Goal: Task Accomplishment & Management: Manage account settings

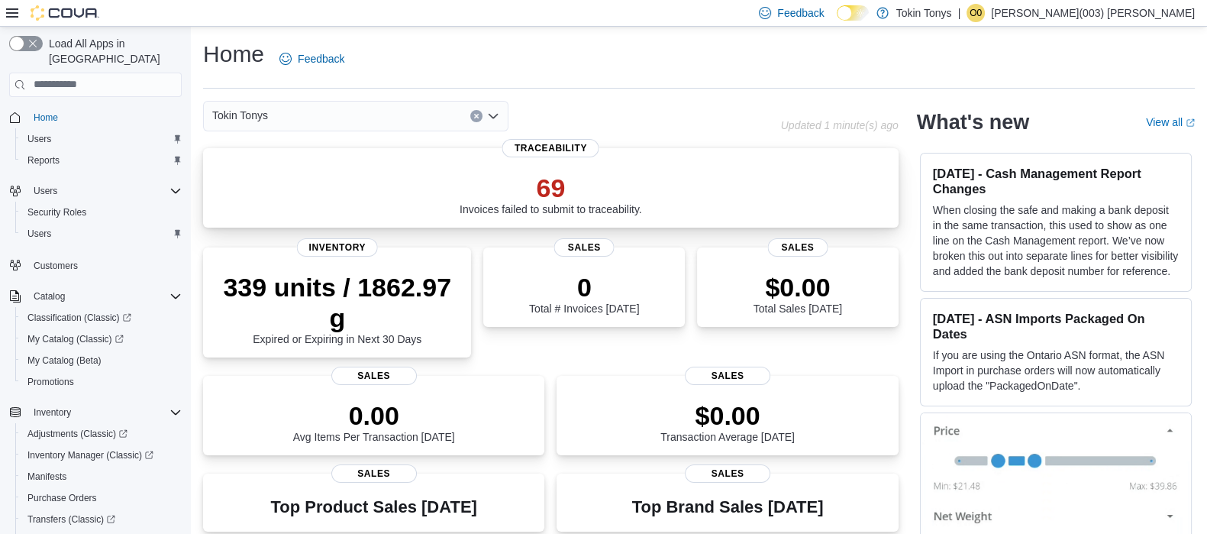
click at [550, 184] on p "69" at bounding box center [551, 188] width 183 height 31
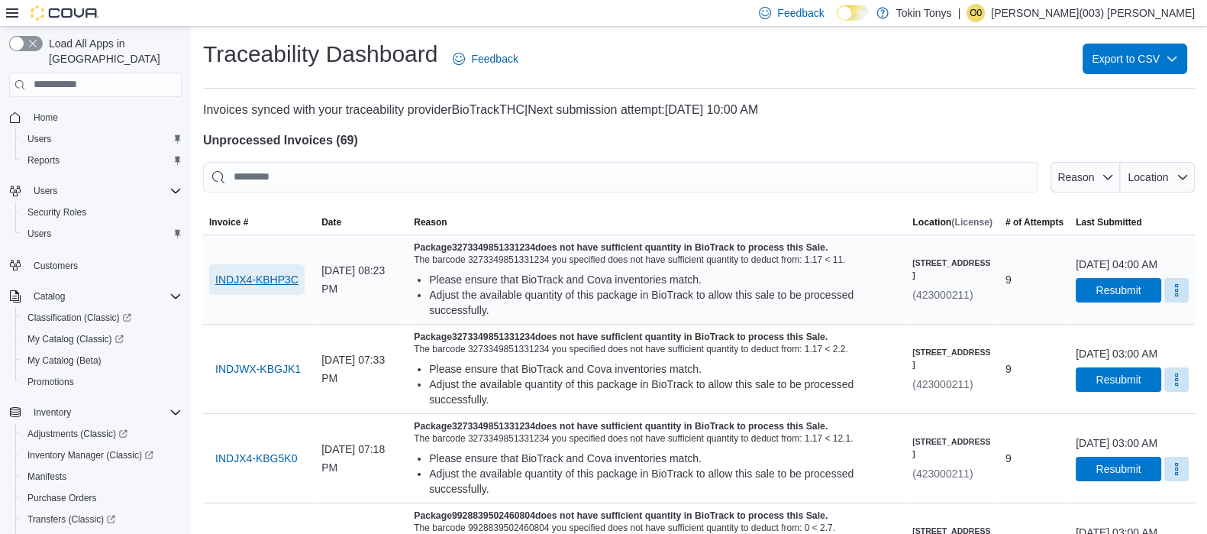
click at [274, 280] on span "INDJX4-KBHP3C" at bounding box center [256, 279] width 83 height 15
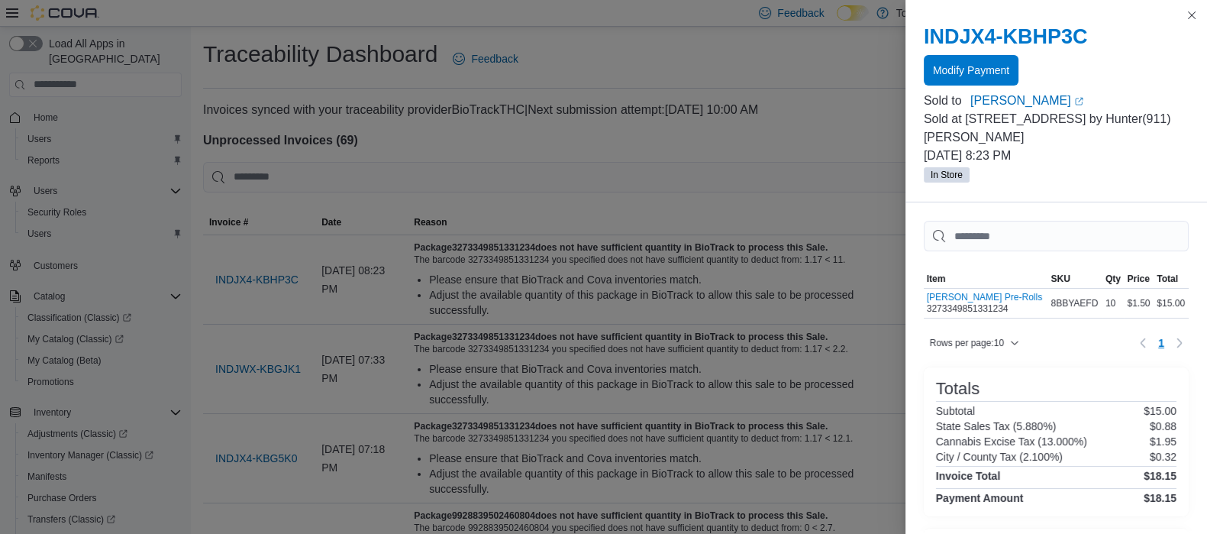
drag, startPoint x: 771, startPoint y: 228, endPoint x: 728, endPoint y: 241, distance: 44.7
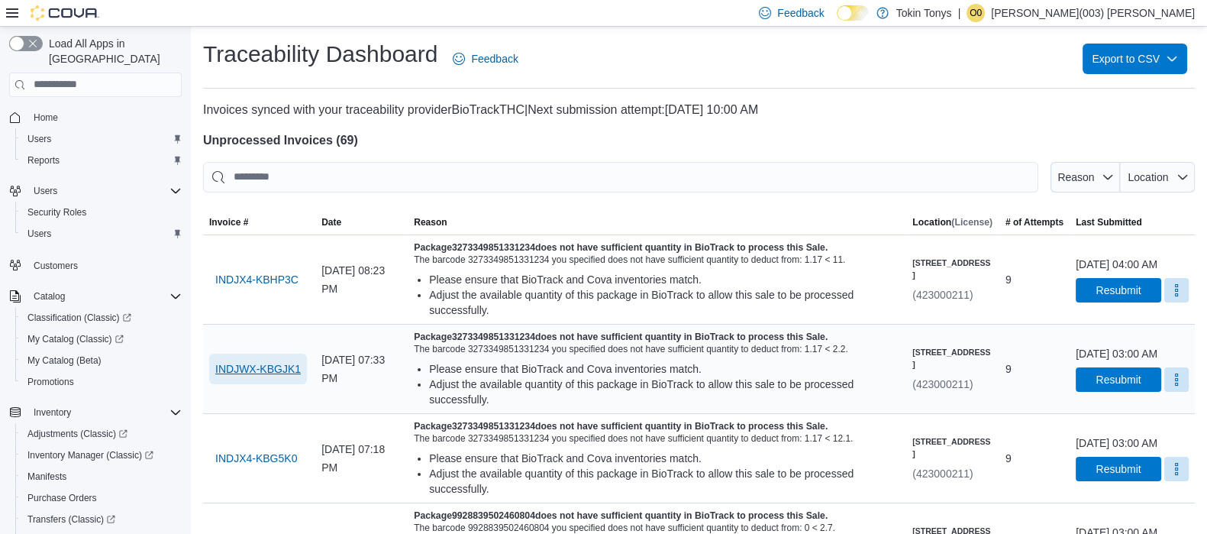
click at [281, 377] on span "INDJWX-KBGJK1" at bounding box center [258, 368] width 86 height 15
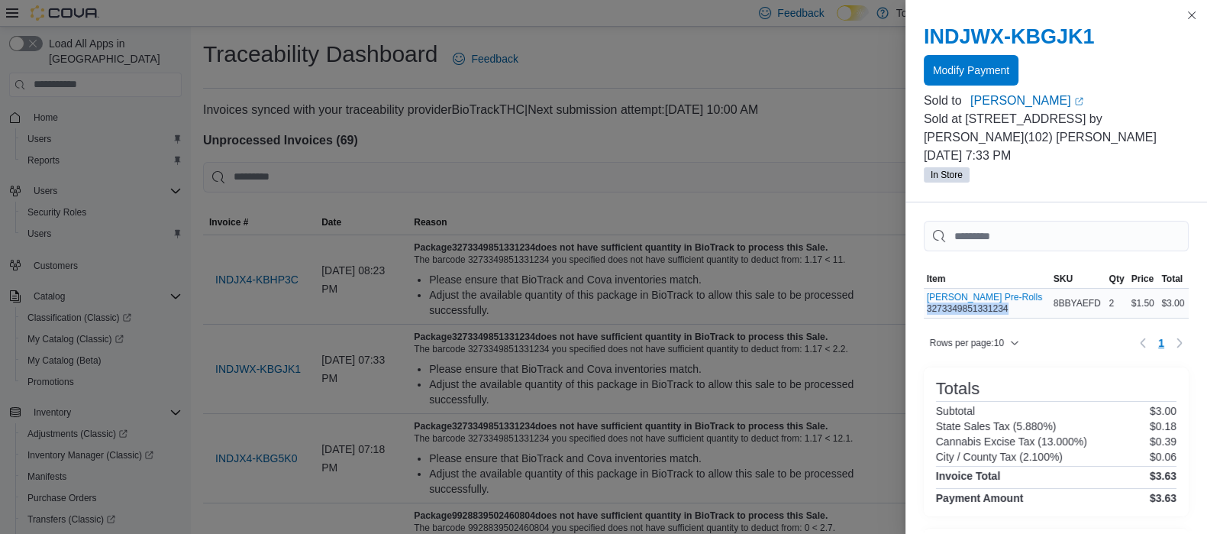
drag, startPoint x: 920, startPoint y: 285, endPoint x: 1004, endPoint y: 290, distance: 83.4
click at [1004, 290] on div "Jack Herer Pre-Rolls 3273349851331234" at bounding box center [987, 303] width 127 height 29
click at [990, 322] on div at bounding box center [1056, 324] width 265 height 12
drag, startPoint x: 1004, startPoint y: 287, endPoint x: 920, endPoint y: 288, distance: 84.8
click at [924, 289] on div "Jack Herer Pre-Rolls 3273349851331234" at bounding box center [987, 303] width 127 height 29
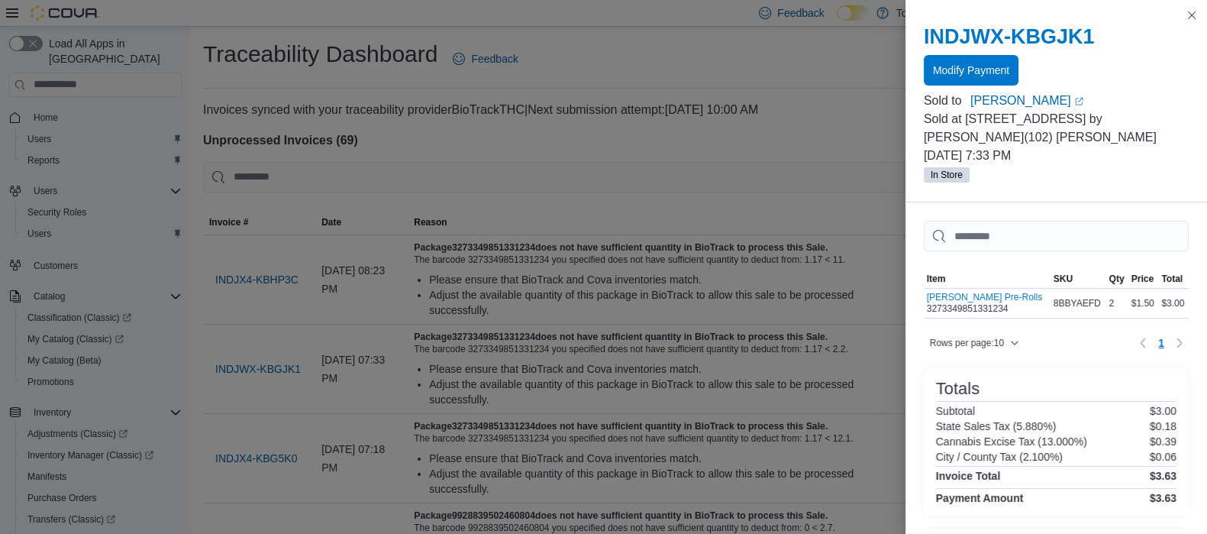
click at [915, 287] on div "Sorting MemoryTable from EuiInMemoryTable; Page 1 of 1. Item SKU Qty Price Tota…" at bounding box center [1057, 476] width 302 height 548
drag, startPoint x: 927, startPoint y: 286, endPoint x: 986, endPoint y: 307, distance: 62.6
click at [986, 307] on div "Sorting MemoryTable from EuiInMemoryTable; Page 1 of 1. Item SKU Qty Price Tota…" at bounding box center [1057, 476] width 302 height 548
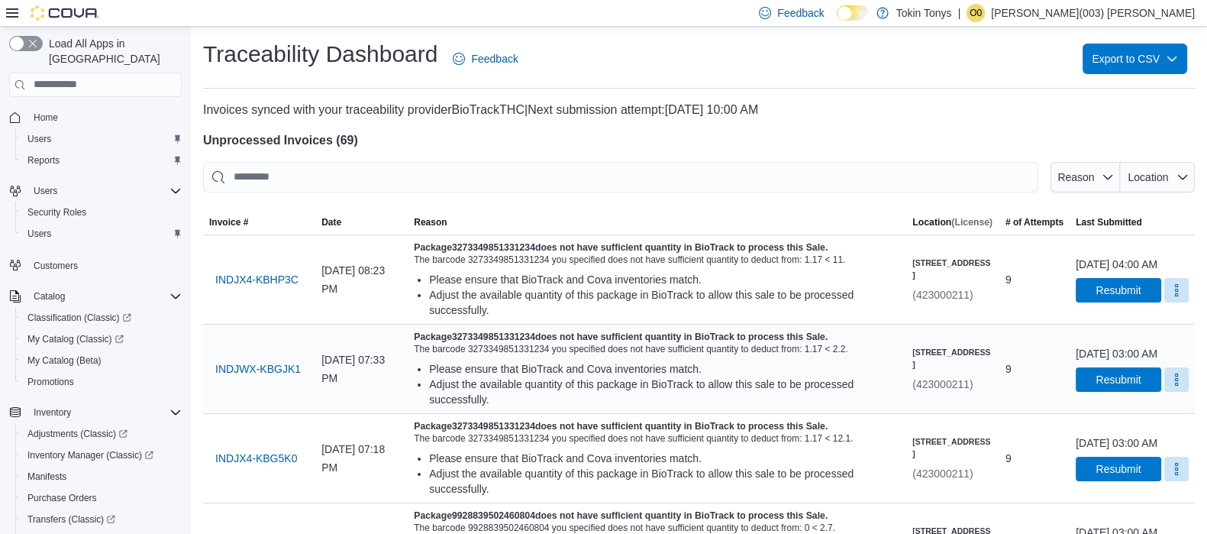
drag, startPoint x: 894, startPoint y: 372, endPoint x: 986, endPoint y: 380, distance: 92.0
click at [986, 380] on div "416 N Hull Street (423000211)" at bounding box center [953, 369] width 93 height 58
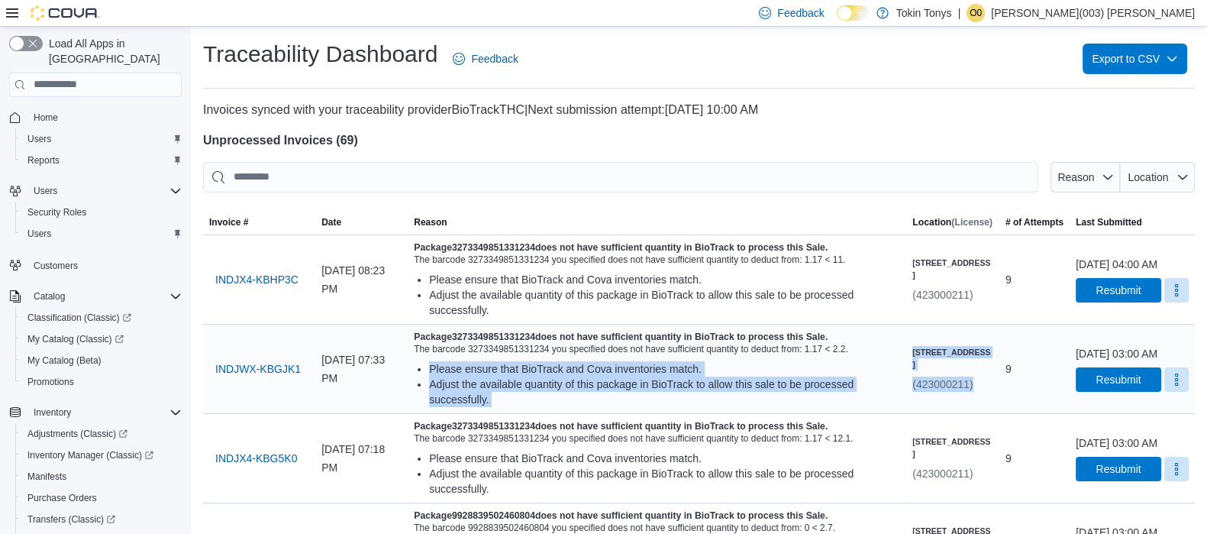
drag, startPoint x: 978, startPoint y: 389, endPoint x: 887, endPoint y: 395, distance: 90.3
click at [887, 395] on tr "Invoice # INDJWX-KBGJK1 Date October 10, 2025 at 07:33 PM Reason Package 327334…" at bounding box center [699, 368] width 992 height 89
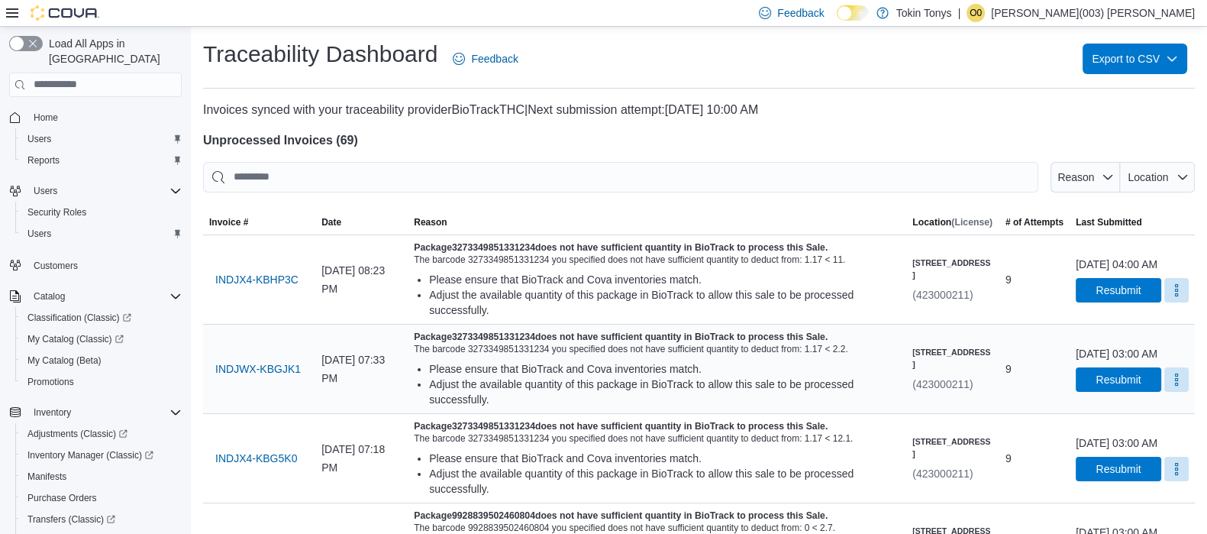
click at [887, 394] on div "Package 3273349851331234 does not have sufficient quantity in BioTrack to proce…" at bounding box center [657, 369] width 499 height 89
drag, startPoint x: 913, startPoint y: 399, endPoint x: 969, endPoint y: 405, distance: 56.1
click at [969, 398] on div "416 N Hull Street (423000211)" at bounding box center [953, 369] width 93 height 58
click at [1000, 413] on td "# of Attempts 9" at bounding box center [1035, 368] width 70 height 89
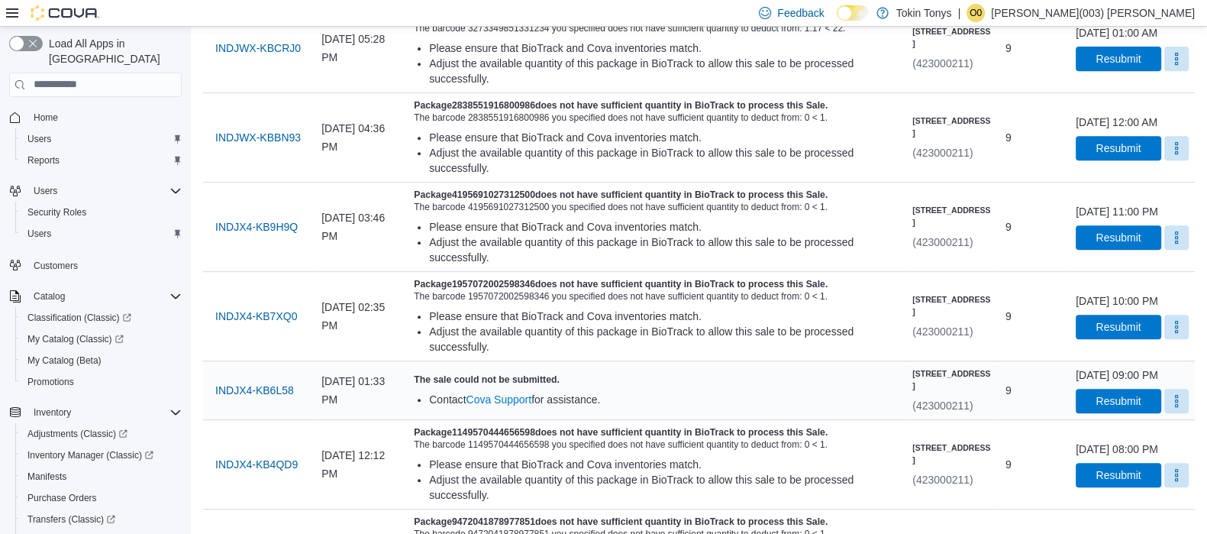
scroll to position [1050, 0]
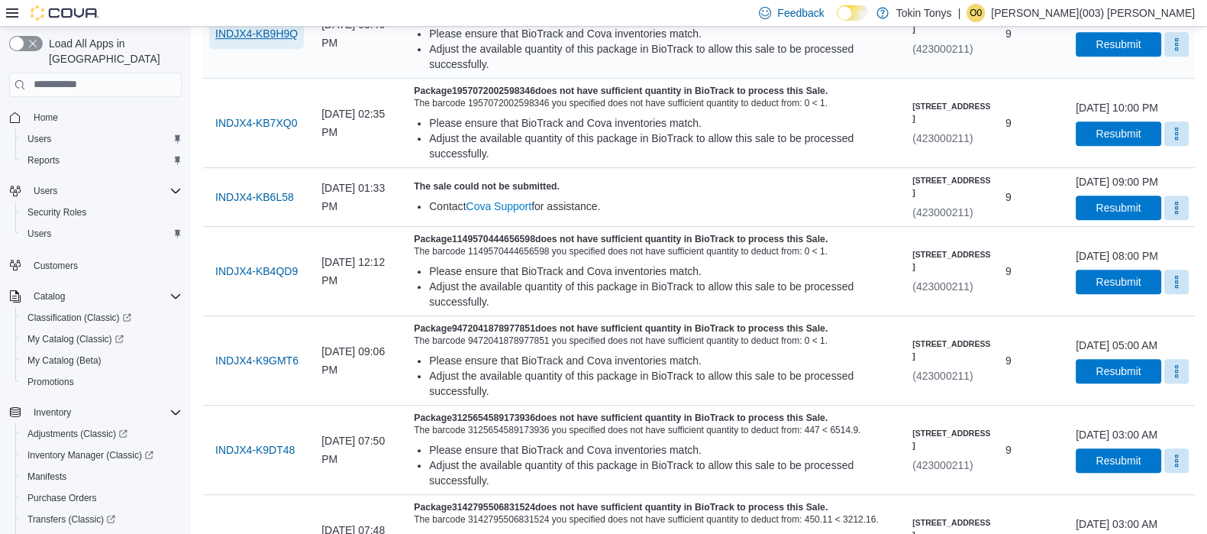
click at [257, 41] on span "INDJX4-KB9H9Q" at bounding box center [256, 33] width 82 height 15
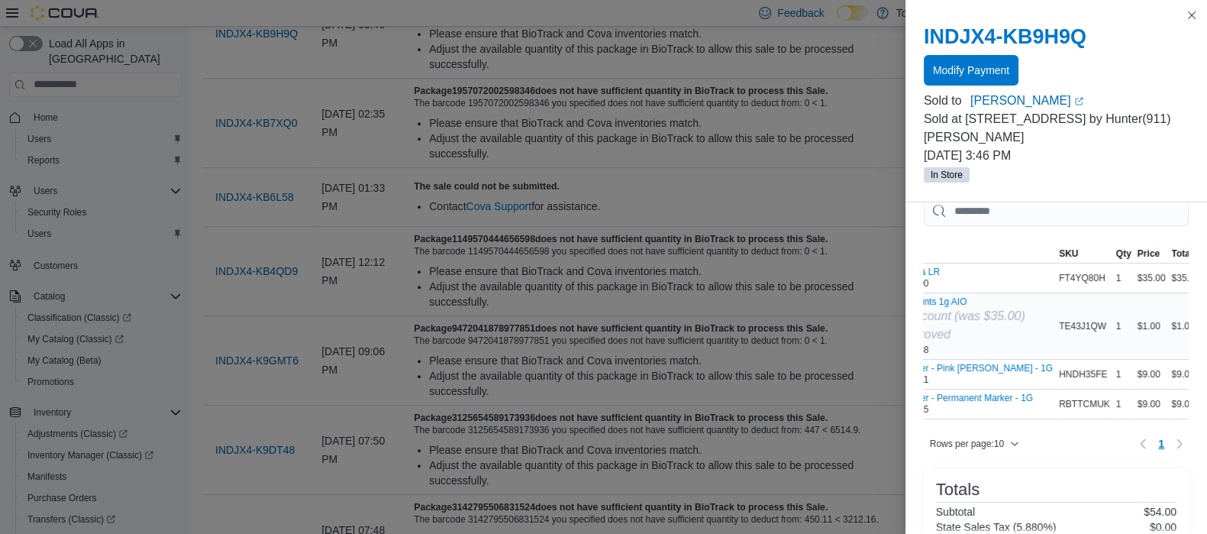
scroll to position [0, 0]
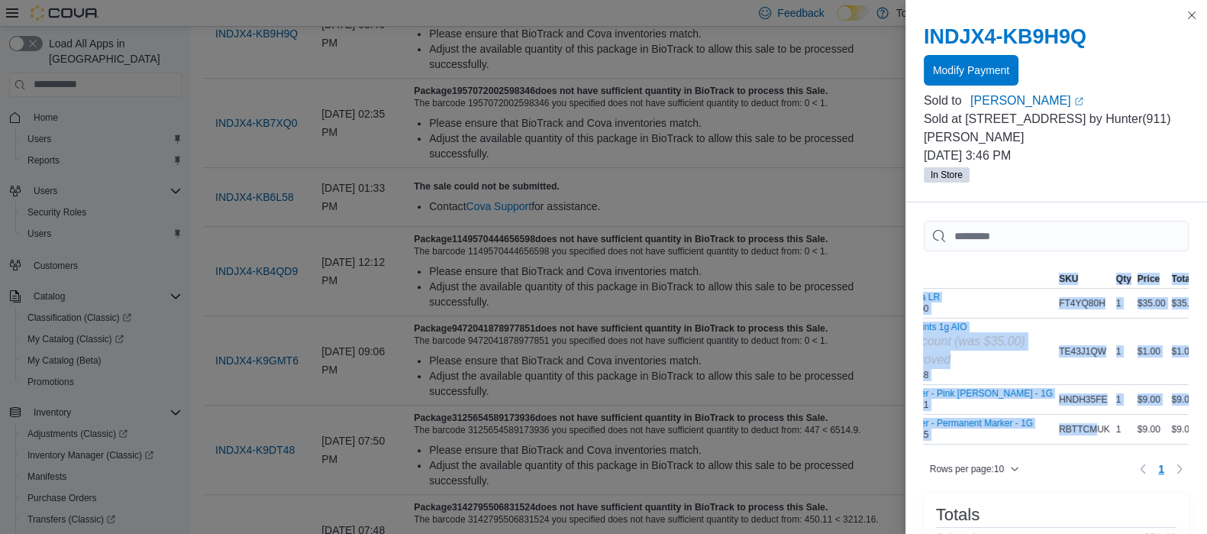
drag, startPoint x: 1075, startPoint y: 419, endPoint x: 1042, endPoint y: 431, distance: 34.1
click at [1043, 432] on div "Sorting MemoryTable from EuiInMemoryTable; Page 1 of 1. Item SKU Qty Price Tota…" at bounding box center [1056, 357] width 265 height 175
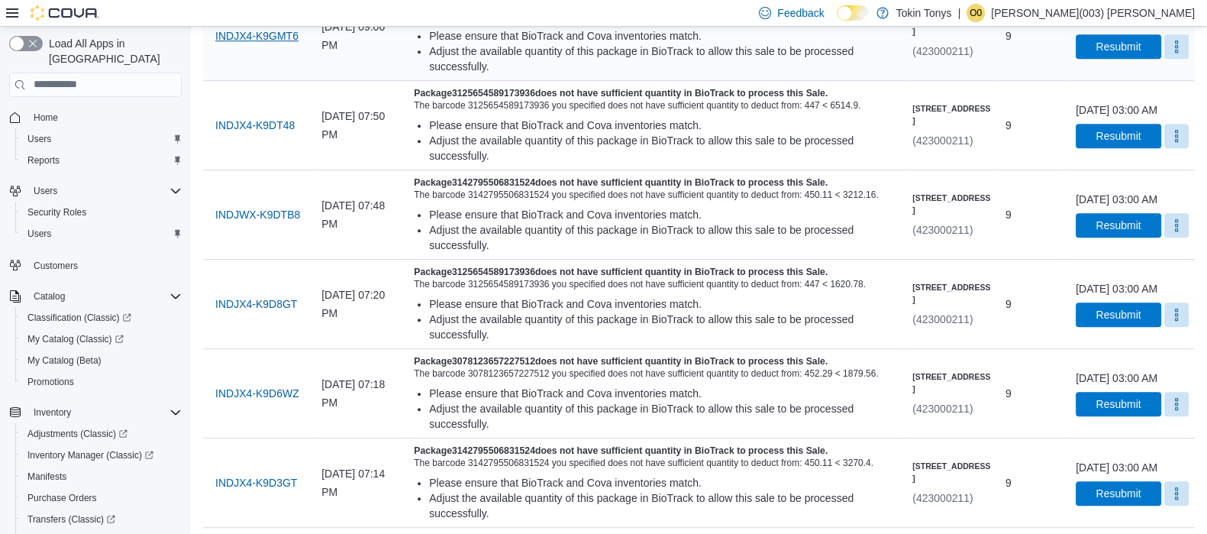
scroll to position [1336, 0]
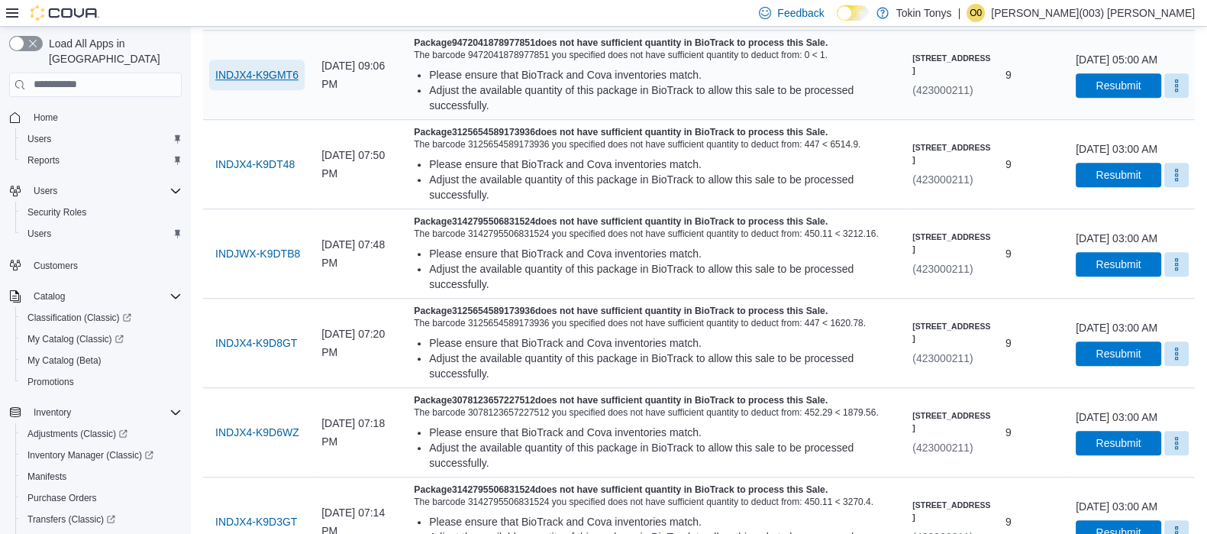
click at [264, 82] on span "INDJX4-K9GMT6" at bounding box center [256, 74] width 83 height 15
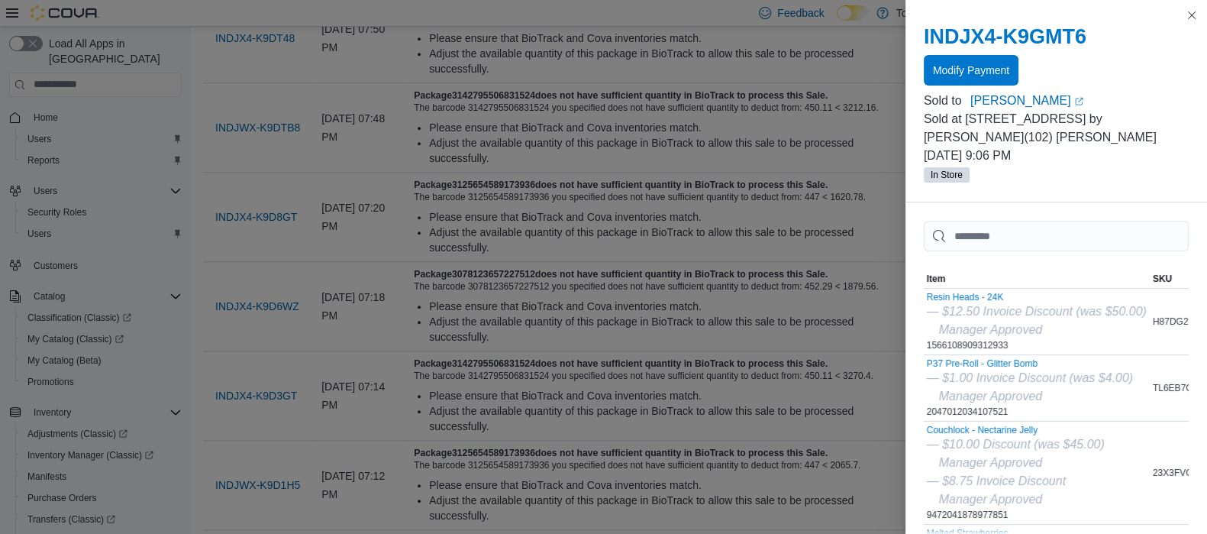
scroll to position [1431, 0]
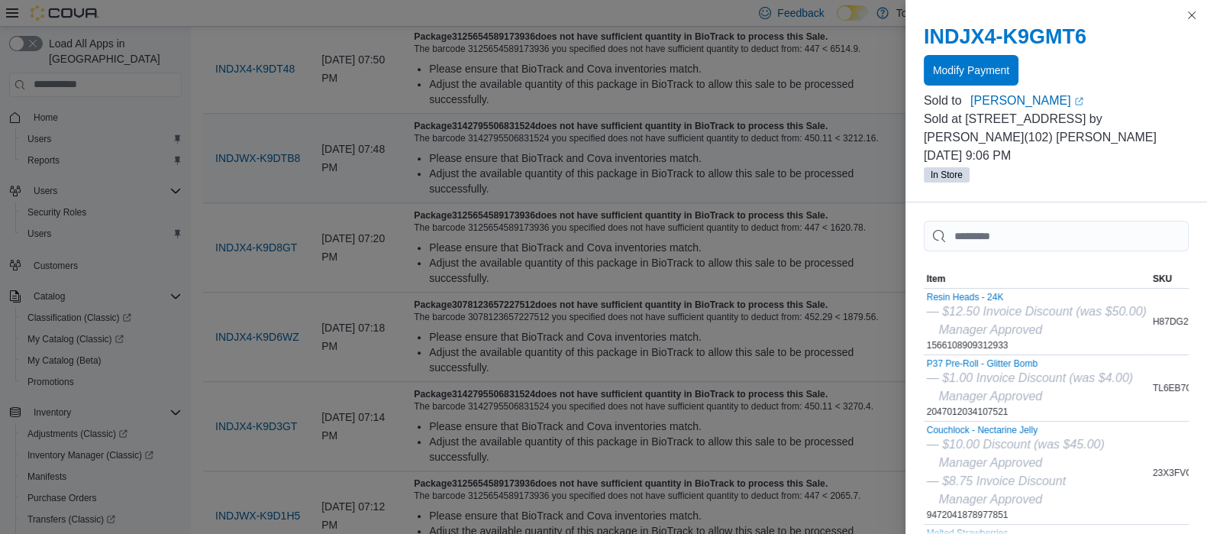
drag, startPoint x: 775, startPoint y: 238, endPoint x: 767, endPoint y: 241, distance: 8.9
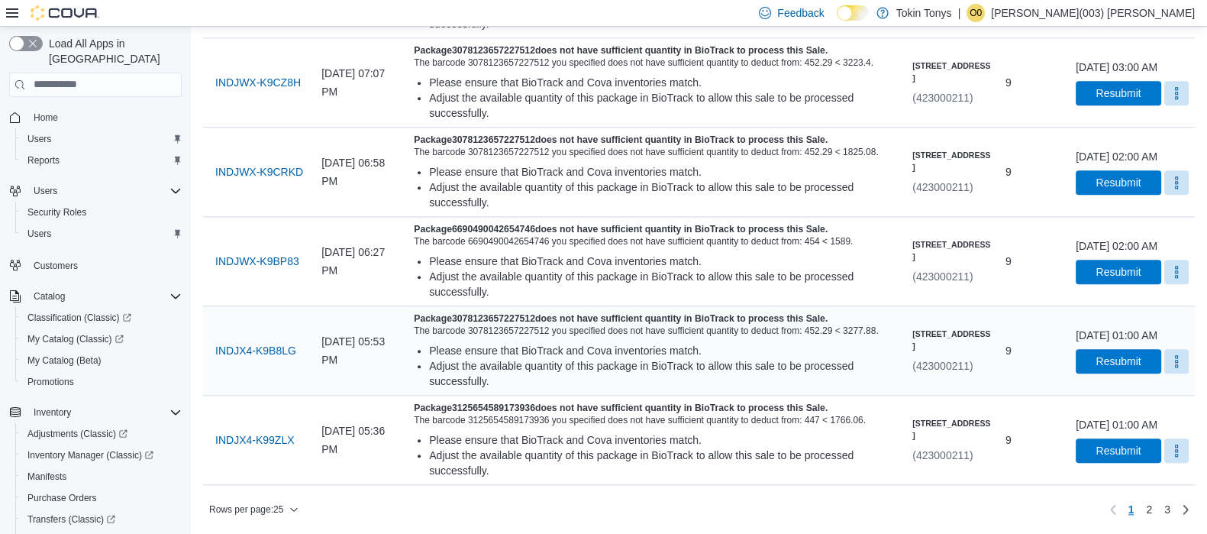
scroll to position [2184, 0]
click at [276, 432] on span "INDJX4-K99ZLX" at bounding box center [254, 439] width 79 height 15
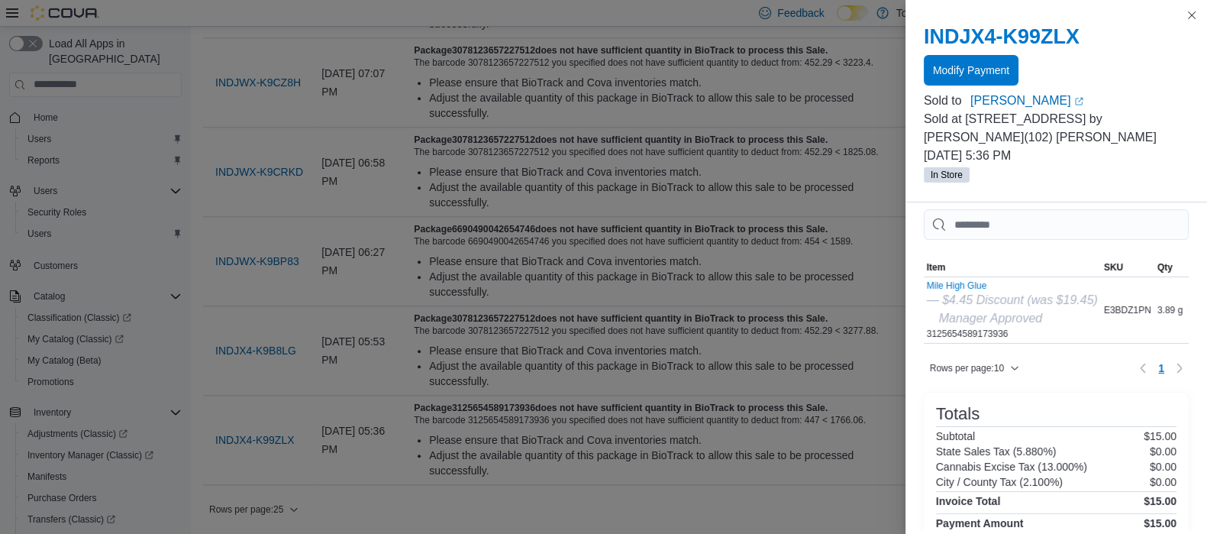
scroll to position [0, 0]
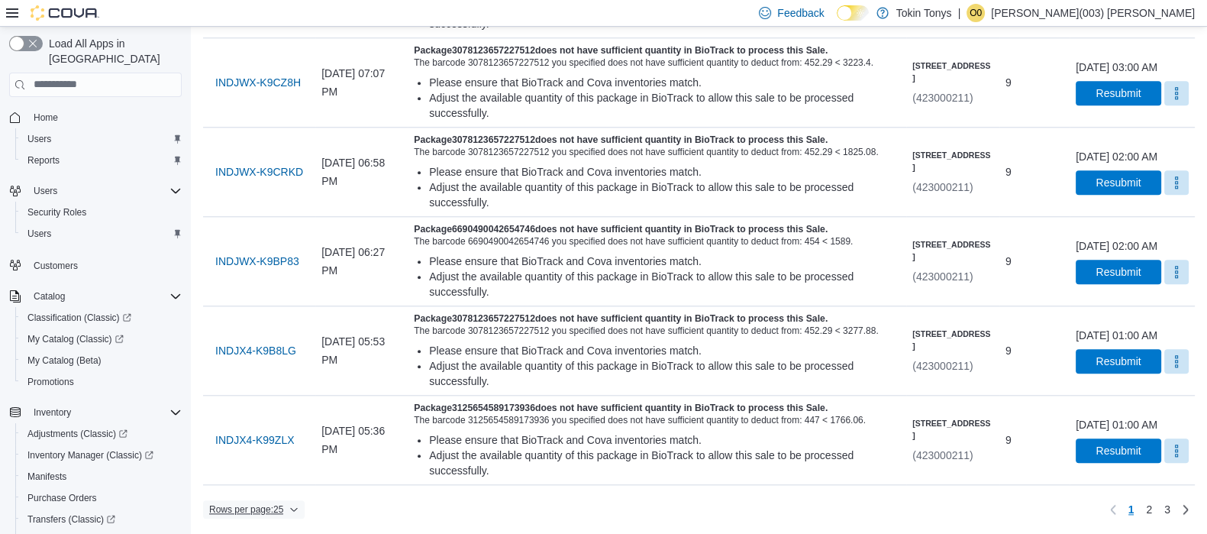
click at [270, 506] on span "Rows per page : 25" at bounding box center [246, 509] width 74 height 12
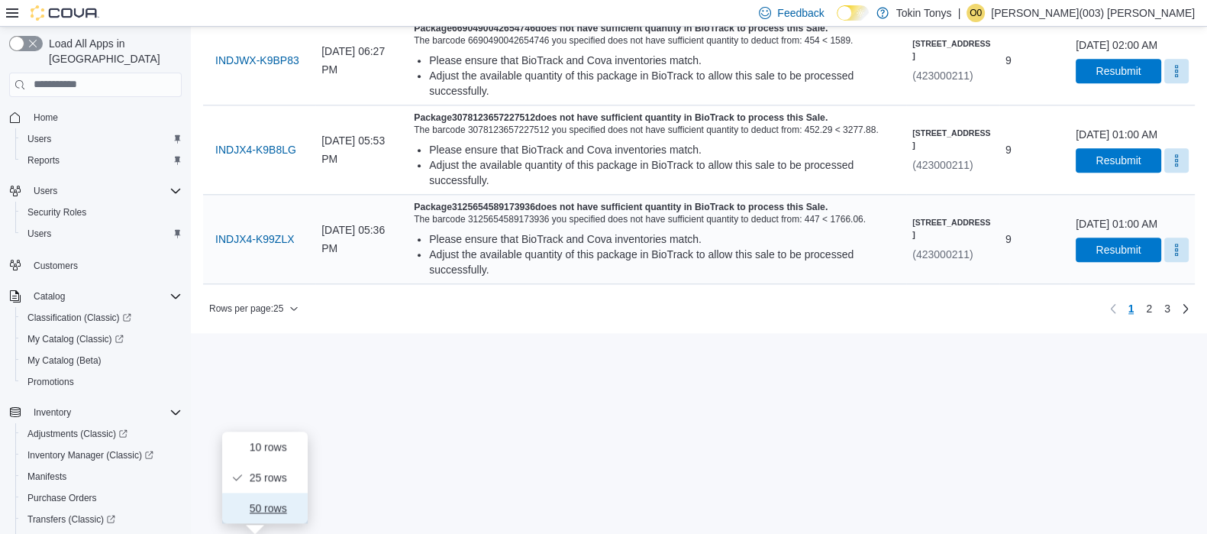
click at [267, 493] on button "50 rows" at bounding box center [265, 508] width 86 height 31
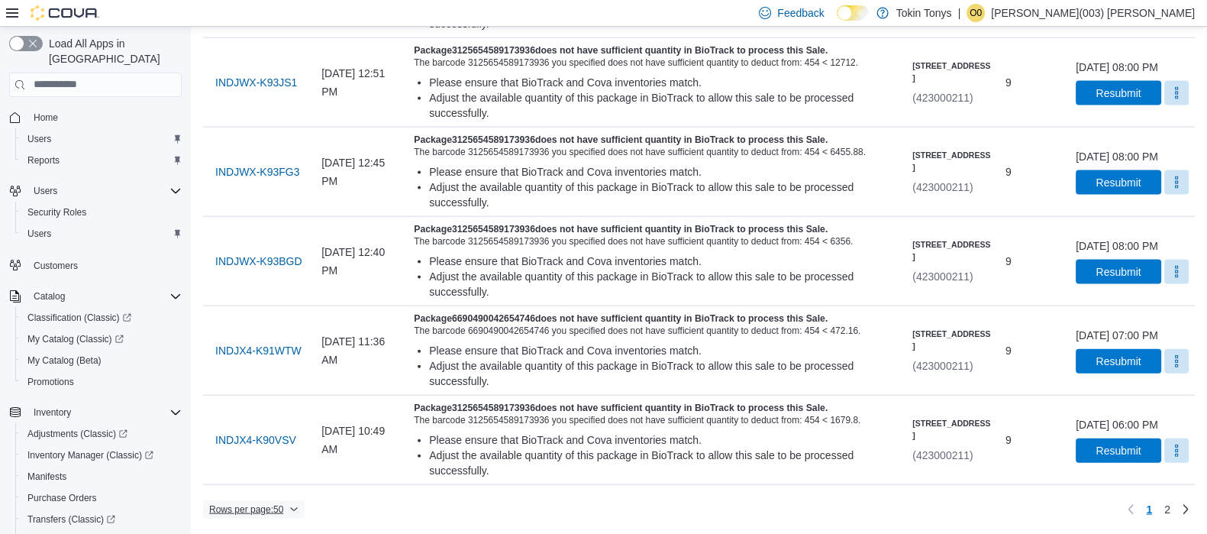
scroll to position [4708, 0]
click at [288, 438] on span "INDJX4-K90VSV" at bounding box center [255, 439] width 81 height 15
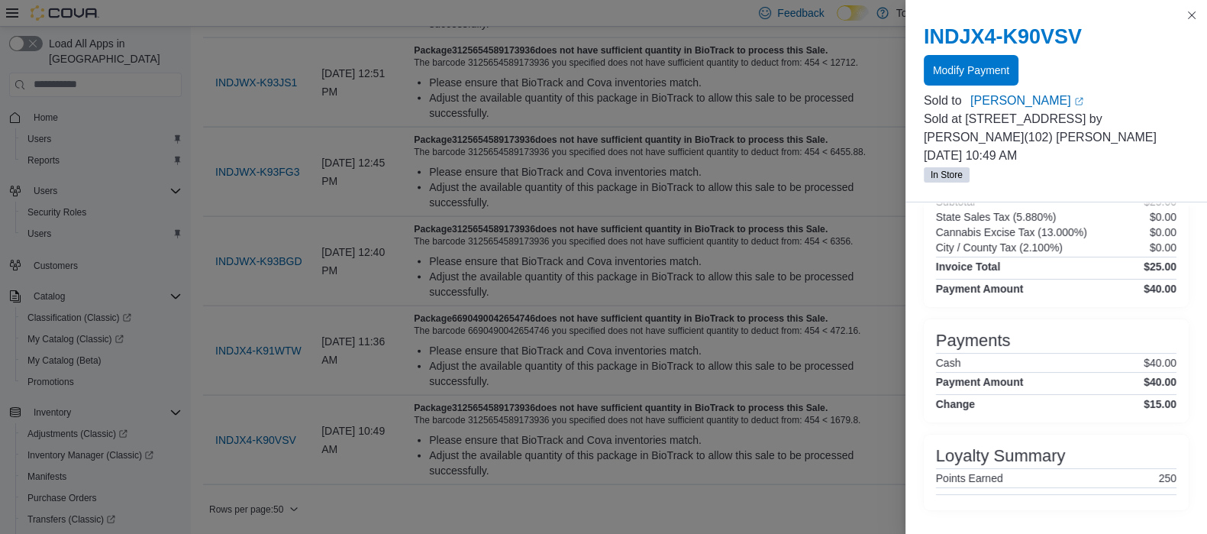
scroll to position [0, 0]
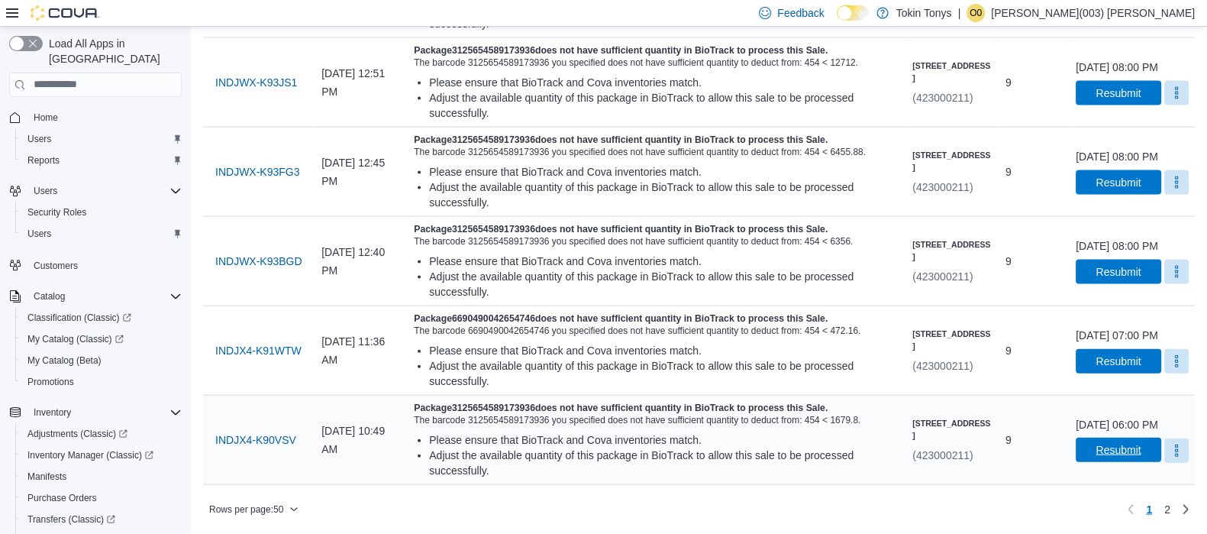
click at [1085, 452] on span "Resubmit" at bounding box center [1118, 450] width 67 height 24
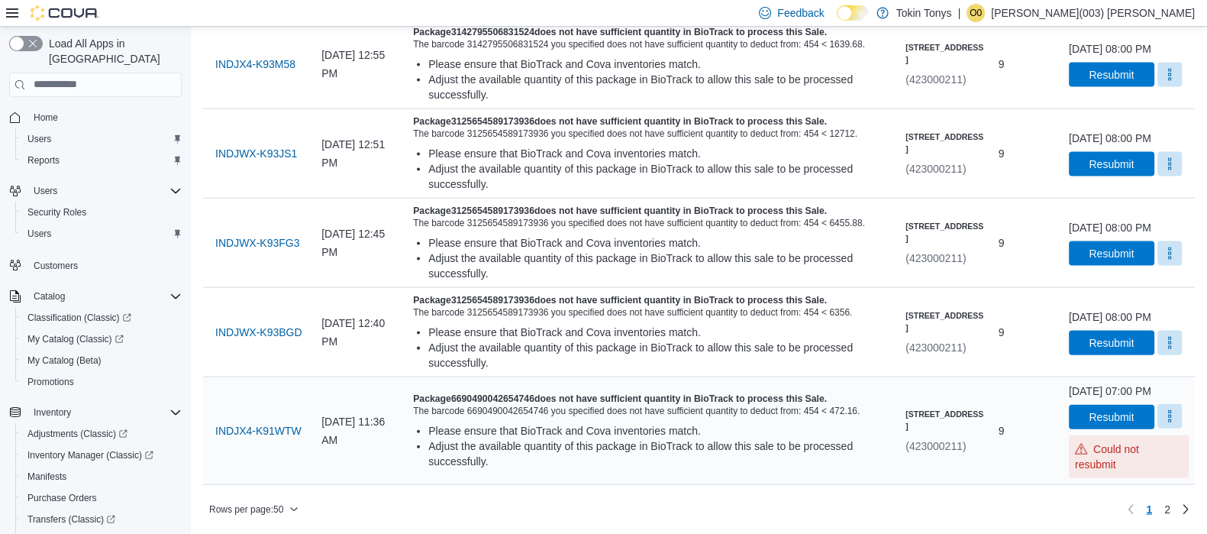
scroll to position [4682, 0]
click at [1161, 428] on button "More" at bounding box center [1170, 416] width 24 height 24
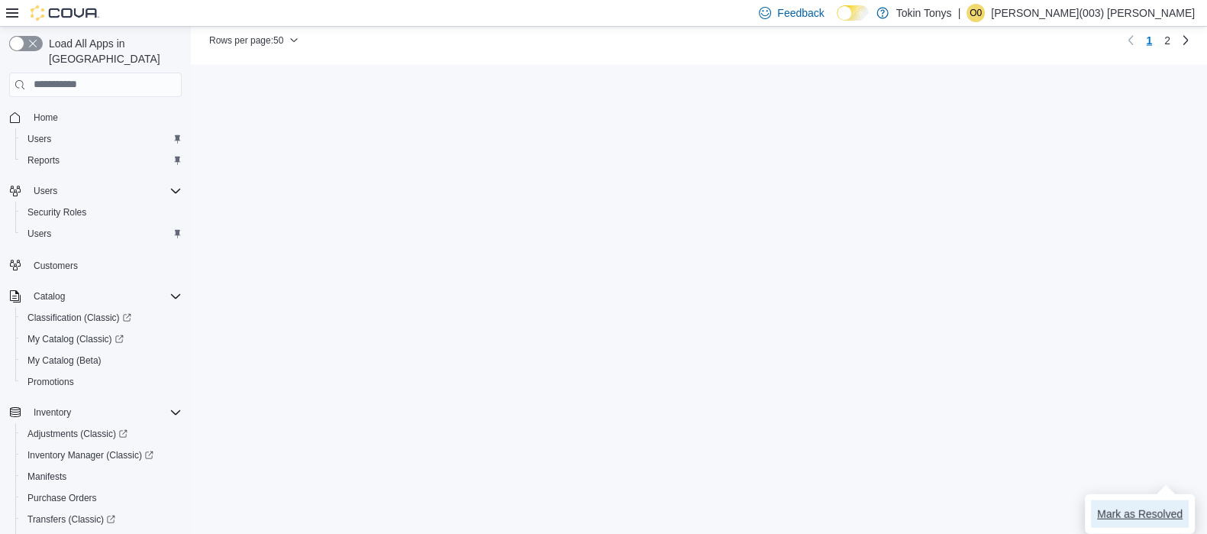
click at [1159, 506] on span "Mark as Resolved" at bounding box center [1140, 513] width 86 height 15
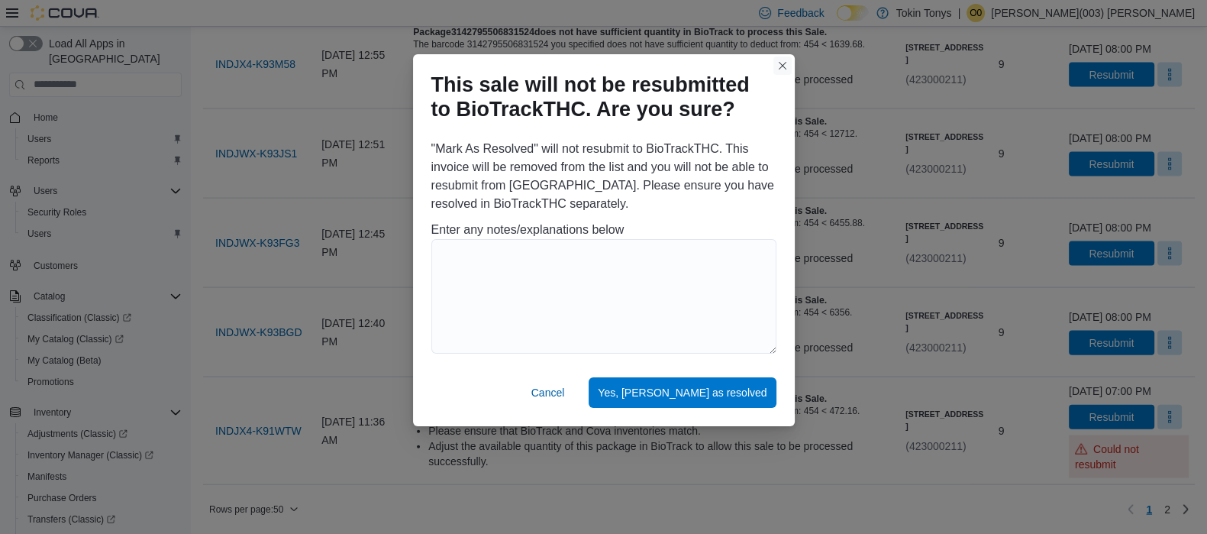
click at [775, 58] on button "Closes this modal window" at bounding box center [783, 66] width 18 height 18
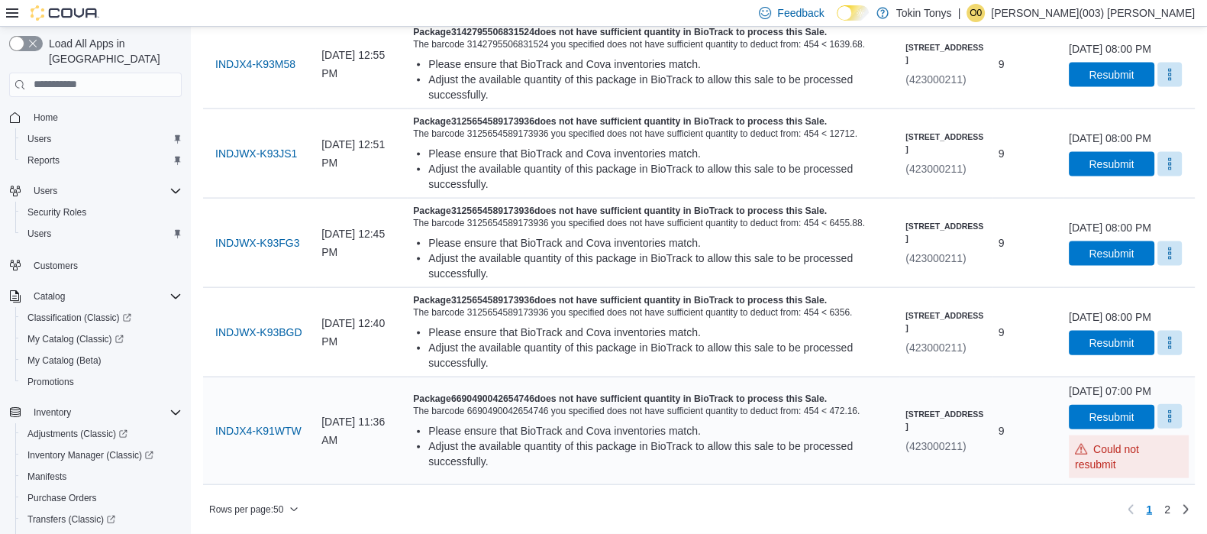
click at [1160, 428] on button "More" at bounding box center [1170, 416] width 24 height 24
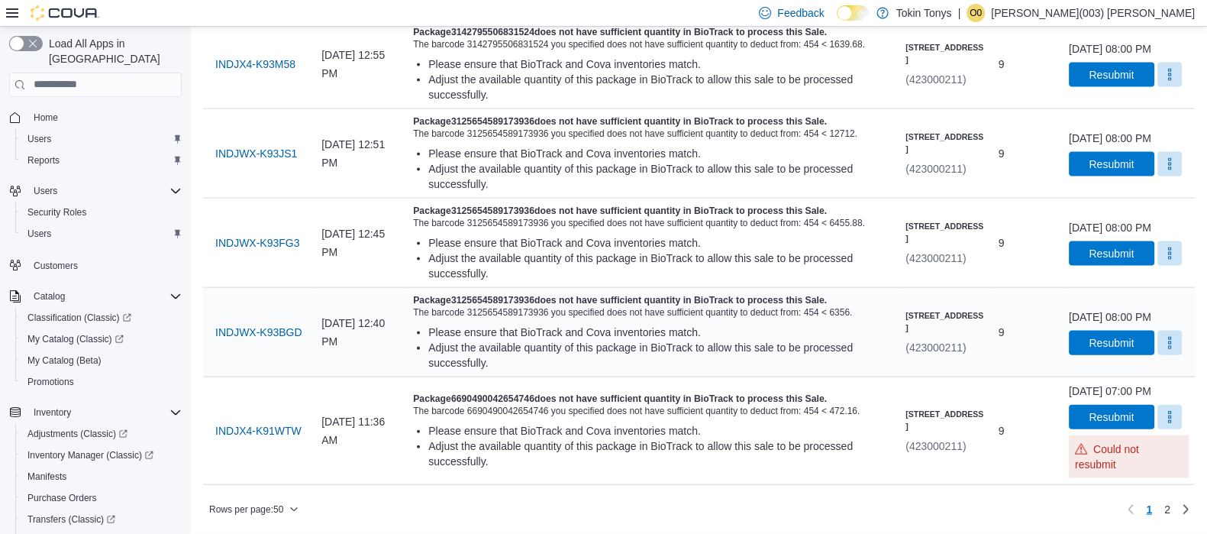
scroll to position [4687, 0]
drag, startPoint x: 458, startPoint y: 390, endPoint x: 525, endPoint y: 392, distance: 67.2
click at [525, 393] on h5 "Package 6690490042654746 does not have sufficient quantity in BioTrack to proce…" at bounding box center [653, 399] width 480 height 12
click at [289, 509] on span "Rows per page : 50" at bounding box center [253, 509] width 89 height 18
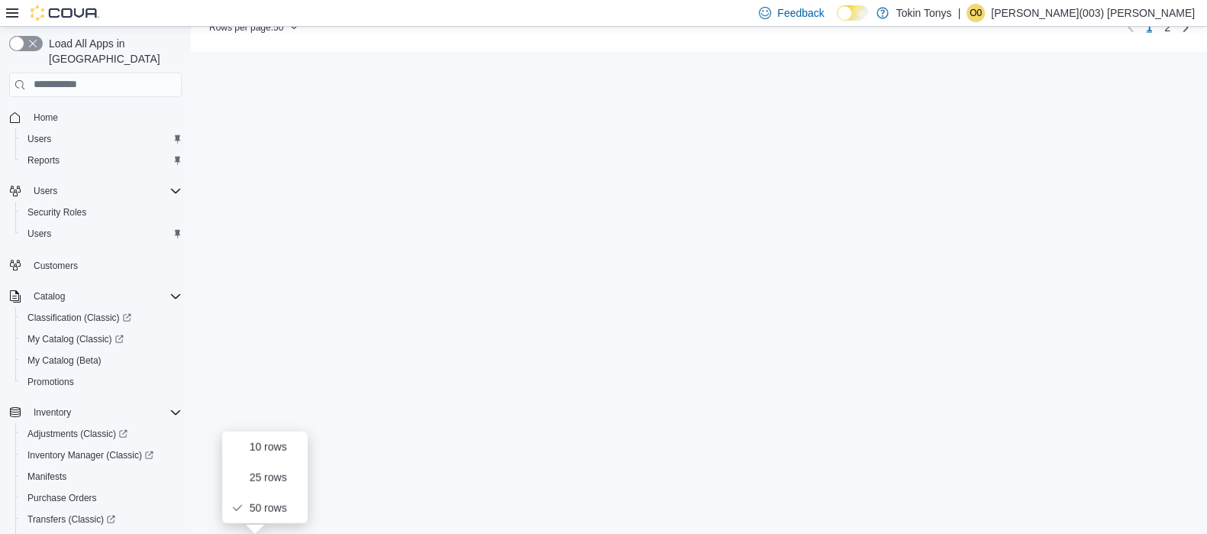
click at [334, 15] on div at bounding box center [699, 9] width 992 height 12
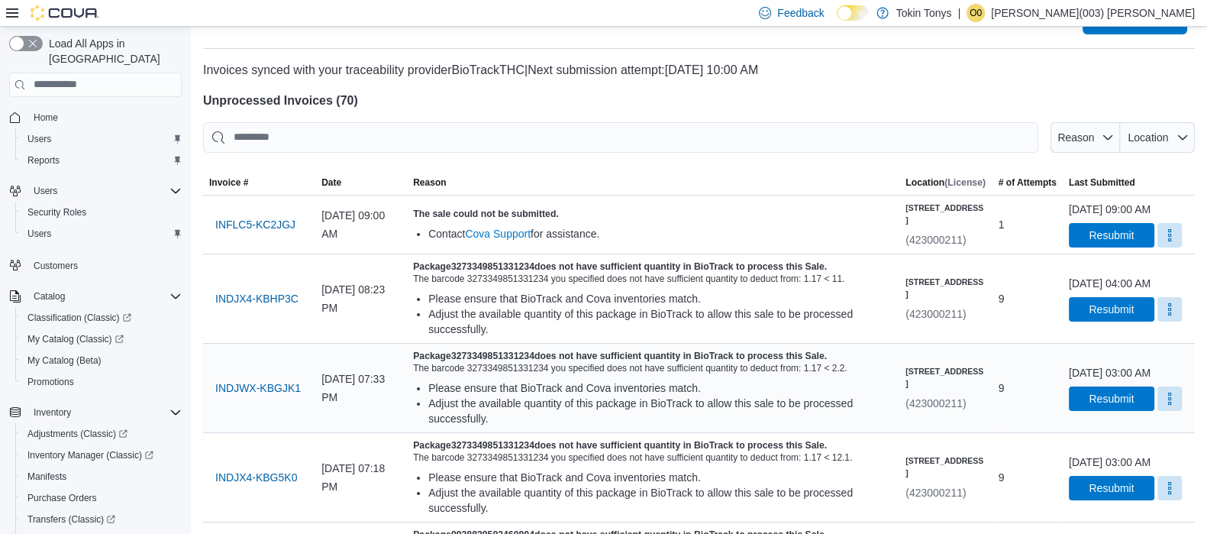
scroll to position [0, 0]
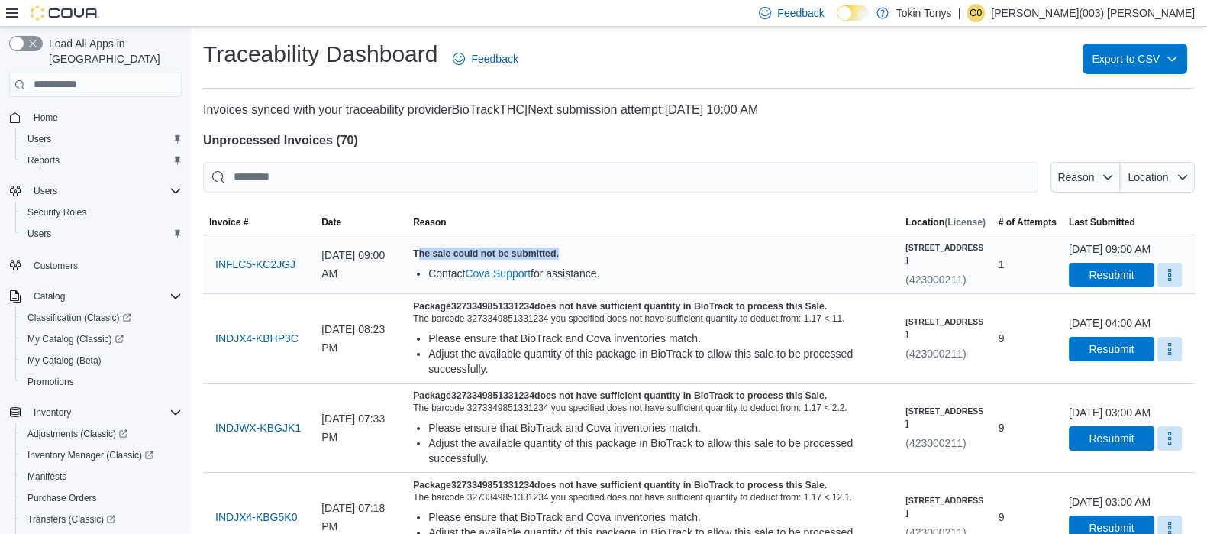
drag, startPoint x: 603, startPoint y: 257, endPoint x: 466, endPoint y: 260, distance: 136.7
click at [466, 260] on h5 "The sale could not be submitted." at bounding box center [653, 253] width 480 height 12
click at [458, 254] on h5 "The sale could not be submitted." at bounding box center [653, 253] width 480 height 12
drag, startPoint x: 460, startPoint y: 258, endPoint x: 506, endPoint y: 257, distance: 46.6
click at [506, 257] on h5 "The sale could not be submitted." at bounding box center [653, 253] width 480 height 12
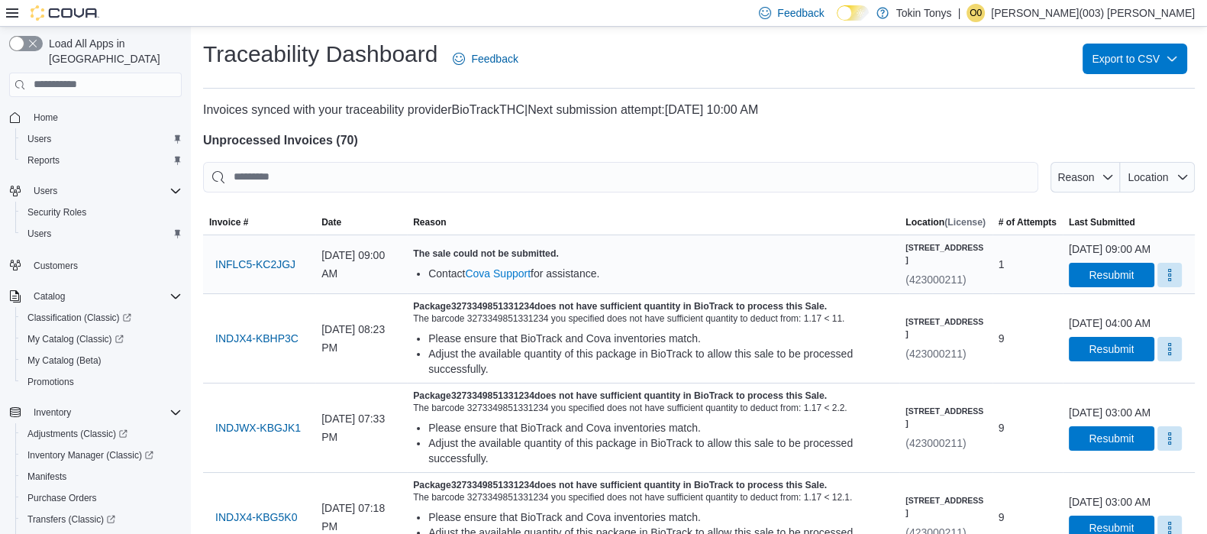
click at [604, 257] on h5 "The sale could not be submitted." at bounding box center [653, 253] width 480 height 12
click at [356, 139] on h4 "Unprocessed Invoices ( 70 )" at bounding box center [699, 140] width 992 height 18
drag, startPoint x: 356, startPoint y: 139, endPoint x: 205, endPoint y: 138, distance: 150.5
click at [205, 138] on h4 "Unprocessed Invoices ( 70 )" at bounding box center [699, 140] width 992 height 18
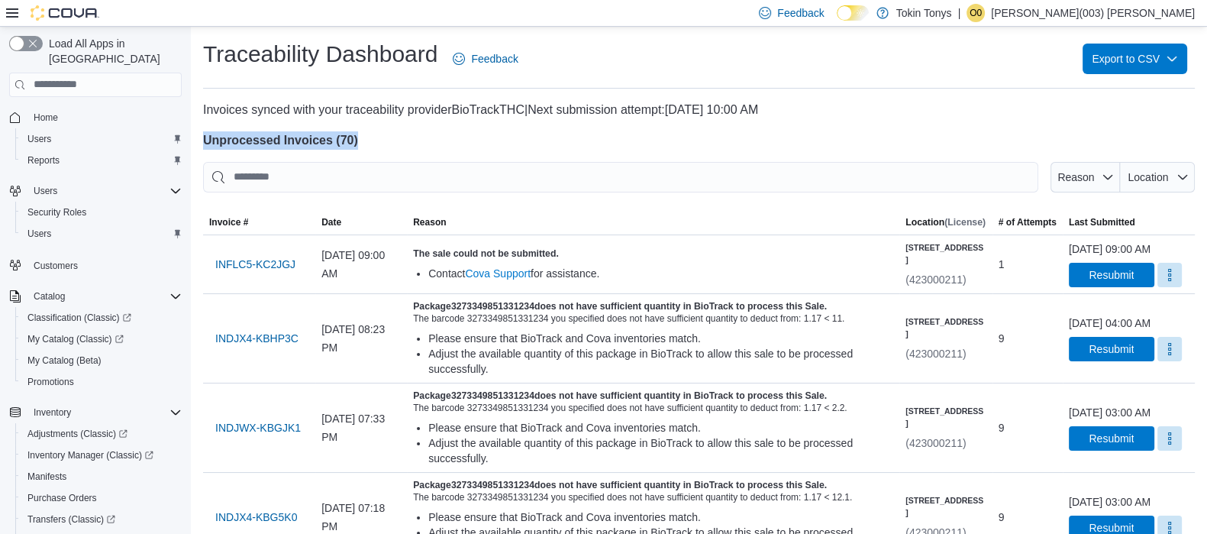
drag, startPoint x: 202, startPoint y: 139, endPoint x: 301, endPoint y: 138, distance: 98.5
click at [268, 133] on h4 "Unprocessed Invoices ( 70 )" at bounding box center [699, 140] width 992 height 18
click at [374, 137] on h4 "Unprocessed Invoices ( 70 )" at bounding box center [699, 140] width 992 height 18
click at [271, 269] on span "INFLC5-KC2JGJ" at bounding box center [255, 264] width 80 height 15
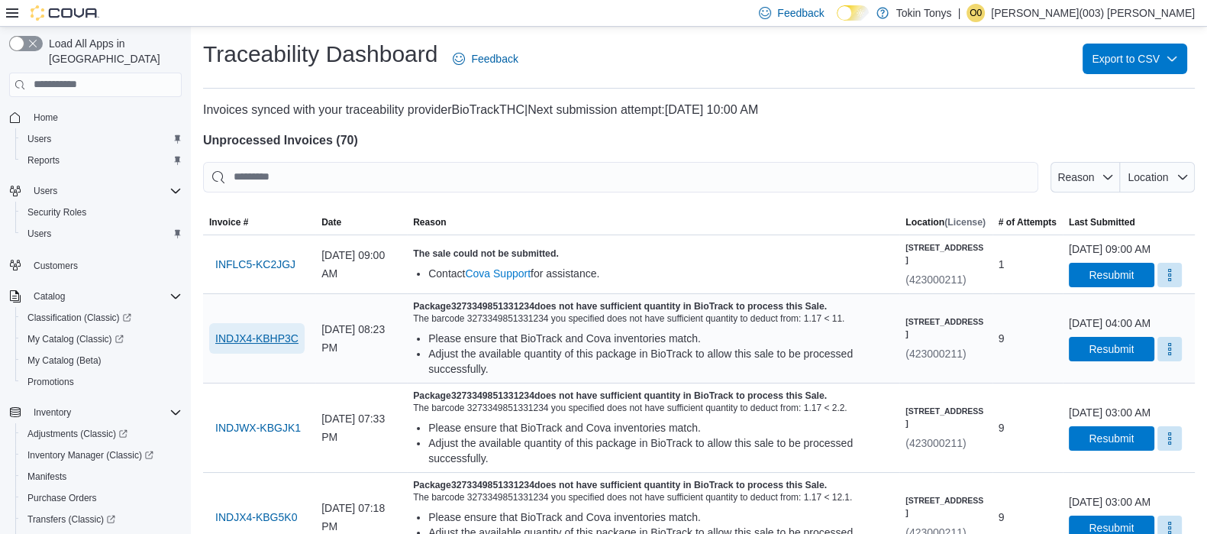
click at [242, 346] on span "INDJX4-KBHP3C" at bounding box center [256, 338] width 83 height 15
click at [258, 346] on span "INDJX4-KBHP3C" at bounding box center [256, 338] width 83 height 15
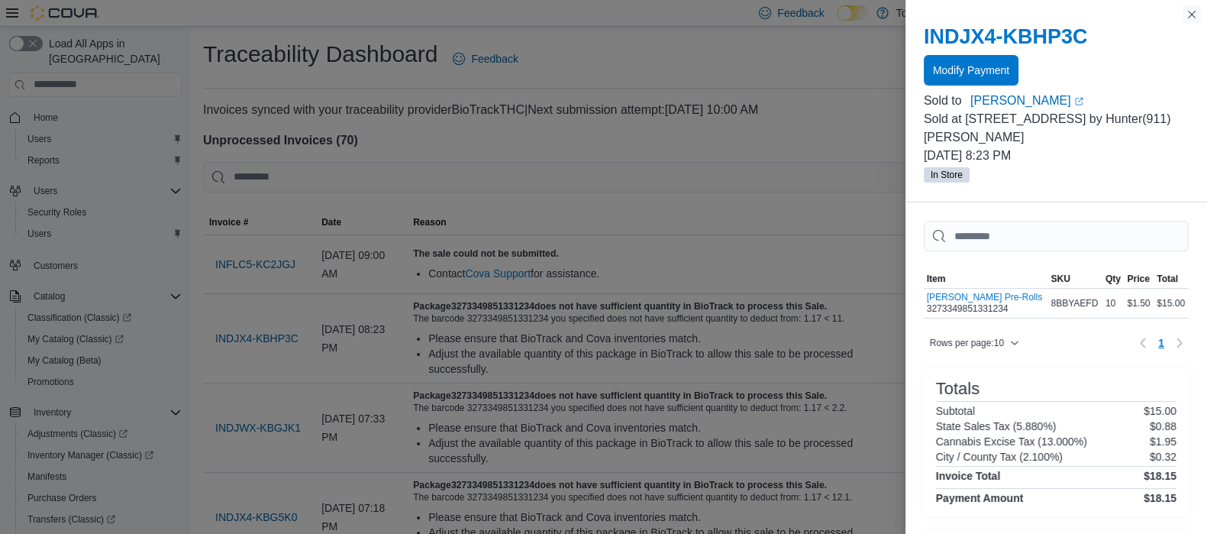
click at [1185, 14] on button "Close this dialog" at bounding box center [1192, 14] width 18 height 18
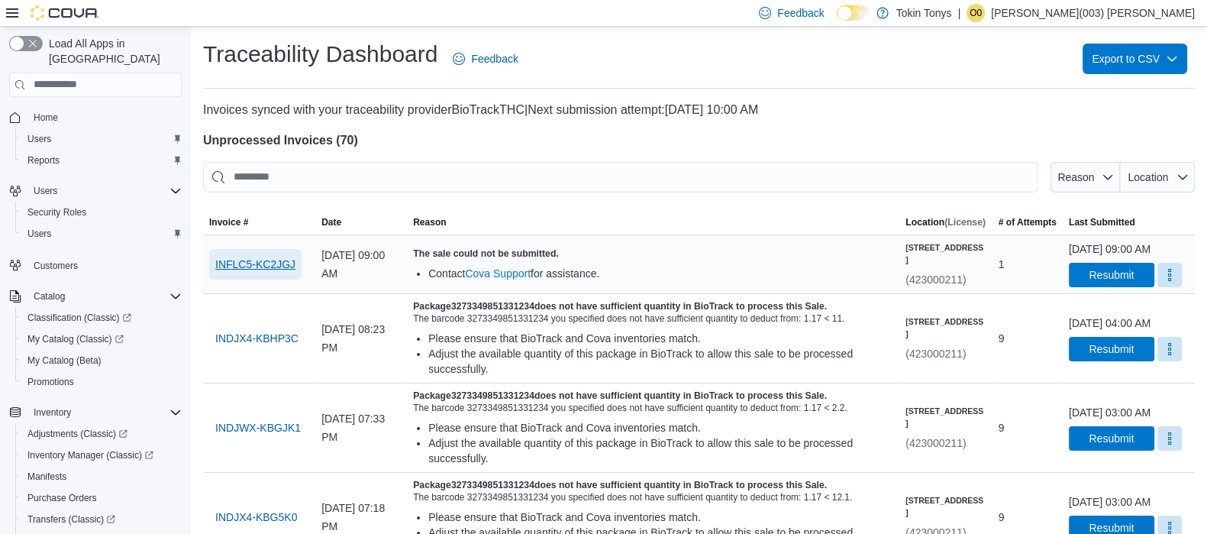
click at [229, 264] on span "INFLC5-KC2JGJ" at bounding box center [255, 264] width 80 height 15
click at [448, 141] on h4 "Unprocessed Invoices ( 70 )" at bounding box center [699, 140] width 992 height 18
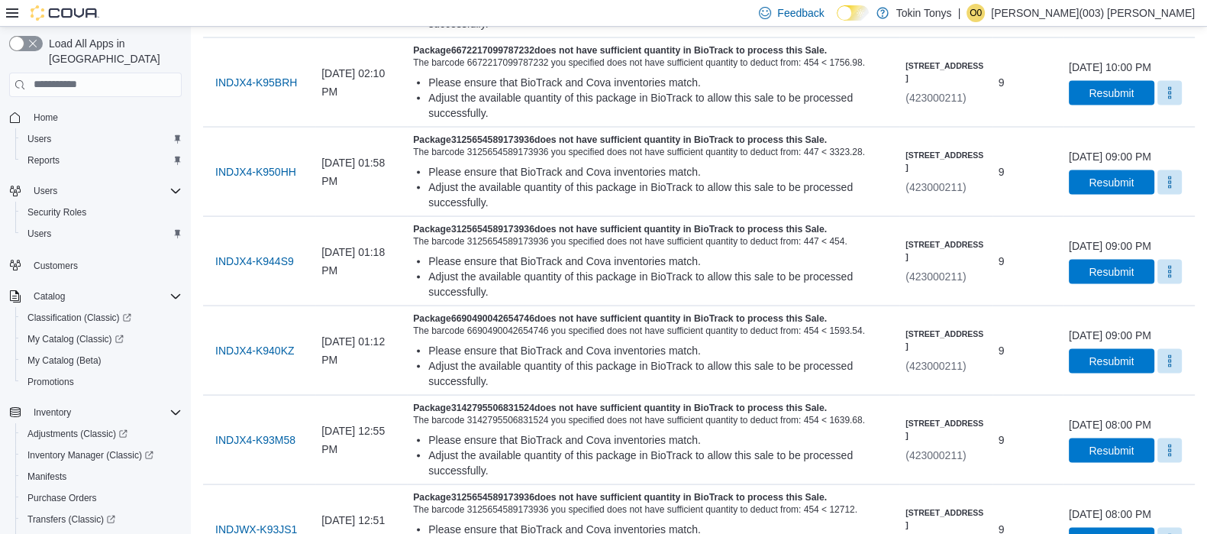
scroll to position [4687, 0]
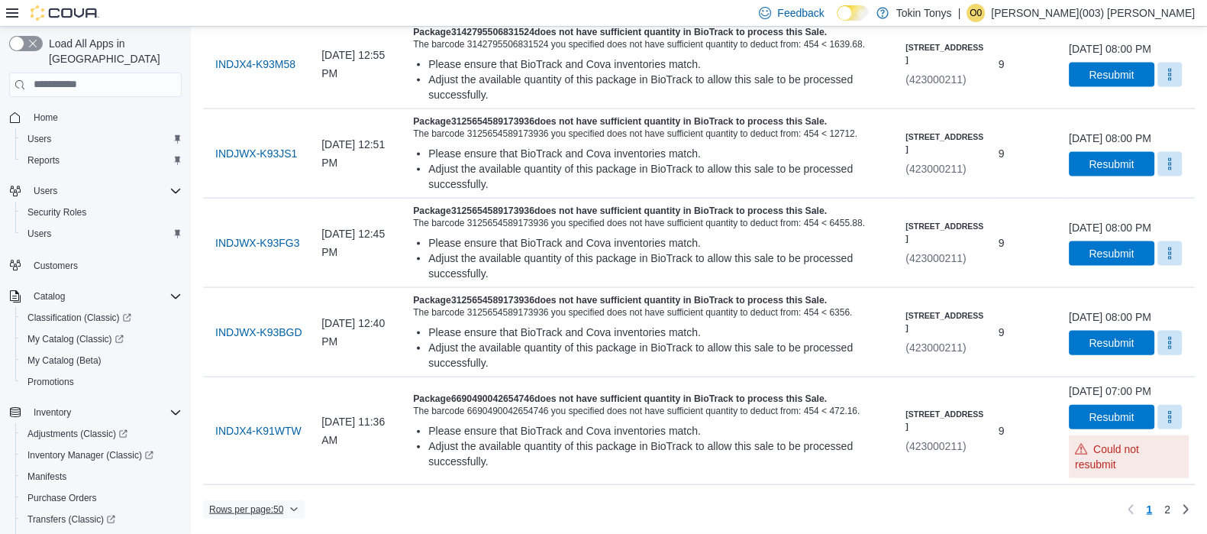
click at [297, 506] on icon "button" at bounding box center [293, 509] width 9 height 9
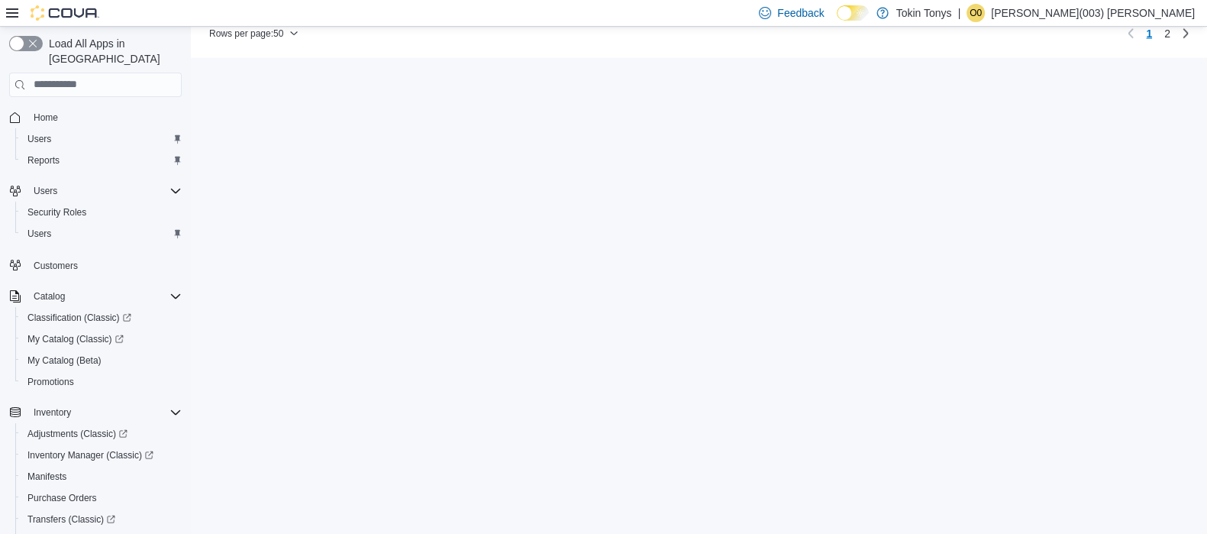
click at [338, 46] on div "Rows per page : 50 Page 1 of 2 1 2" at bounding box center [699, 33] width 992 height 24
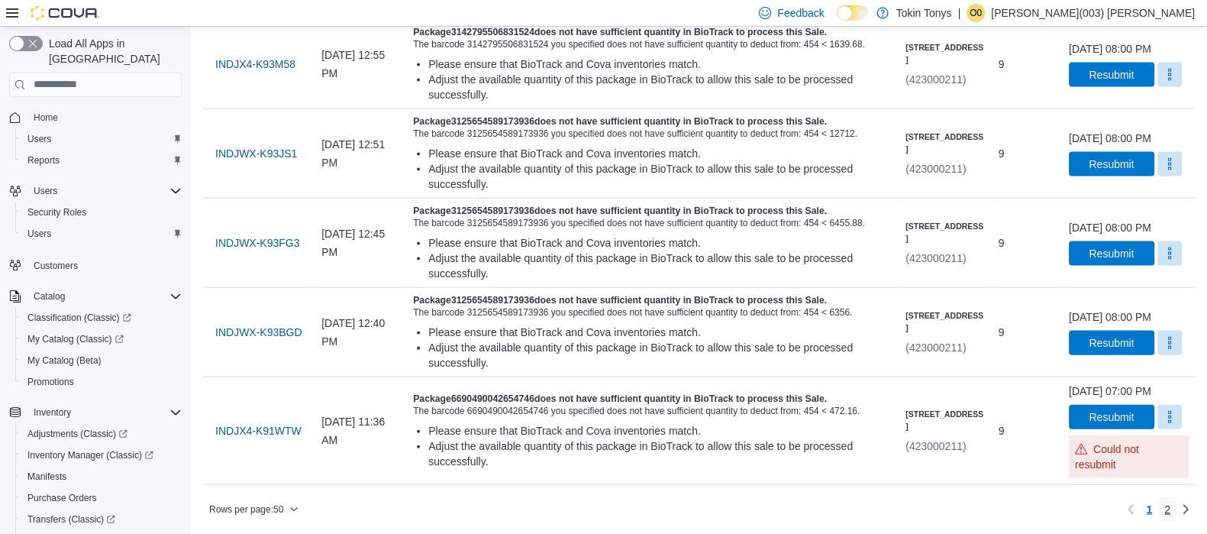
click at [1171, 514] on span "2" at bounding box center [1168, 509] width 6 height 15
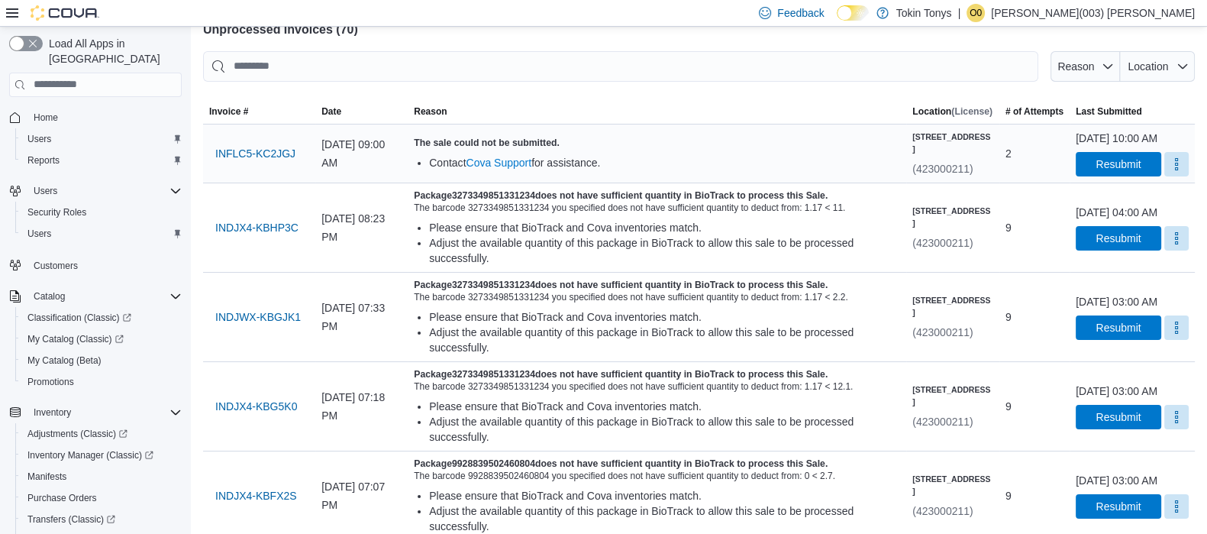
scroll to position [0, 0]
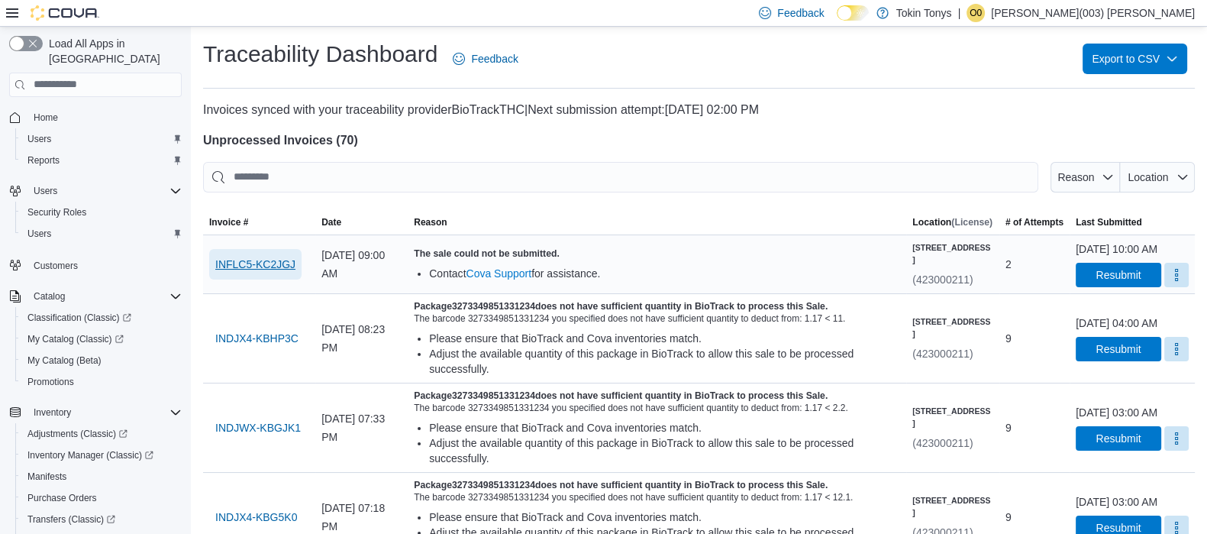
click at [293, 272] on span "INFLC5-KC2JGJ" at bounding box center [255, 264] width 80 height 15
click at [1172, 284] on button "More" at bounding box center [1177, 274] width 24 height 24
click at [1137, 324] on span "Mark as Resolved" at bounding box center [1140, 328] width 86 height 15
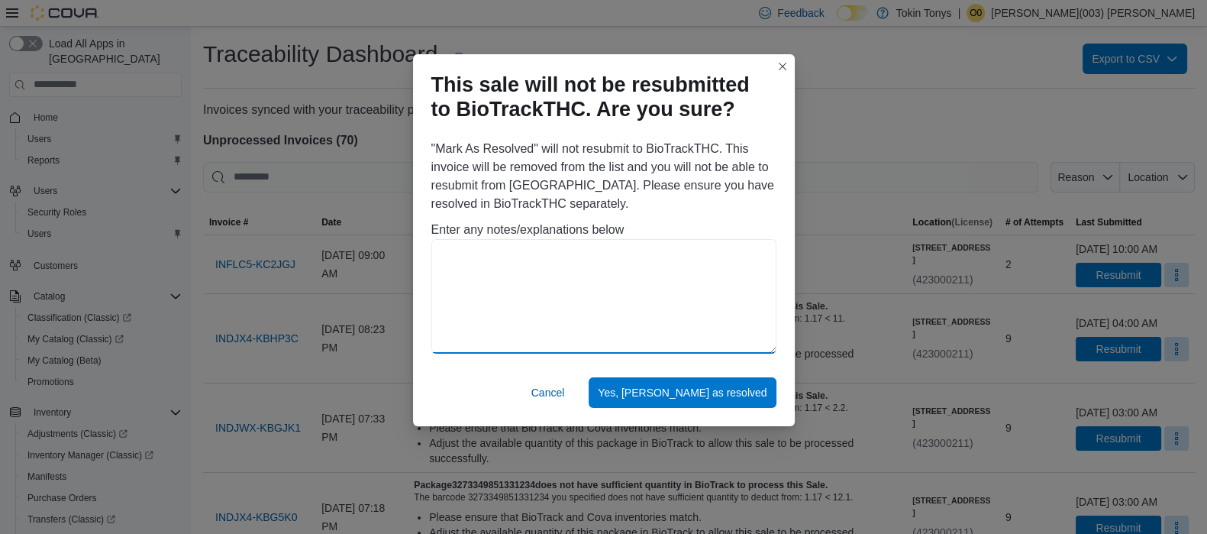
click at [498, 269] on textarea at bounding box center [604, 296] width 345 height 115
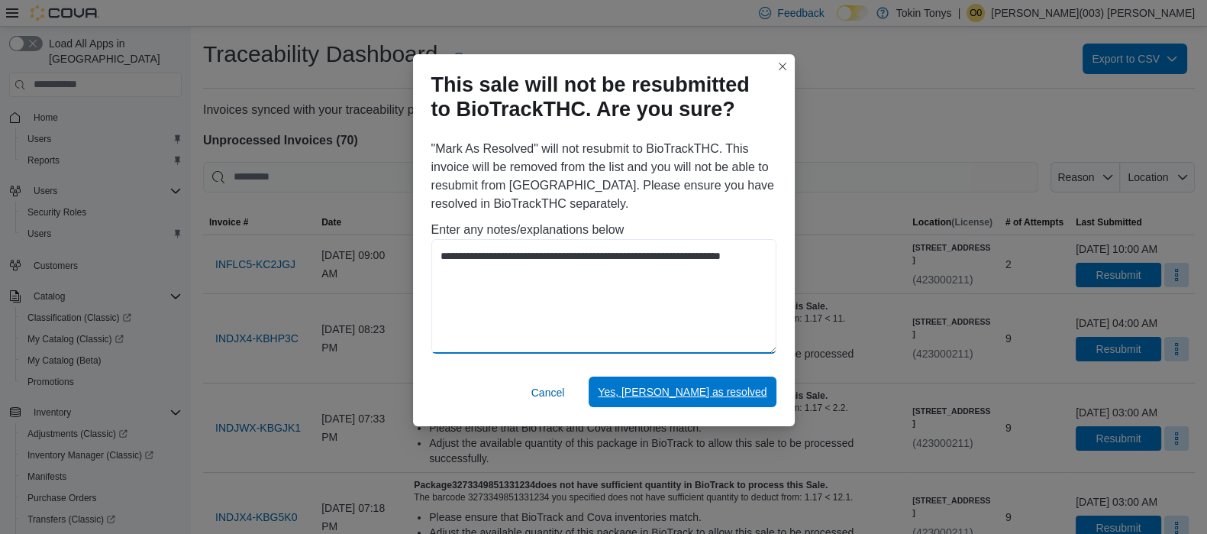
type textarea "**********"
click at [692, 395] on span "Yes, [PERSON_NAME] as resolved" at bounding box center [682, 391] width 169 height 15
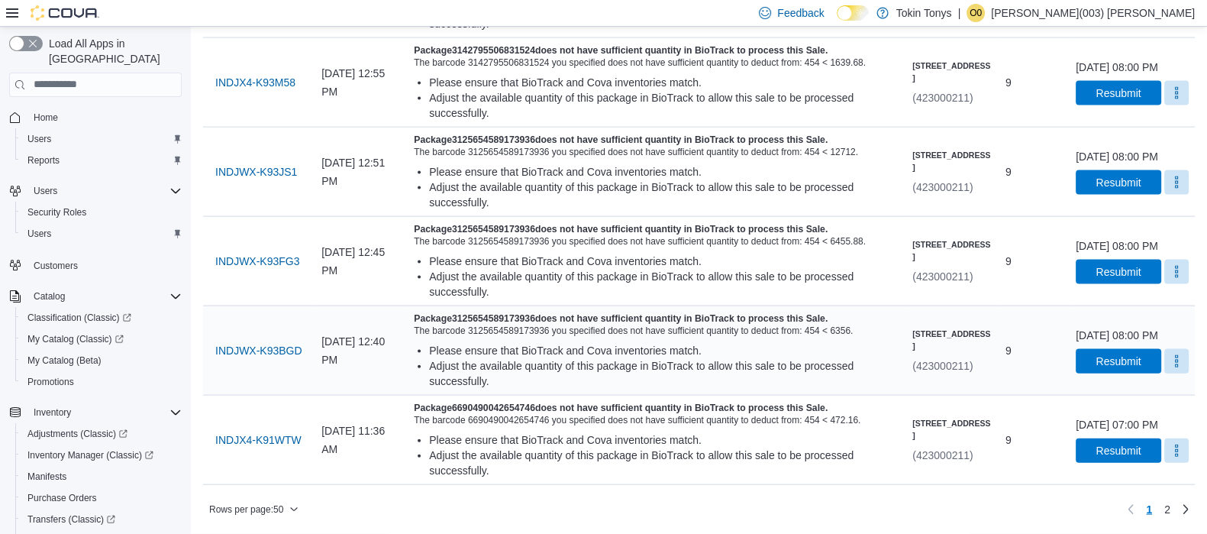
scroll to position [4684, 0]
click at [249, 432] on span "INDJX4-K91WTW" at bounding box center [258, 439] width 86 height 15
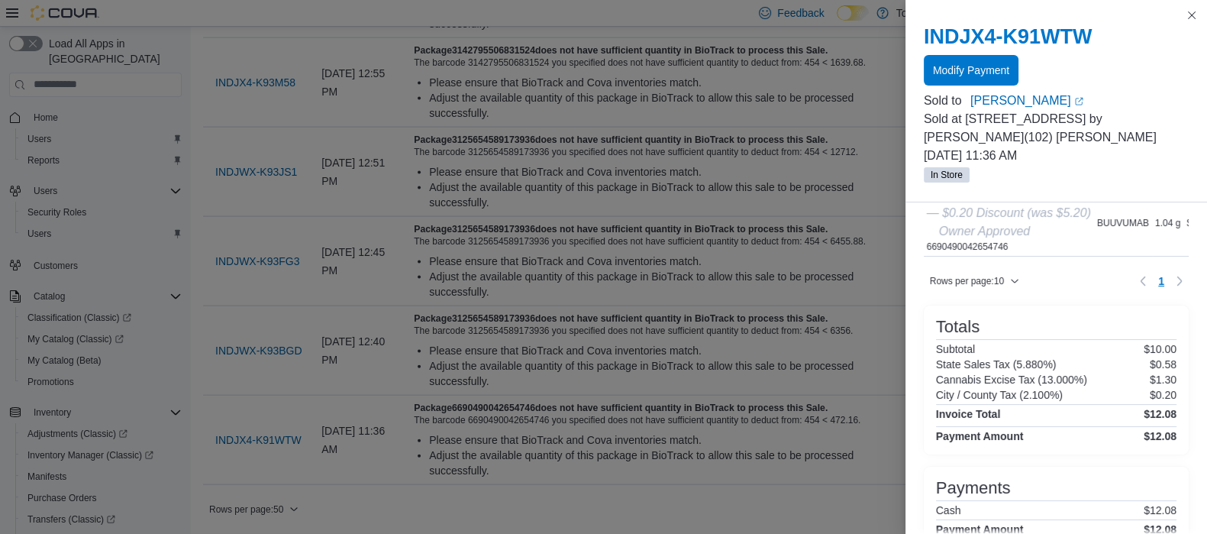
scroll to position [190, 0]
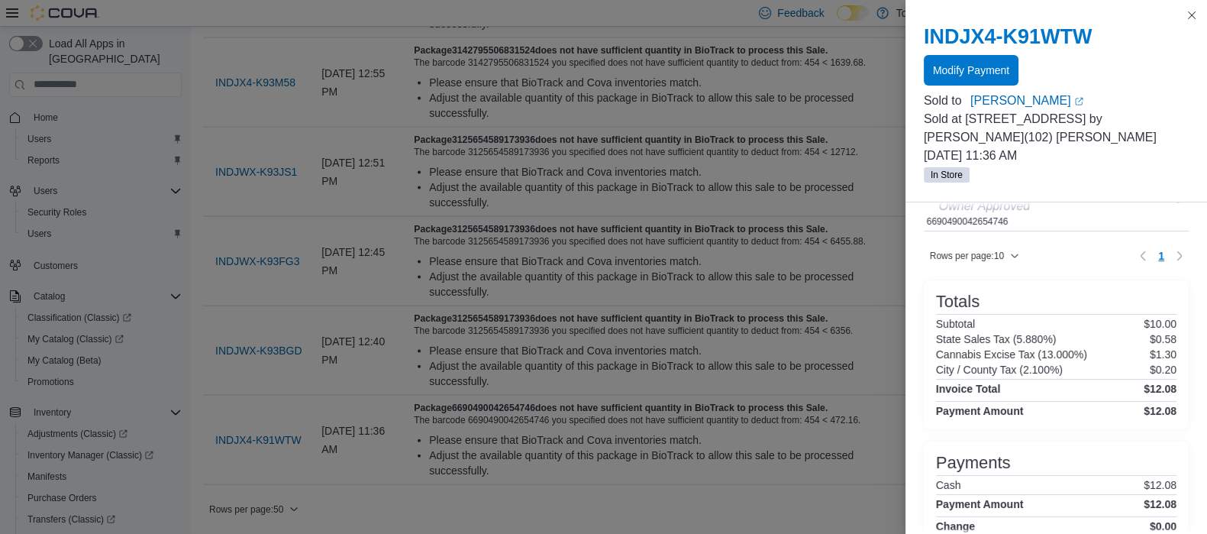
drag, startPoint x: 771, startPoint y: 287, endPoint x: 570, endPoint y: 349, distance: 210.2
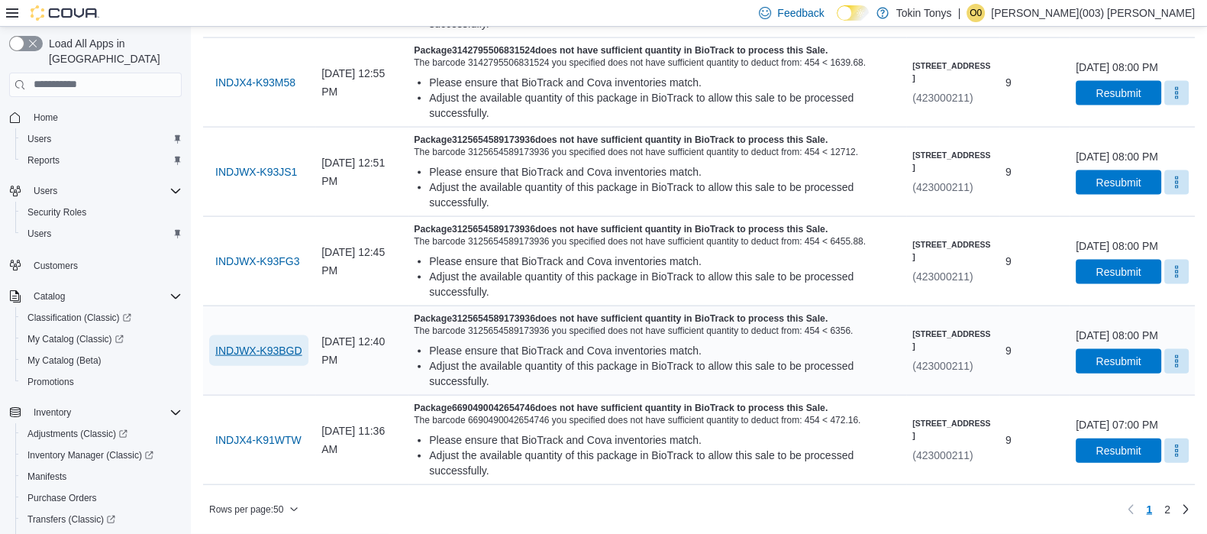
click at [263, 343] on span "INDJWX-K93BGD" at bounding box center [258, 350] width 87 height 15
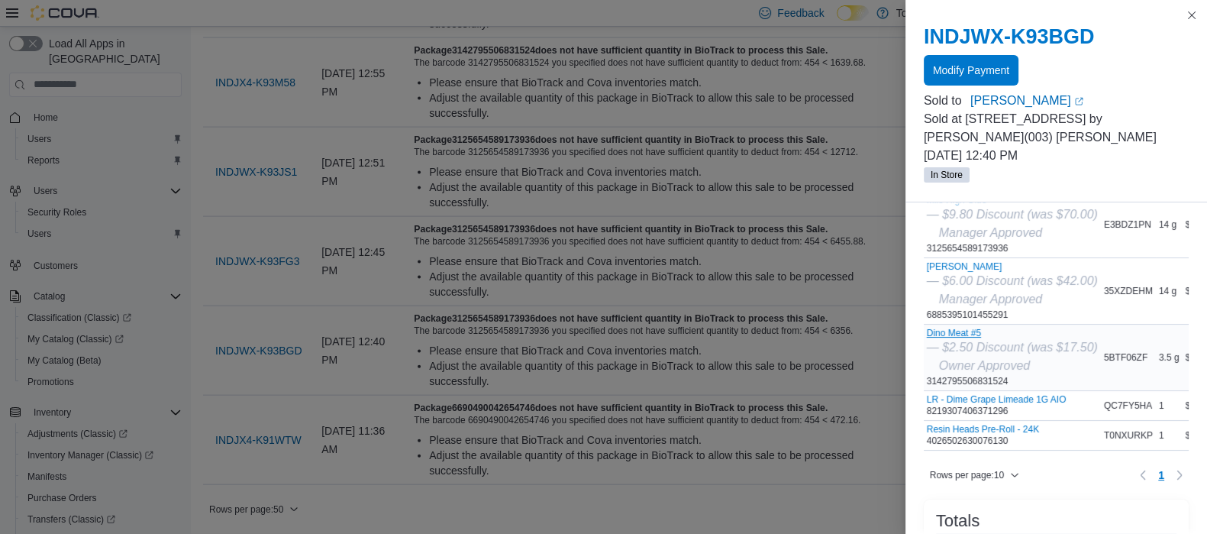
scroll to position [0, 0]
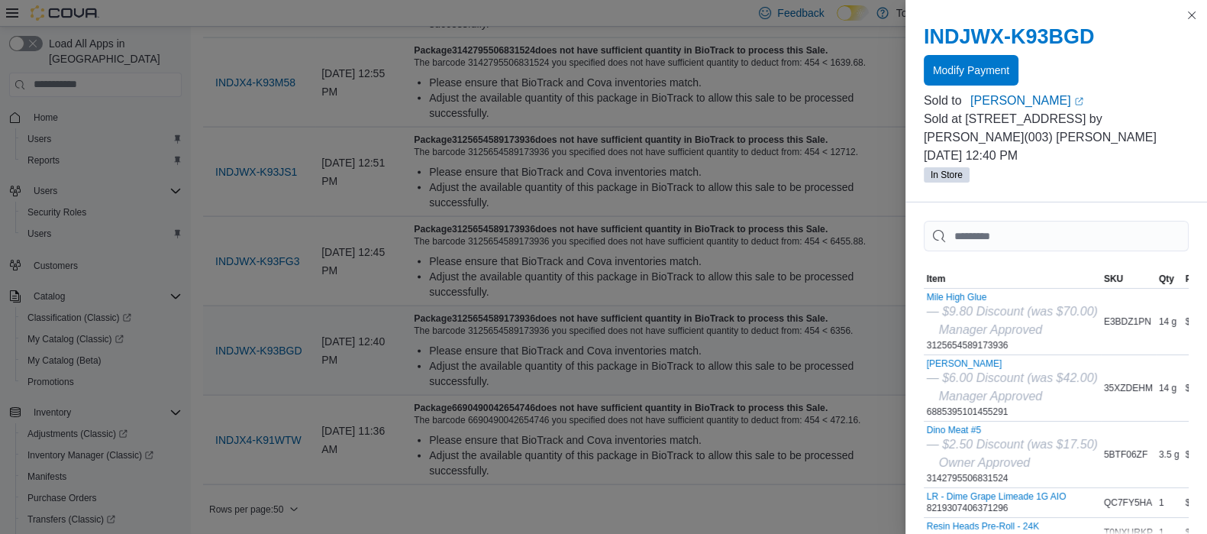
drag, startPoint x: 823, startPoint y: 328, endPoint x: 703, endPoint y: 309, distance: 122.1
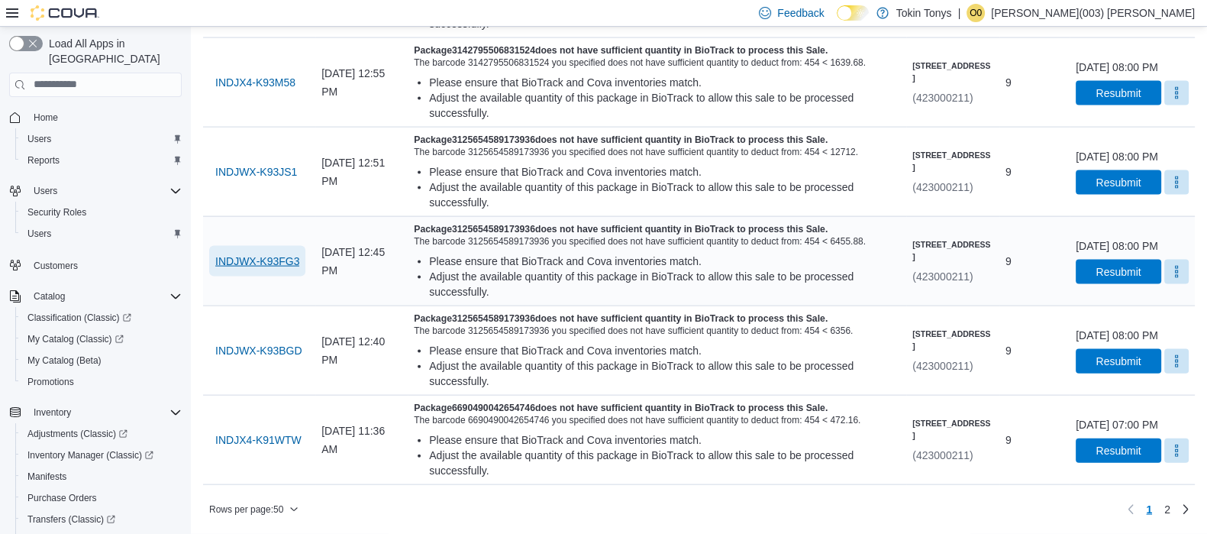
click at [290, 254] on span "INDJWX-K93FG3" at bounding box center [257, 261] width 84 height 15
click at [273, 179] on span "INDJWX-K93JS1" at bounding box center [256, 171] width 82 height 15
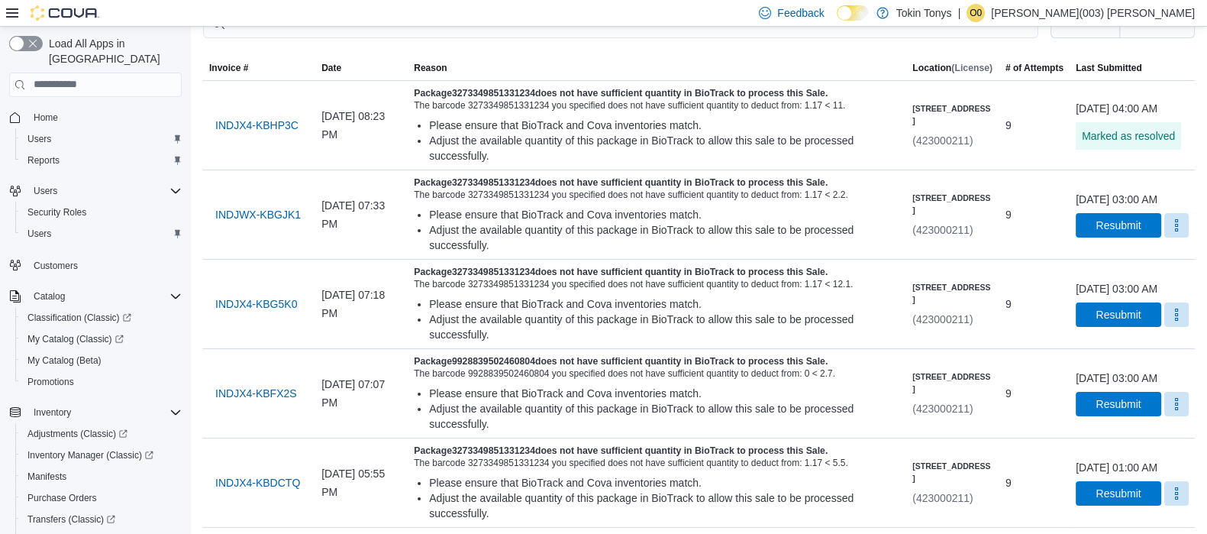
scroll to position [0, 0]
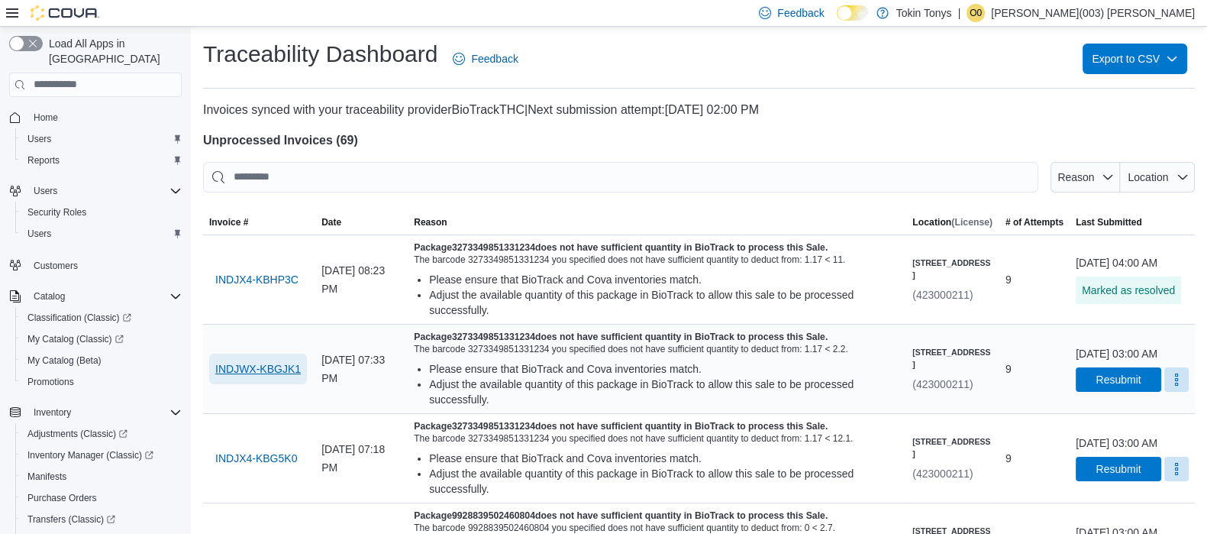
click at [293, 384] on span "INDJWX-KBGJK1" at bounding box center [258, 369] width 86 height 31
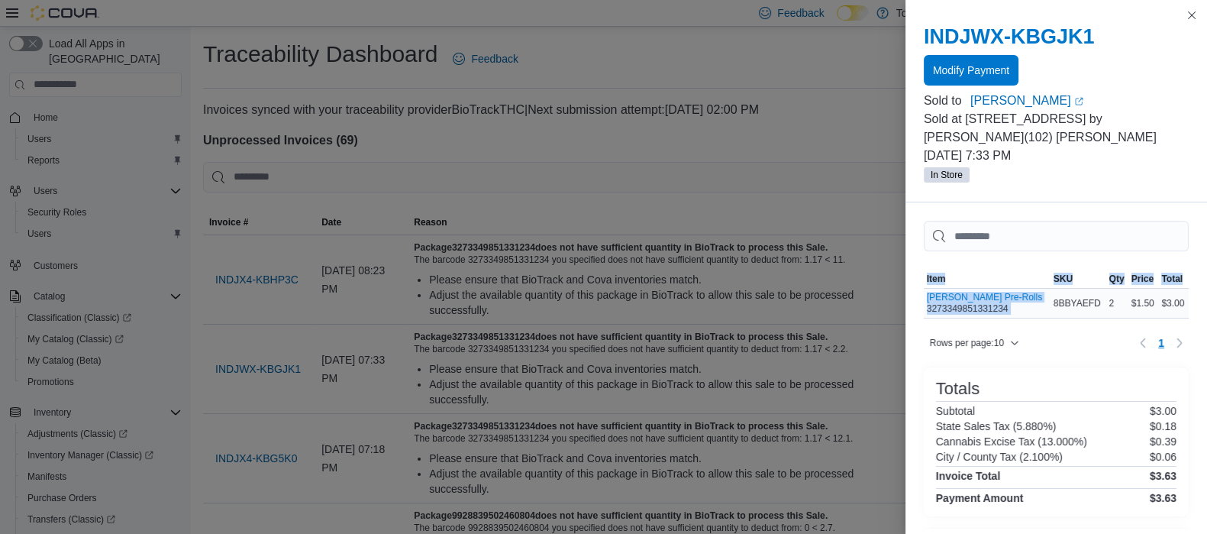
drag, startPoint x: 916, startPoint y: 288, endPoint x: 1029, endPoint y: 294, distance: 112.4
click at [1029, 294] on div "Sorting MemoryTable from EuiInMemoryTable; Page 1 of 1. Item SKU Qty Price Tota…" at bounding box center [1057, 476] width 302 height 548
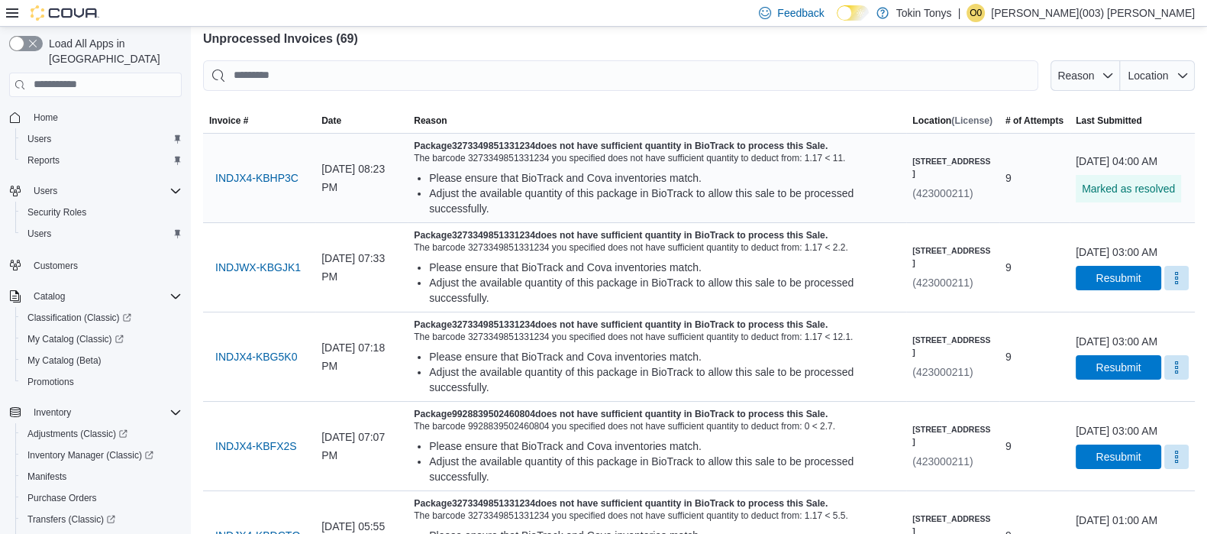
scroll to position [95, 0]
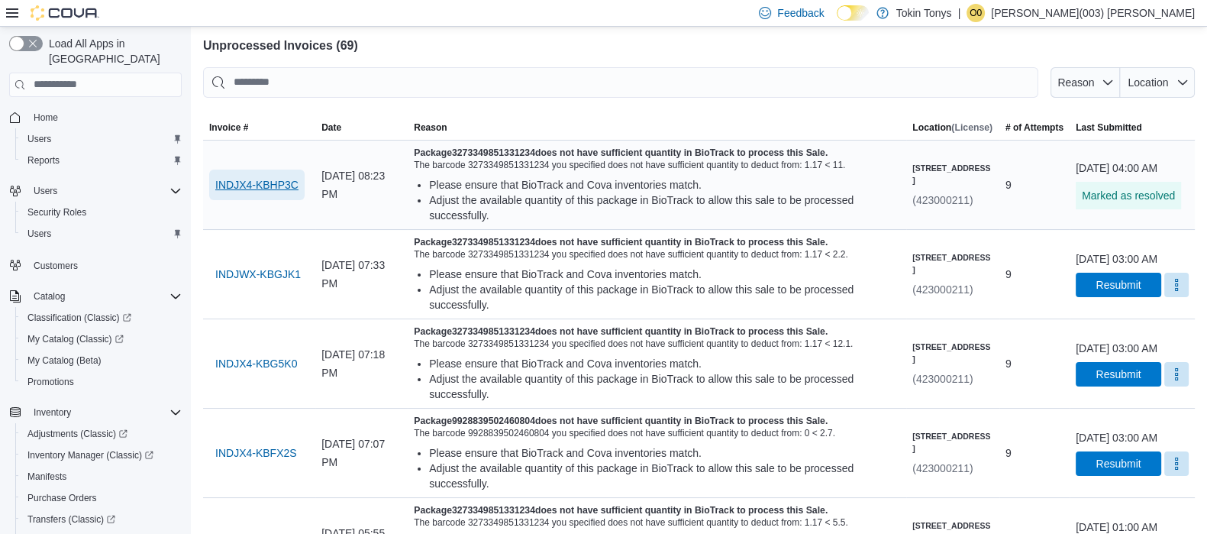
click at [294, 186] on span "INDJX4-KBHP3C" at bounding box center [256, 184] width 83 height 15
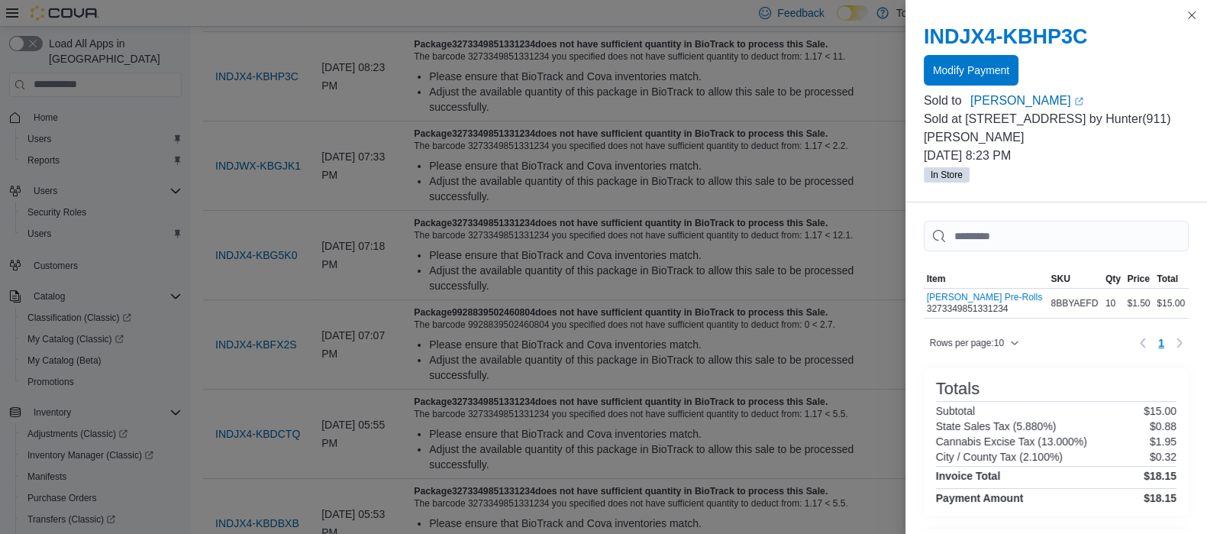
scroll to position [0, 0]
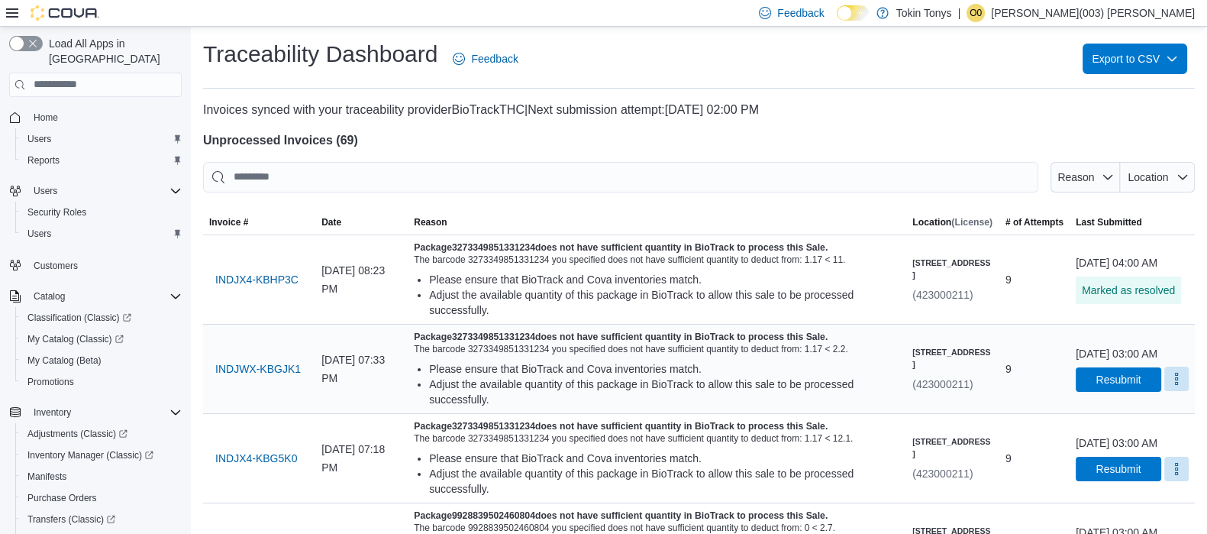
click at [1165, 391] on button "More" at bounding box center [1177, 379] width 24 height 24
click at [1100, 441] on span "Mark as Resolved" at bounding box center [1140, 443] width 86 height 15
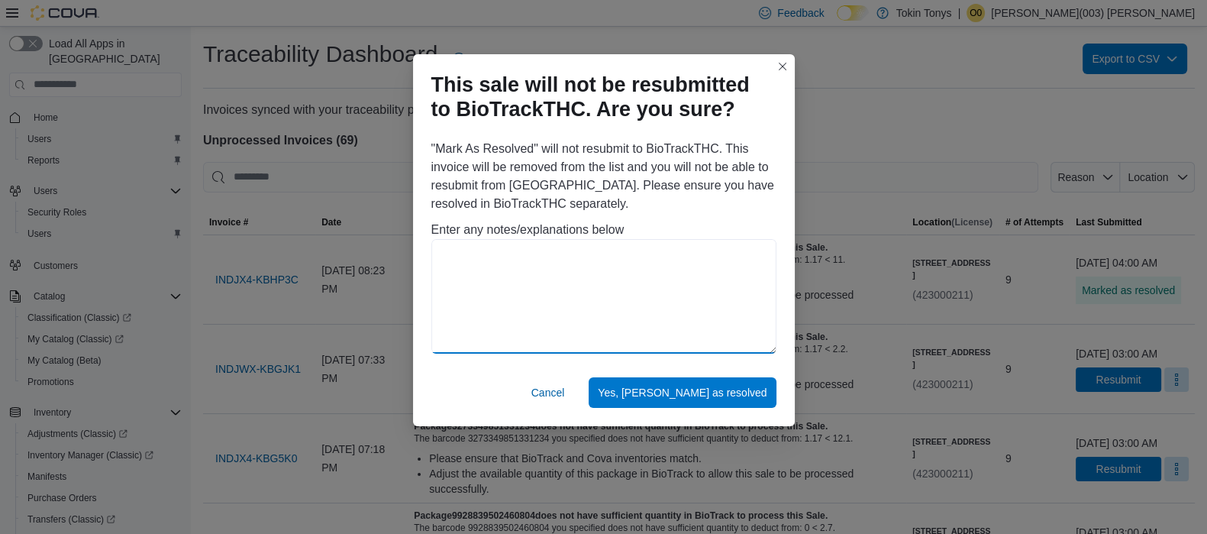
click at [580, 265] on textarea at bounding box center [604, 296] width 345 height 115
click at [489, 255] on textarea "**********" at bounding box center [604, 296] width 345 height 115
click at [493, 257] on textarea "**********" at bounding box center [604, 296] width 345 height 115
click at [487, 256] on textarea "**********" at bounding box center [604, 296] width 345 height 115
click at [490, 256] on textarea "**********" at bounding box center [604, 296] width 345 height 115
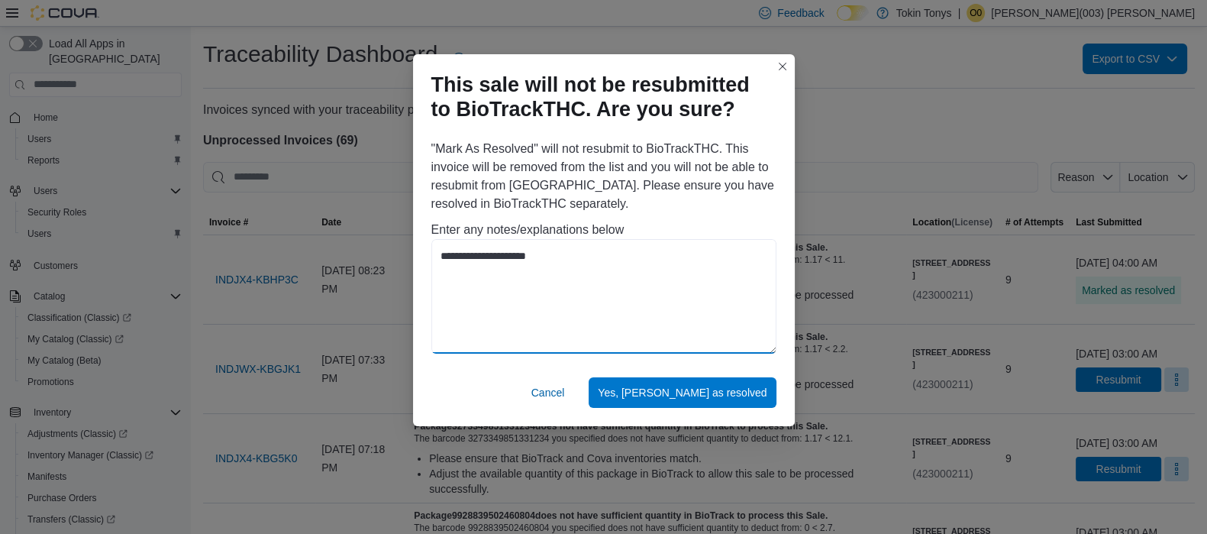
click at [464, 291] on textarea "**********" at bounding box center [604, 296] width 345 height 115
click at [485, 263] on textarea "**********" at bounding box center [604, 296] width 345 height 115
click at [626, 250] on textarea "**********" at bounding box center [604, 296] width 345 height 115
click at [571, 273] on textarea "**********" at bounding box center [604, 296] width 345 height 115
click at [668, 267] on textarea "**********" at bounding box center [604, 296] width 345 height 115
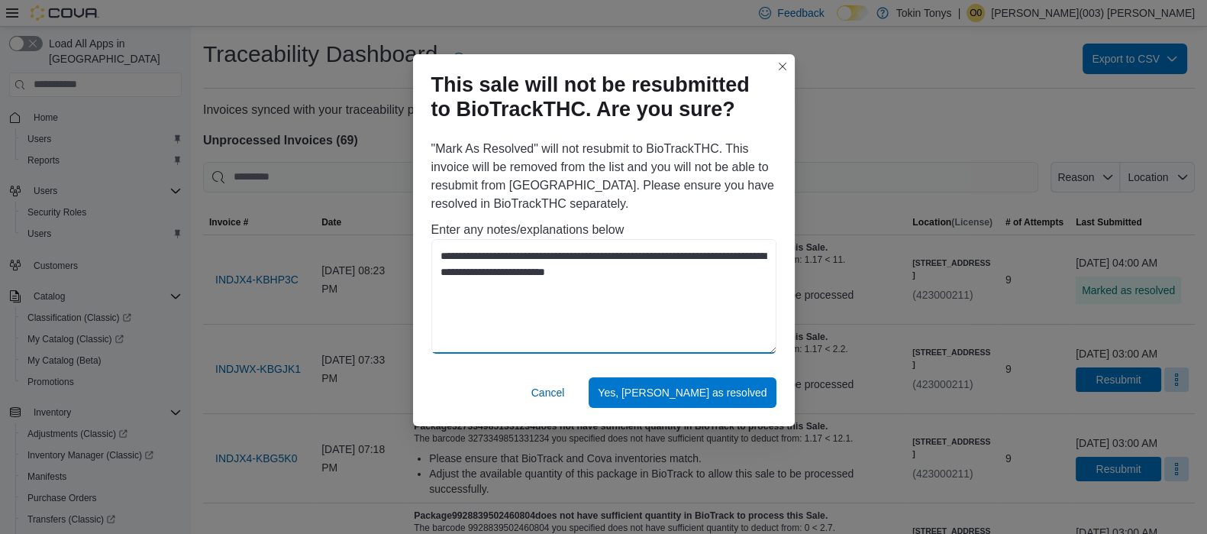
drag, startPoint x: 658, startPoint y: 273, endPoint x: 425, endPoint y: 262, distance: 232.5
click at [425, 262] on div "**********" at bounding box center [604, 249] width 382 height 231
type textarea "**********"
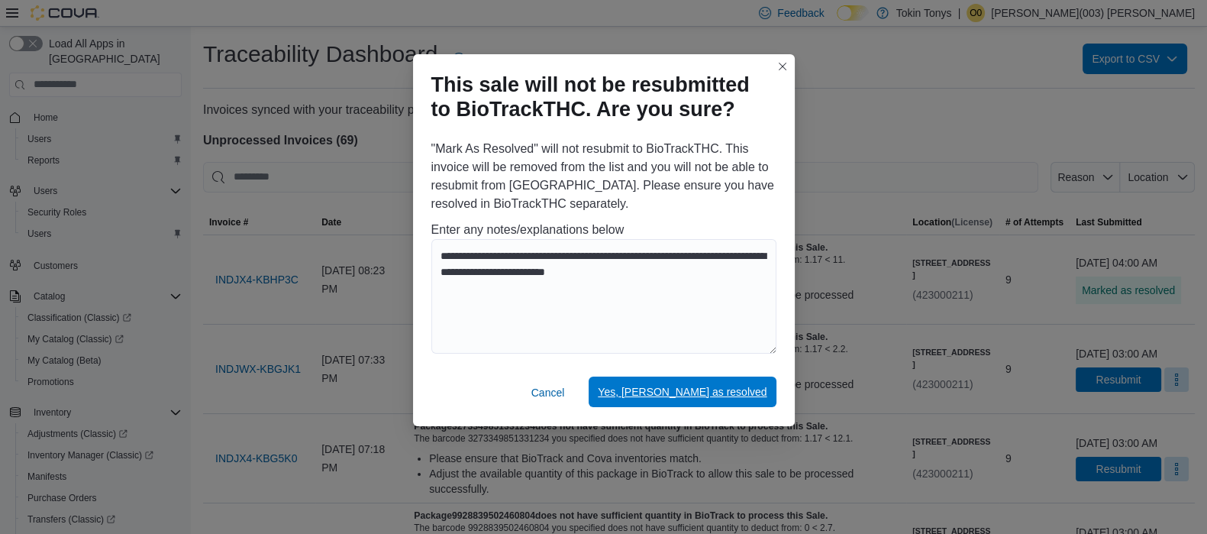
click at [719, 384] on span "Yes, mark as resolved" at bounding box center [682, 392] width 169 height 31
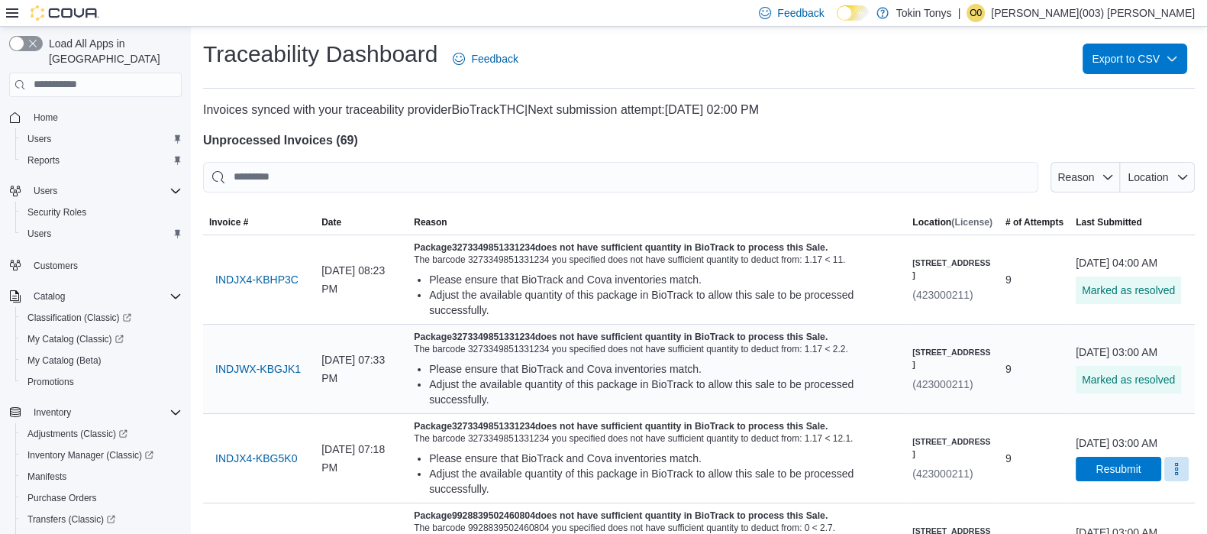
scroll to position [95, 0]
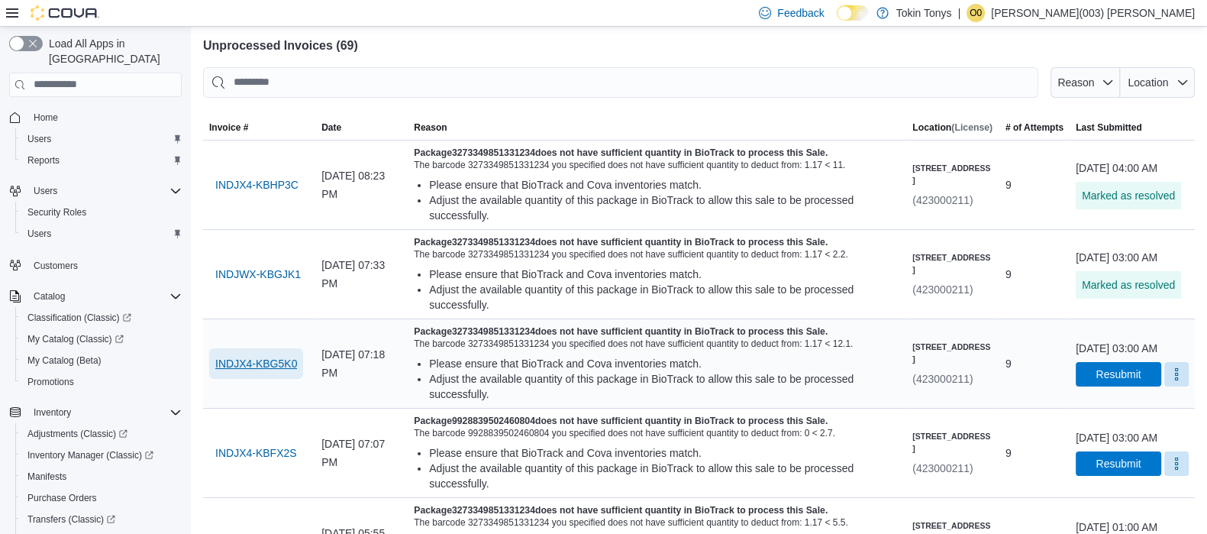
click at [228, 371] on span "INDJX4-KBG5K0" at bounding box center [256, 363] width 82 height 15
click at [1165, 386] on button "More" at bounding box center [1177, 373] width 24 height 24
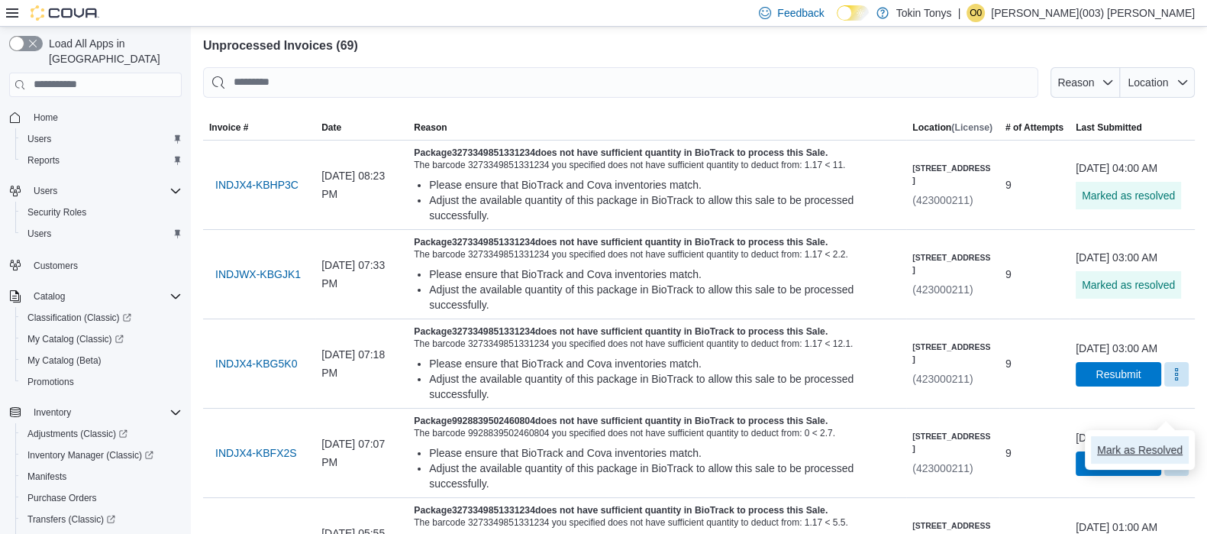
click at [1134, 451] on span "Mark as Resolved" at bounding box center [1140, 449] width 86 height 15
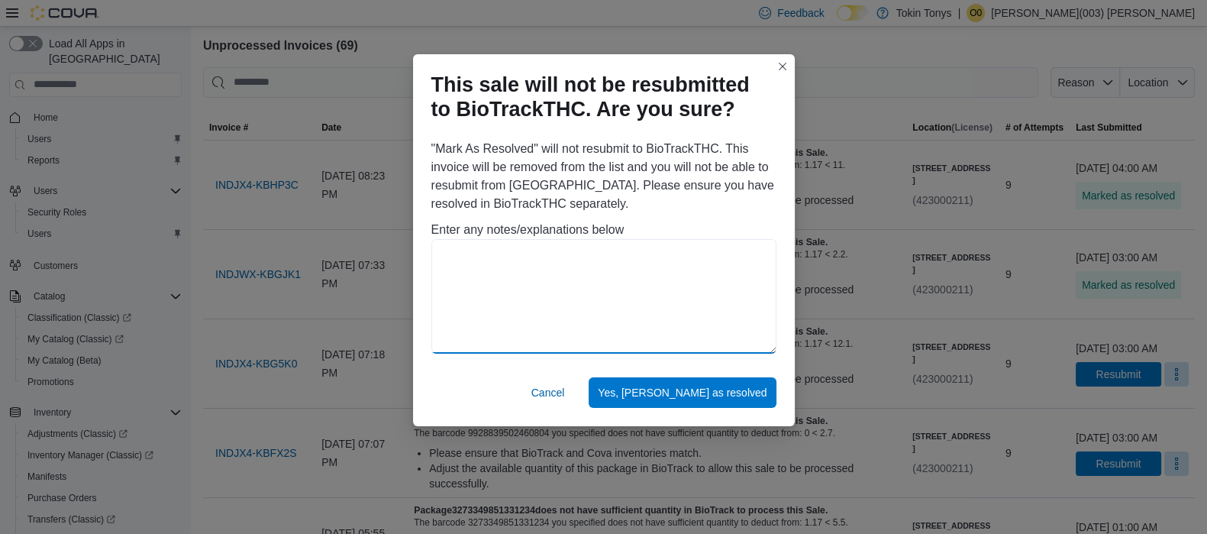
click at [655, 289] on textarea at bounding box center [604, 296] width 345 height 115
paste textarea "**********"
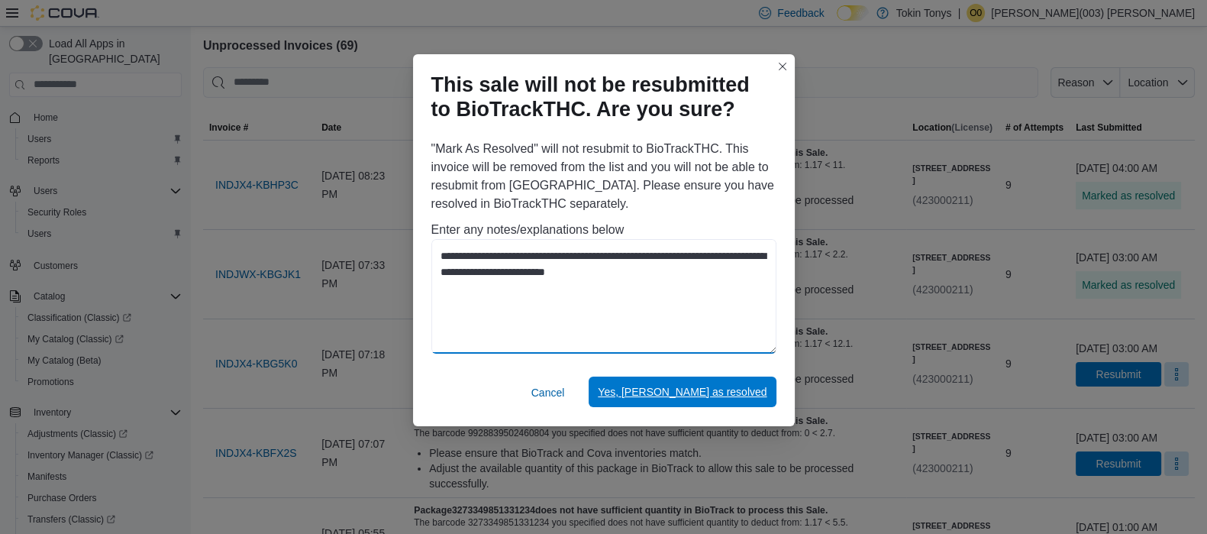
type textarea "**********"
click at [677, 390] on span "Yes, mark as resolved" at bounding box center [682, 391] width 169 height 15
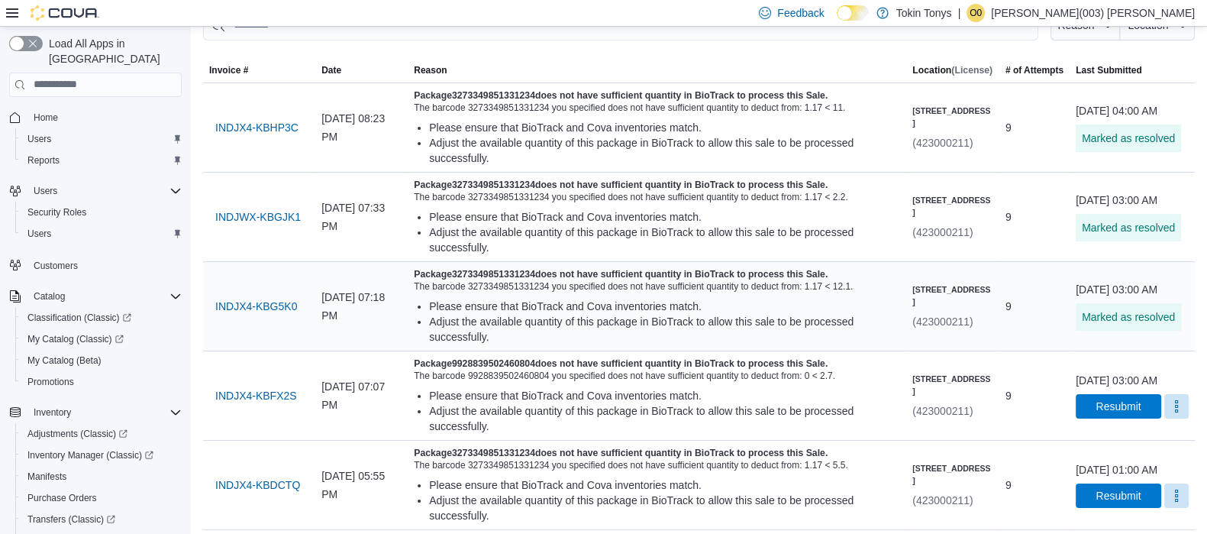
scroll to position [190, 0]
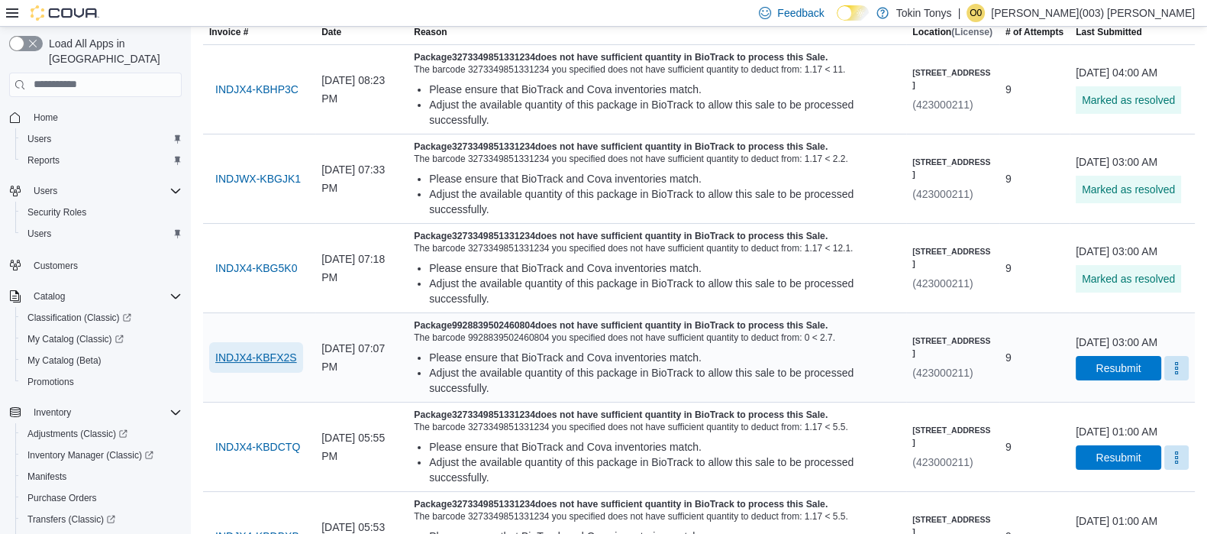
click at [263, 365] on span "INDJX4-KBFX2S" at bounding box center [256, 357] width 82 height 15
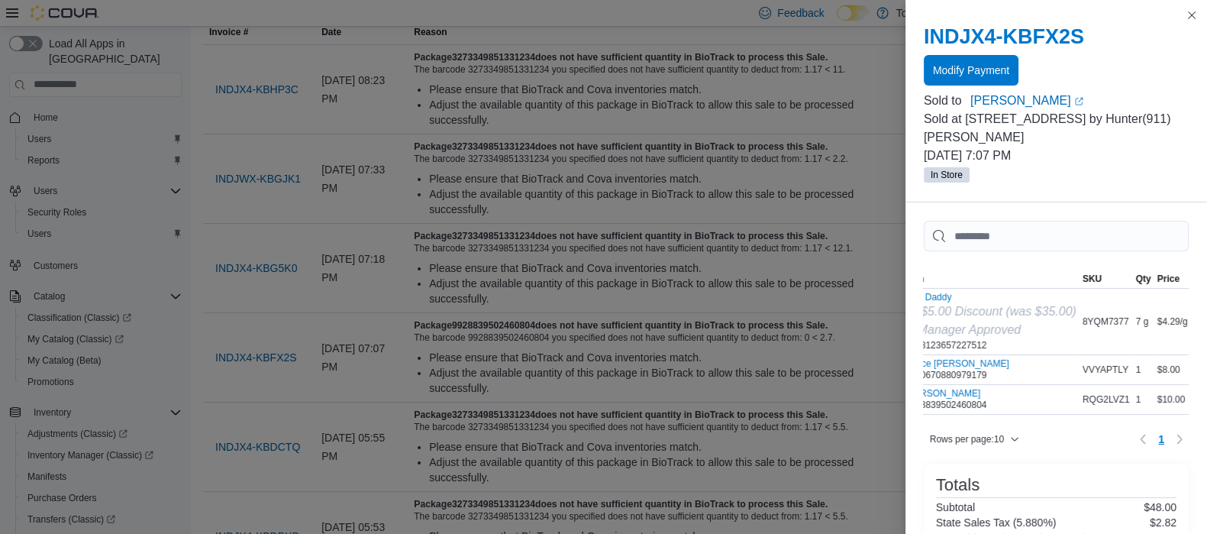
scroll to position [0, 0]
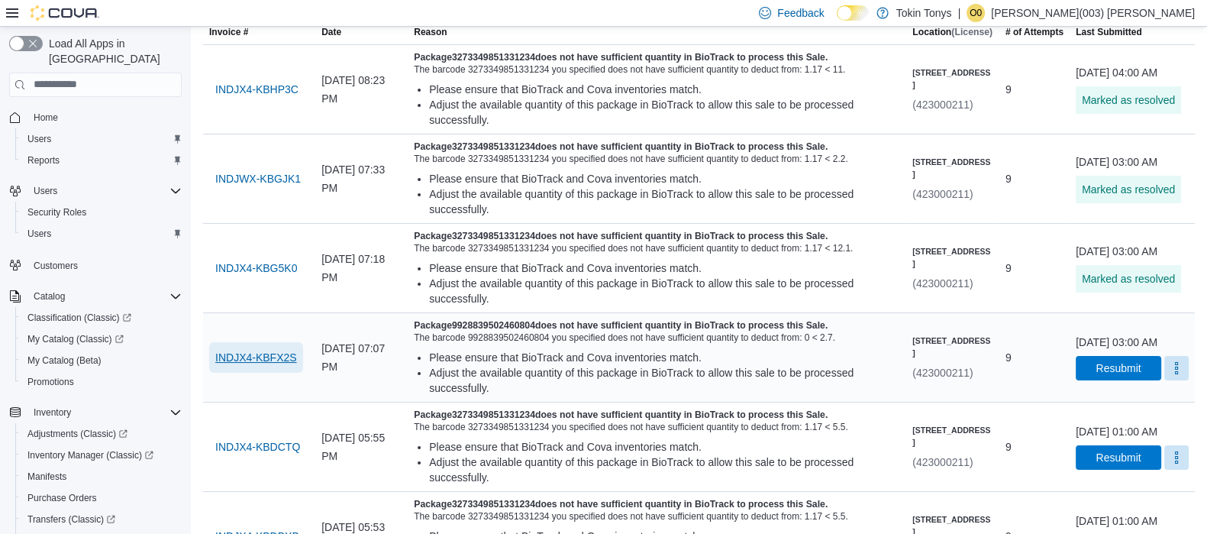
click at [223, 365] on span "INDJX4-KBFX2S" at bounding box center [256, 357] width 82 height 15
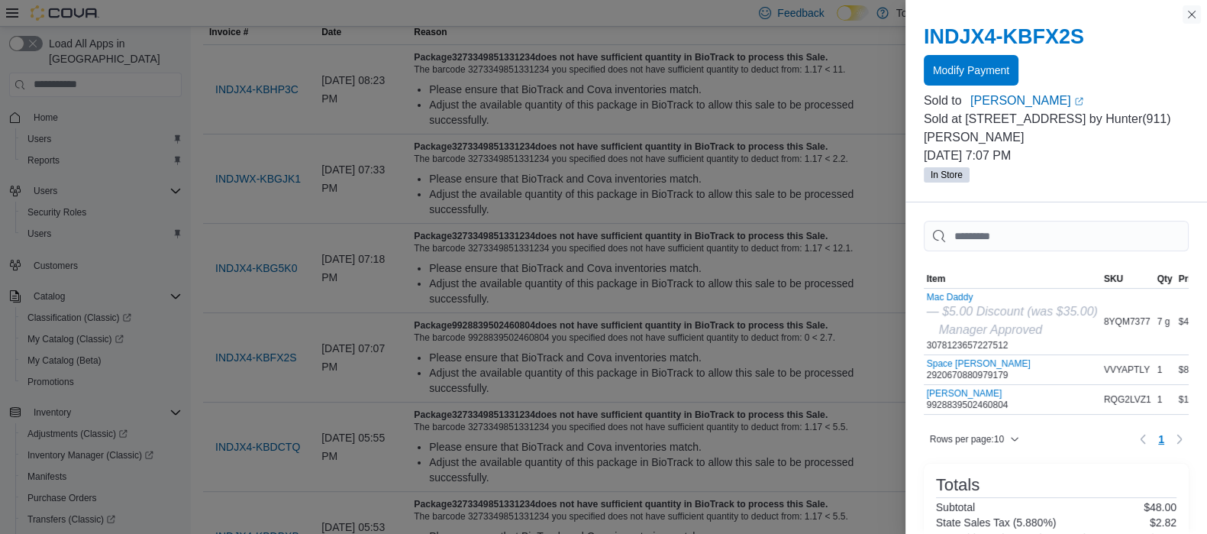
click at [1183, 13] on button "Close this dialog" at bounding box center [1192, 14] width 18 height 18
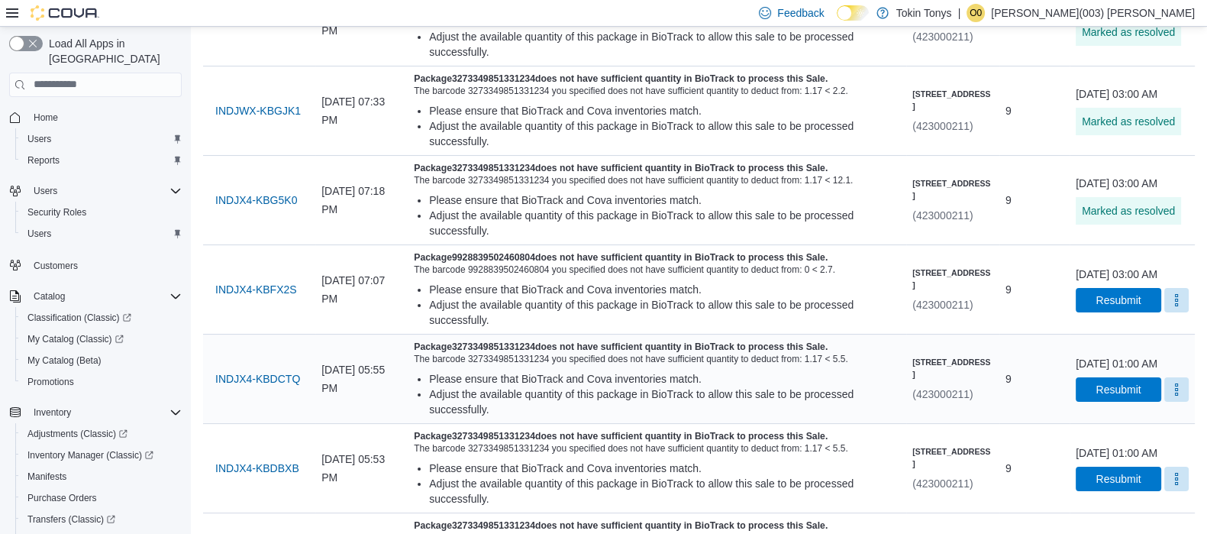
scroll to position [286, 0]
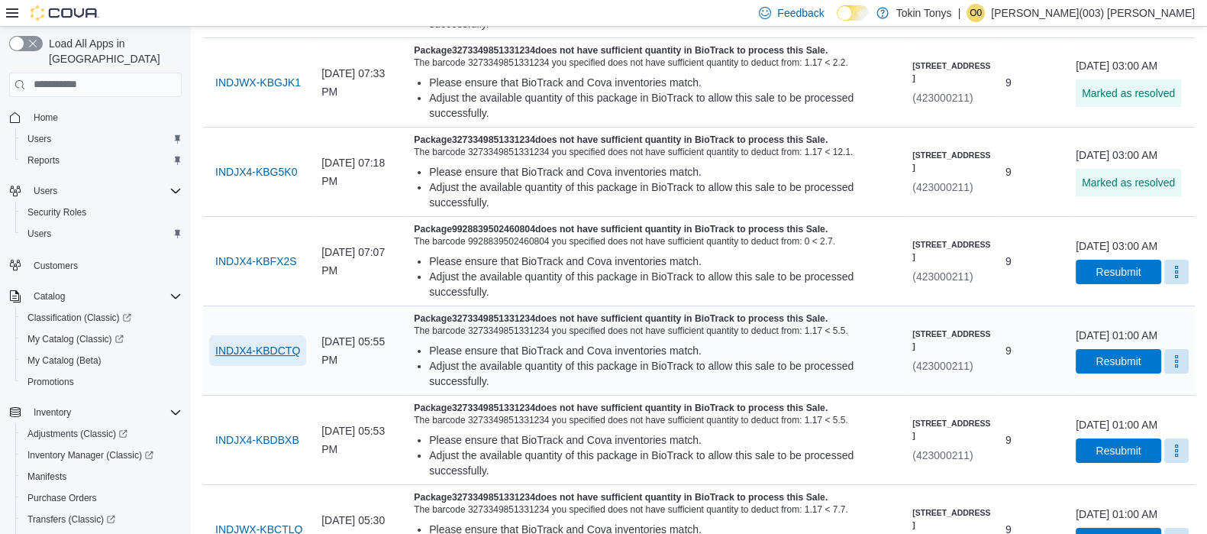
click at [232, 358] on span "INDJX4-KBDCTQ" at bounding box center [257, 350] width 85 height 15
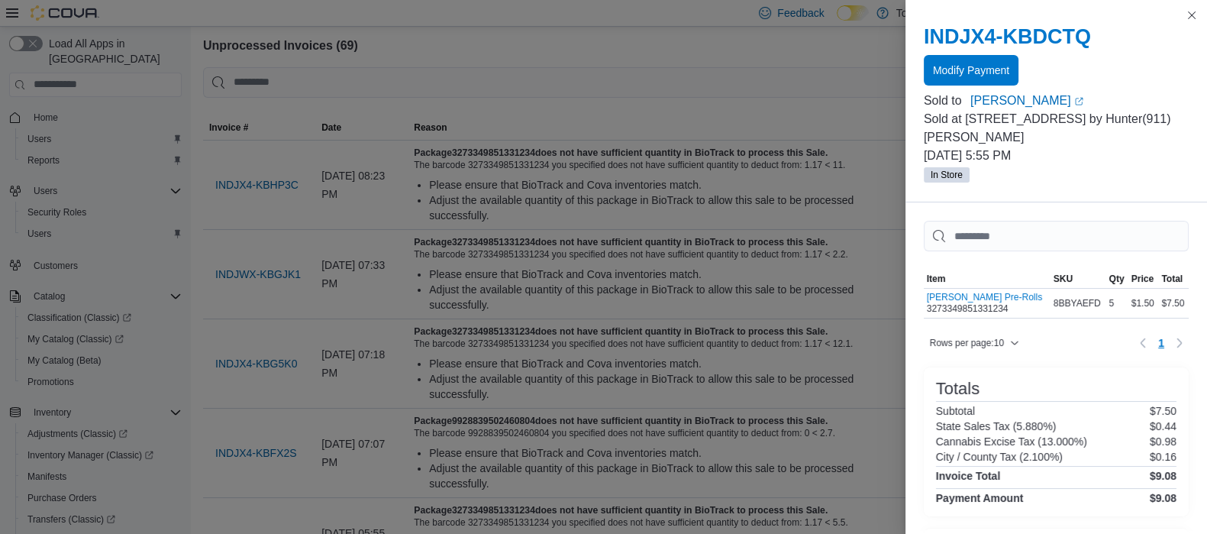
scroll to position [190, 0]
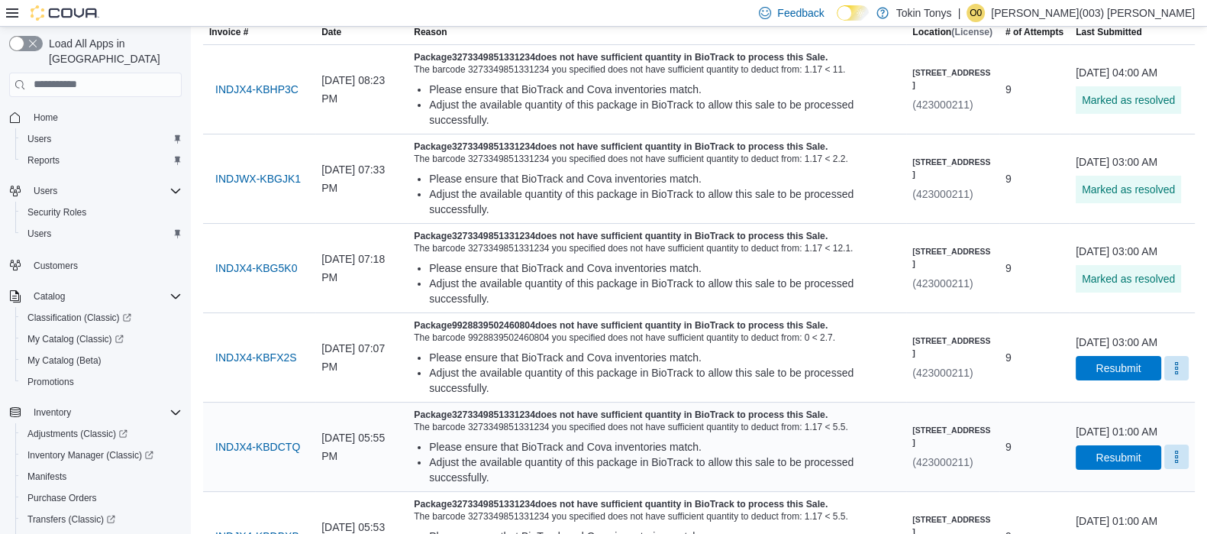
click at [1165, 469] on button "More" at bounding box center [1177, 456] width 24 height 24
click at [1145, 477] on button "Mark as Resolved" at bounding box center [1140, 468] width 98 height 27
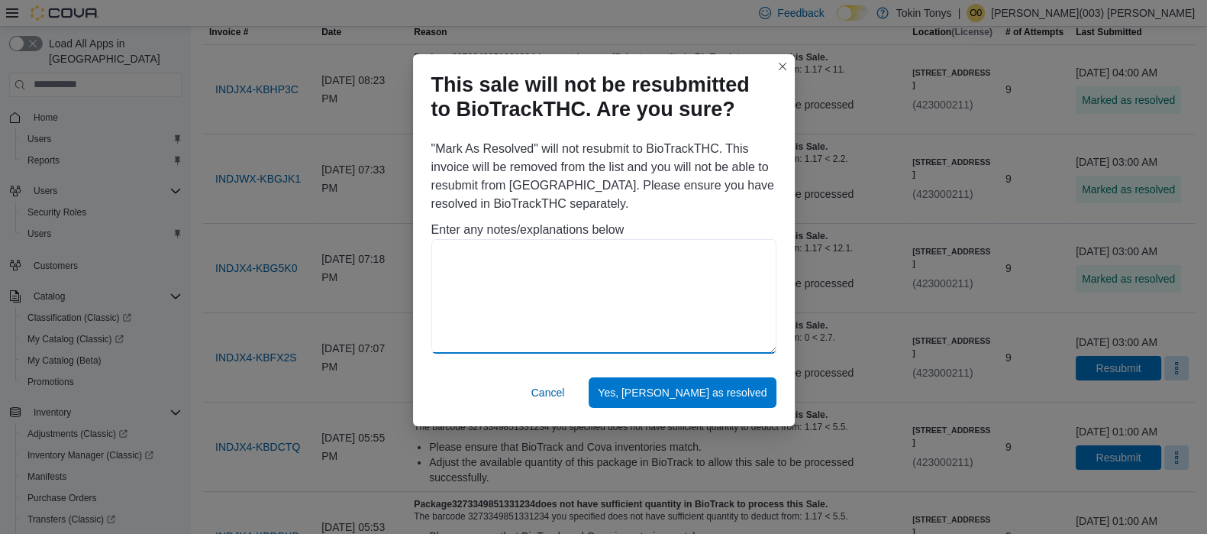
click at [660, 304] on textarea at bounding box center [604, 296] width 345 height 115
paste textarea "**********"
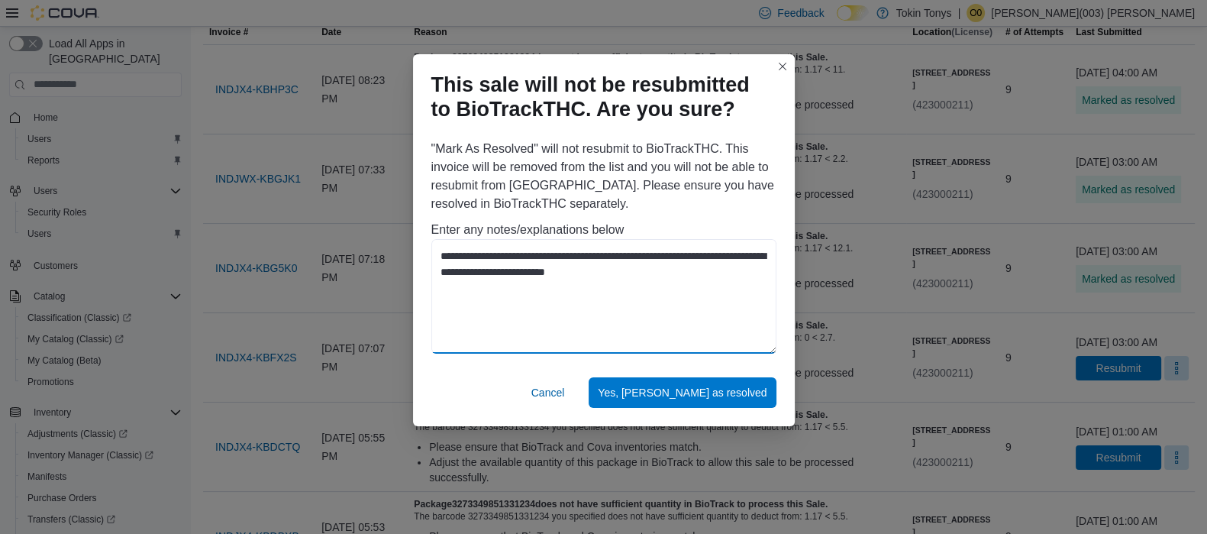
click at [616, 318] on textarea "**********" at bounding box center [604, 296] width 345 height 115
click at [665, 289] on textarea "**********" at bounding box center [604, 296] width 345 height 115
type textarea "**********"
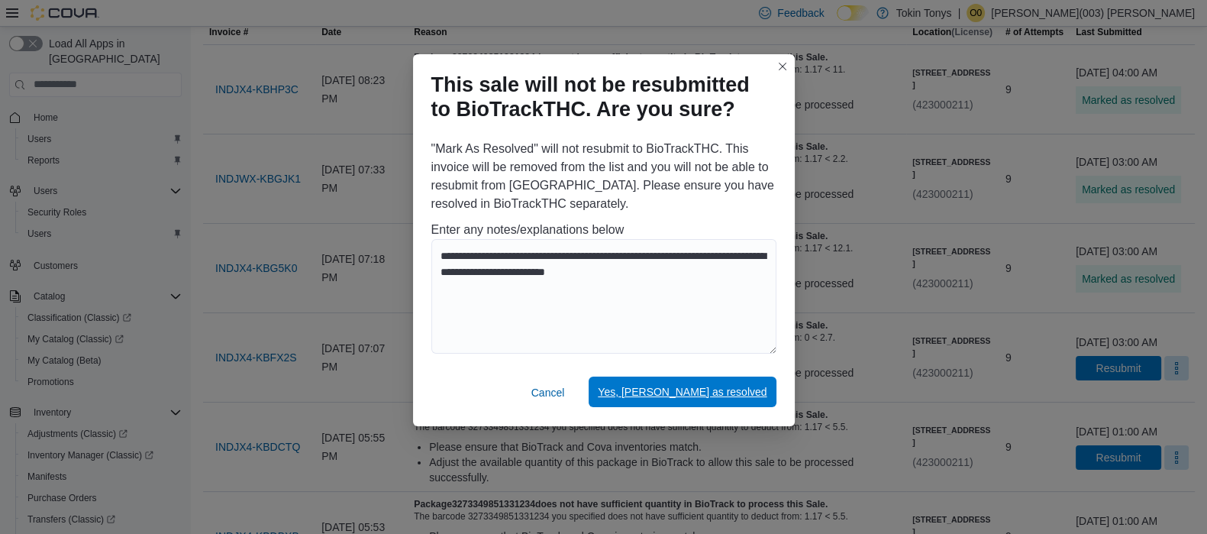
click at [672, 389] on span "Yes, mark as resolved" at bounding box center [682, 391] width 169 height 15
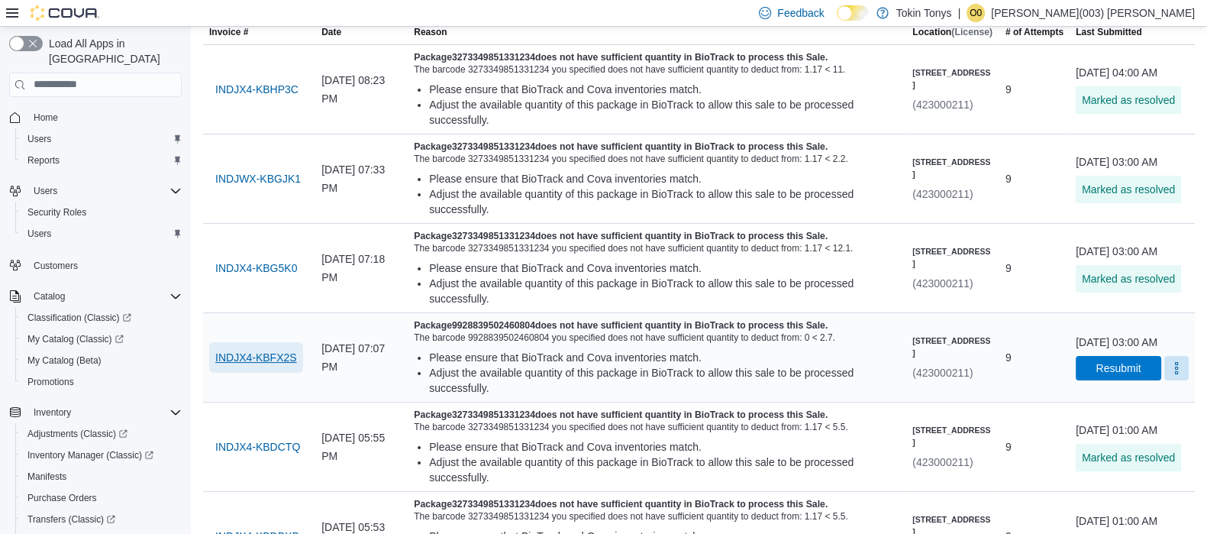
click at [258, 365] on span "INDJX4-KBFX2S" at bounding box center [256, 357] width 82 height 15
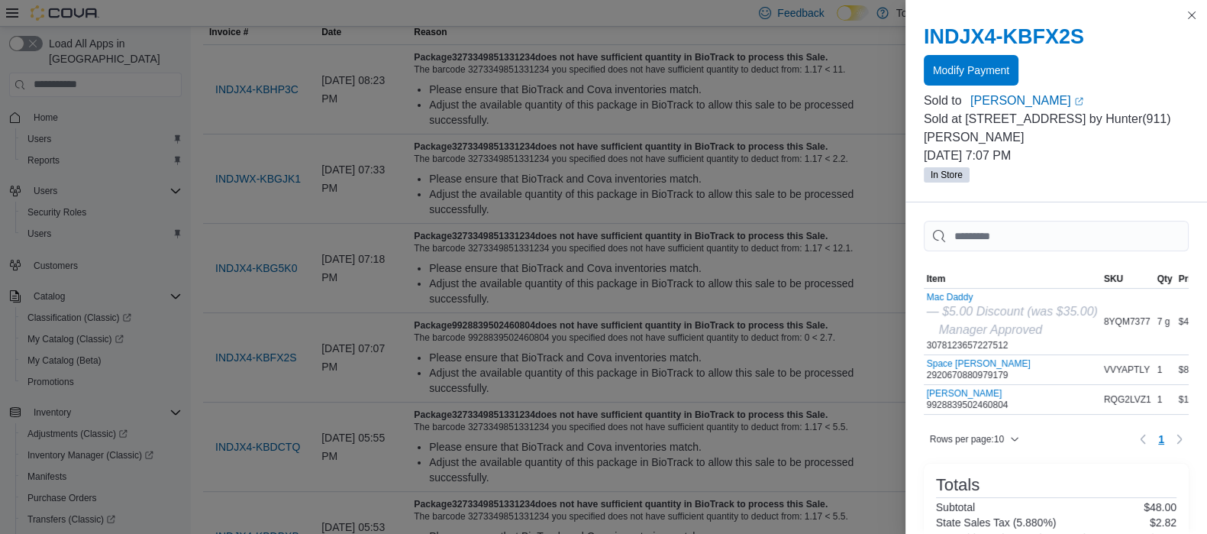
drag, startPoint x: 439, startPoint y: 355, endPoint x: 1153, endPoint y: 8, distance: 794.1
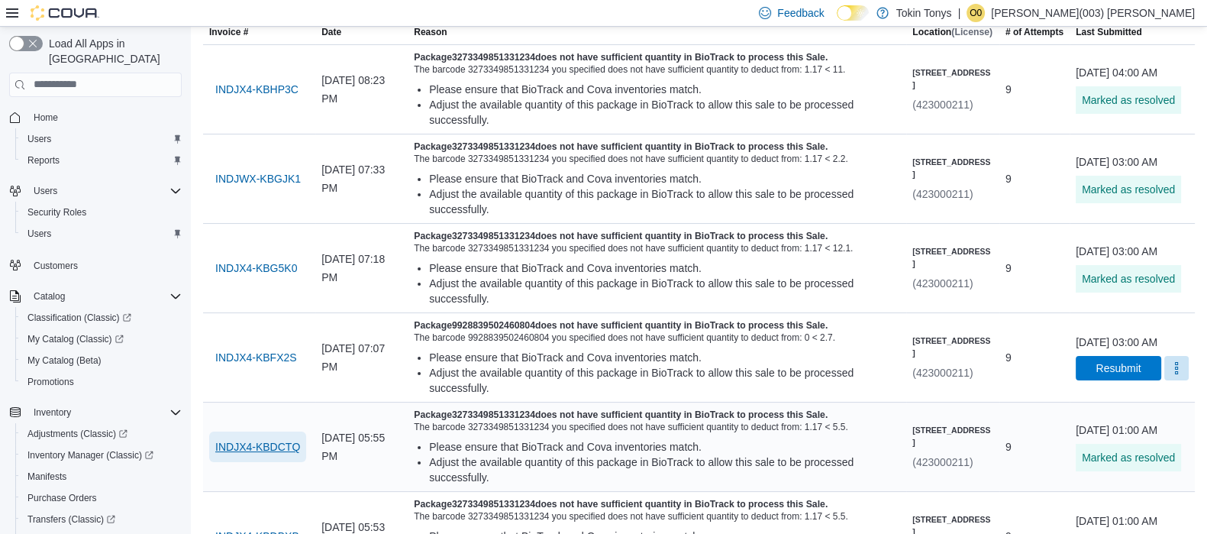
click at [263, 454] on span "INDJX4-KBDCTQ" at bounding box center [257, 446] width 85 height 15
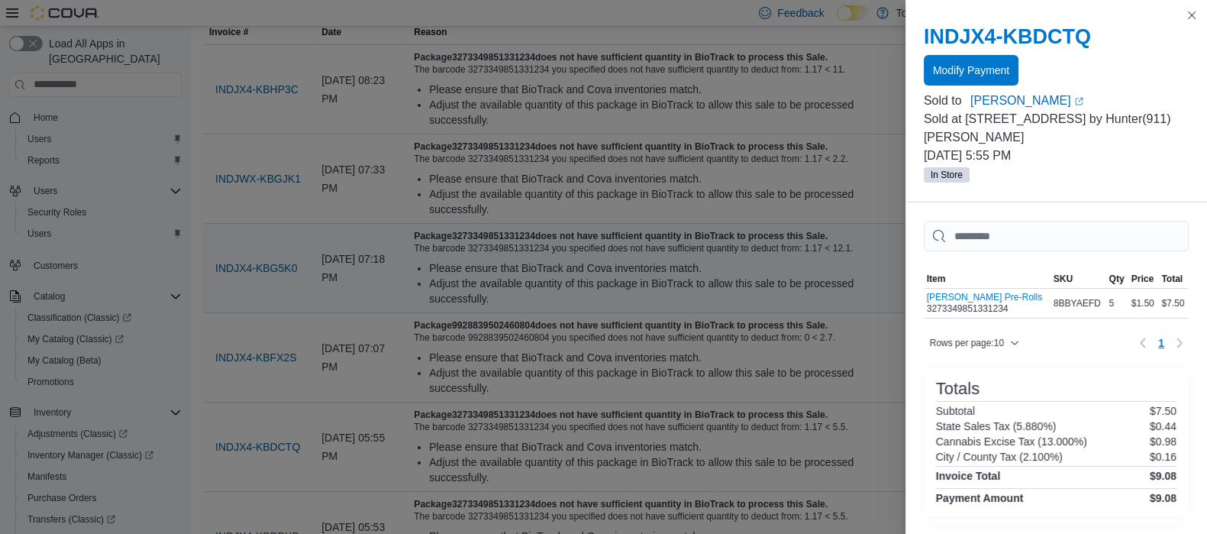
drag, startPoint x: 351, startPoint y: 338, endPoint x: 272, endPoint y: 325, distance: 80.5
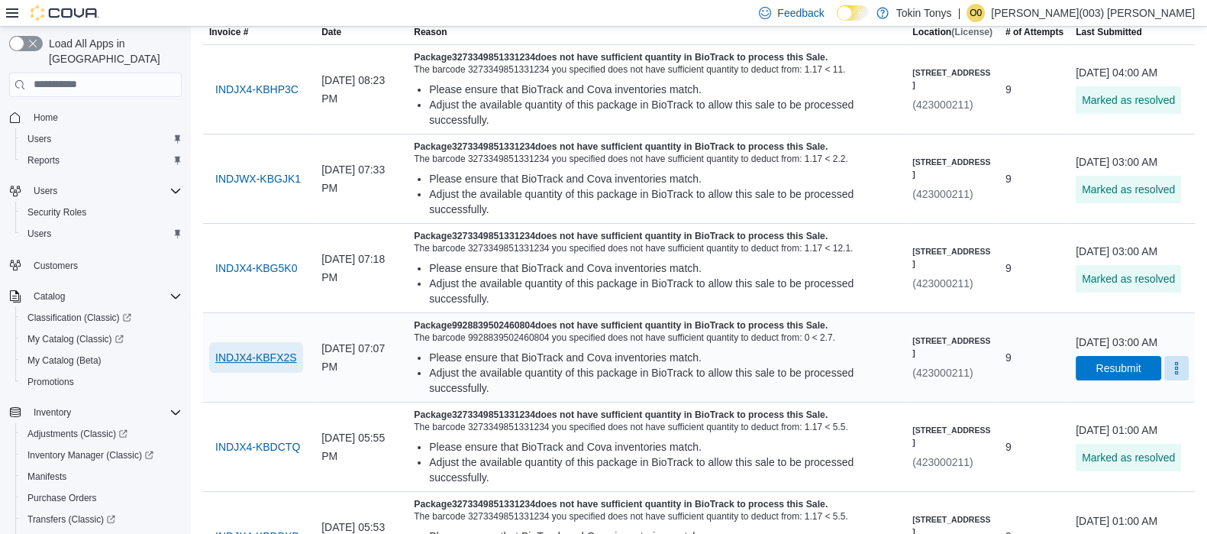
click at [251, 365] on span "INDJX4-KBFX2S" at bounding box center [256, 357] width 82 height 15
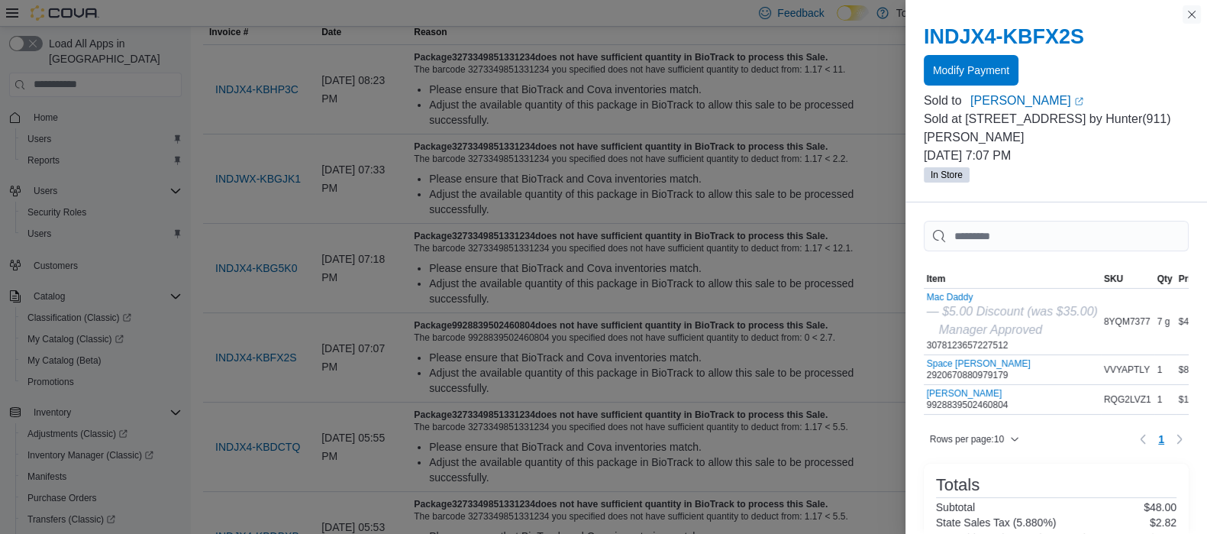
click at [1199, 10] on button "Close this dialog" at bounding box center [1192, 14] width 18 height 18
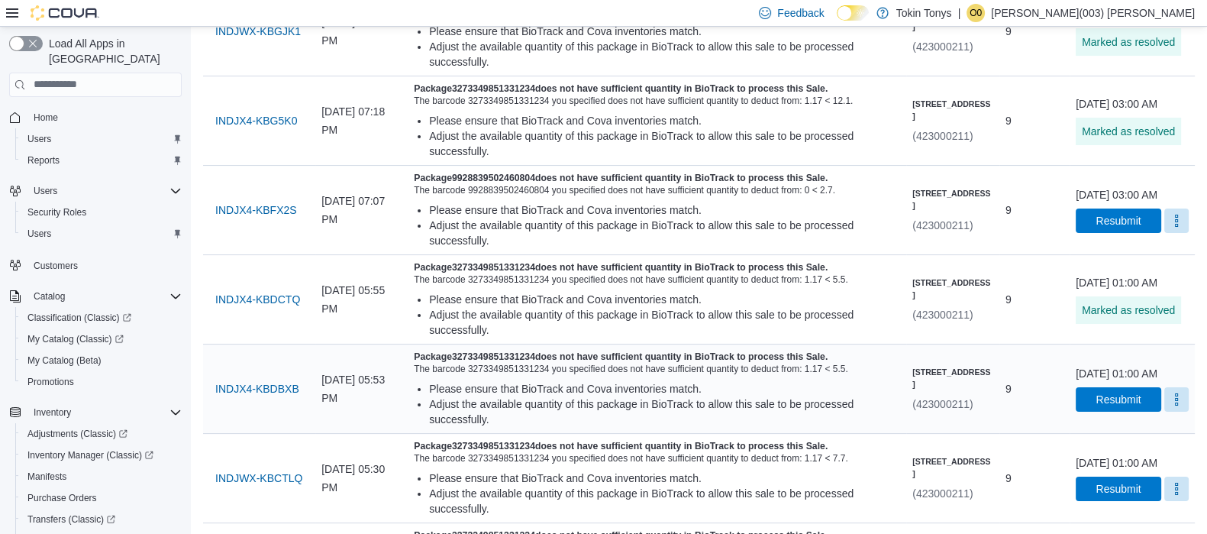
scroll to position [381, 0]
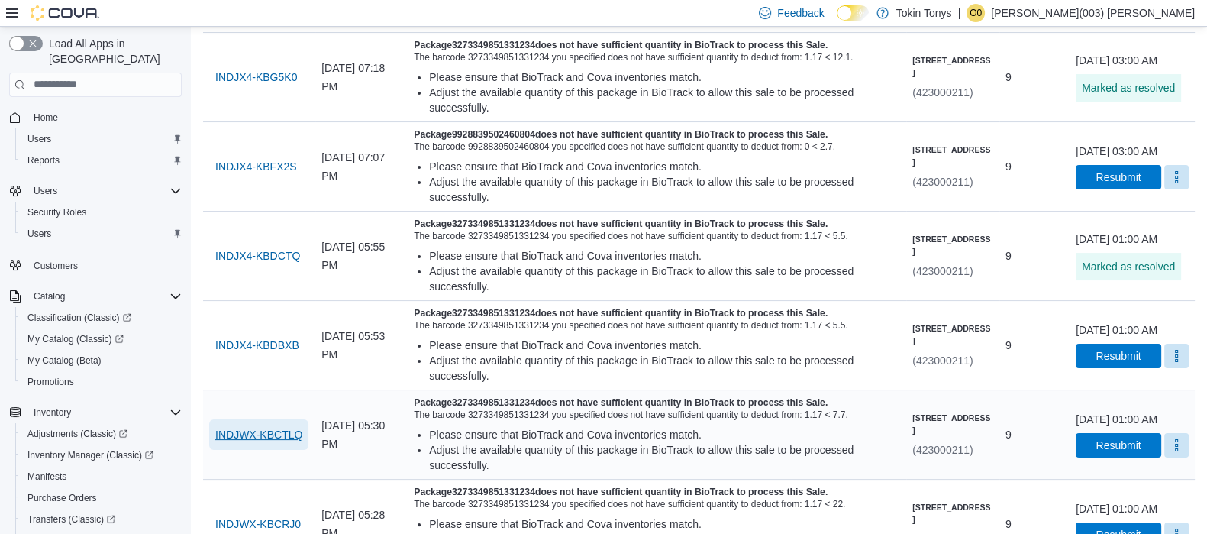
click at [270, 450] on span "INDJWX-KBCTLQ" at bounding box center [258, 434] width 87 height 31
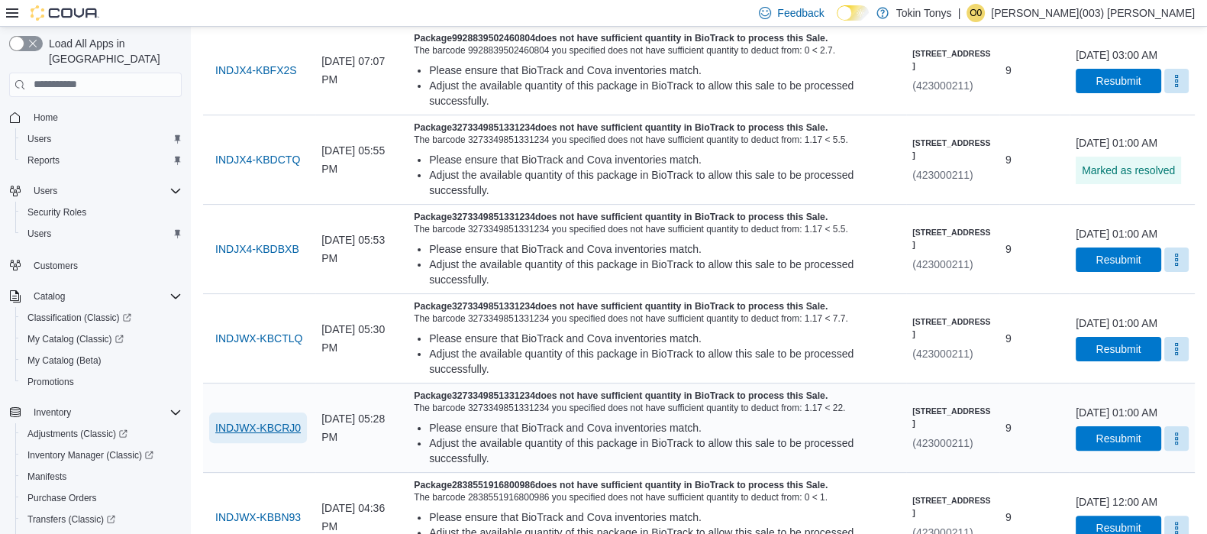
click at [280, 435] on span "INDJWX-KBCRJ0" at bounding box center [258, 427] width 86 height 15
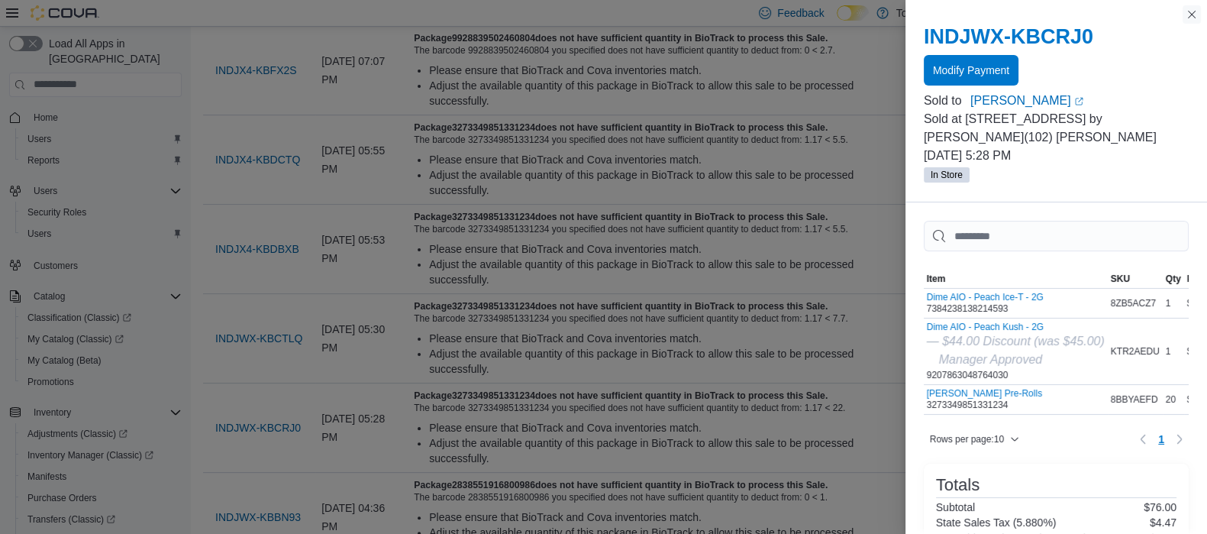
click at [1199, 8] on button "Close this dialog" at bounding box center [1192, 14] width 18 height 18
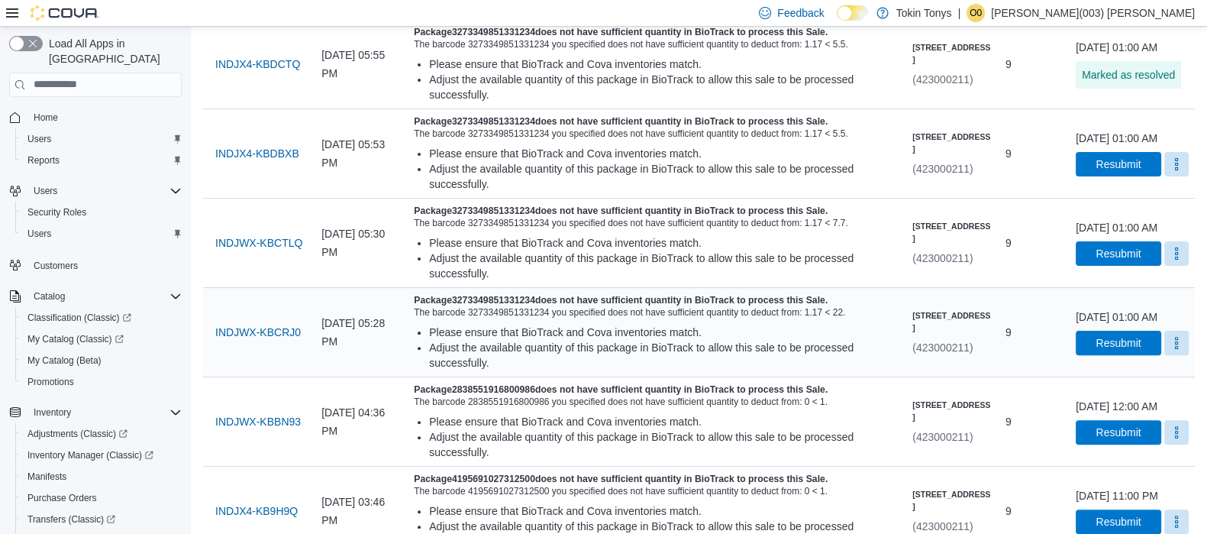
scroll to position [667, 0]
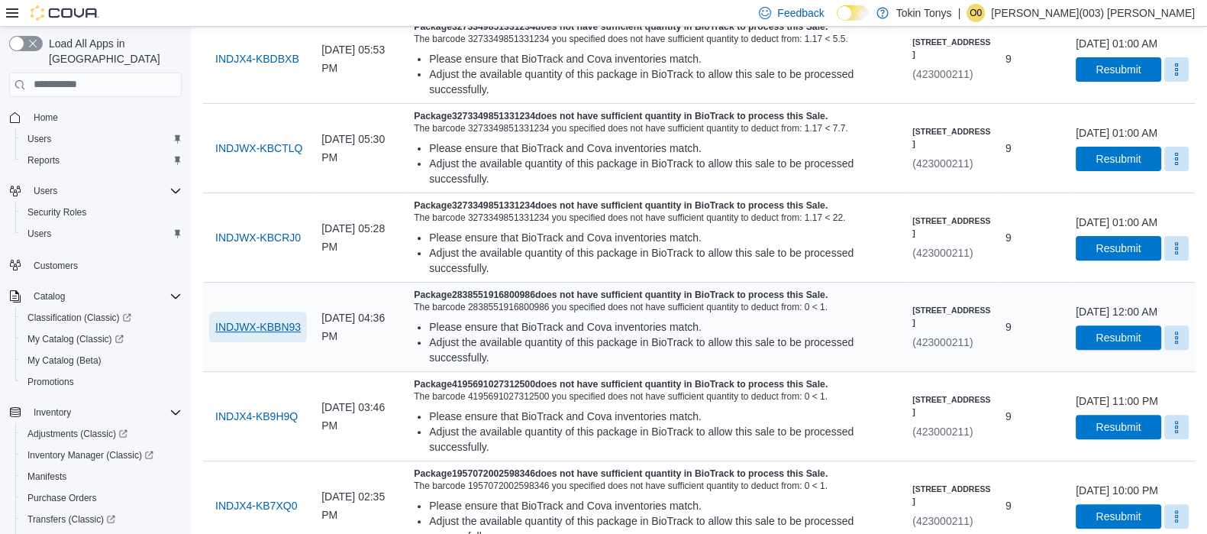
click at [275, 335] on span "INDJWX-KBBN93" at bounding box center [258, 326] width 86 height 15
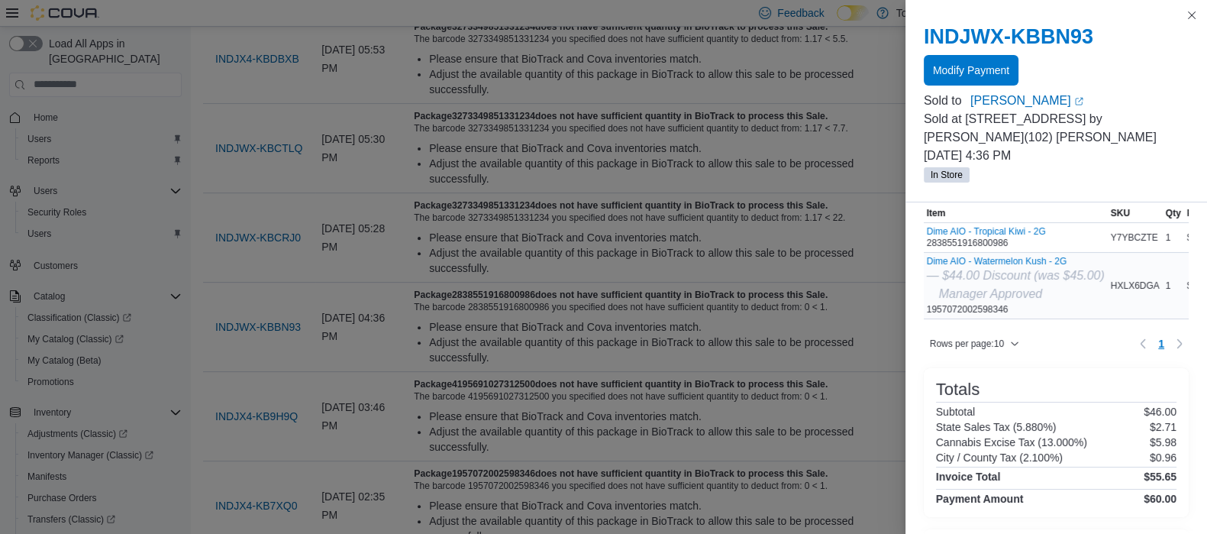
scroll to position [95, 0]
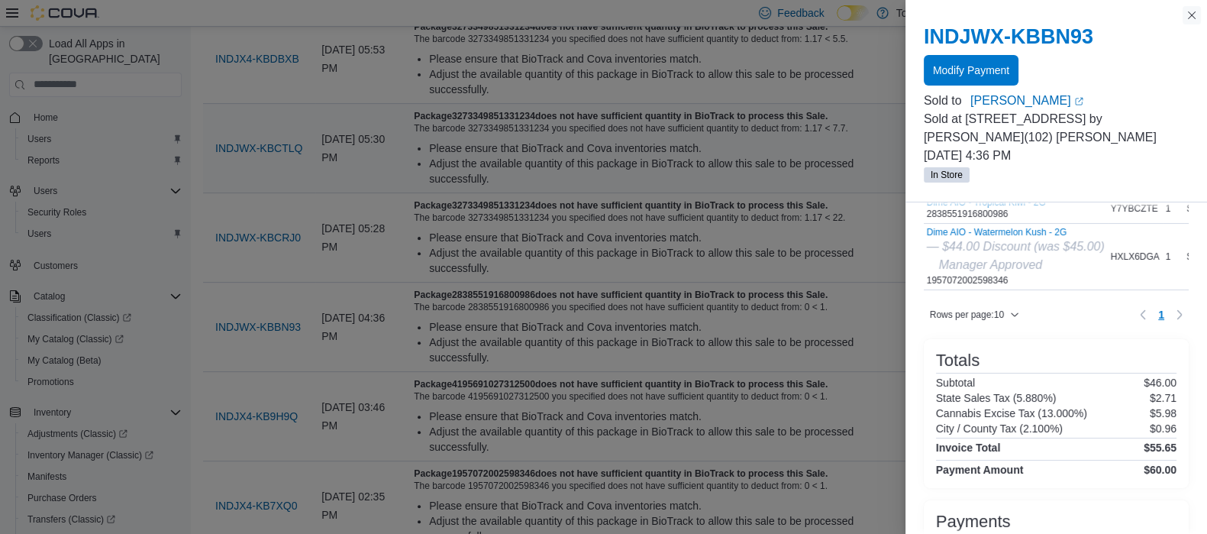
click at [1200, 17] on button "Close this dialog" at bounding box center [1192, 15] width 18 height 18
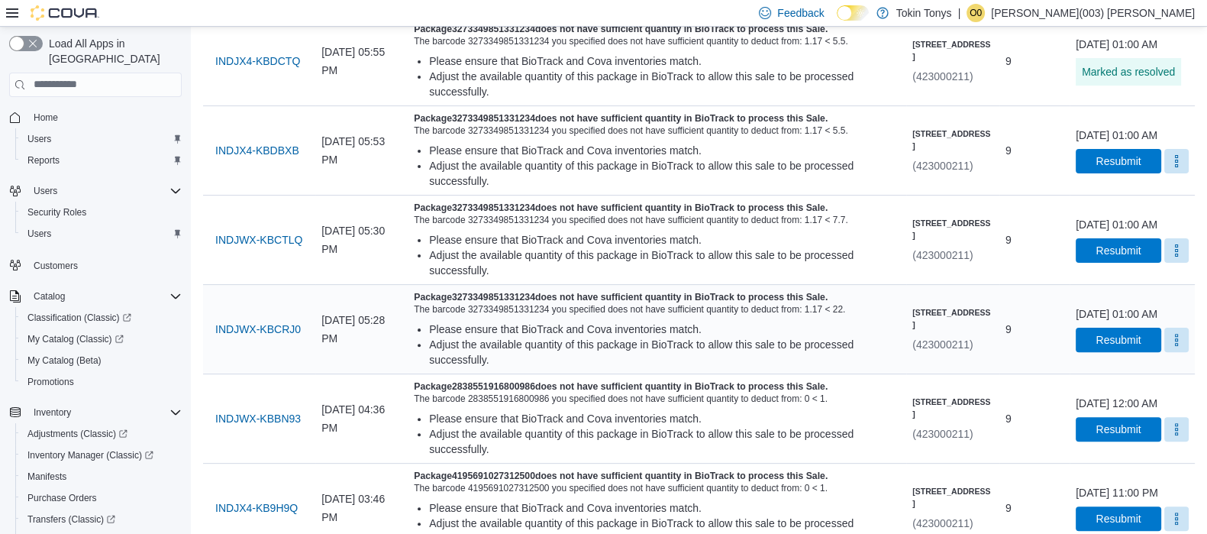
scroll to position [573, 0]
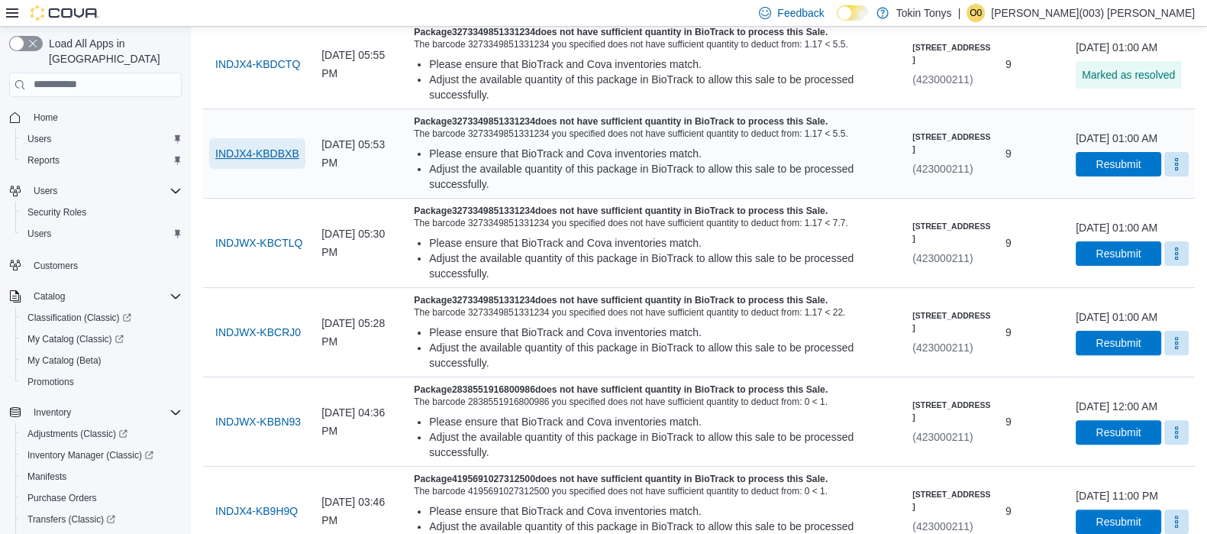
click at [295, 161] on span "INDJX4-KBDBXB" at bounding box center [257, 153] width 84 height 15
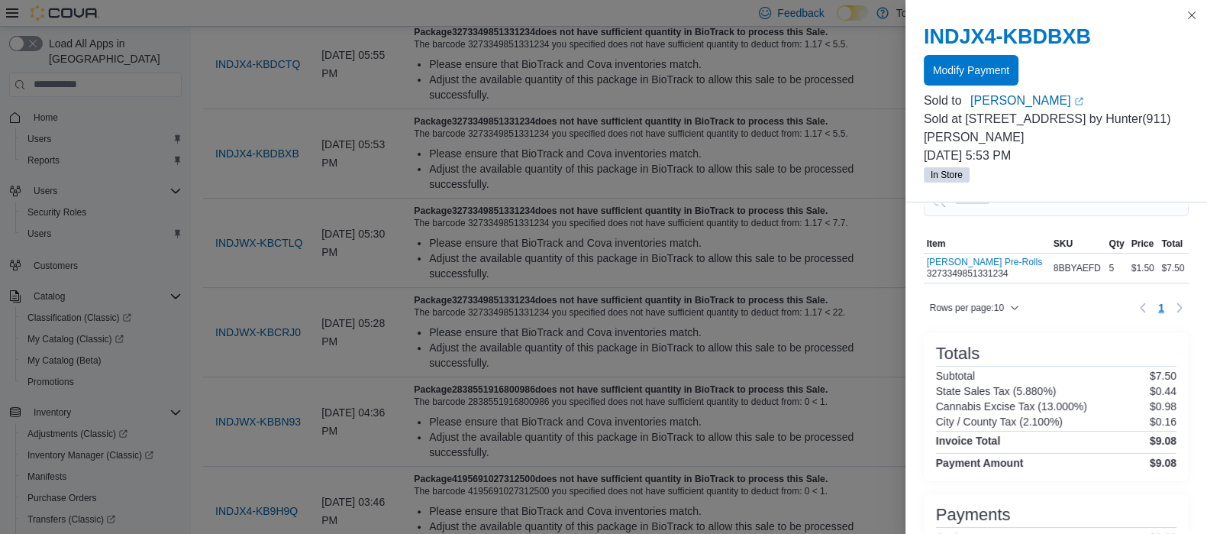
scroll to position [0, 0]
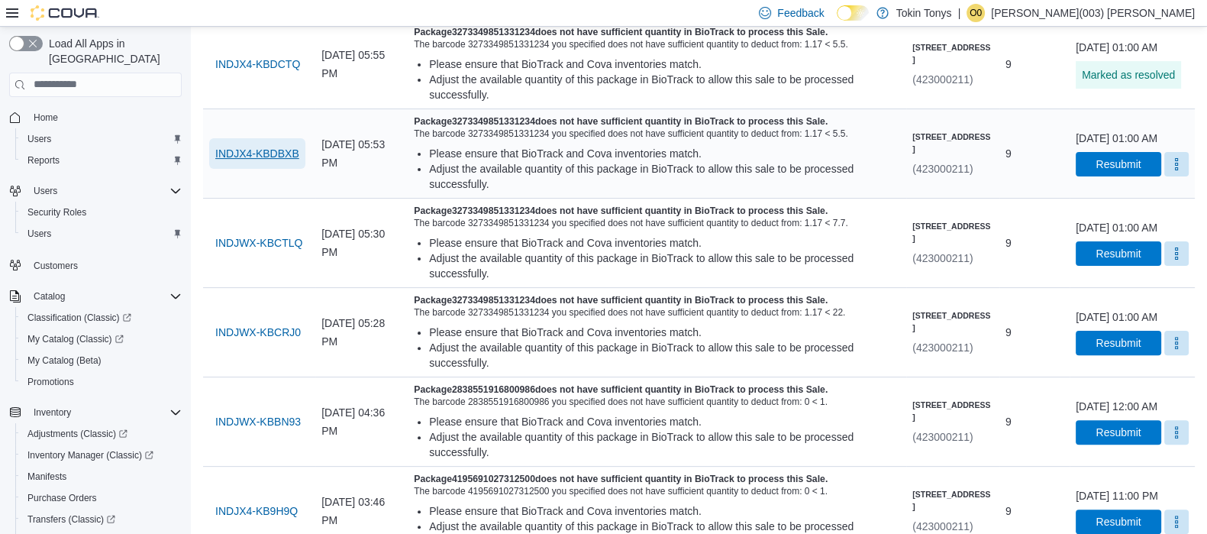
click at [270, 161] on span "INDJX4-KBDBXB" at bounding box center [257, 153] width 84 height 15
click at [1165, 176] on button "More" at bounding box center [1177, 163] width 24 height 24
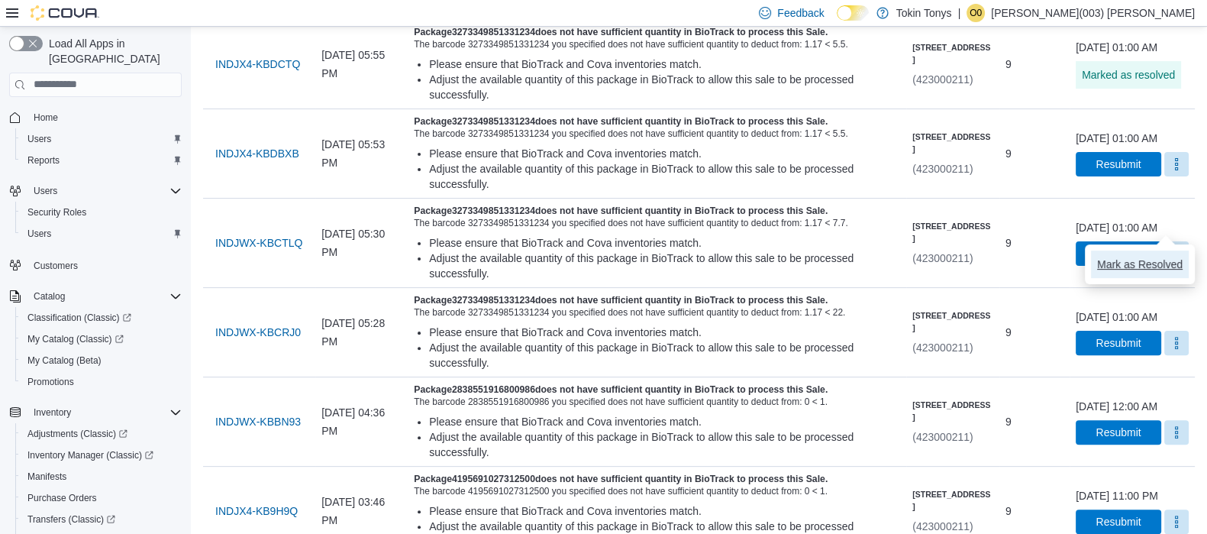
click at [1124, 254] on button "Mark as Resolved" at bounding box center [1140, 264] width 98 height 27
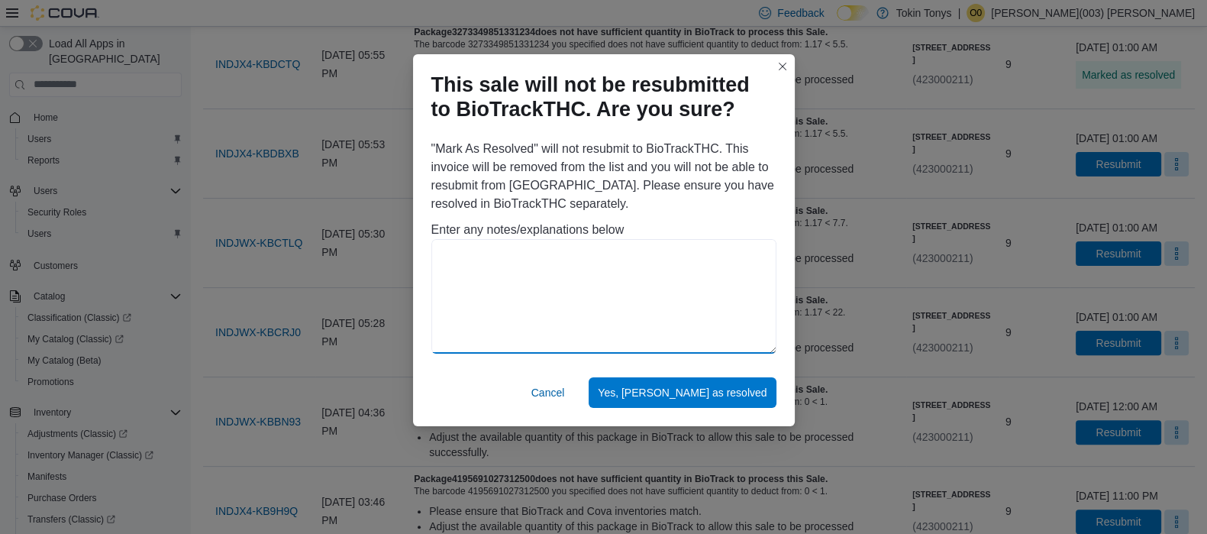
click at [686, 251] on textarea at bounding box center [604, 296] width 345 height 115
paste textarea "**********"
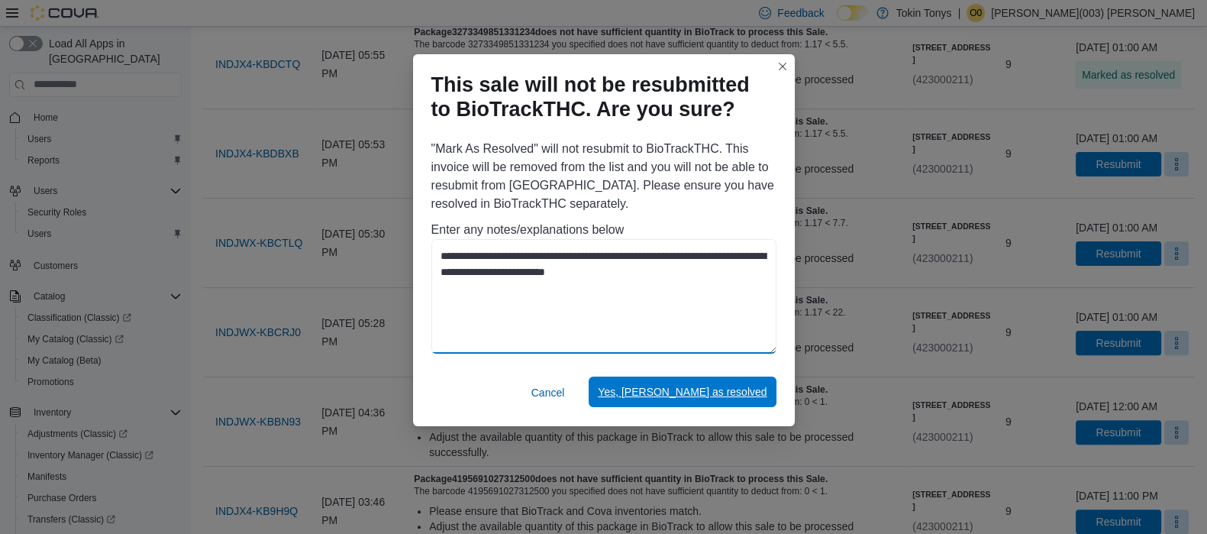
type textarea "**********"
click at [737, 386] on span "Yes, mark as resolved" at bounding box center [682, 391] width 169 height 15
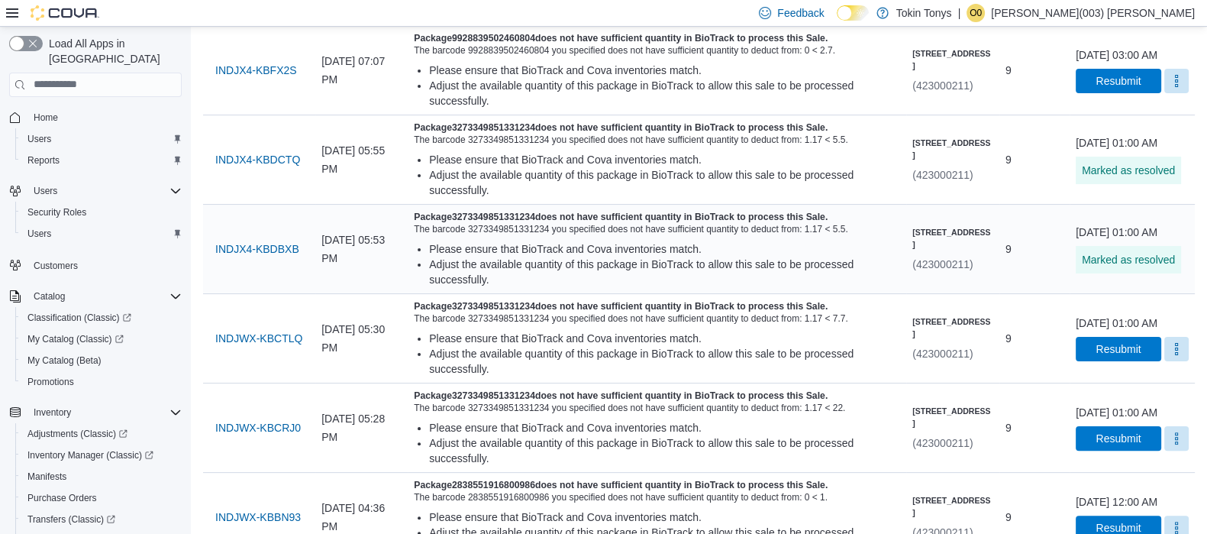
scroll to position [573, 0]
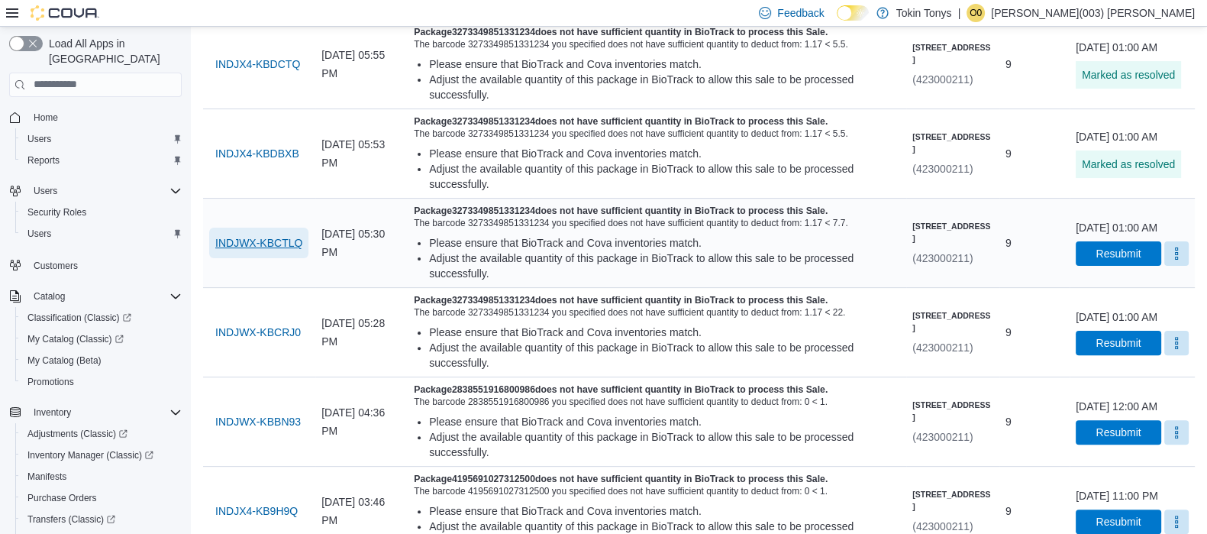
click at [279, 251] on span "INDJWX-KBCTLQ" at bounding box center [258, 242] width 87 height 15
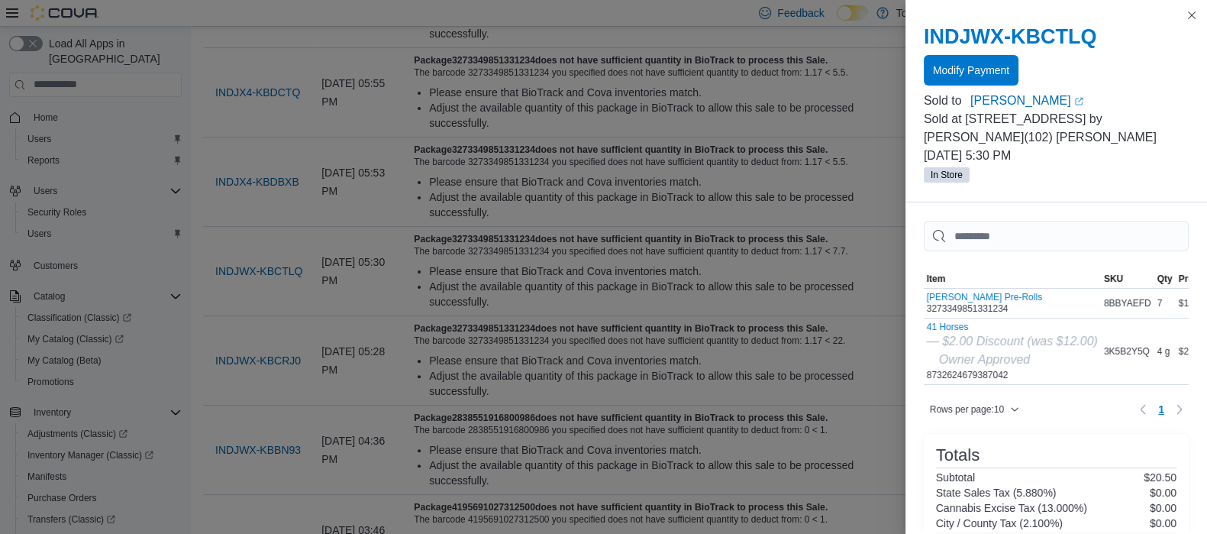
scroll to position [535, 0]
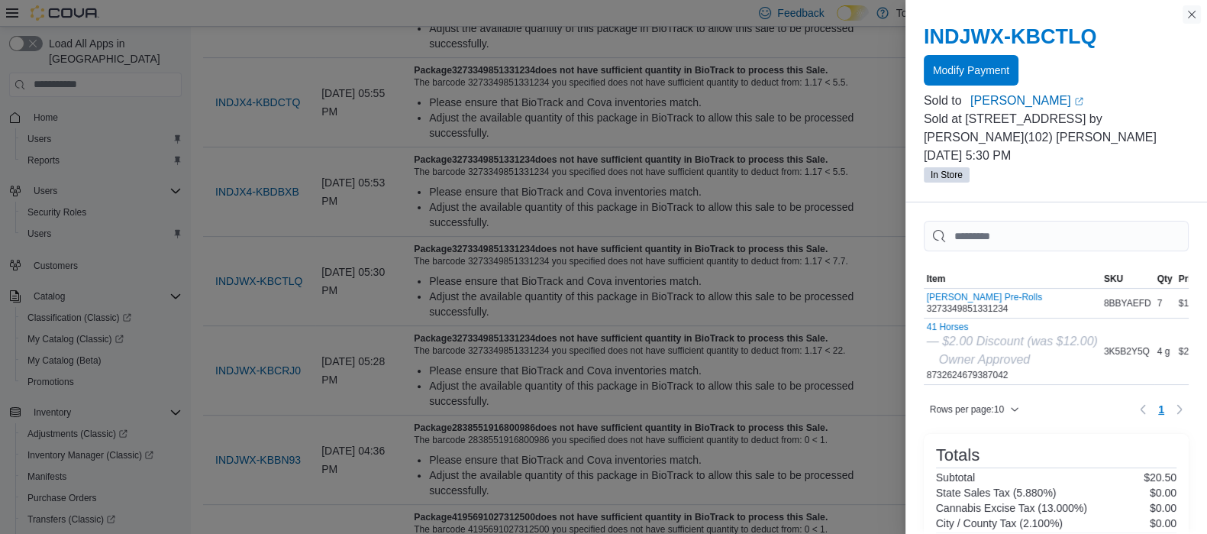
click at [1188, 6] on button "Close this dialog" at bounding box center [1192, 14] width 18 height 18
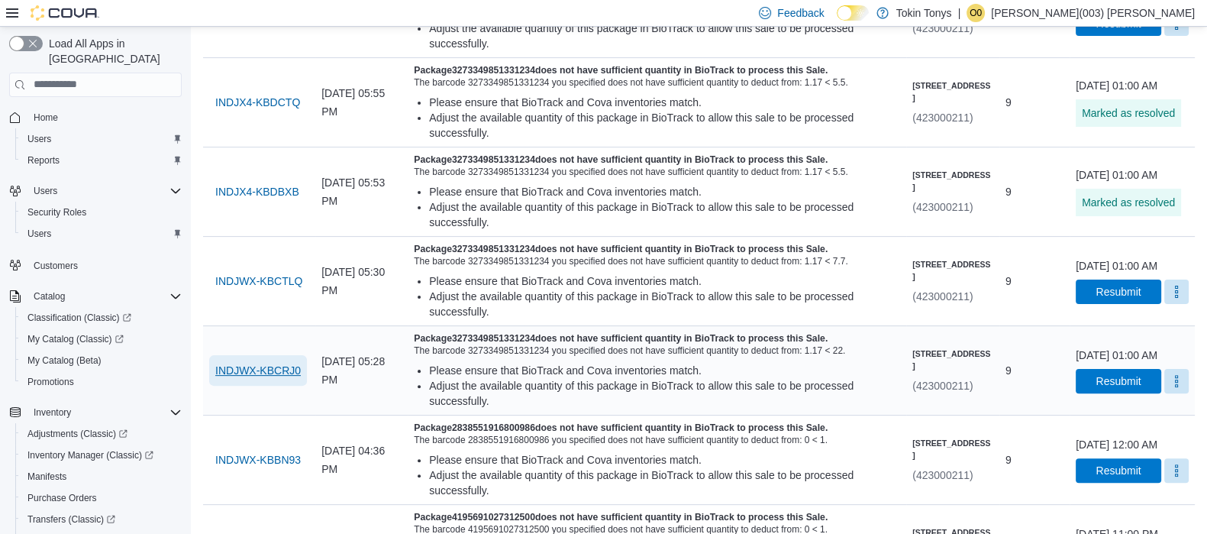
click at [251, 378] on span "INDJWX-KBCRJ0" at bounding box center [258, 370] width 86 height 15
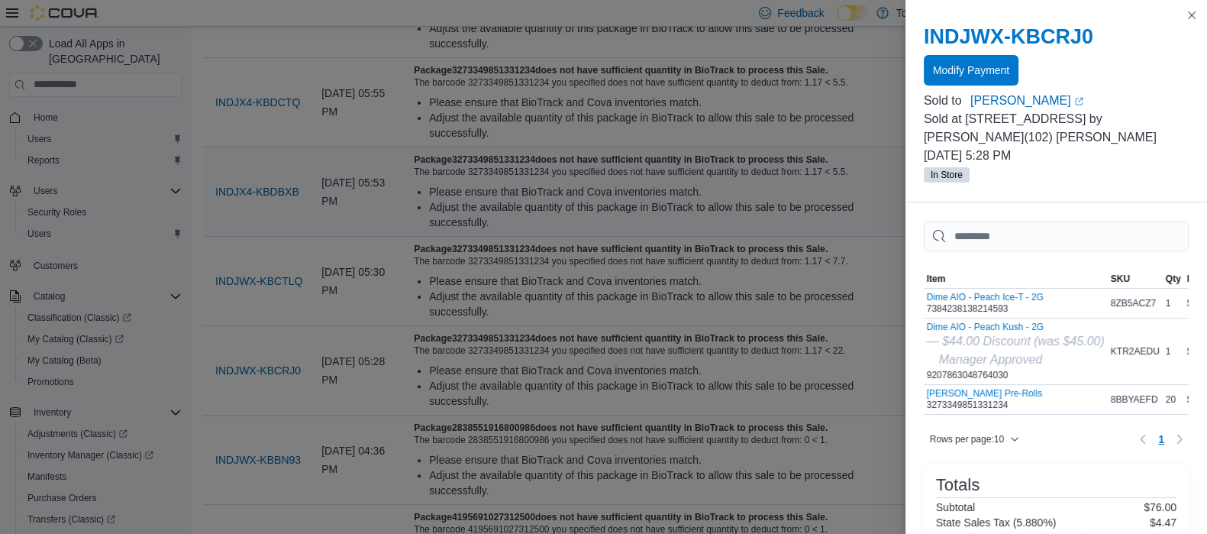
scroll to position [629, 0]
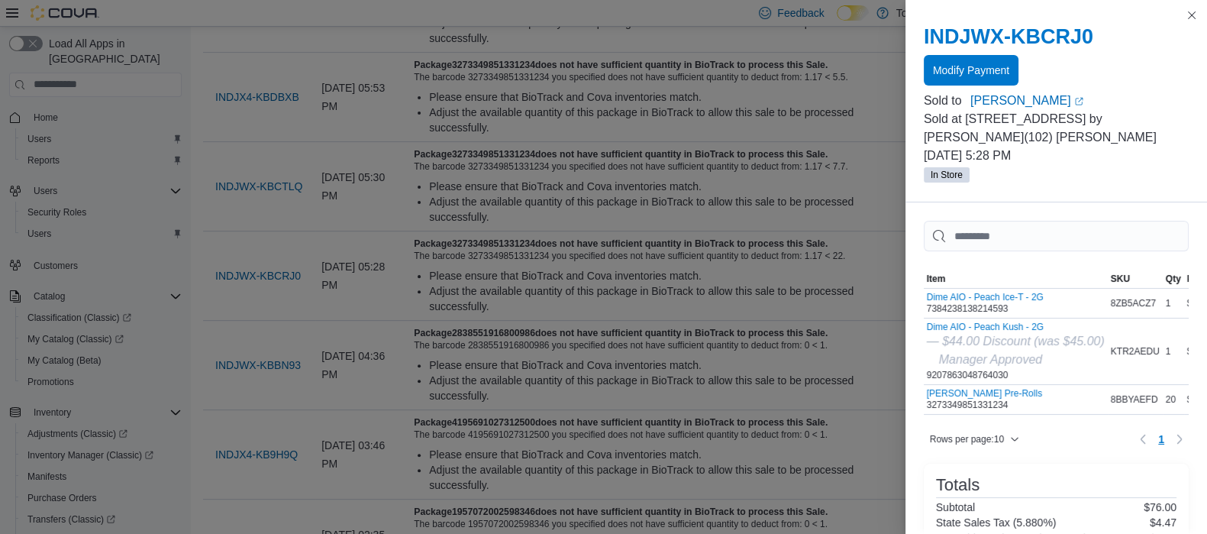
click at [1206, 11] on div "INDJWX-KBCRJ0 Modify Payment Sold to Jacob Ramirez (opens in a new tab or windo…" at bounding box center [1057, 104] width 302 height 196
click at [1190, 13] on button "Close this dialog" at bounding box center [1192, 14] width 18 height 18
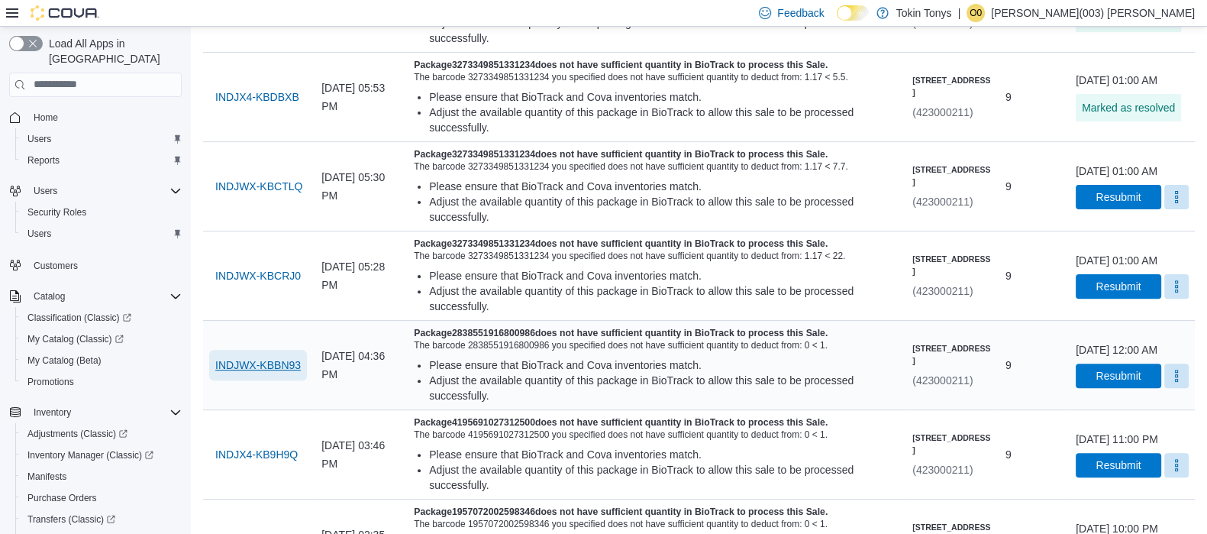
click at [251, 373] on span "INDJWX-KBBN93" at bounding box center [258, 364] width 86 height 15
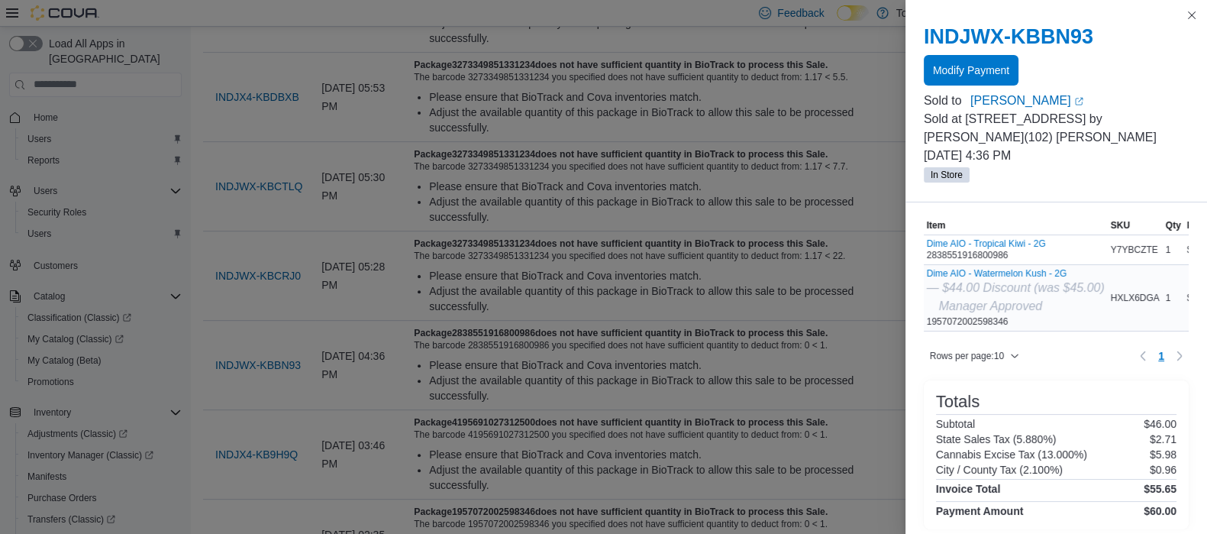
scroll to position [95, 0]
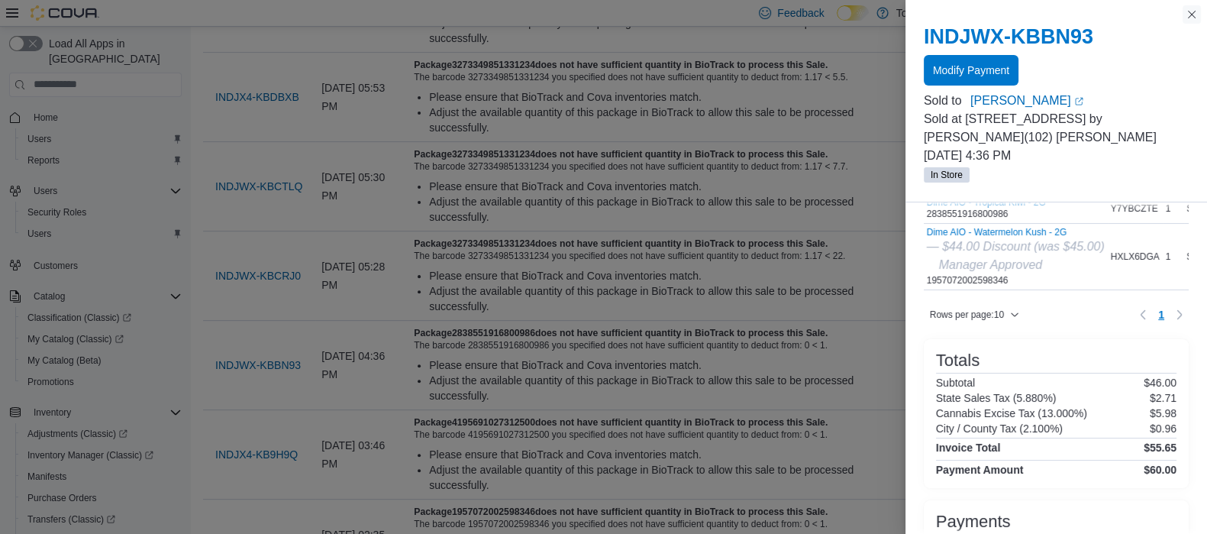
click at [1193, 21] on button "Close this dialog" at bounding box center [1192, 14] width 18 height 18
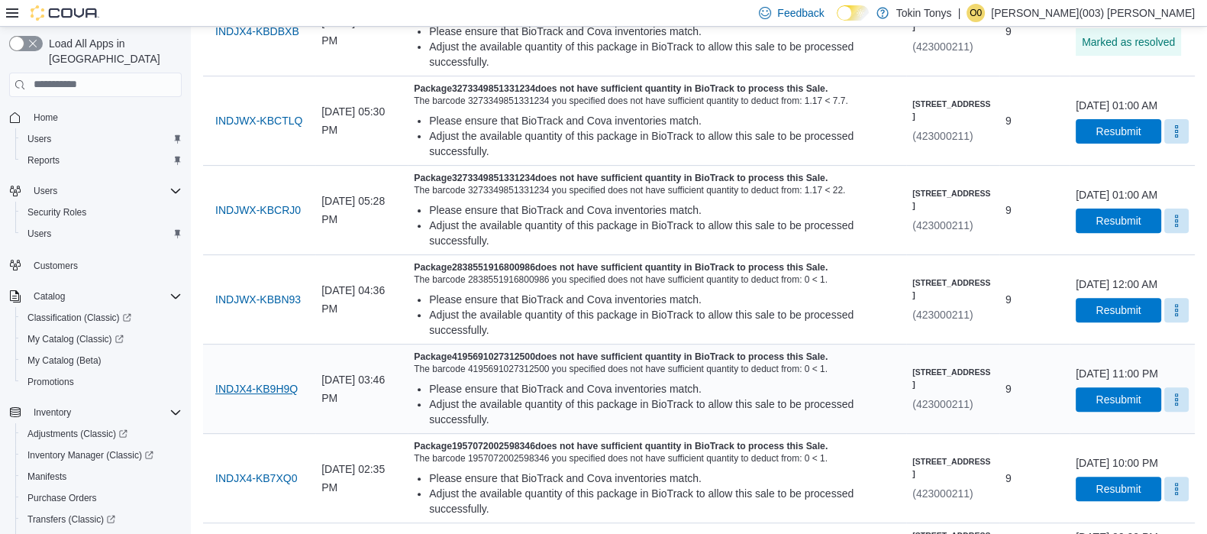
scroll to position [725, 0]
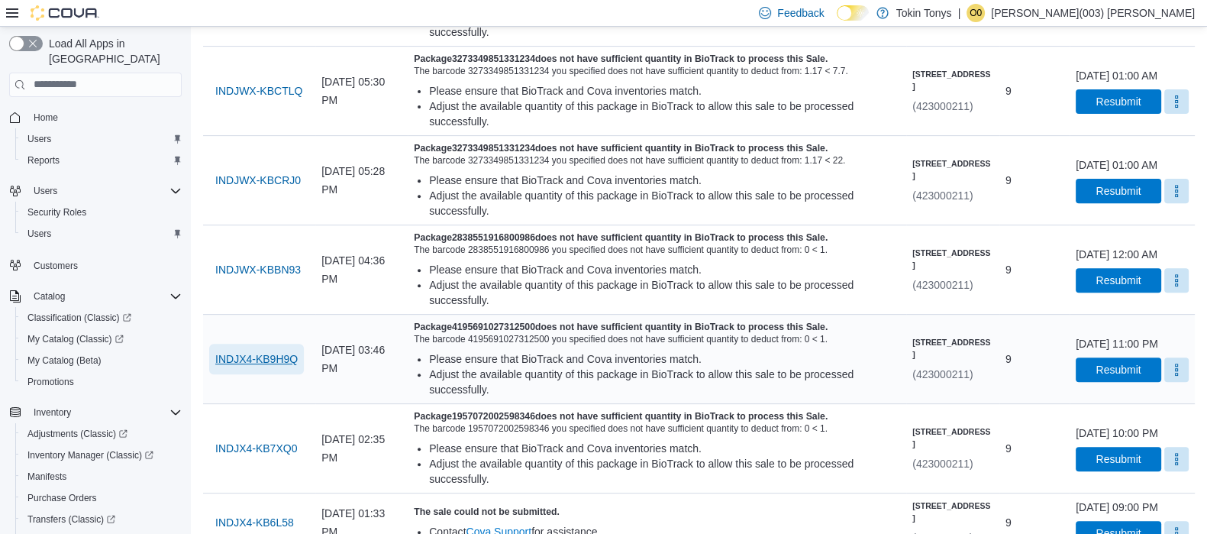
click at [289, 374] on span "INDJX4-KB9H9Q" at bounding box center [256, 359] width 82 height 31
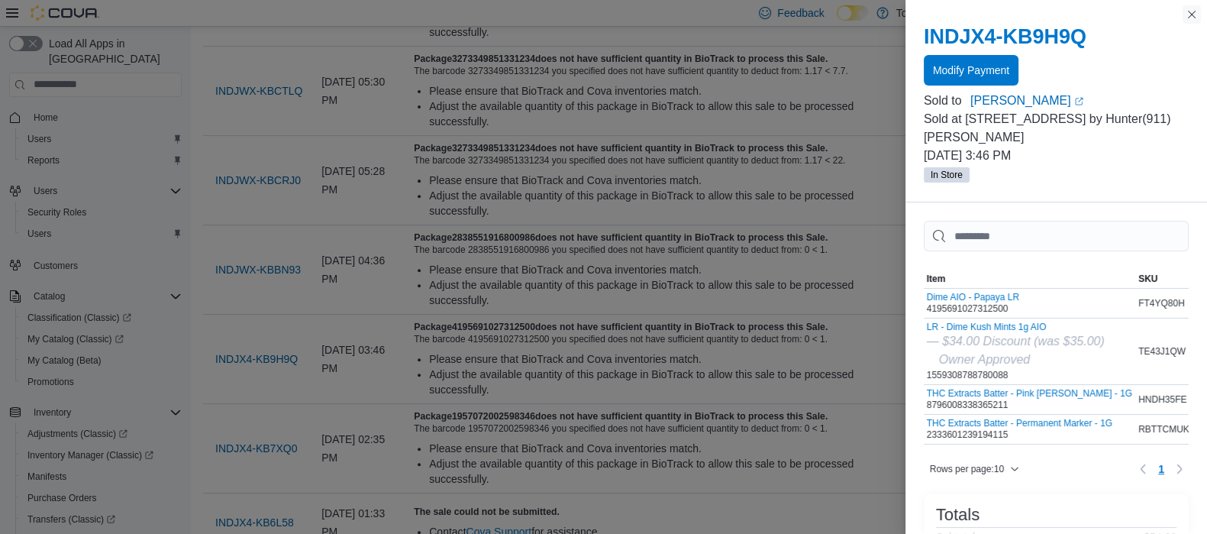
click at [1191, 19] on button "Close this dialog" at bounding box center [1192, 14] width 18 height 18
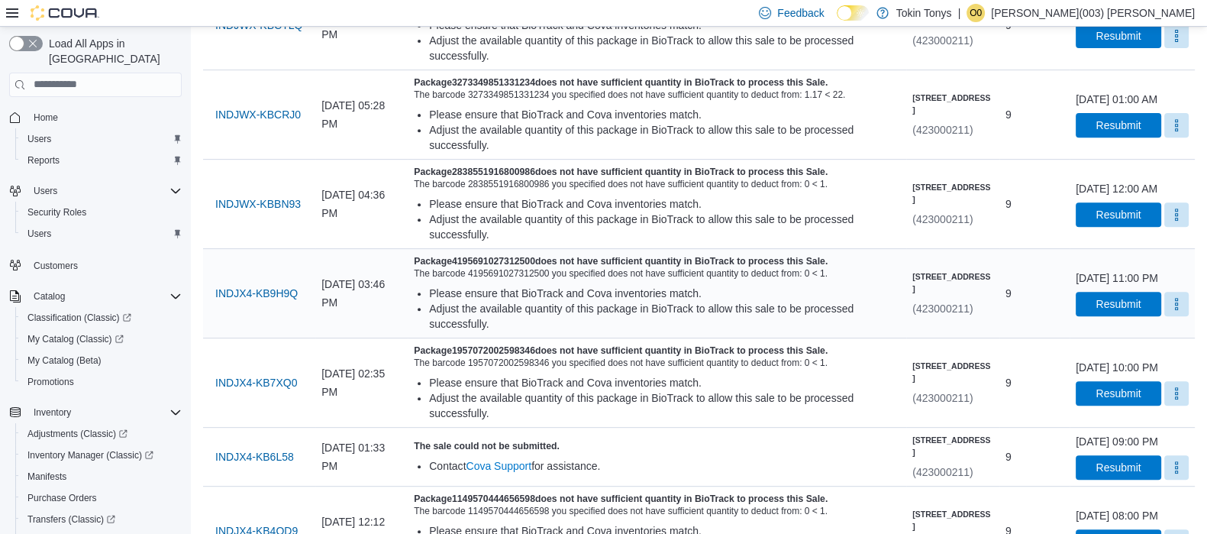
scroll to position [821, 0]
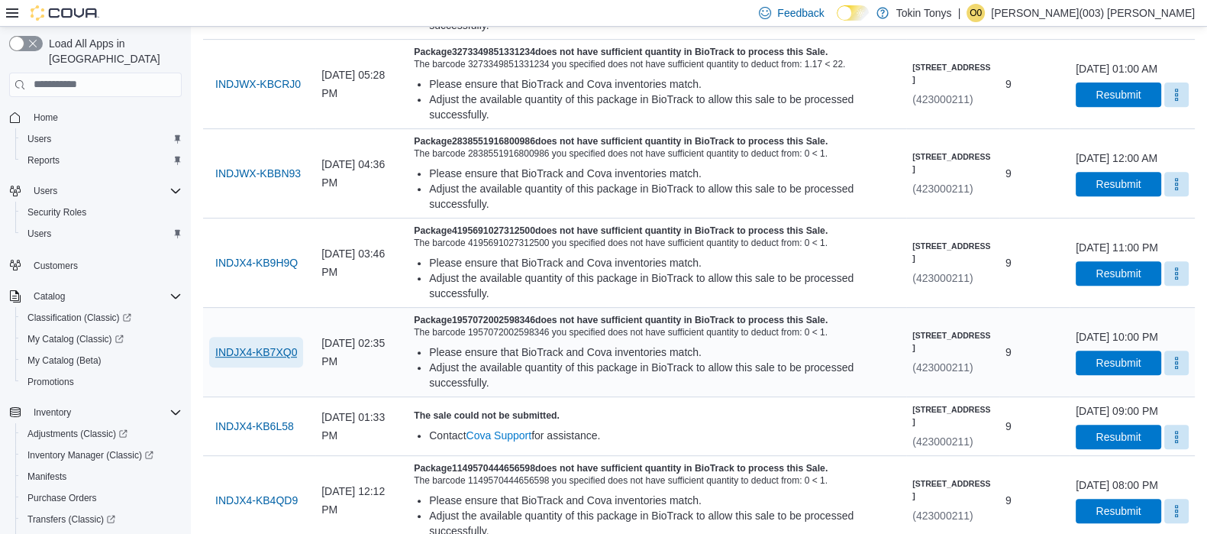
click at [256, 360] on span "INDJX4-KB7XQ0" at bounding box center [256, 351] width 82 height 15
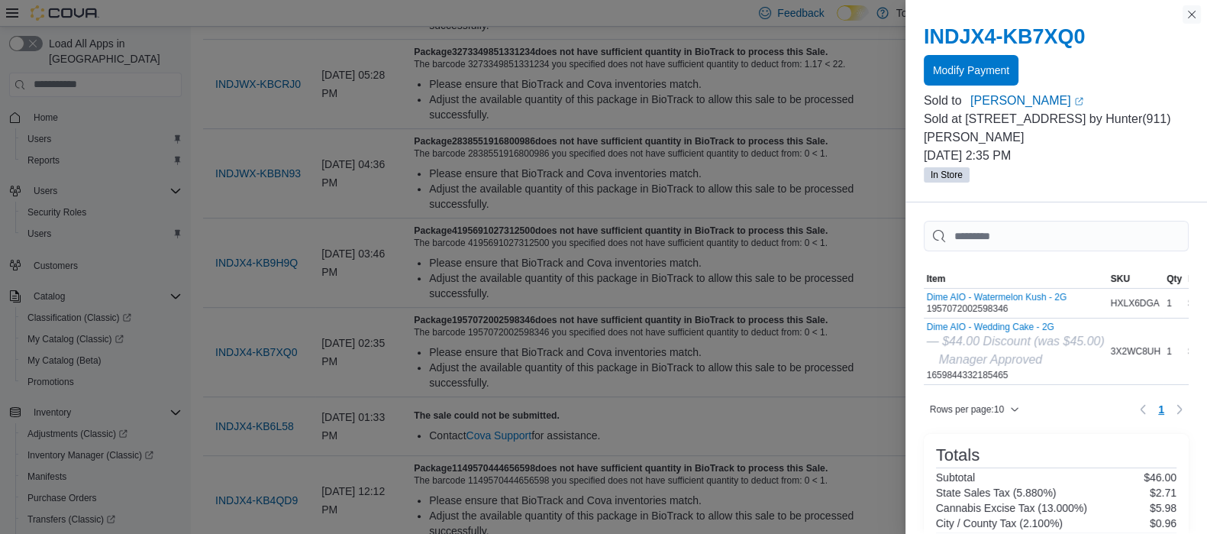
click at [1188, 21] on button "Close this dialog" at bounding box center [1192, 14] width 18 height 18
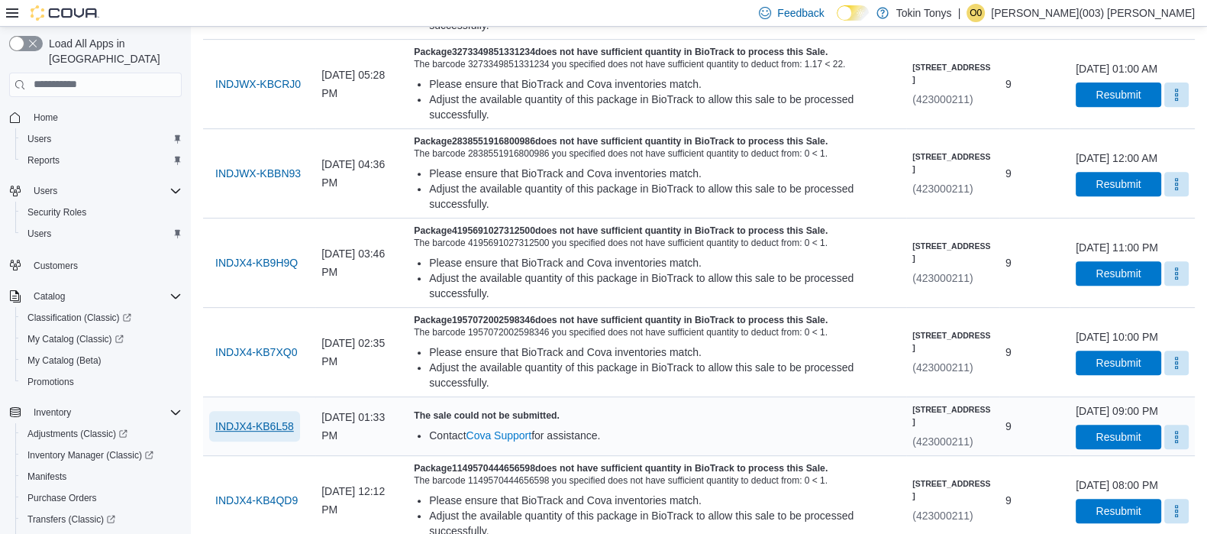
click at [238, 434] on span "INDJX4-KB6L58" at bounding box center [254, 426] width 79 height 15
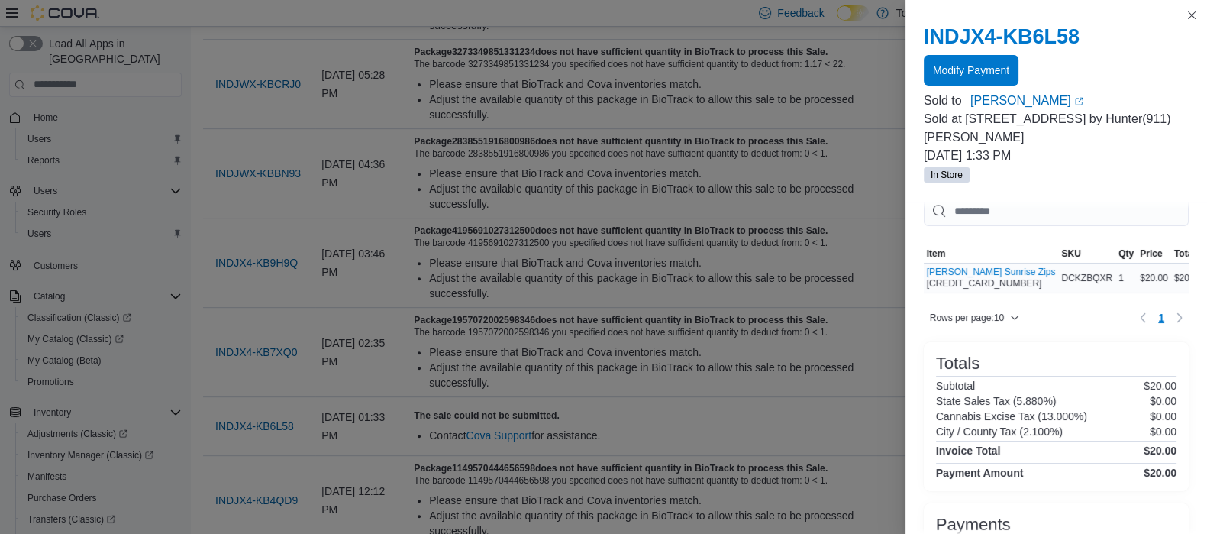
scroll to position [0, 0]
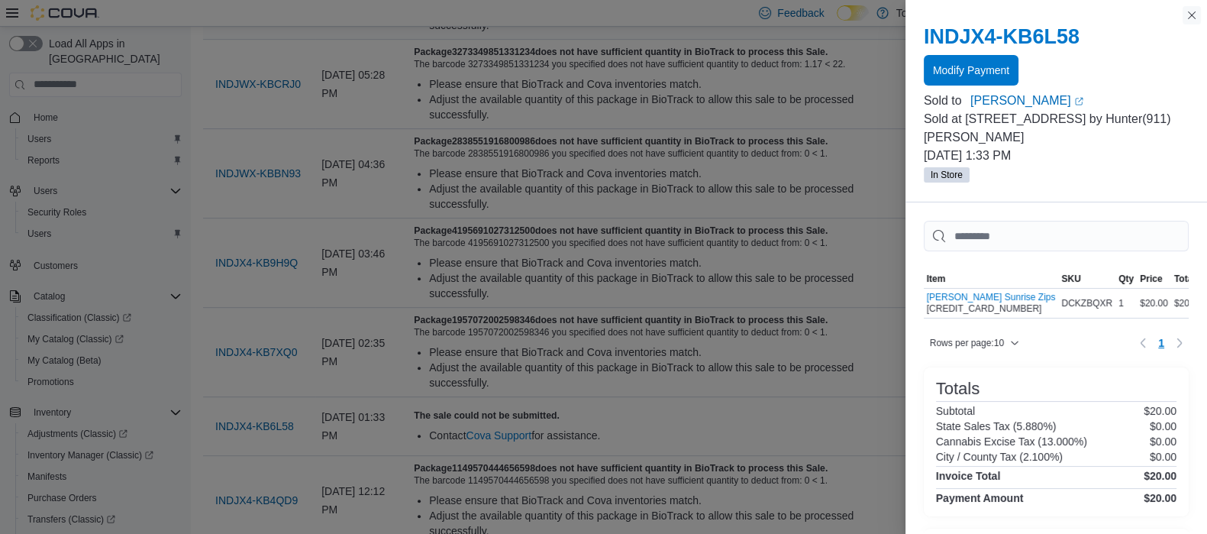
click at [1198, 15] on button "Close this dialog" at bounding box center [1192, 15] width 18 height 18
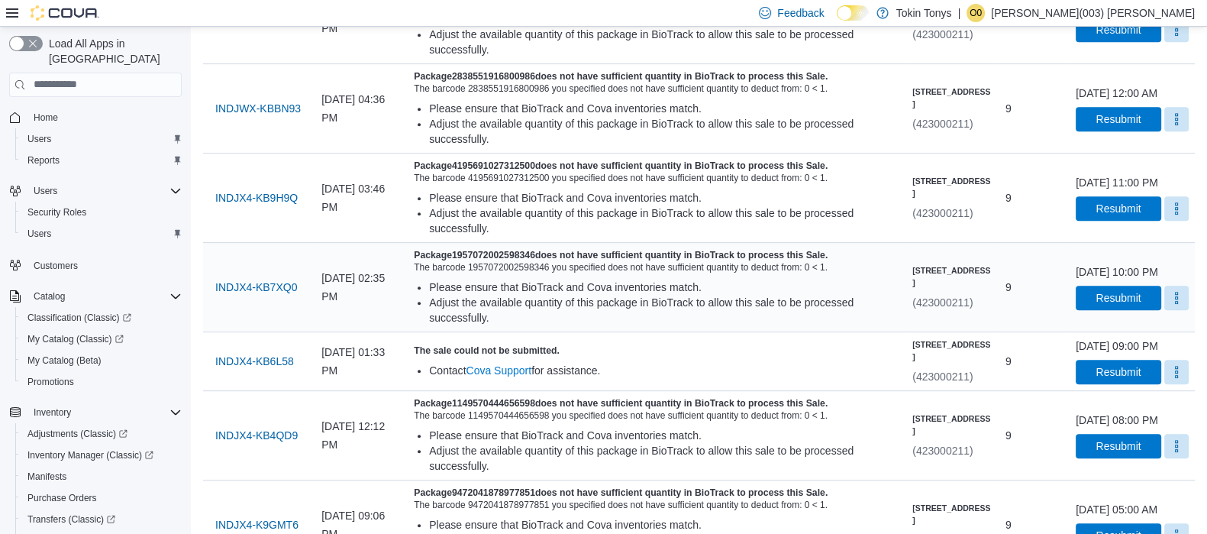
scroll to position [916, 0]
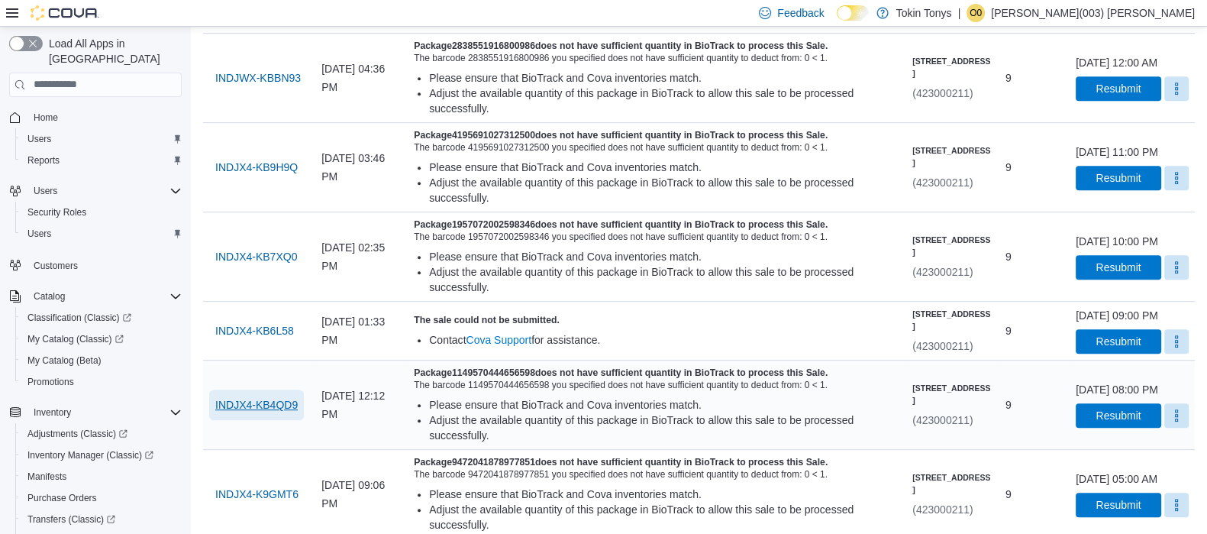
click at [281, 412] on span "INDJX4-KB4QD9" at bounding box center [256, 404] width 82 height 15
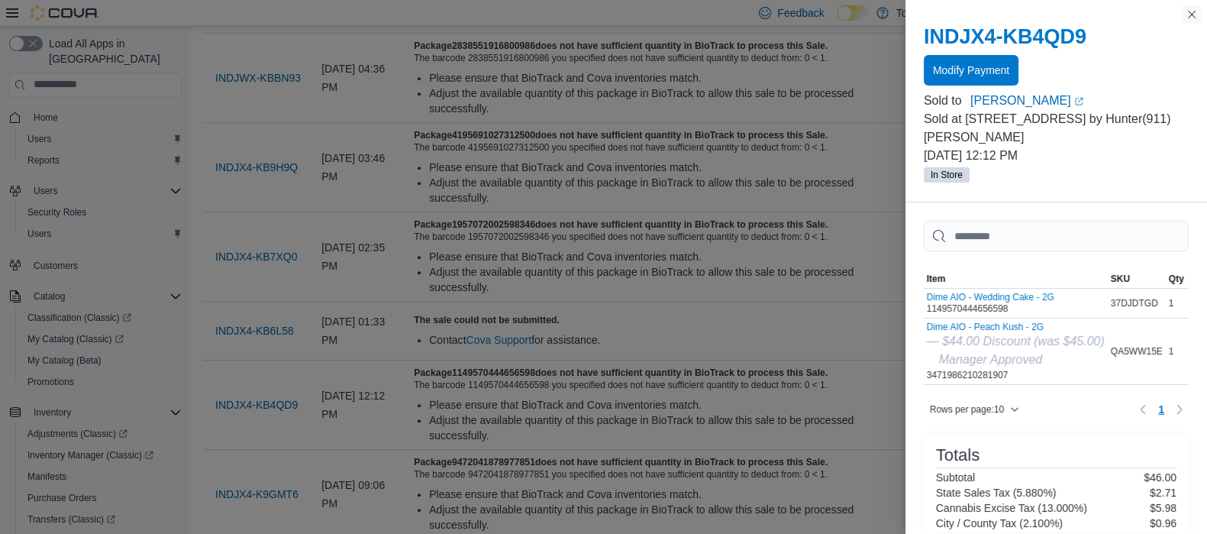
click at [1195, 11] on button "Close this dialog" at bounding box center [1192, 14] width 18 height 18
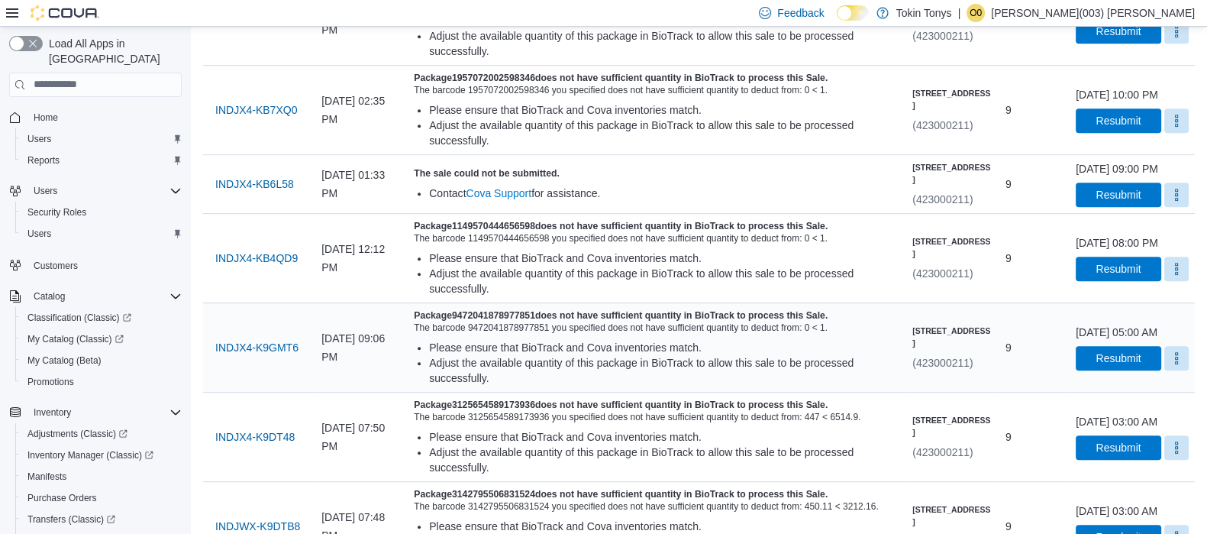
scroll to position [1107, 0]
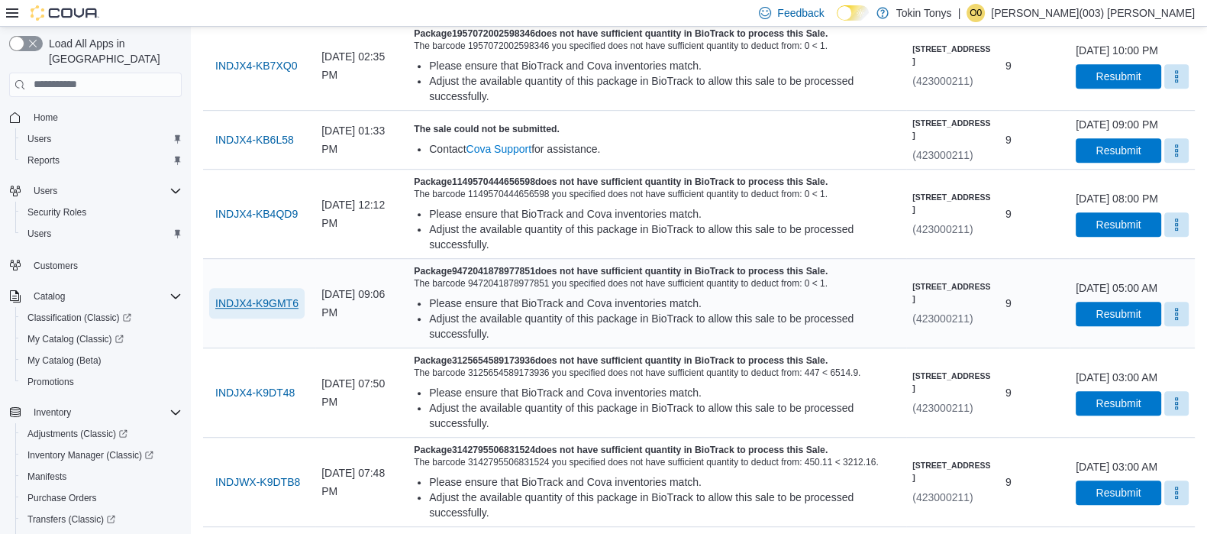
click at [290, 311] on span "INDJX4-K9GMT6" at bounding box center [256, 303] width 83 height 15
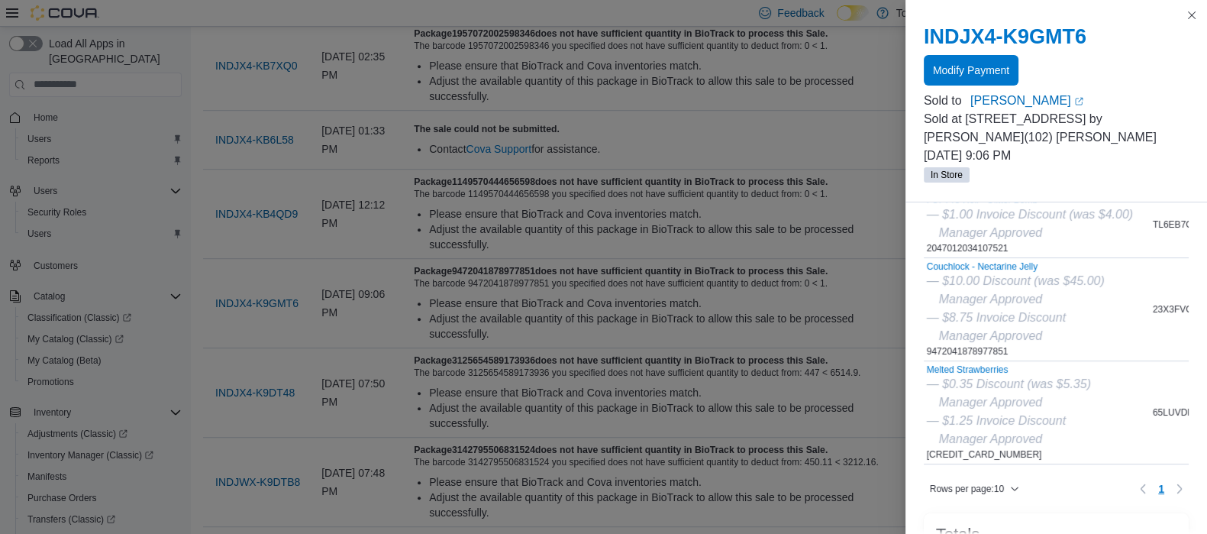
scroll to position [190, 0]
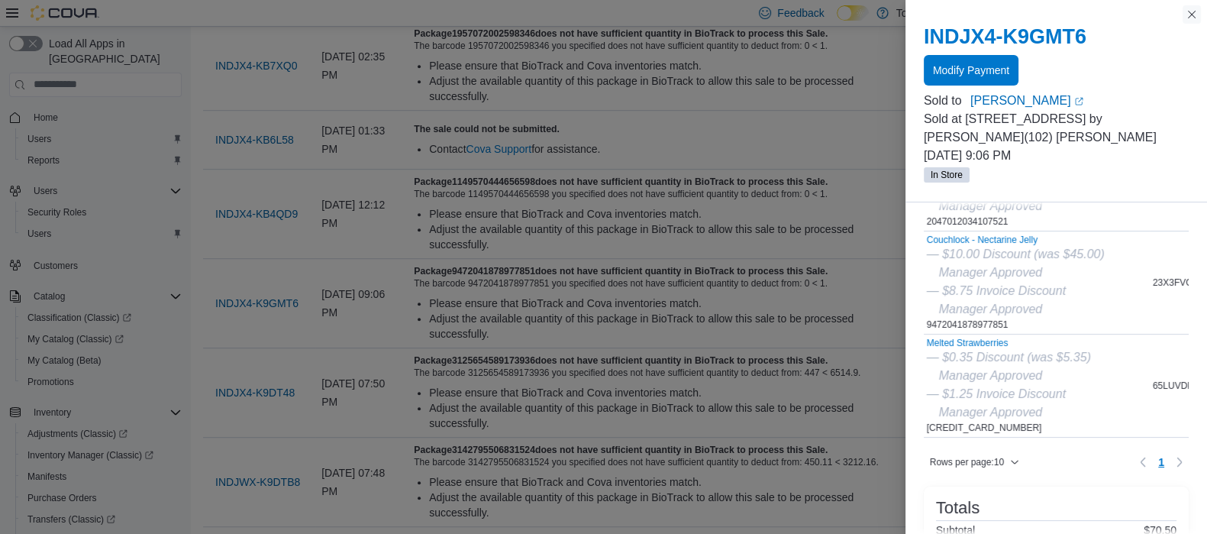
click at [1186, 15] on button "Close this dialog" at bounding box center [1192, 14] width 18 height 18
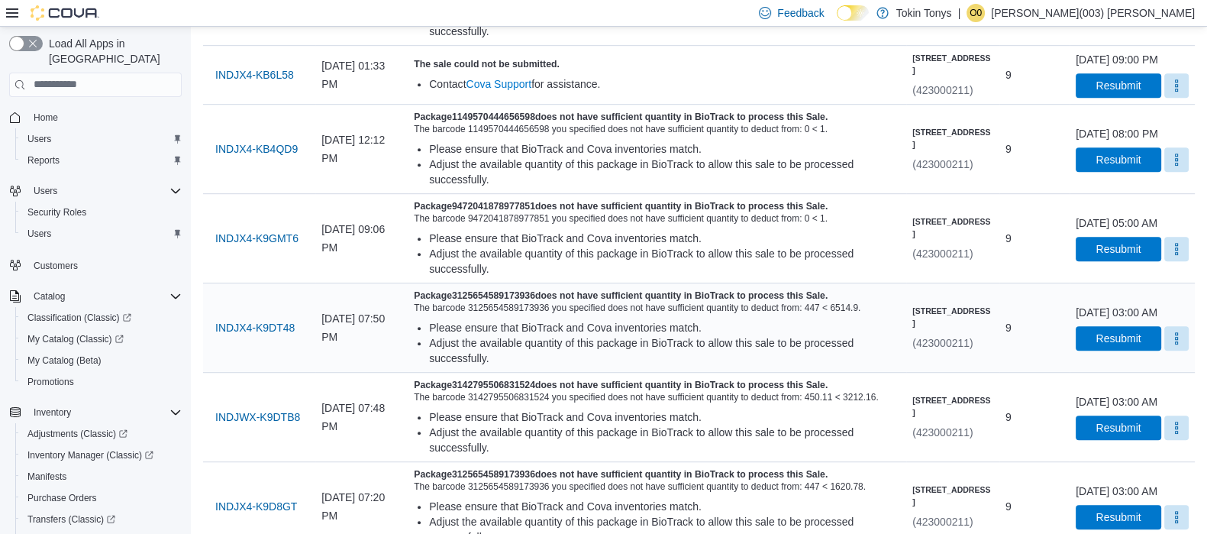
scroll to position [1202, 0]
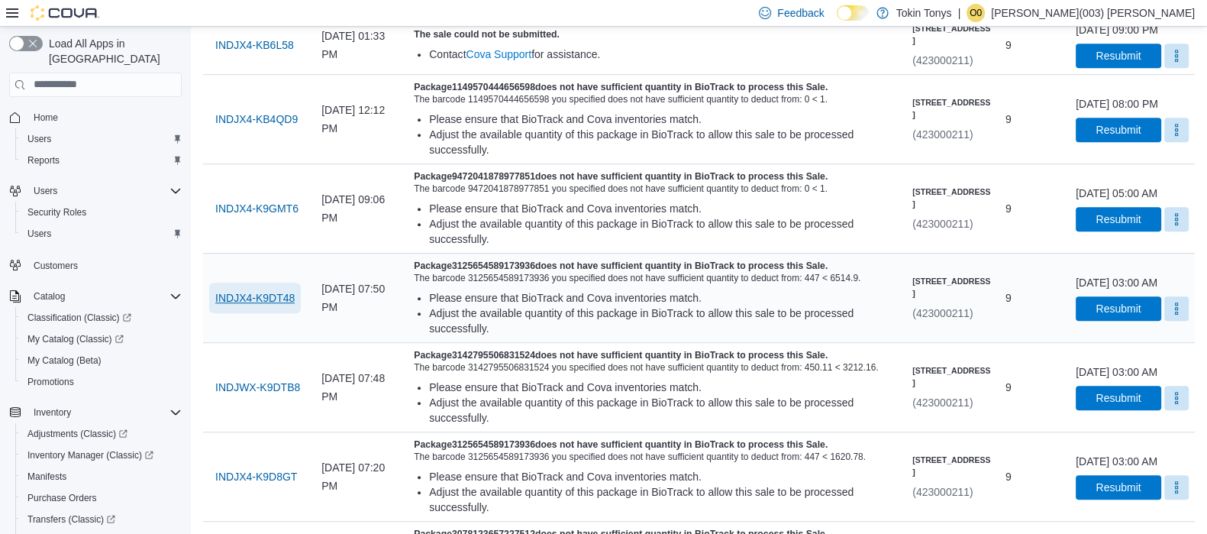
click at [263, 305] on span "INDJX4-K9DT48" at bounding box center [254, 297] width 79 height 15
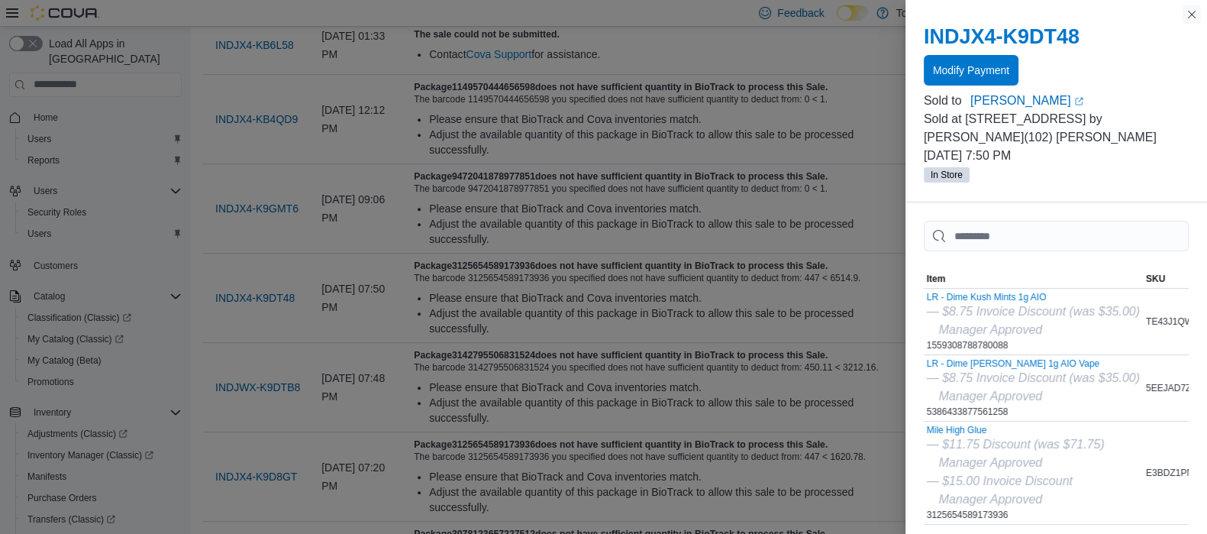
click at [1188, 16] on button "Close this dialog" at bounding box center [1192, 14] width 18 height 18
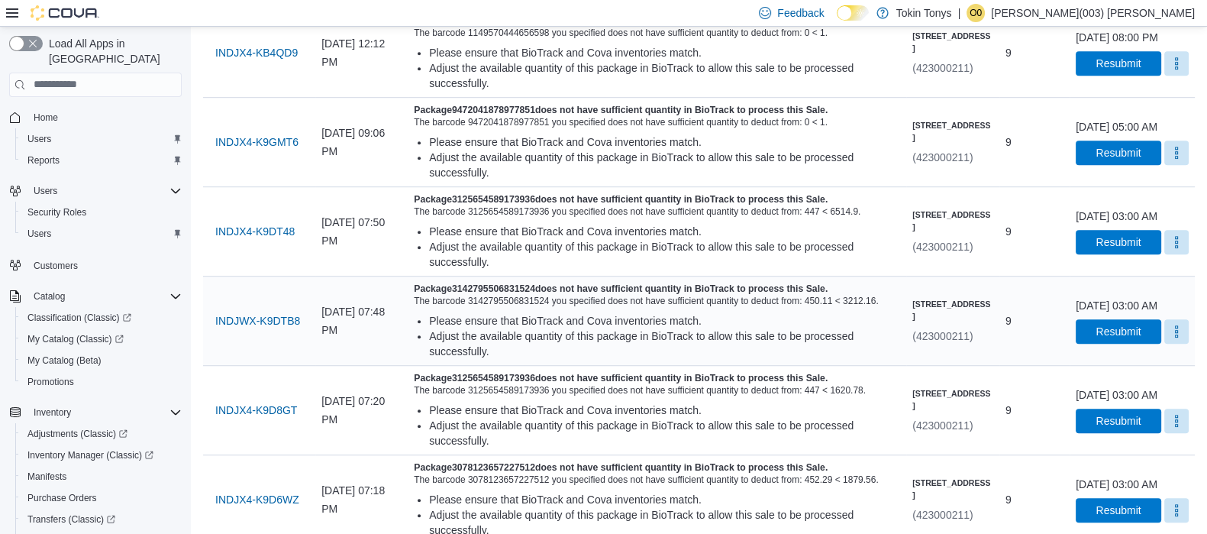
scroll to position [1298, 0]
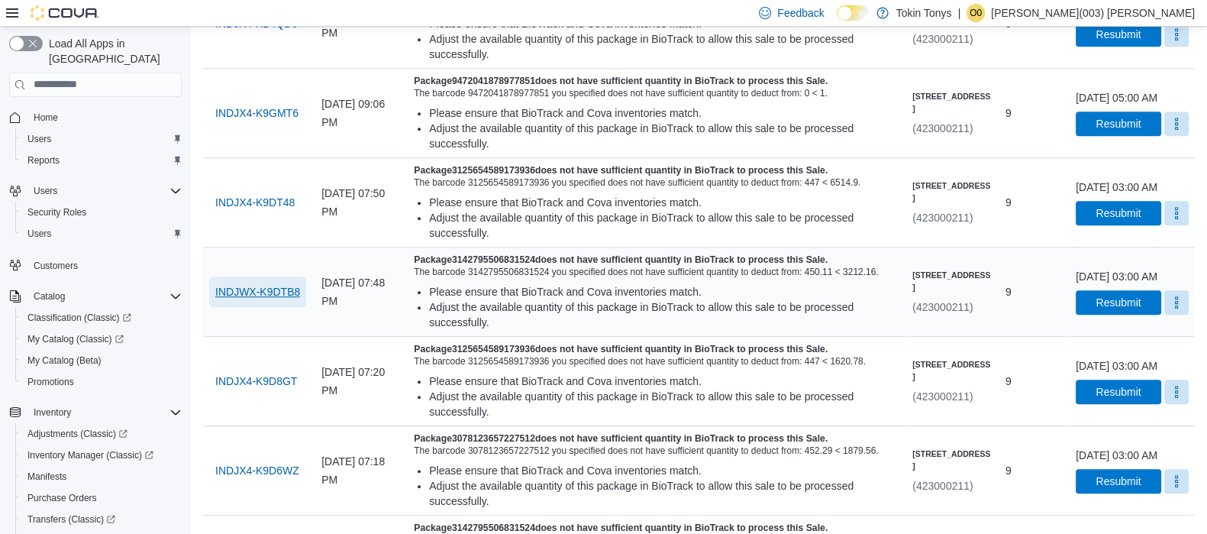
click at [297, 299] on span "INDJWX-K9DTB8" at bounding box center [257, 291] width 85 height 15
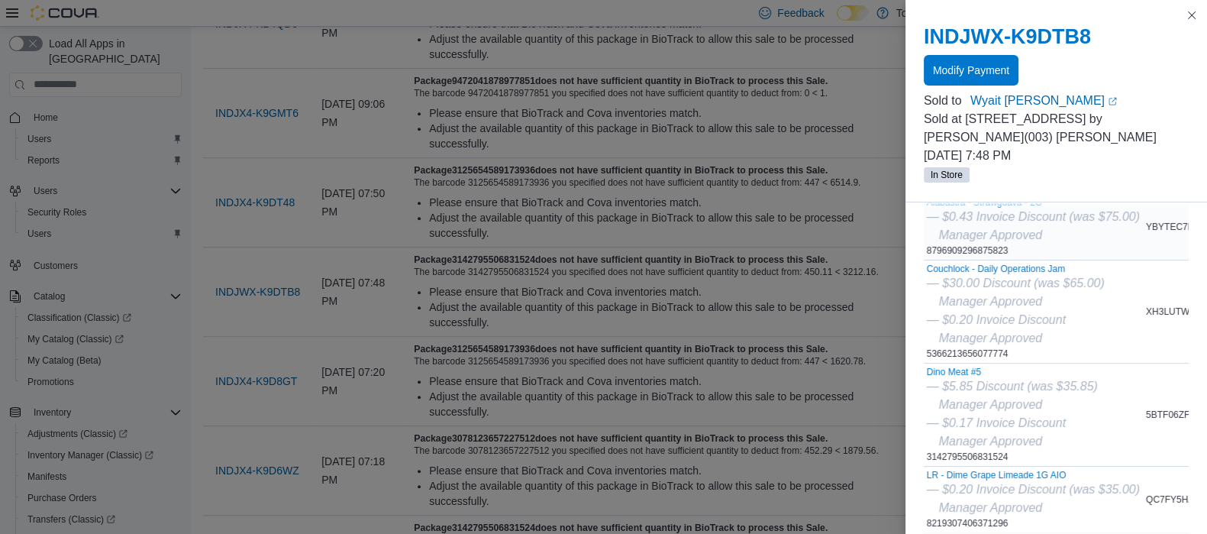
scroll to position [190, 0]
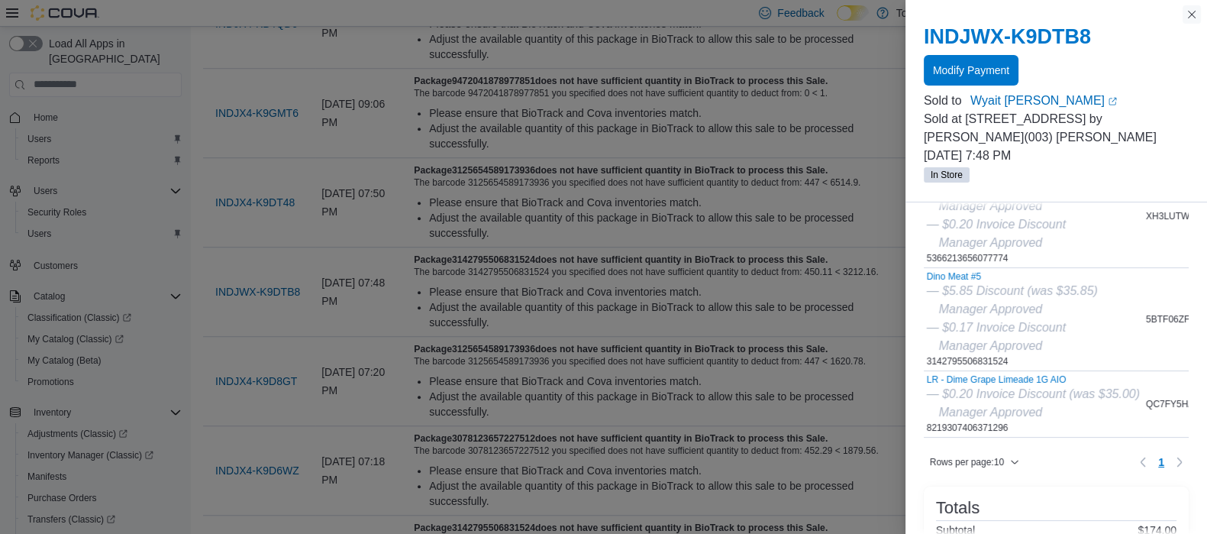
click at [1192, 11] on button "Close this dialog" at bounding box center [1192, 14] width 18 height 18
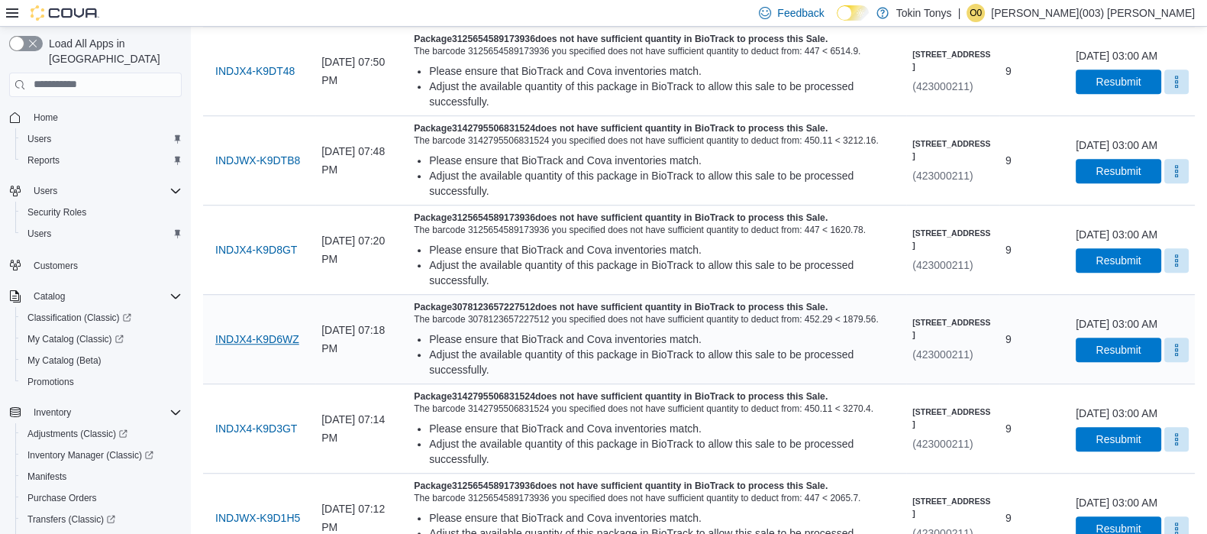
scroll to position [1489, 0]
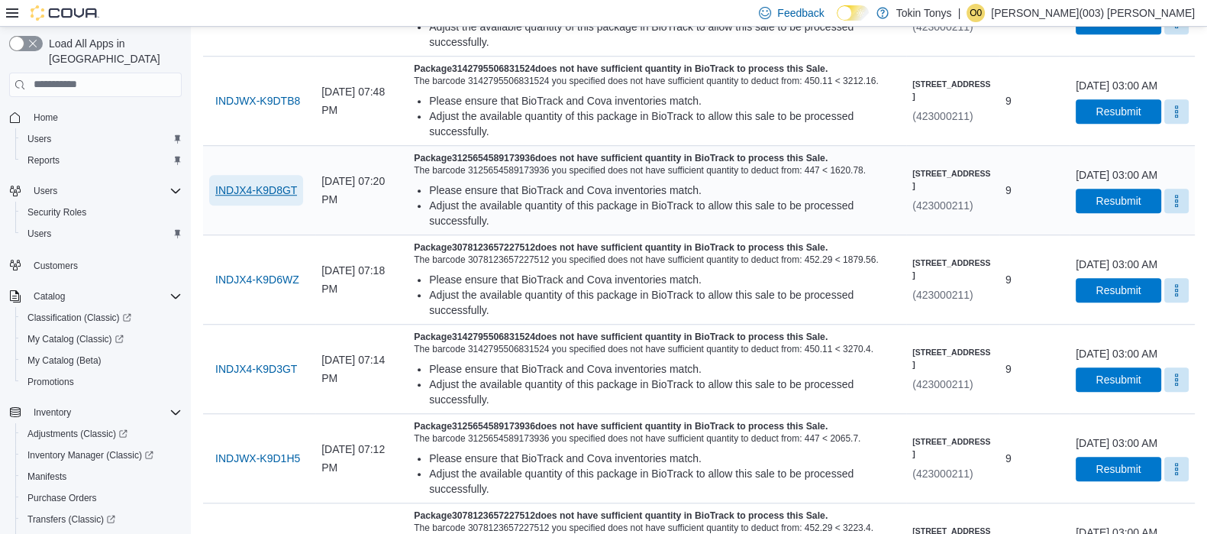
click at [285, 198] on span "INDJX4-K9D8GT" at bounding box center [256, 190] width 82 height 15
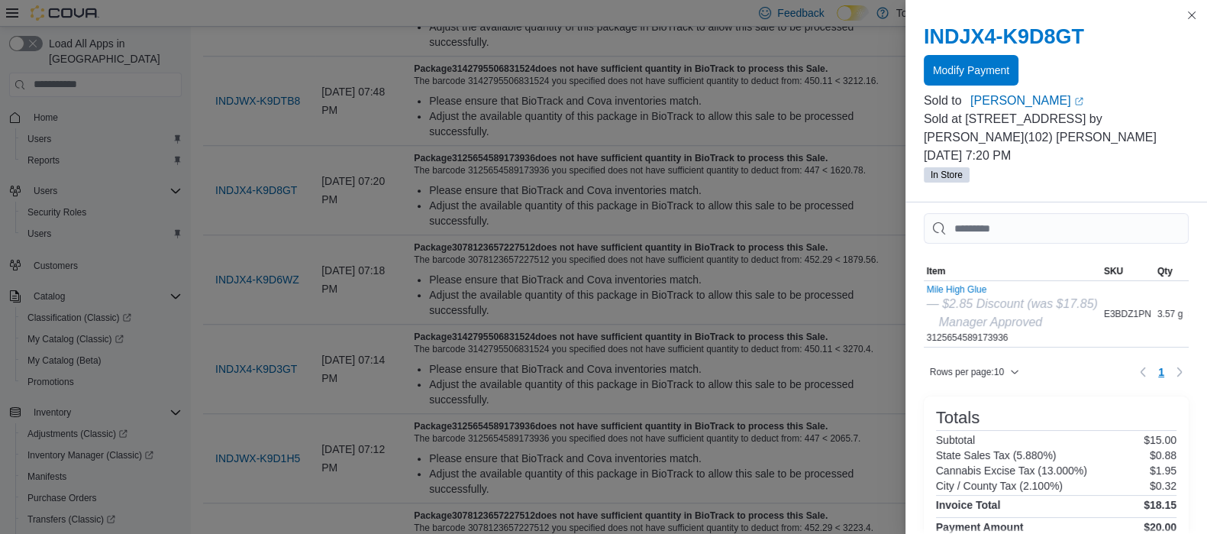
scroll to position [0, 0]
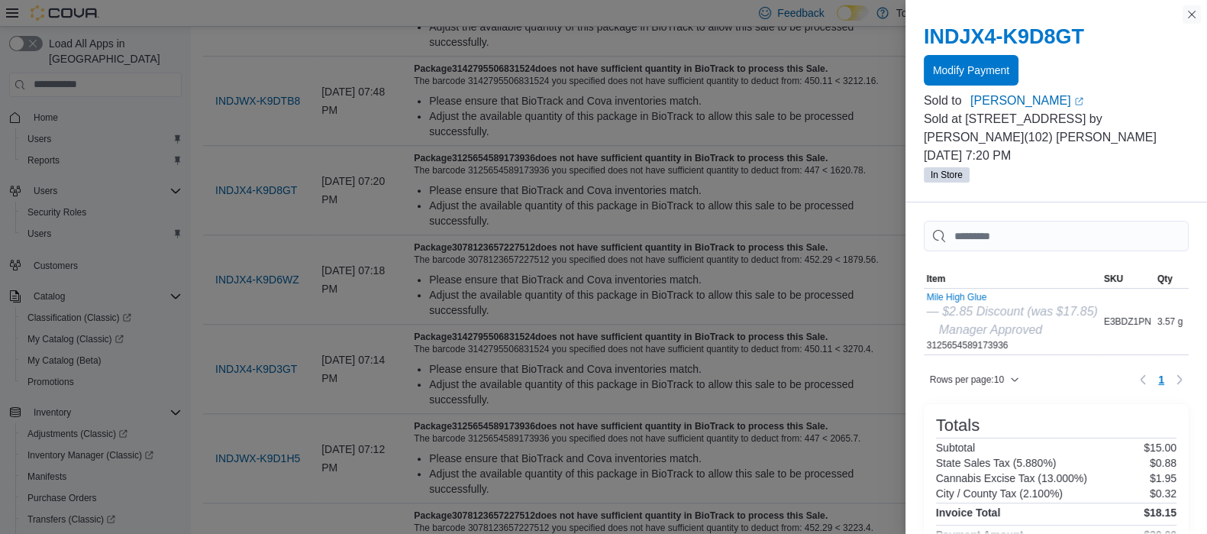
click at [1191, 24] on div "You are in a modal dialog. Press Escape or tap/click outside the dialog on the …" at bounding box center [1057, 267] width 302 height 534
drag, startPoint x: 1196, startPoint y: 15, endPoint x: 1149, endPoint y: 96, distance: 94.4
click at [1196, 14] on button "Close this dialog" at bounding box center [1192, 15] width 18 height 18
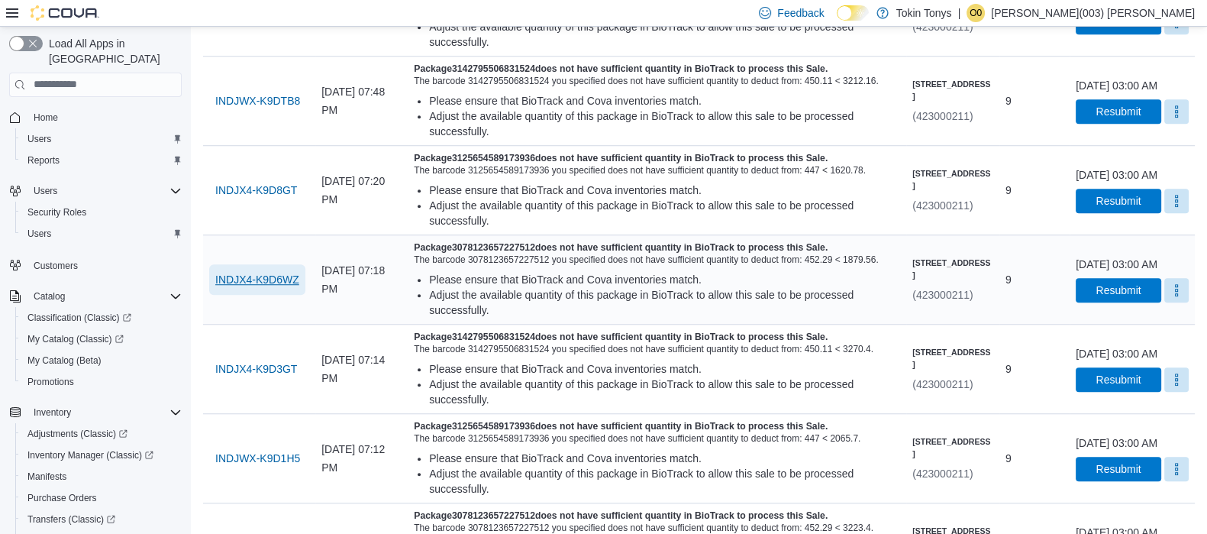
click at [255, 287] on span "INDJX4-K9D6WZ" at bounding box center [257, 279] width 84 height 15
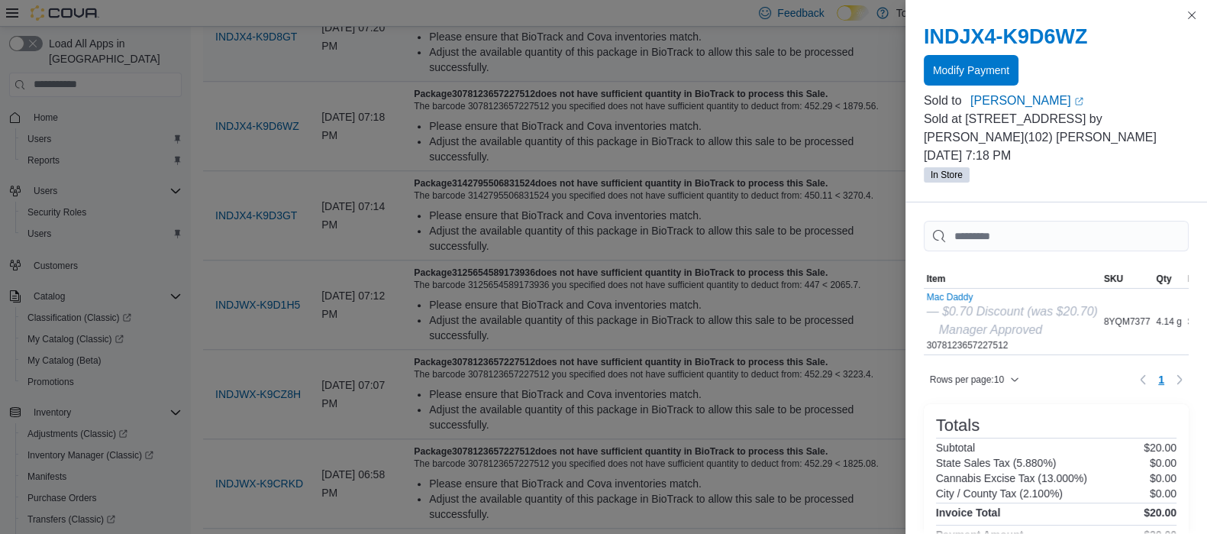
scroll to position [1489, 0]
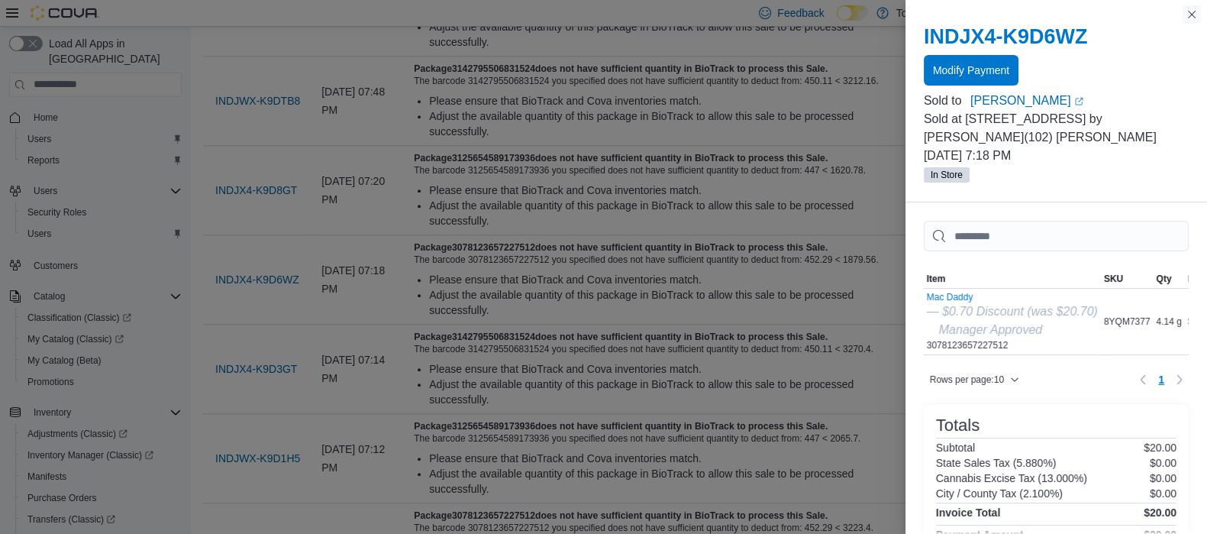
click at [1200, 15] on button "Close this dialog" at bounding box center [1192, 14] width 18 height 18
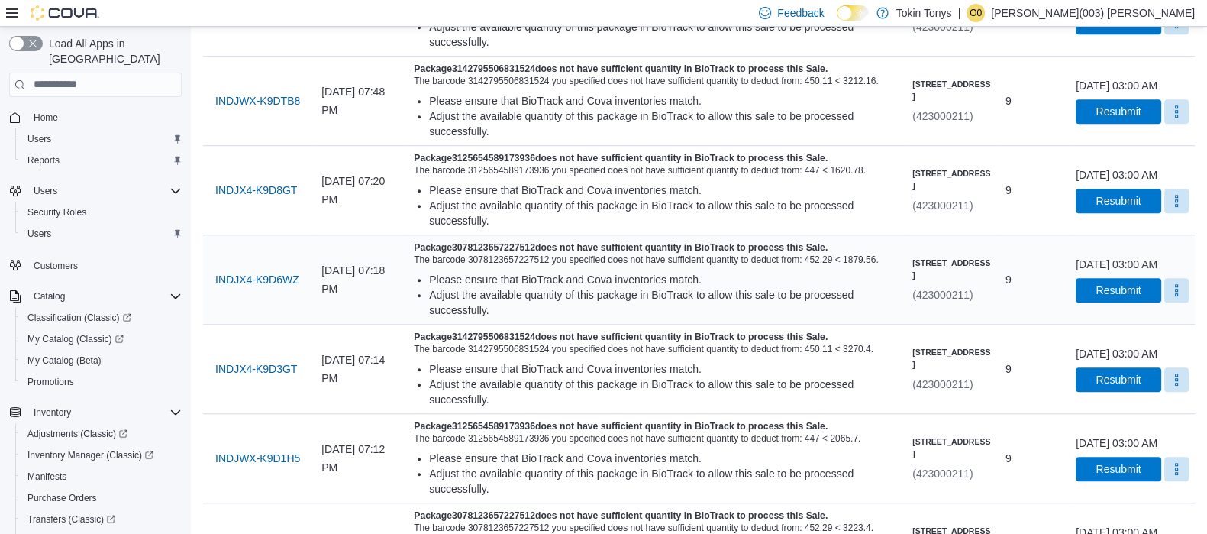
scroll to position [1585, 0]
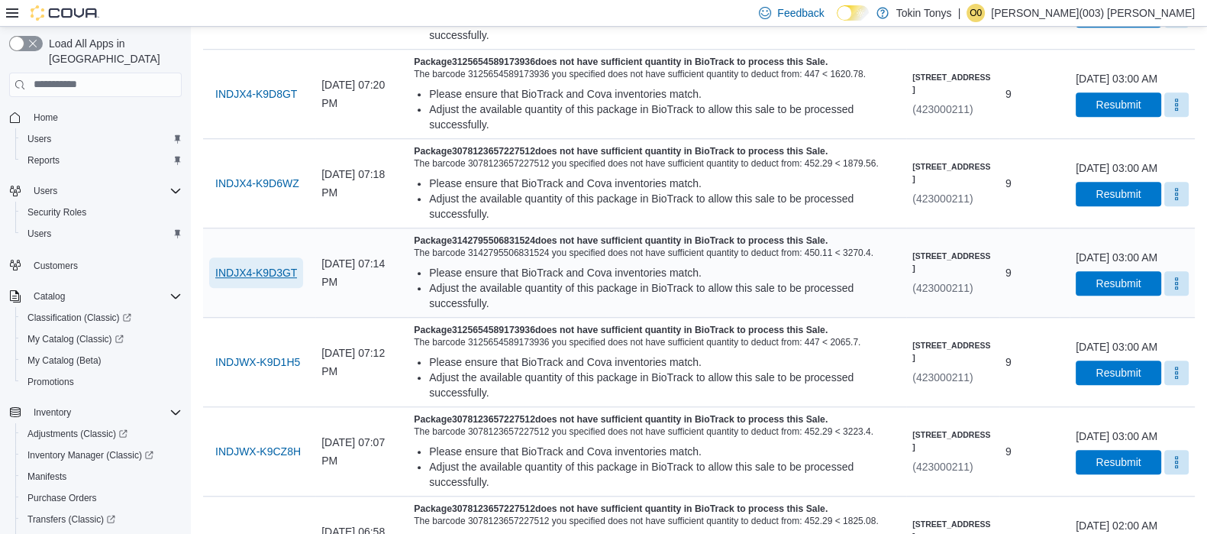
click at [287, 280] on span "INDJX4-K9D3GT" at bounding box center [256, 272] width 82 height 15
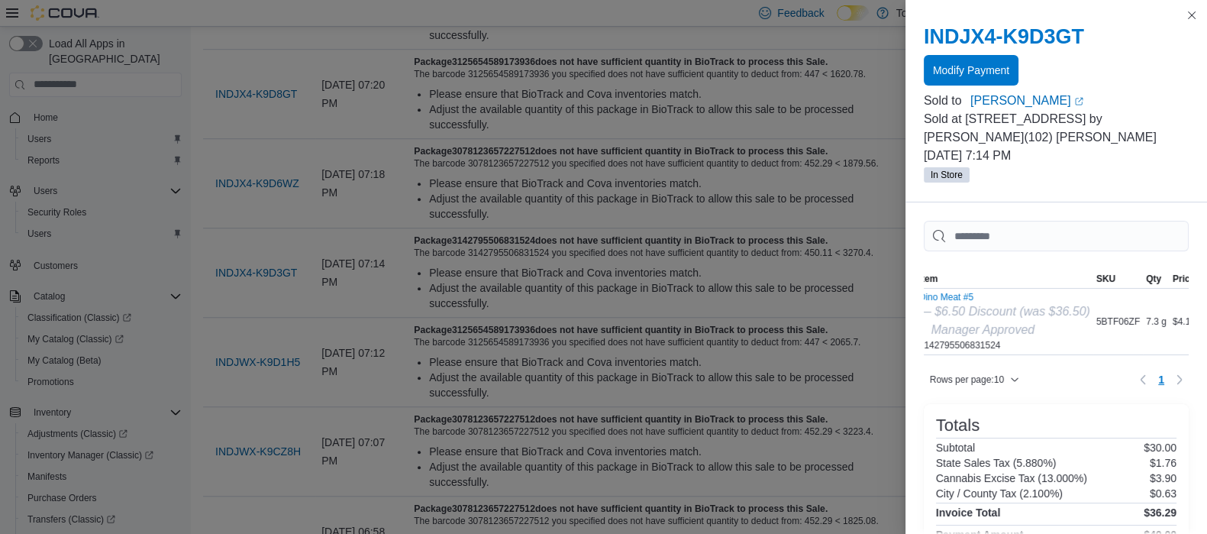
scroll to position [0, 0]
click at [1194, 18] on button "Close this dialog" at bounding box center [1192, 14] width 18 height 18
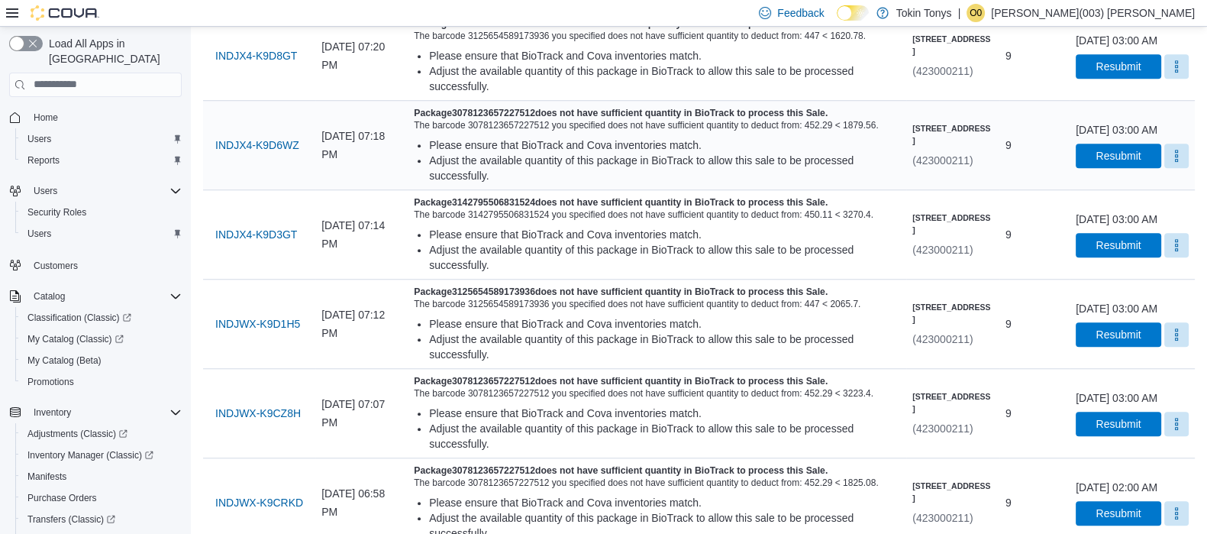
scroll to position [1680, 0]
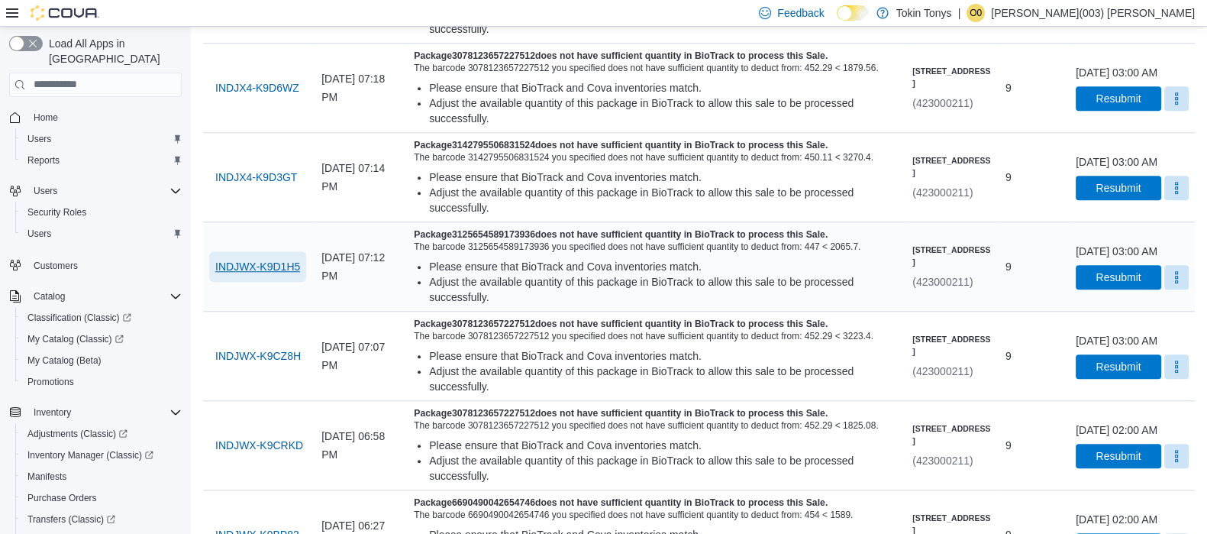
click at [257, 274] on span "INDJWX-K9D1H5" at bounding box center [257, 266] width 85 height 15
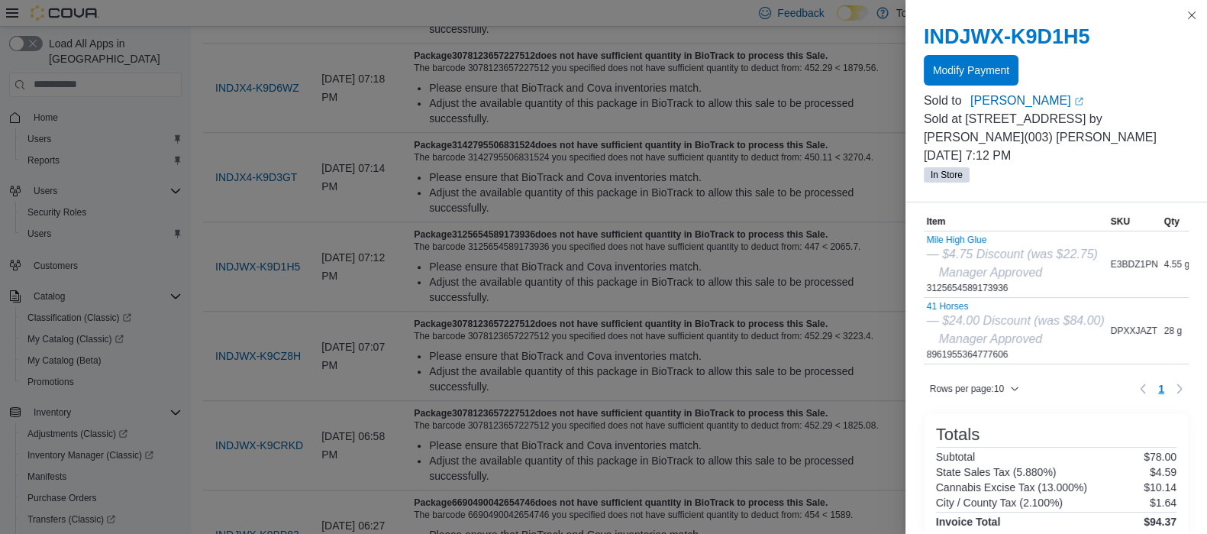
scroll to position [0, 0]
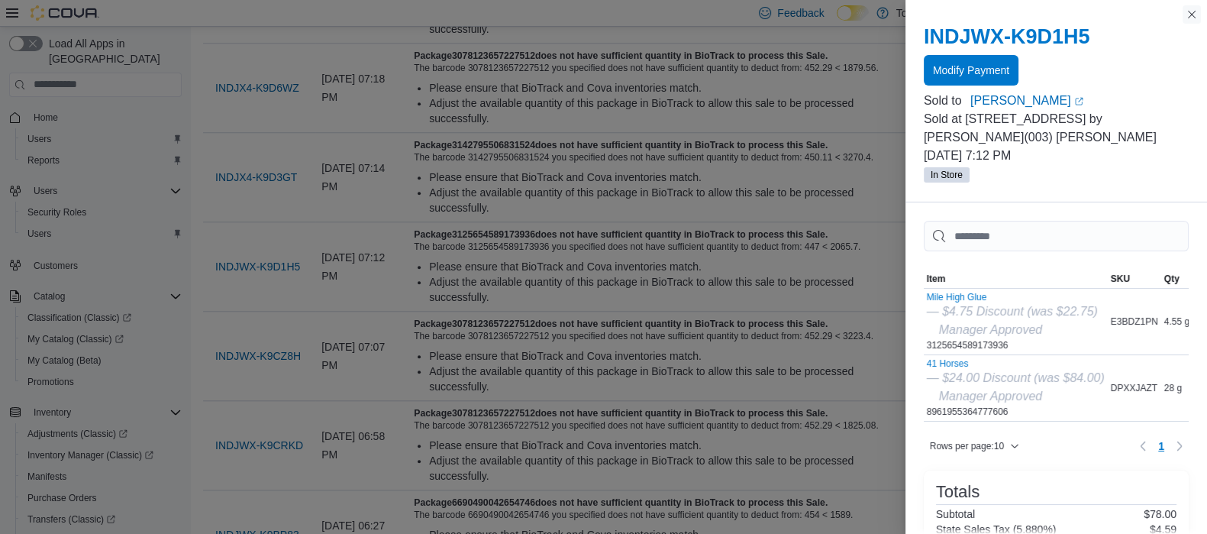
click at [1188, 13] on button "Close this dialog" at bounding box center [1192, 14] width 18 height 18
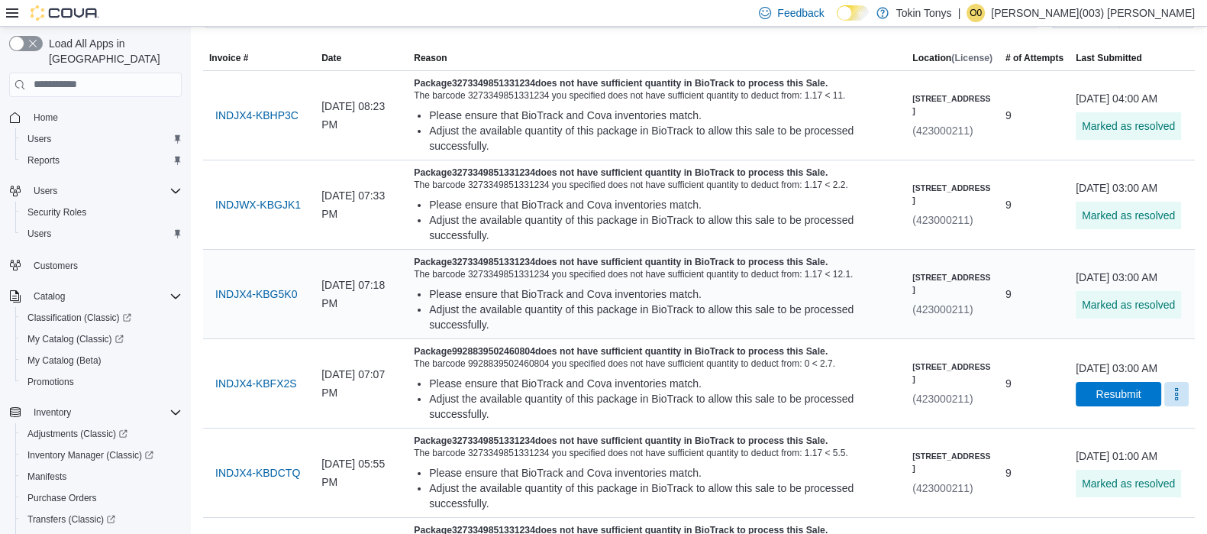
scroll to position [286, 0]
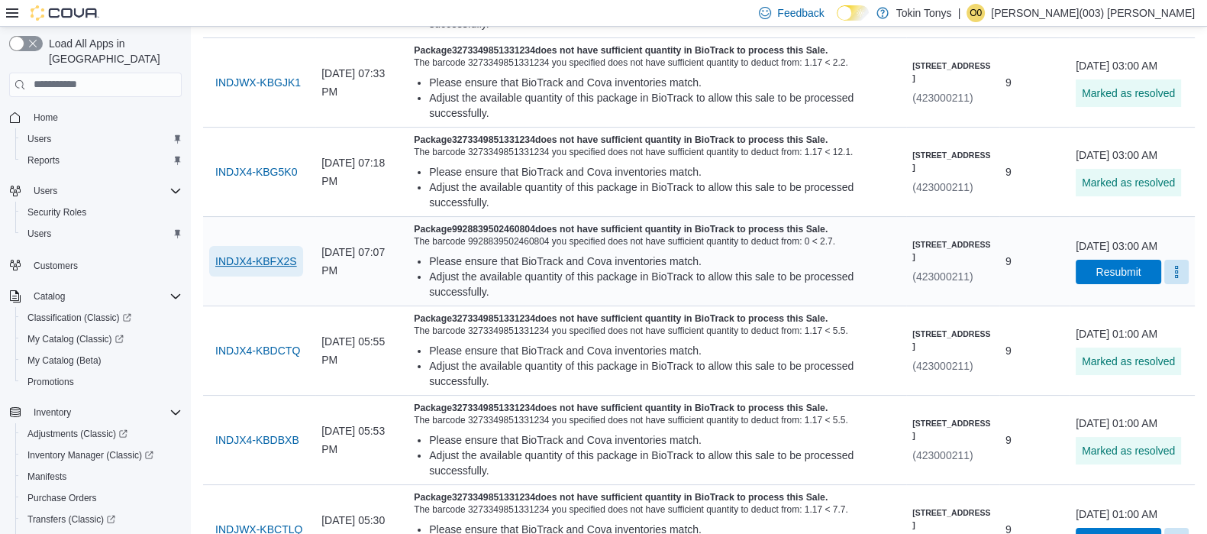
click at [244, 269] on span "INDJX4-KBFX2S" at bounding box center [256, 261] width 82 height 15
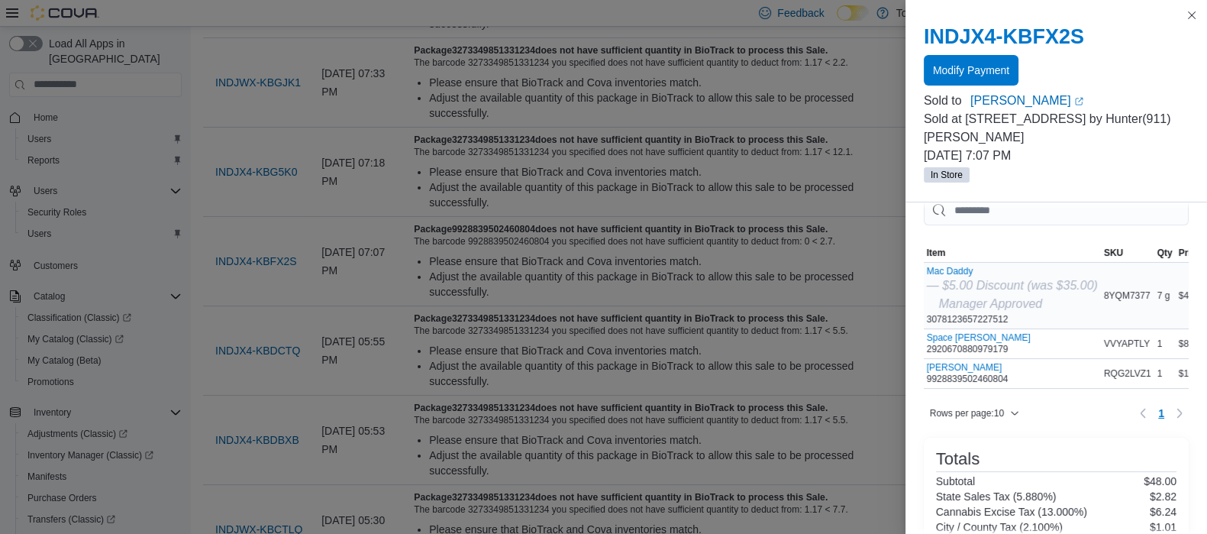
scroll to position [95, 0]
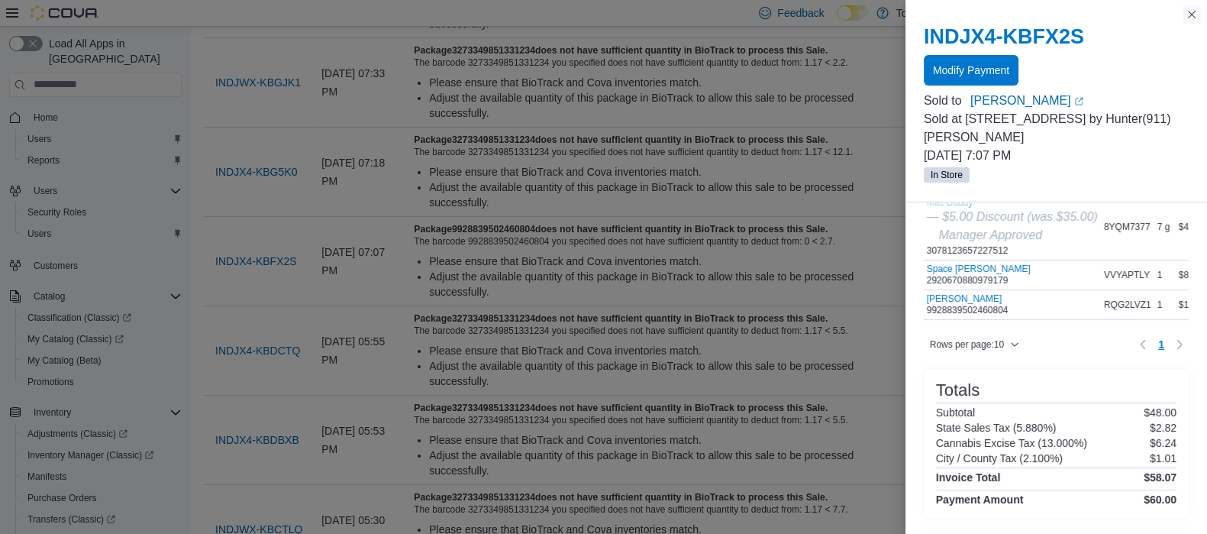
click at [1188, 11] on button "Close this dialog" at bounding box center [1192, 14] width 18 height 18
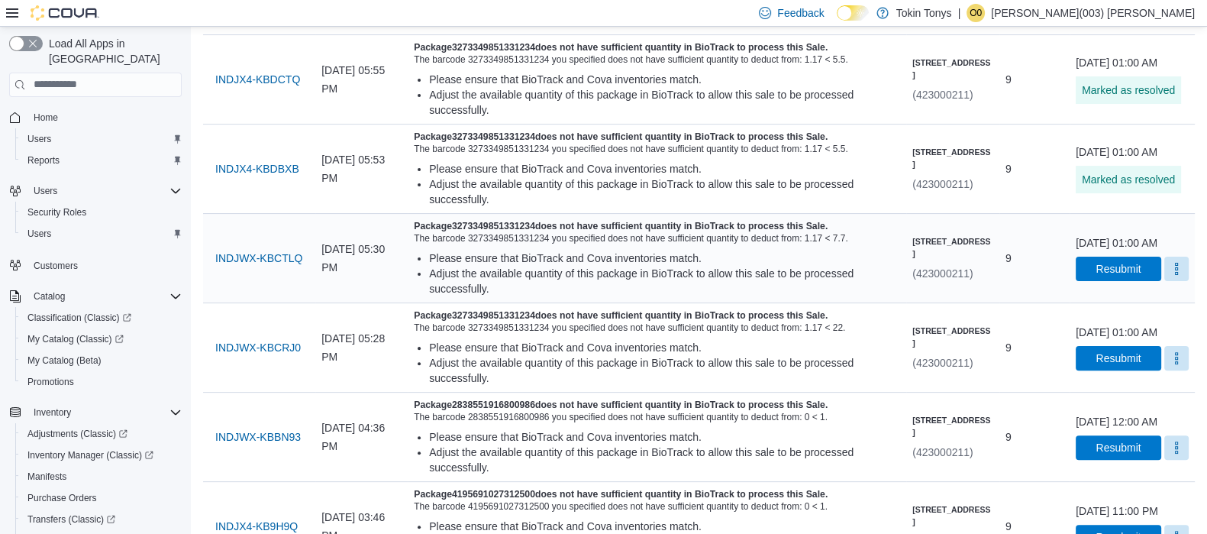
scroll to position [573, 0]
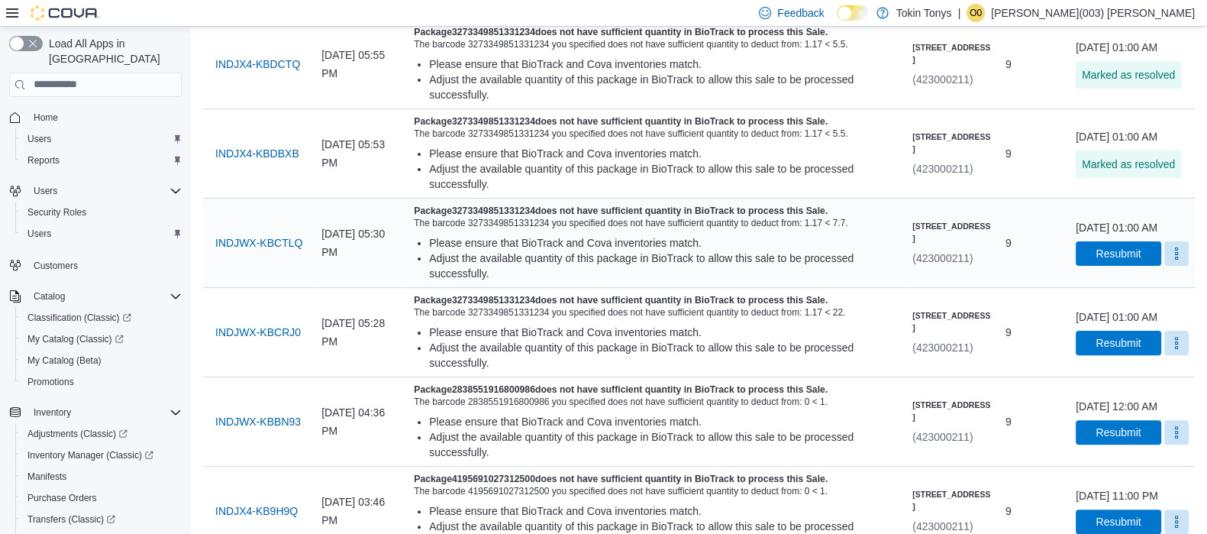
click at [1189, 271] on td "Last Submitted October 11, 2025 at 01:00 AM Resubmit" at bounding box center [1132, 242] width 125 height 89
click at [1179, 266] on div "October 11, 2025 at 01:00 AM Resubmit" at bounding box center [1132, 243] width 113 height 46
click at [1167, 265] on button "More" at bounding box center [1177, 253] width 24 height 24
click at [227, 251] on span "INDJWX-KBCTLQ" at bounding box center [258, 242] width 87 height 15
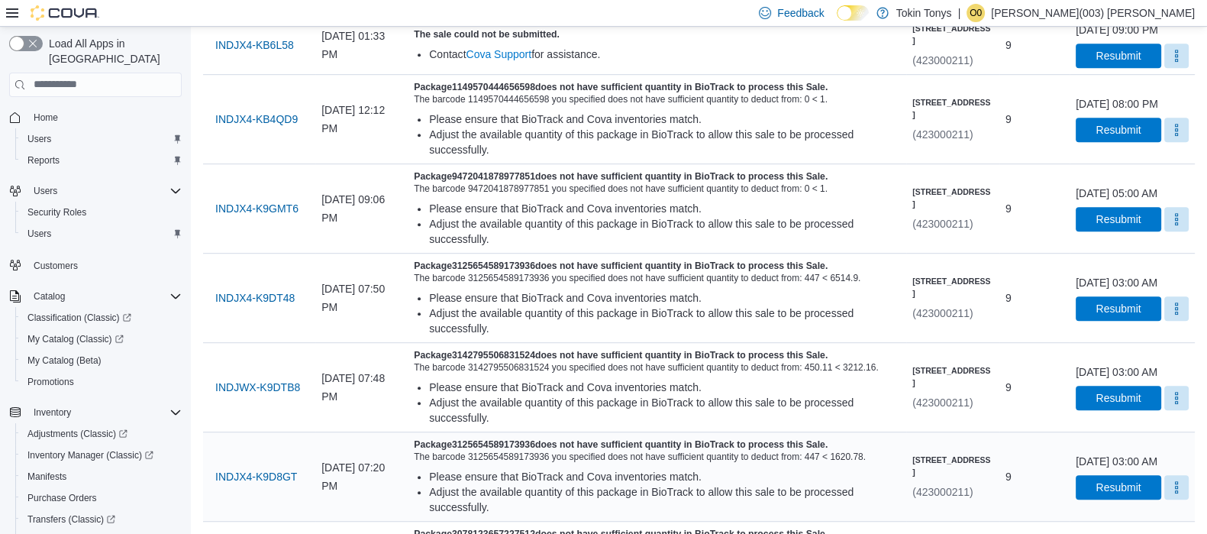
scroll to position [1176, 0]
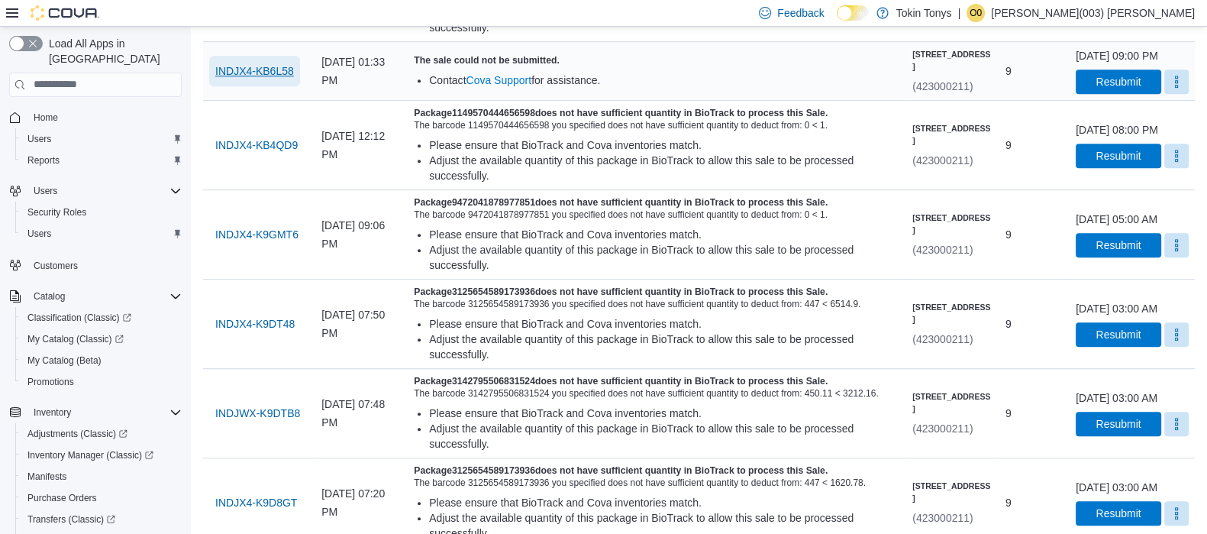
click at [282, 79] on span "INDJX4-KB6L58" at bounding box center [254, 70] width 79 height 15
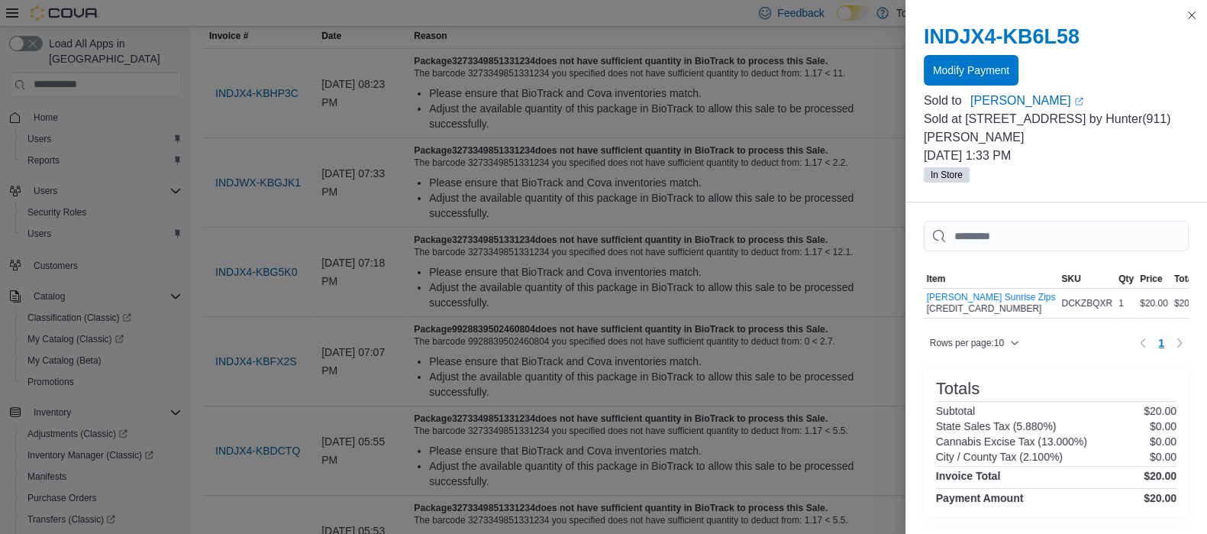
scroll to position [0, 0]
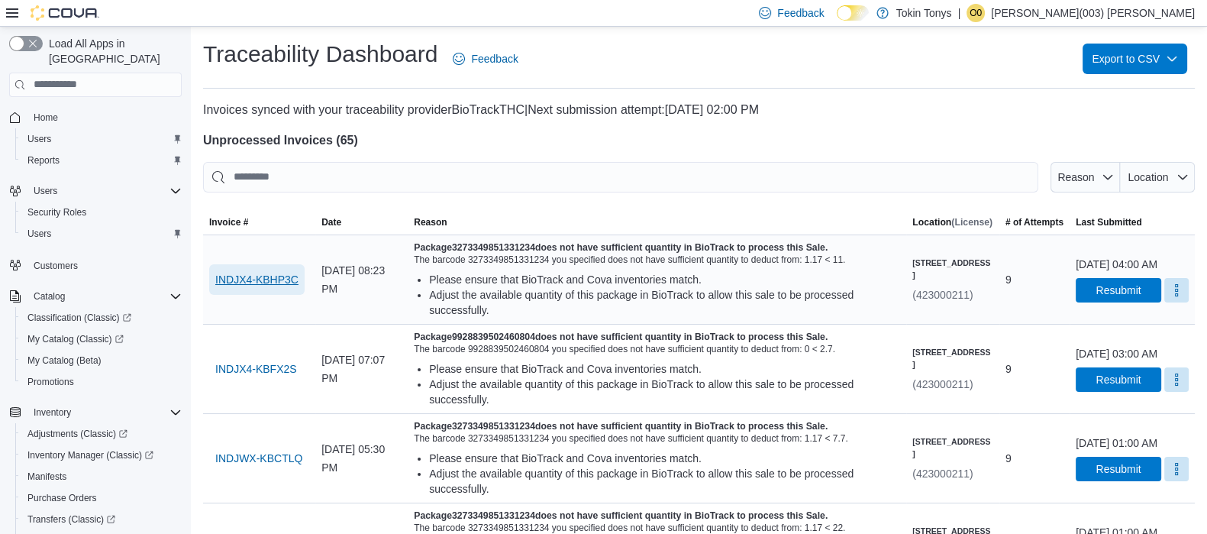
click at [263, 293] on span "INDJX4-KBHP3C" at bounding box center [256, 279] width 83 height 31
click at [1165, 302] on button "More" at bounding box center [1177, 289] width 24 height 24
click at [1147, 336] on span "Mark as Resolved" at bounding box center [1140, 342] width 86 height 15
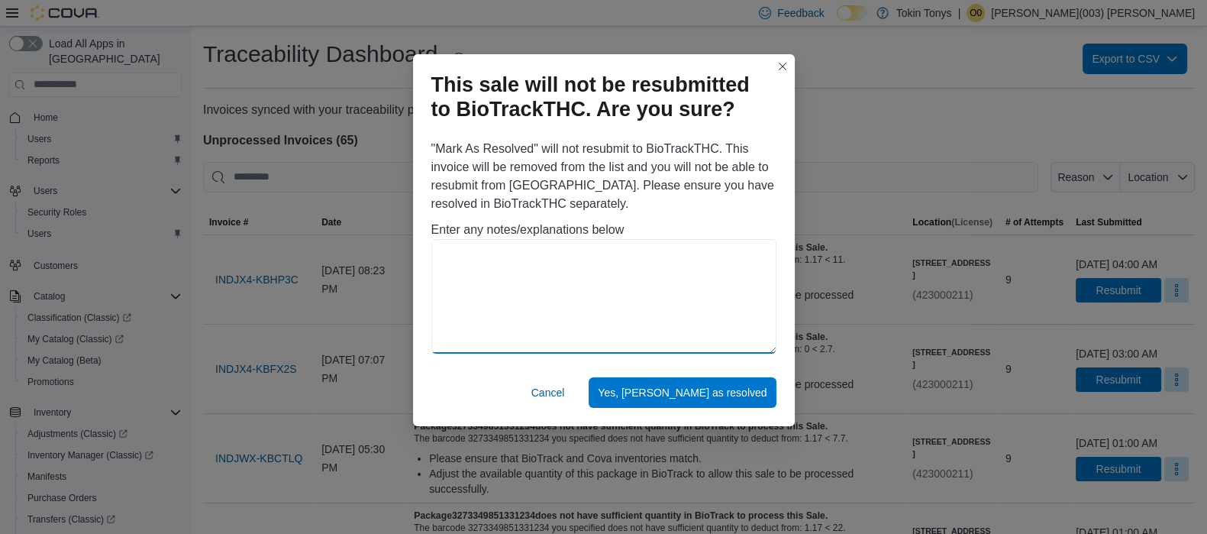
drag, startPoint x: 538, startPoint y: 241, endPoint x: 538, endPoint y: 250, distance: 8.4
click at [538, 242] on textarea at bounding box center [604, 296] width 345 height 115
paste textarea "**********"
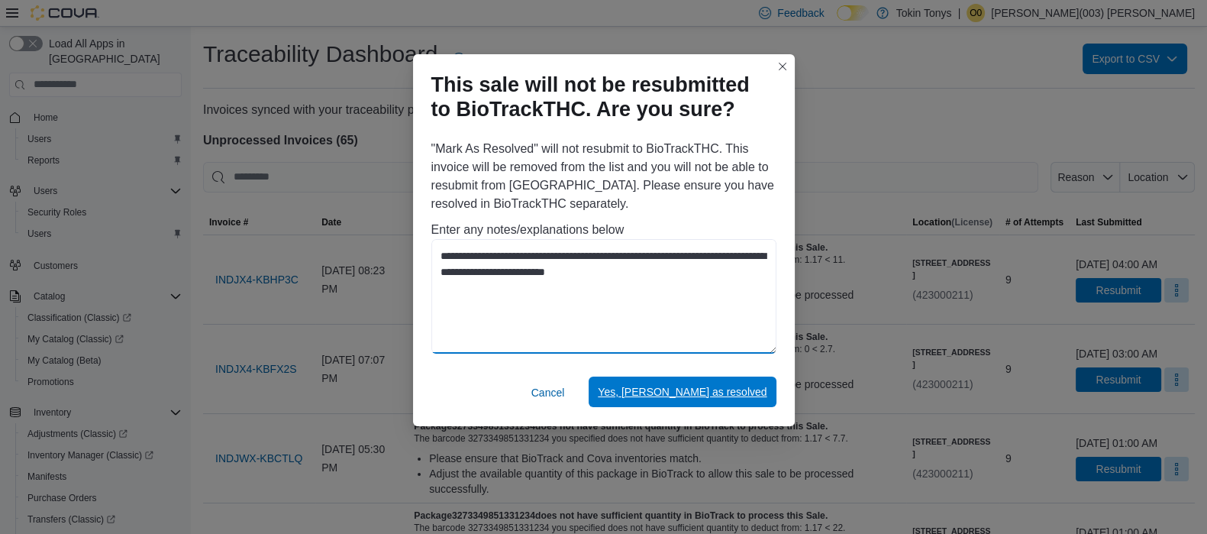
type textarea "**********"
click at [706, 393] on span "Yes, [PERSON_NAME] as resolved" at bounding box center [682, 391] width 169 height 15
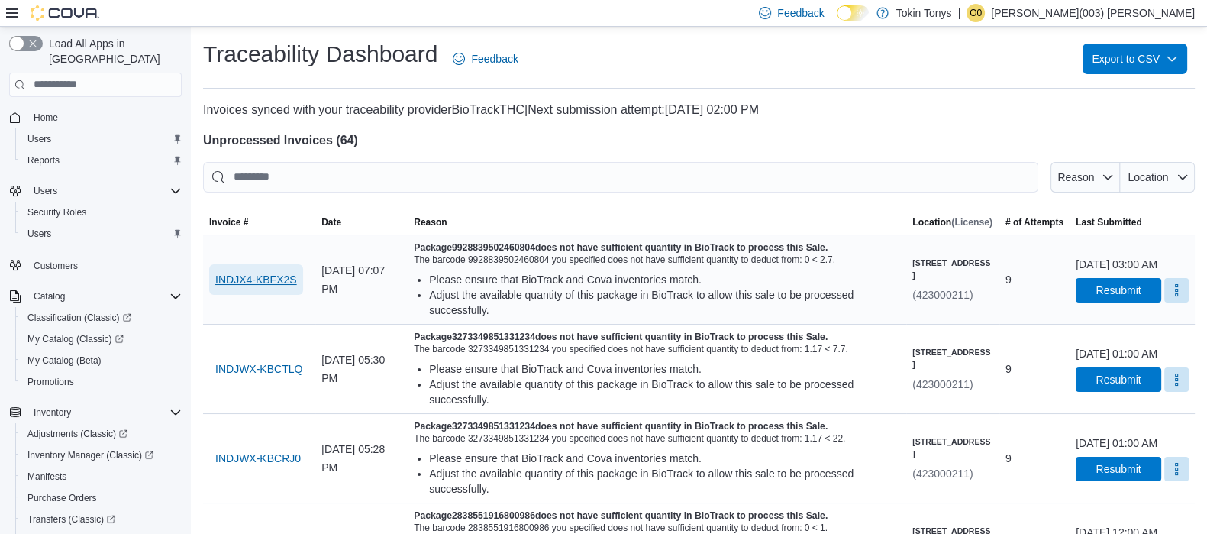
click at [271, 276] on span "INDJX4-KBFX2S" at bounding box center [256, 279] width 82 height 15
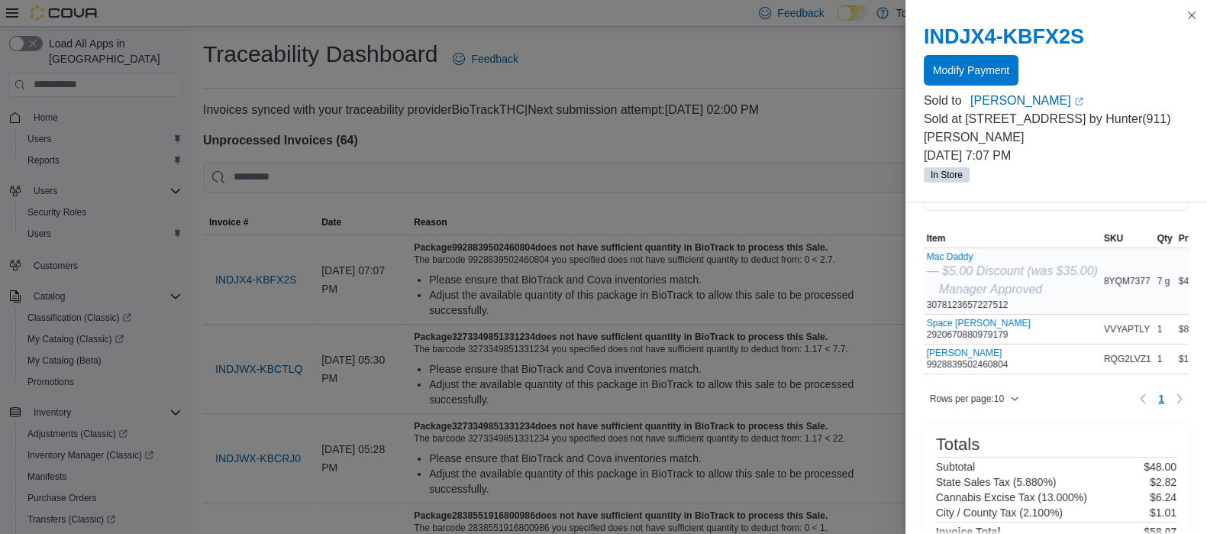
scroll to position [95, 0]
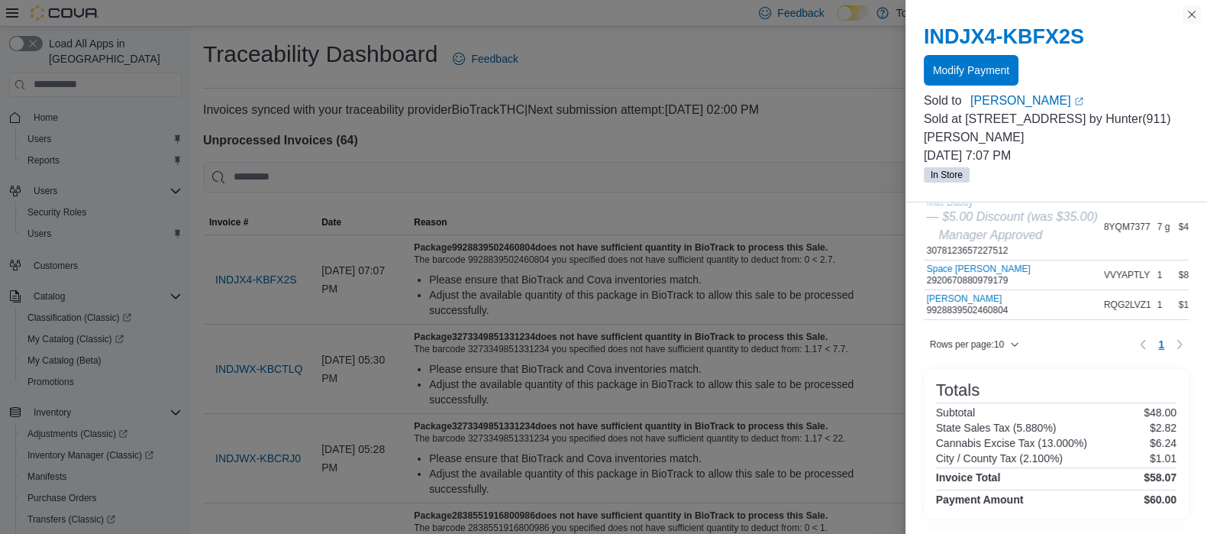
click at [1184, 21] on button "Close this dialog" at bounding box center [1192, 14] width 18 height 18
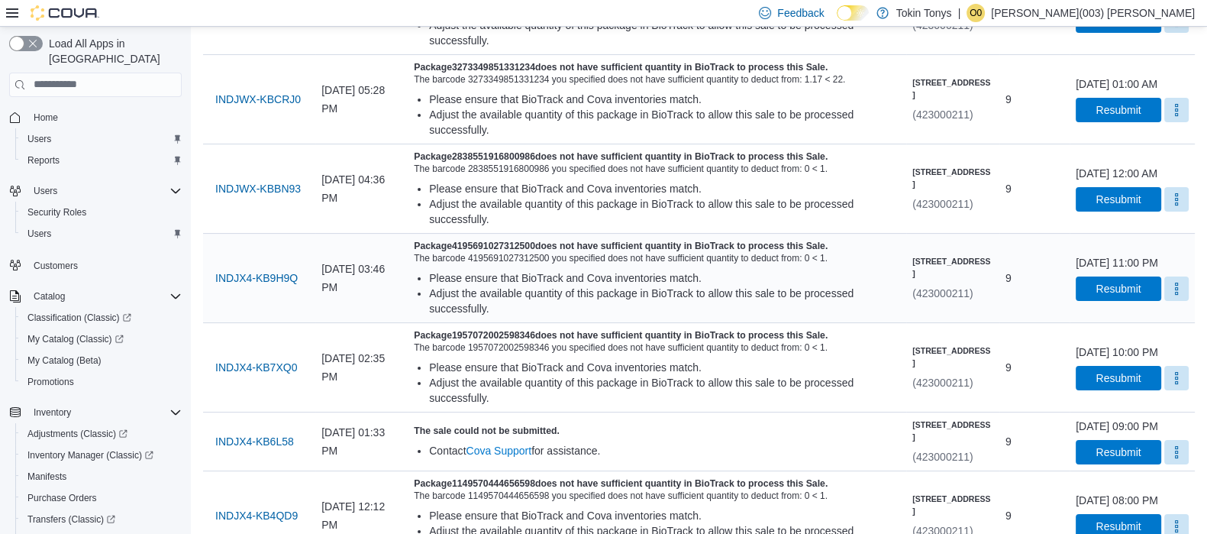
scroll to position [381, 0]
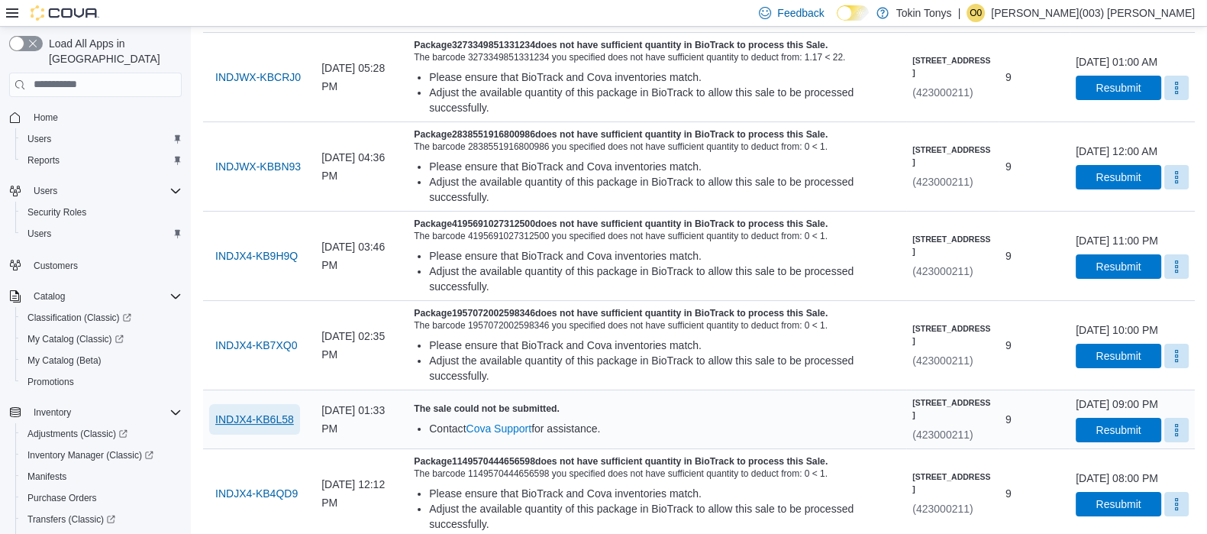
click at [252, 435] on span "INDJX4-KB6L58" at bounding box center [254, 419] width 79 height 31
click at [1172, 441] on button "More" at bounding box center [1177, 429] width 24 height 24
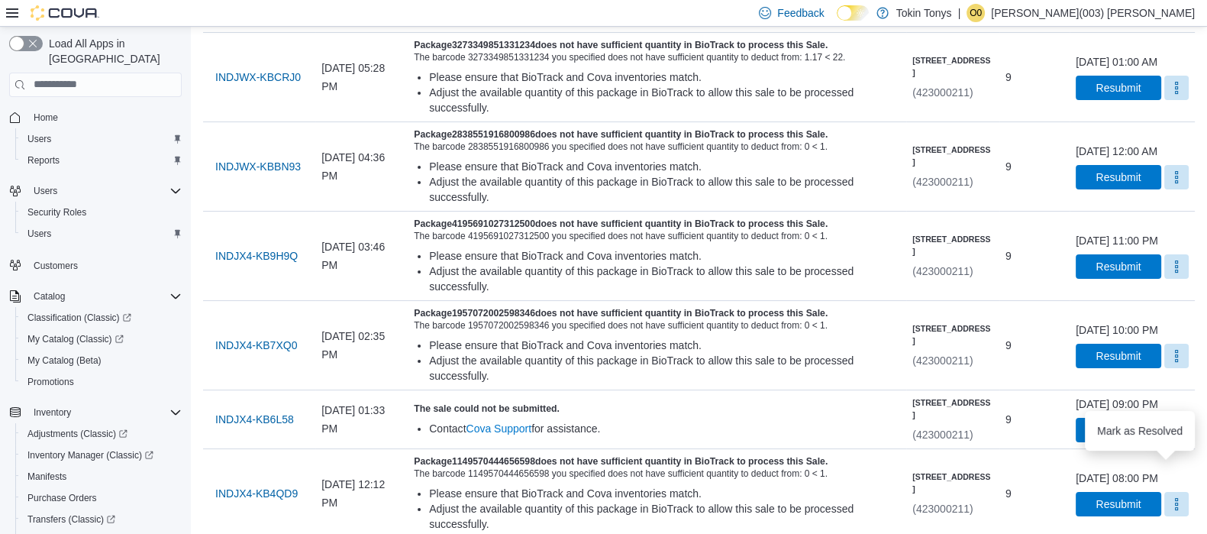
click at [1126, 414] on div "You are in a dialog. Press Escape, or tap/click outside the dialog to close. Ma…" at bounding box center [1140, 431] width 110 height 40
click at [1118, 427] on span "Mark as Resolved" at bounding box center [1140, 430] width 86 height 15
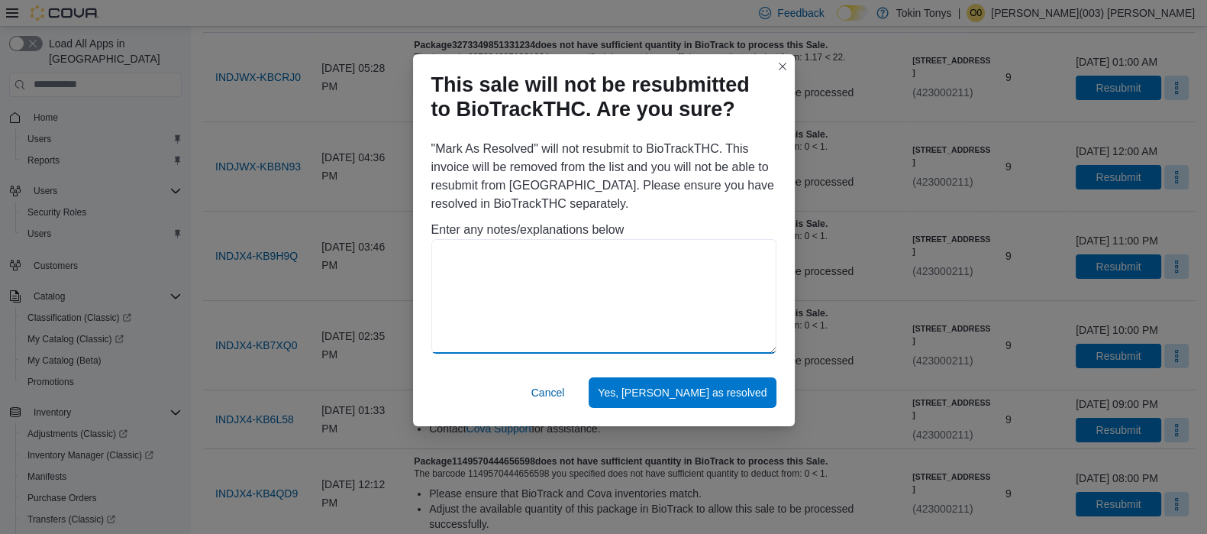
click at [634, 299] on textarea at bounding box center [604, 296] width 345 height 115
type textarea "*"
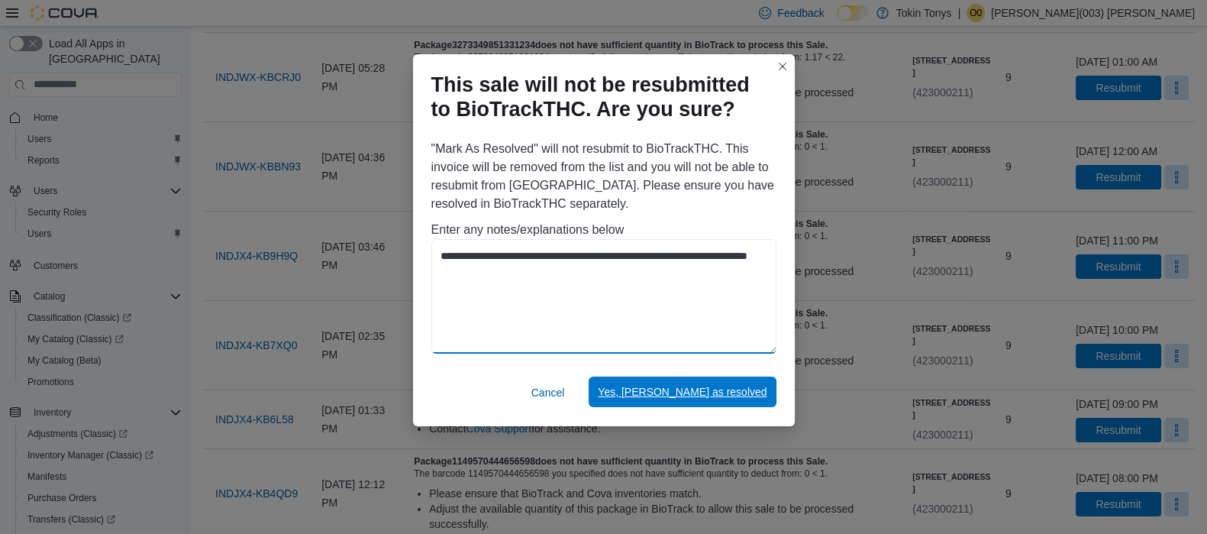
type textarea "**********"
click at [702, 391] on span "Yes, [PERSON_NAME] as resolved" at bounding box center [682, 391] width 169 height 15
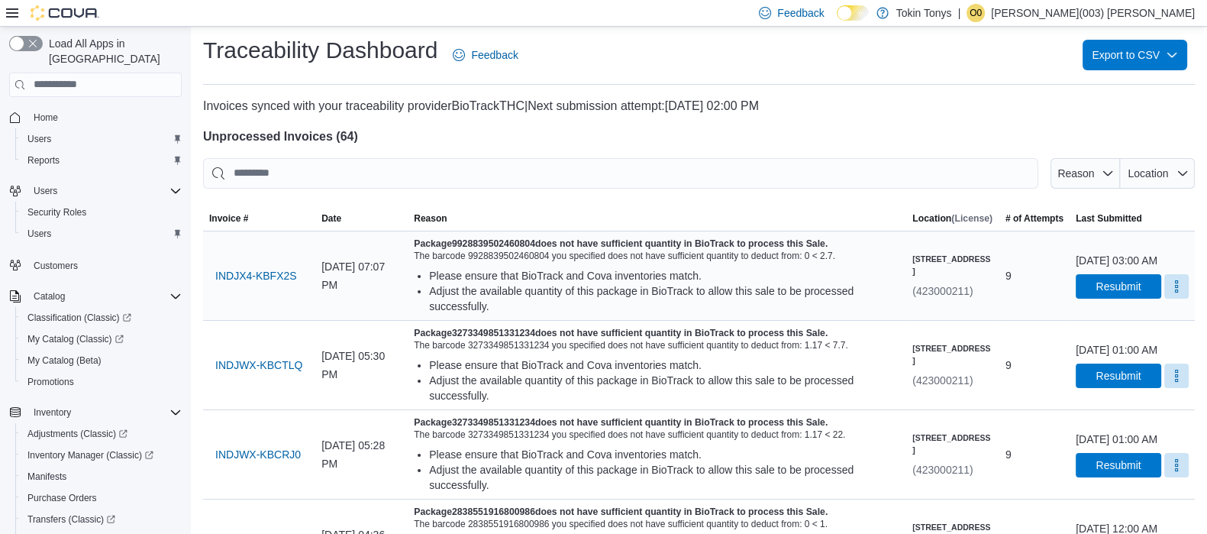
scroll to position [0, 0]
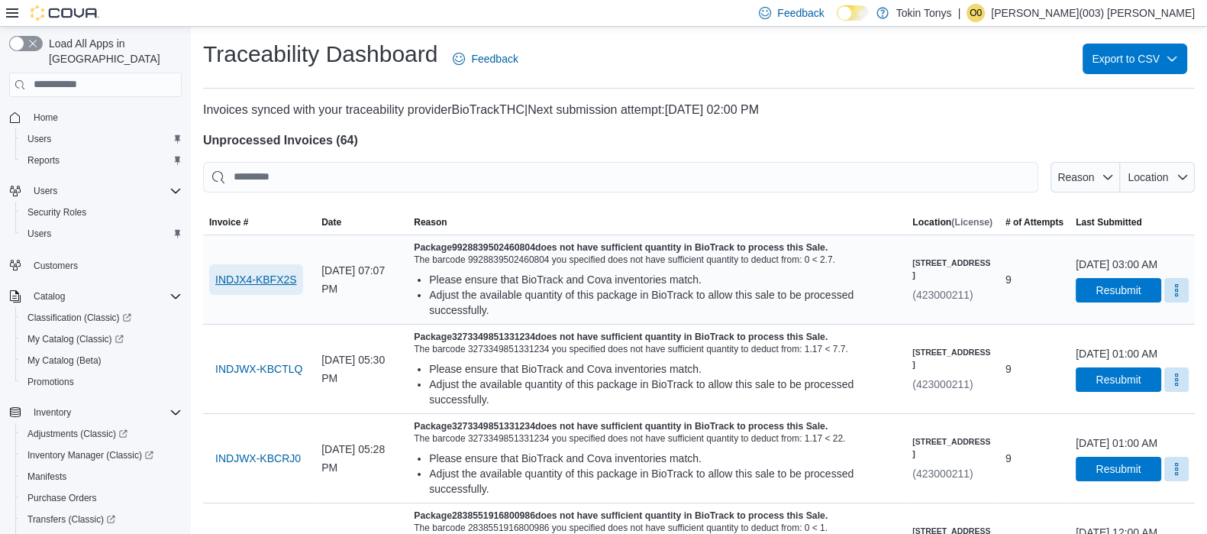
click at [256, 270] on span "INDJX4-KBFX2S" at bounding box center [256, 279] width 82 height 31
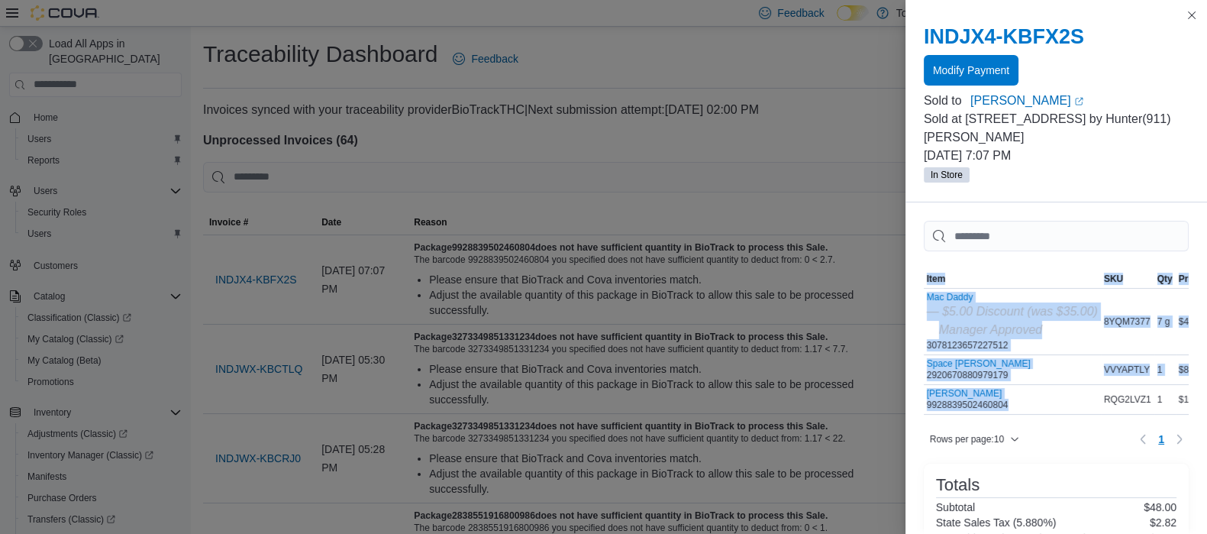
drag, startPoint x: 1020, startPoint y: 392, endPoint x: 1074, endPoint y: 397, distance: 54.5
click at [1074, 397] on div "Sorting MemoryTable from EuiInMemoryTable; Page 1 of 1. Item SKU Qty Price Tota…" at bounding box center [1056, 342] width 265 height 145
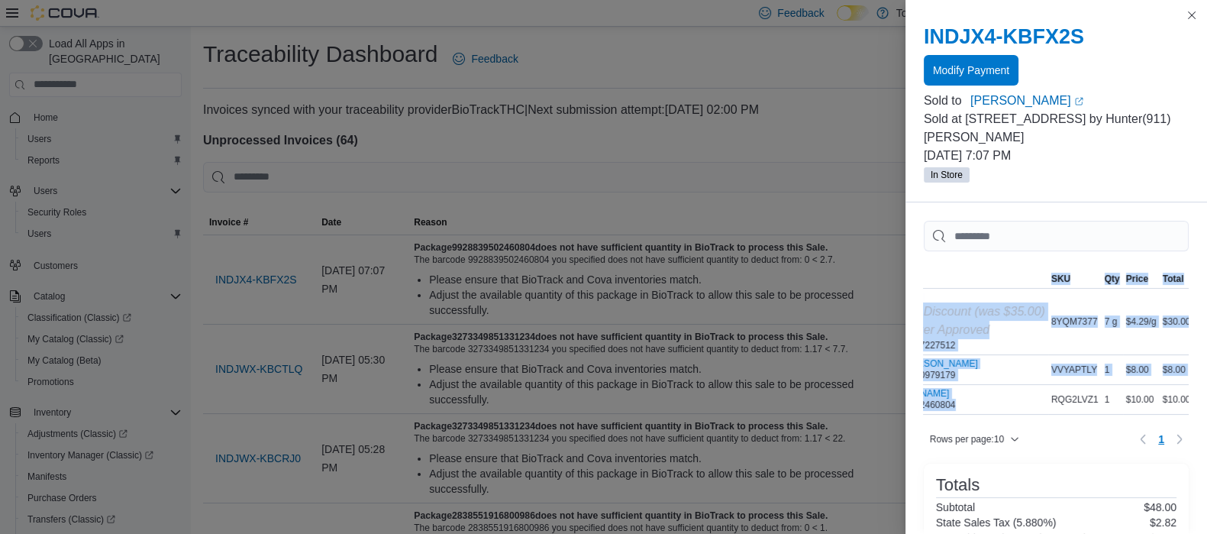
scroll to position [0, 63]
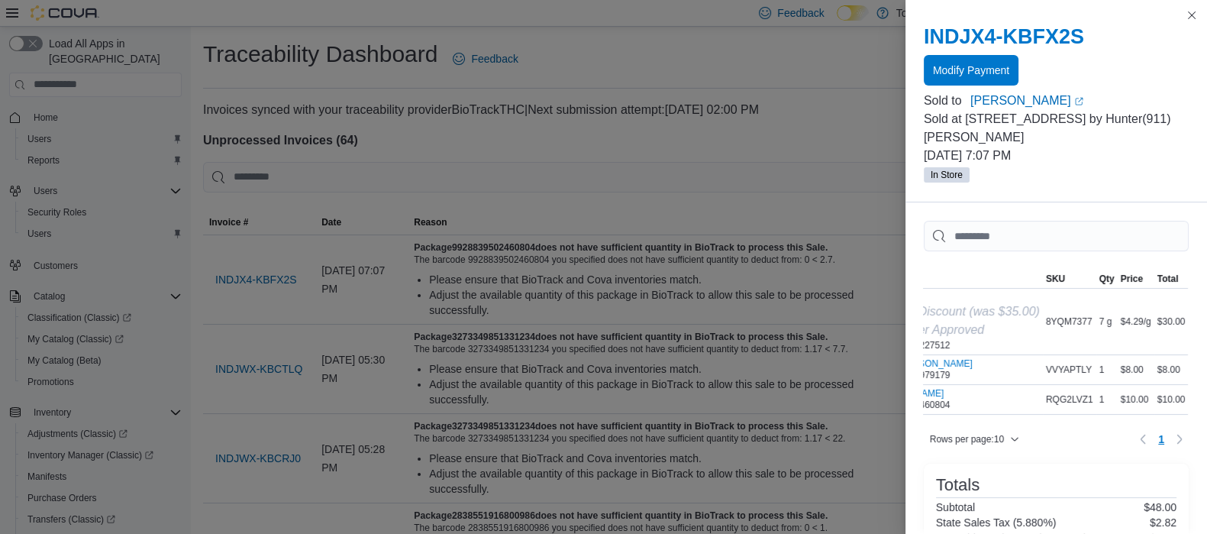
click at [1049, 438] on div "Rows per page : 10 Page 1 of 1 1" at bounding box center [1056, 439] width 265 height 24
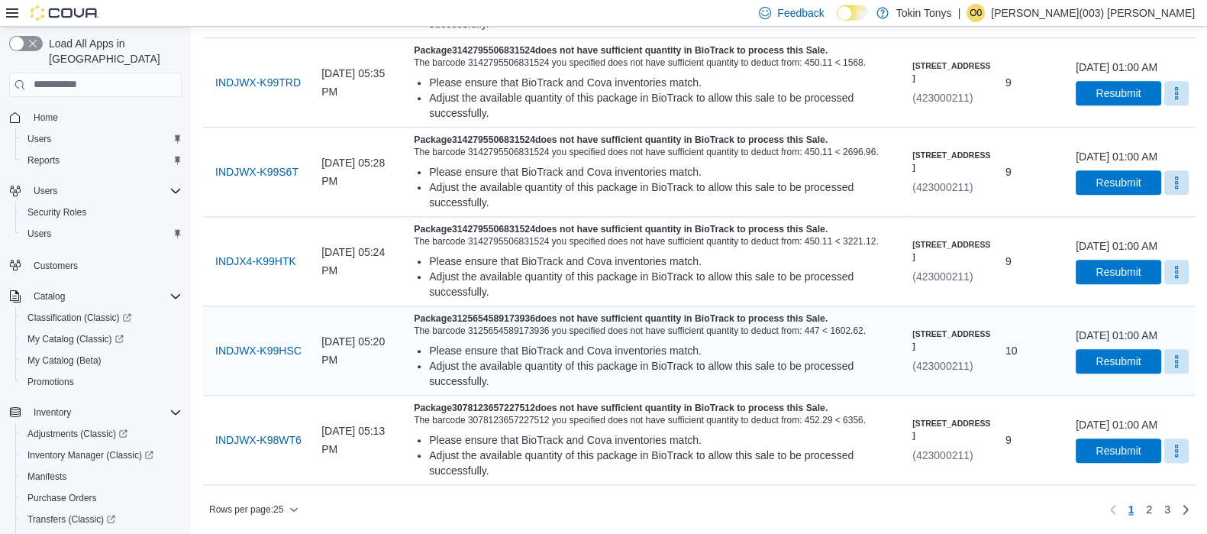
scroll to position [2188, 0]
click at [299, 500] on span "Rows per page : 25" at bounding box center [253, 509] width 89 height 18
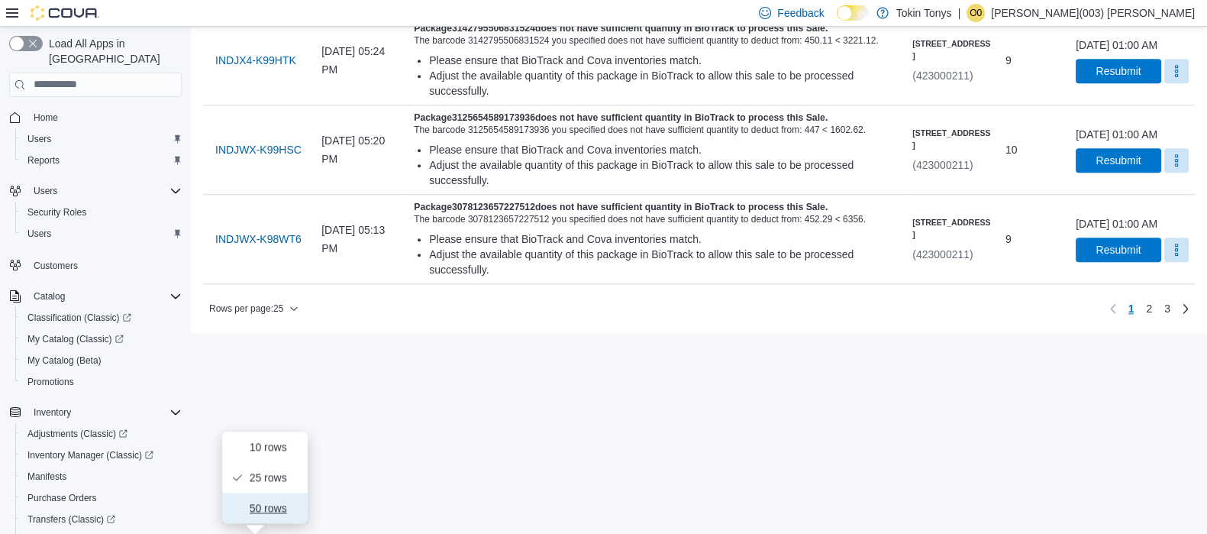
click at [304, 493] on button "50 rows" at bounding box center [265, 508] width 86 height 31
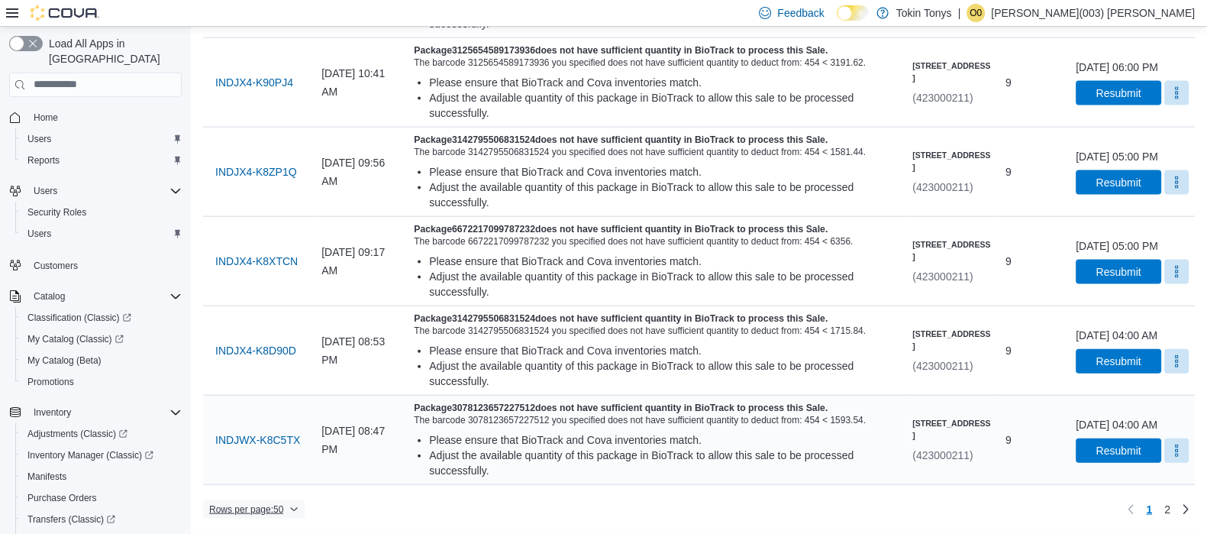
scroll to position [4711, 0]
click at [1177, 512] on link "2" at bounding box center [1168, 509] width 18 height 24
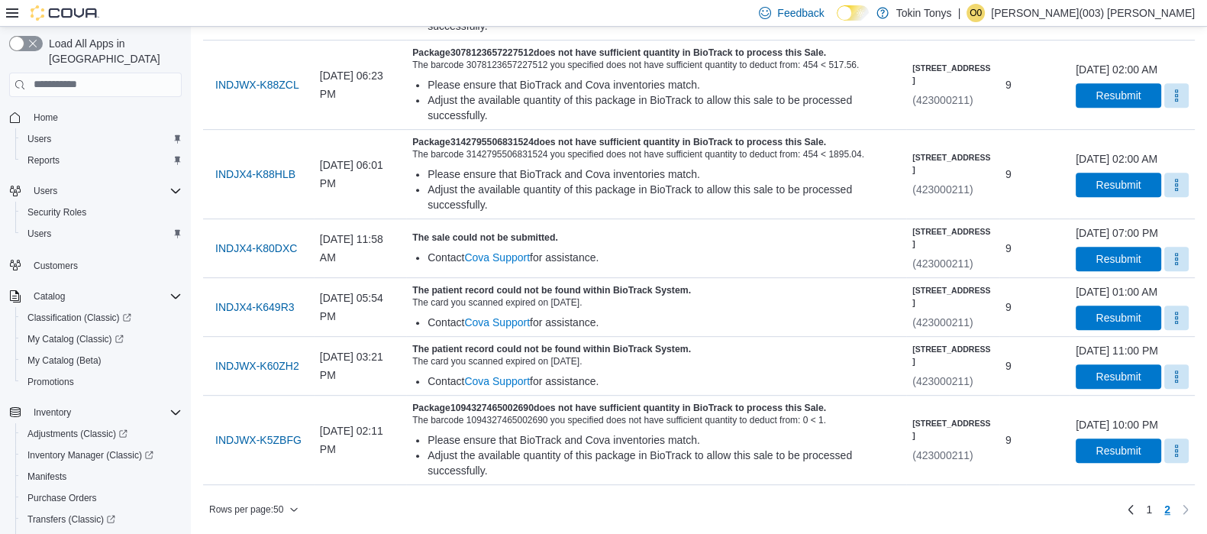
scroll to position [1047, 0]
click at [264, 432] on span "INDJWX-K5ZBFG" at bounding box center [258, 439] width 86 height 15
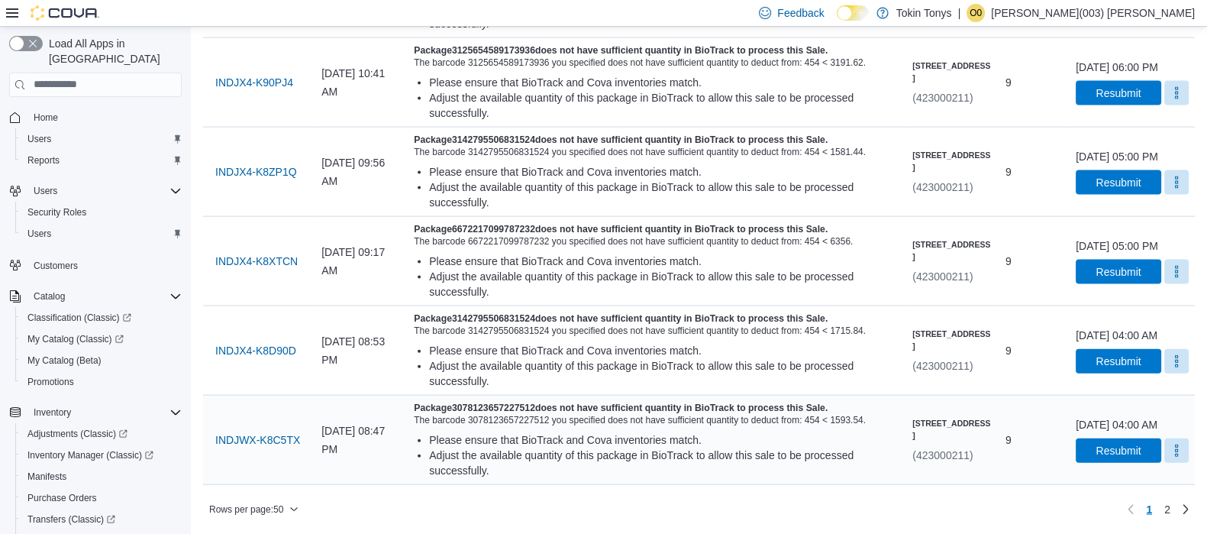
scroll to position [4708, 0]
click at [273, 335] on span "INDJX4-K8D90D" at bounding box center [255, 350] width 81 height 31
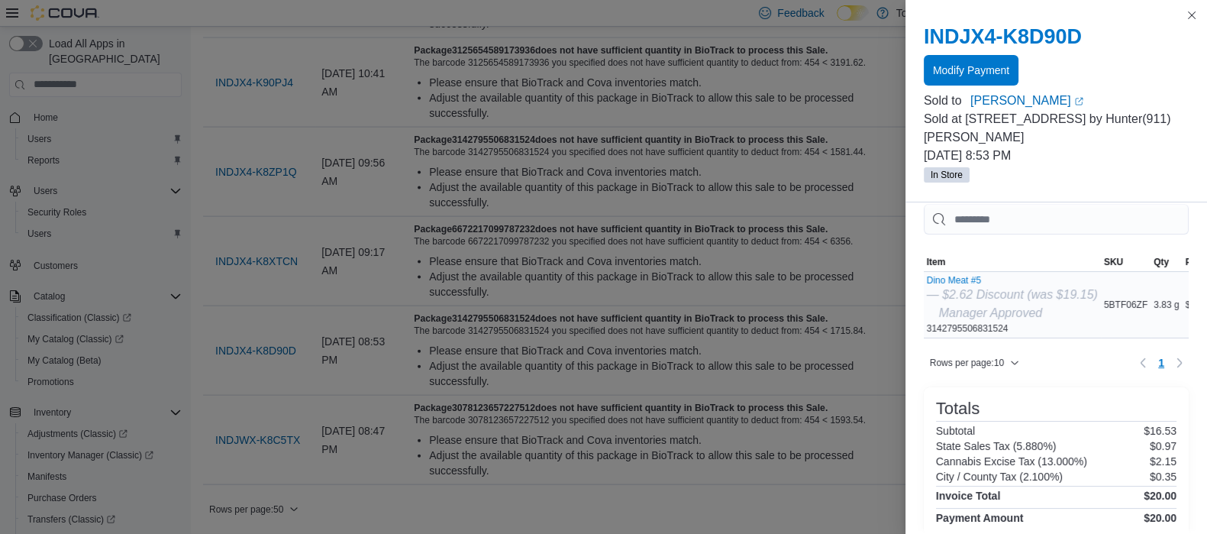
scroll to position [0, 0]
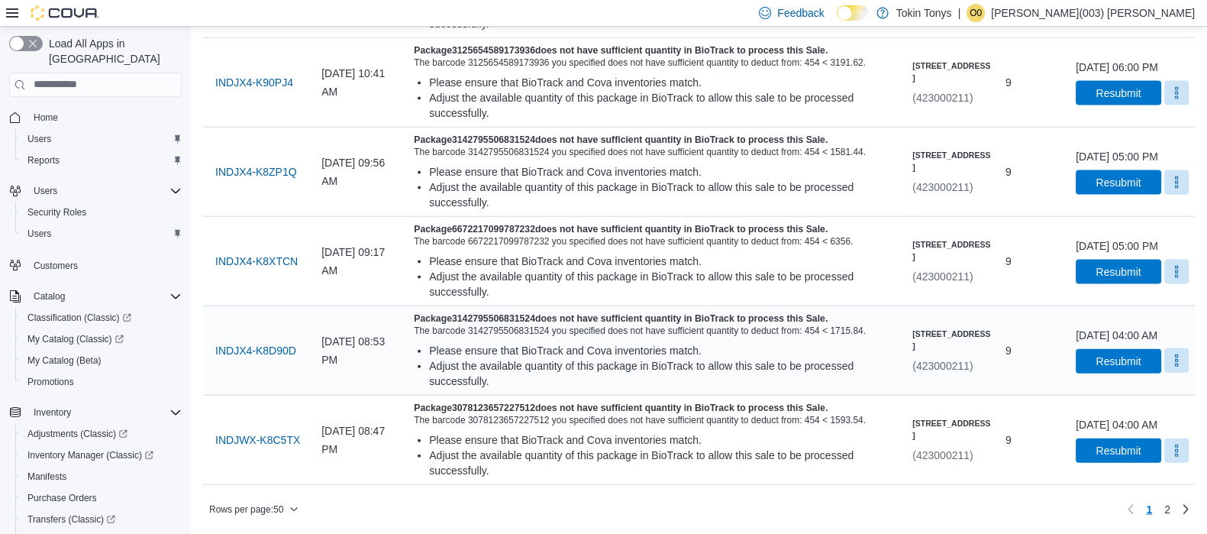
click at [1169, 348] on button "More" at bounding box center [1177, 360] width 24 height 24
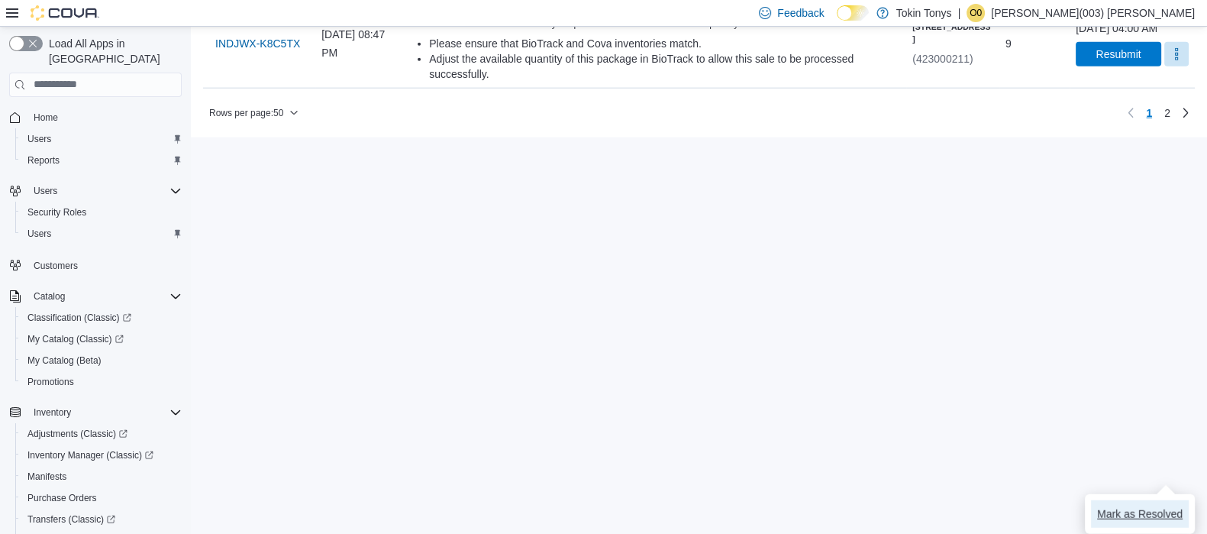
click at [1125, 506] on span "Mark as Resolved" at bounding box center [1140, 513] width 86 height 15
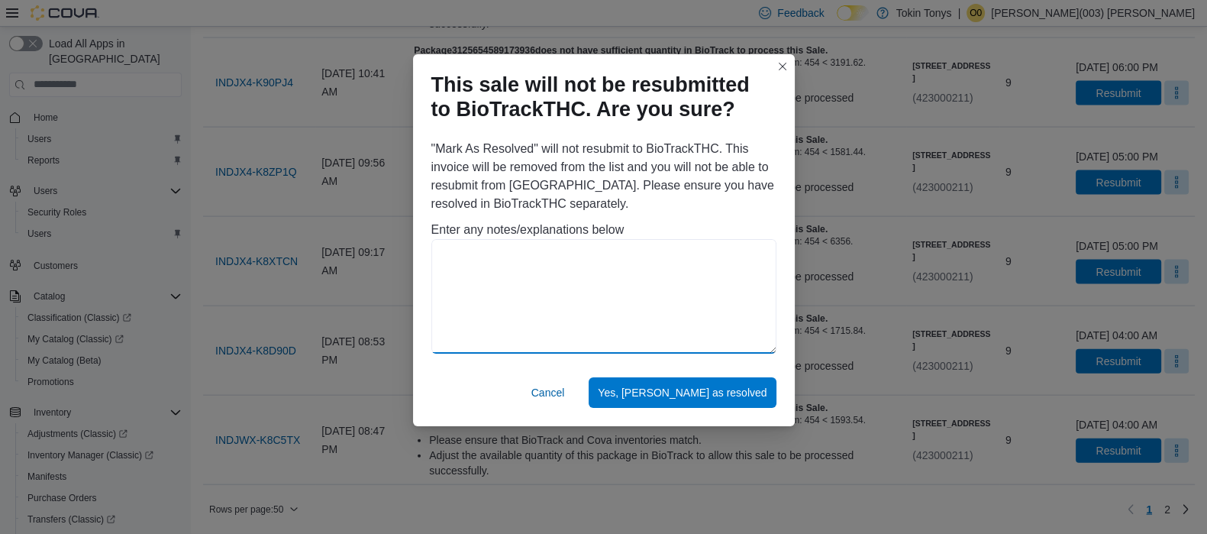
click at [606, 320] on textarea at bounding box center [604, 296] width 345 height 115
drag, startPoint x: 752, startPoint y: 252, endPoint x: 435, endPoint y: 241, distance: 316.4
click at [435, 241] on textarea "**********" at bounding box center [604, 296] width 345 height 115
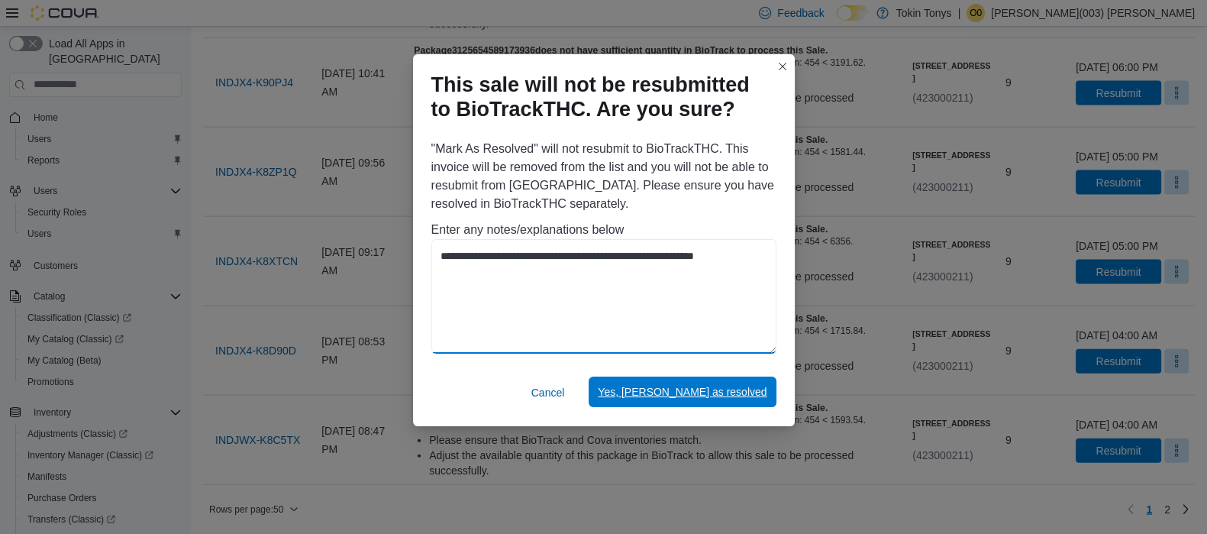
type textarea "**********"
click at [694, 399] on span "Yes, [PERSON_NAME] as resolved" at bounding box center [682, 392] width 169 height 31
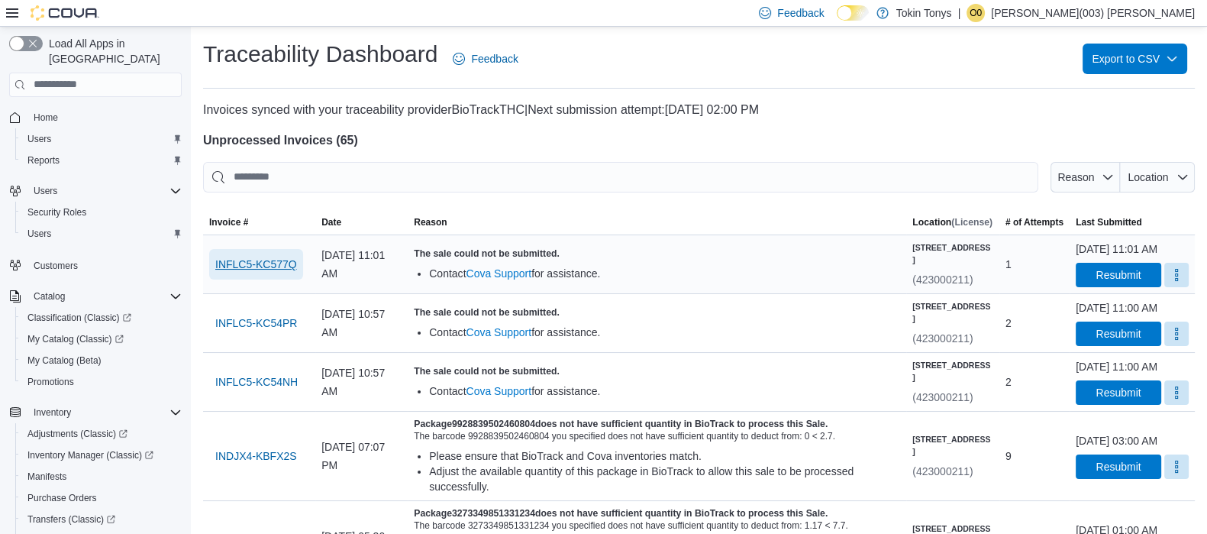
click at [263, 272] on span "INFLC5-KC577Q" at bounding box center [256, 264] width 82 height 15
click at [238, 390] on span "INFLC5-KC54NH" at bounding box center [256, 381] width 82 height 15
click at [284, 331] on span "INFLC5-KC54PR" at bounding box center [256, 322] width 82 height 15
click at [289, 265] on span "INFLC5-KC577Q" at bounding box center [256, 264] width 82 height 15
click at [243, 266] on span "INFLC5-KC577Q" at bounding box center [256, 264] width 82 height 15
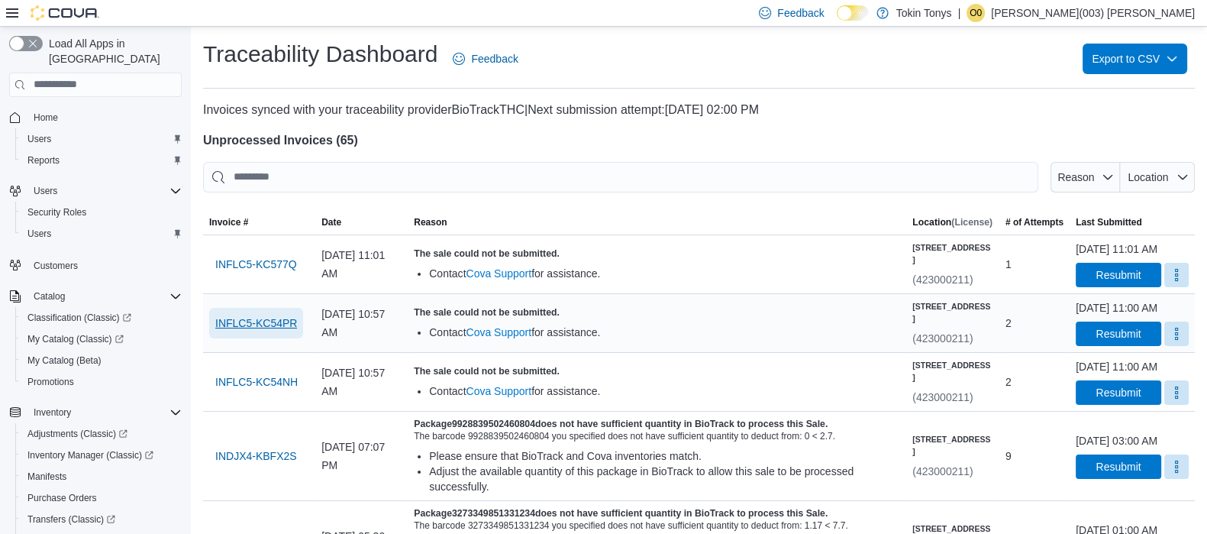
click at [236, 331] on span "INFLC5-KC54PR" at bounding box center [256, 322] width 82 height 15
click at [1165, 345] on button "More" at bounding box center [1177, 333] width 24 height 24
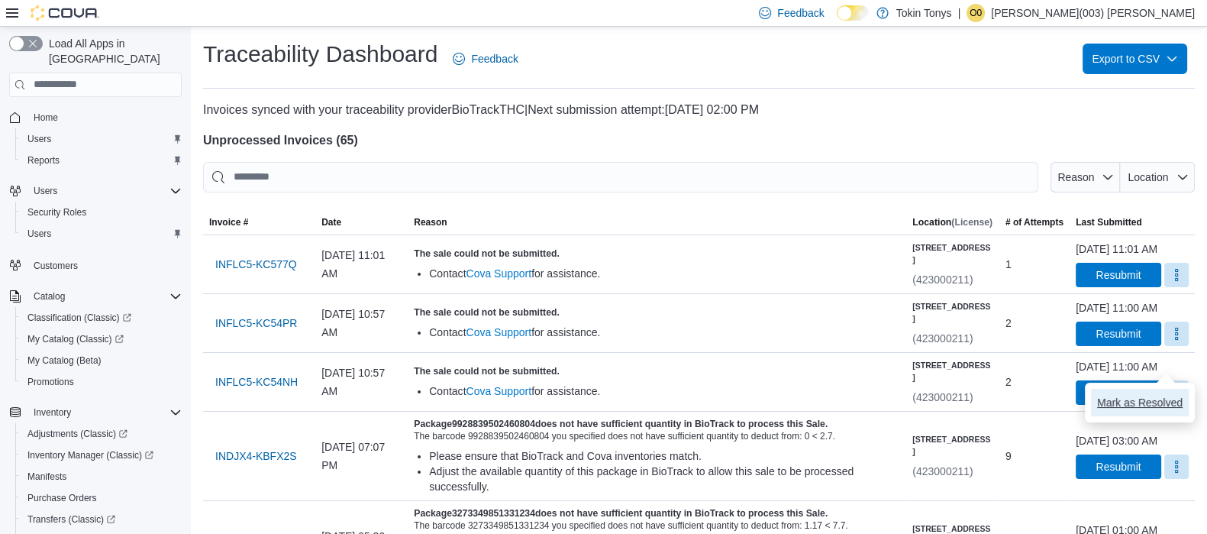
click at [1128, 389] on button "Mark as Resolved" at bounding box center [1140, 402] width 98 height 27
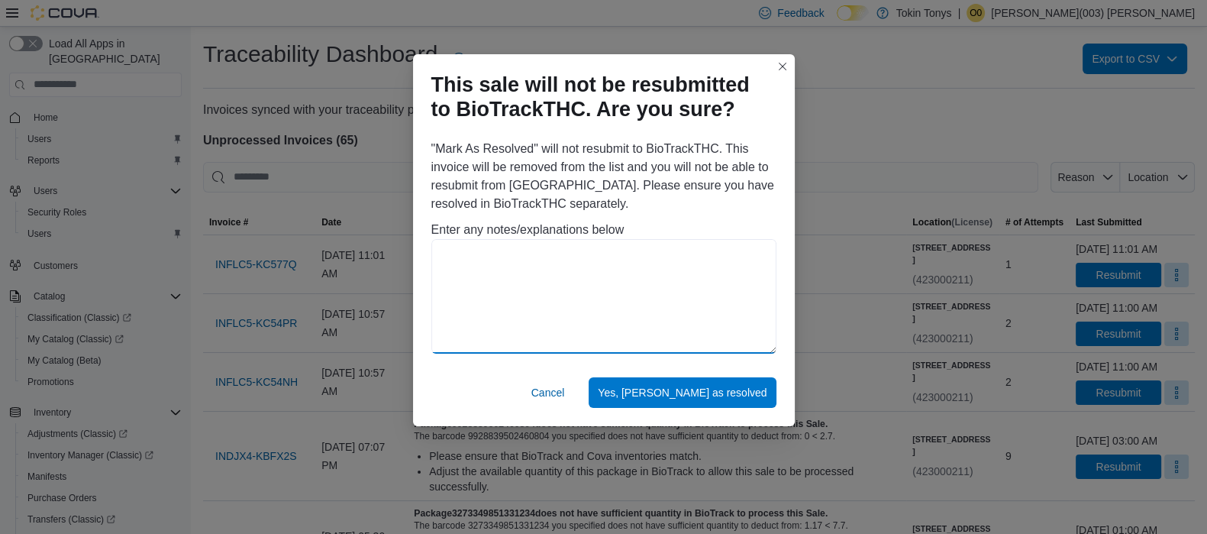
click at [715, 311] on textarea at bounding box center [604, 296] width 345 height 115
paste textarea "**********"
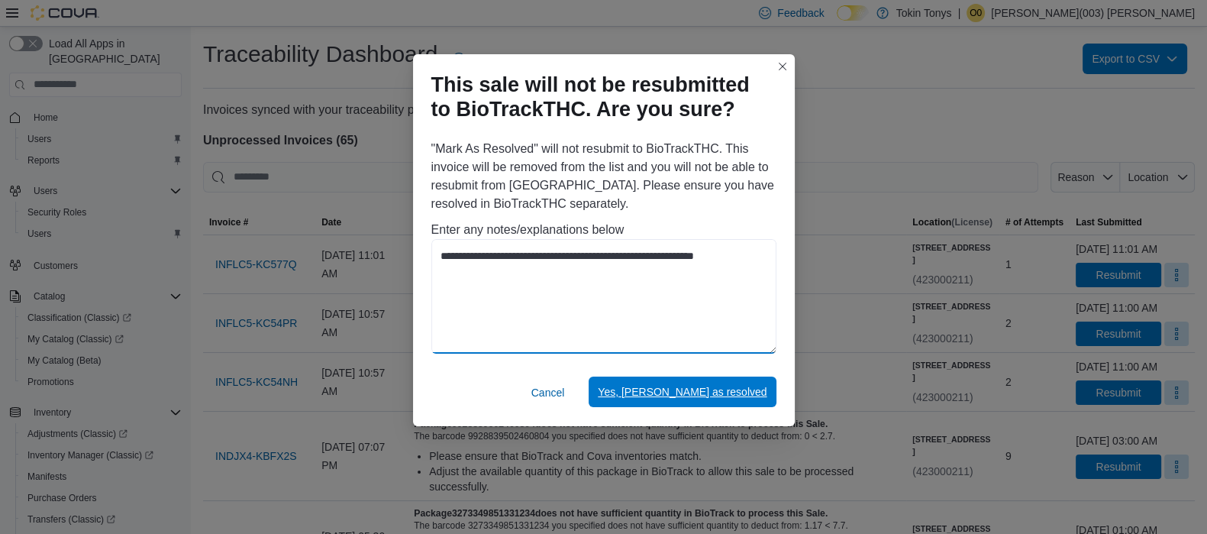
type textarea "**********"
click at [735, 385] on span "Yes, [PERSON_NAME] as resolved" at bounding box center [682, 391] width 169 height 15
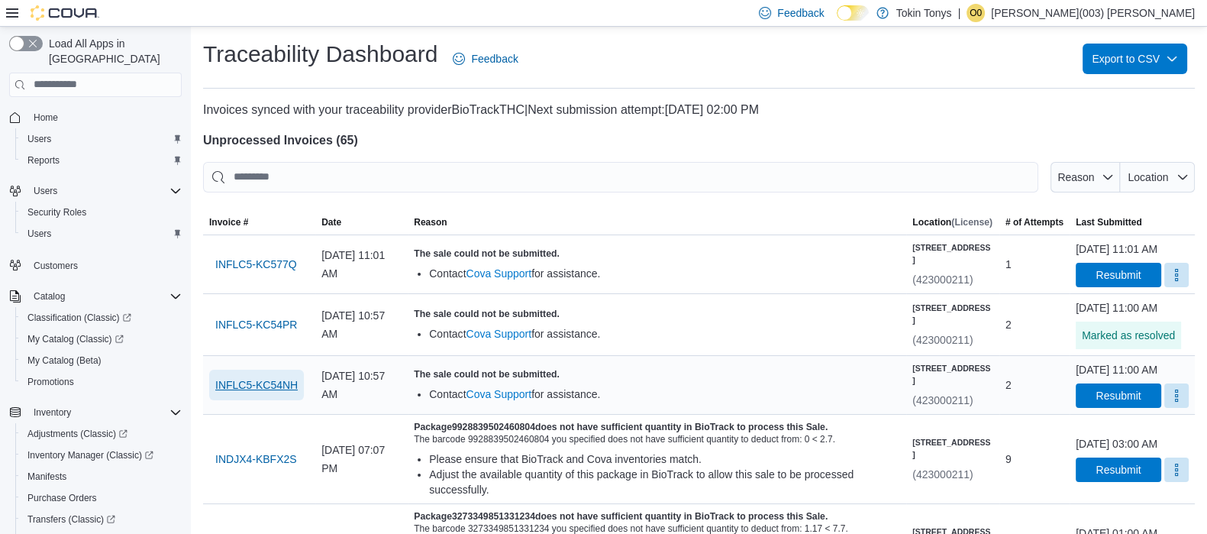
click at [222, 393] on span "INFLC5-KC54NH" at bounding box center [256, 384] width 82 height 15
click at [1169, 407] on button "More" at bounding box center [1177, 395] width 24 height 24
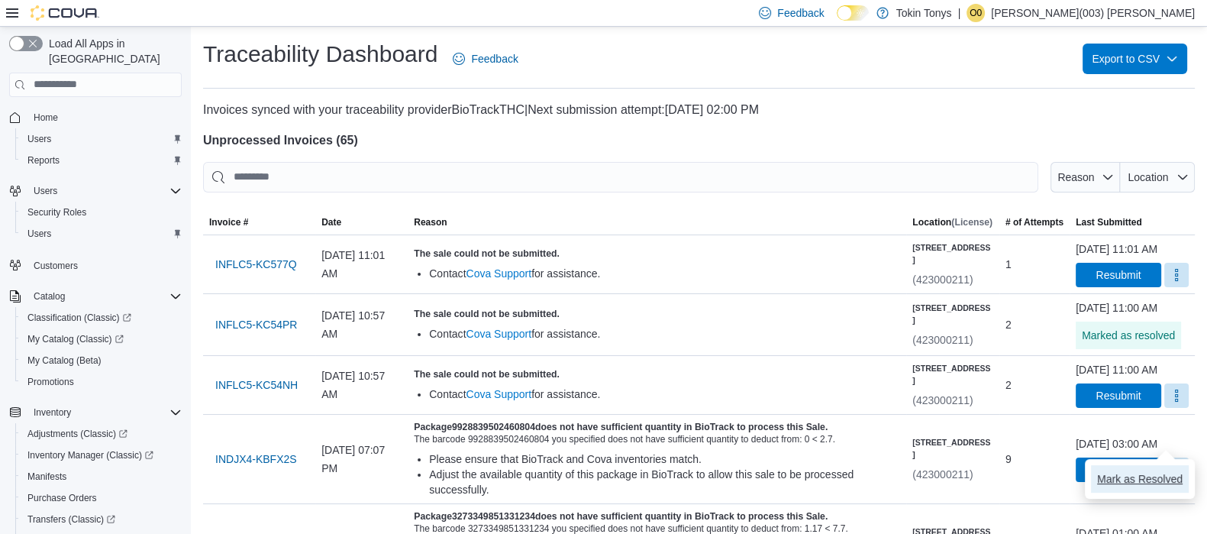
click at [1133, 469] on button "Mark as Resolved" at bounding box center [1140, 478] width 98 height 27
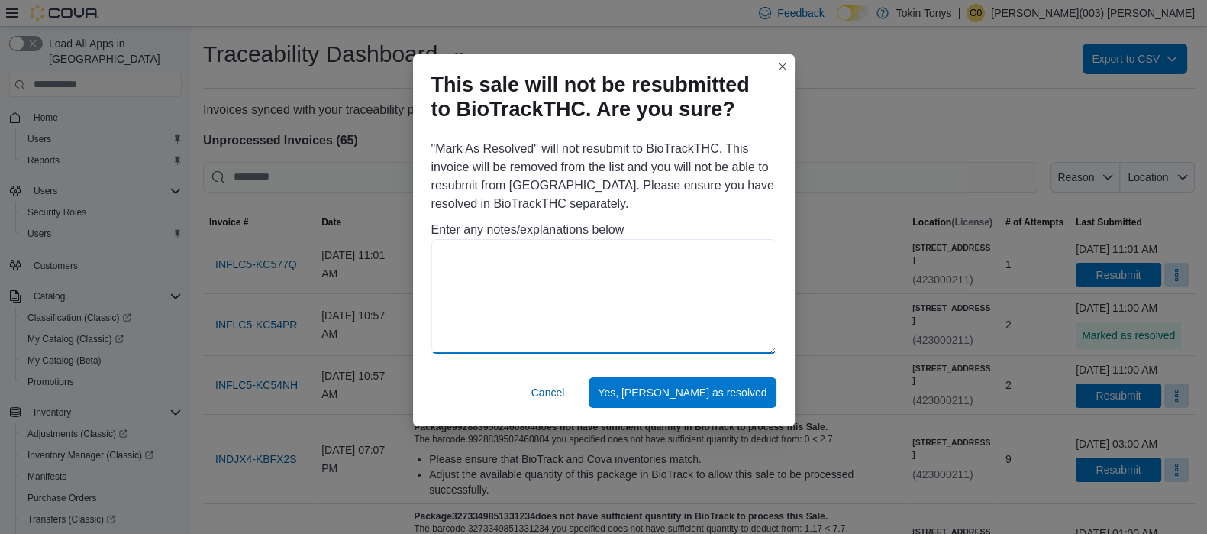
click at [687, 296] on textarea at bounding box center [604, 296] width 345 height 115
paste textarea "**********"
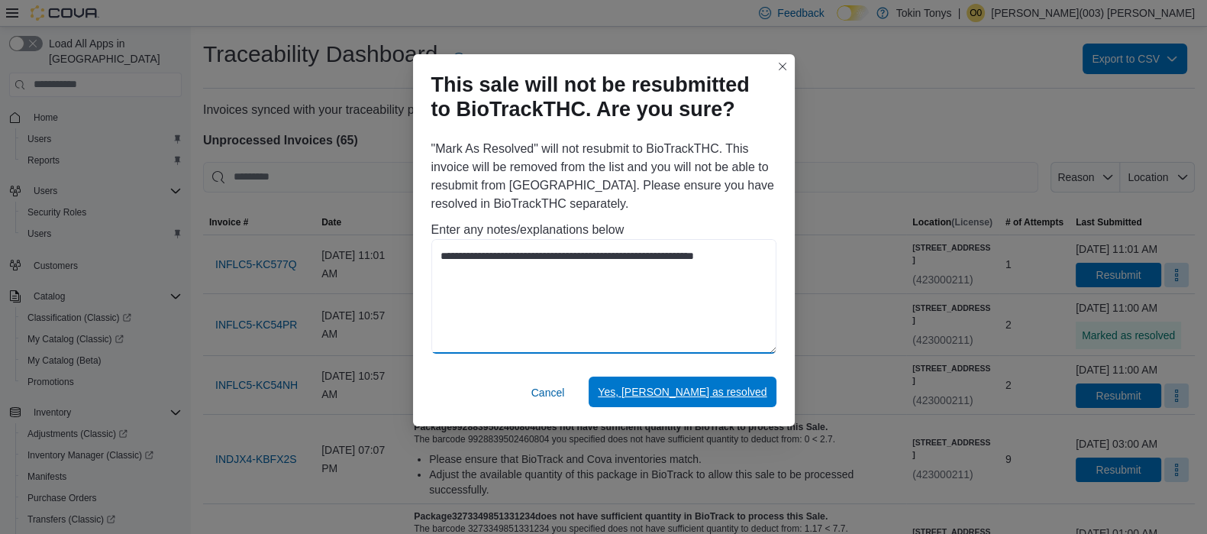
type textarea "**********"
click at [742, 396] on span "Yes, [PERSON_NAME] as resolved" at bounding box center [682, 391] width 169 height 15
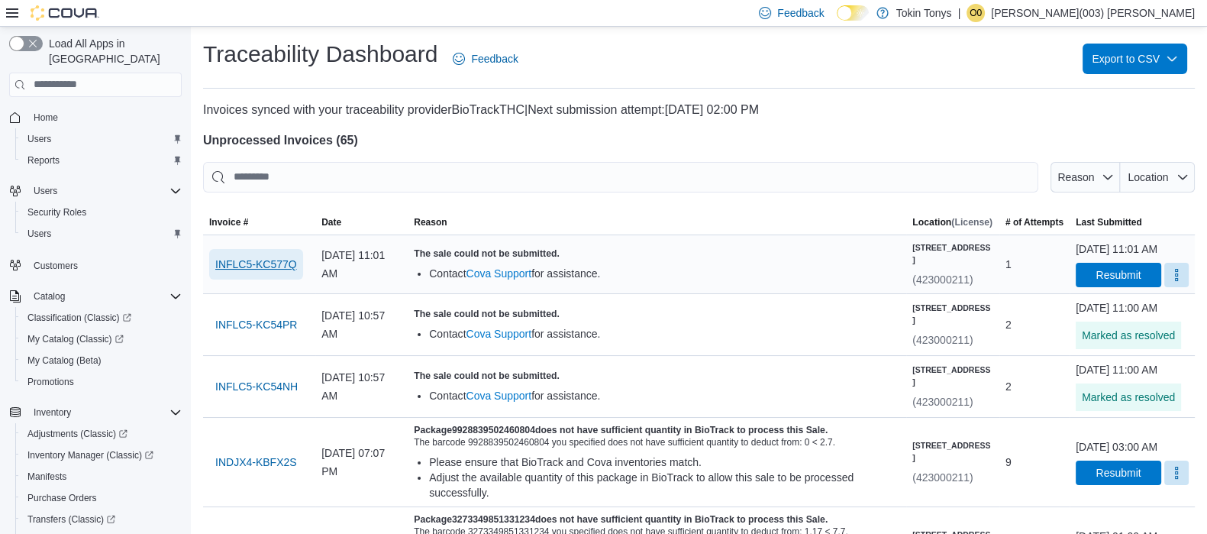
click at [245, 267] on span "INFLC5-KC577Q" at bounding box center [256, 264] width 82 height 15
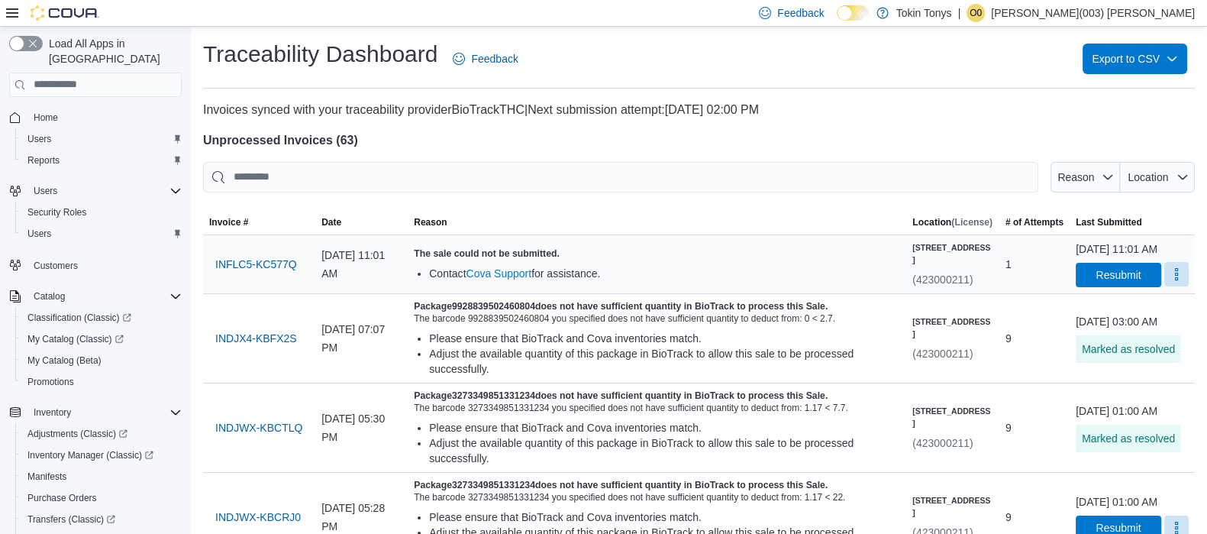
click at [1169, 286] on button "More" at bounding box center [1177, 274] width 24 height 24
click at [1154, 322] on span "Mark as Resolved" at bounding box center [1140, 328] width 86 height 15
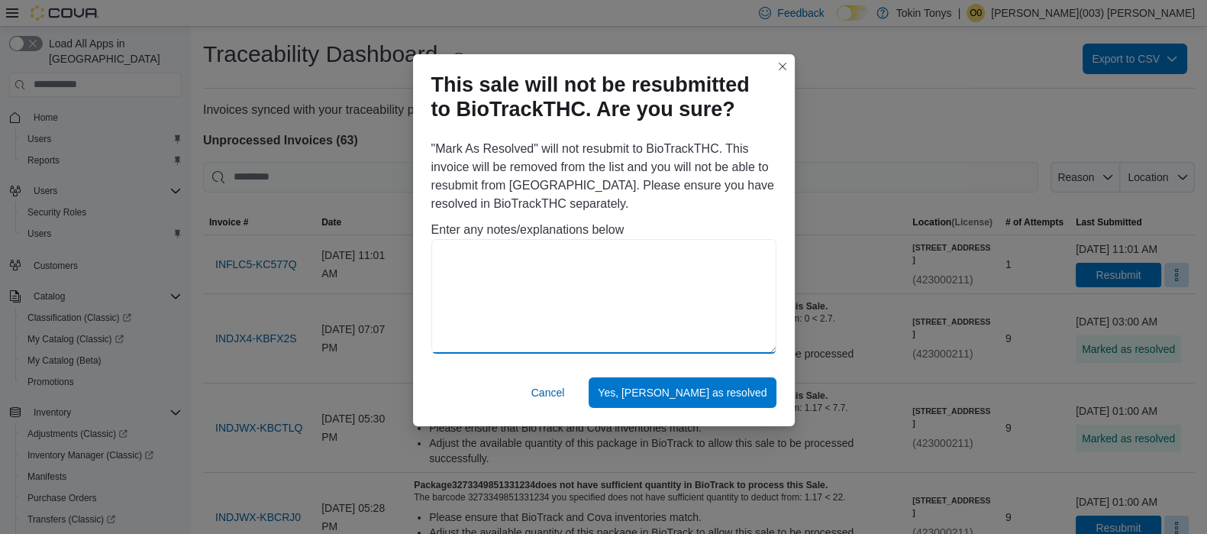
click at [436, 311] on textarea at bounding box center [604, 296] width 345 height 115
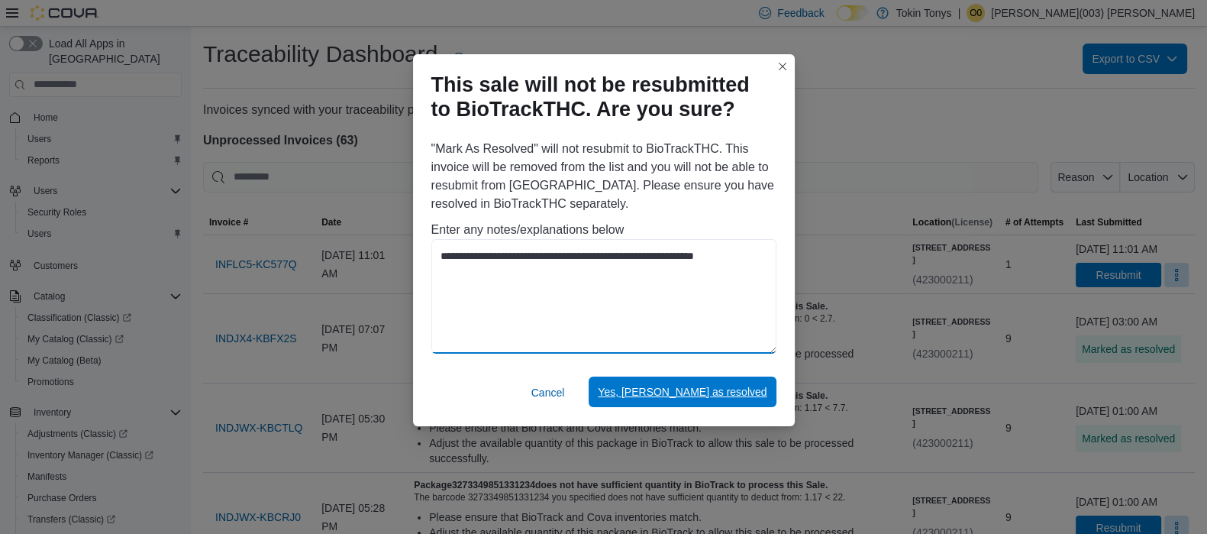
type textarea "**********"
click at [764, 390] on span "Yes, [PERSON_NAME] as resolved" at bounding box center [682, 391] width 169 height 15
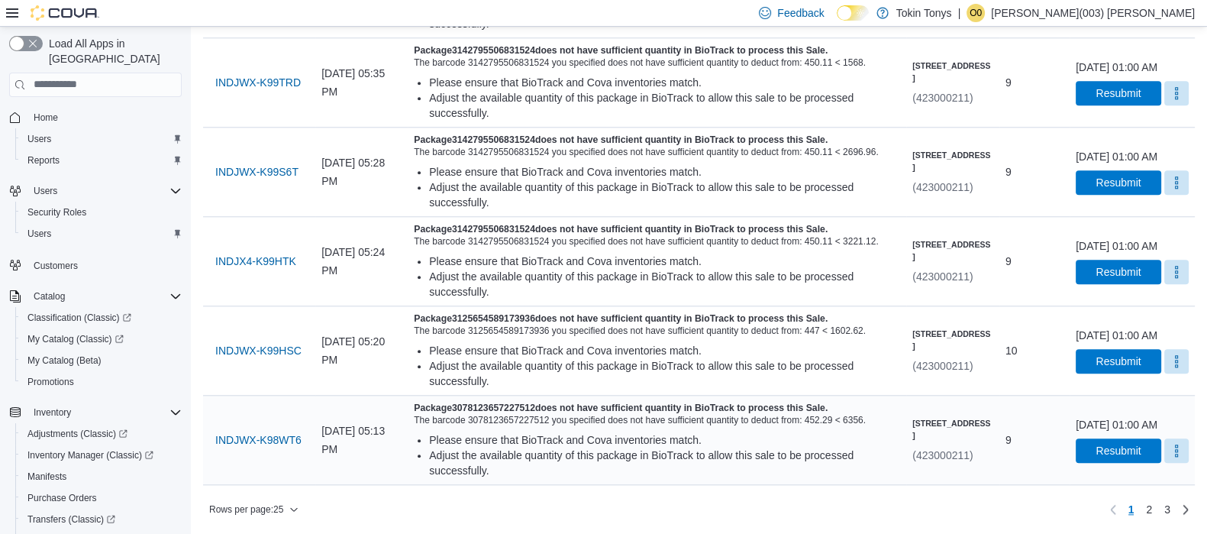
scroll to position [2188, 0]
click at [289, 506] on span "Rows per page : 25" at bounding box center [253, 509] width 89 height 18
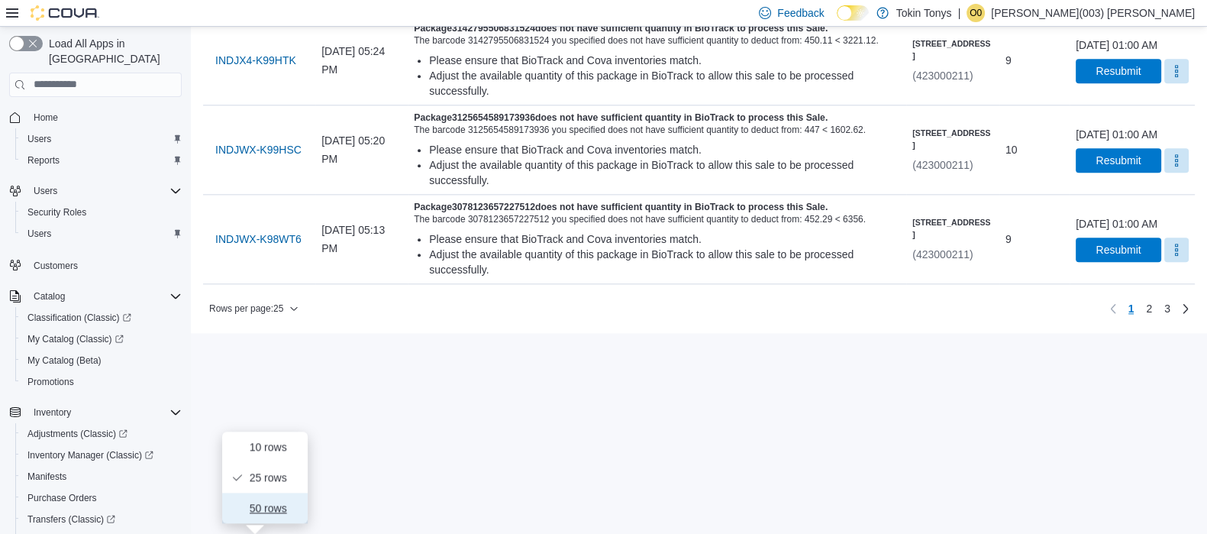
click at [283, 502] on span "50 rows" at bounding box center [274, 508] width 49 height 12
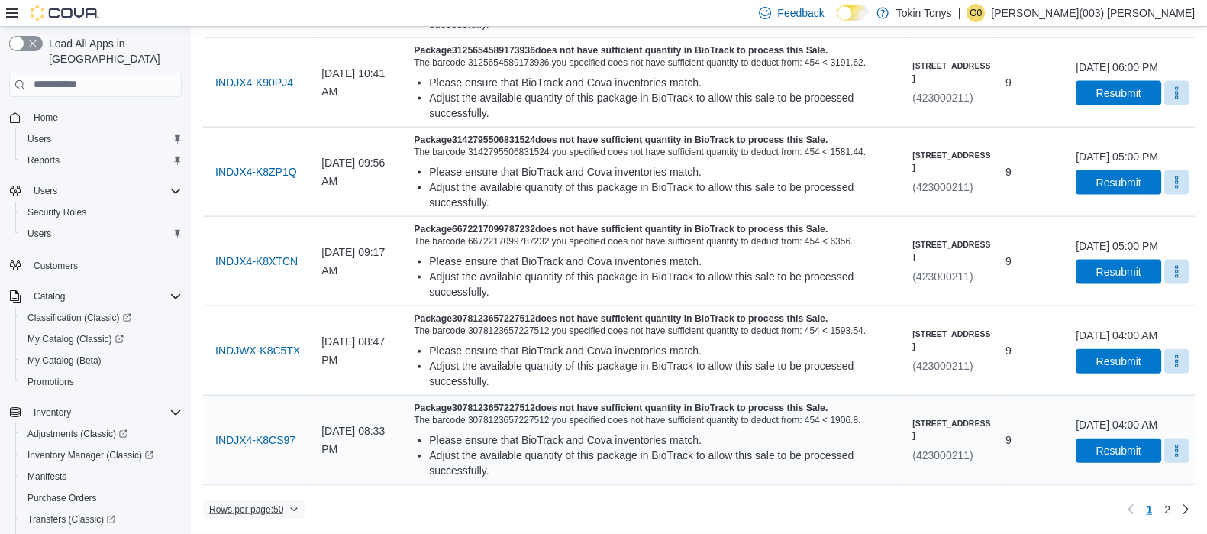
scroll to position [4711, 0]
click at [273, 438] on span "INDJX4-K8CS97" at bounding box center [255, 439] width 80 height 15
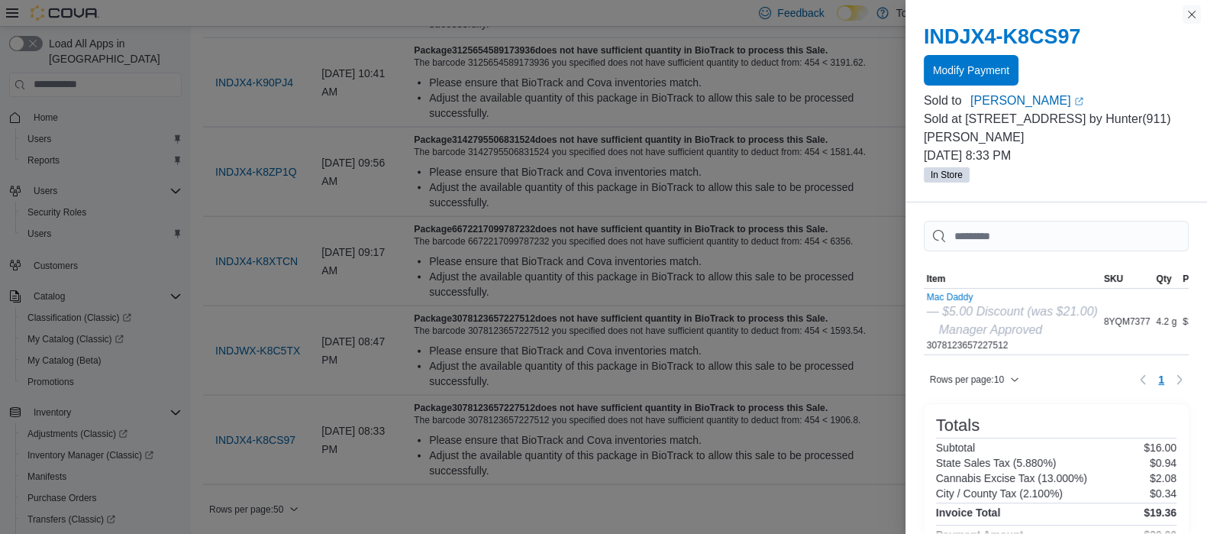
click at [1185, 9] on button "Close this dialog" at bounding box center [1192, 14] width 18 height 18
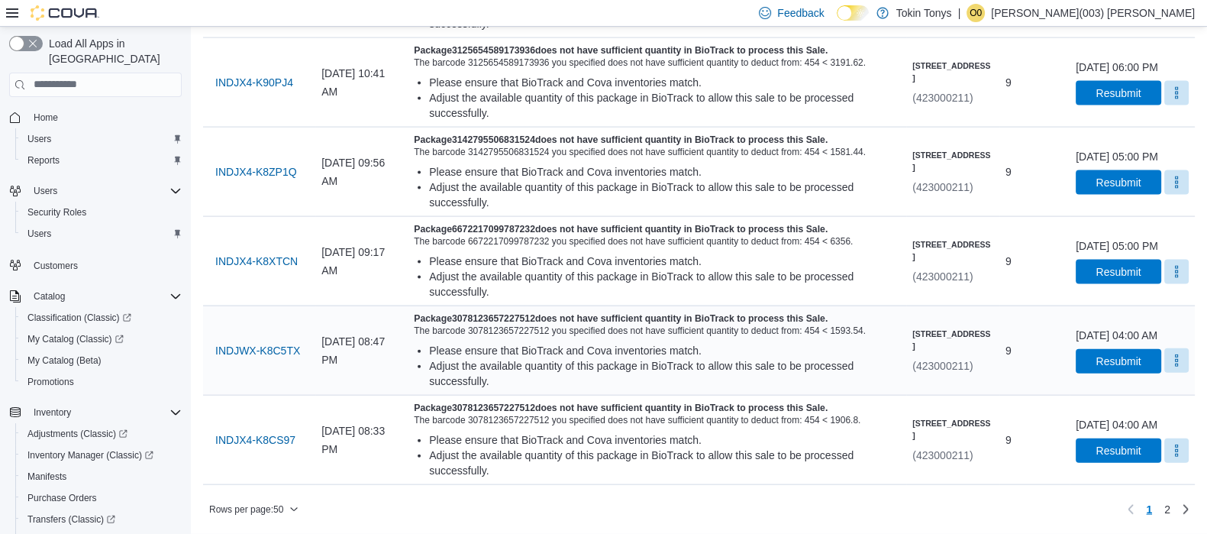
click at [1173, 348] on button "More" at bounding box center [1177, 360] width 24 height 24
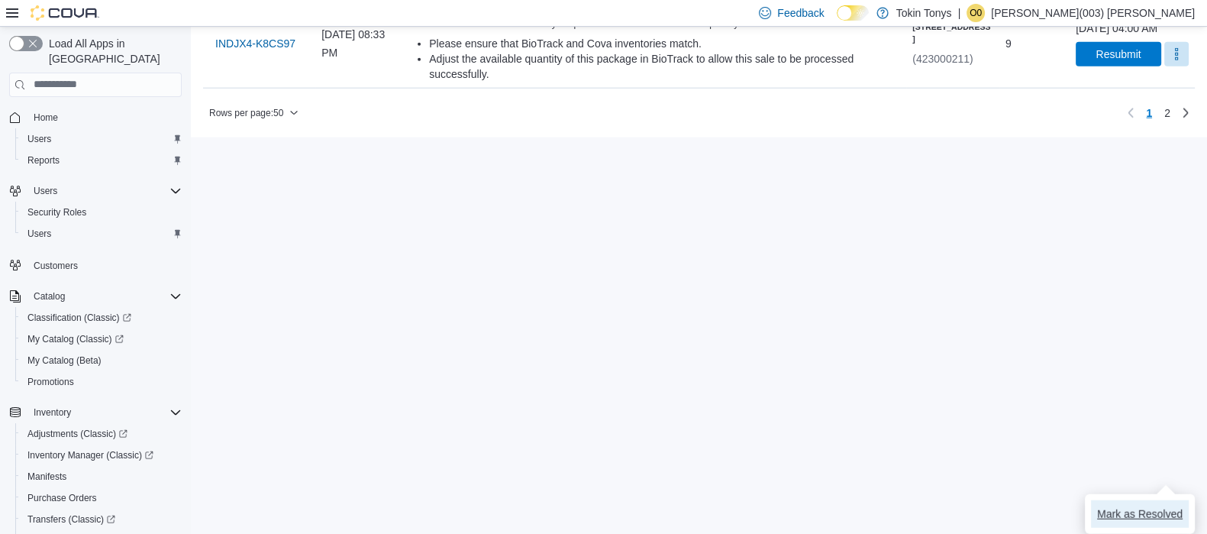
click at [1105, 500] on button "Mark as Resolved" at bounding box center [1140, 513] width 98 height 27
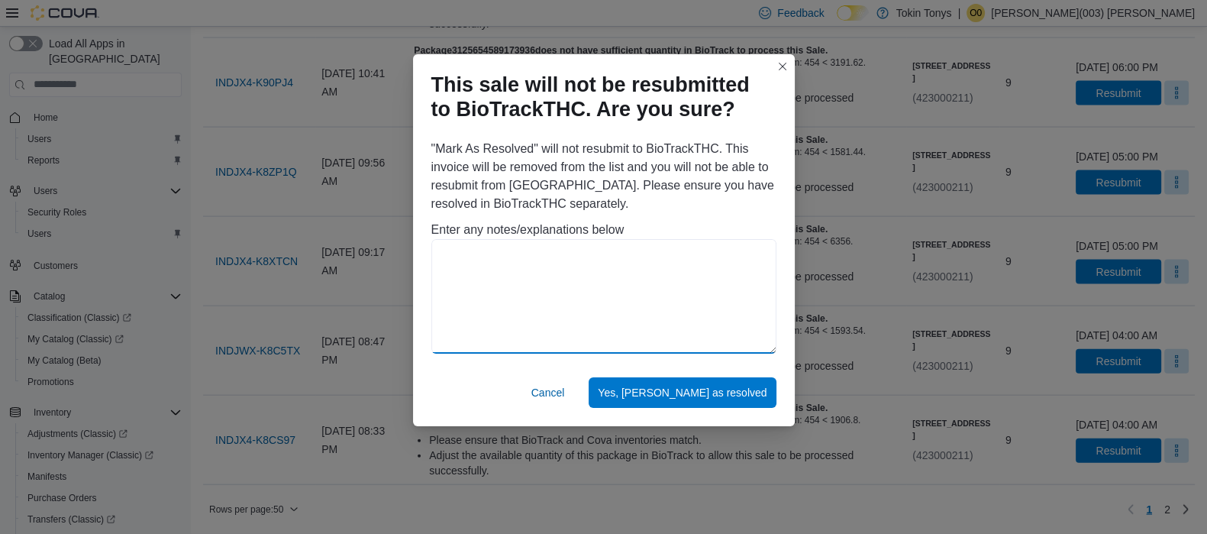
click at [658, 275] on textarea at bounding box center [604, 296] width 345 height 115
paste textarea "**********"
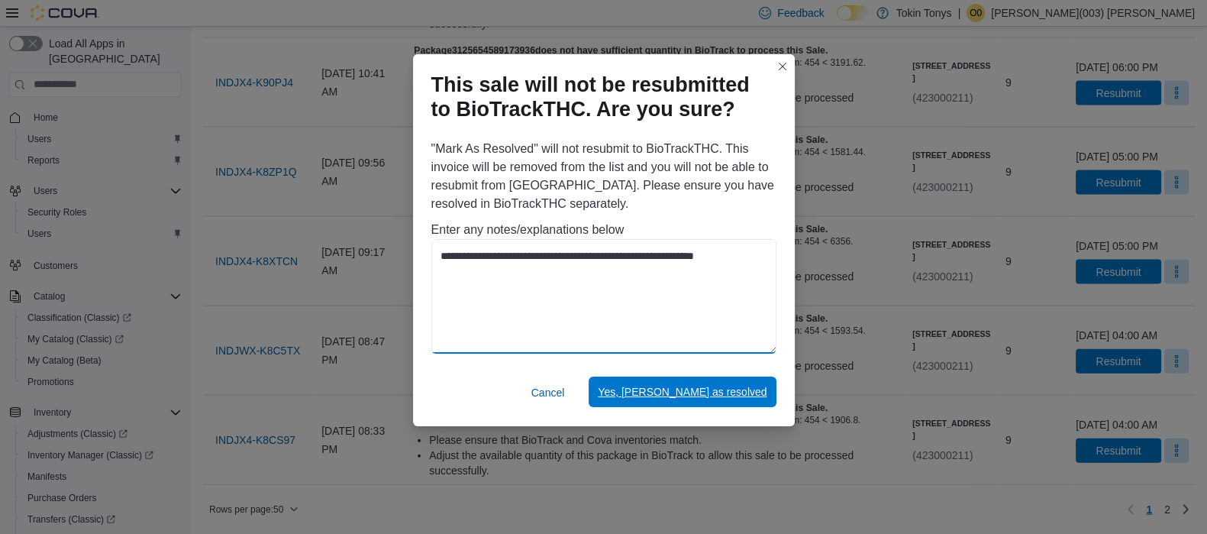
type textarea "**********"
click at [705, 390] on span "Yes, [PERSON_NAME] as resolved" at bounding box center [682, 391] width 169 height 15
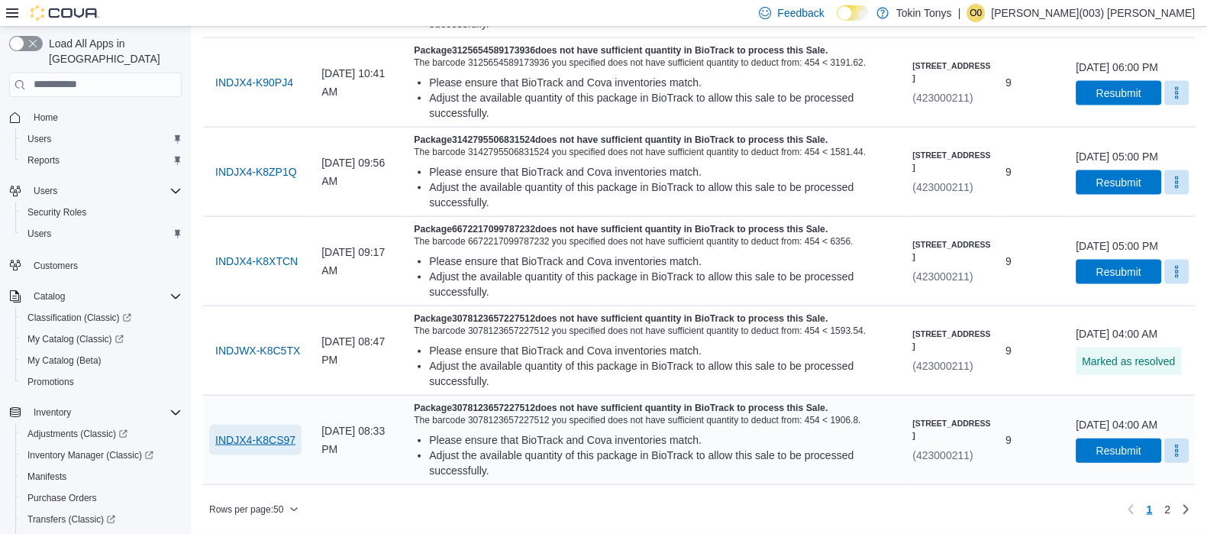
click at [291, 425] on span "INDJX4-K8CS97" at bounding box center [255, 440] width 80 height 31
drag, startPoint x: 275, startPoint y: 322, endPoint x: 329, endPoint y: 319, distance: 54.3
click at [275, 335] on span "INDJWX-K8C5TX" at bounding box center [257, 350] width 85 height 31
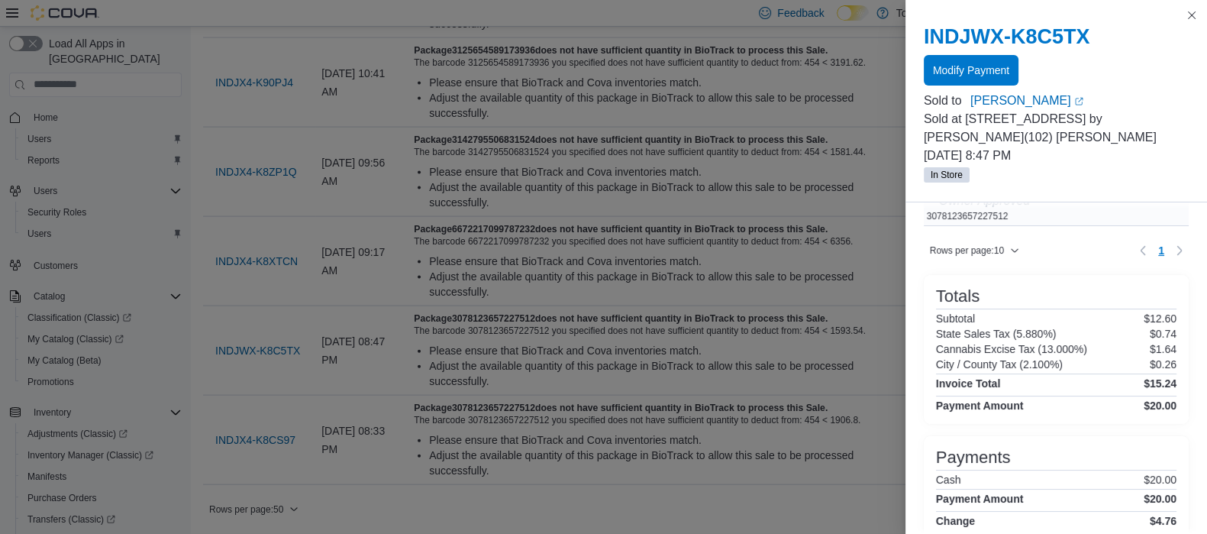
scroll to position [190, 0]
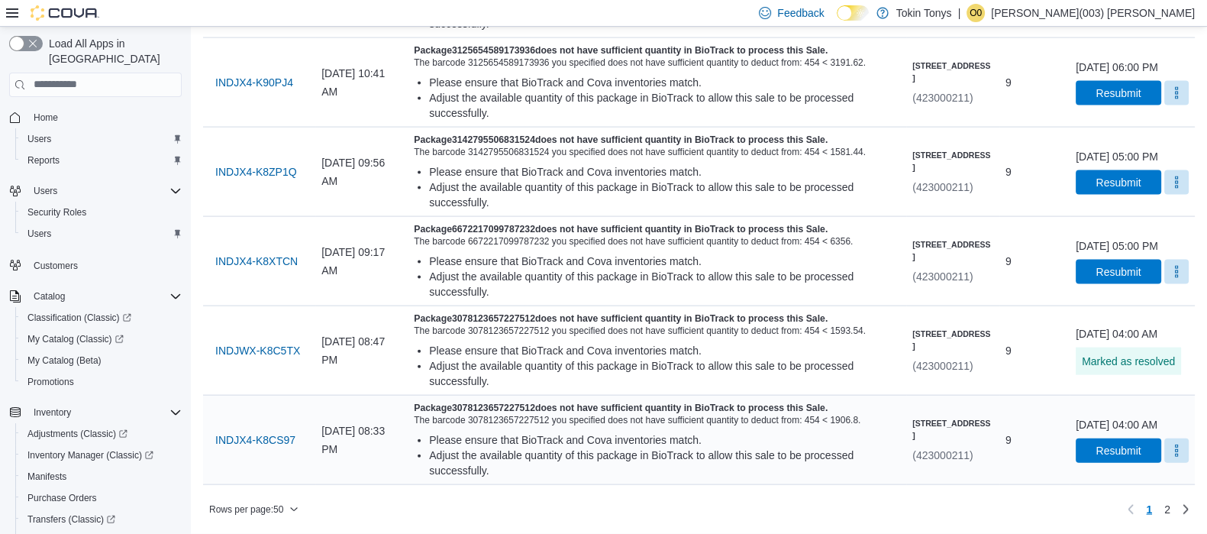
click at [1157, 437] on div "October 09, 2025 at 04:00 AM Resubmit" at bounding box center [1132, 440] width 113 height 46
click at [1157, 438] on div "October 09, 2025 at 04:00 AM Resubmit" at bounding box center [1132, 440] width 113 height 46
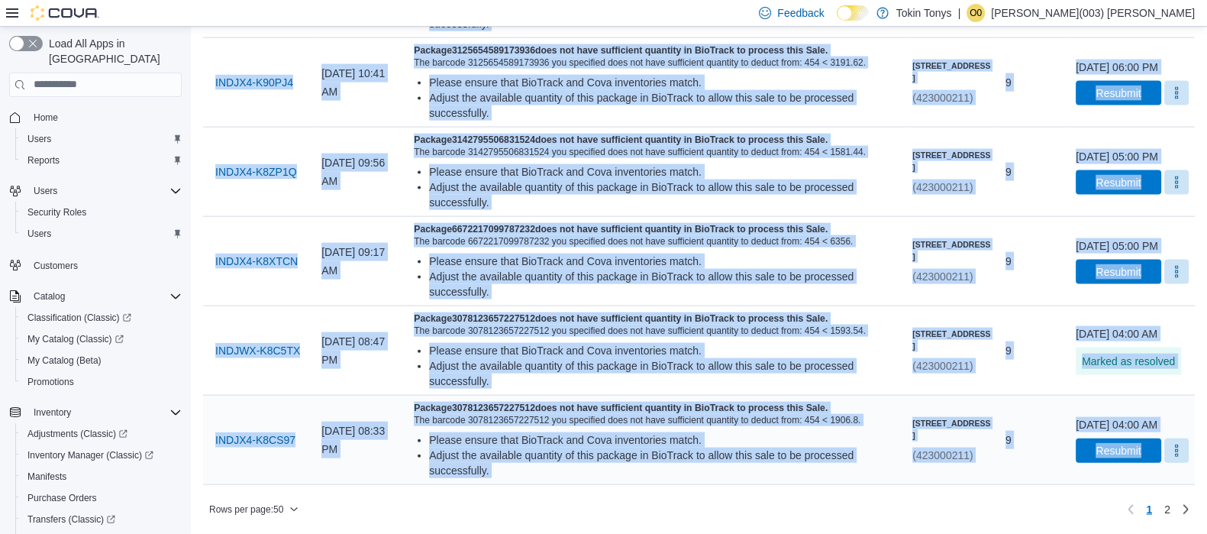
click at [1157, 438] on div "October 09, 2025 at 04:00 AM Resubmit" at bounding box center [1132, 440] width 113 height 46
click at [1165, 452] on button "More" at bounding box center [1177, 450] width 24 height 24
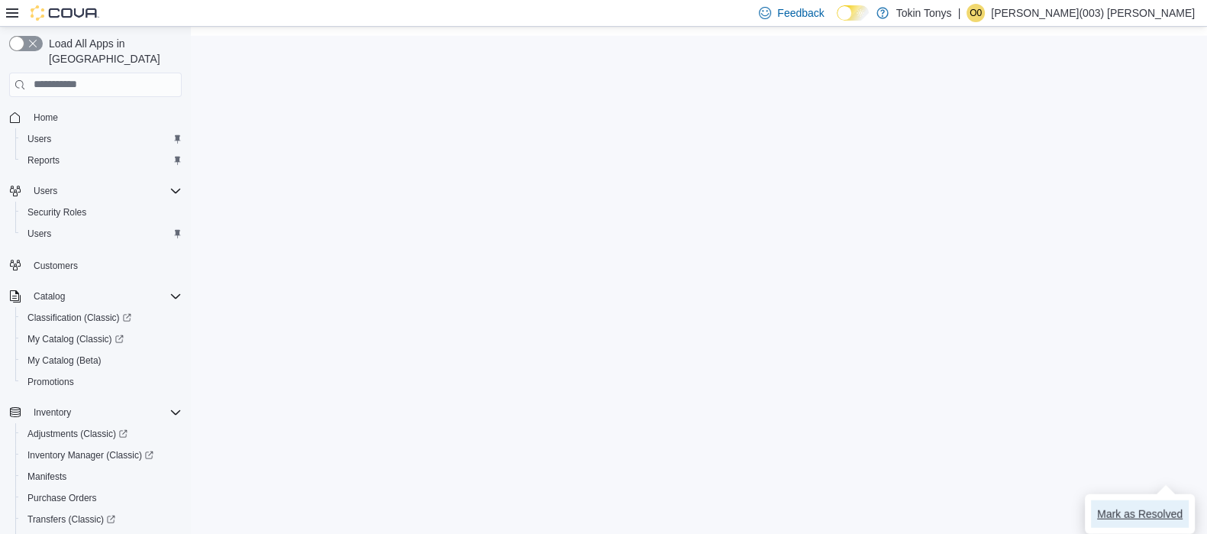
click at [1146, 506] on span "Mark as Resolved" at bounding box center [1140, 513] width 86 height 15
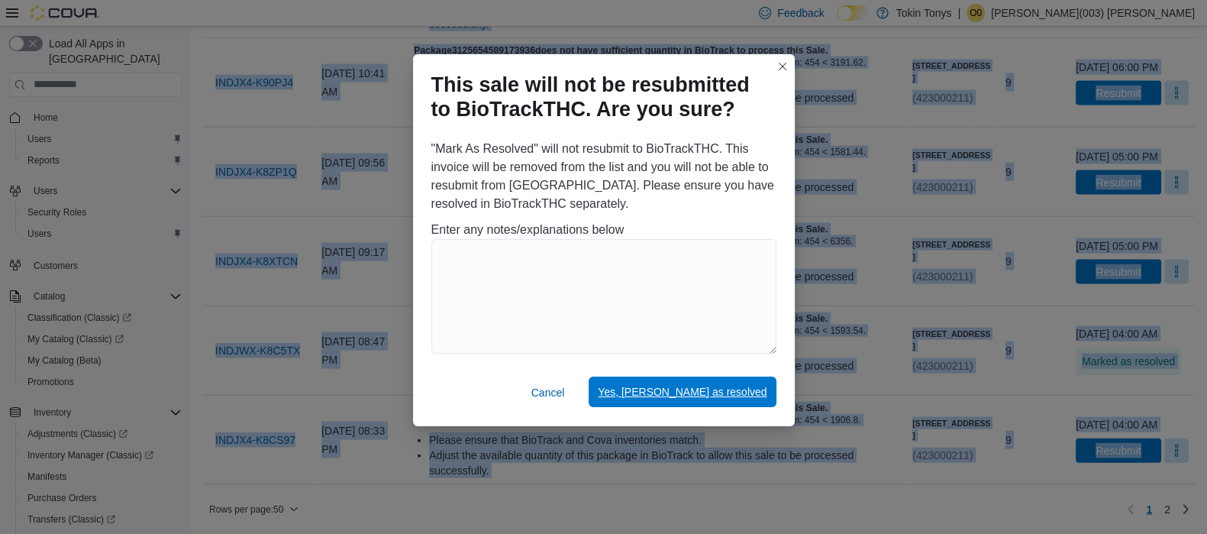
click at [735, 390] on span "Yes, [PERSON_NAME] as resolved" at bounding box center [682, 391] width 169 height 15
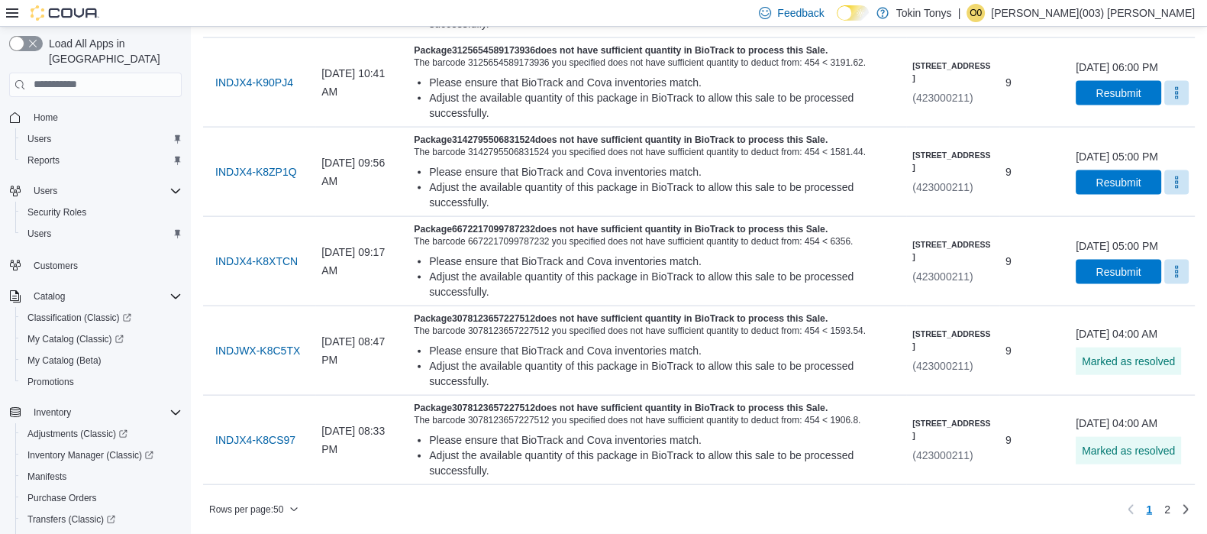
click at [821, 512] on div "Rows per page : 50 Page 1 of 2 1 2" at bounding box center [699, 509] width 992 height 24
click at [267, 269] on span "INDJX4-K8XTCN" at bounding box center [256, 261] width 82 height 15
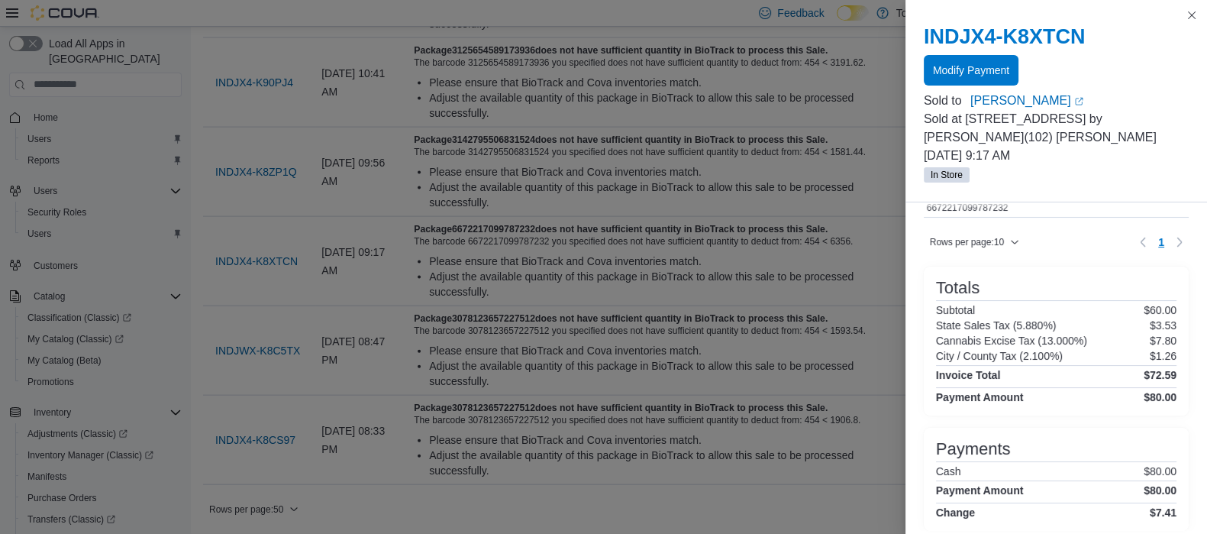
scroll to position [0, 0]
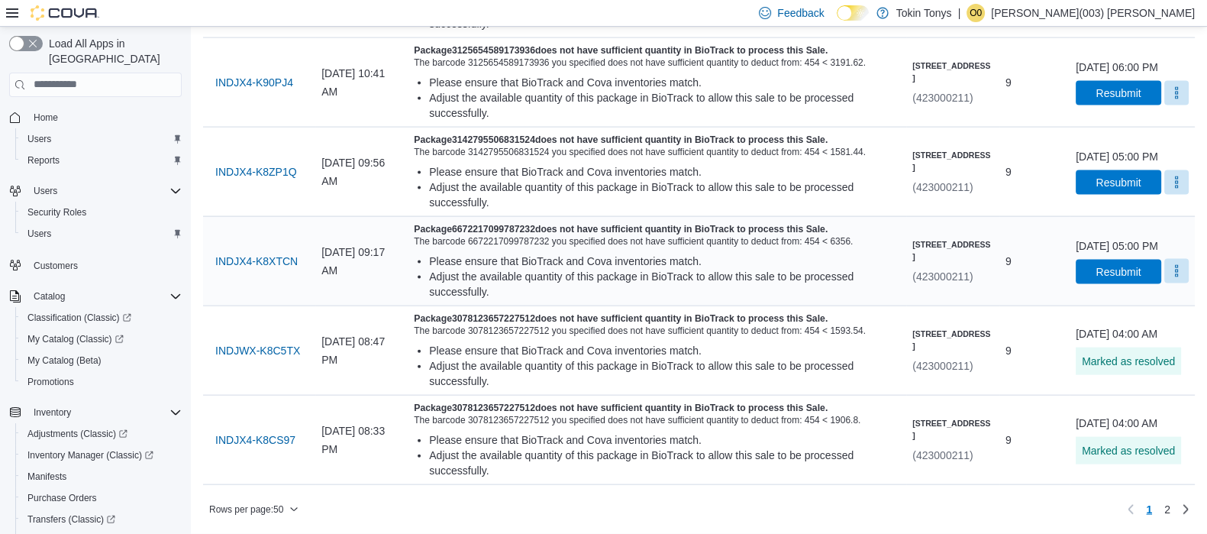
click at [1169, 283] on button "More" at bounding box center [1177, 271] width 24 height 24
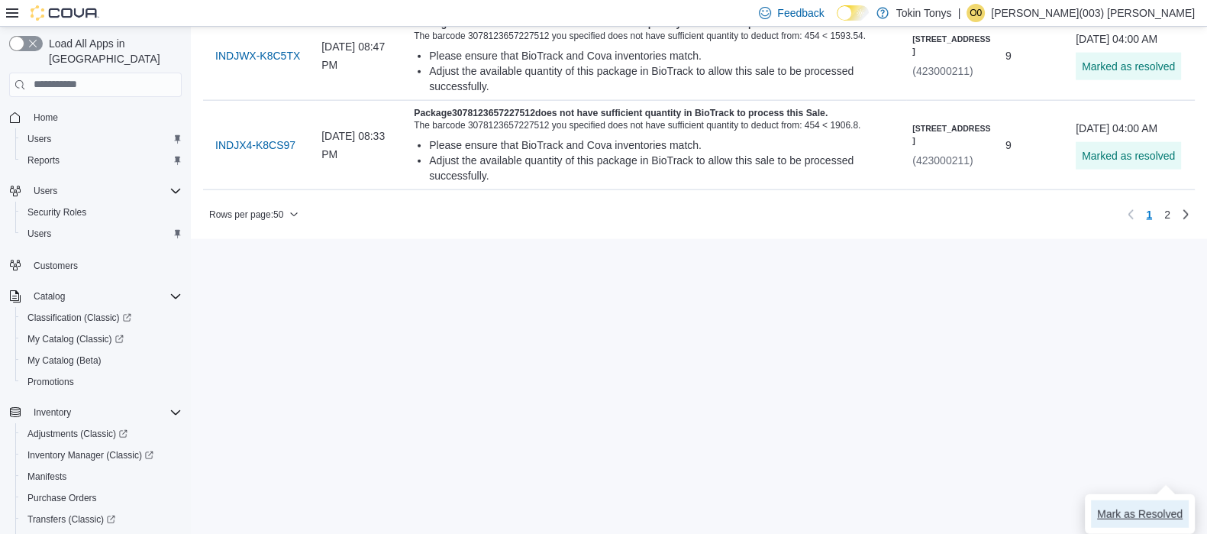
click at [1103, 506] on span "Mark as Resolved" at bounding box center [1140, 513] width 86 height 15
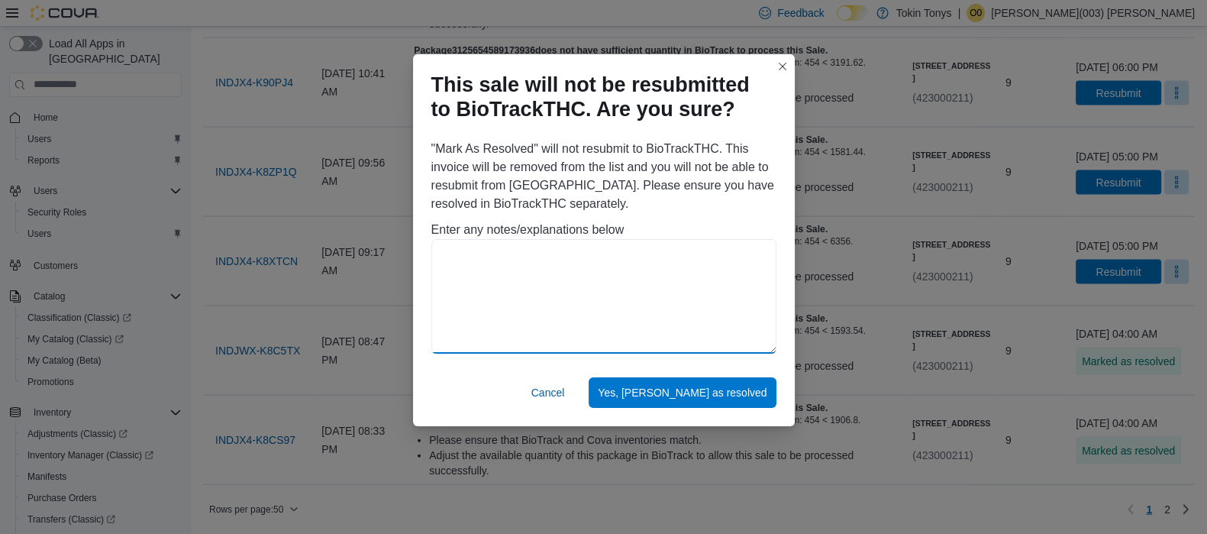
click at [600, 299] on textarea at bounding box center [604, 296] width 345 height 115
paste textarea "**********"
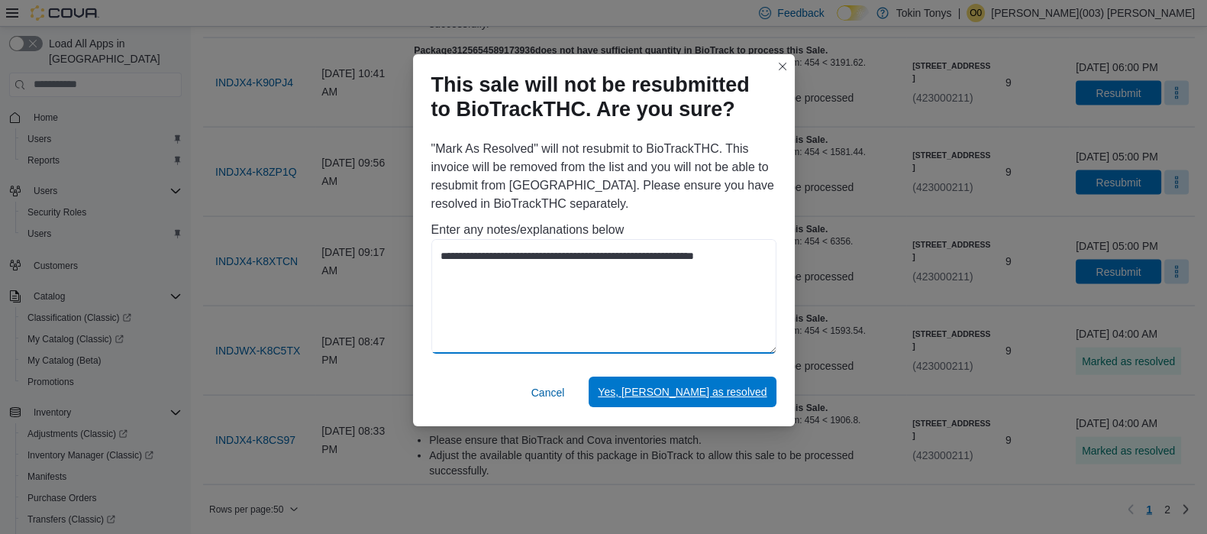
type textarea "**********"
click at [706, 383] on span "Yes, [PERSON_NAME] as resolved" at bounding box center [682, 392] width 169 height 31
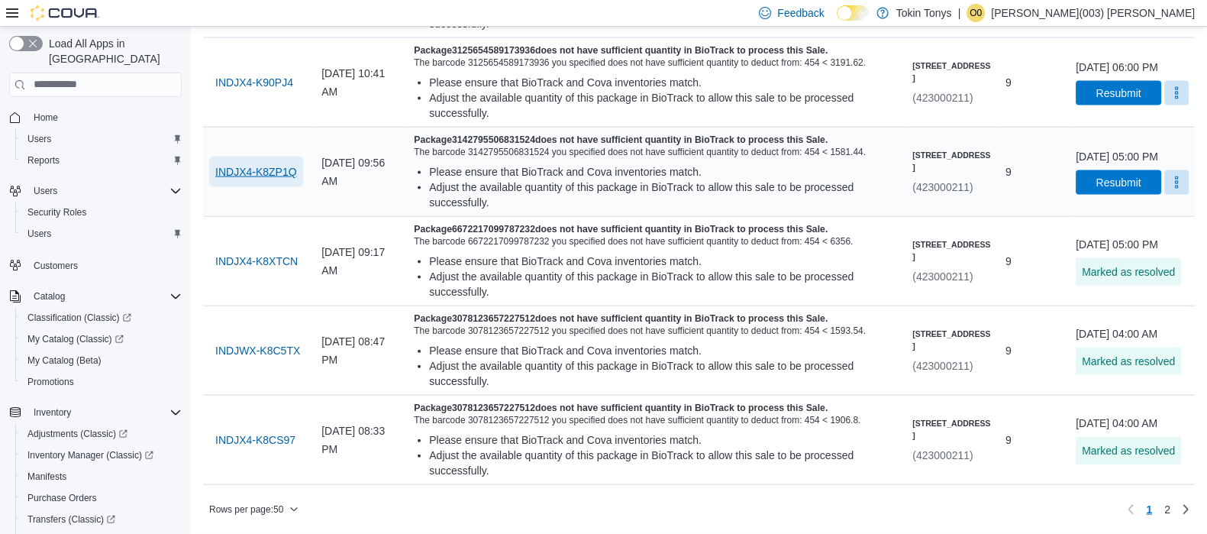
click at [289, 179] on span "INDJX4-K8ZP1Q" at bounding box center [256, 171] width 82 height 15
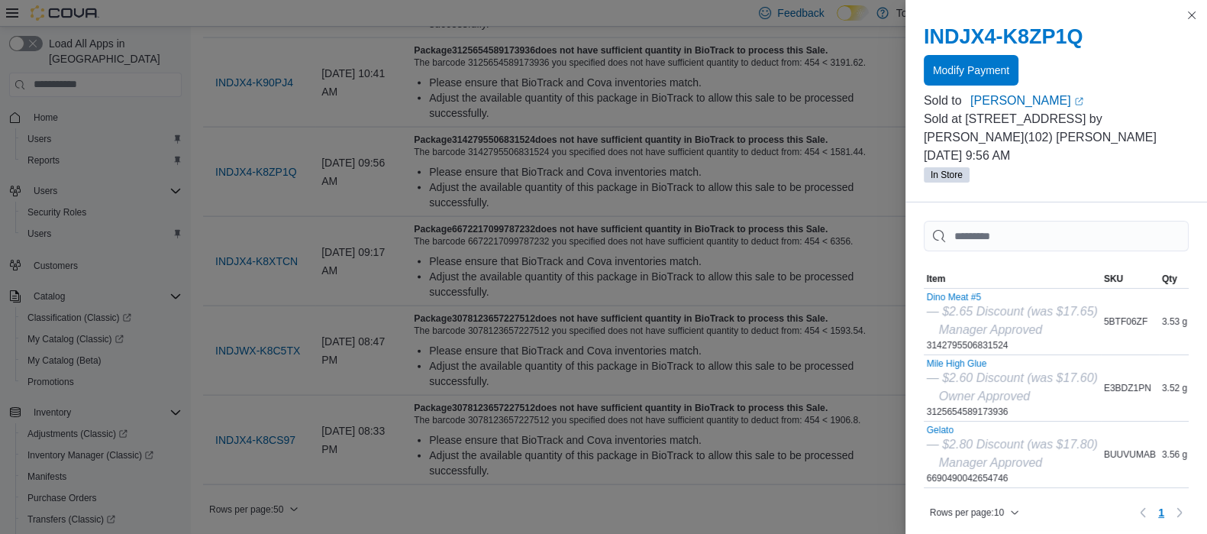
scroll to position [4711, 0]
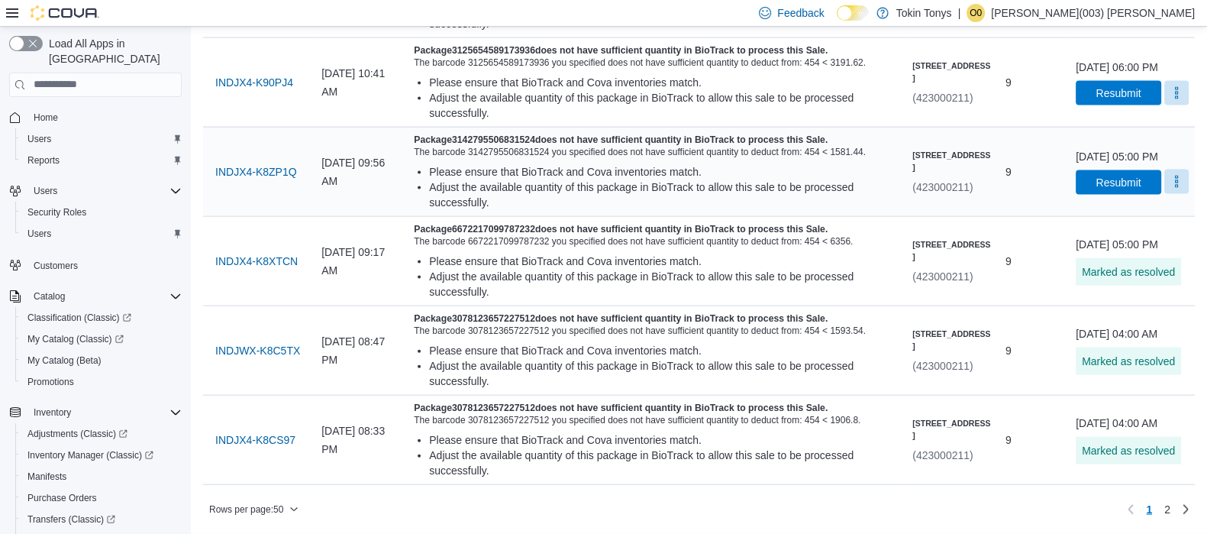
click at [1165, 170] on button "More" at bounding box center [1177, 182] width 24 height 24
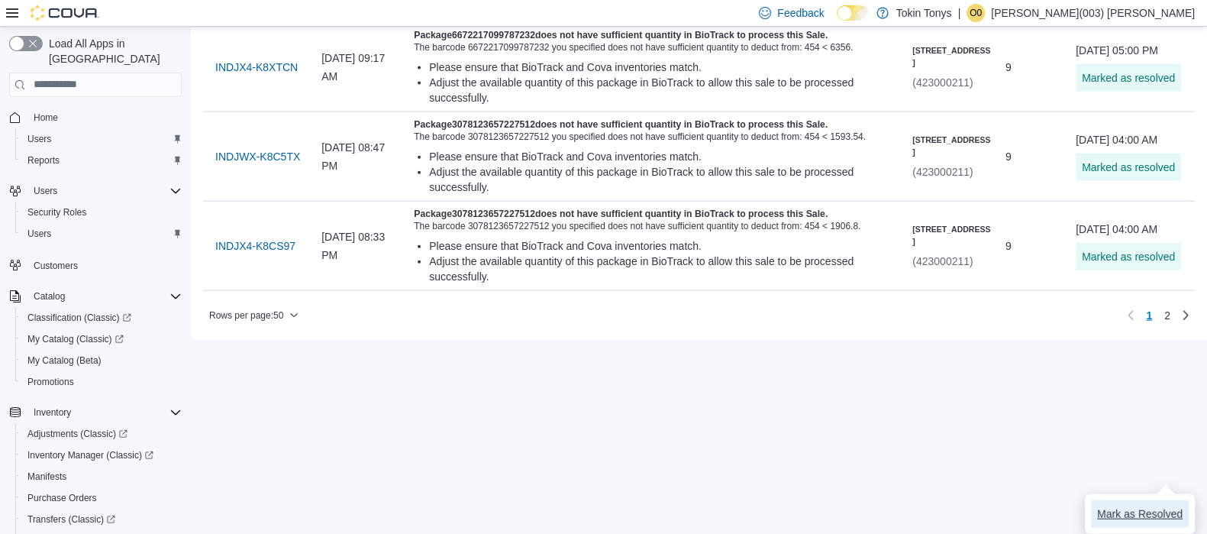
click at [1103, 506] on span "Mark as Resolved" at bounding box center [1140, 513] width 86 height 15
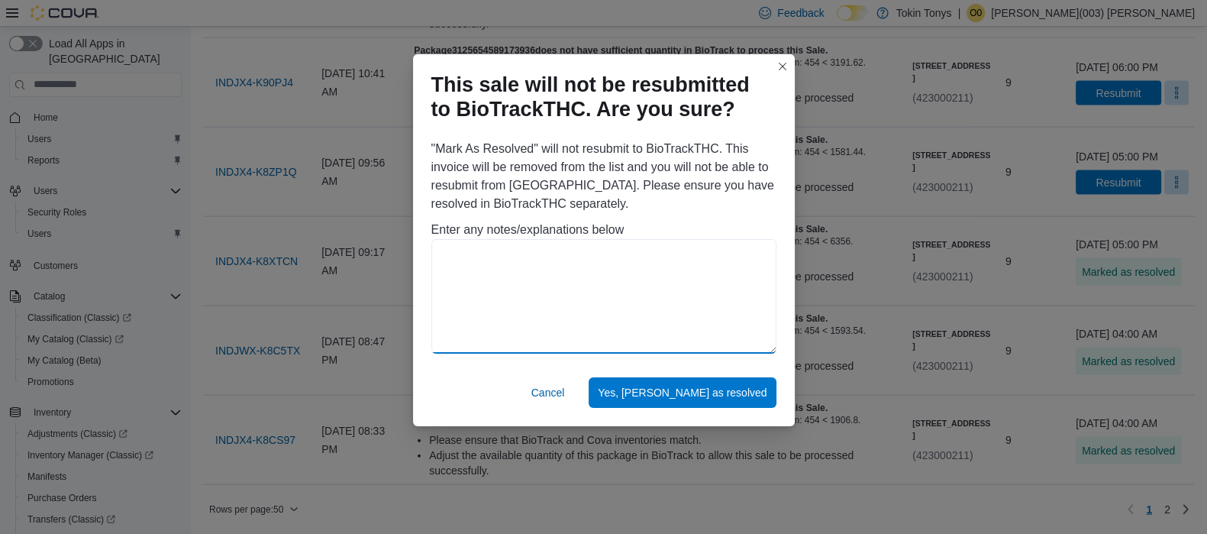
click at [676, 275] on textarea at bounding box center [604, 296] width 345 height 115
paste textarea "**********"
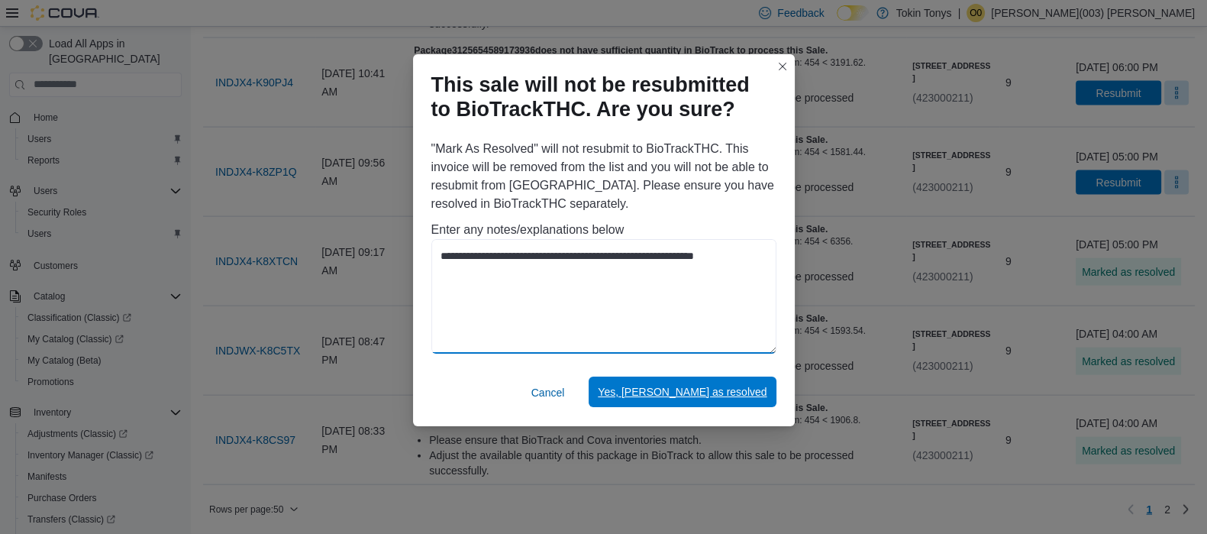
type textarea "**********"
click at [691, 403] on span "Yes, [PERSON_NAME] as resolved" at bounding box center [682, 392] width 169 height 31
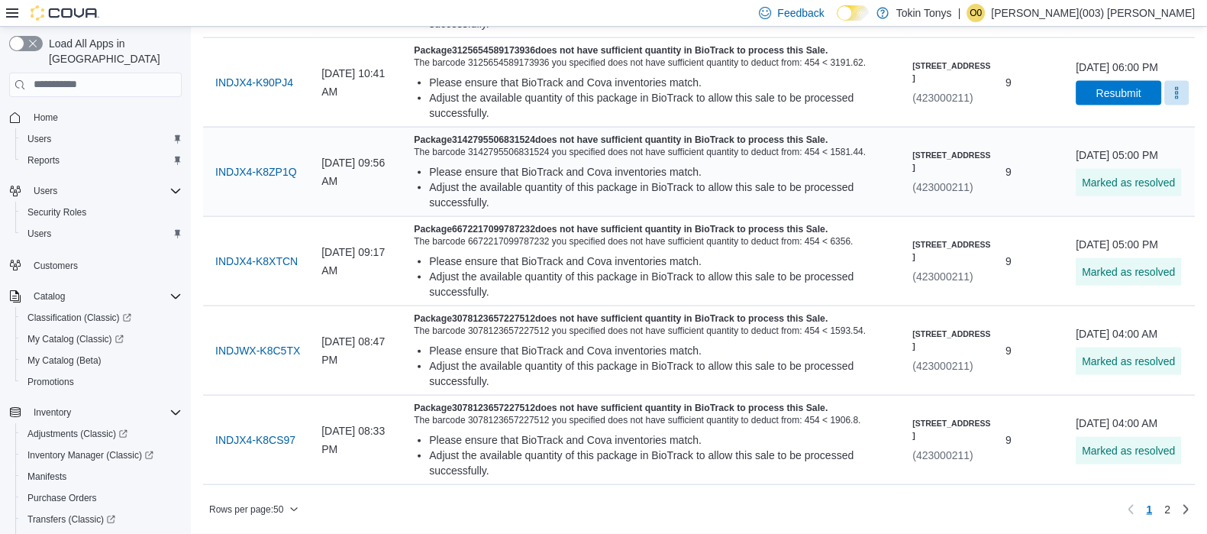
scroll to position [4521, 0]
click at [244, 98] on span "INDJX4-K90PJ4" at bounding box center [254, 82] width 78 height 31
click at [1166, 105] on button "More" at bounding box center [1177, 92] width 24 height 24
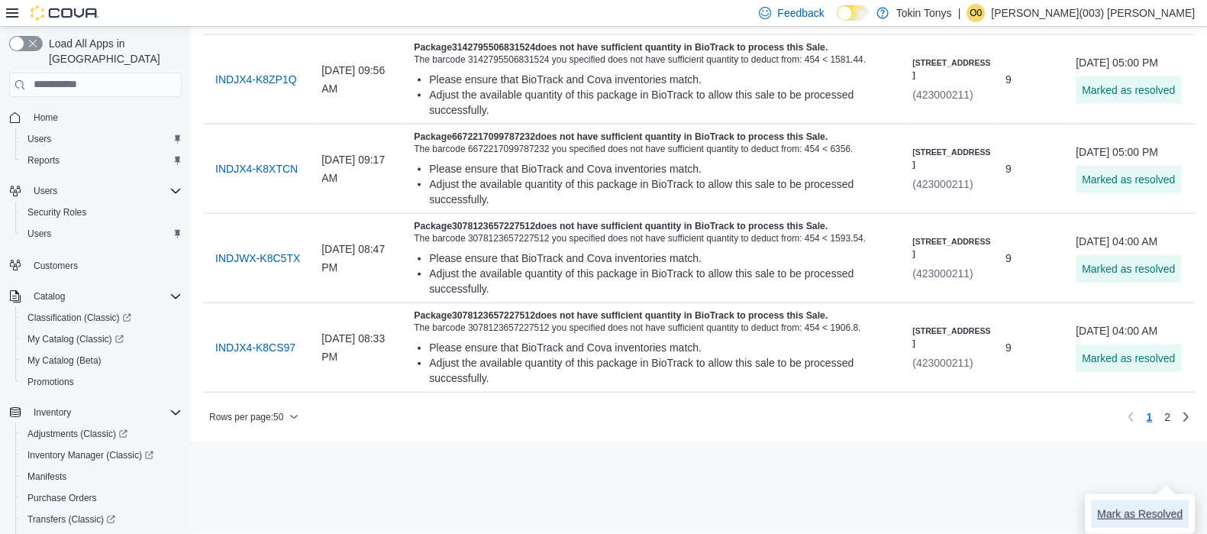
click at [1132, 500] on button "Mark as Resolved" at bounding box center [1140, 513] width 98 height 27
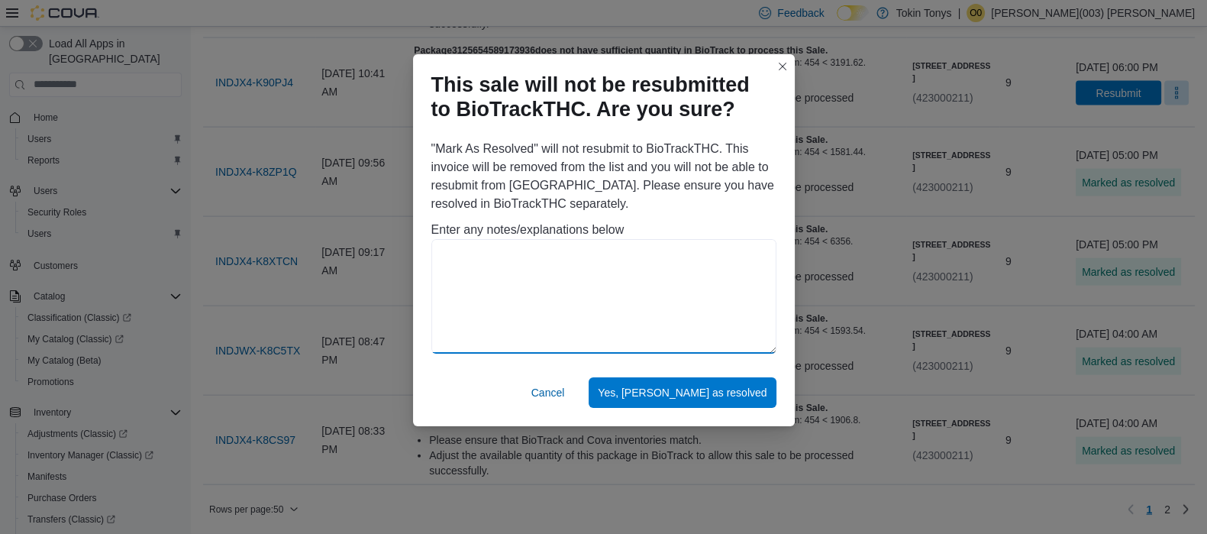
click at [677, 267] on textarea at bounding box center [604, 296] width 345 height 115
paste textarea "**********"
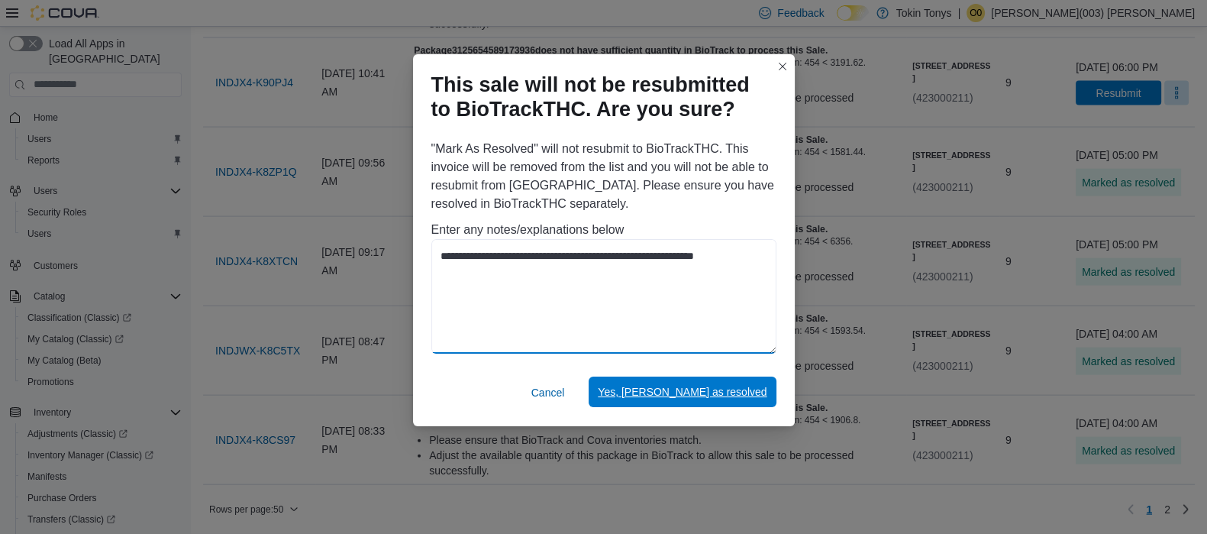
type textarea "**********"
click at [700, 395] on span "Yes, [PERSON_NAME] as resolved" at bounding box center [682, 391] width 169 height 15
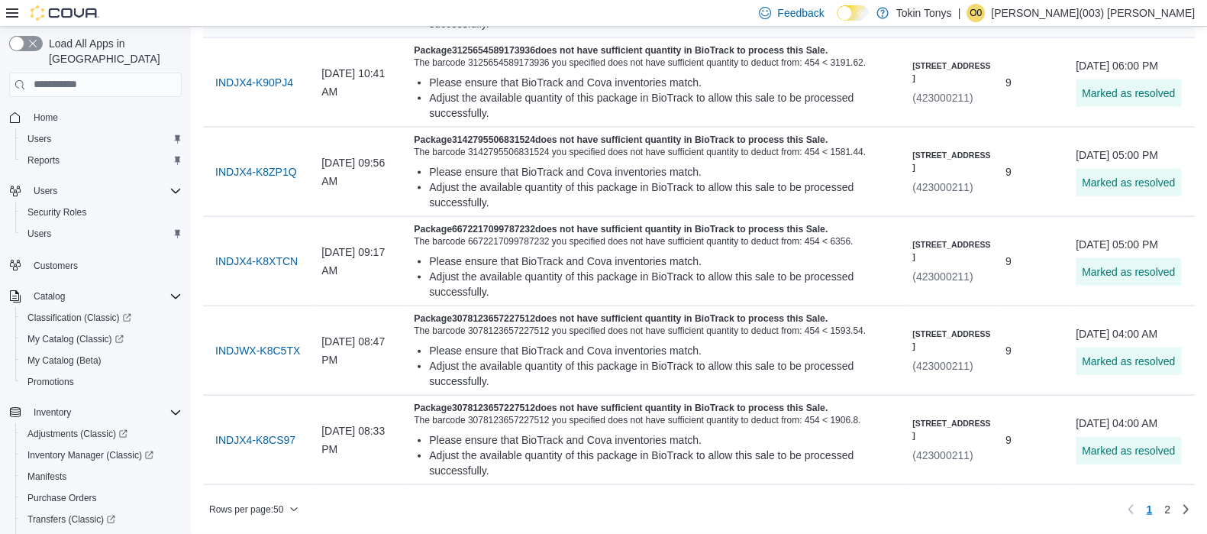
scroll to position [4426, 0]
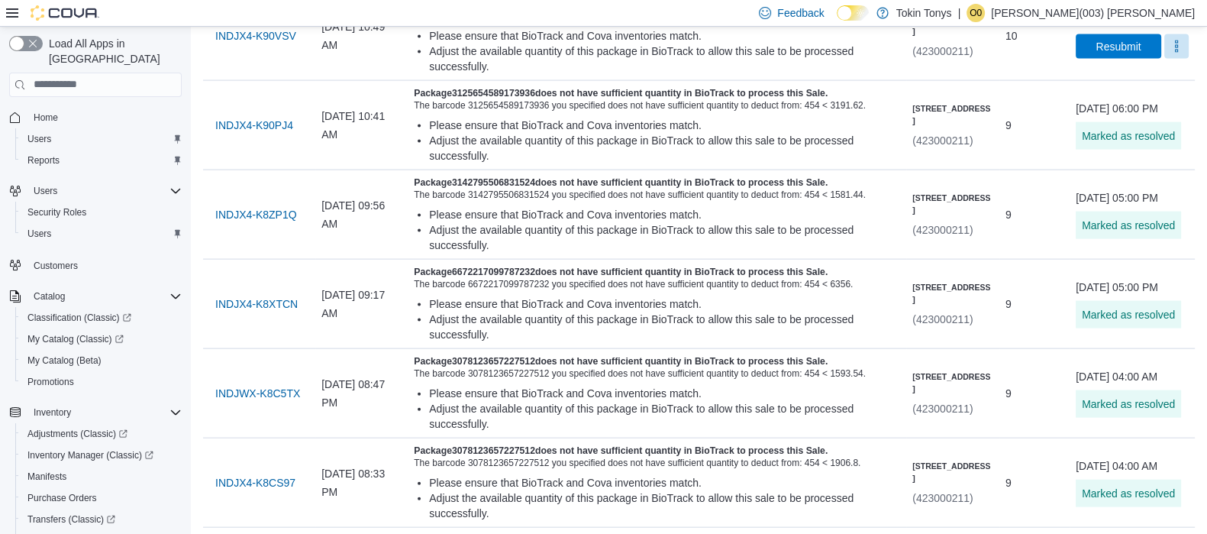
scroll to position [4139, 0]
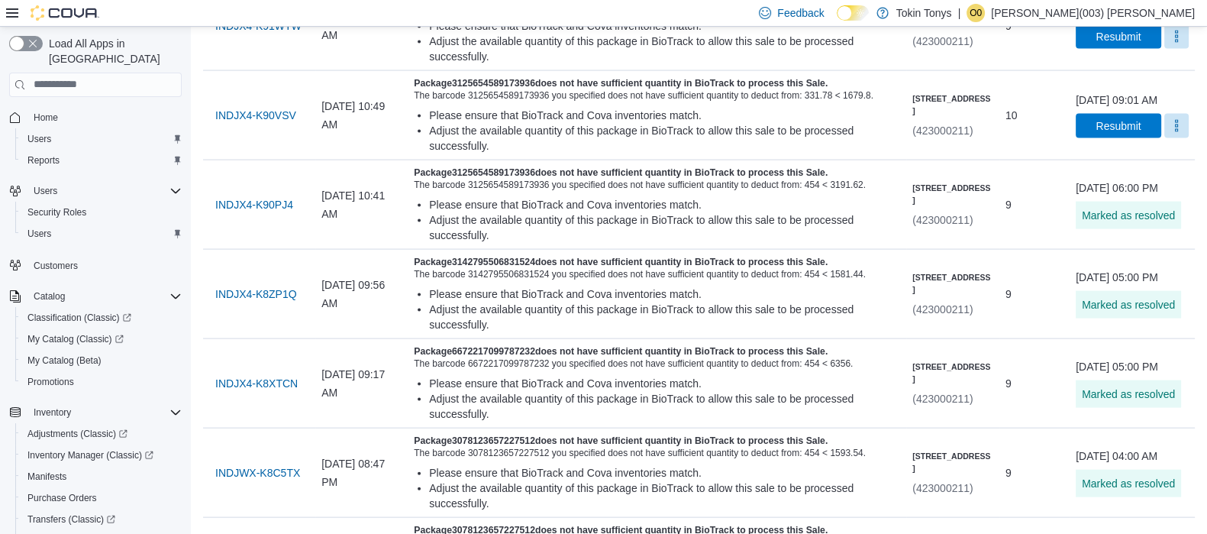
scroll to position [4044, 0]
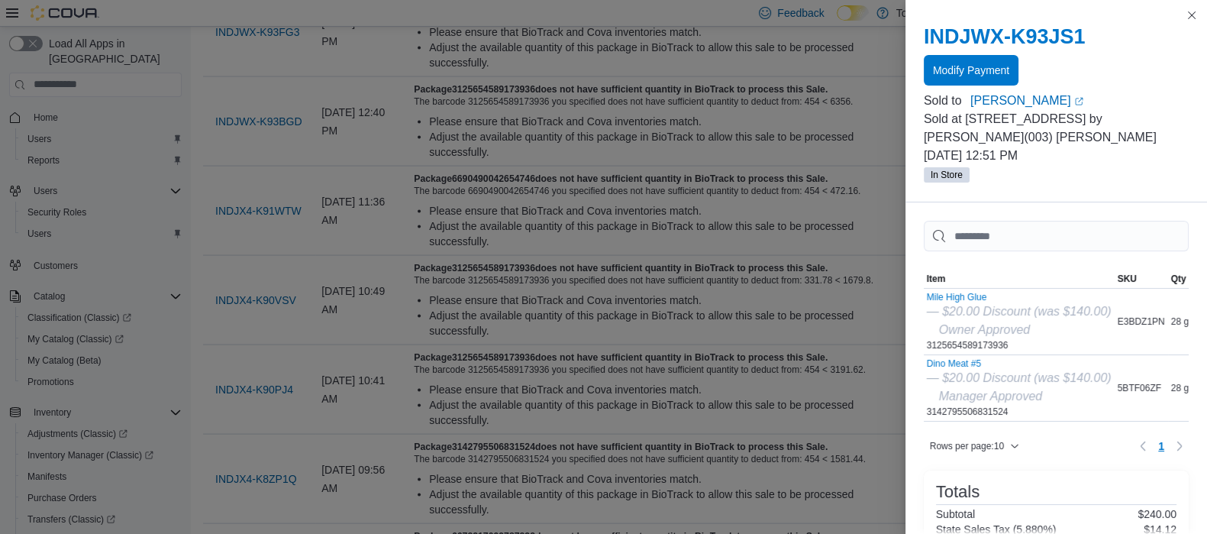
scroll to position [3853, 0]
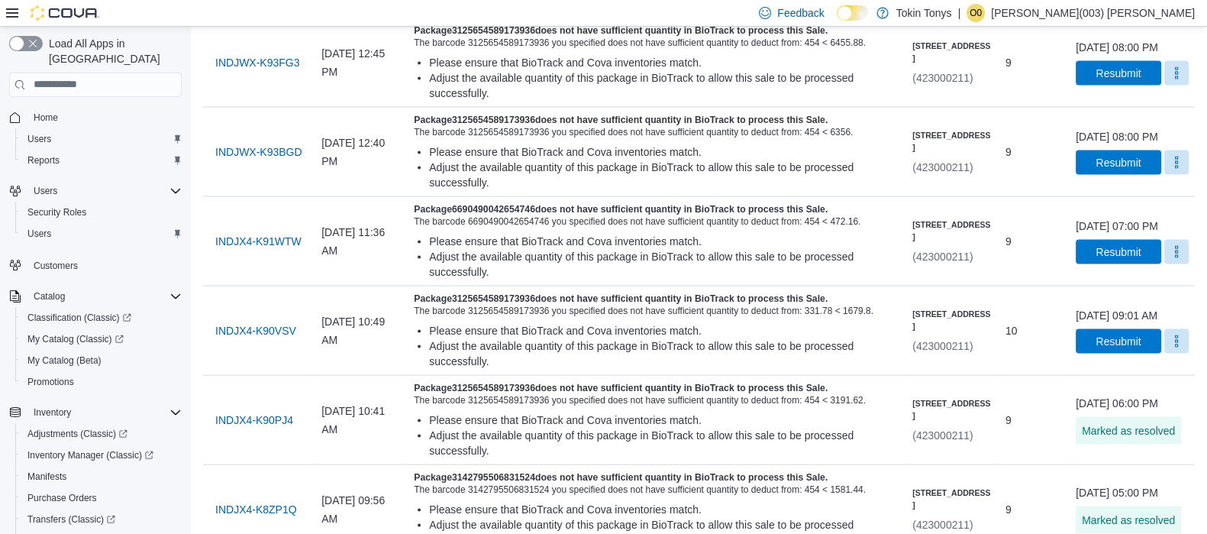
click at [1136, 429] on span "Mark as Resolved" at bounding box center [1140, 436] width 86 height 15
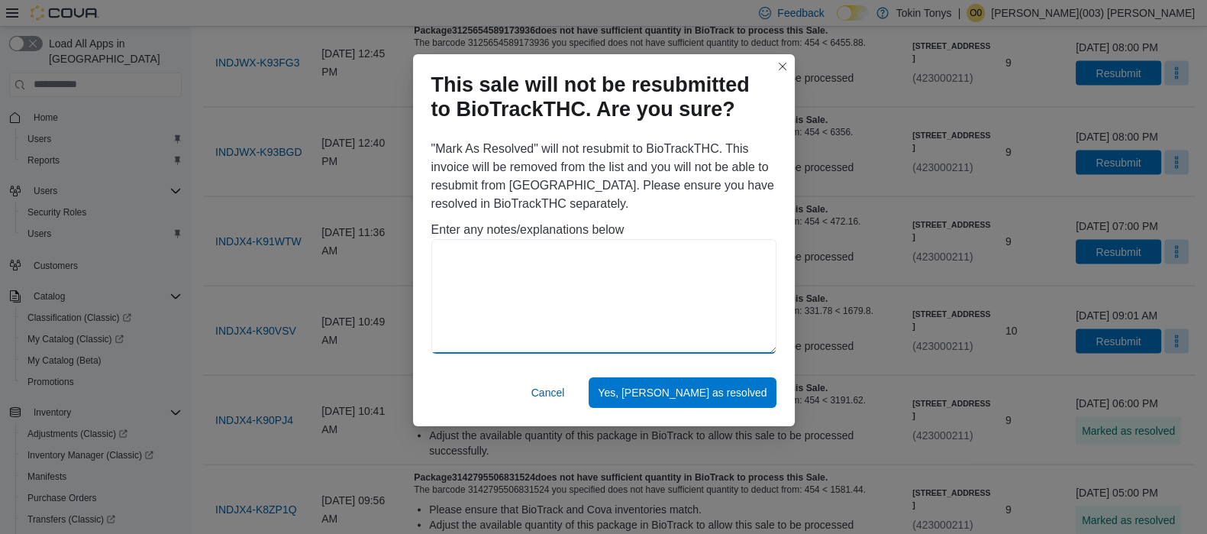
click at [616, 279] on textarea at bounding box center [604, 296] width 345 height 115
paste textarea "**********"
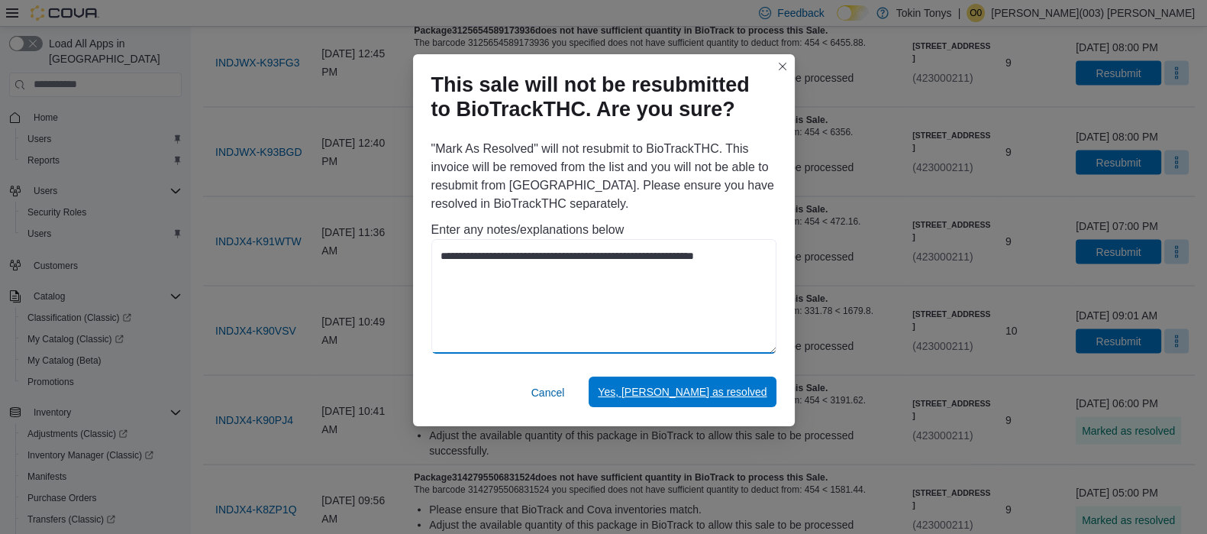
type textarea "**********"
click at [745, 402] on span "Yes, [PERSON_NAME] as resolved" at bounding box center [682, 392] width 169 height 31
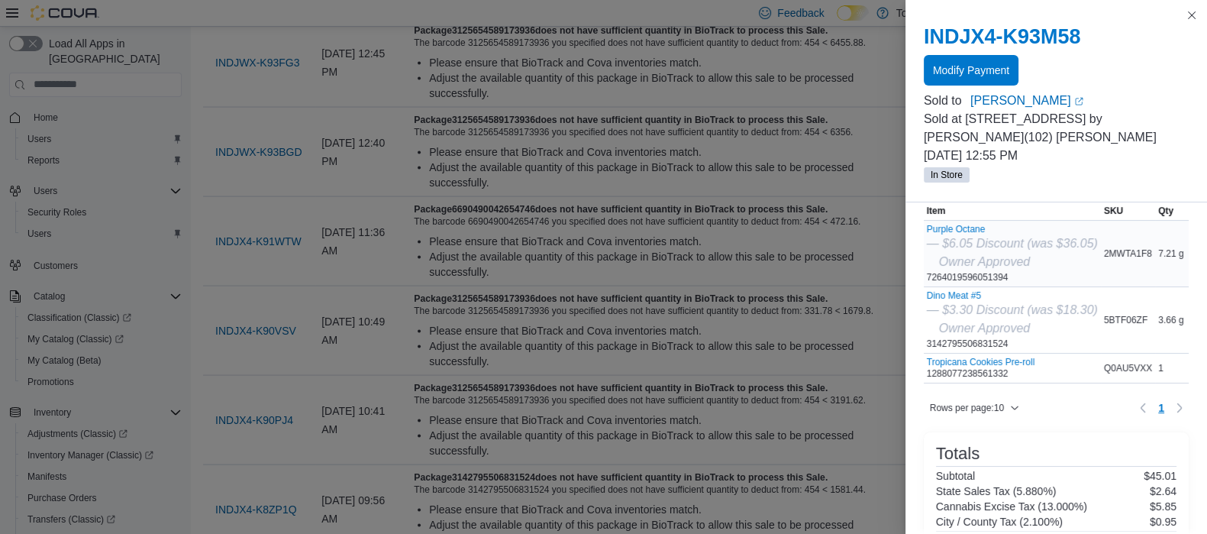
scroll to position [95, 0]
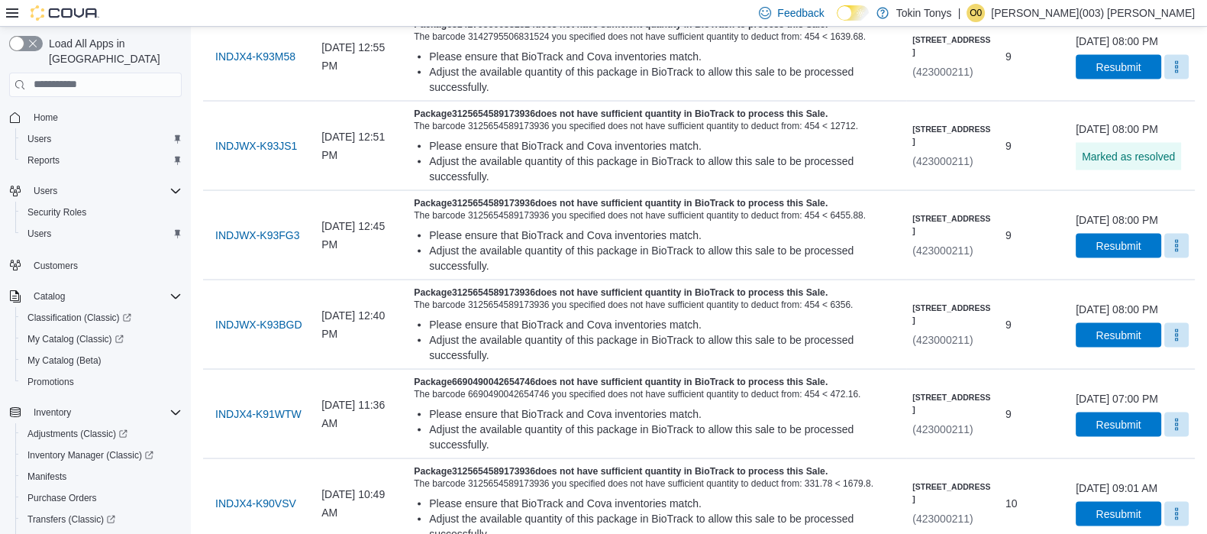
scroll to position [3662, 0]
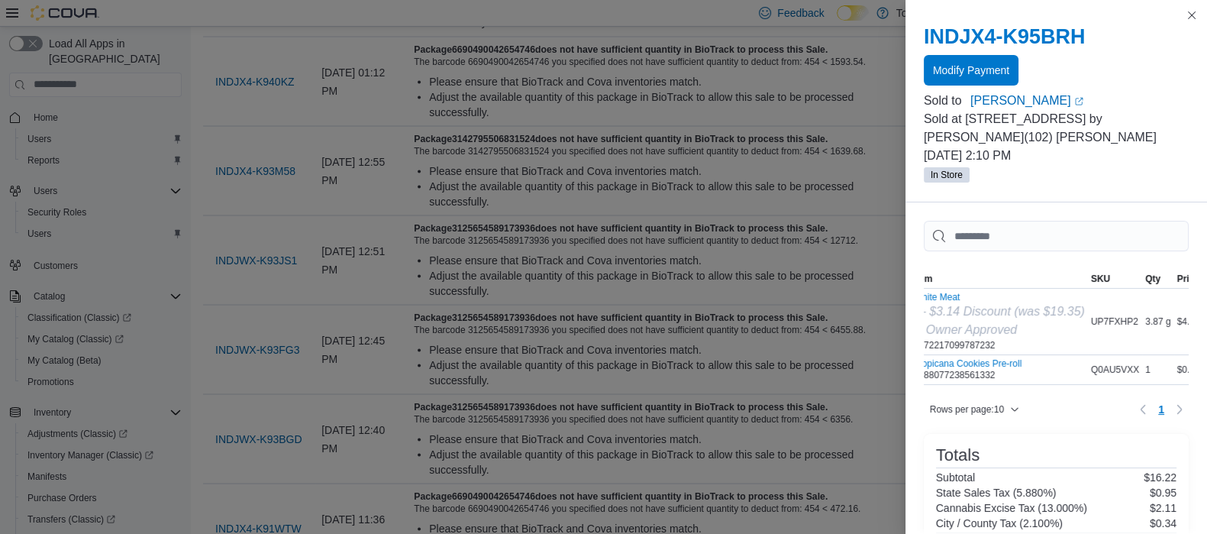
scroll to position [0, 0]
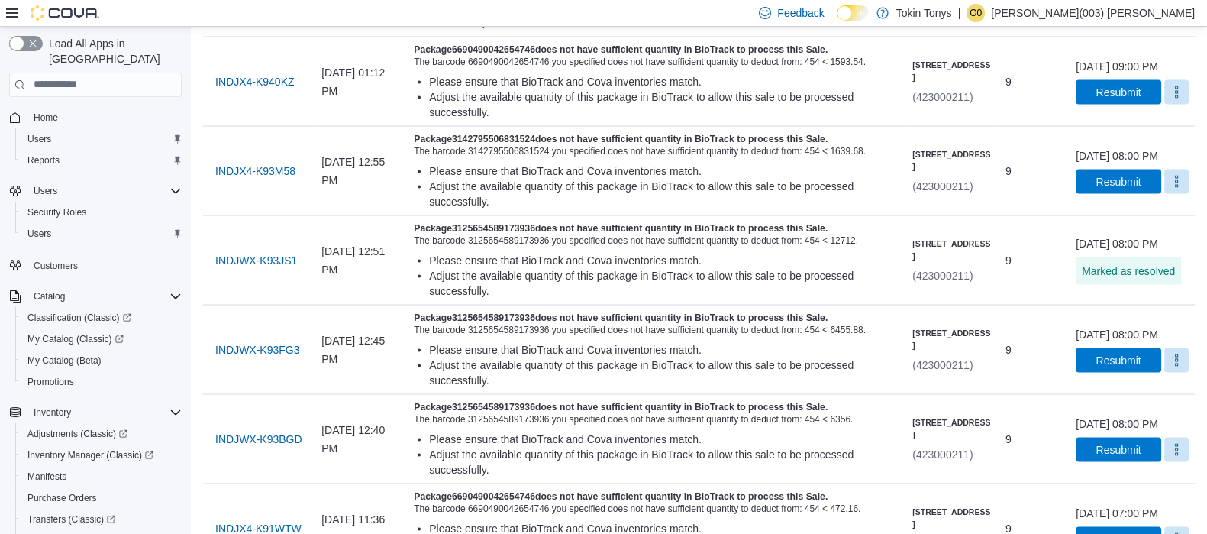
click at [1183, 216] on button "Mark as Resolved" at bounding box center [1140, 215] width 98 height 27
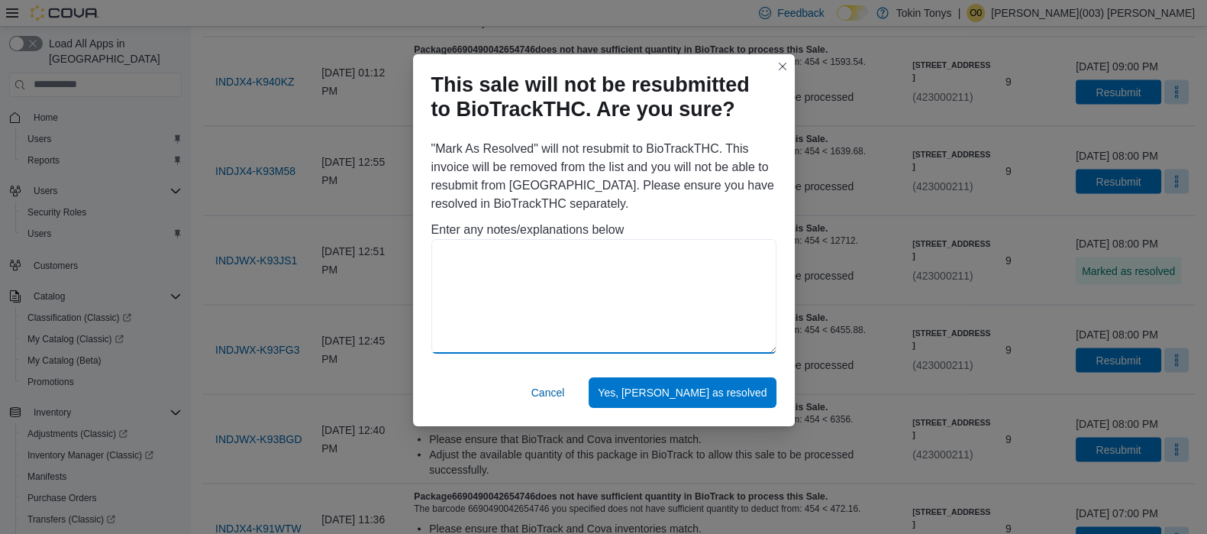
paste textarea "**********"
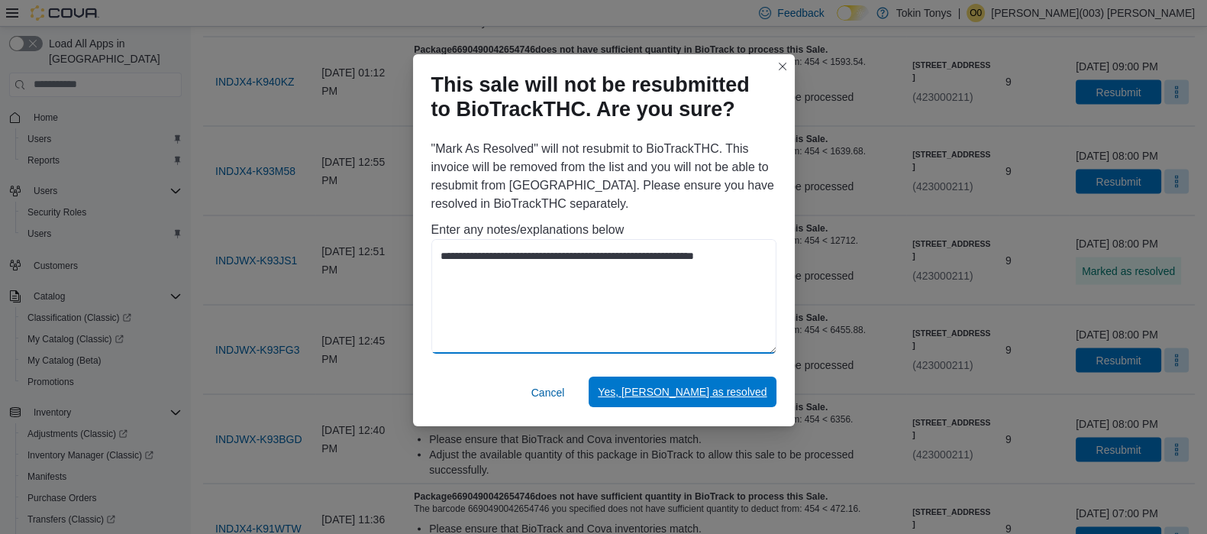
type textarea "**********"
click at [715, 392] on span "Yes, [PERSON_NAME] as resolved" at bounding box center [682, 391] width 169 height 15
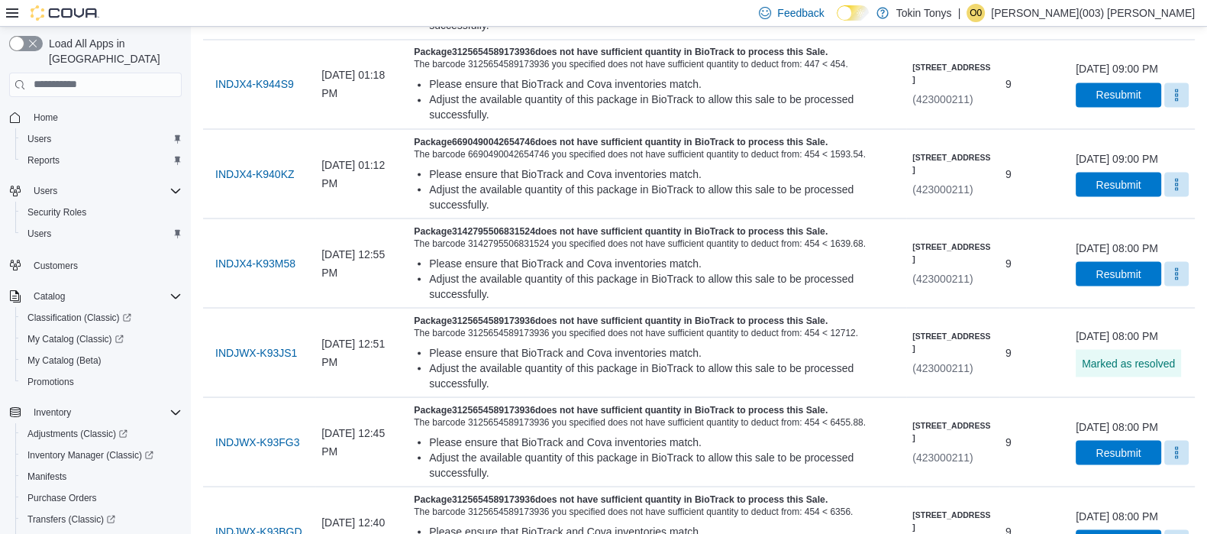
scroll to position [3471, 0]
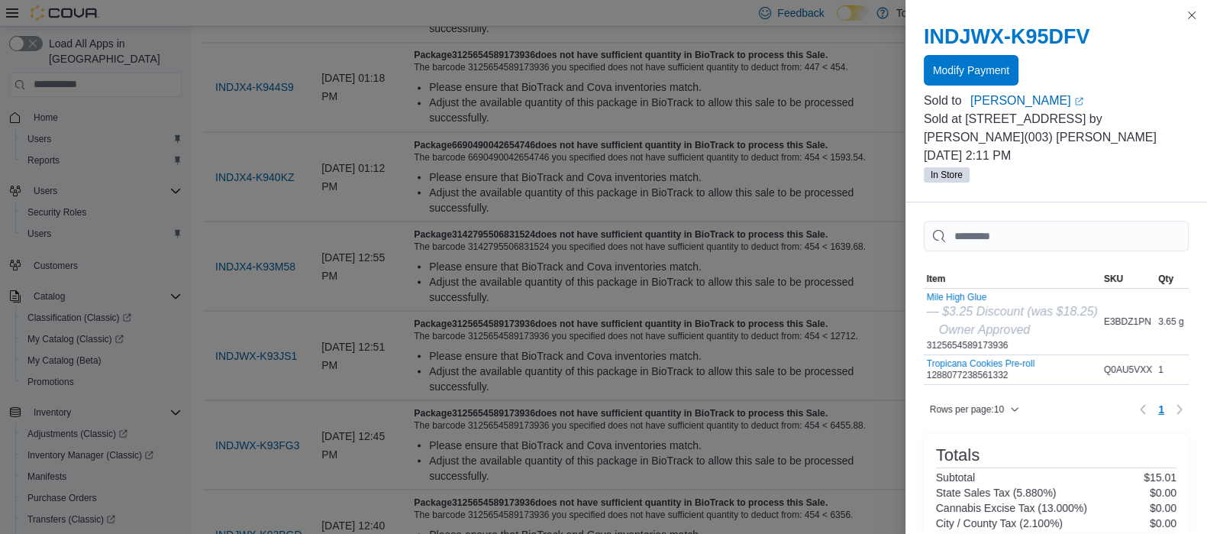
drag, startPoint x: 676, startPoint y: 324, endPoint x: 681, endPoint y: 208, distance: 116.2
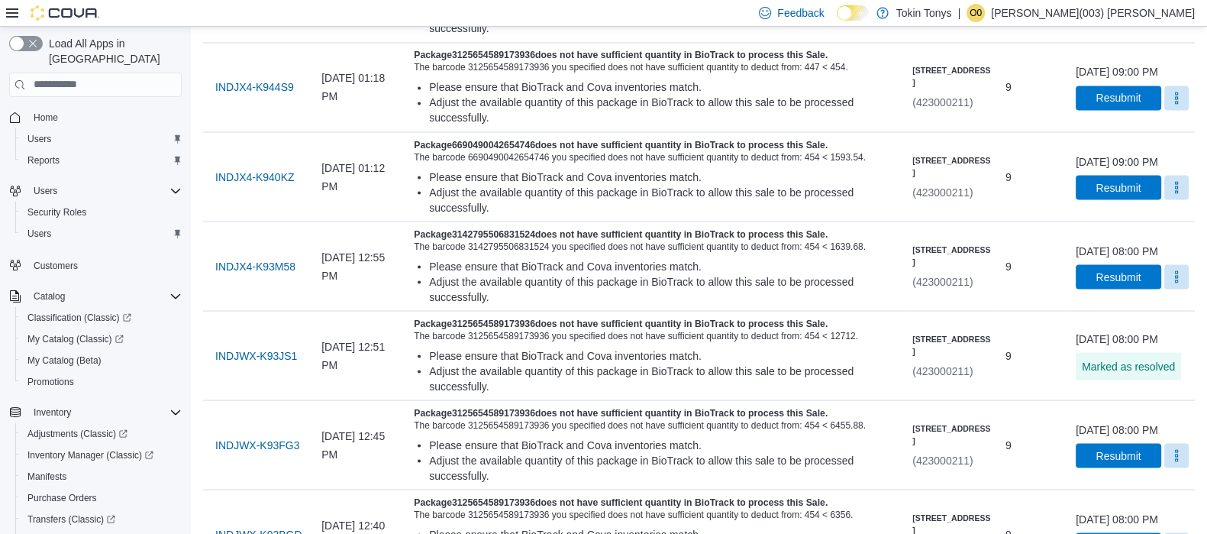
drag, startPoint x: 1159, startPoint y: 157, endPoint x: 1156, endPoint y: 165, distance: 8.9
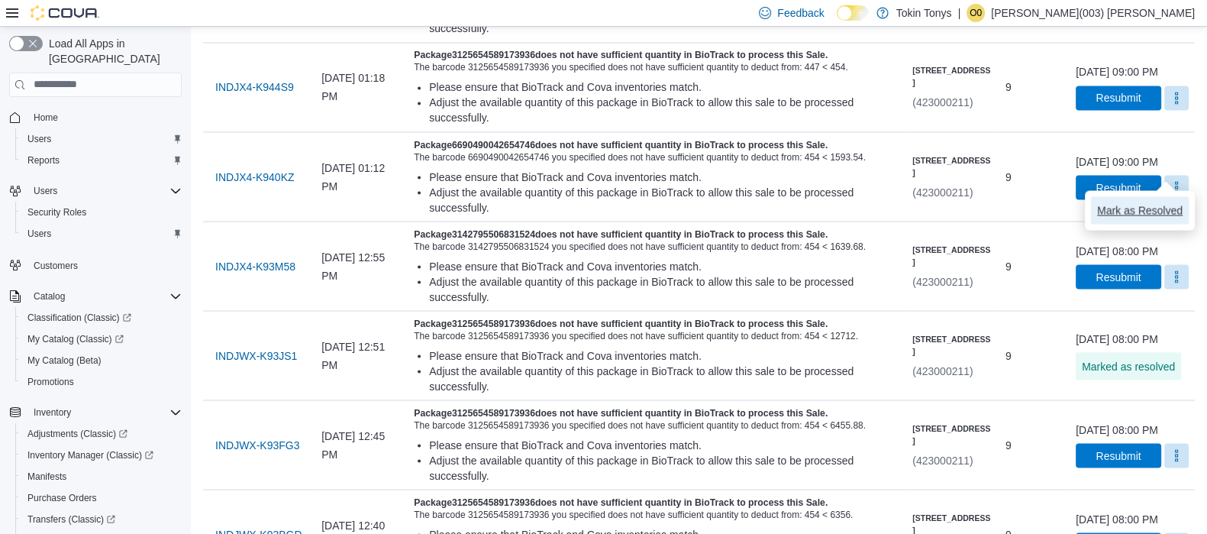
click at [1147, 202] on span "Mark as Resolved" at bounding box center [1140, 209] width 86 height 15
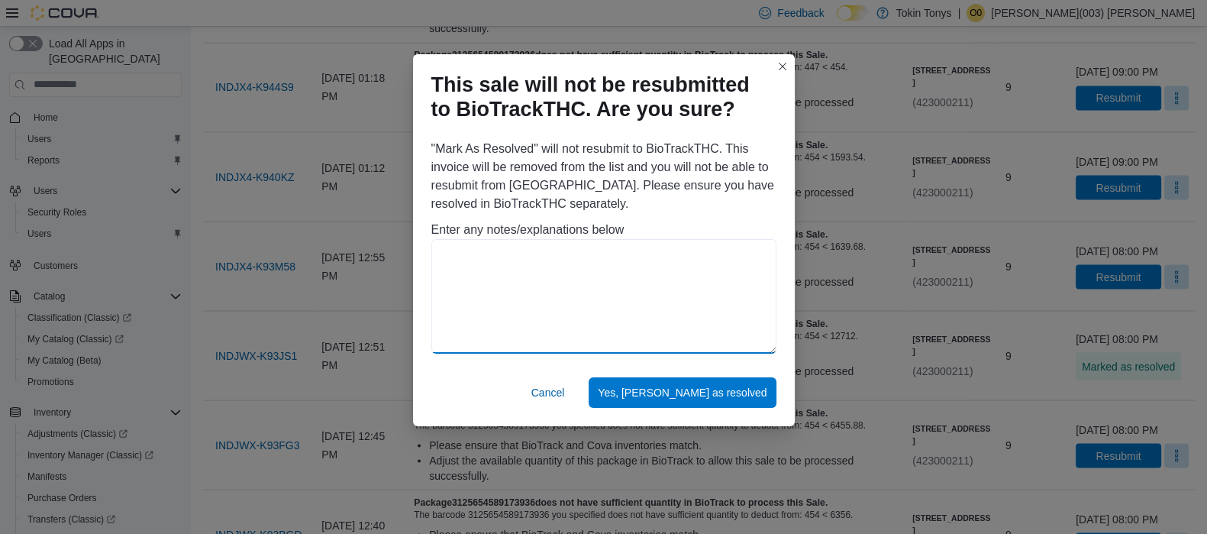
click at [573, 246] on textarea at bounding box center [604, 296] width 345 height 115
paste textarea "**********"
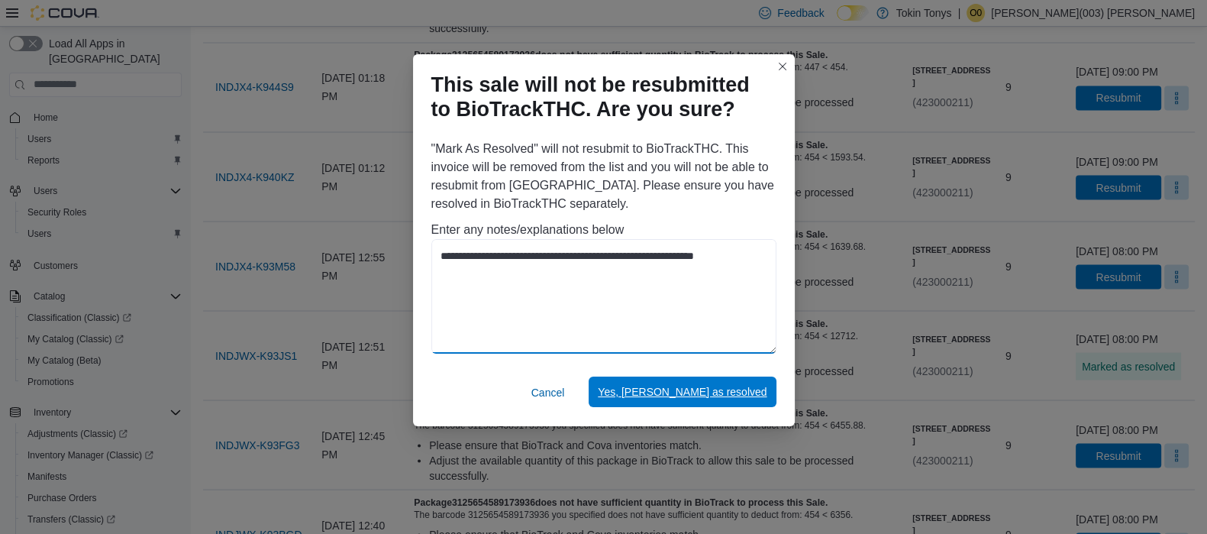
type textarea "**********"
click at [726, 391] on span "Yes, [PERSON_NAME] as resolved" at bounding box center [682, 391] width 169 height 15
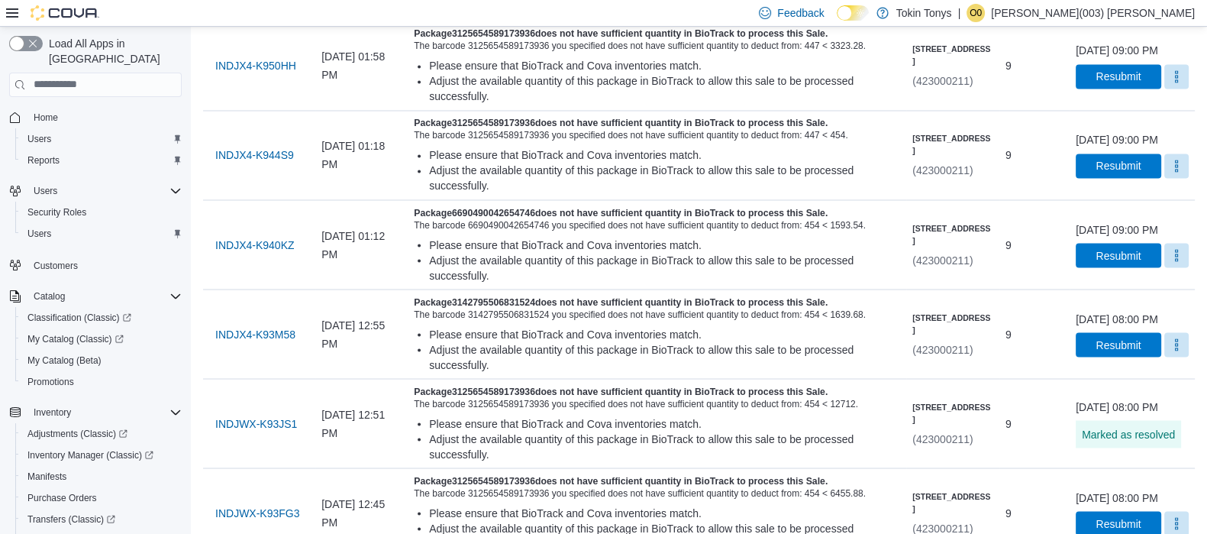
scroll to position [3376, 0]
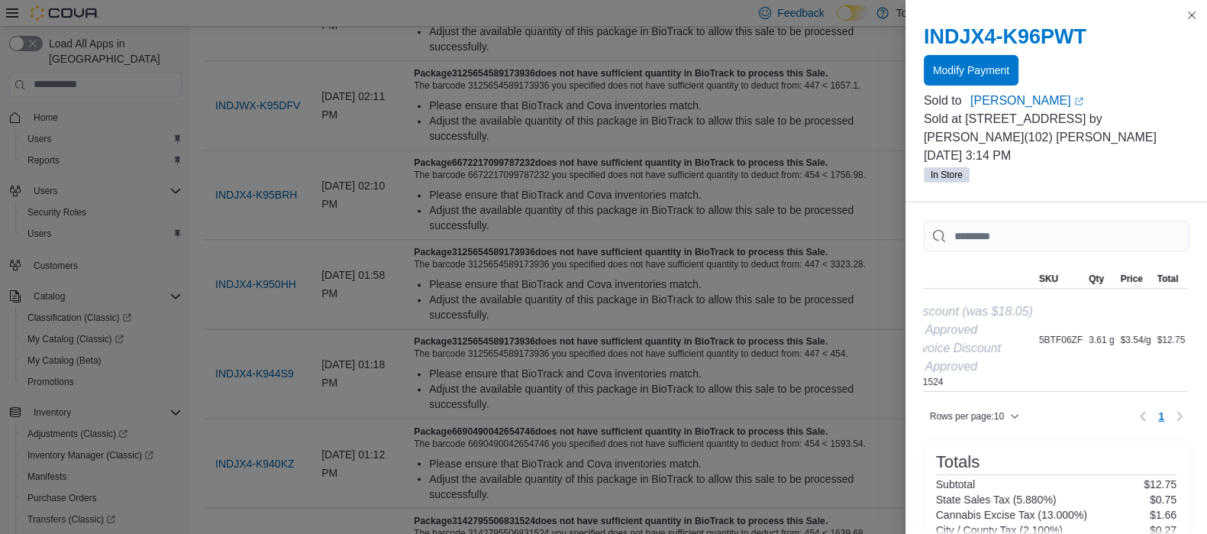
scroll to position [0, 70]
drag, startPoint x: 1094, startPoint y: 371, endPoint x: 946, endPoint y: 394, distance: 149.9
click at [946, 394] on div "Sorting MemoryTable from EuiInMemoryTable; Page 1 of 1. Item SKU Qty Price Tota…" at bounding box center [1056, 349] width 265 height 159
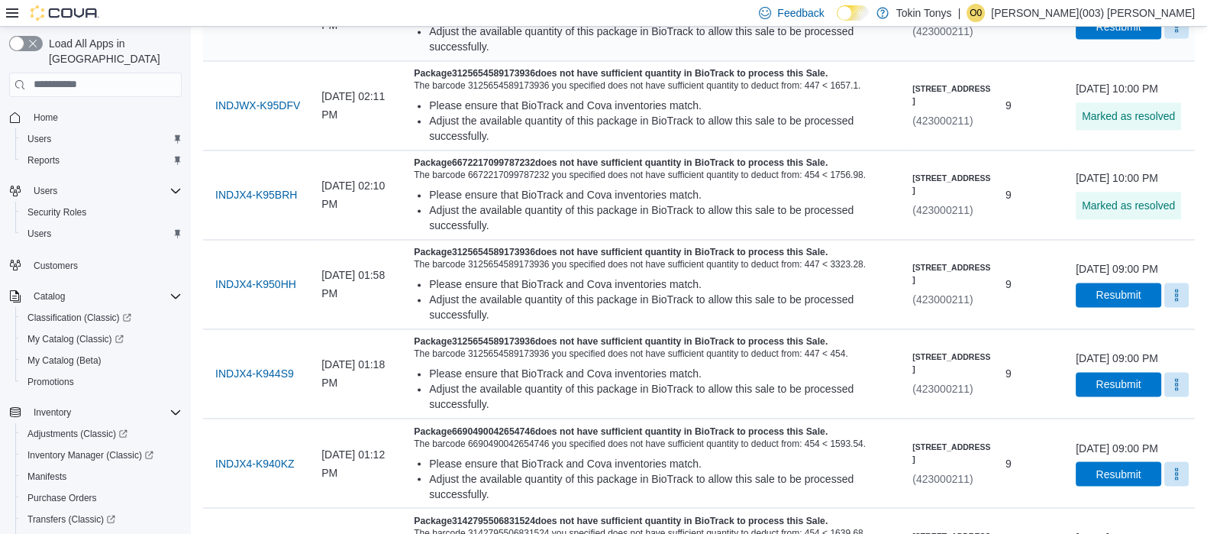
click at [1165, 38] on button "More" at bounding box center [1177, 26] width 24 height 24
click at [1156, 387] on span "Mark as Resolved" at bounding box center [1140, 394] width 86 height 15
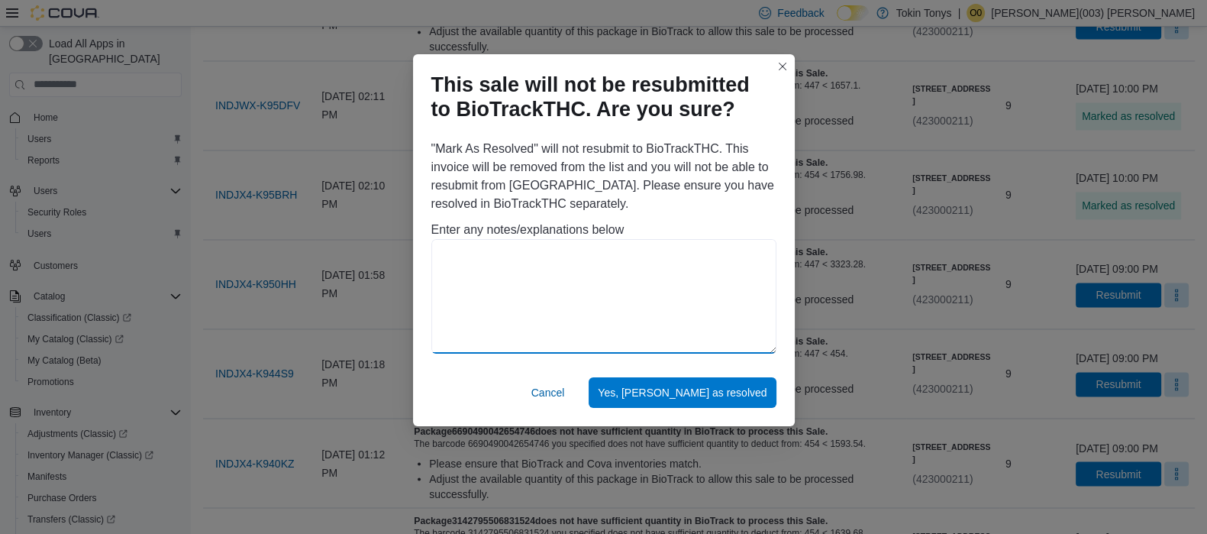
click at [696, 321] on textarea at bounding box center [604, 296] width 345 height 115
paste textarea "**********"
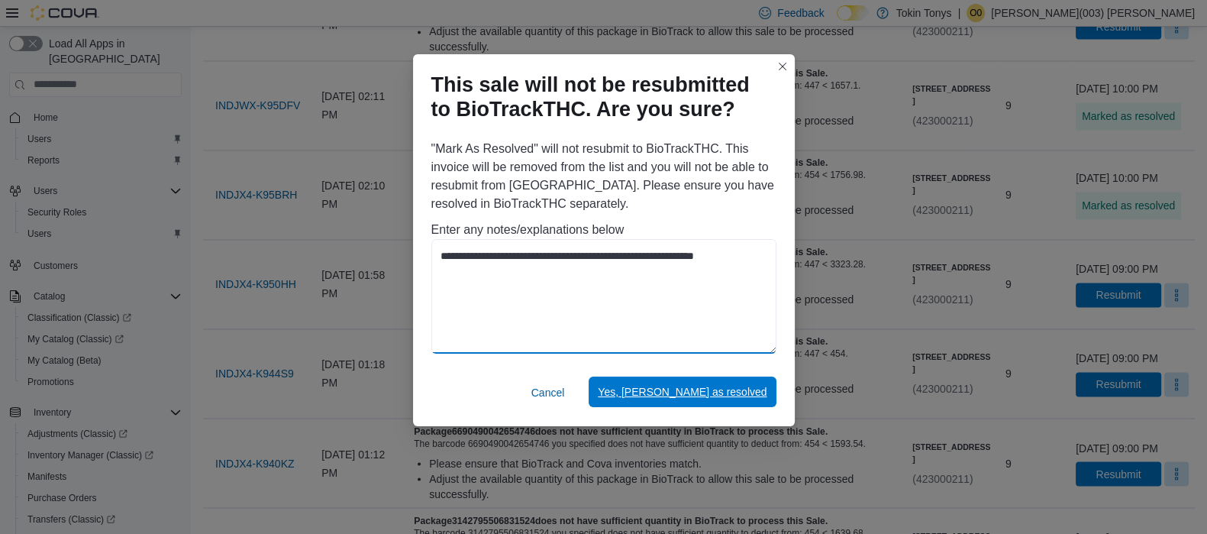
type textarea "**********"
click at [745, 391] on span "Yes, [PERSON_NAME] as resolved" at bounding box center [682, 391] width 169 height 15
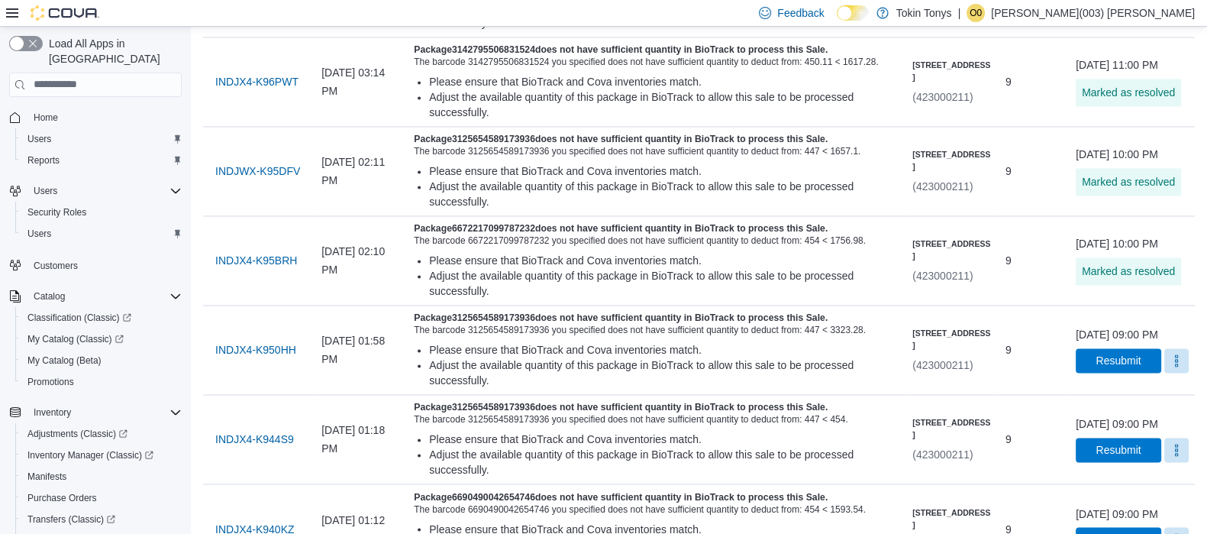
scroll to position [3089, 0]
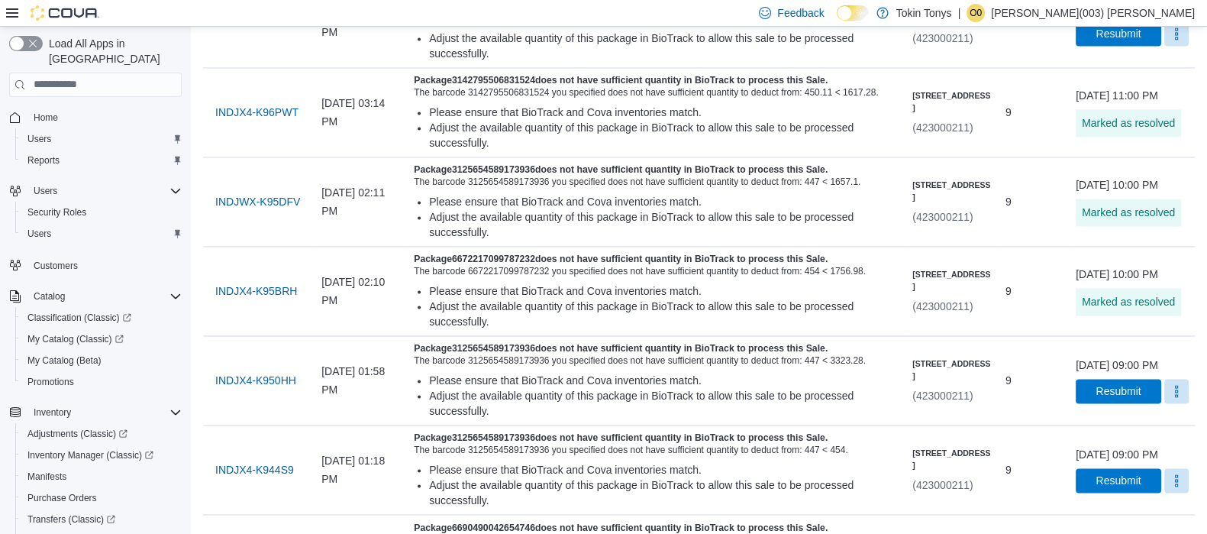
drag, startPoint x: 290, startPoint y: 118, endPoint x: 334, endPoint y: 218, distance: 109.1
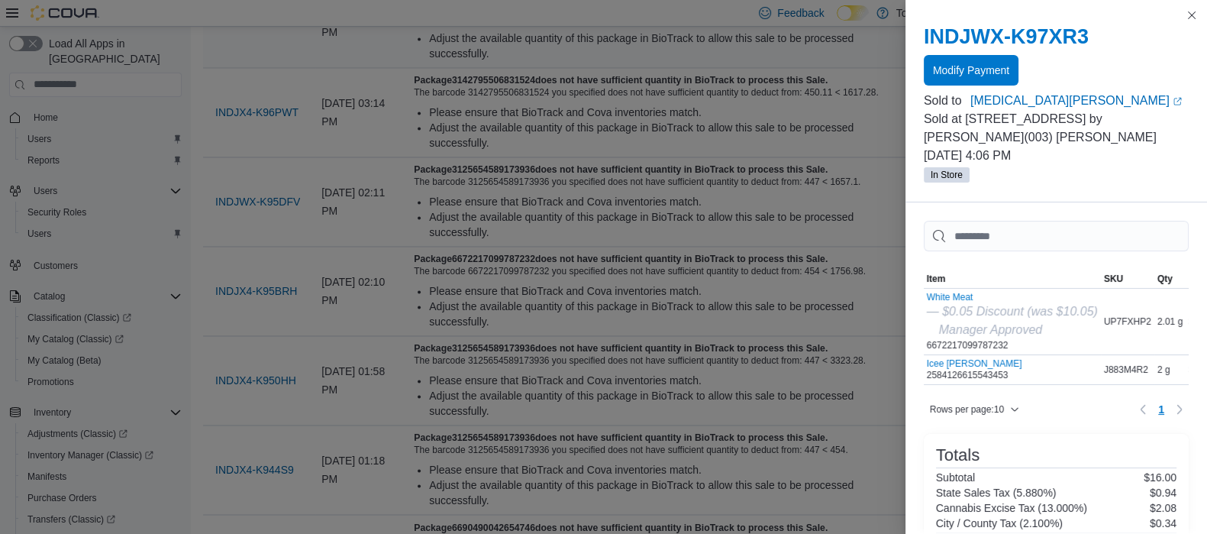
drag, startPoint x: 725, startPoint y: 284, endPoint x: 583, endPoint y: 303, distance: 142.6
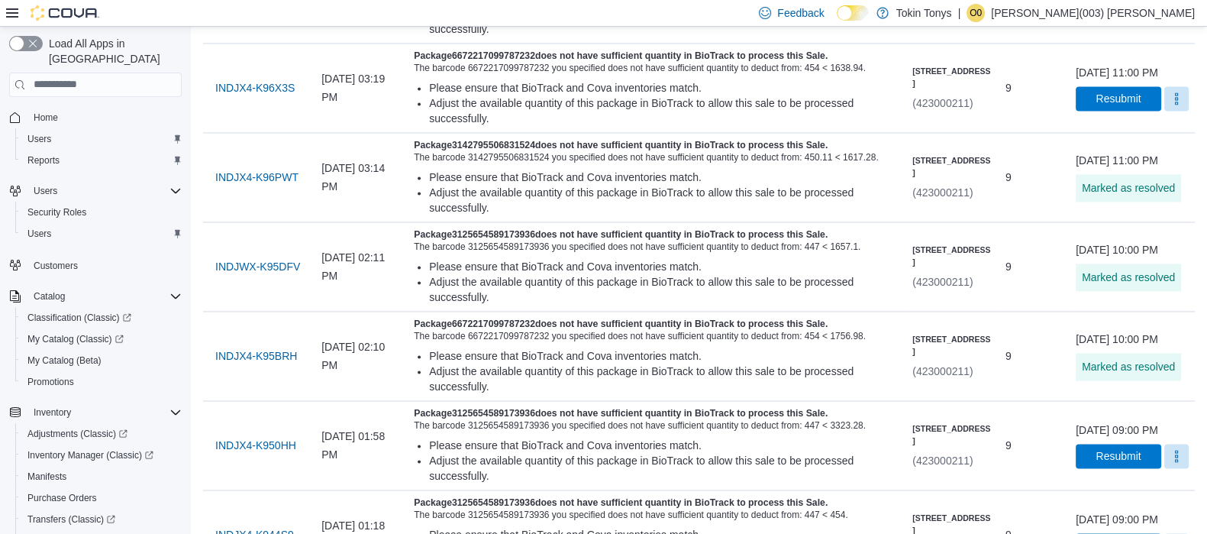
scroll to position [2993, 0]
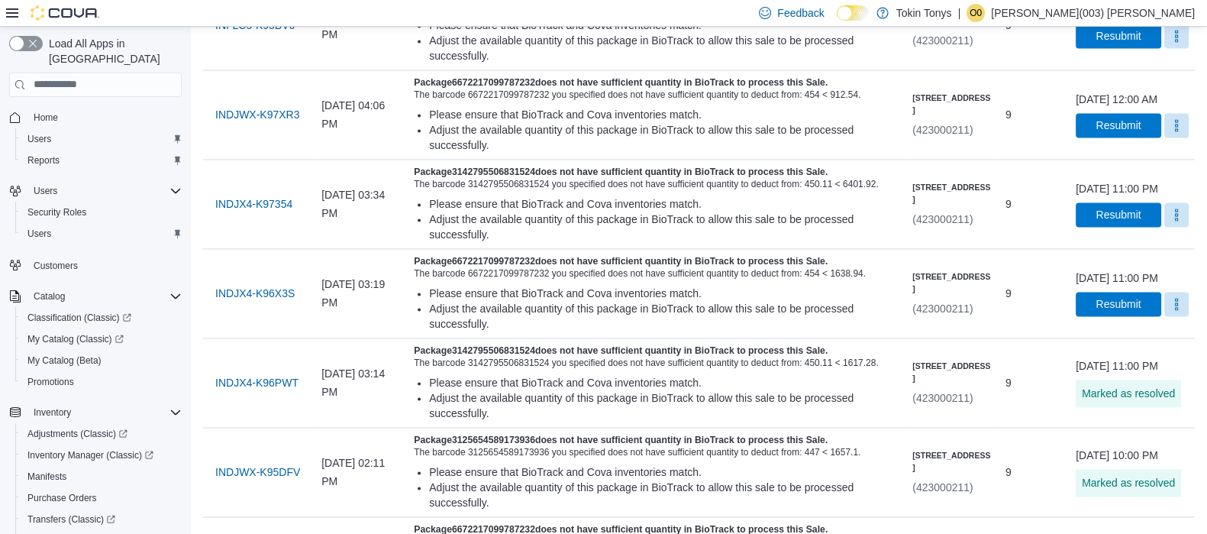
scroll to position [2802, 0]
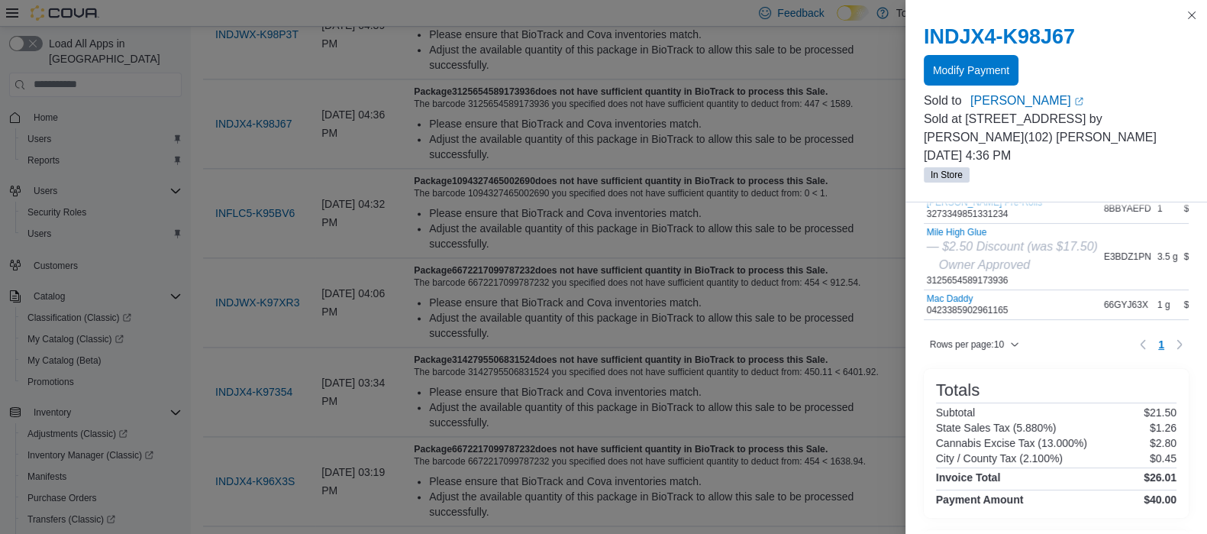
scroll to position [2611, 0]
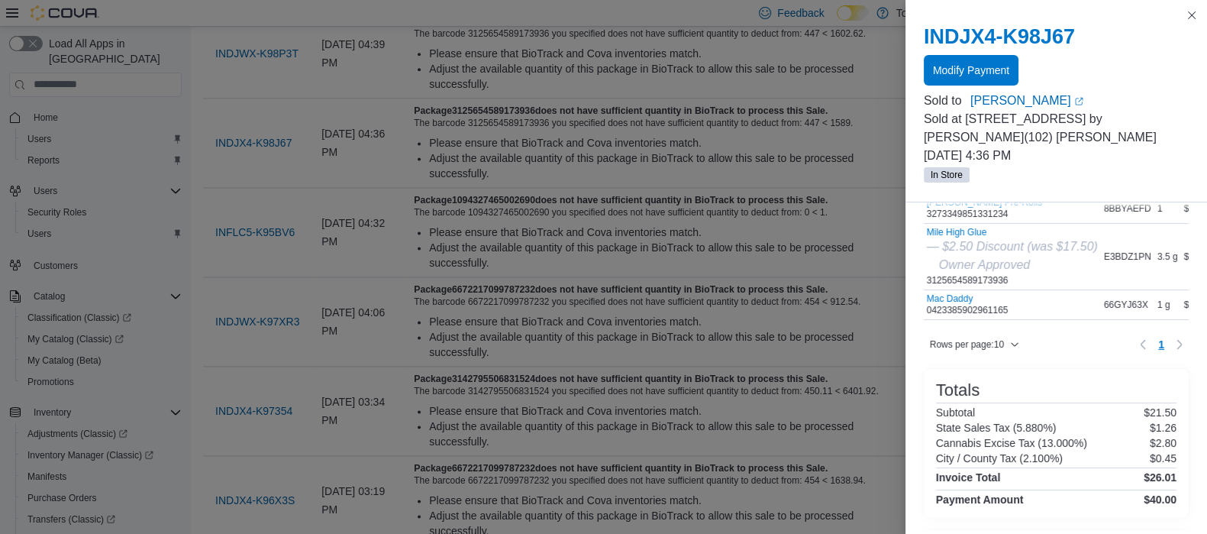
drag, startPoint x: 846, startPoint y: 147, endPoint x: 623, endPoint y: 209, distance: 231.6
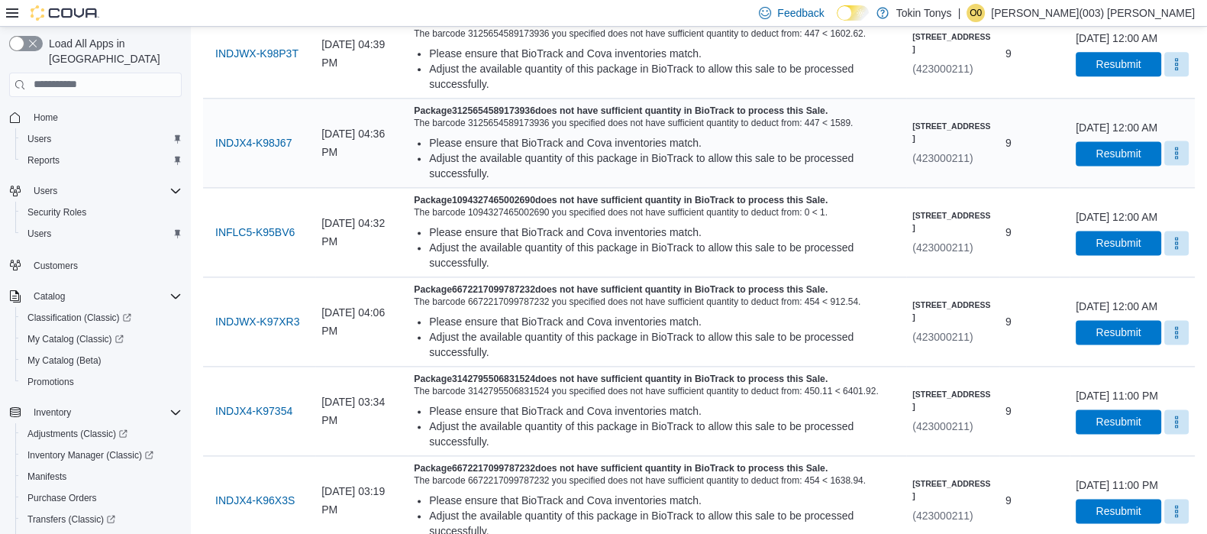
click at [1167, 165] on button "More" at bounding box center [1177, 153] width 24 height 24
click at [1150, 467] on span "Mark as Resolved" at bounding box center [1140, 473] width 86 height 15
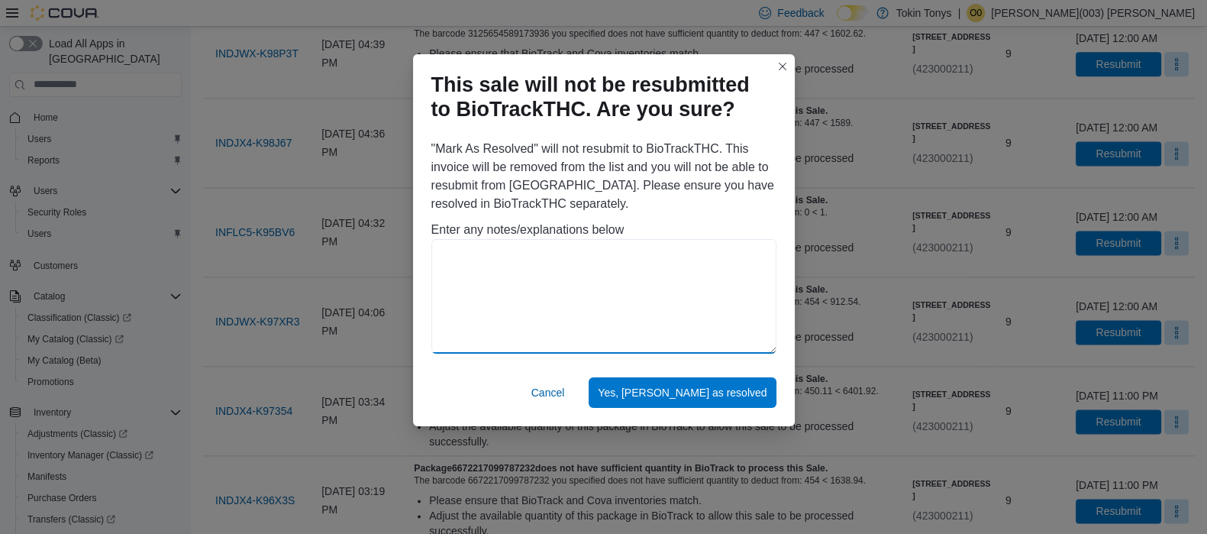
click at [579, 302] on textarea at bounding box center [604, 296] width 345 height 115
paste textarea "**********"
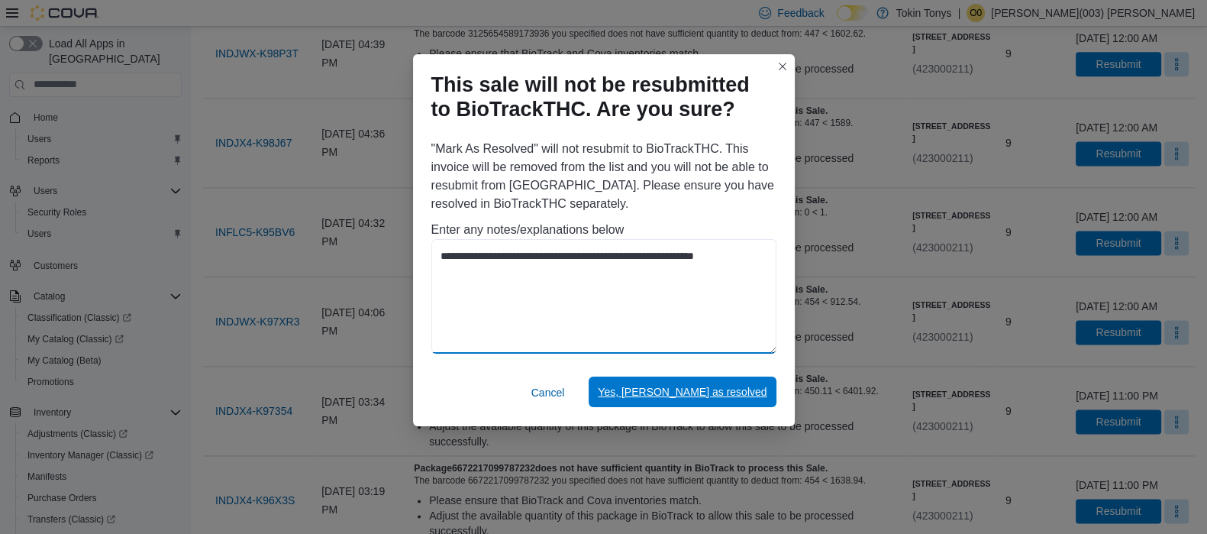
type textarea "**********"
click at [696, 383] on span "Yes, [PERSON_NAME] as resolved" at bounding box center [682, 392] width 169 height 31
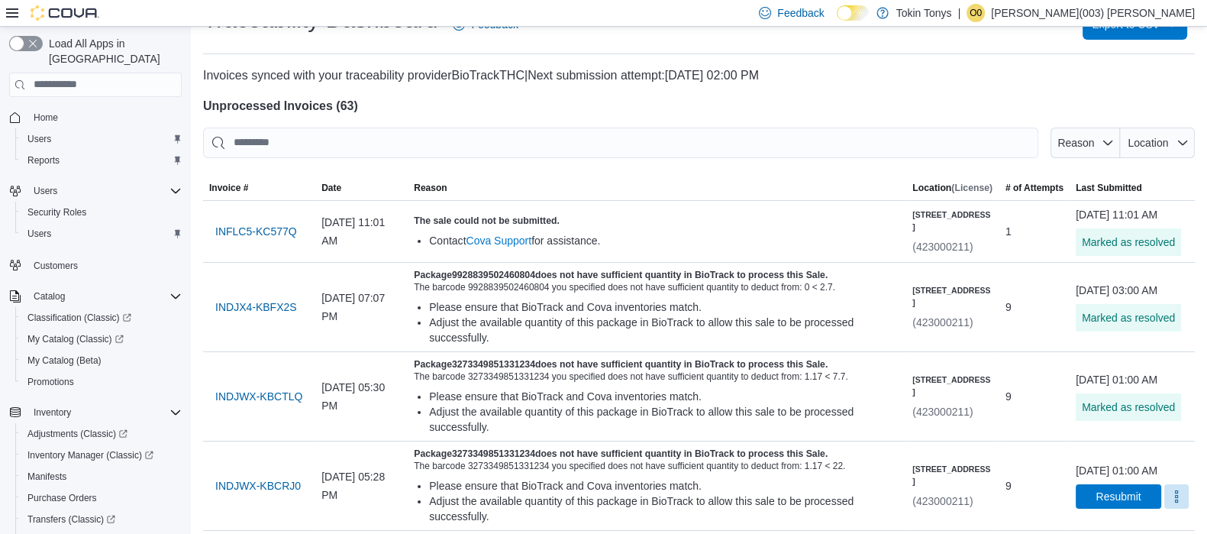
scroll to position [0, 0]
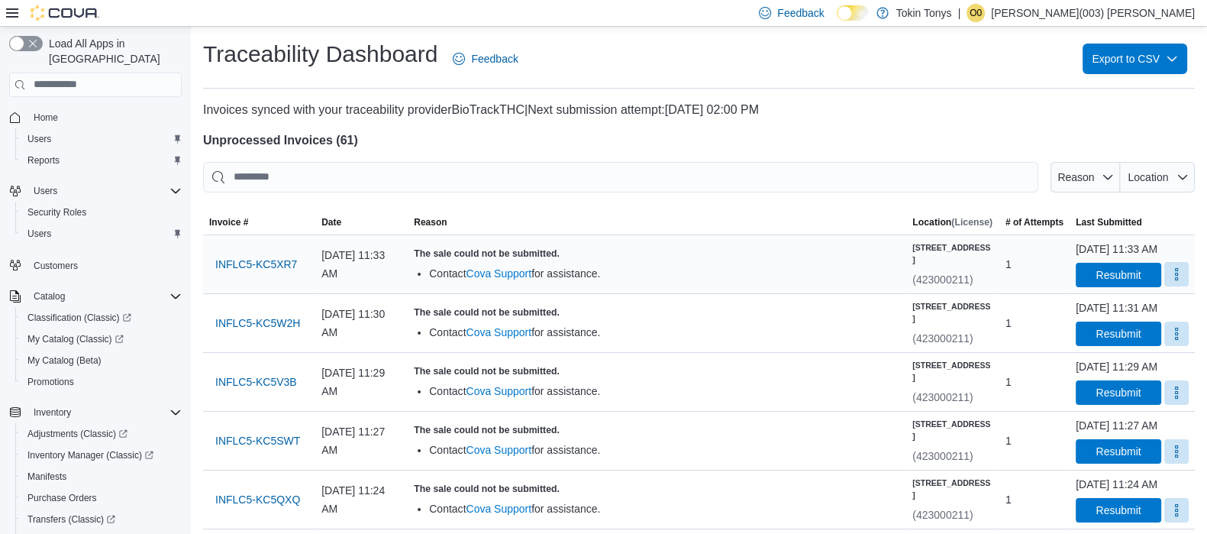
click at [1165, 286] on button "More" at bounding box center [1177, 274] width 24 height 24
click at [1158, 321] on span "Mark as Resolved" at bounding box center [1140, 328] width 86 height 15
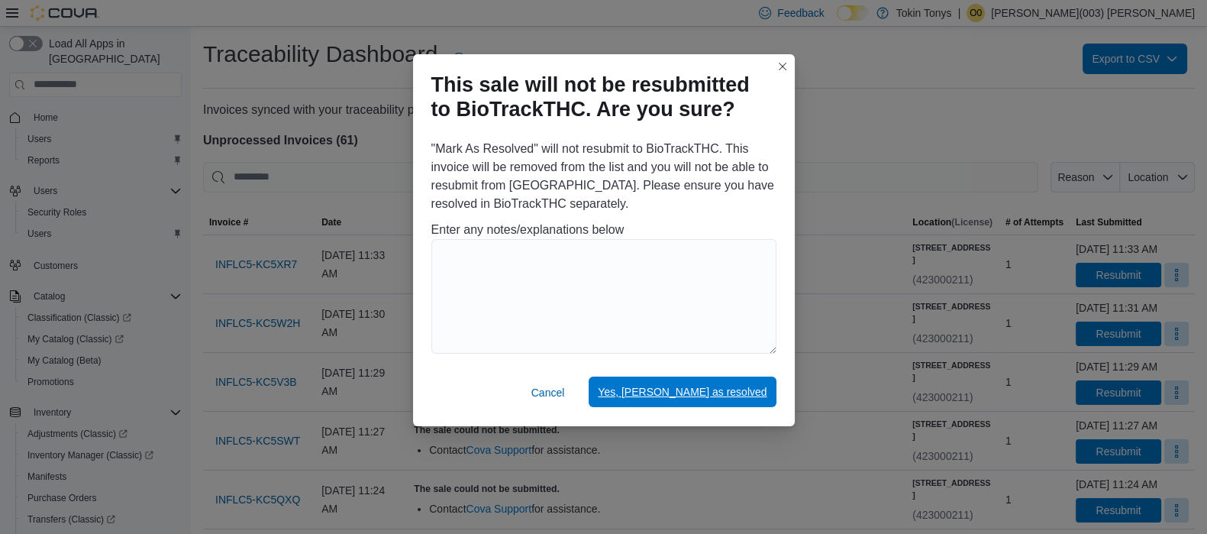
click at [752, 390] on span "Yes, [PERSON_NAME] as resolved" at bounding box center [682, 391] width 169 height 15
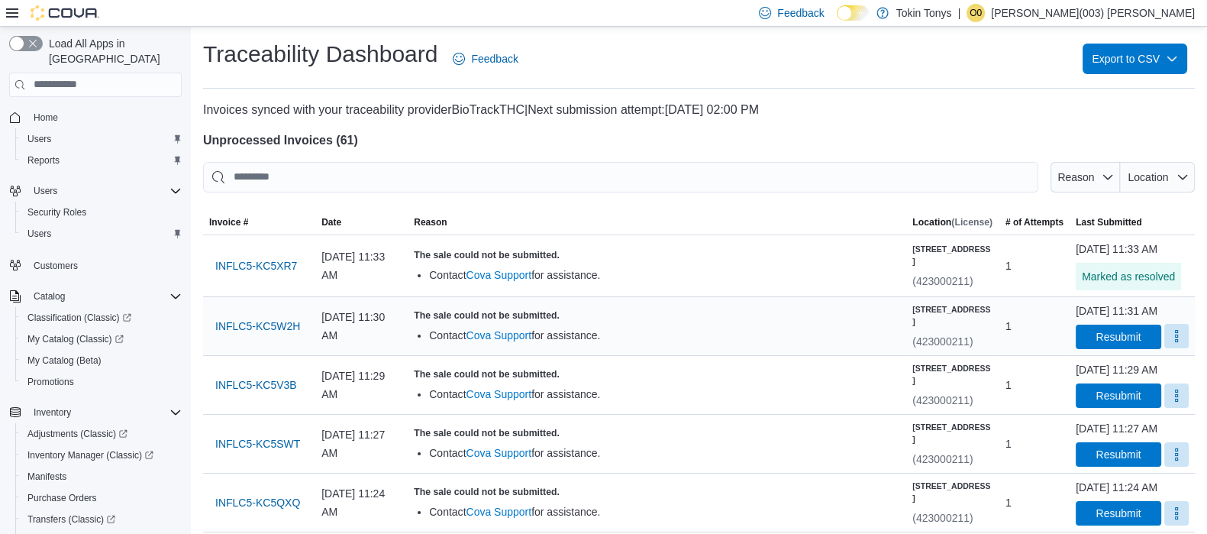
click at [1165, 348] on button "More" at bounding box center [1177, 336] width 24 height 24
click at [1149, 399] on span "Mark as Resolved" at bounding box center [1140, 404] width 86 height 15
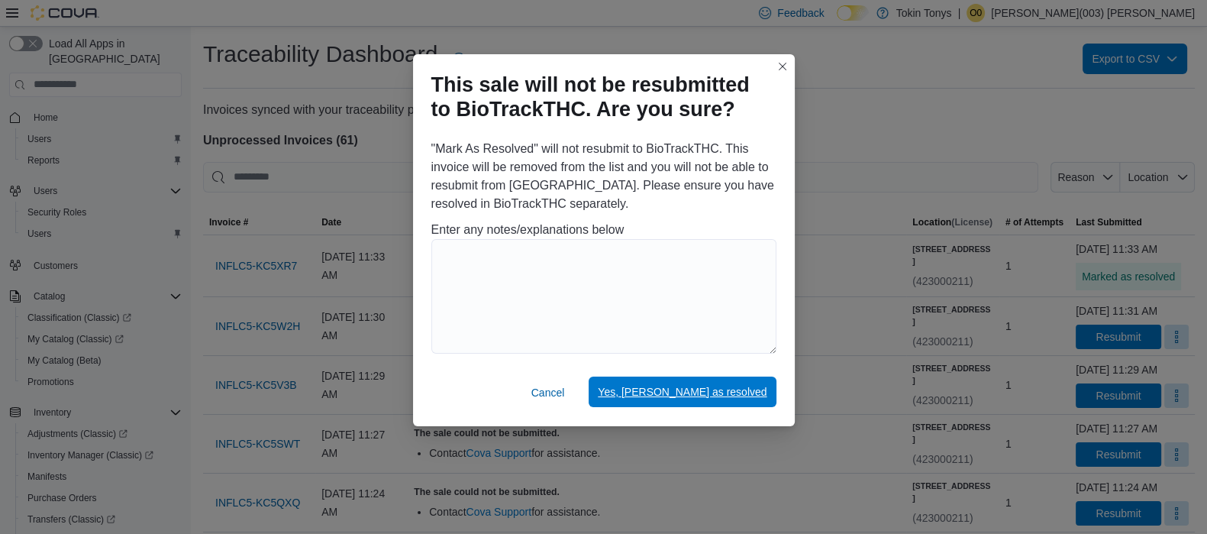
click at [701, 395] on span "Yes, [PERSON_NAME] as resolved" at bounding box center [682, 391] width 169 height 15
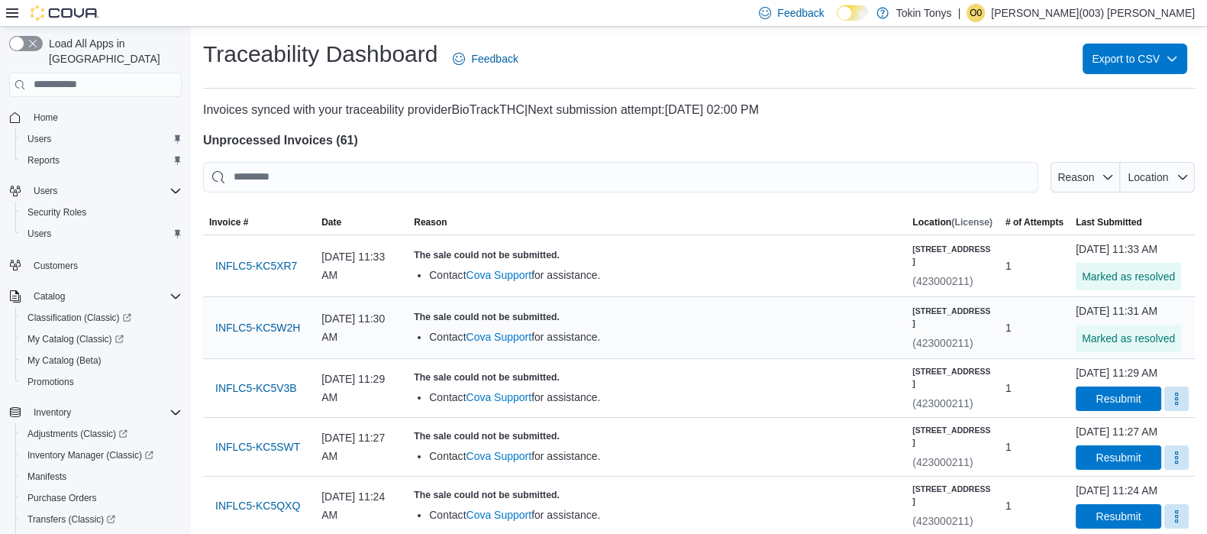
scroll to position [95, 0]
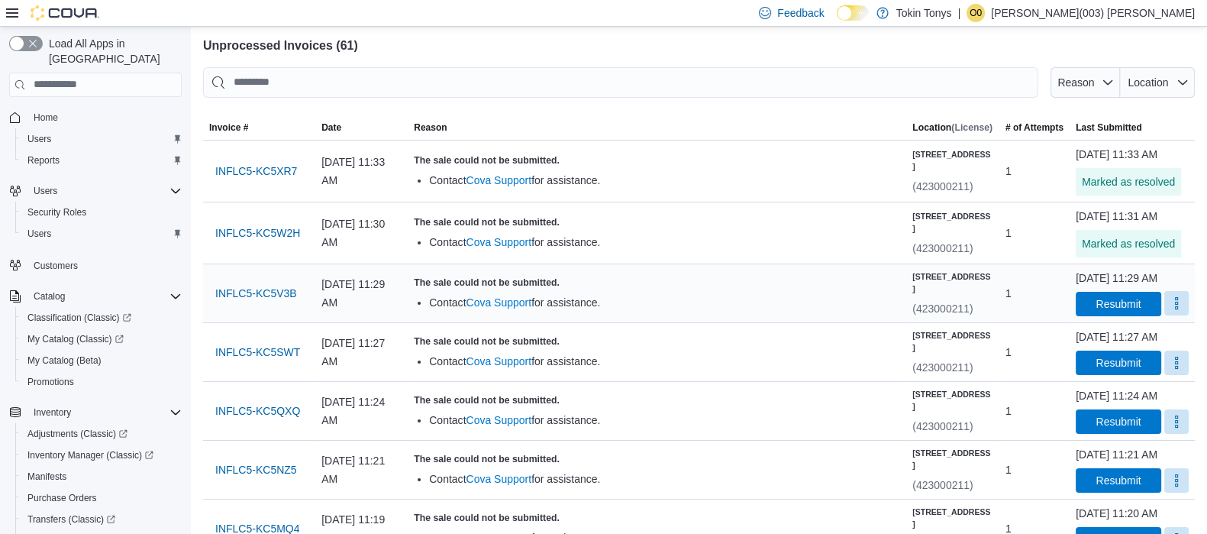
click at [1170, 315] on button "More" at bounding box center [1177, 303] width 24 height 24
click at [1123, 383] on span "Mark as Resolved" at bounding box center [1140, 387] width 86 height 15
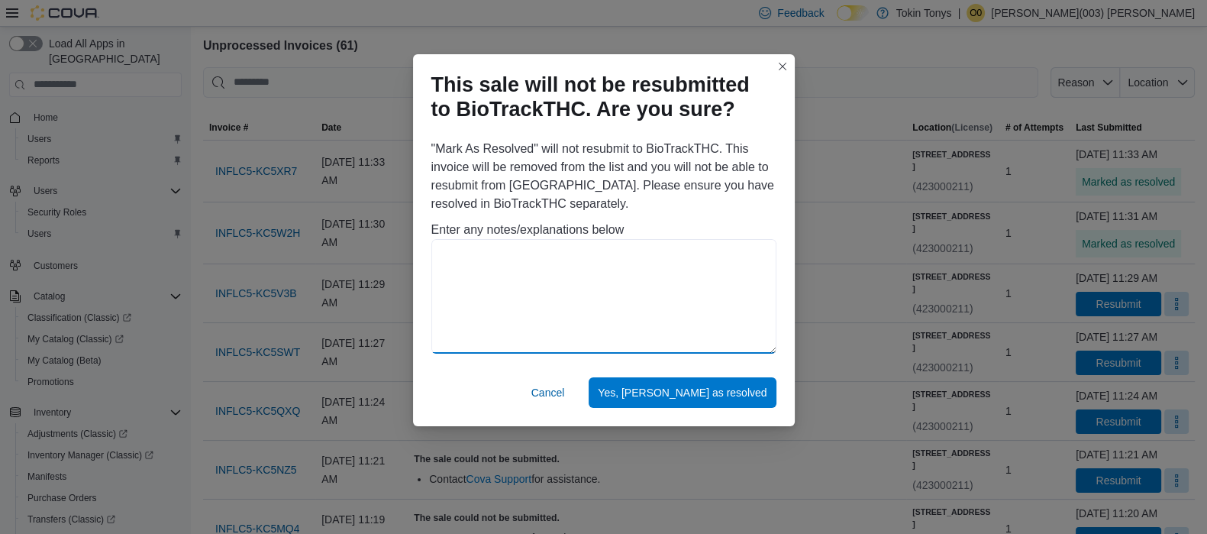
click at [676, 299] on textarea at bounding box center [604, 296] width 345 height 115
drag, startPoint x: 532, startPoint y: 273, endPoint x: 417, endPoint y: 258, distance: 115.6
click at [417, 258] on div "**********" at bounding box center [604, 249] width 382 height 231
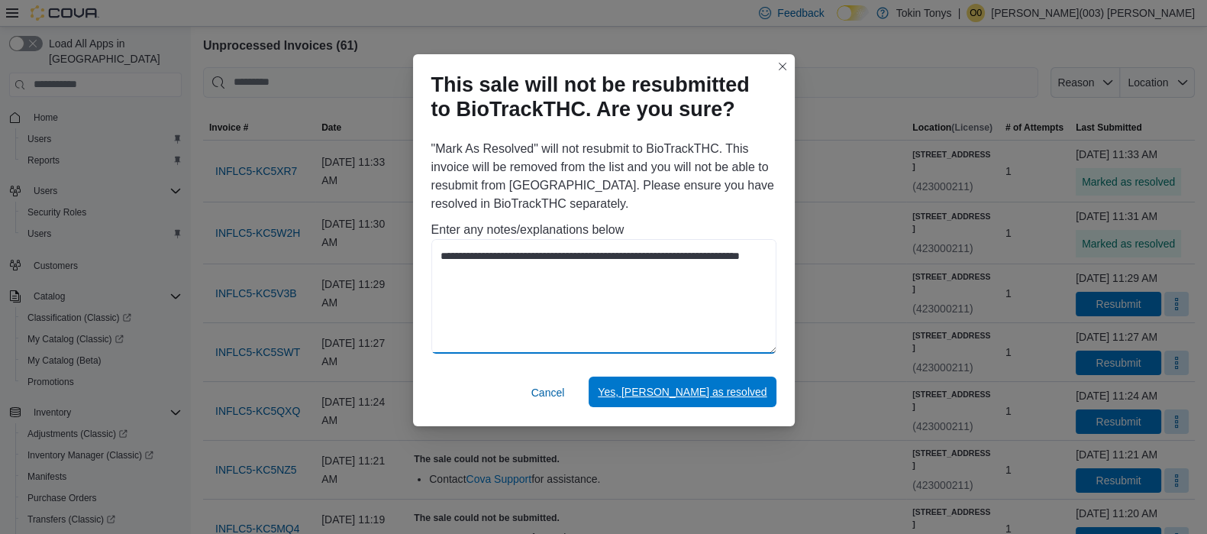
type textarea "**********"
click at [739, 380] on span "Yes, [PERSON_NAME] as resolved" at bounding box center [682, 392] width 169 height 31
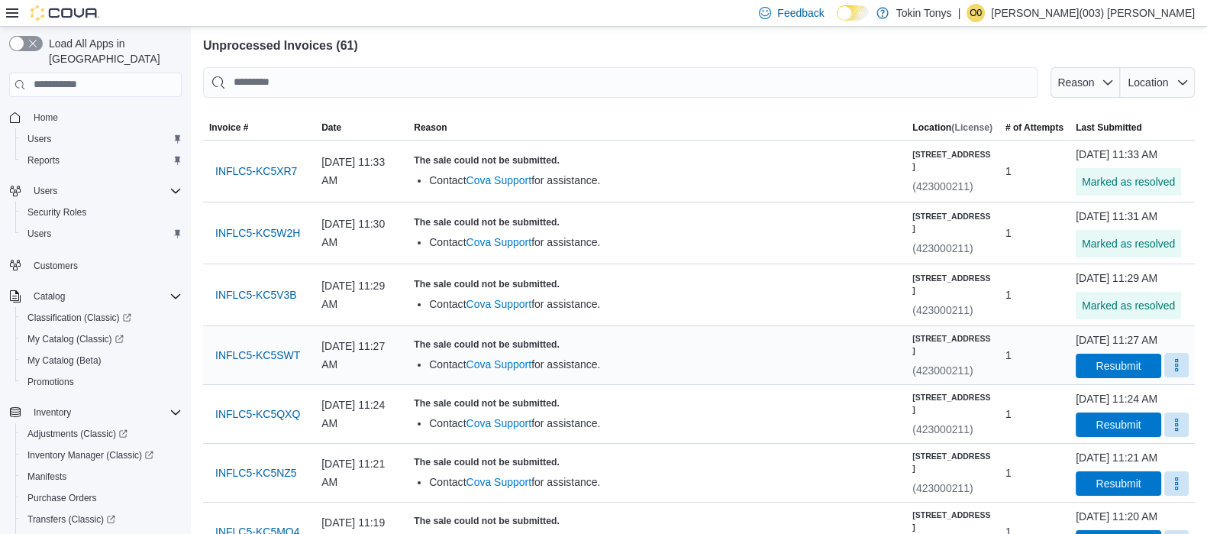
click at [1165, 377] on button "More" at bounding box center [1177, 365] width 24 height 24
click at [1157, 457] on span "Mark as Resolved" at bounding box center [1140, 464] width 86 height 15
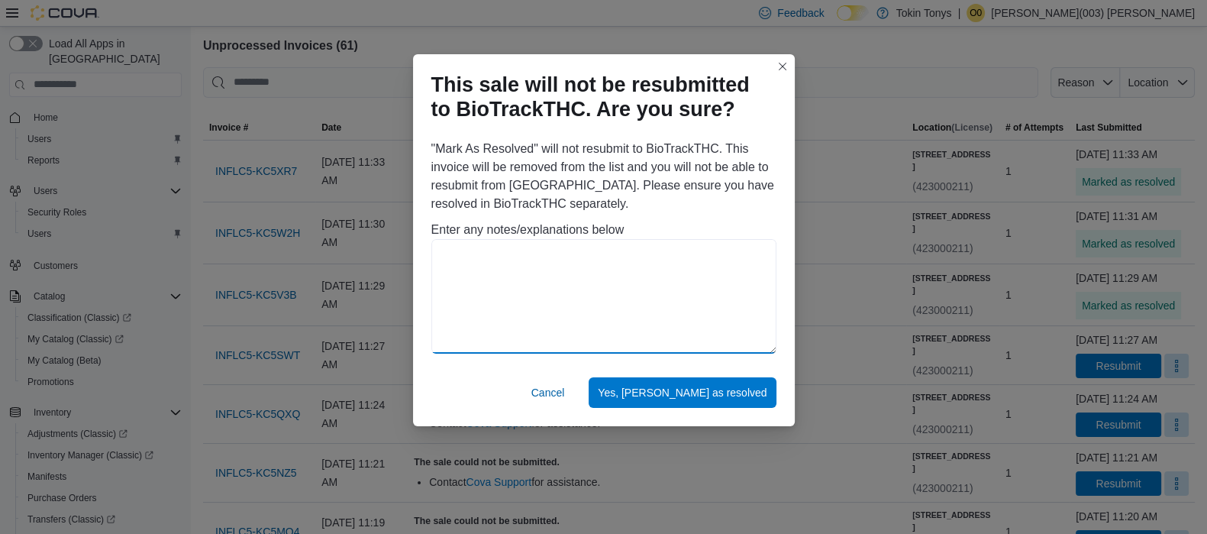
click at [665, 286] on textarea at bounding box center [604, 296] width 345 height 115
paste textarea "**********"
drag, startPoint x: 622, startPoint y: 259, endPoint x: 562, endPoint y: 263, distance: 60.5
click at [562, 263] on textarea "**********" at bounding box center [604, 296] width 345 height 115
click at [554, 283] on textarea "**********" at bounding box center [604, 296] width 345 height 115
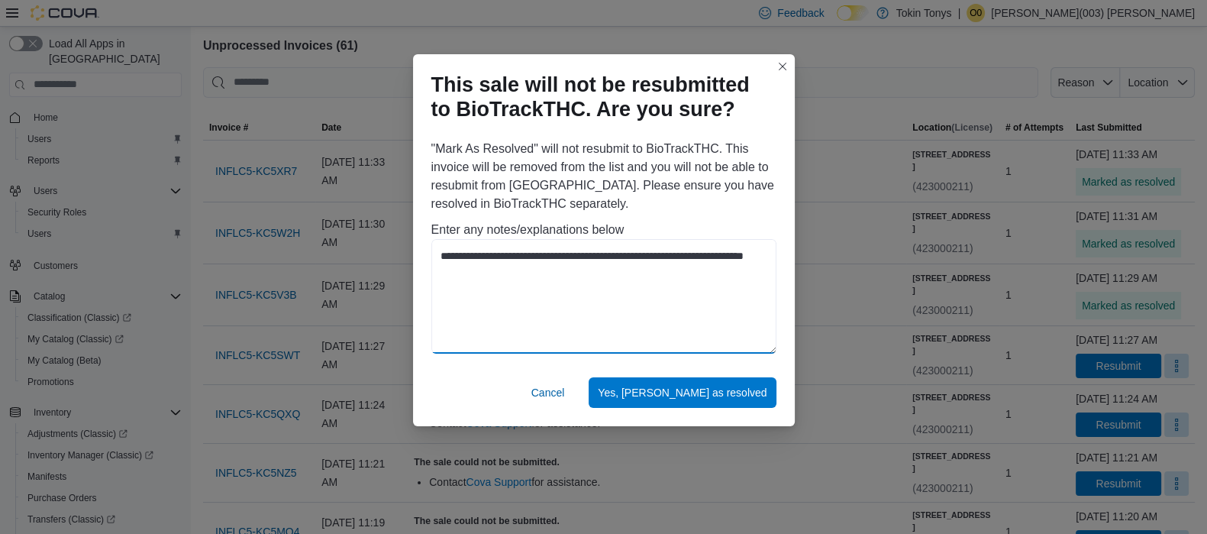
drag, startPoint x: 515, startPoint y: 284, endPoint x: 432, endPoint y: 260, distance: 85.8
click at [432, 260] on textarea "**********" at bounding box center [604, 296] width 345 height 115
type textarea "**********"
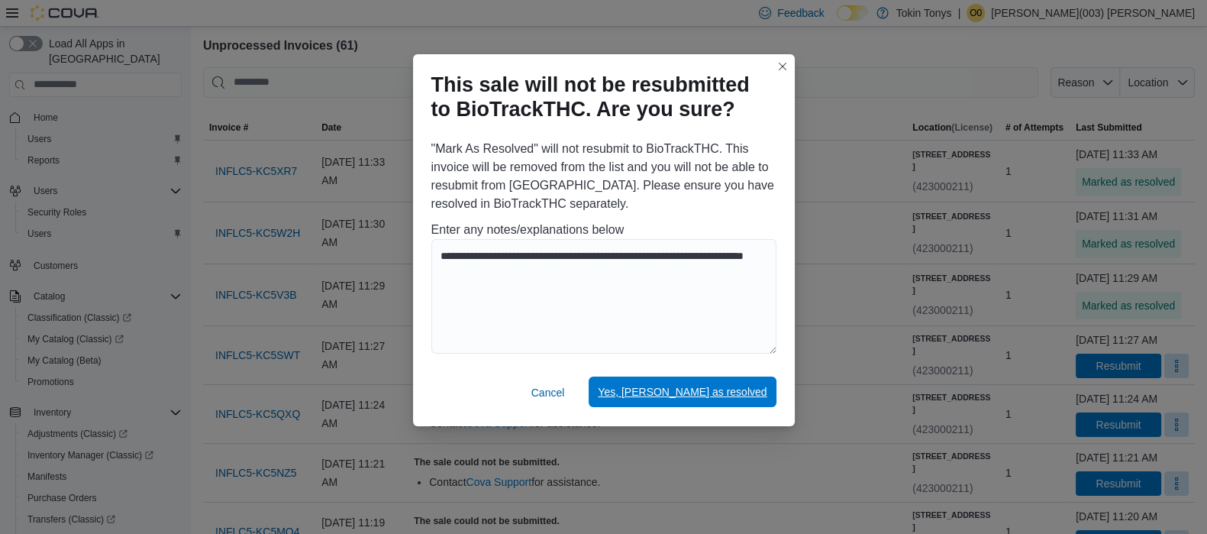
click at [673, 382] on span "Yes, [PERSON_NAME] as resolved" at bounding box center [682, 392] width 169 height 31
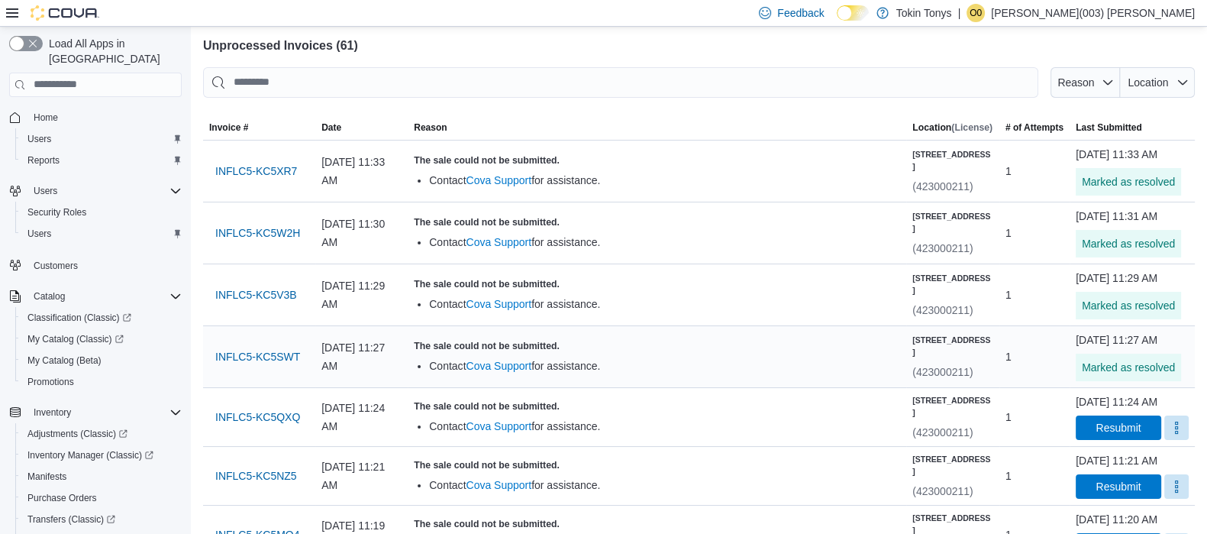
scroll to position [190, 0]
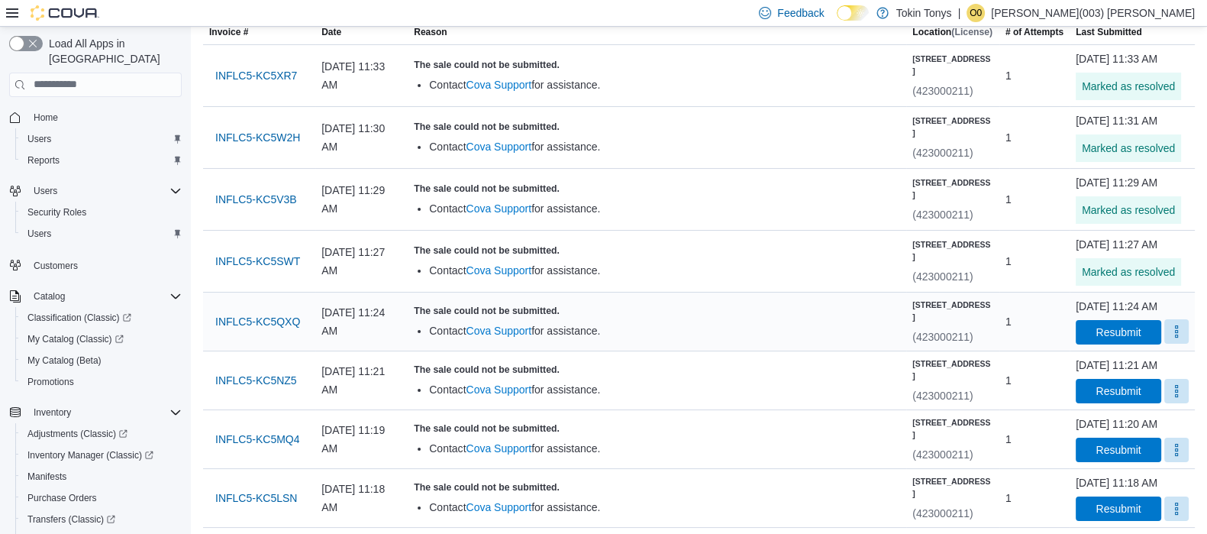
click at [1165, 344] on button "More" at bounding box center [1177, 331] width 24 height 24
click at [1107, 444] on span "Mark as Resolved" at bounding box center [1140, 445] width 86 height 15
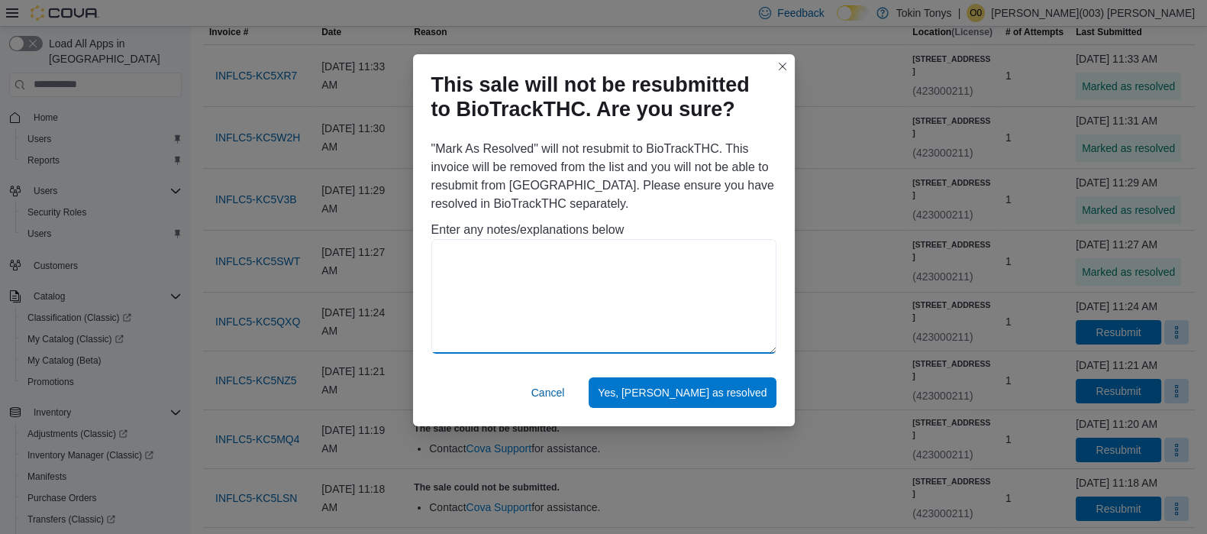
click at [486, 288] on textarea at bounding box center [604, 296] width 345 height 115
paste textarea "**********"
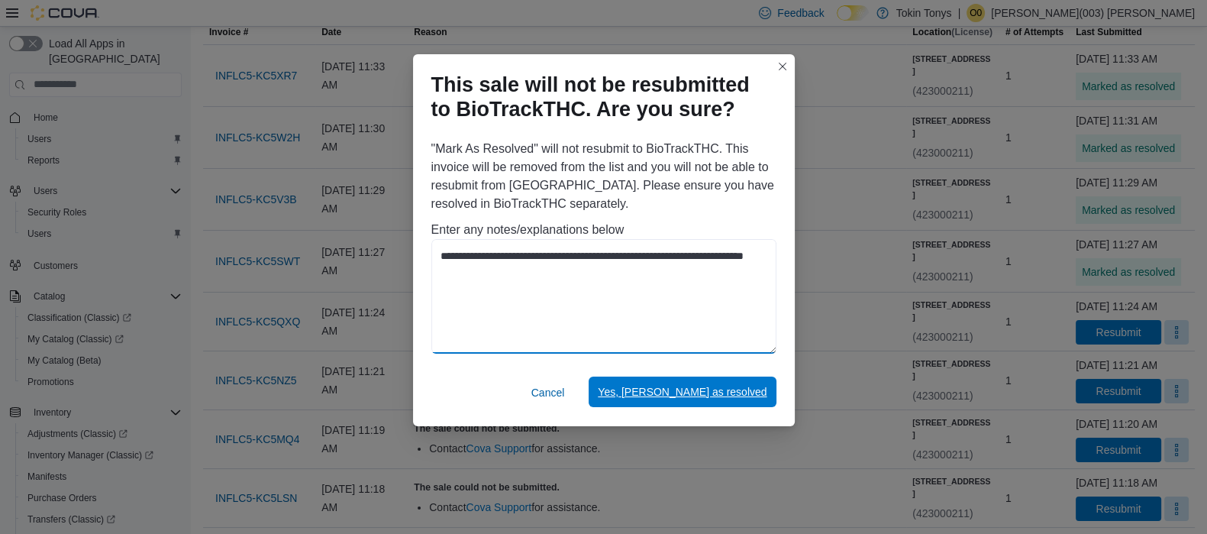
type textarea "**********"
click at [685, 403] on span "Yes, [PERSON_NAME] as resolved" at bounding box center [682, 392] width 169 height 31
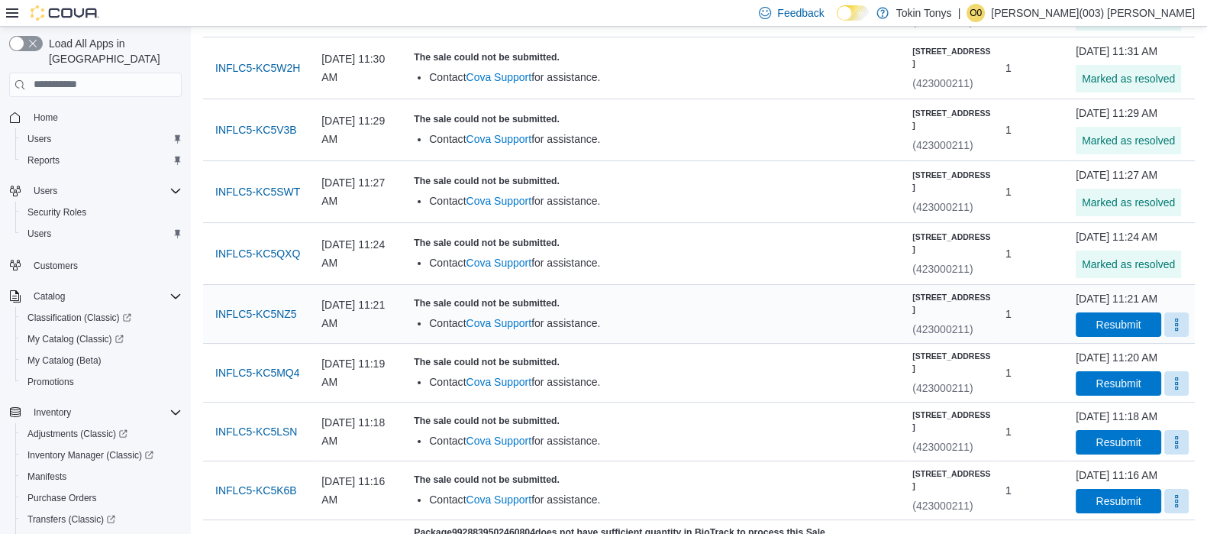
scroll to position [286, 0]
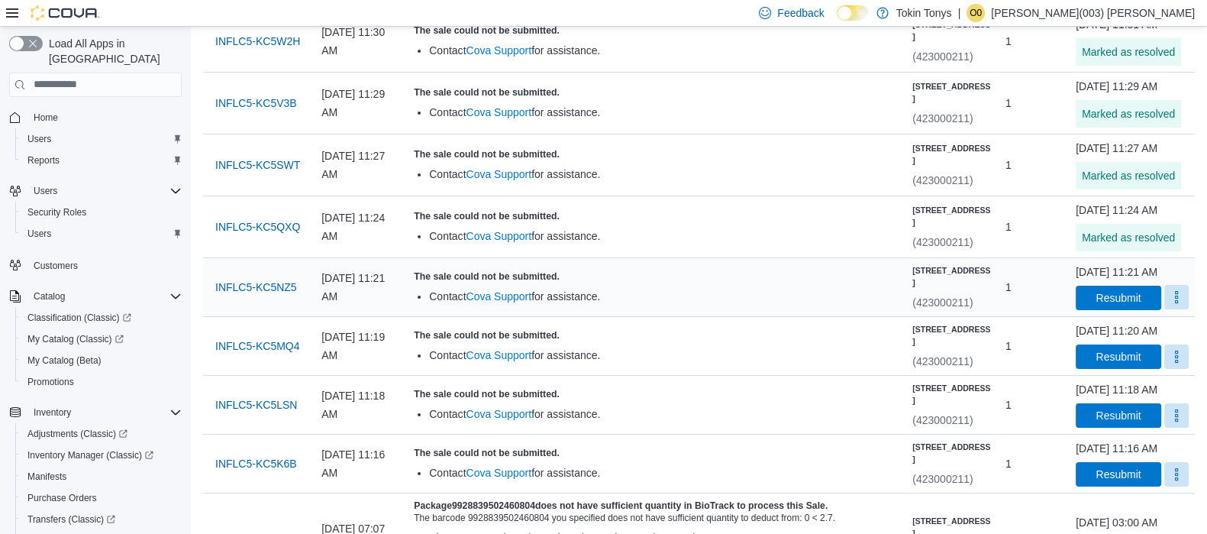
click at [1165, 309] on button "More" at bounding box center [1177, 297] width 24 height 24
click at [1097, 416] on button "Mark as Resolved" at bounding box center [1140, 426] width 98 height 27
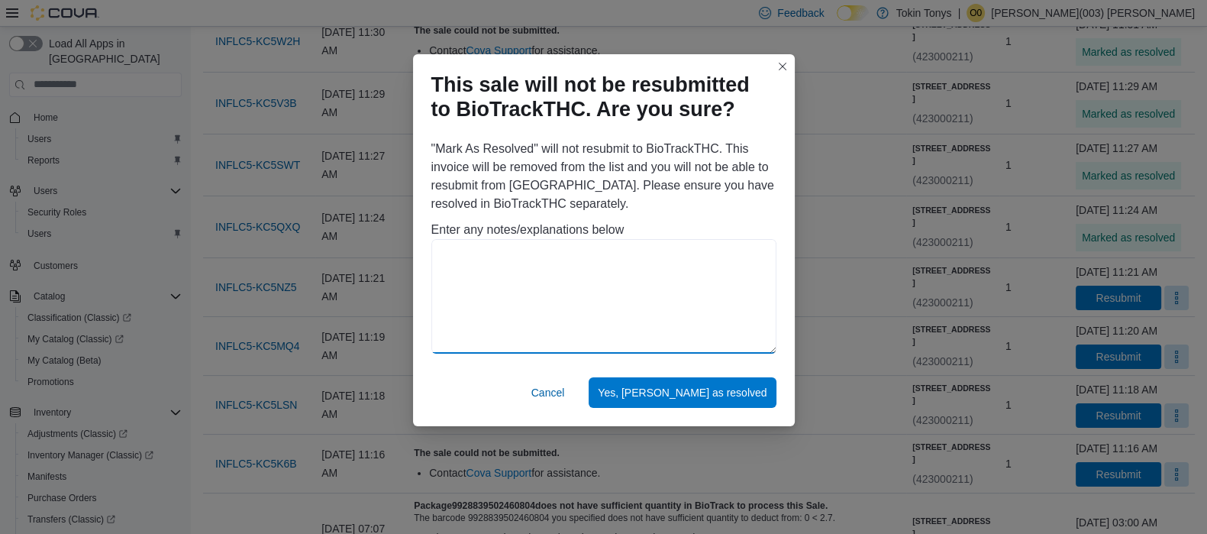
click at [589, 309] on textarea at bounding box center [604, 296] width 345 height 115
paste textarea "**********"
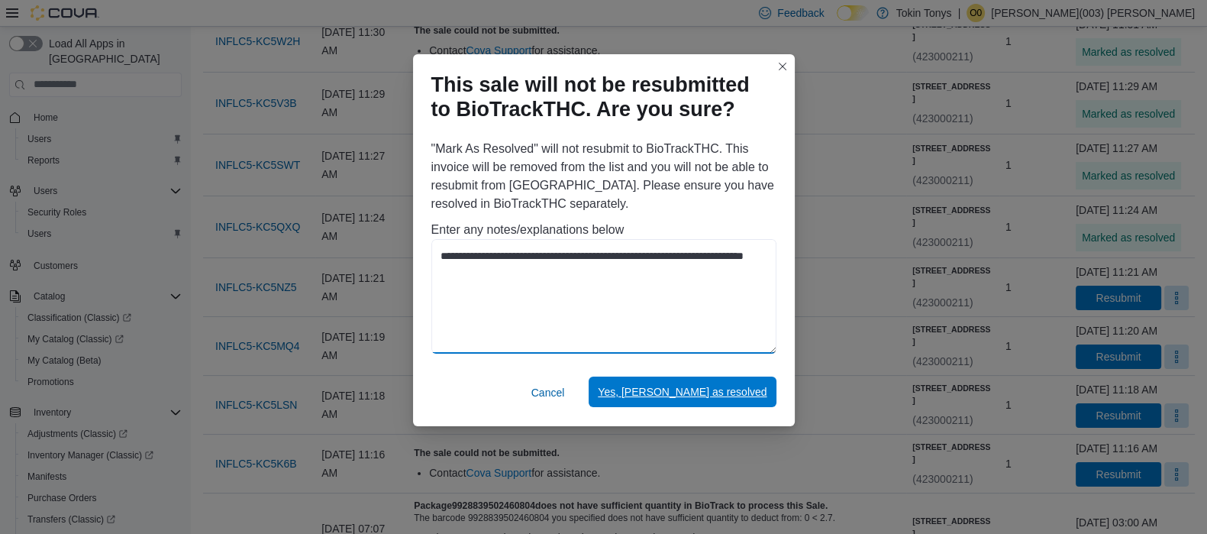
type textarea "**********"
click at [666, 386] on span "Yes, [PERSON_NAME] as resolved" at bounding box center [682, 391] width 169 height 15
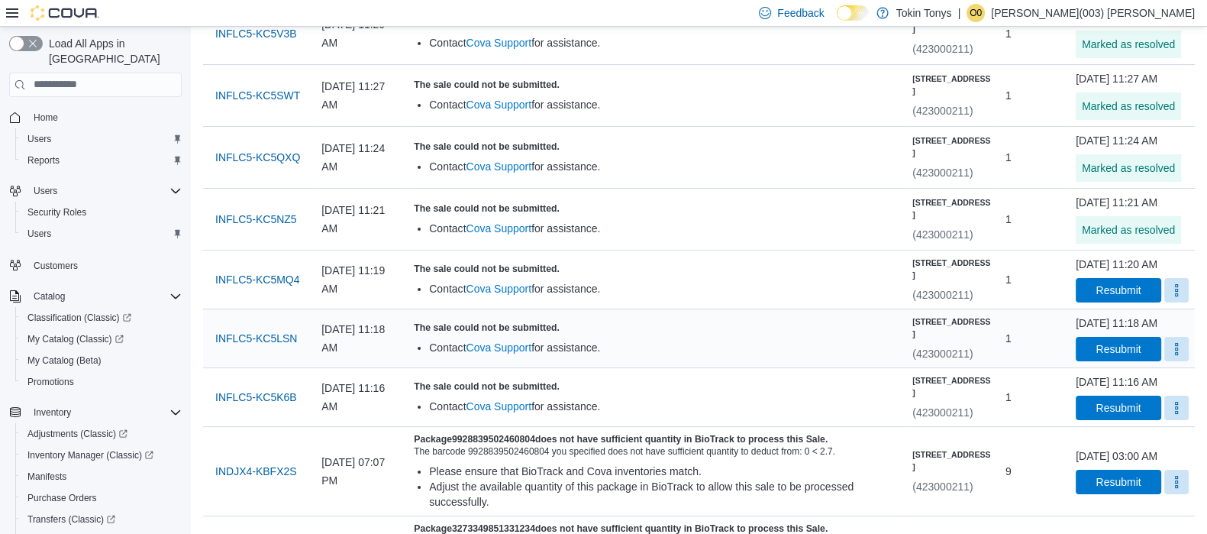
scroll to position [381, 0]
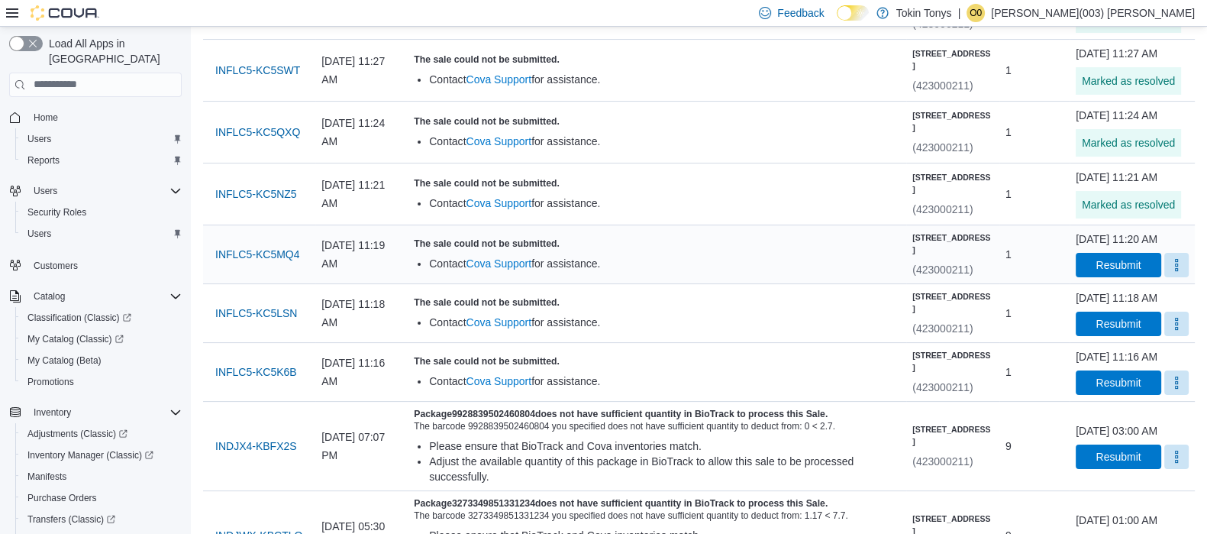
click at [1152, 277] on div "Resubmit" at bounding box center [1132, 265] width 113 height 24
click at [1165, 276] on button "More" at bounding box center [1177, 264] width 24 height 24
click at [1092, 407] on button "Mark as Resolved" at bounding box center [1140, 409] width 98 height 27
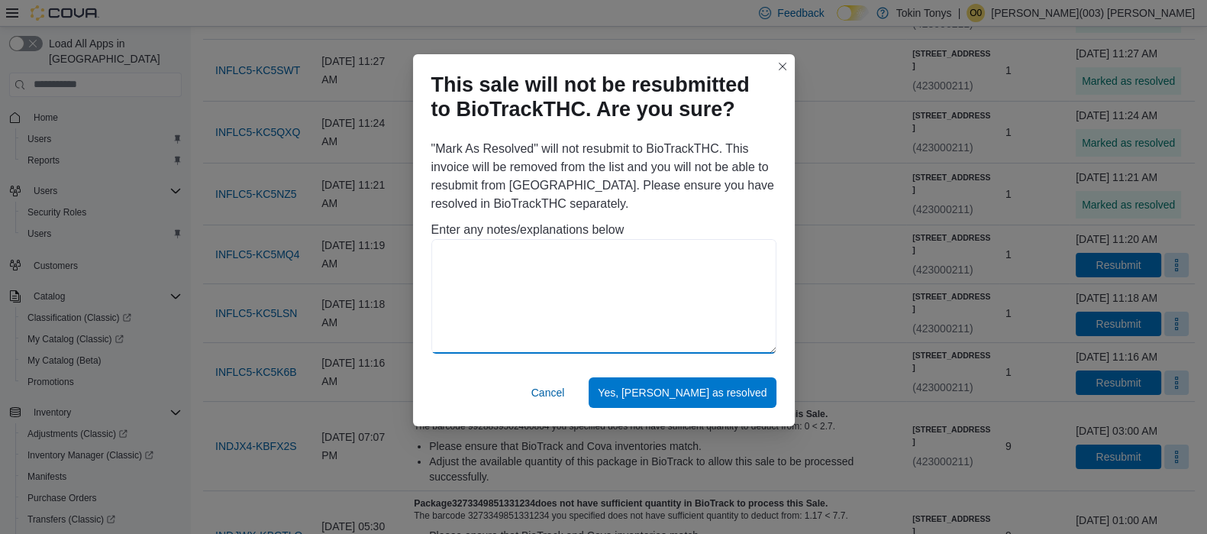
click at [657, 307] on textarea at bounding box center [604, 296] width 345 height 115
paste textarea "**********"
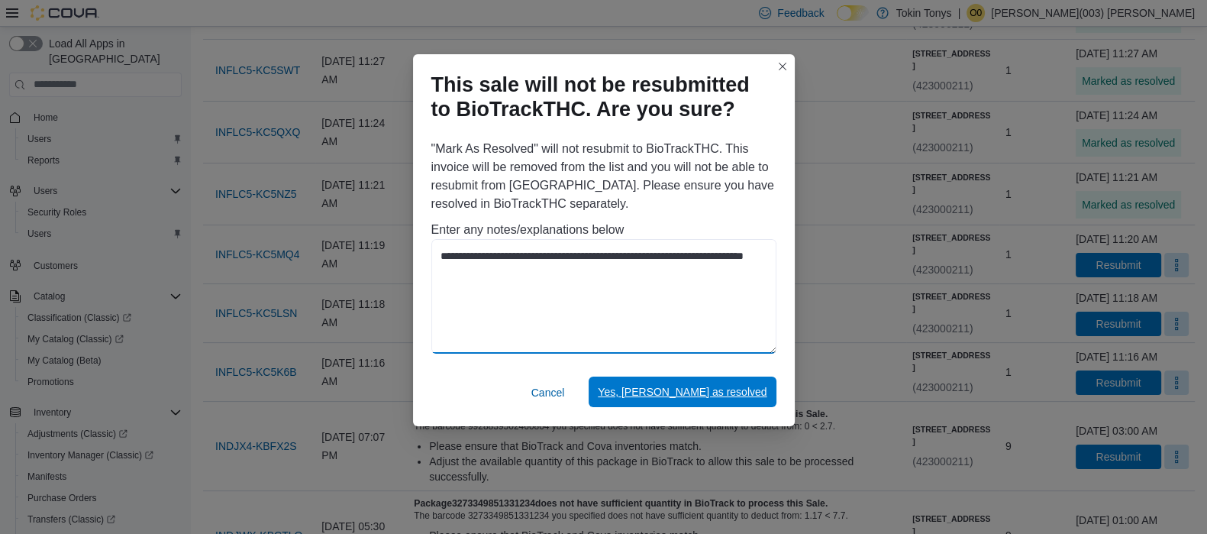
type textarea "**********"
click at [733, 380] on span "Yes, [PERSON_NAME] as resolved" at bounding box center [682, 392] width 169 height 31
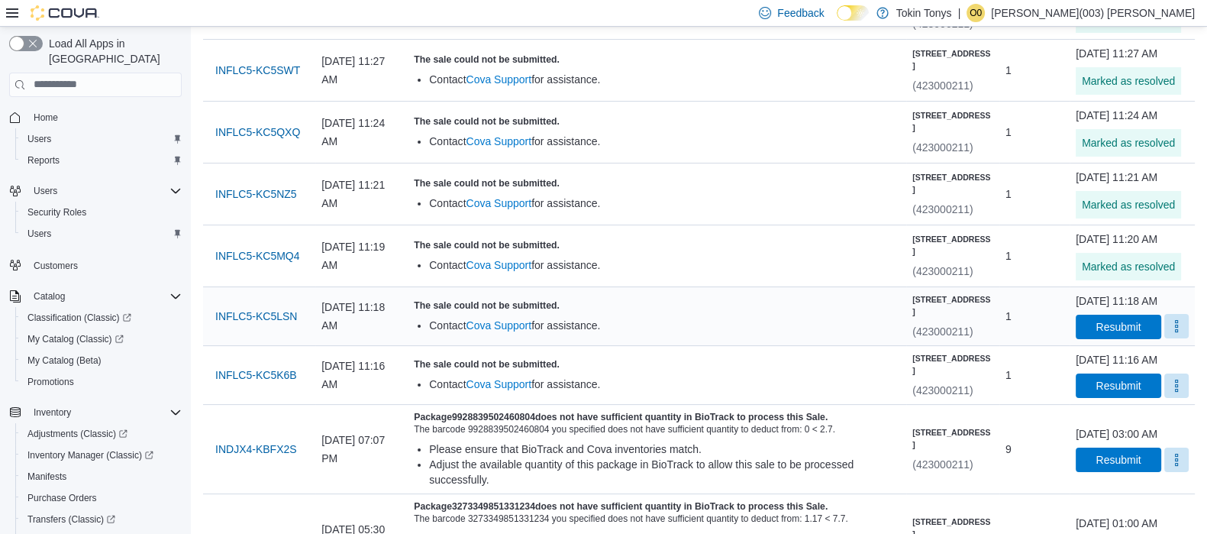
click at [1165, 338] on button "More" at bounding box center [1177, 326] width 24 height 24
click at [1105, 478] on span "Mark as Resolved" at bounding box center [1140, 485] width 86 height 15
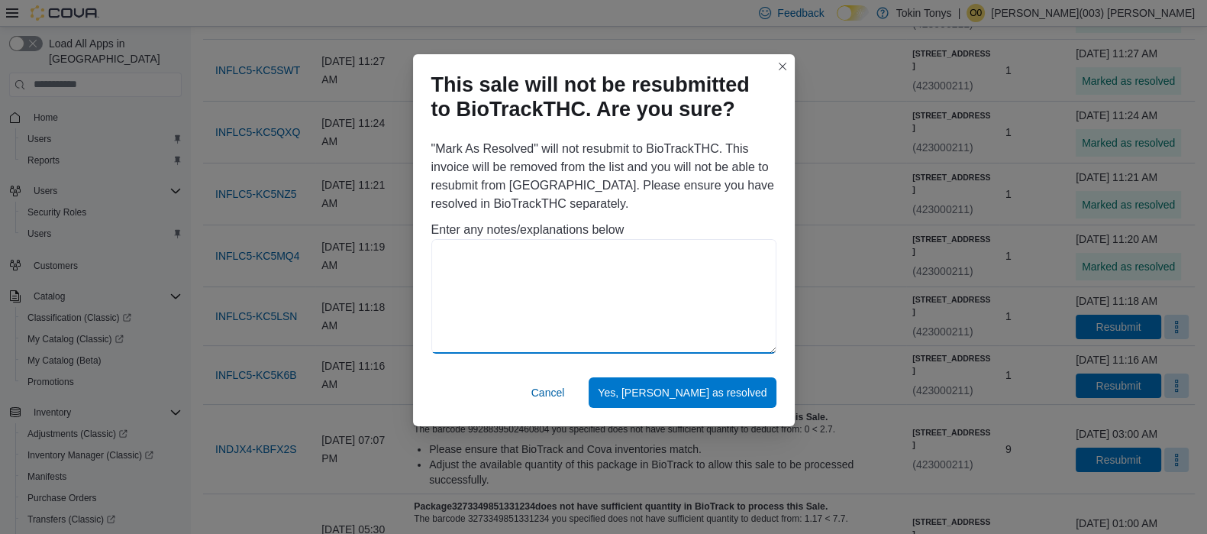
click at [579, 331] on textarea at bounding box center [604, 296] width 345 height 115
paste textarea "**********"
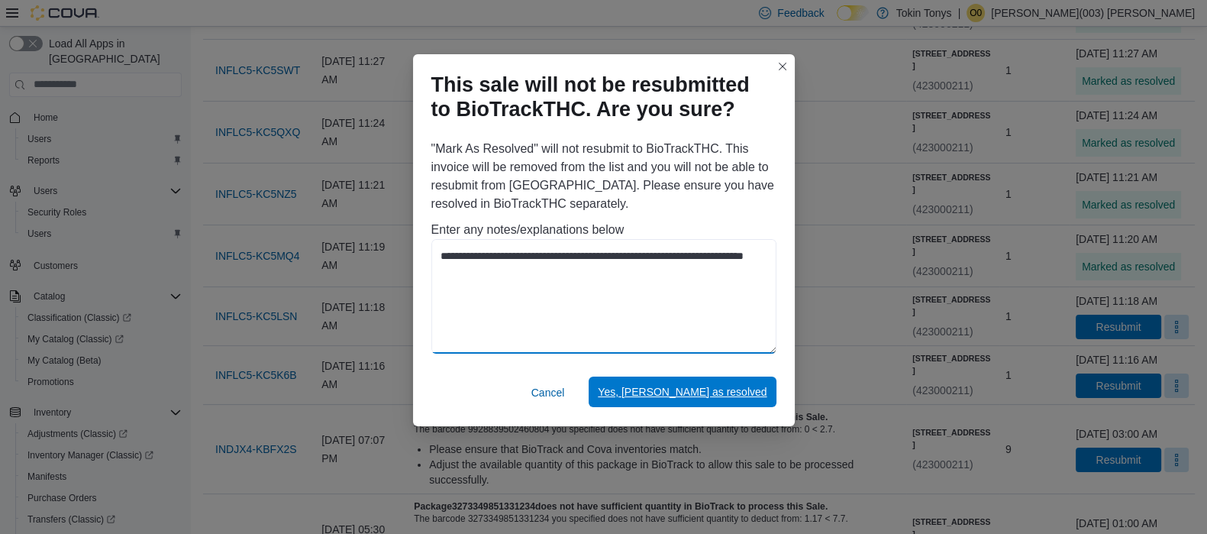
type textarea "**********"
click at [720, 402] on span "Yes, [PERSON_NAME] as resolved" at bounding box center [682, 392] width 169 height 31
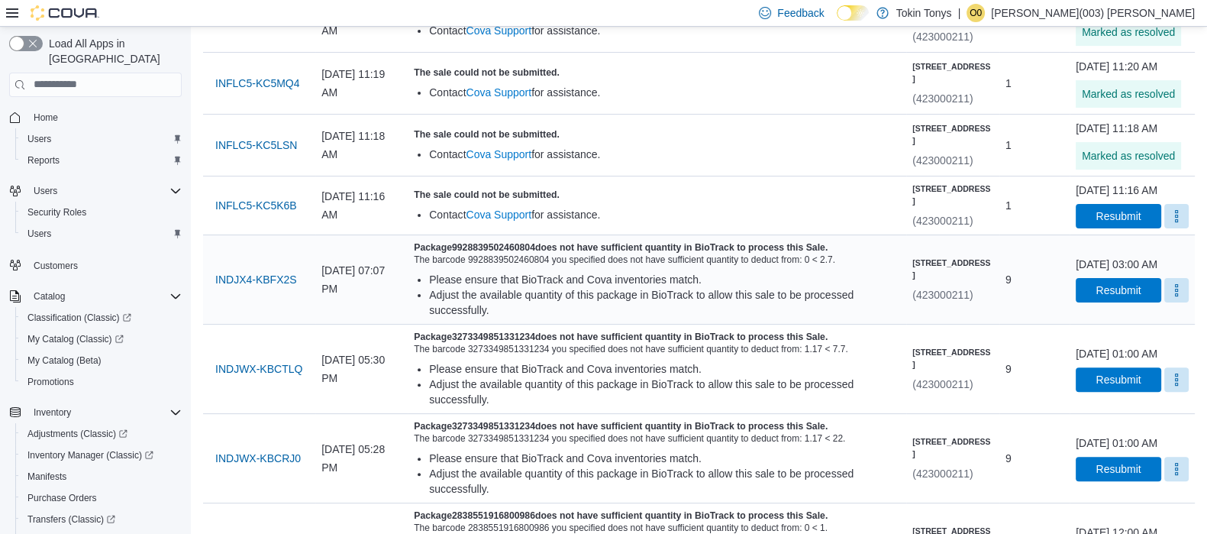
scroll to position [573, 0]
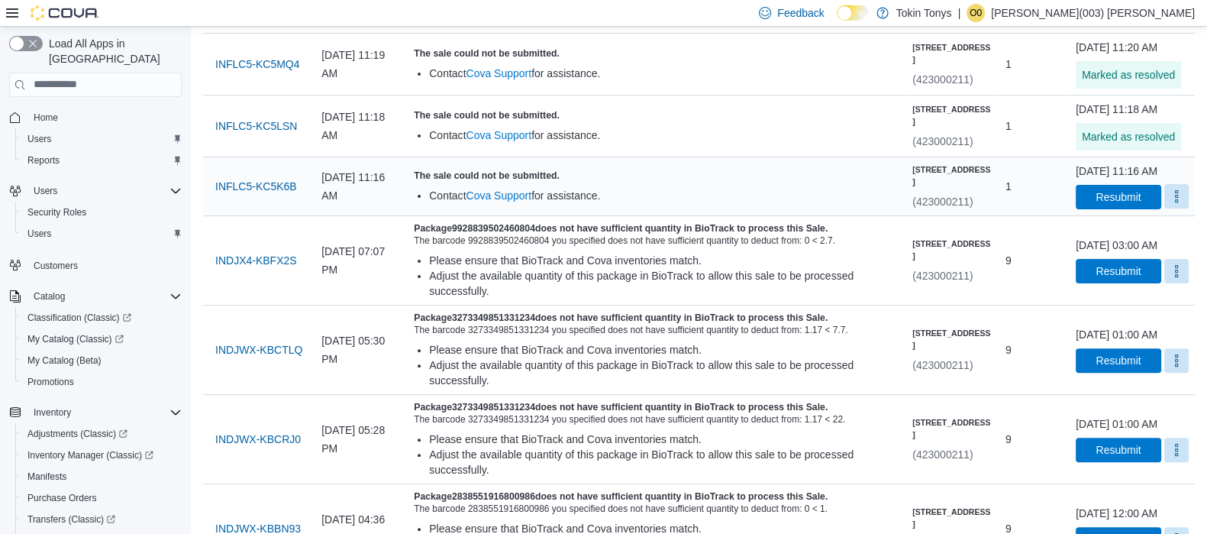
click at [1165, 208] on button "More" at bounding box center [1177, 196] width 24 height 24
click at [1101, 367] on span "Mark as Resolved" at bounding box center [1140, 371] width 86 height 15
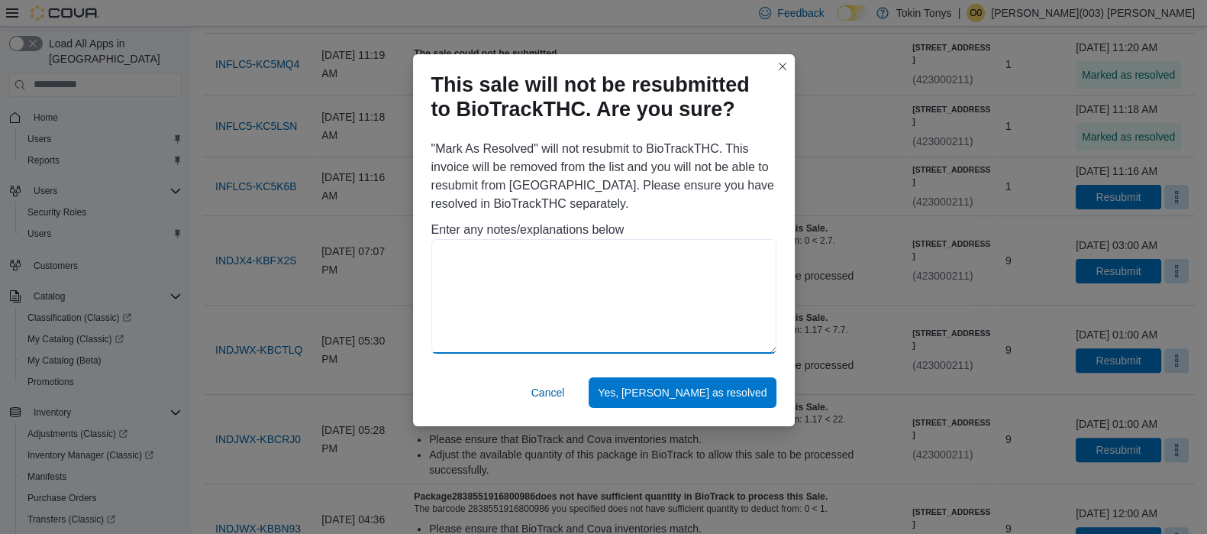
click at [543, 249] on textarea at bounding box center [604, 296] width 345 height 115
paste textarea "**********"
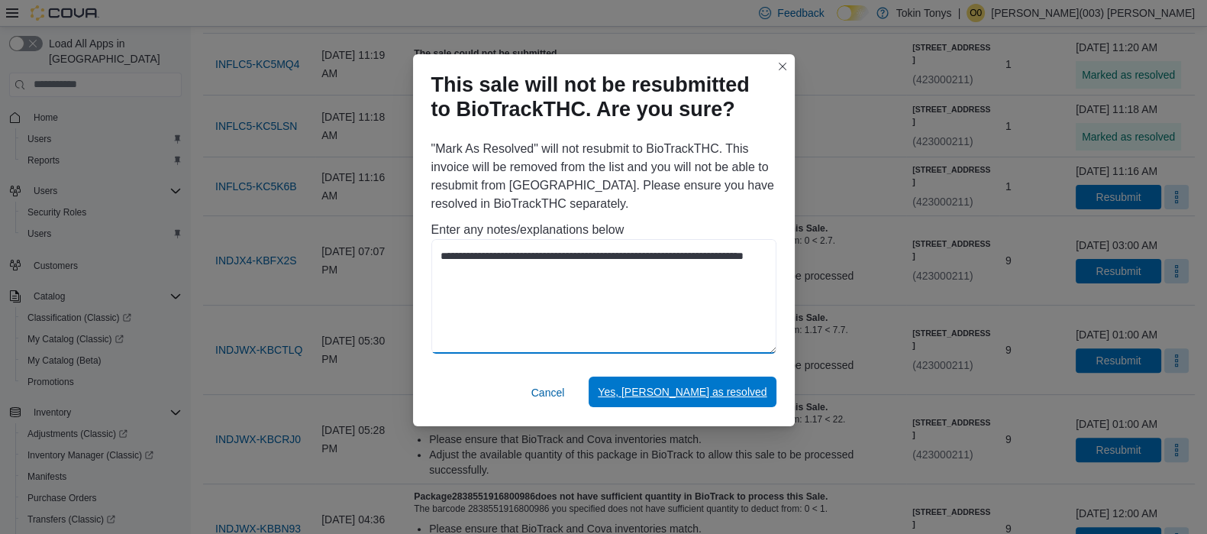
type textarea "**********"
click at [690, 377] on span "Yes, [PERSON_NAME] as resolved" at bounding box center [682, 392] width 169 height 31
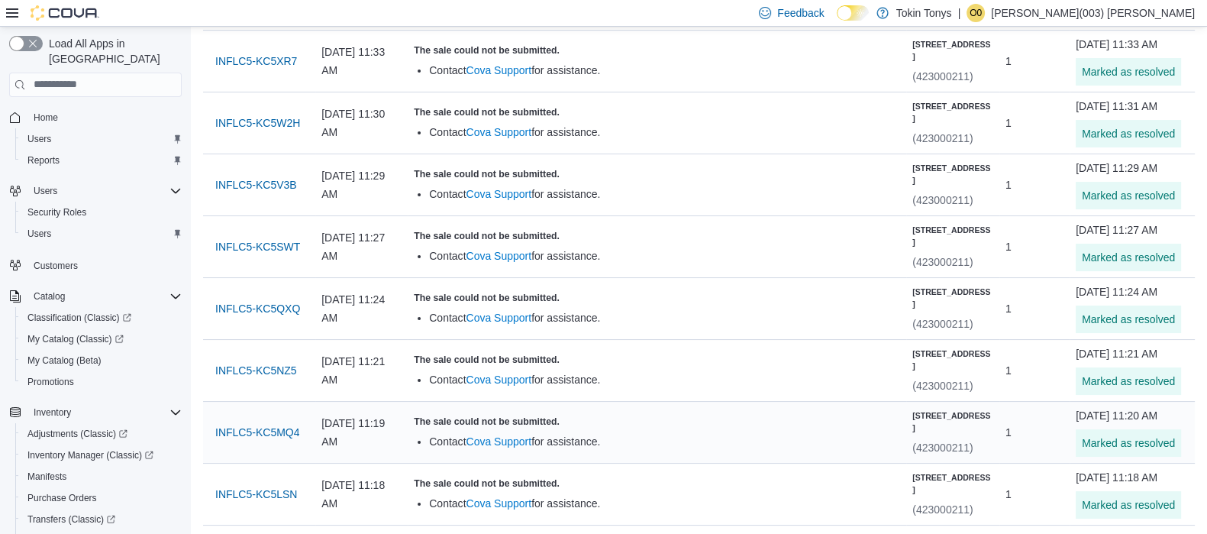
scroll to position [0, 0]
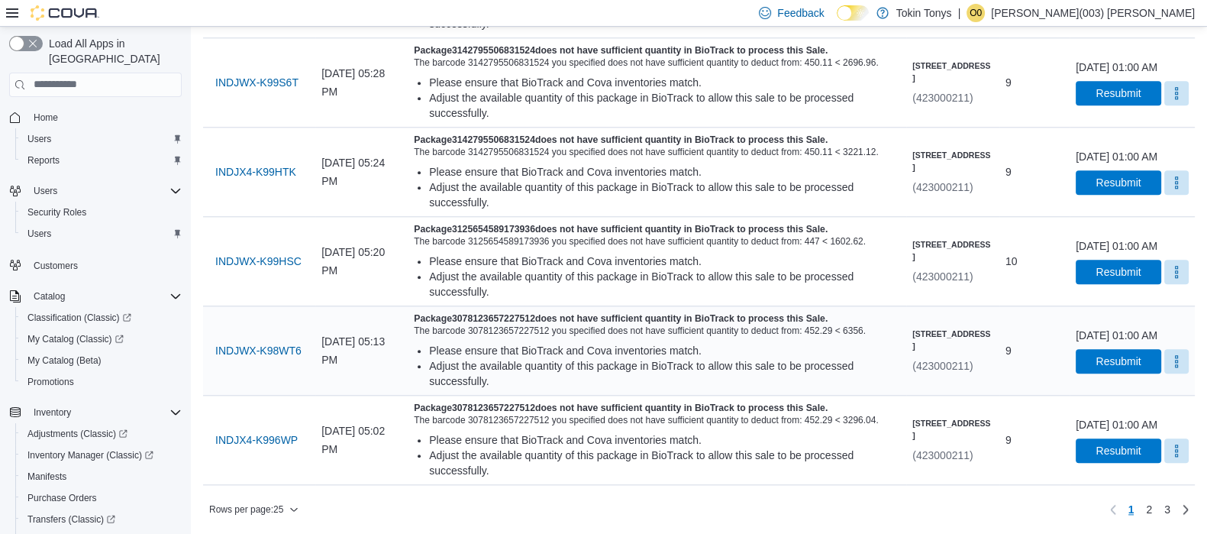
scroll to position [2213, 0]
click at [302, 505] on button "Rows per page : 25" at bounding box center [254, 509] width 102 height 18
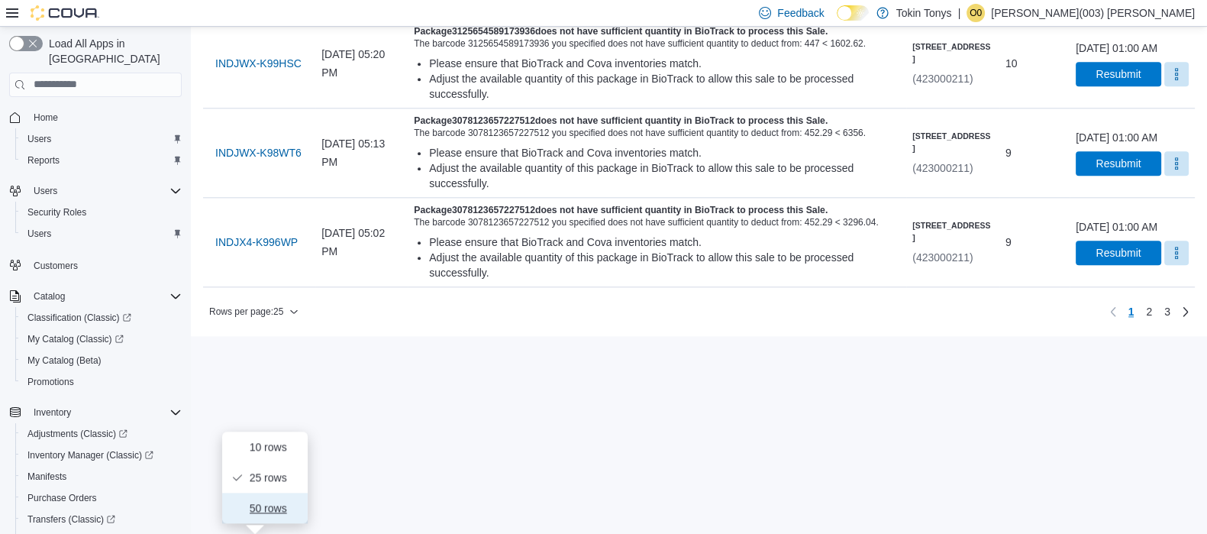
click at [269, 502] on span "50 rows" at bounding box center [274, 508] width 49 height 12
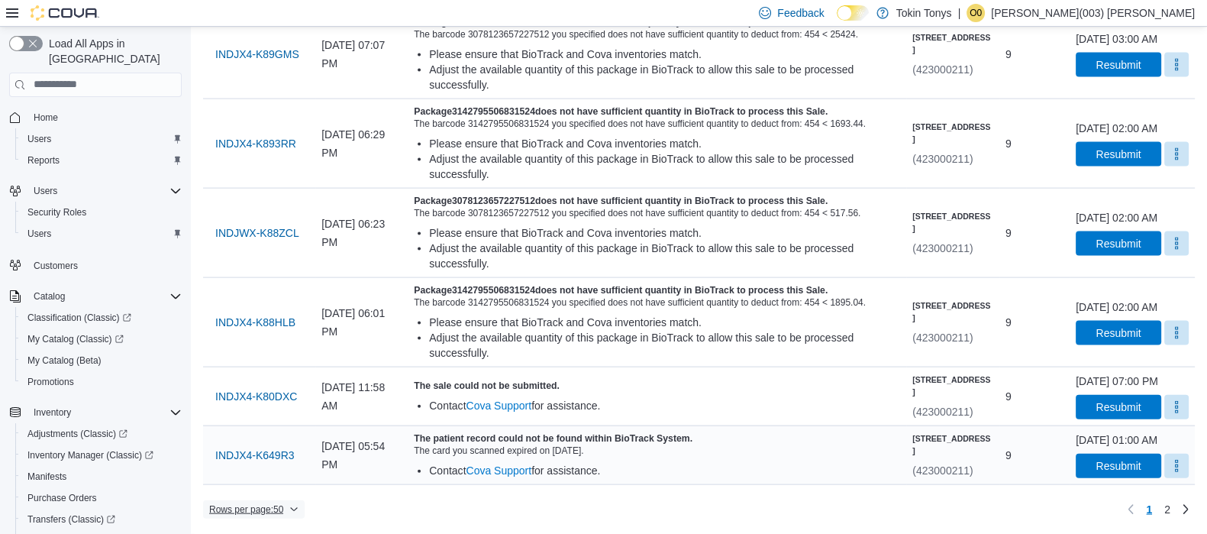
scroll to position [4653, 0]
click at [1171, 506] on span "2" at bounding box center [1168, 509] width 6 height 15
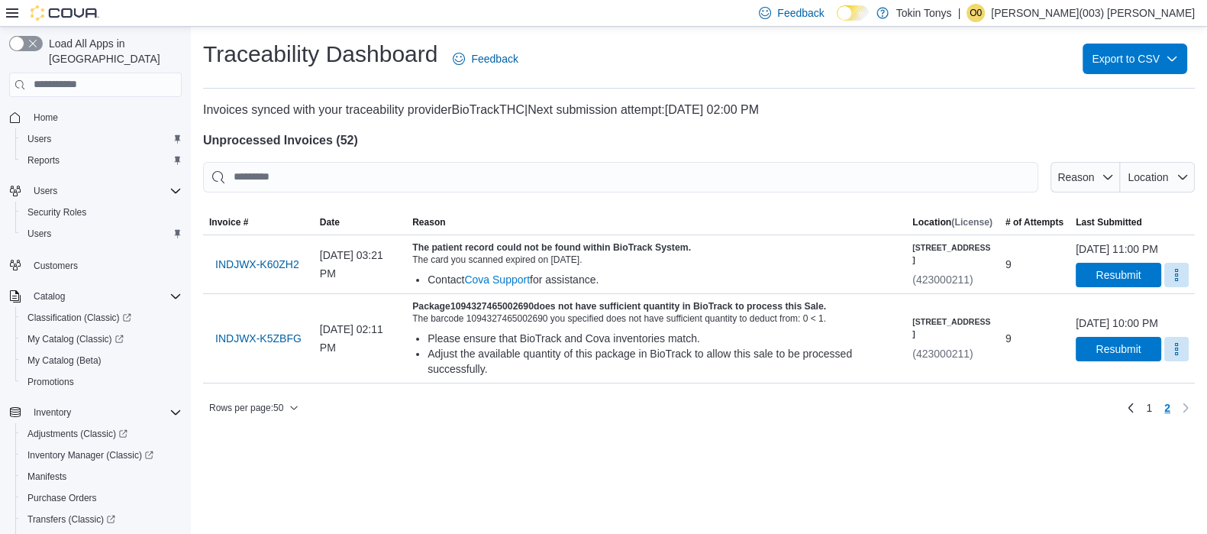
scroll to position [0, 0]
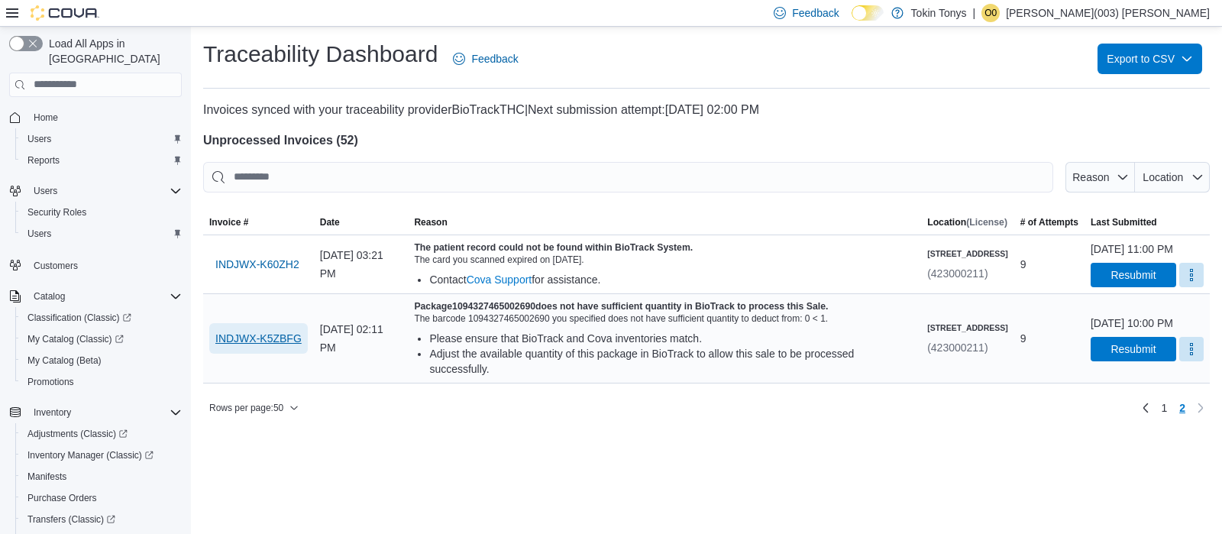
click at [245, 346] on span "INDJWX-K5ZBFG" at bounding box center [258, 338] width 86 height 15
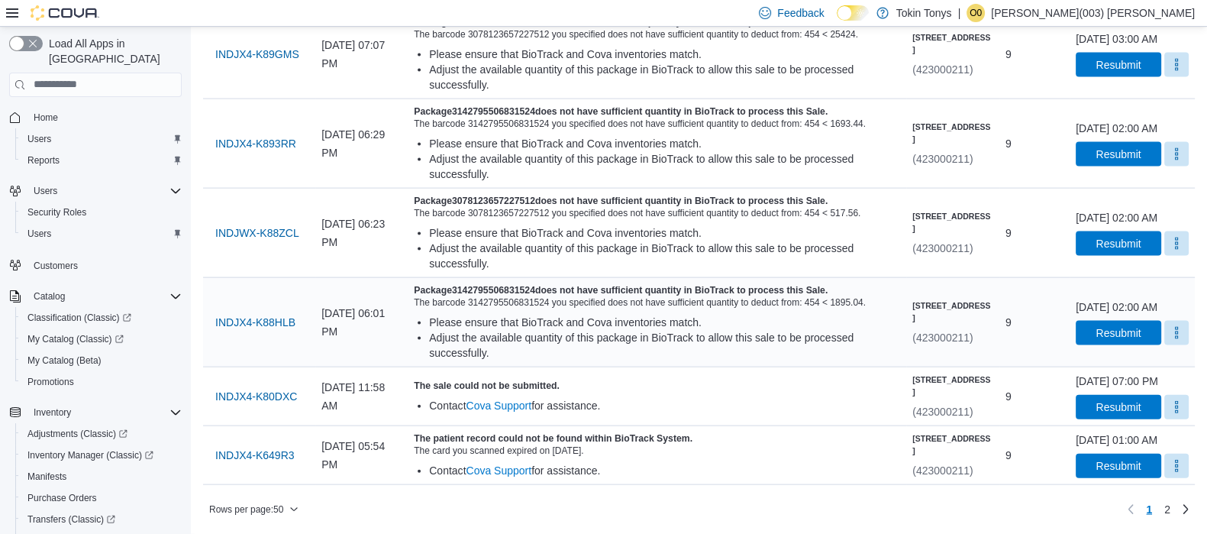
scroll to position [4653, 0]
click at [1171, 504] on span "2" at bounding box center [1168, 509] width 6 height 15
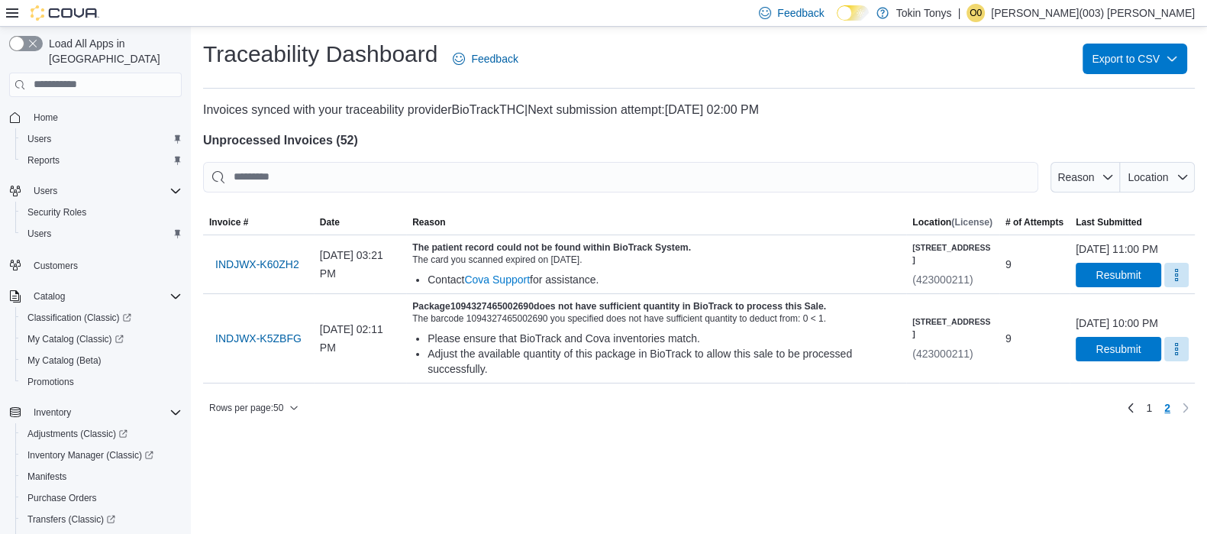
scroll to position [0, 0]
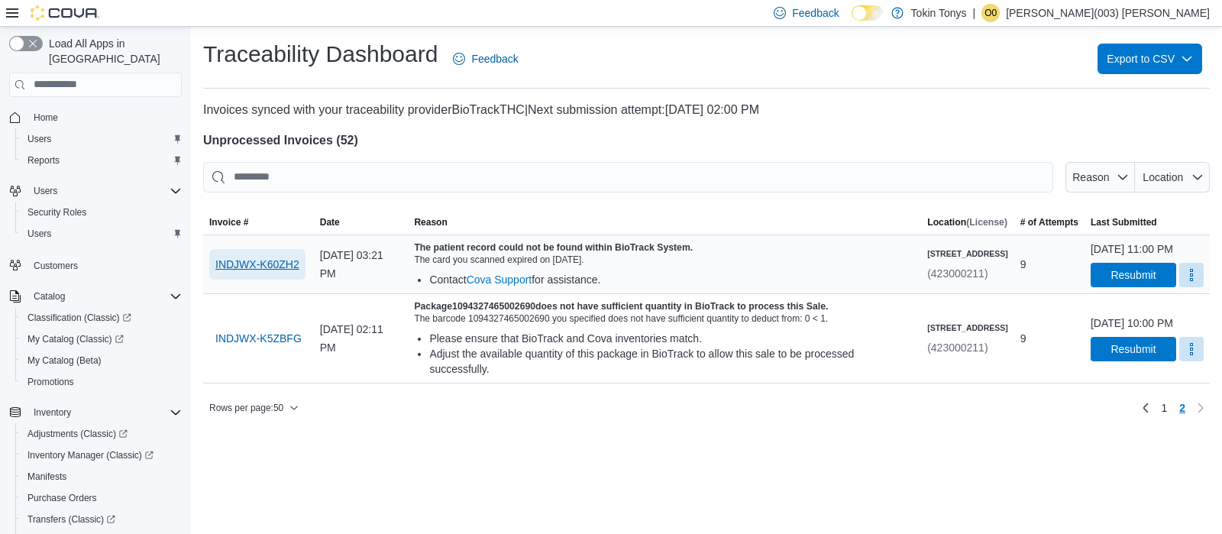
click at [289, 272] on span "INDJWX-K60ZH2" at bounding box center [257, 264] width 84 height 15
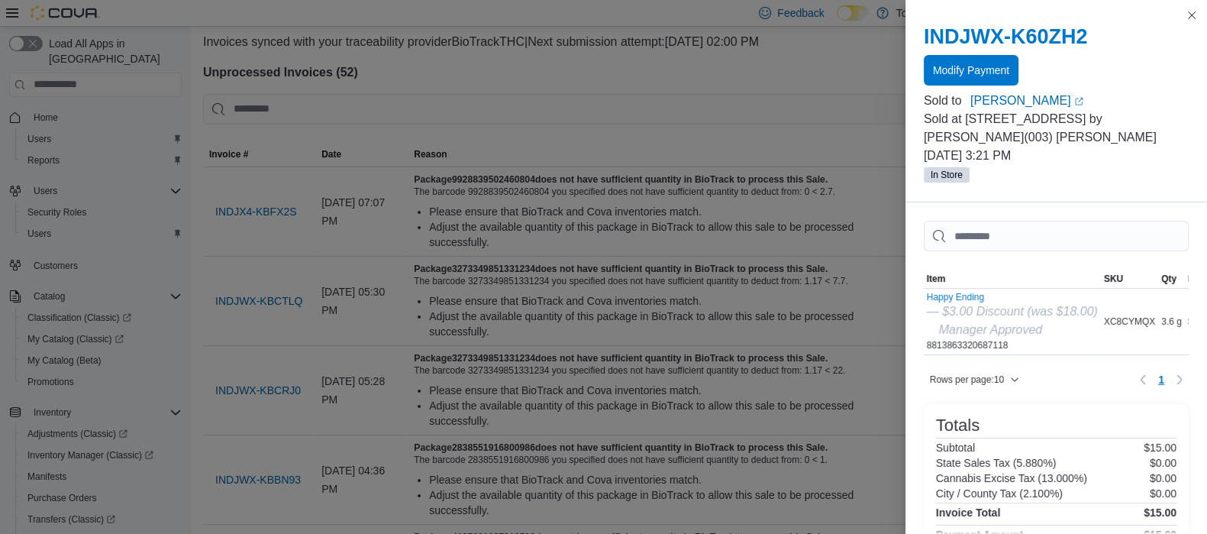
scroll to position [95, 0]
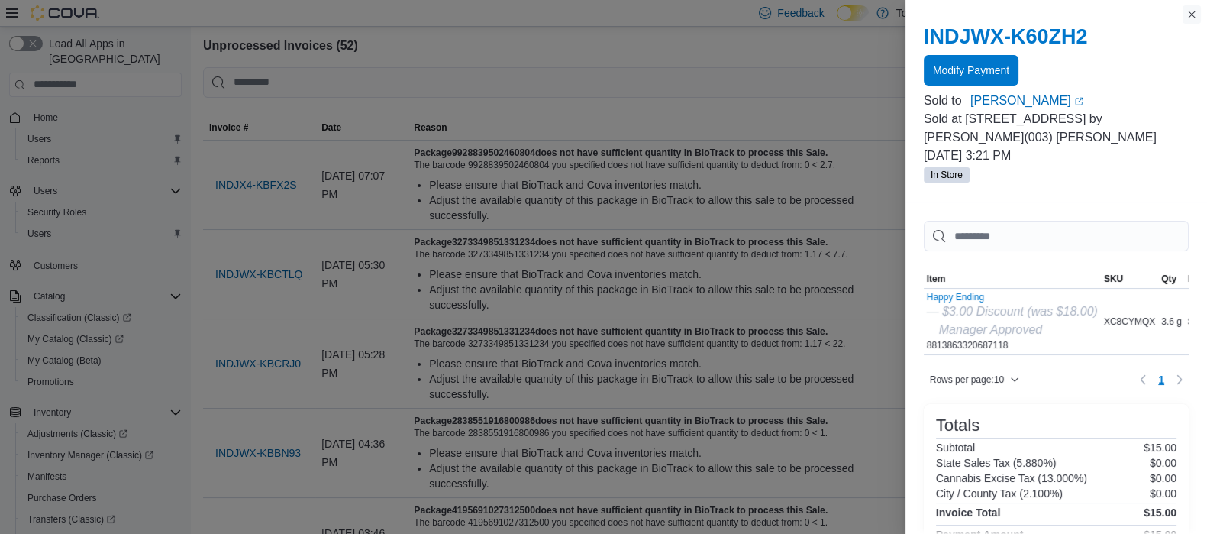
click at [1194, 19] on button "Close this dialog" at bounding box center [1192, 14] width 18 height 18
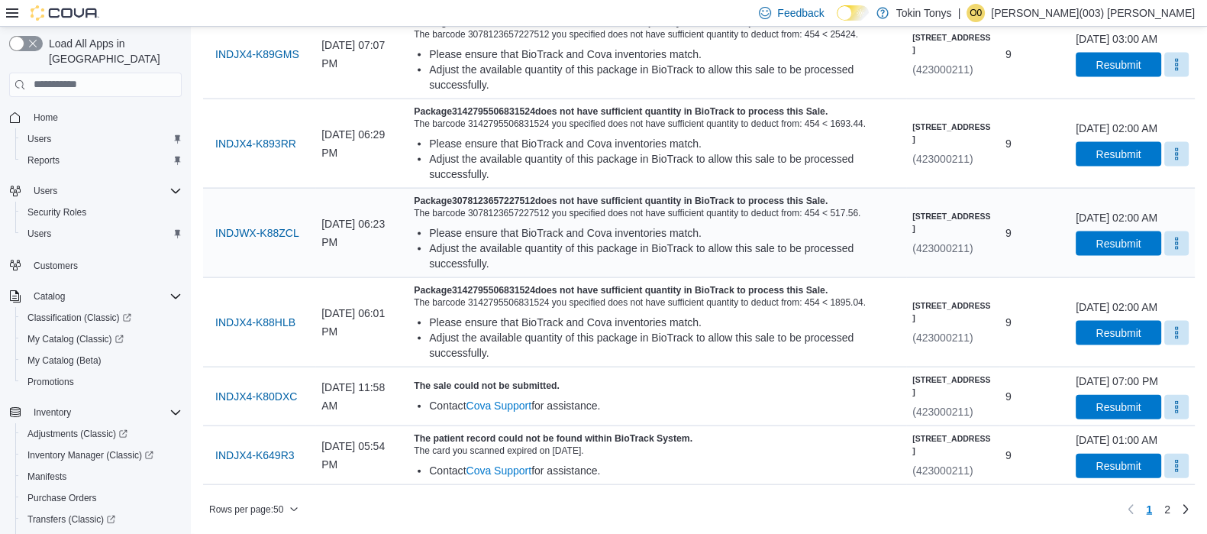
scroll to position [4653, 0]
click at [1177, 506] on link "2" at bounding box center [1168, 509] width 18 height 24
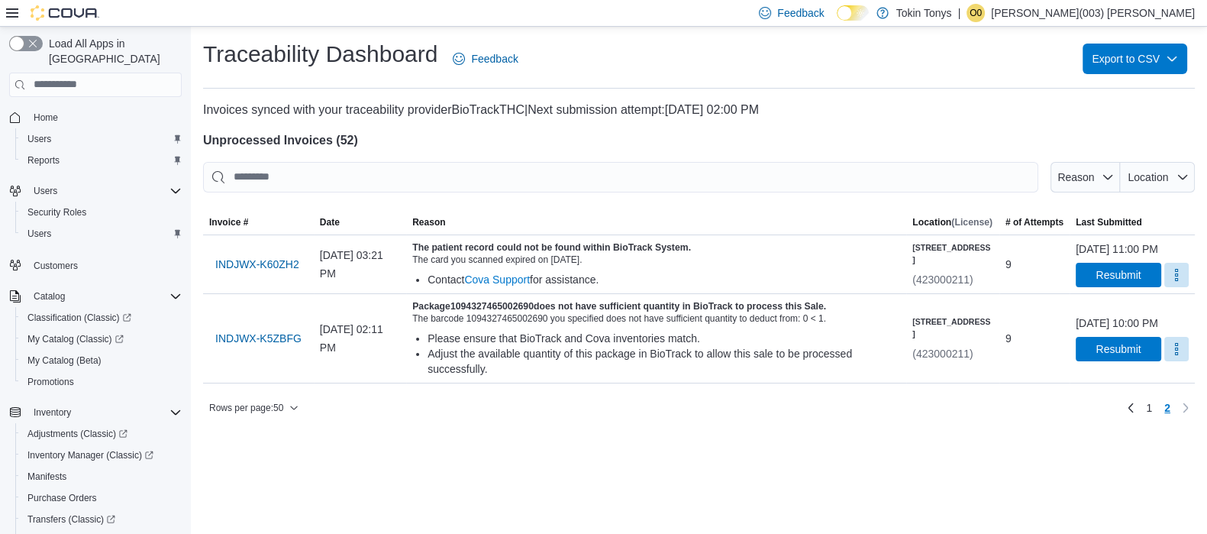
scroll to position [0, 0]
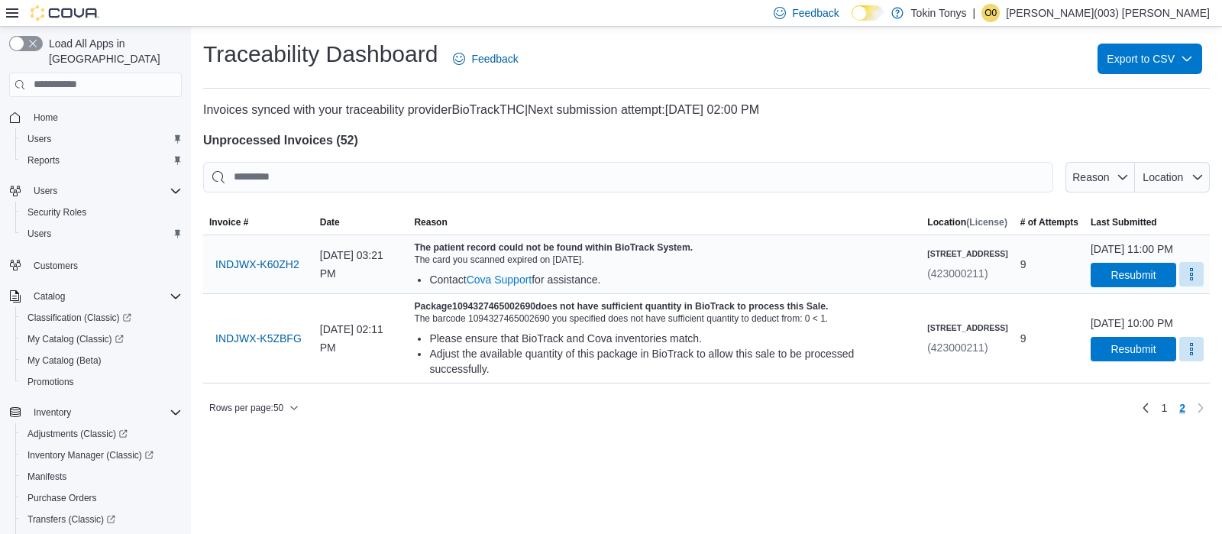
click at [1179, 284] on button "More" at bounding box center [1191, 274] width 24 height 24
click at [1167, 318] on button "Mark as Resolved" at bounding box center [1155, 328] width 98 height 27
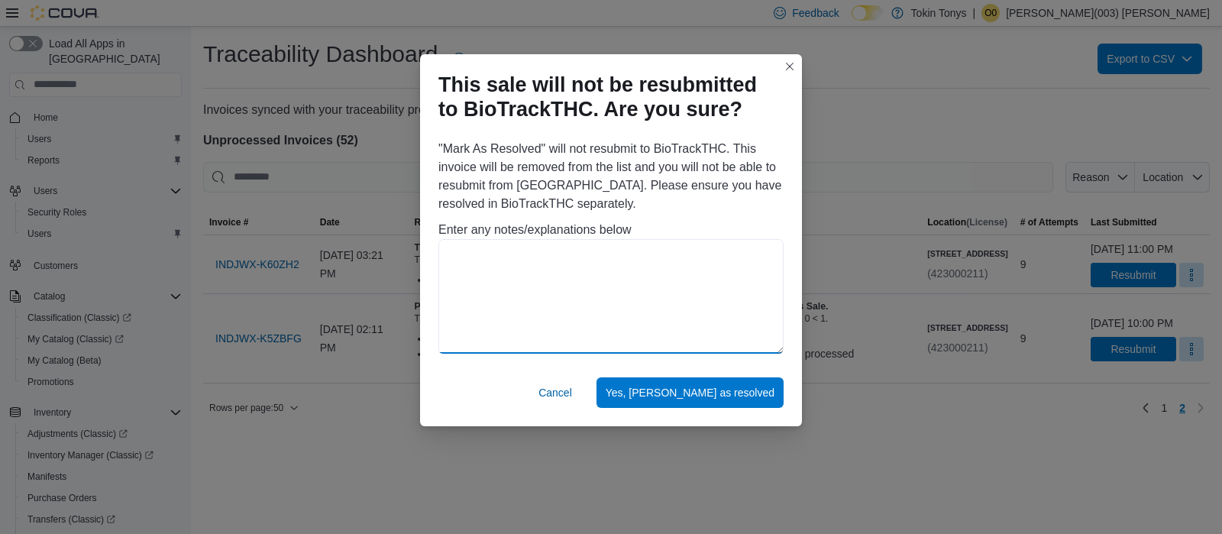
click at [636, 287] on textarea at bounding box center [610, 296] width 345 height 115
type textarea "**********"
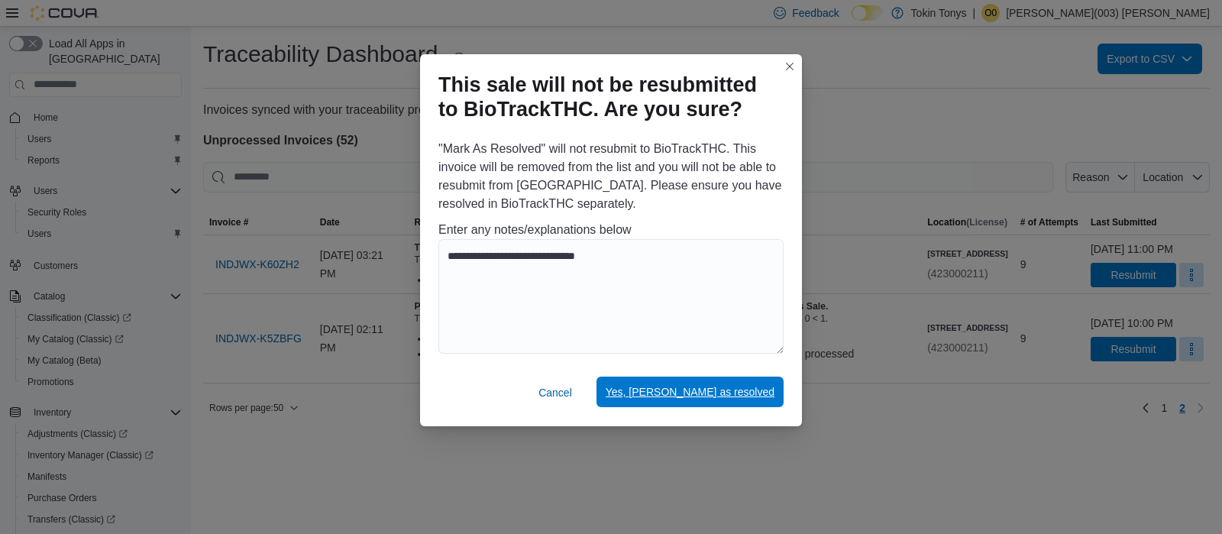
click at [764, 395] on span "Yes, [PERSON_NAME] as resolved" at bounding box center [690, 391] width 169 height 15
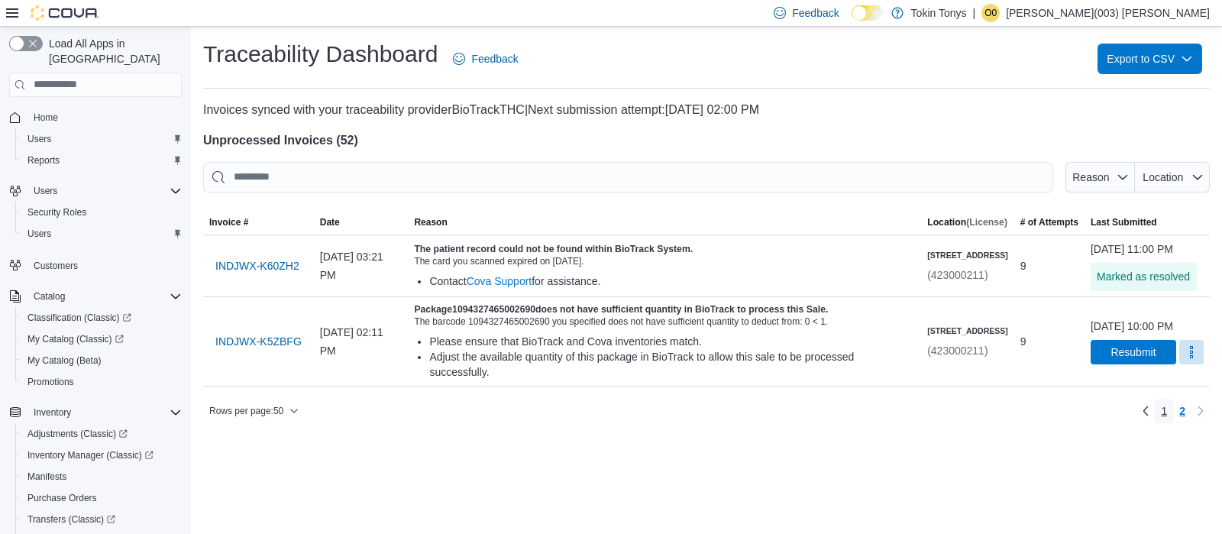
click at [1169, 422] on link "1" at bounding box center [1164, 411] width 18 height 24
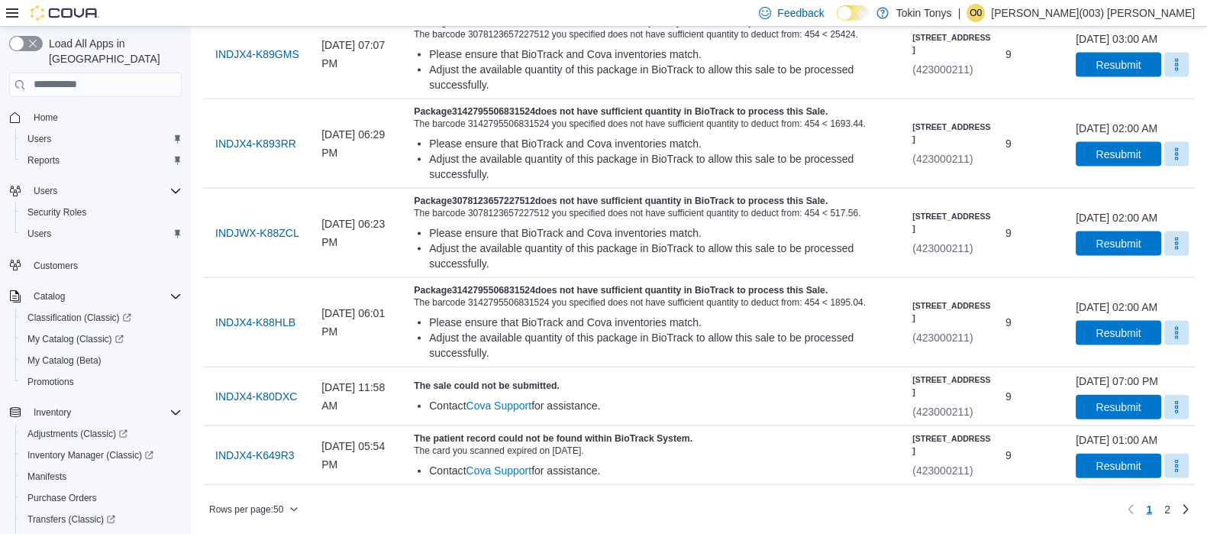
scroll to position [4653, 0]
click at [243, 448] on span "INDJX4-K649R3" at bounding box center [254, 455] width 79 height 15
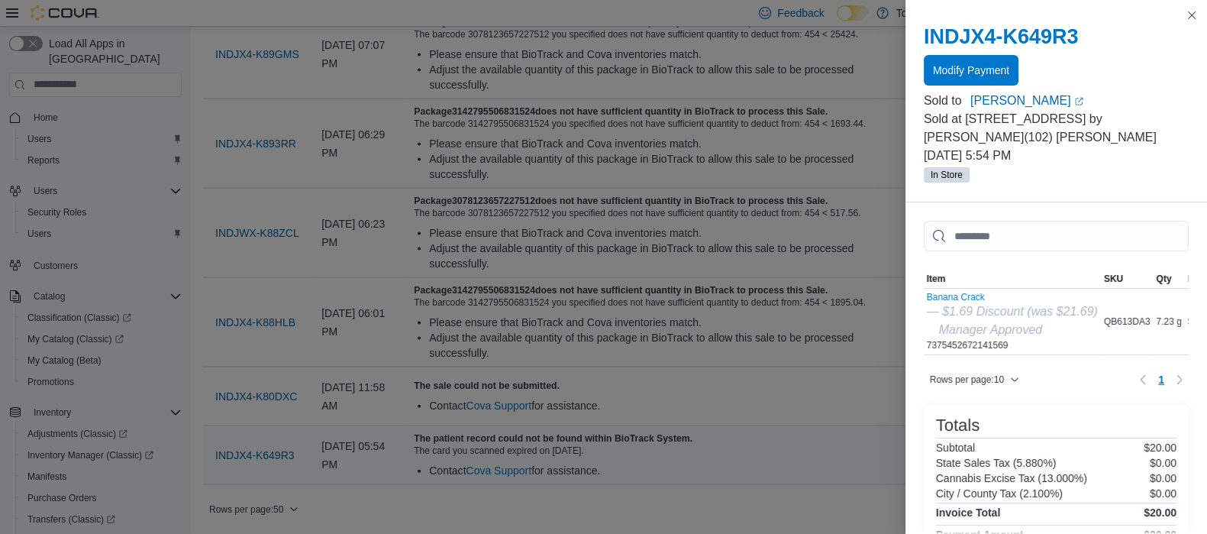
drag, startPoint x: 716, startPoint y: 161, endPoint x: 418, endPoint y: 451, distance: 416.4
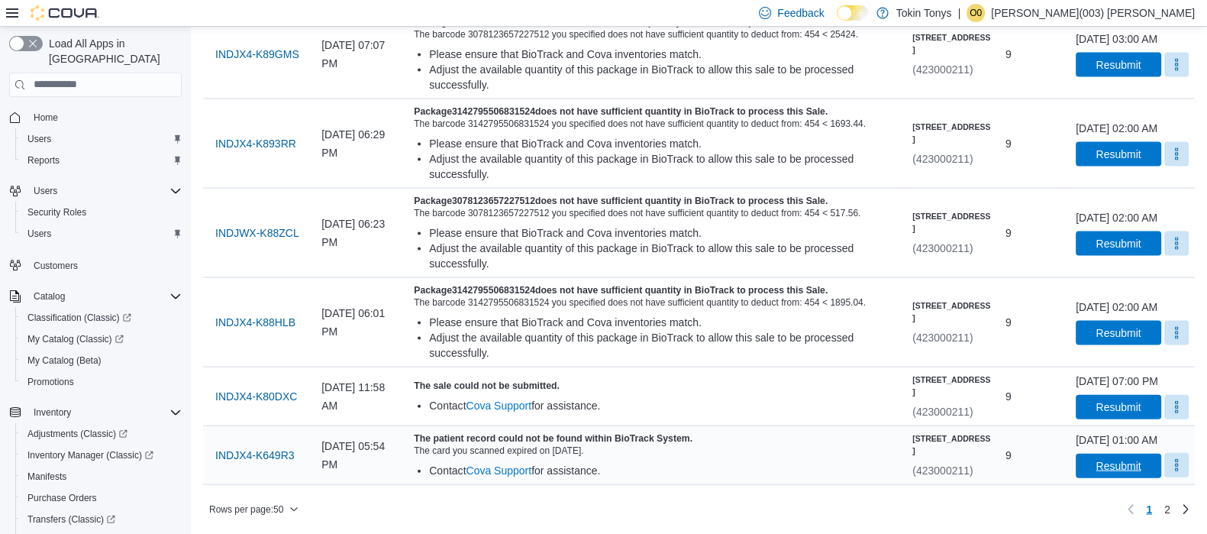
drag, startPoint x: 1149, startPoint y: 467, endPoint x: 1160, endPoint y: 470, distance: 11.4
click at [1157, 470] on div "Resubmit" at bounding box center [1132, 466] width 113 height 24
click at [1165, 471] on button "More" at bounding box center [1177, 465] width 24 height 24
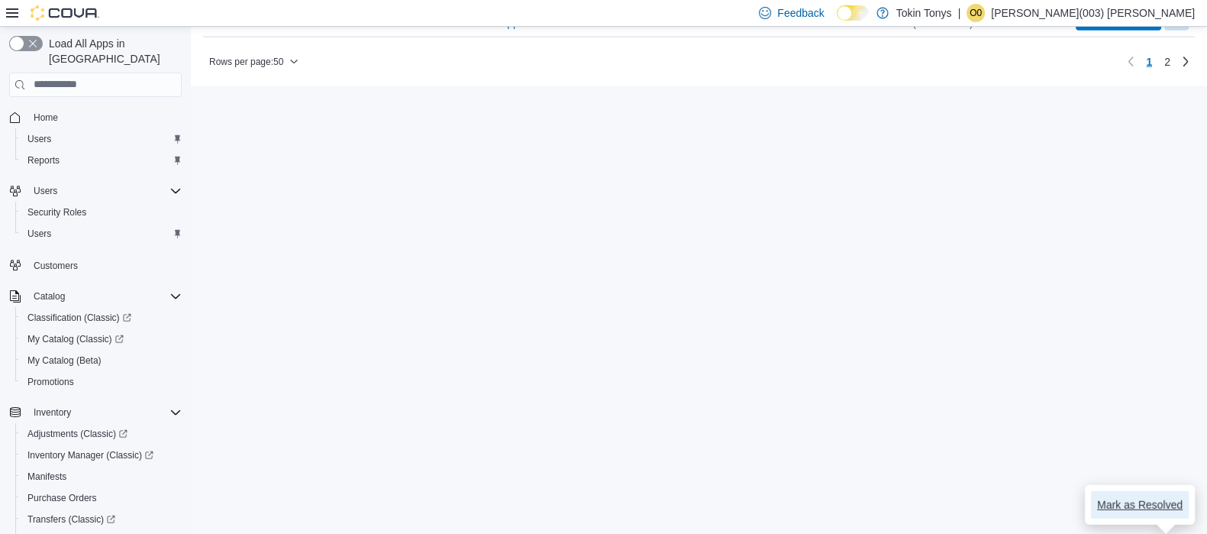
click at [1132, 497] on span "Mark as Resolved" at bounding box center [1140, 504] width 86 height 15
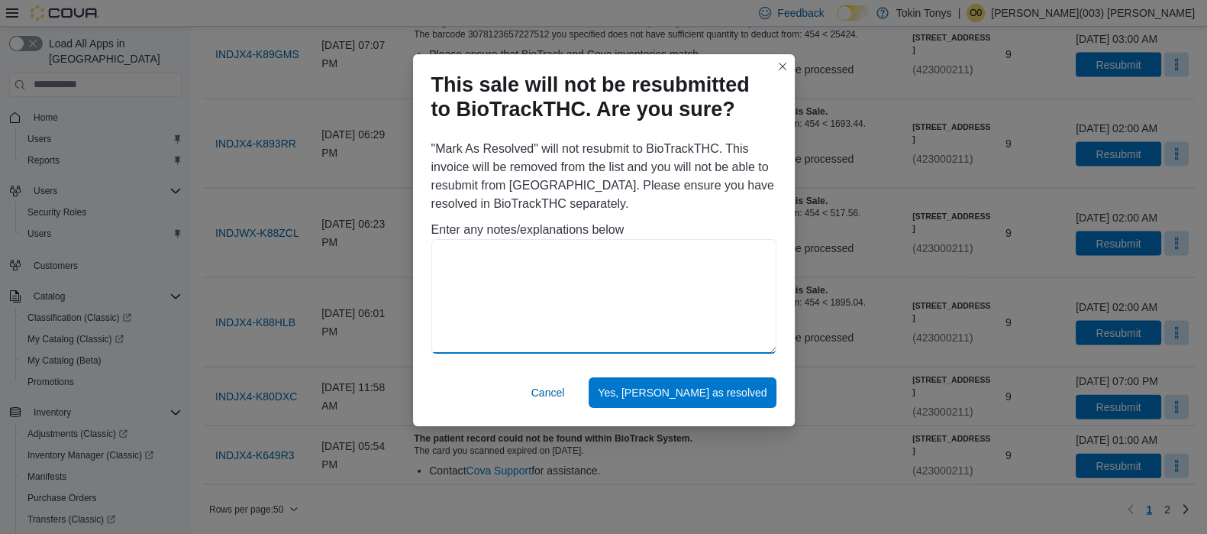
click at [490, 265] on textarea at bounding box center [604, 296] width 345 height 115
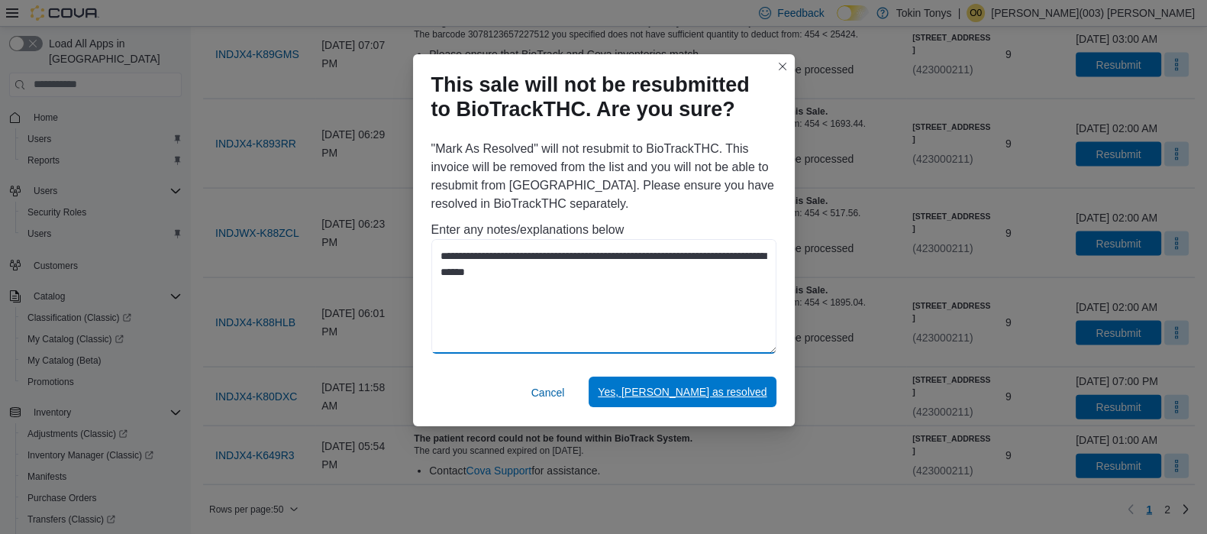
type textarea "**********"
click at [693, 385] on span "Yes, [PERSON_NAME] as resolved" at bounding box center [682, 391] width 169 height 15
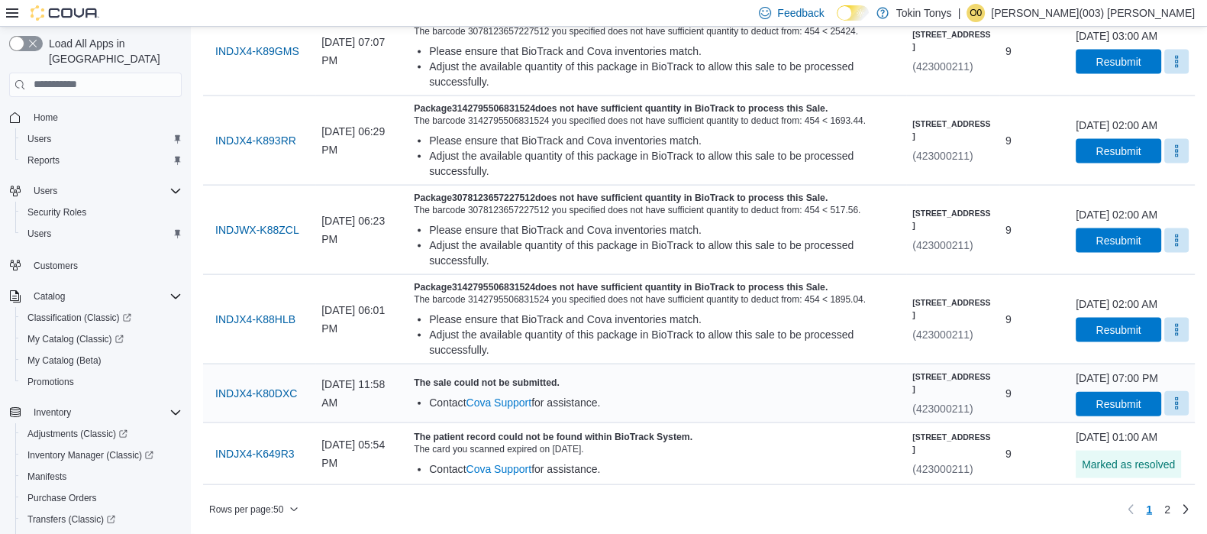
click at [1170, 399] on button "More" at bounding box center [1177, 403] width 24 height 24
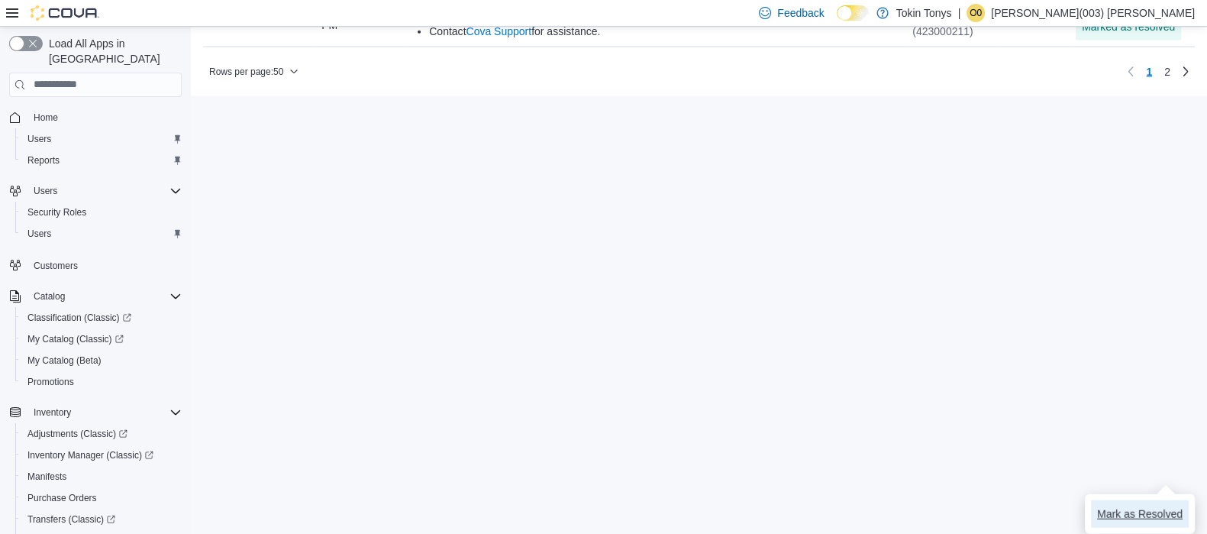
click at [1145, 506] on span "Mark as Resolved" at bounding box center [1140, 513] width 86 height 15
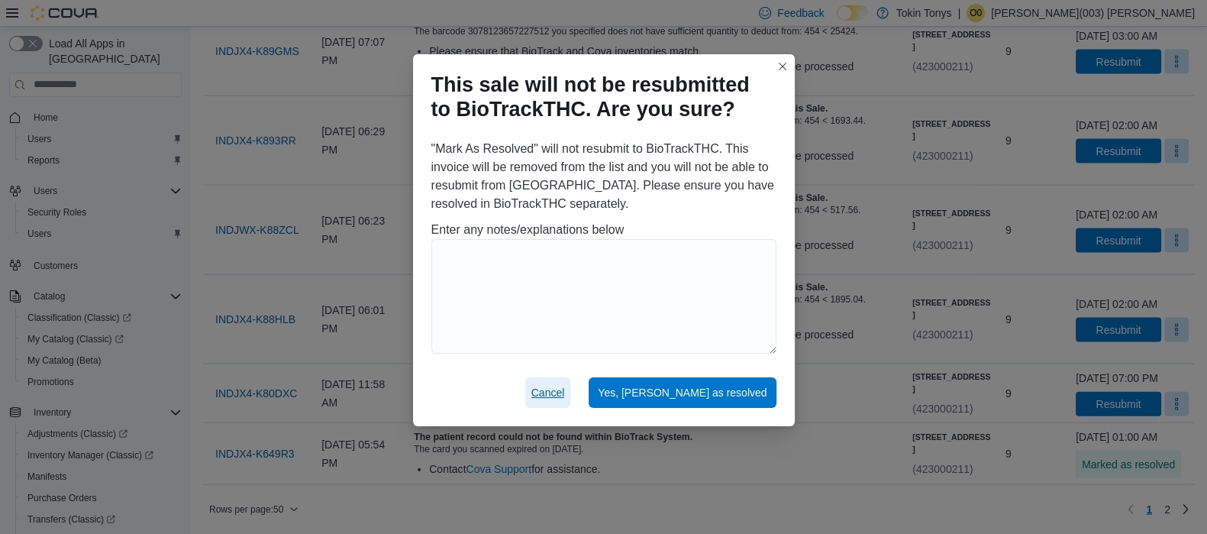
click at [565, 395] on span "Cancel" at bounding box center [549, 392] width 34 height 15
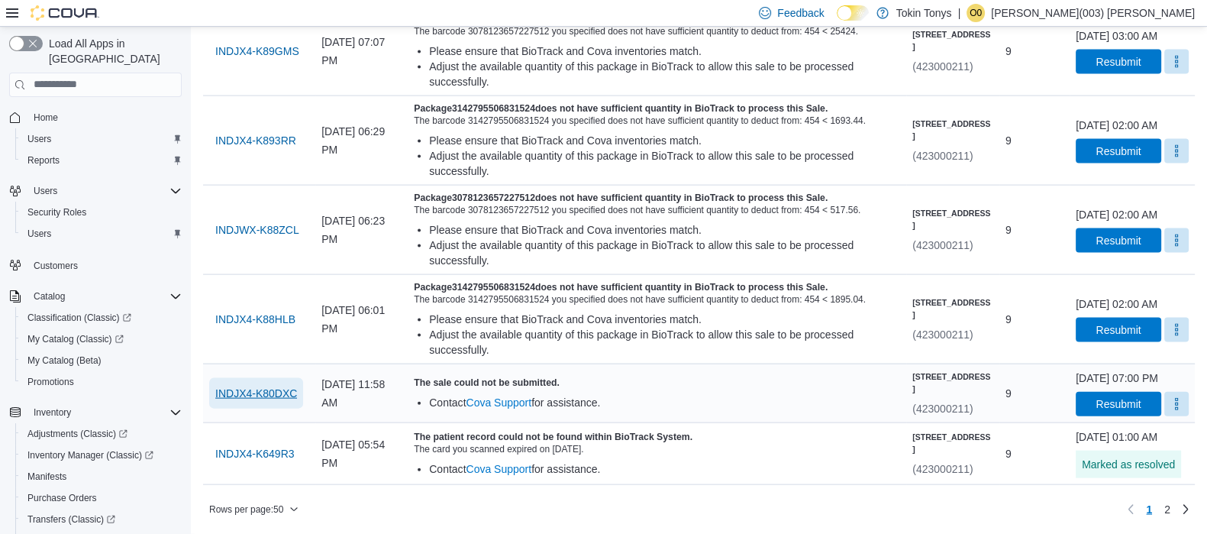
drag, startPoint x: 215, startPoint y: 380, endPoint x: 284, endPoint y: 345, distance: 76.8
click at [217, 386] on span "INDJX4-K80DXC" at bounding box center [256, 393] width 82 height 15
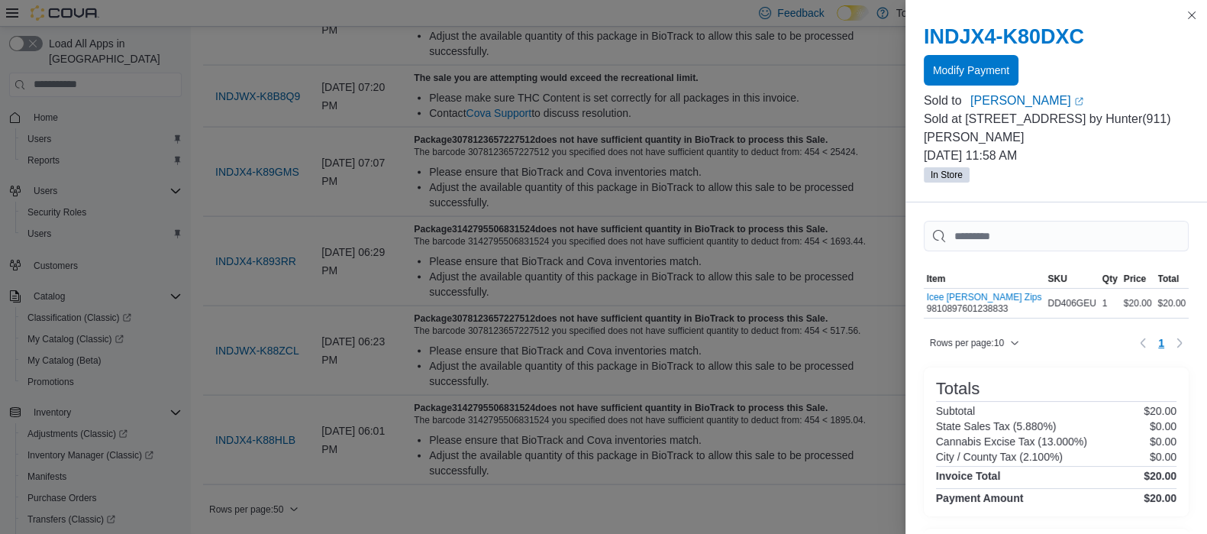
scroll to position [4653, 0]
drag, startPoint x: 592, startPoint y: 228, endPoint x: 609, endPoint y: 223, distance: 17.4
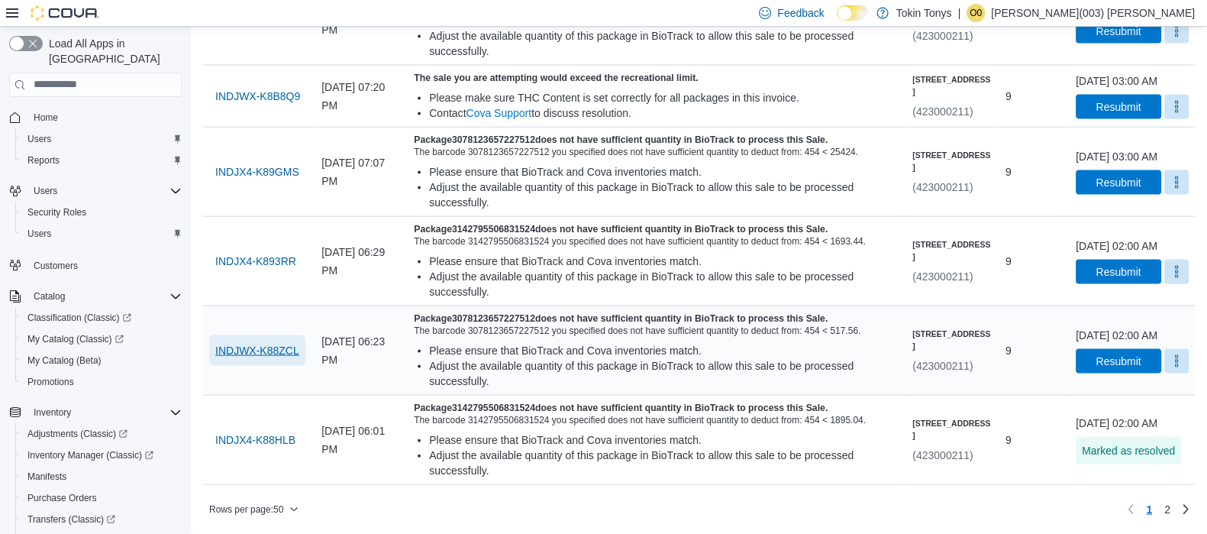
click at [269, 343] on span "INDJWX-K88ZCL" at bounding box center [257, 350] width 84 height 15
click at [1168, 350] on button "More" at bounding box center [1177, 360] width 24 height 24
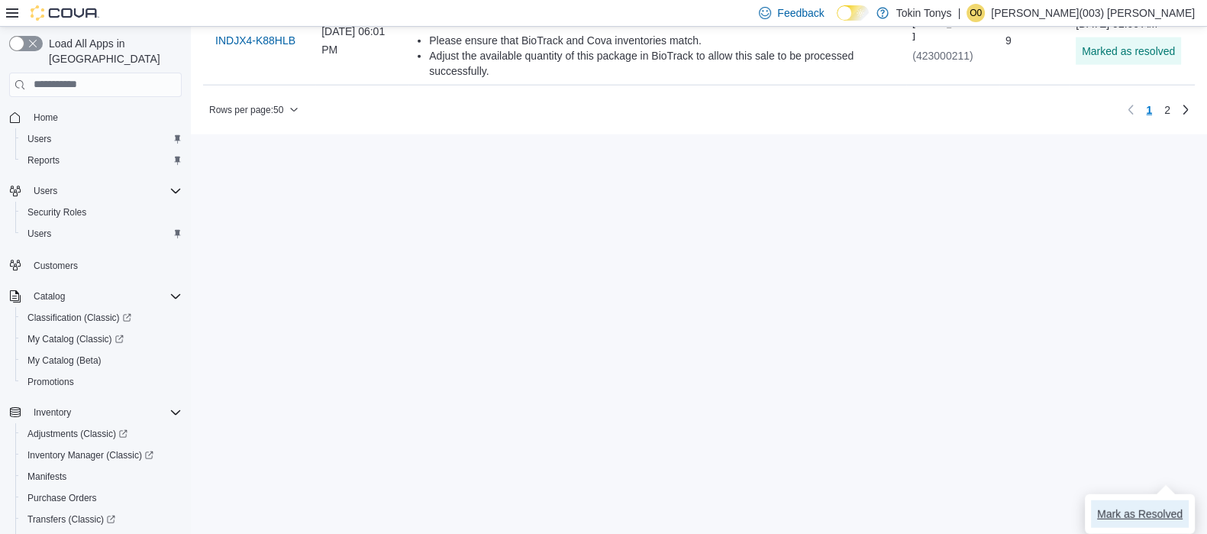
click at [1147, 506] on span "Mark as Resolved" at bounding box center [1140, 513] width 86 height 15
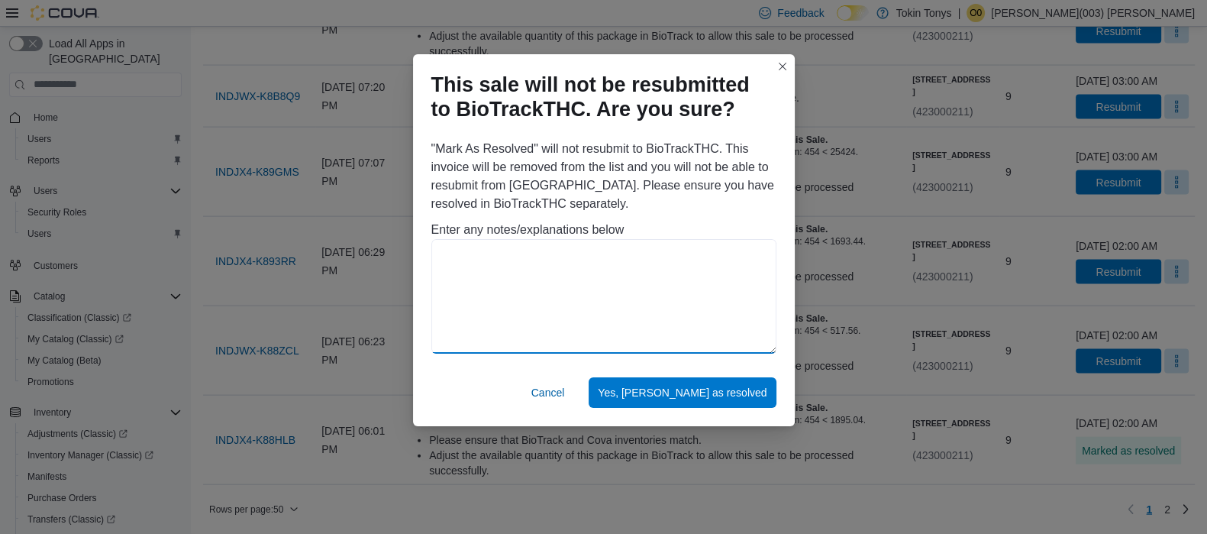
click at [652, 276] on textarea at bounding box center [604, 296] width 345 height 115
paste textarea "**********"
type textarea "**********"
drag, startPoint x: 640, startPoint y: 315, endPoint x: 432, endPoint y: 258, distance: 216.2
click at [432, 258] on textarea "**********" at bounding box center [604, 296] width 345 height 115
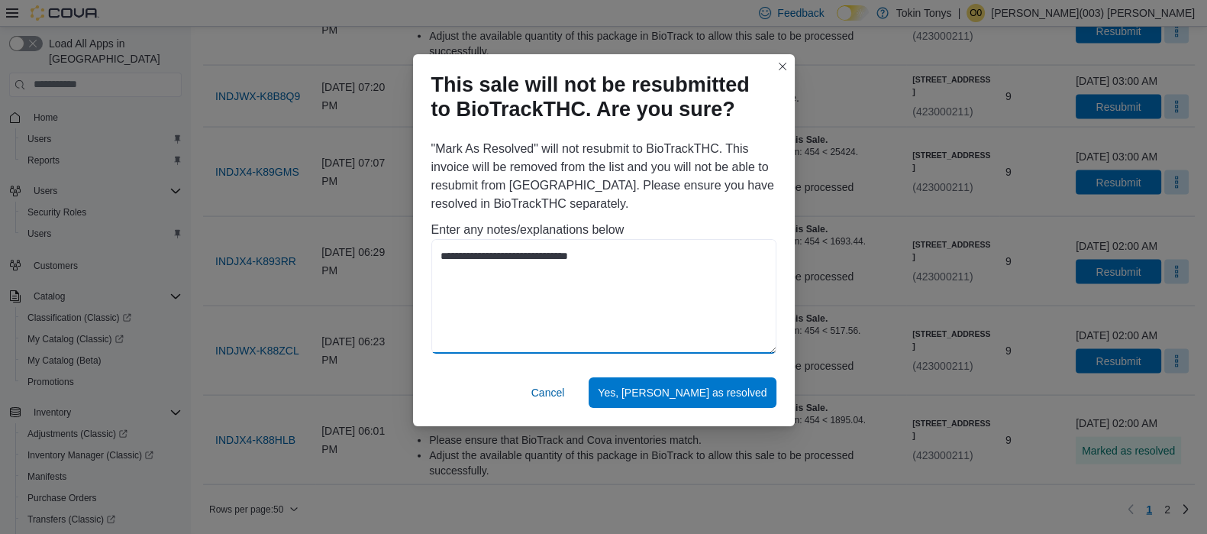
click at [470, 259] on textarea "**********" at bounding box center [604, 296] width 345 height 115
click at [468, 261] on textarea "**********" at bounding box center [604, 296] width 345 height 115
click at [470, 262] on textarea "**********" at bounding box center [604, 296] width 345 height 115
click at [612, 256] on textarea "**********" at bounding box center [604, 296] width 345 height 115
drag, startPoint x: 755, startPoint y: 262, endPoint x: 439, endPoint y: 284, distance: 317.0
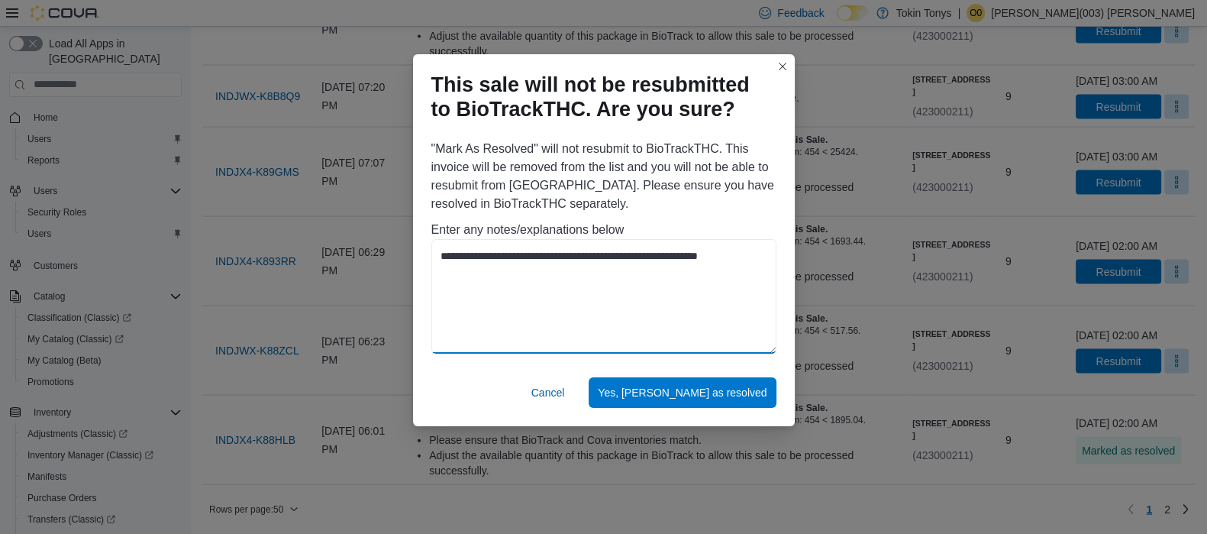
click at [439, 284] on textarea "**********" at bounding box center [604, 296] width 345 height 115
type textarea "**********"
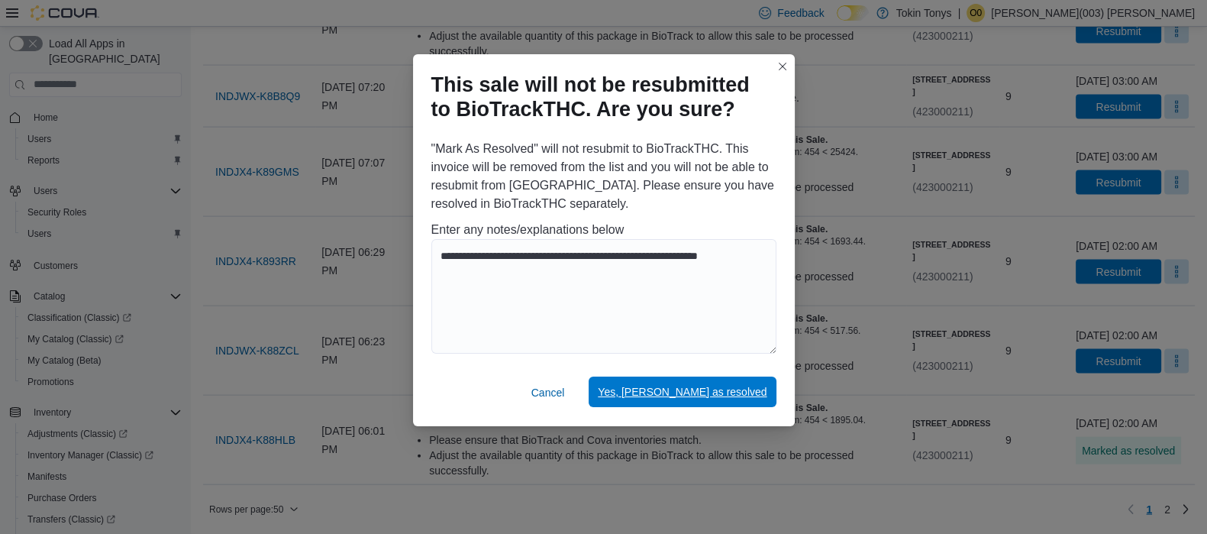
click at [703, 391] on span "Yes, [PERSON_NAME] as resolved" at bounding box center [682, 391] width 169 height 15
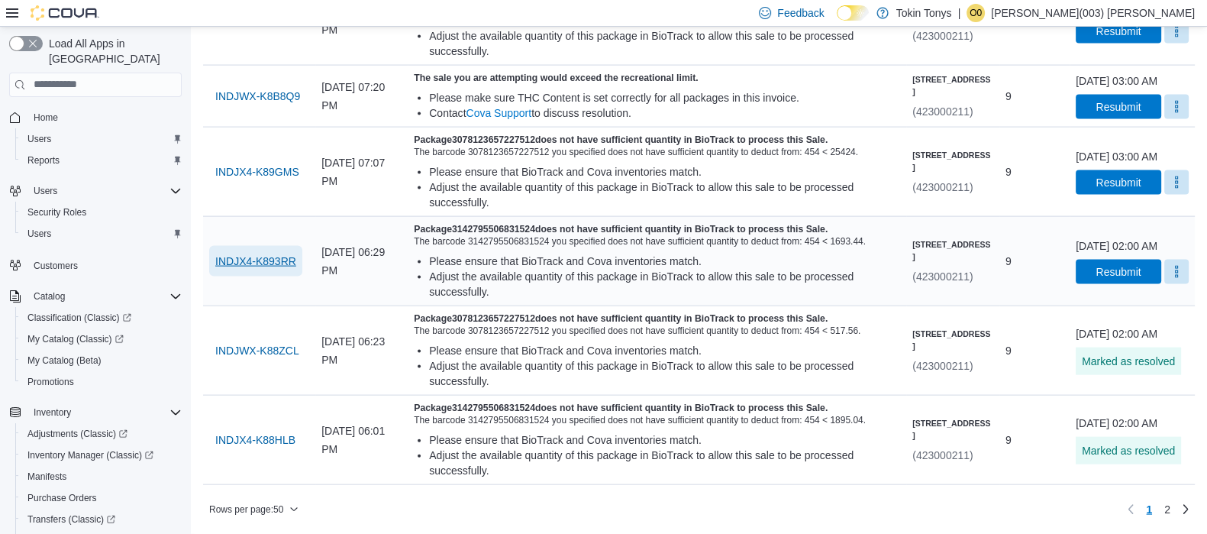
click at [223, 254] on span "INDJX4-K893RR" at bounding box center [255, 261] width 81 height 15
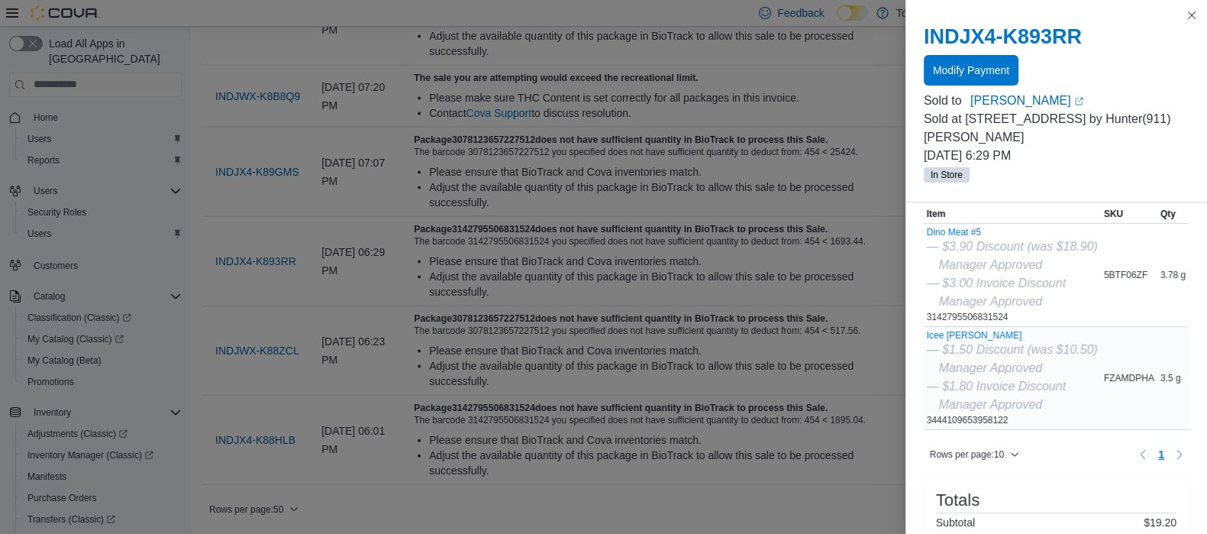
scroll to position [95, 0]
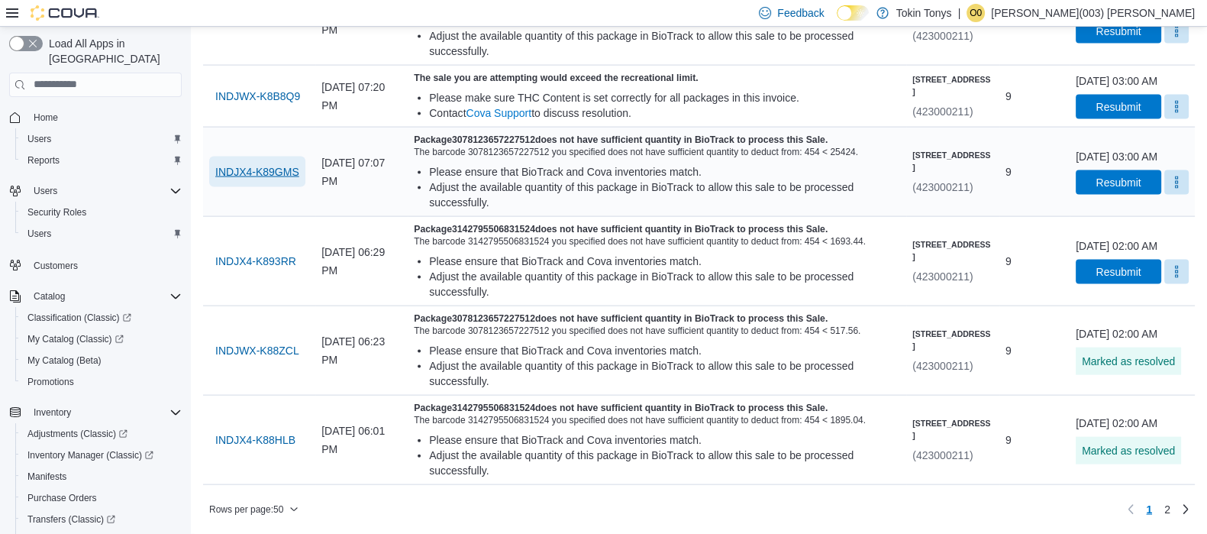
click at [240, 164] on span "INDJX4-K89GMS" at bounding box center [257, 171] width 84 height 15
click at [274, 104] on span "INDJWX-K8B8Q9" at bounding box center [257, 96] width 85 height 15
click at [295, 104] on span "INDJWX-K8B8Q9" at bounding box center [257, 96] width 85 height 15
click at [1165, 118] on button "More" at bounding box center [1177, 106] width 24 height 24
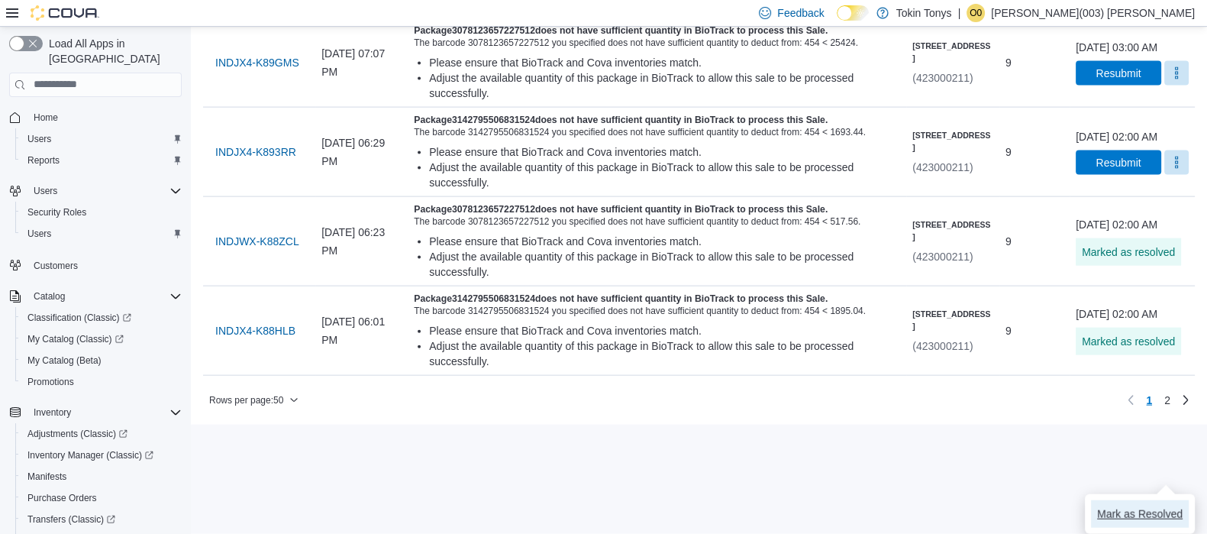
click at [1109, 506] on span "Mark as Resolved" at bounding box center [1140, 513] width 86 height 15
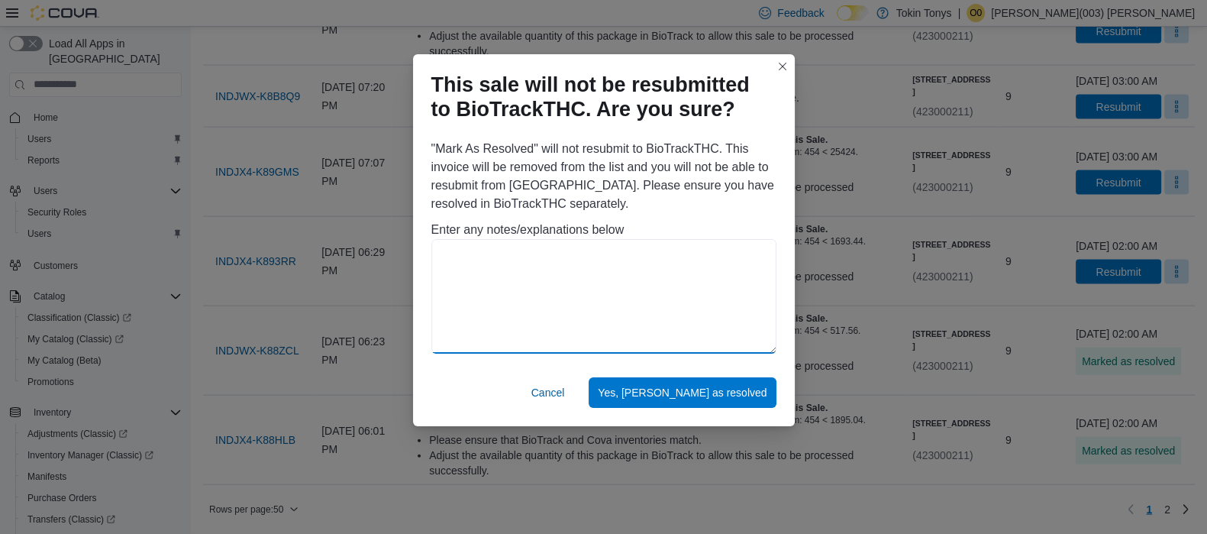
paste textarea "**********"
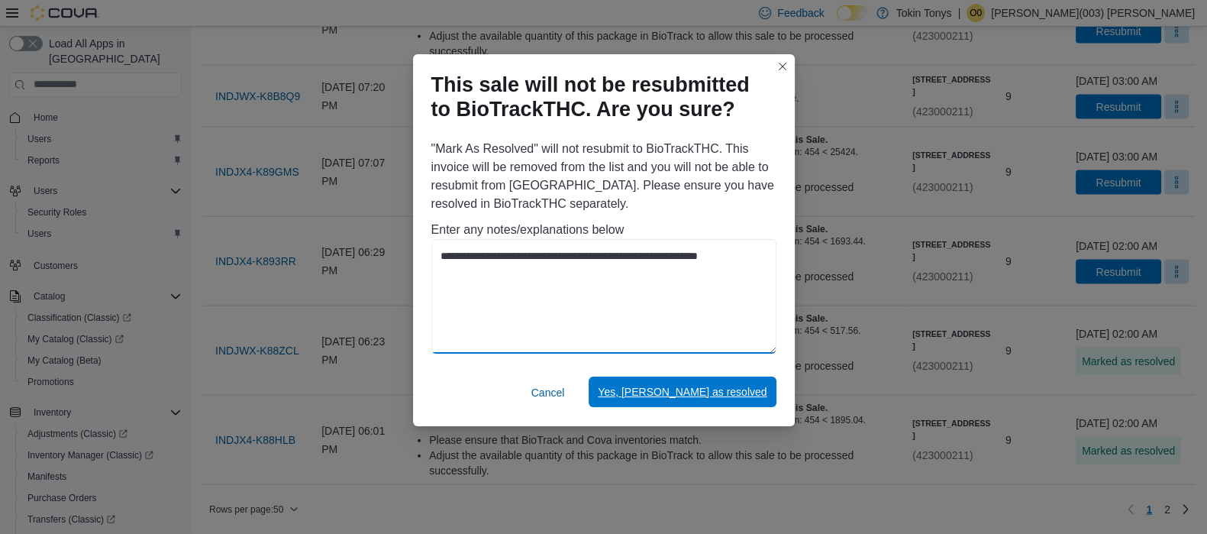
type textarea "**********"
click at [665, 383] on span "Yes, [PERSON_NAME] as resolved" at bounding box center [682, 392] width 169 height 31
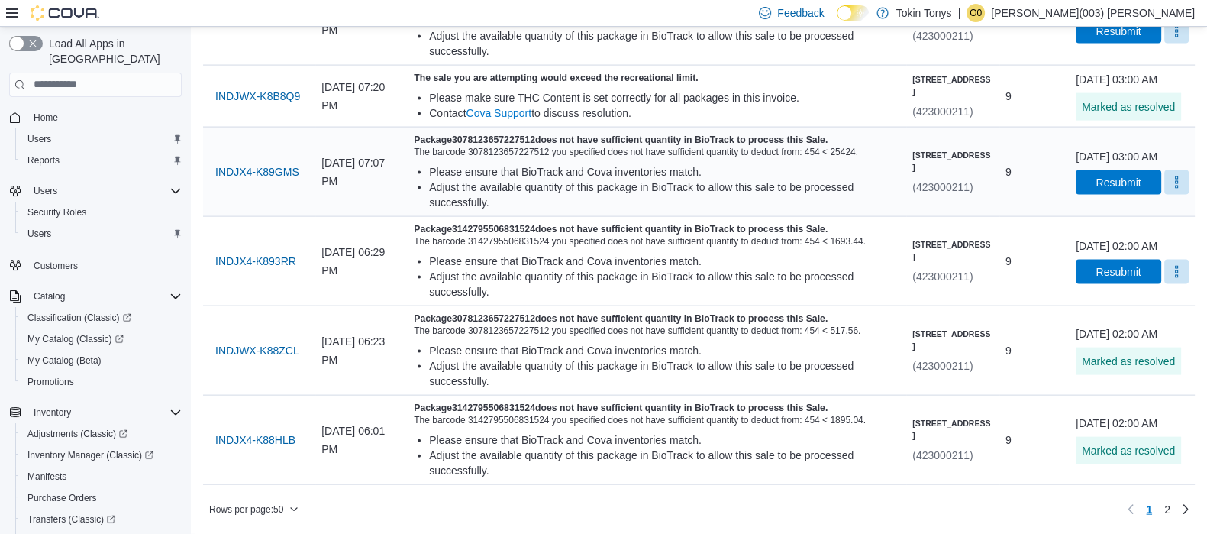
scroll to position [4462, 0]
click at [228, 36] on span "INDJX4-K8B909" at bounding box center [254, 20] width 79 height 31
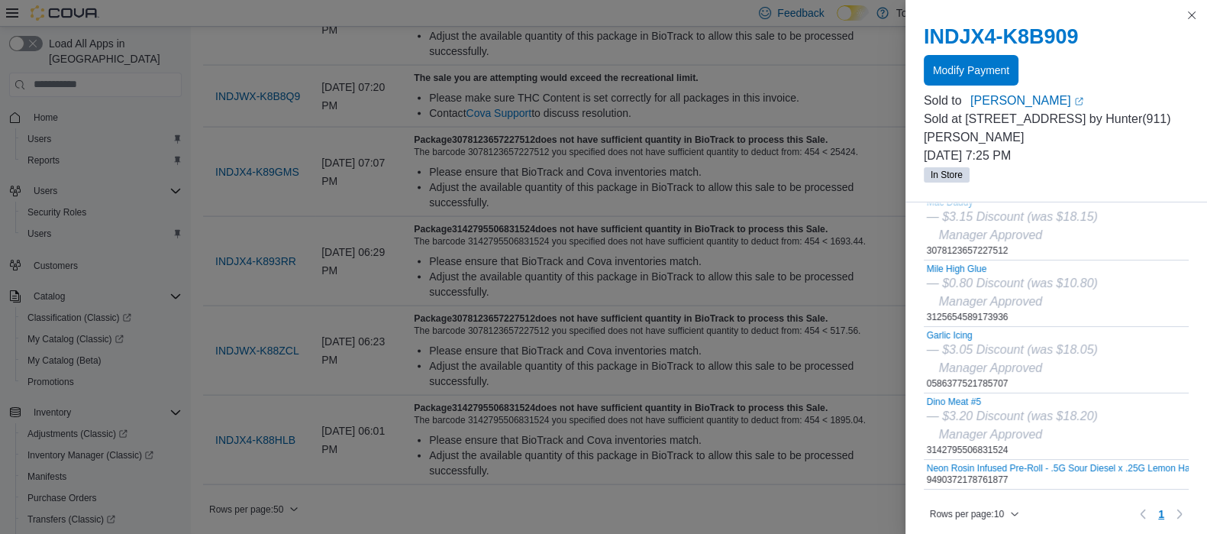
scroll to position [0, 0]
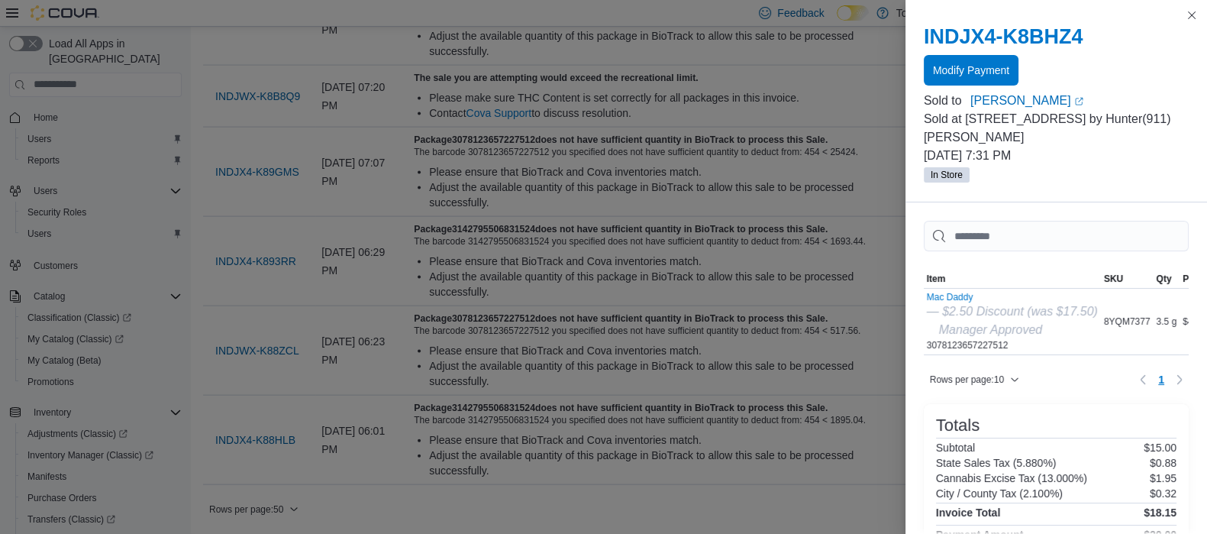
scroll to position [4462, 0]
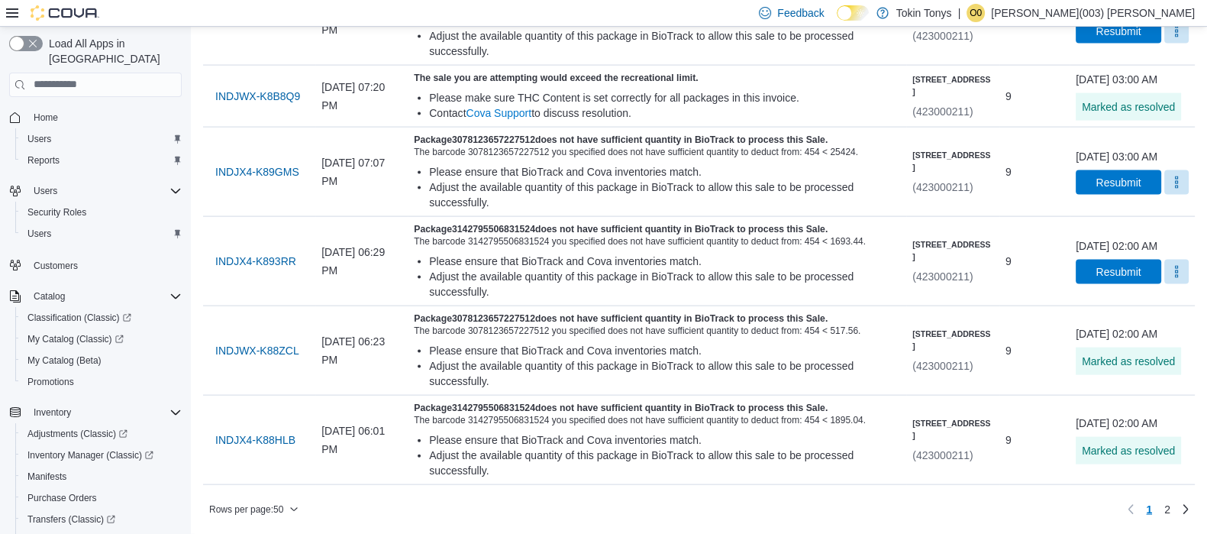
click at [1115, 420] on button "Mark as Resolved" at bounding box center [1140, 433] width 98 height 27
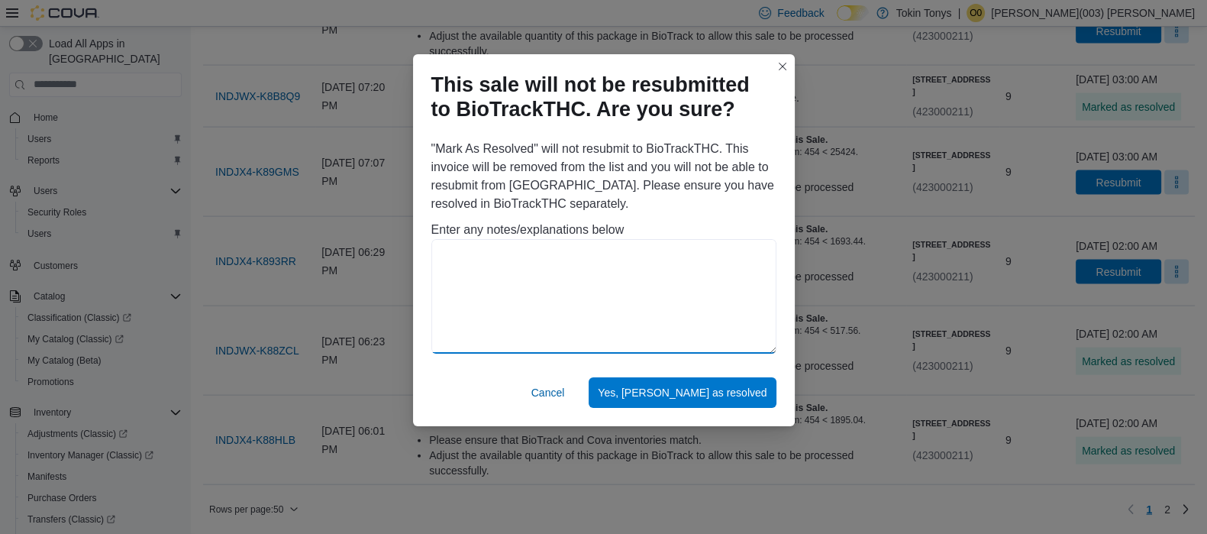
click at [629, 276] on textarea at bounding box center [604, 296] width 345 height 115
paste textarea "**********"
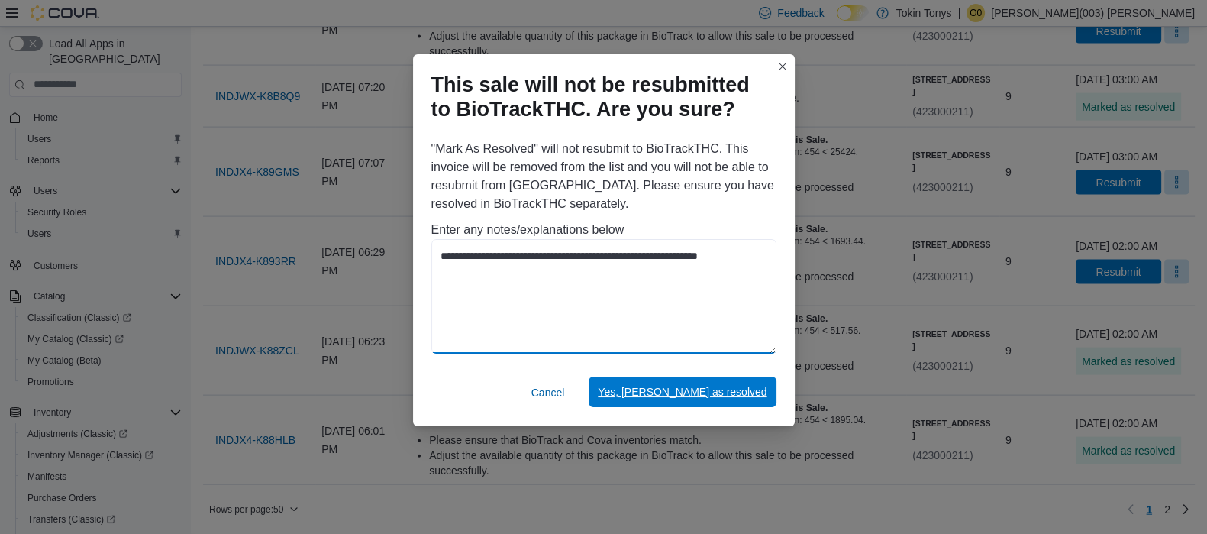
type textarea "**********"
click at [714, 395] on span "Yes, [PERSON_NAME] as resolved" at bounding box center [682, 391] width 169 height 15
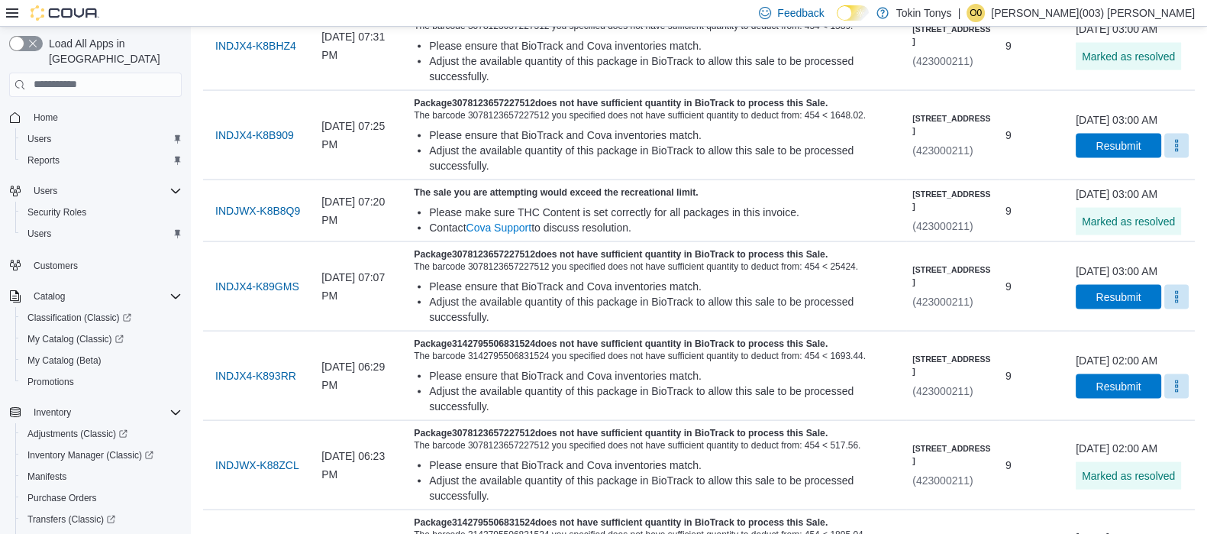
scroll to position [3985, 0]
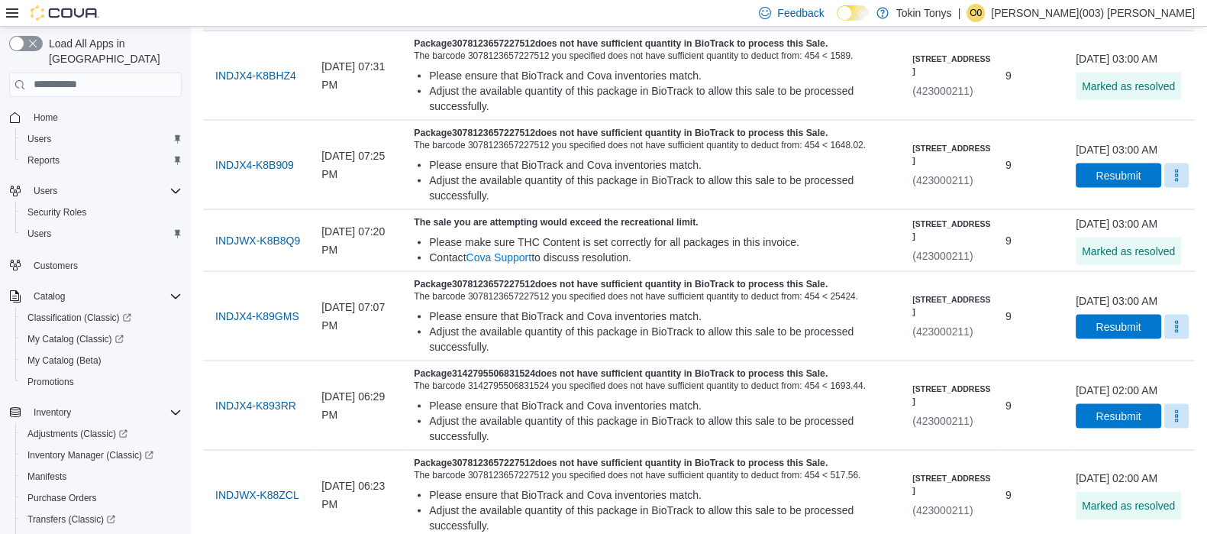
click at [1120, 479] on span "Mark as Resolved" at bounding box center [1140, 476] width 86 height 15
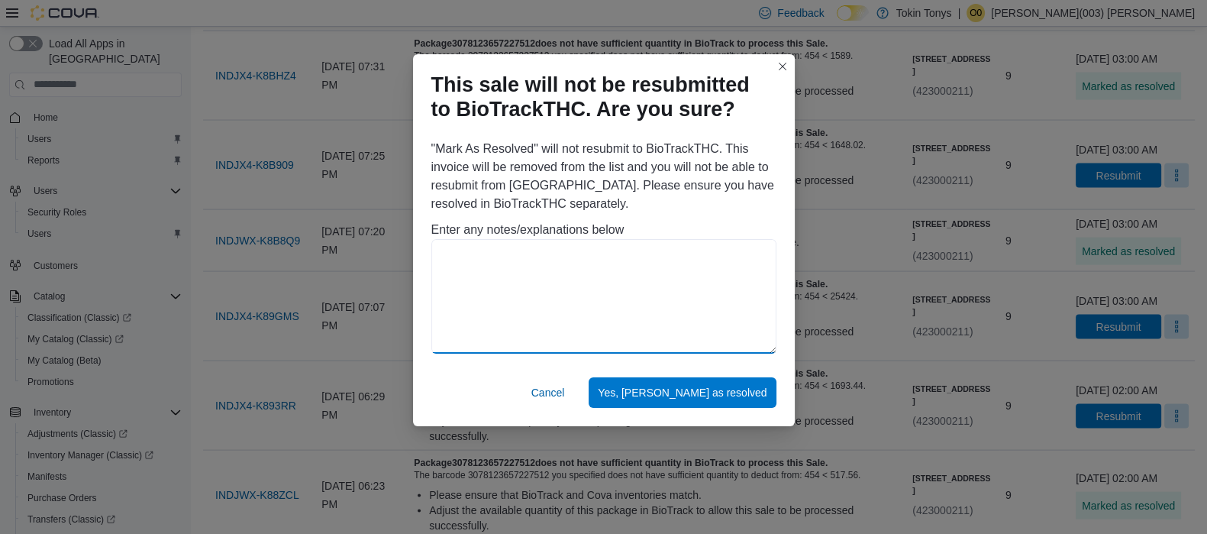
click at [562, 252] on textarea at bounding box center [604, 296] width 345 height 115
paste textarea "**********"
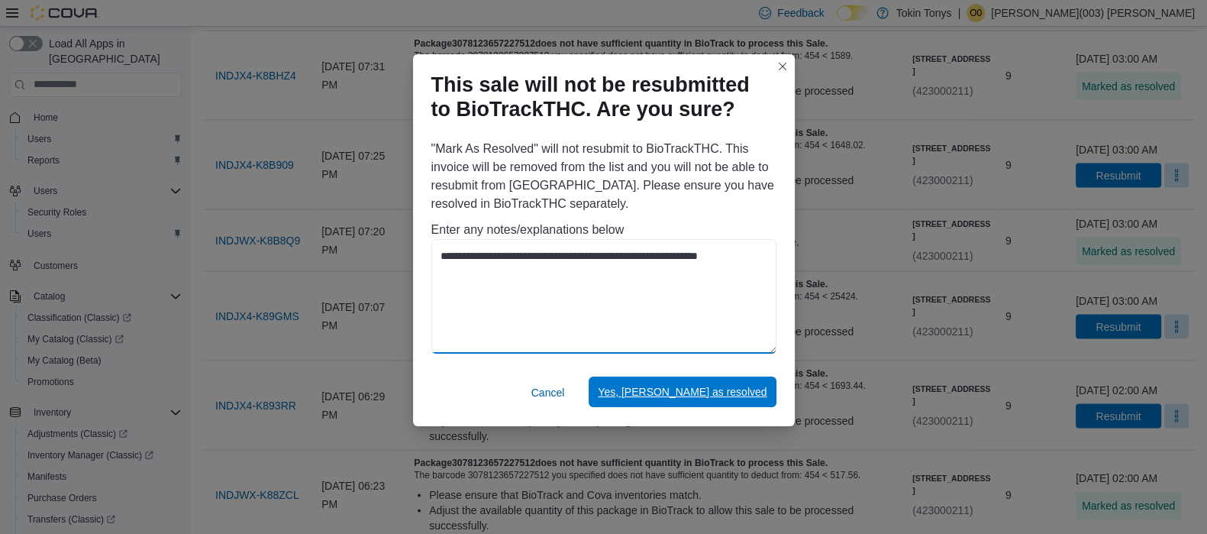
type textarea "**********"
click at [706, 395] on span "Yes, [PERSON_NAME] as resolved" at bounding box center [682, 391] width 169 height 15
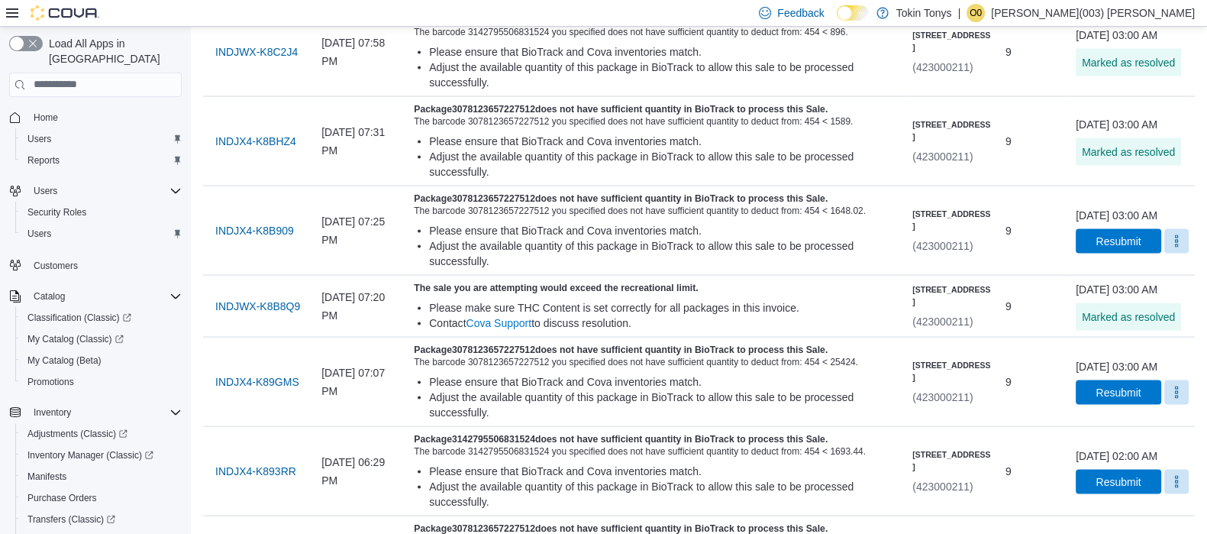
scroll to position [3890, 0]
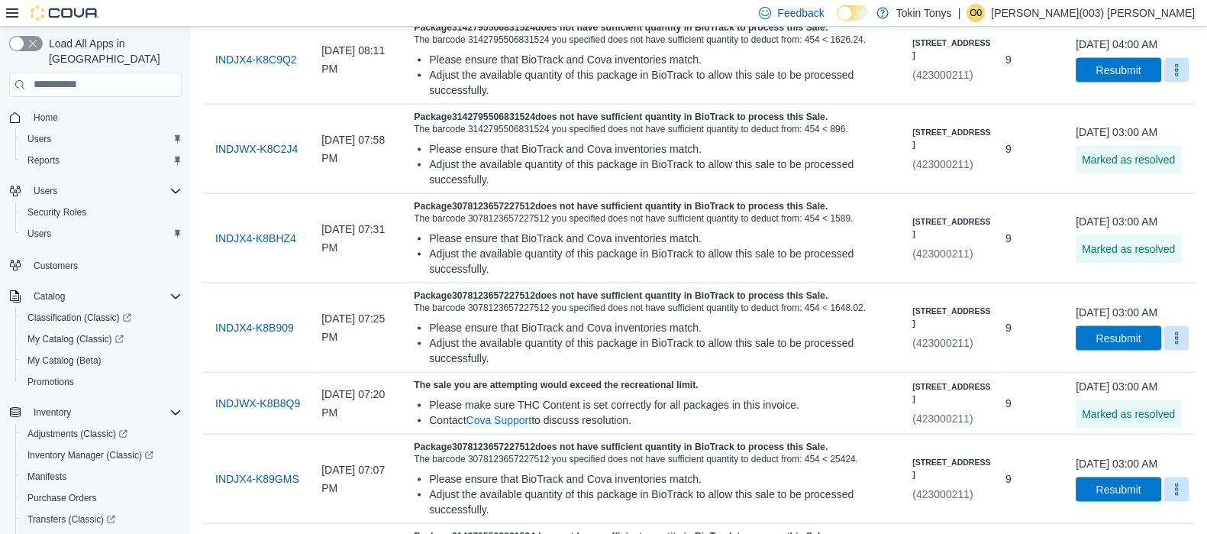
scroll to position [3794, 0]
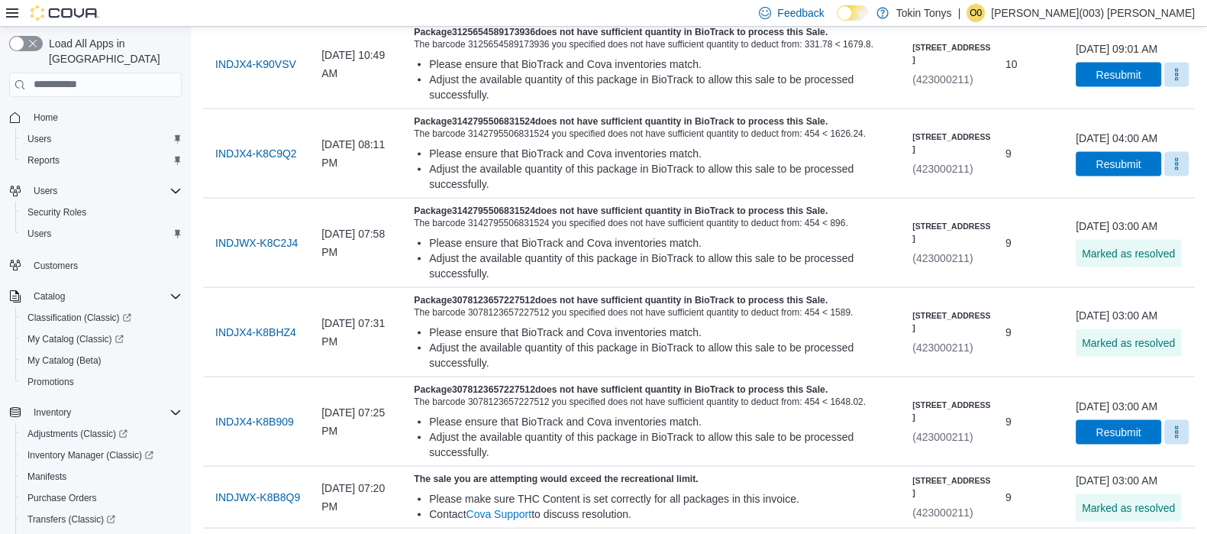
scroll to position [3699, 0]
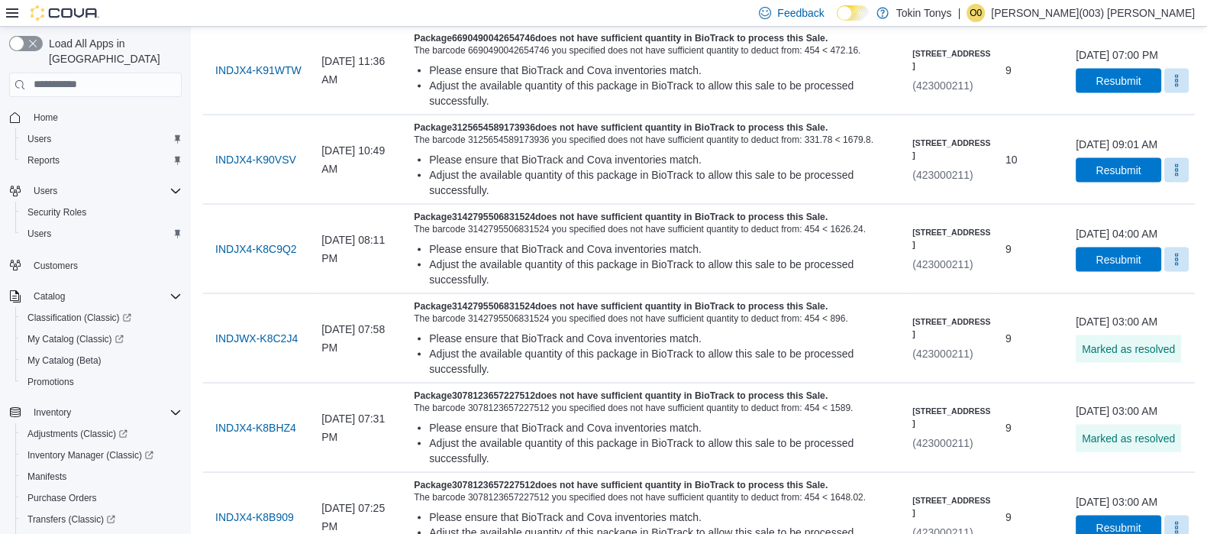
scroll to position [3603, 0]
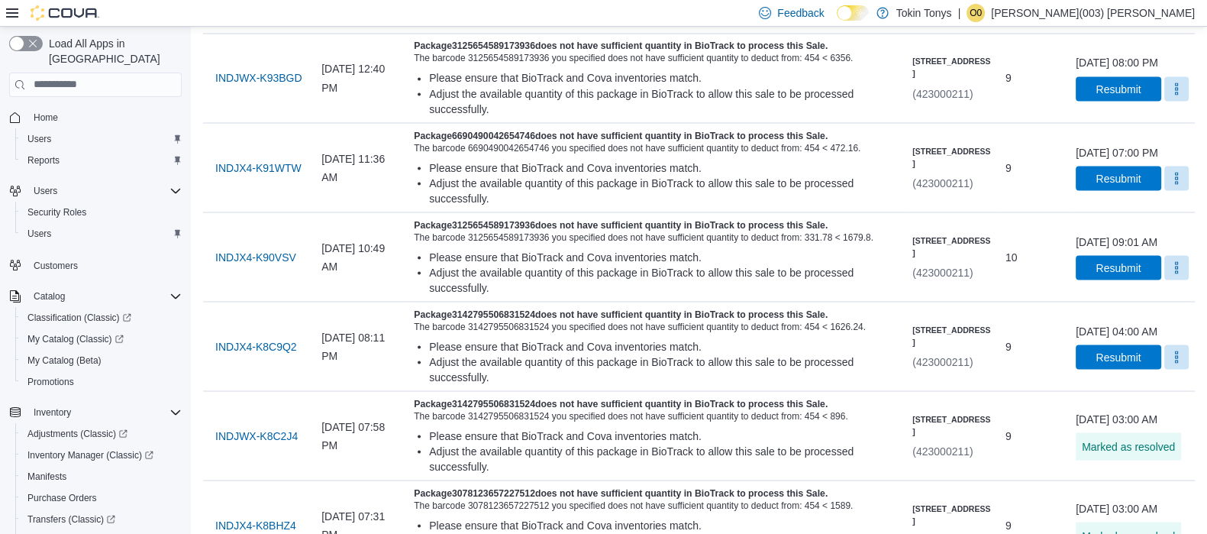
scroll to position [3508, 0]
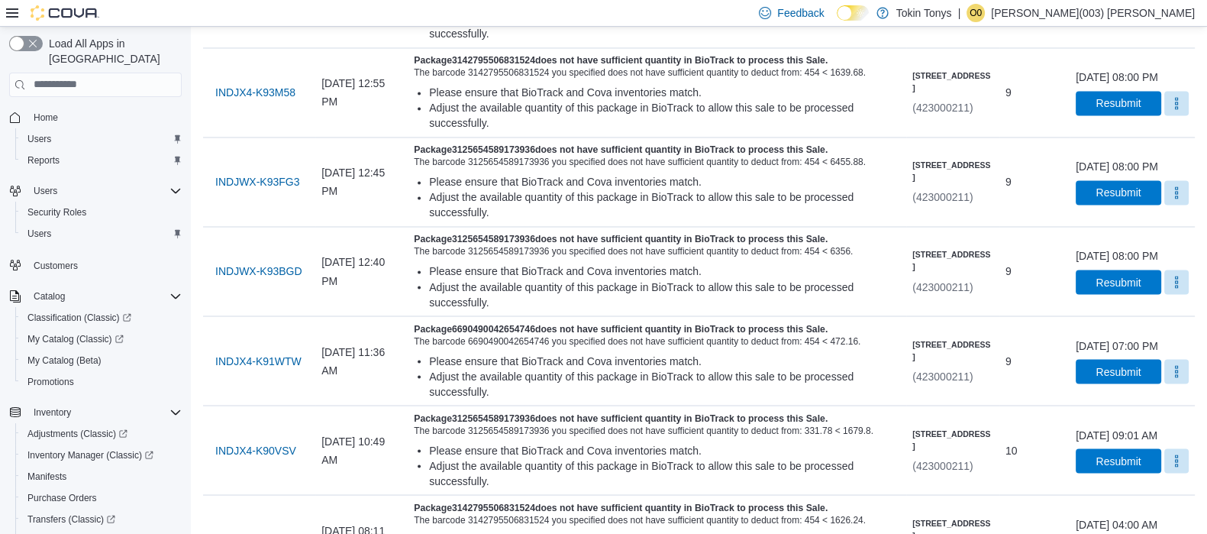
scroll to position [3317, 0]
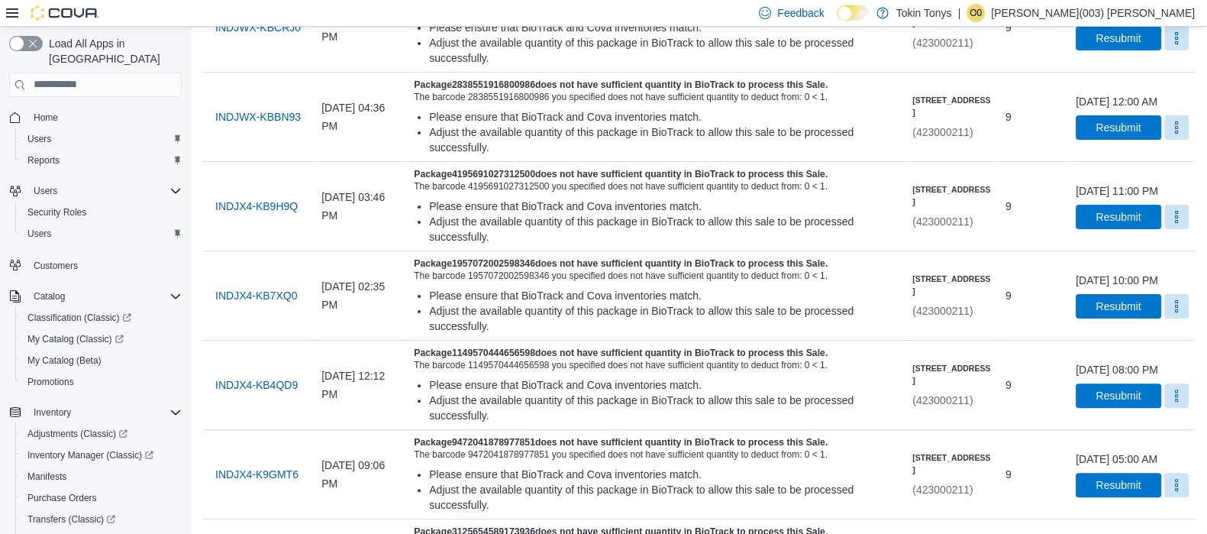
scroll to position [71, 0]
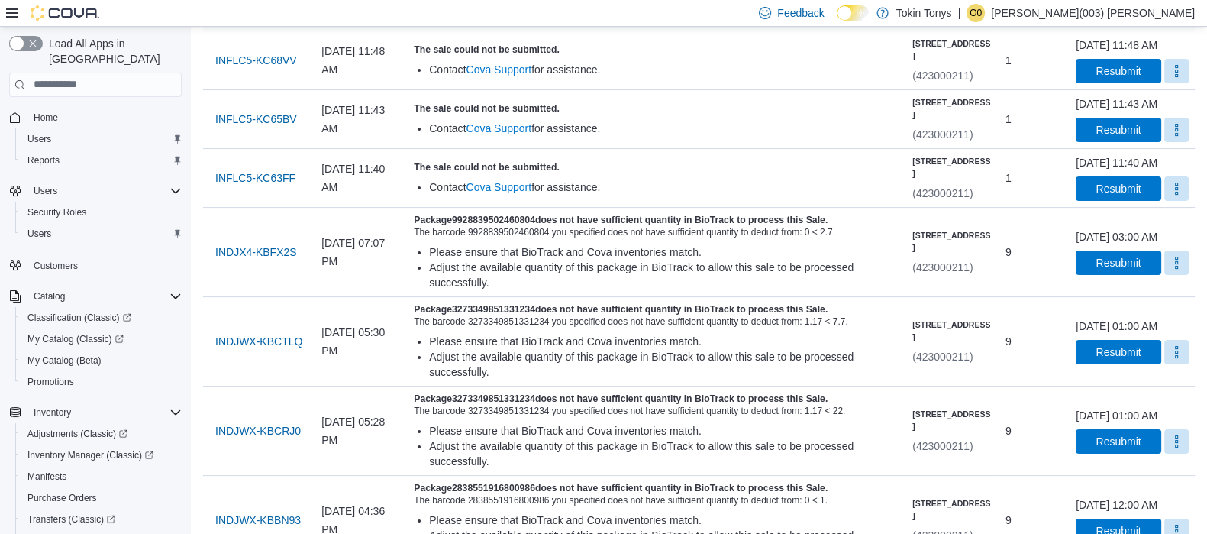
scroll to position [381, 0]
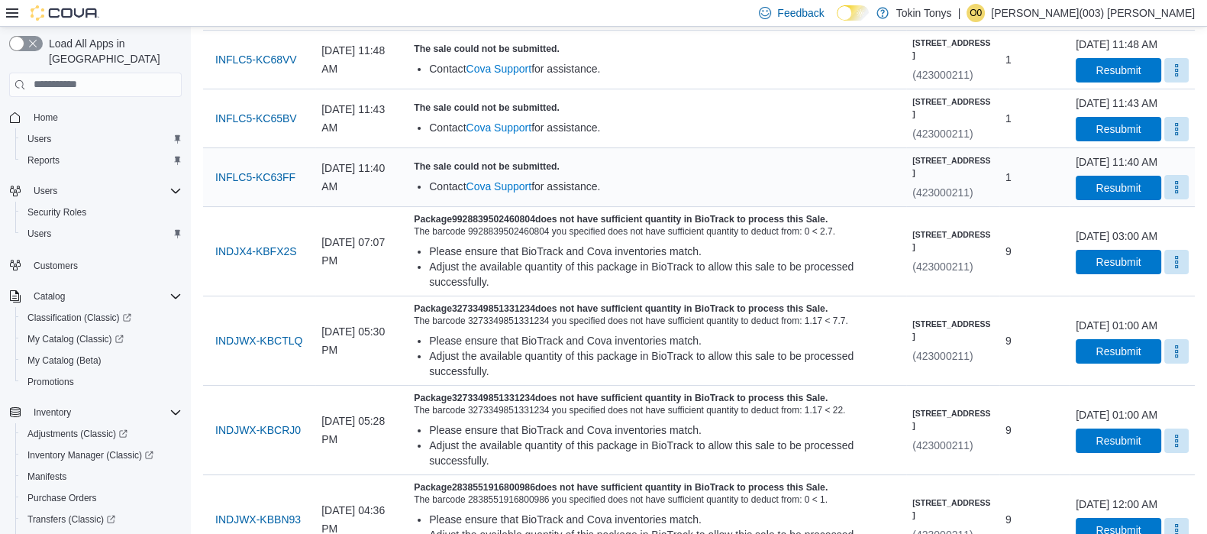
click at [1171, 199] on button "More" at bounding box center [1177, 187] width 24 height 24
click at [1146, 309] on span "Mark as Resolved" at bounding box center [1140, 316] width 86 height 15
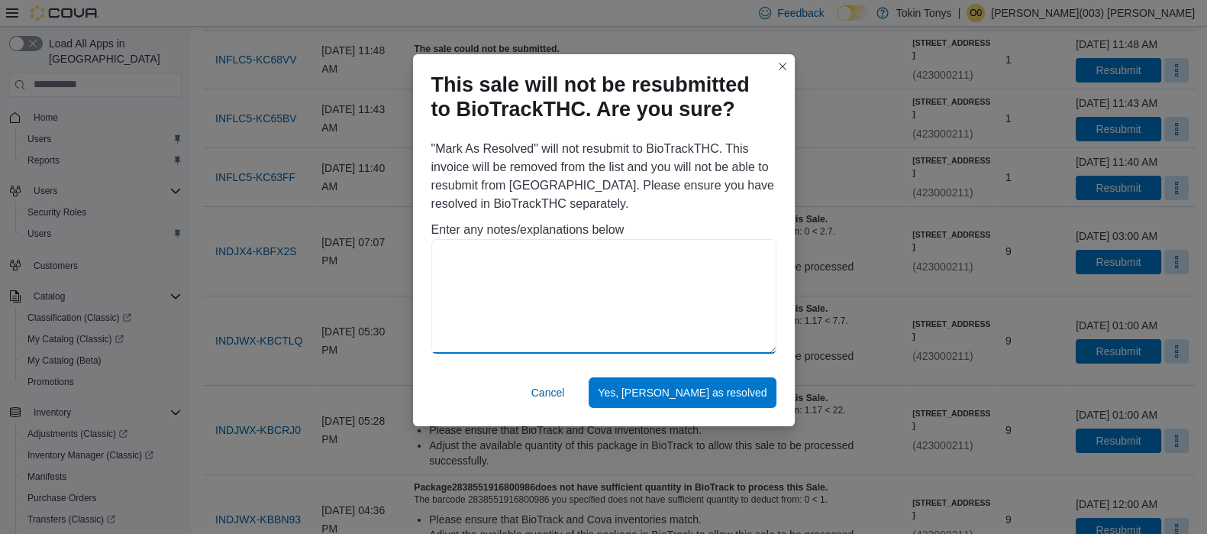
click at [626, 317] on textarea at bounding box center [604, 296] width 345 height 115
drag, startPoint x: 768, startPoint y: 256, endPoint x: 432, endPoint y: 259, distance: 336.8
click at [432, 259] on textarea "**********" at bounding box center [604, 296] width 345 height 115
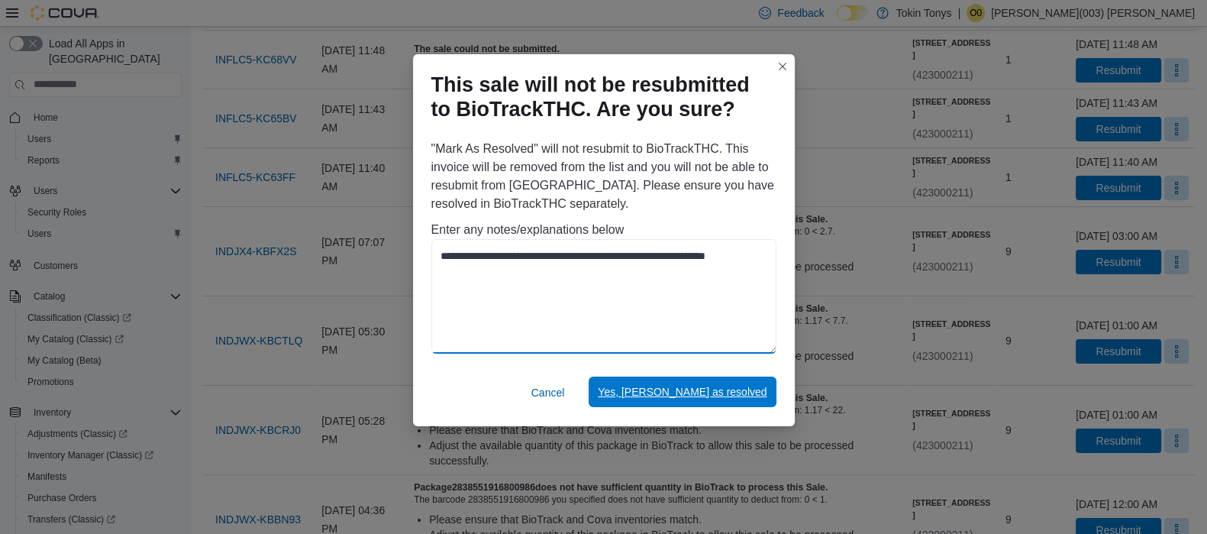
type textarea "**********"
click at [688, 390] on span "Yes, [PERSON_NAME] as resolved" at bounding box center [682, 391] width 169 height 15
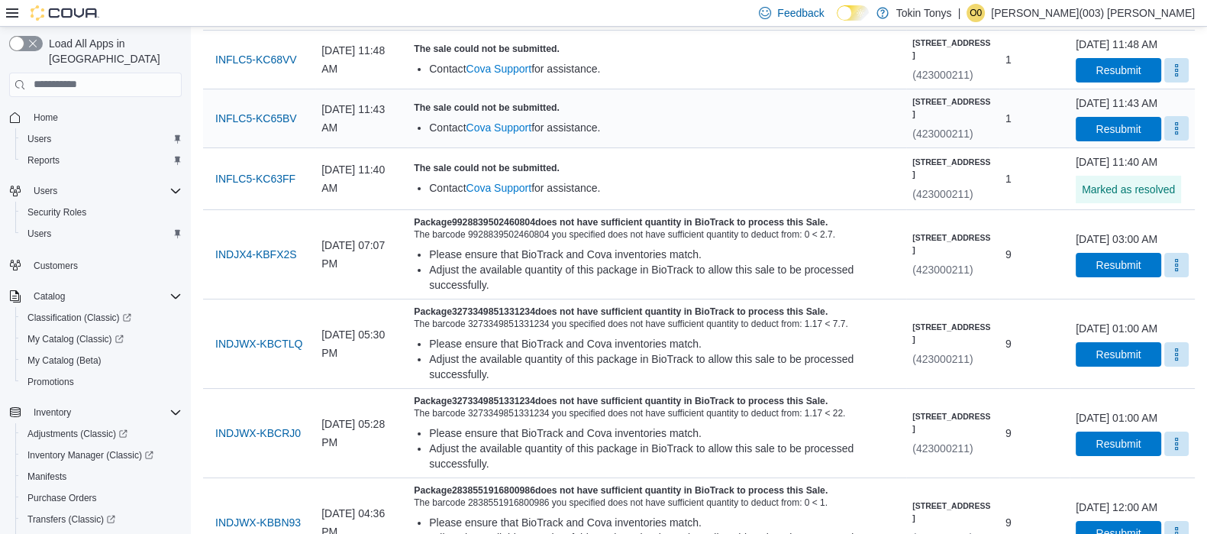
click at [1172, 141] on button "More" at bounding box center [1177, 128] width 24 height 24
click at [1152, 241] on span "Mark as Resolved" at bounding box center [1140, 242] width 86 height 15
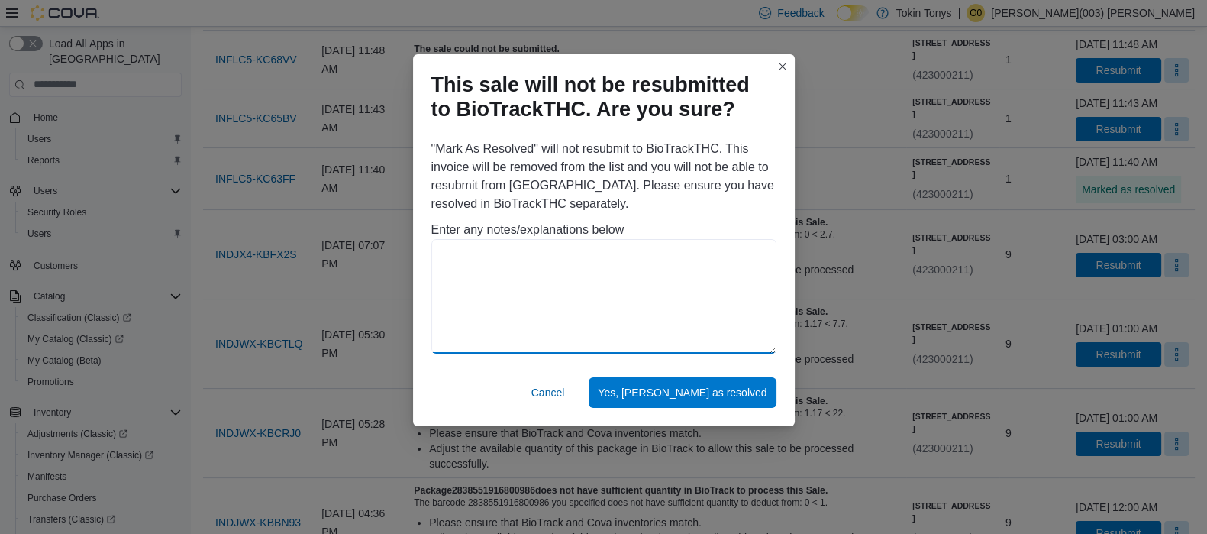
click at [616, 296] on textarea at bounding box center [604, 296] width 345 height 115
paste textarea "**********"
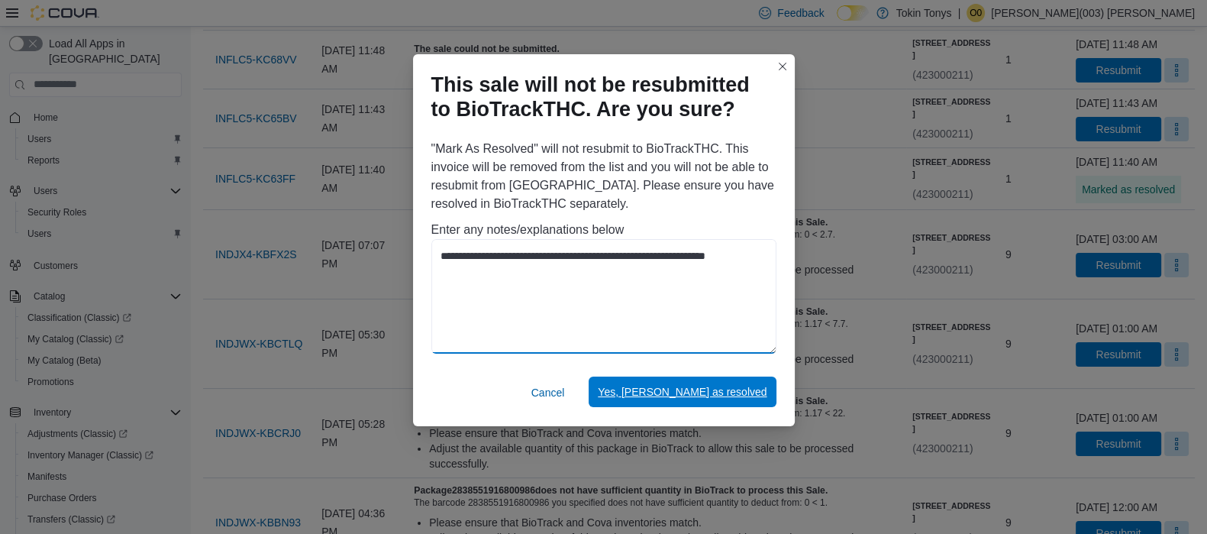
type textarea "**********"
click at [712, 402] on span "Yes, [PERSON_NAME] as resolved" at bounding box center [682, 392] width 169 height 31
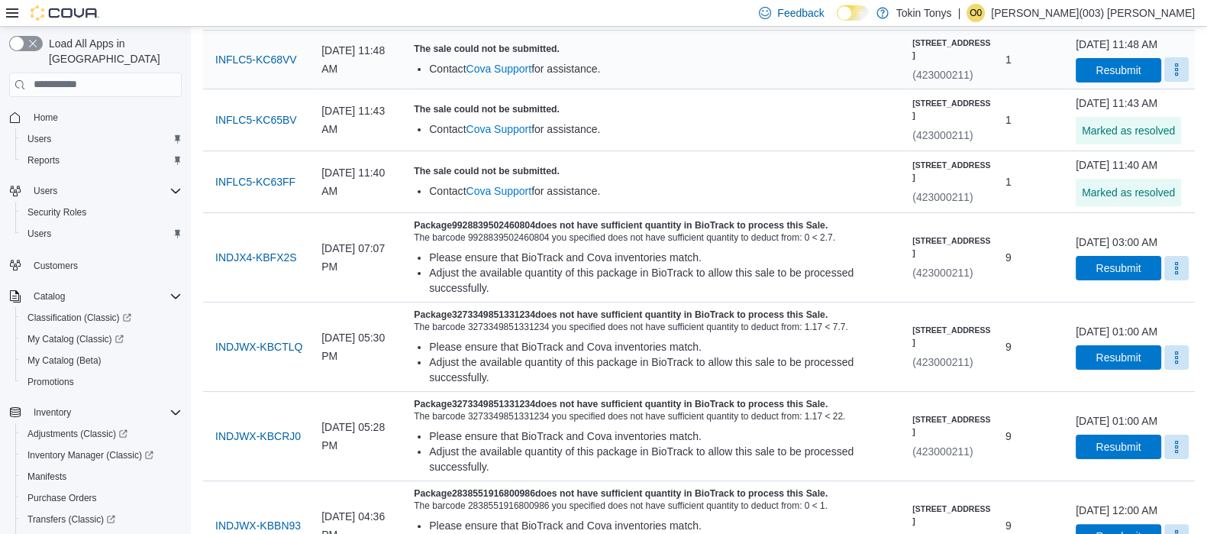
click at [1174, 82] on button "More" at bounding box center [1177, 69] width 24 height 24
click at [1124, 170] on span "Mark as Resolved" at bounding box center [1140, 168] width 86 height 15
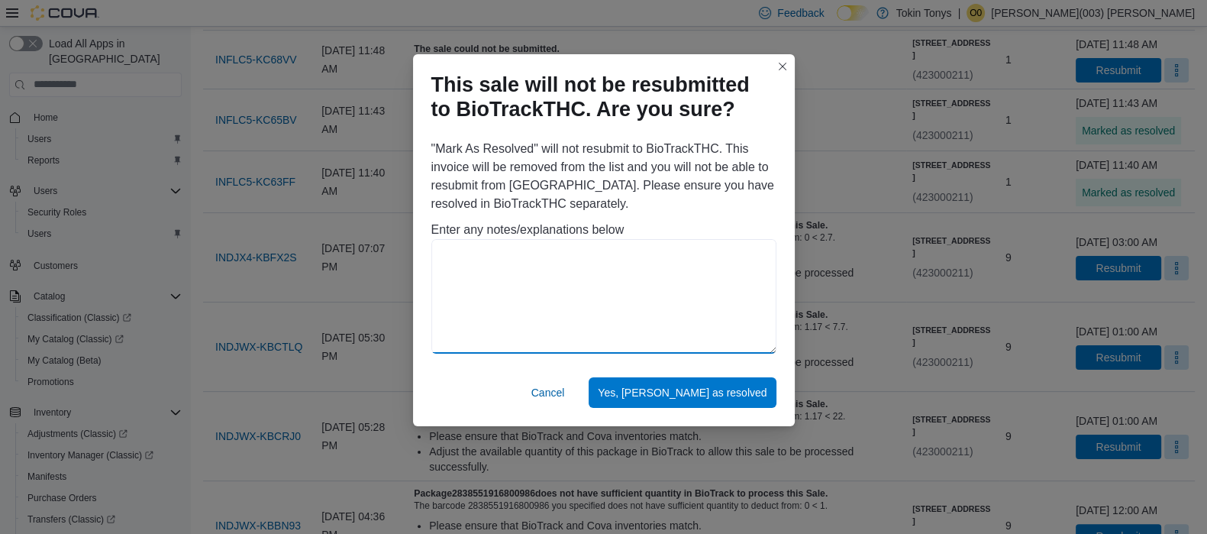
click at [554, 280] on textarea at bounding box center [604, 296] width 345 height 115
paste textarea "**********"
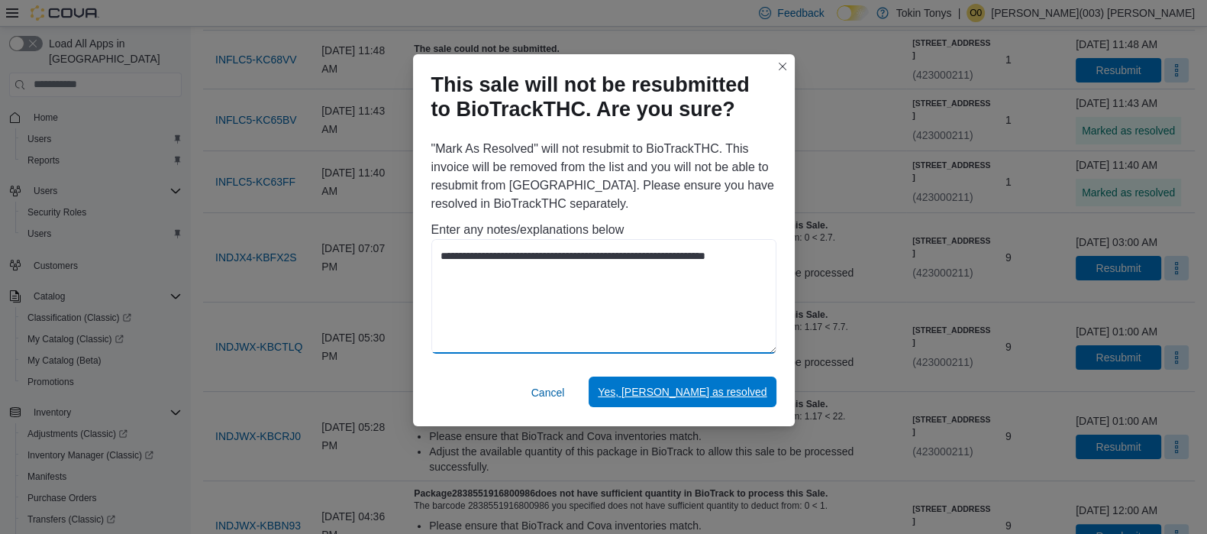
type textarea "**********"
click at [708, 383] on span "Yes, [PERSON_NAME] as resolved" at bounding box center [682, 392] width 169 height 31
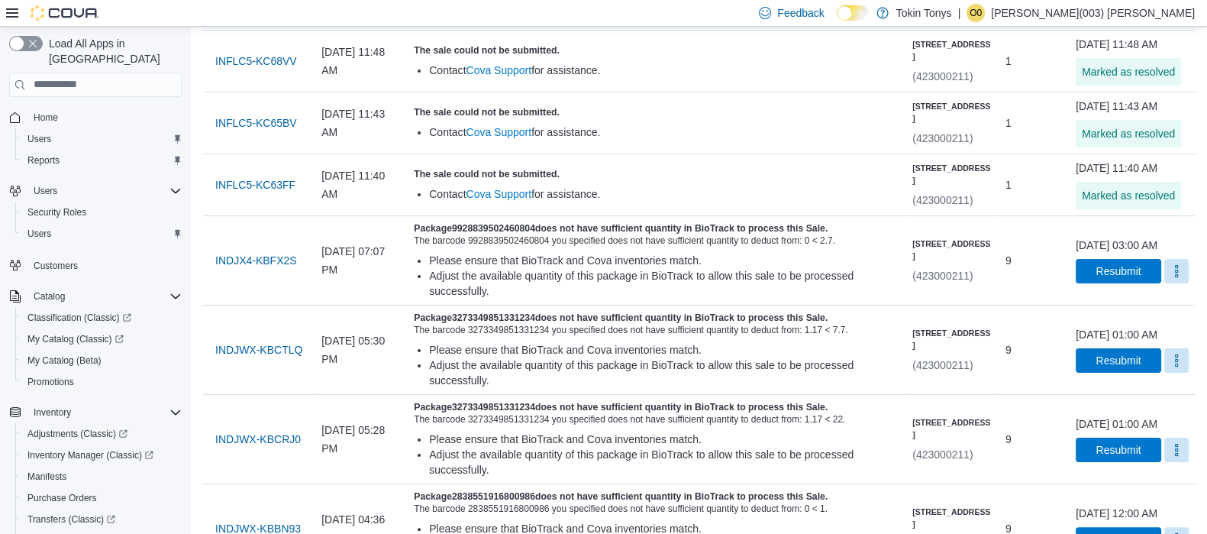
click at [1165, 23] on button "More" at bounding box center [1177, 10] width 24 height 24
click at [1089, 112] on div "You are in a dialog. Press Escape, or tap/click outside the dialog to close. Ma…" at bounding box center [1140, 95] width 110 height 40
click at [1101, 99] on span "Mark as Resolved" at bounding box center [1140, 94] width 86 height 15
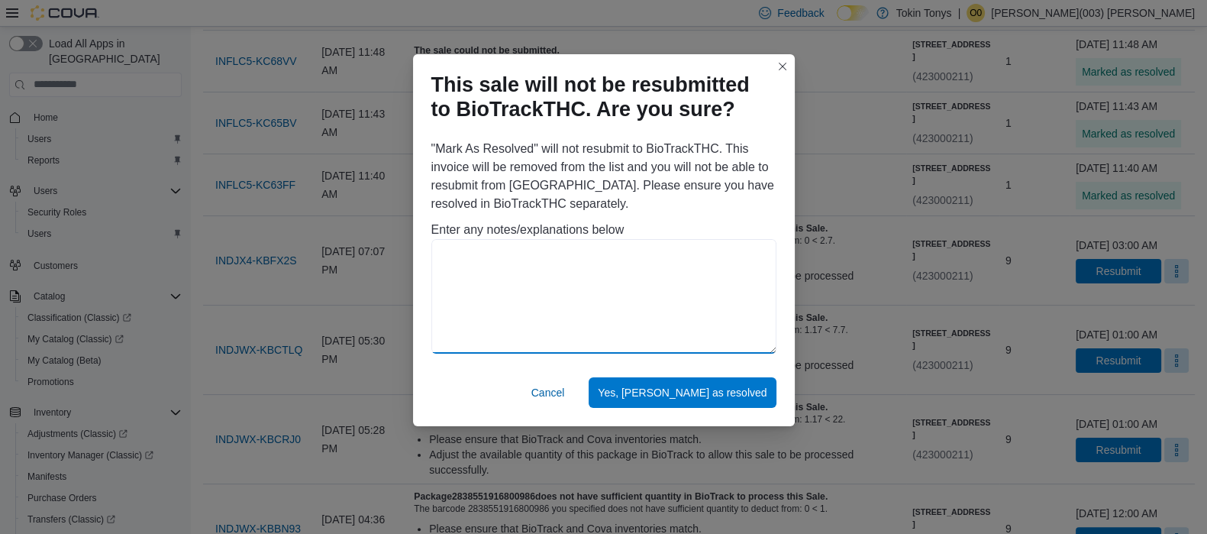
click at [676, 260] on textarea at bounding box center [604, 296] width 345 height 115
paste textarea "**********"
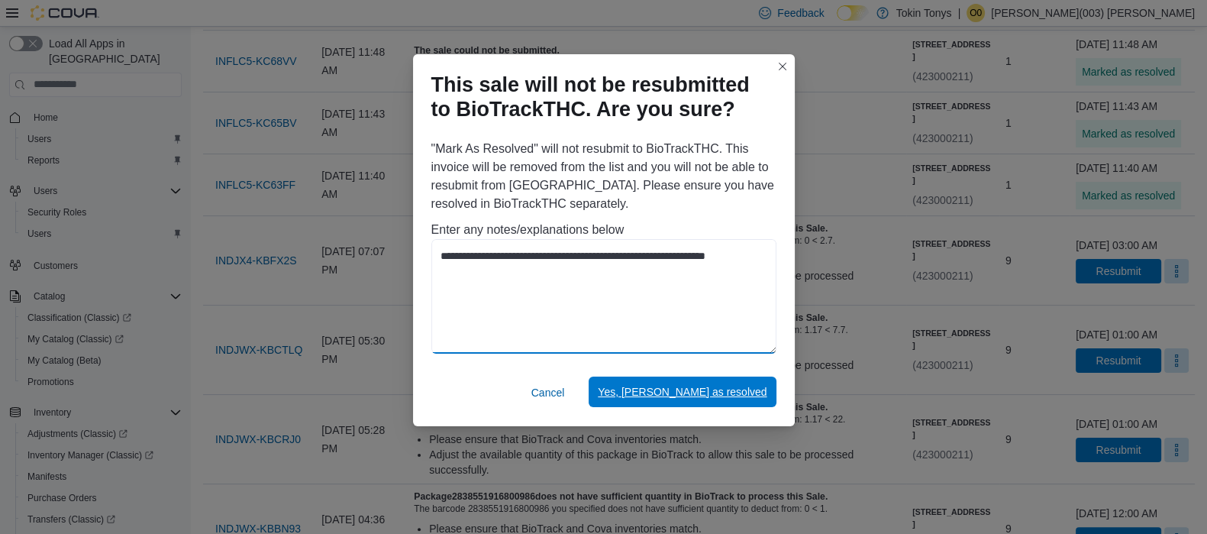
type textarea "**********"
click at [697, 377] on span "Yes, [PERSON_NAME] as resolved" at bounding box center [682, 392] width 169 height 31
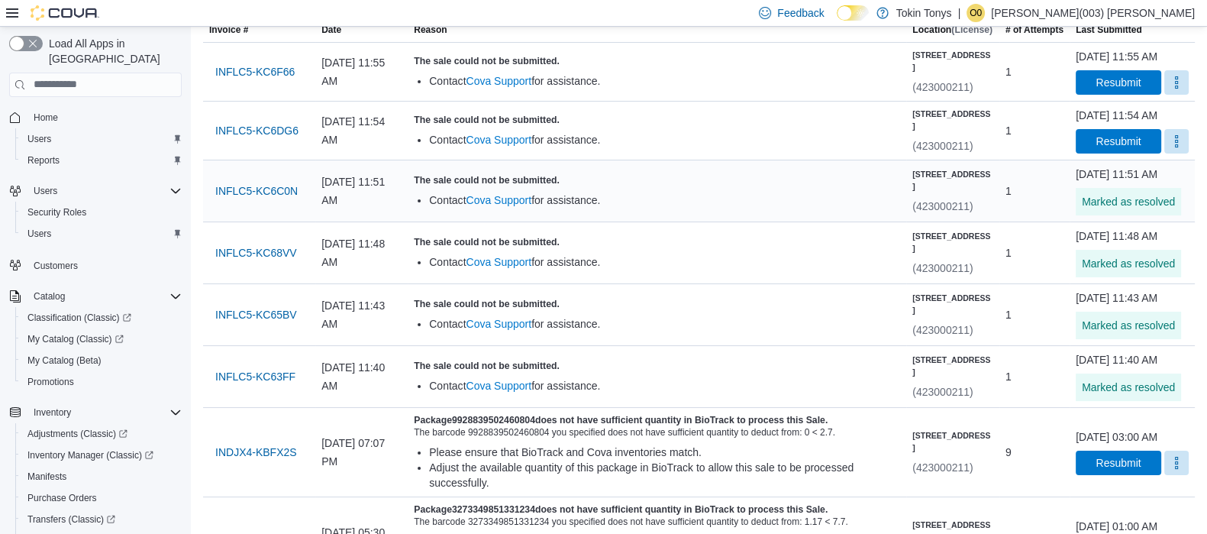
scroll to position [190, 0]
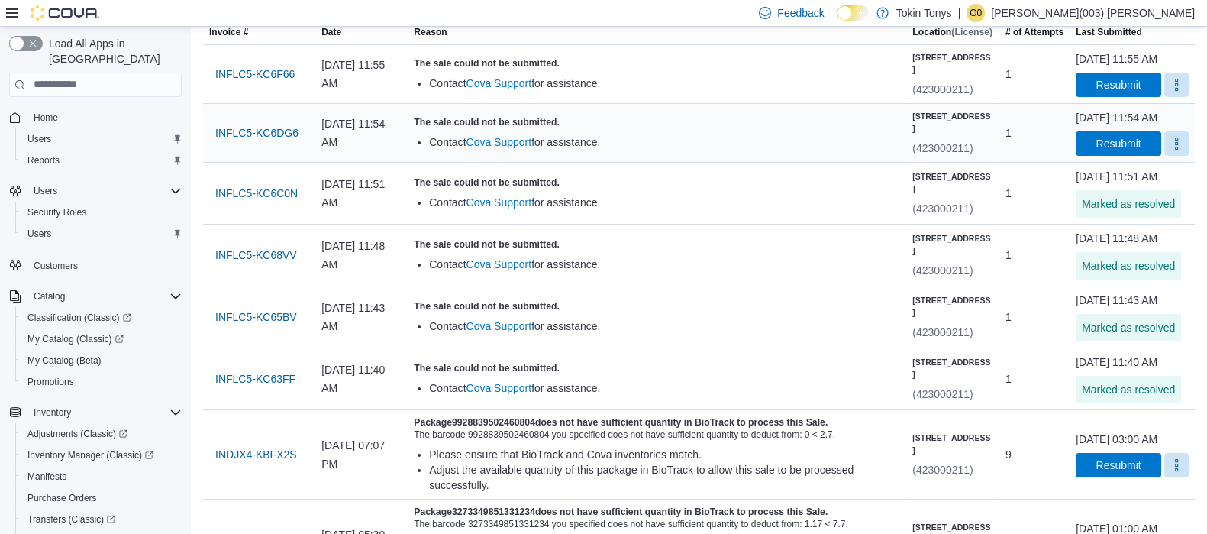
click at [1182, 156] on div "October 11, 2025 at 11:54 AM Resubmit" at bounding box center [1132, 133] width 113 height 46
click at [1172, 155] on button "More" at bounding box center [1177, 143] width 24 height 24
click at [1092, 213] on button "Mark as Resolved" at bounding box center [1140, 212] width 98 height 27
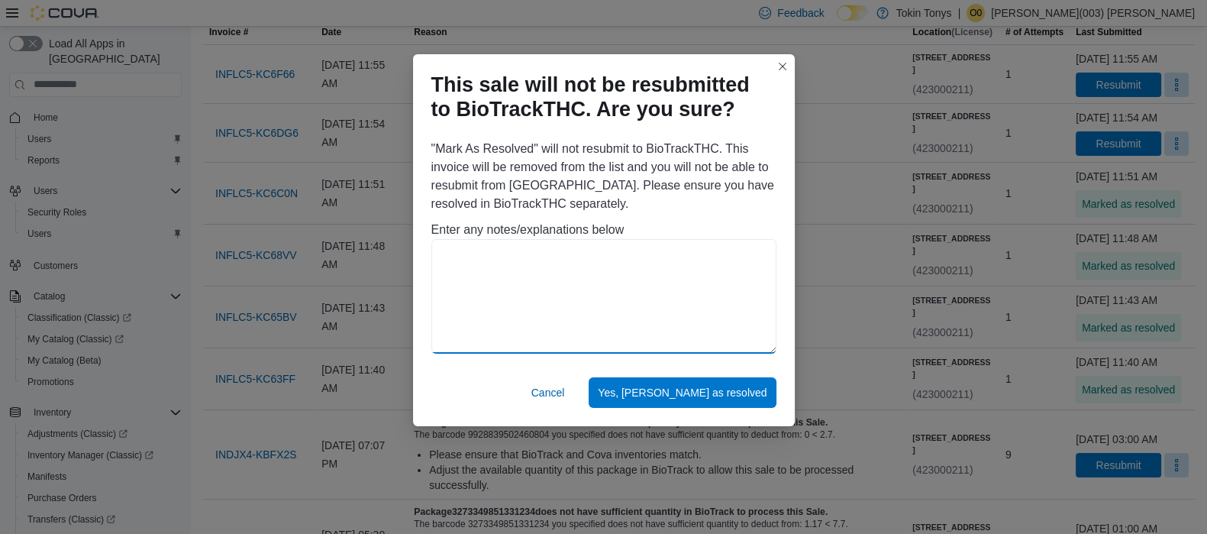
click at [597, 311] on textarea at bounding box center [604, 296] width 345 height 115
paste textarea "**********"
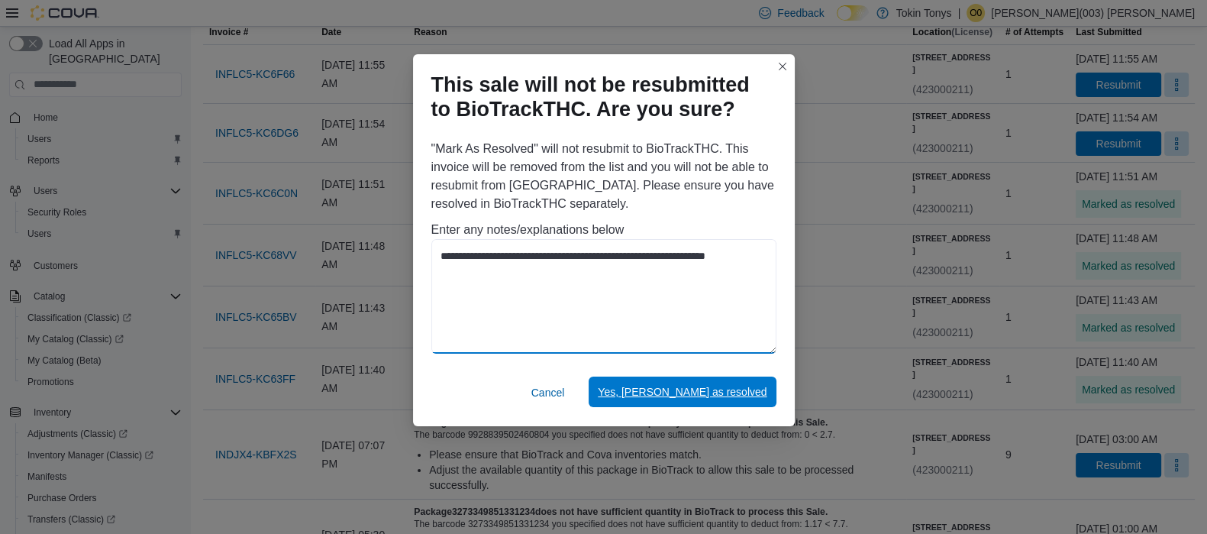
type textarea "**********"
click at [699, 398] on span "Yes, [PERSON_NAME] as resolved" at bounding box center [682, 391] width 169 height 15
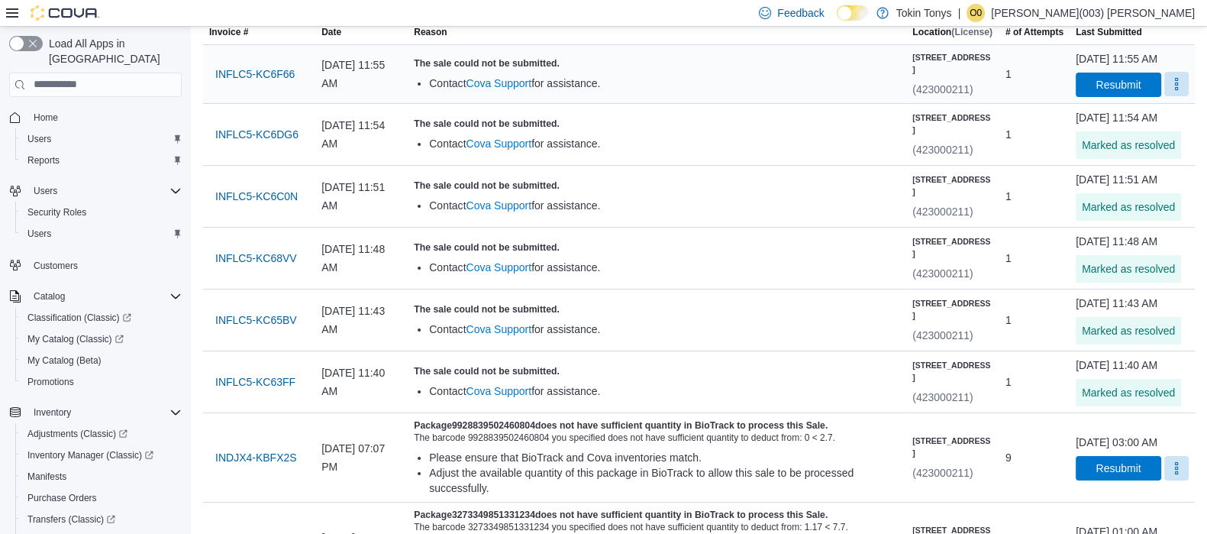
click at [1177, 94] on div "October 11, 2025 at 11:55 AM Resubmit" at bounding box center [1132, 74] width 113 height 46
click at [1165, 96] on button "More" at bounding box center [1177, 84] width 24 height 24
click at [1104, 139] on span "Mark as Resolved" at bounding box center [1140, 138] width 86 height 15
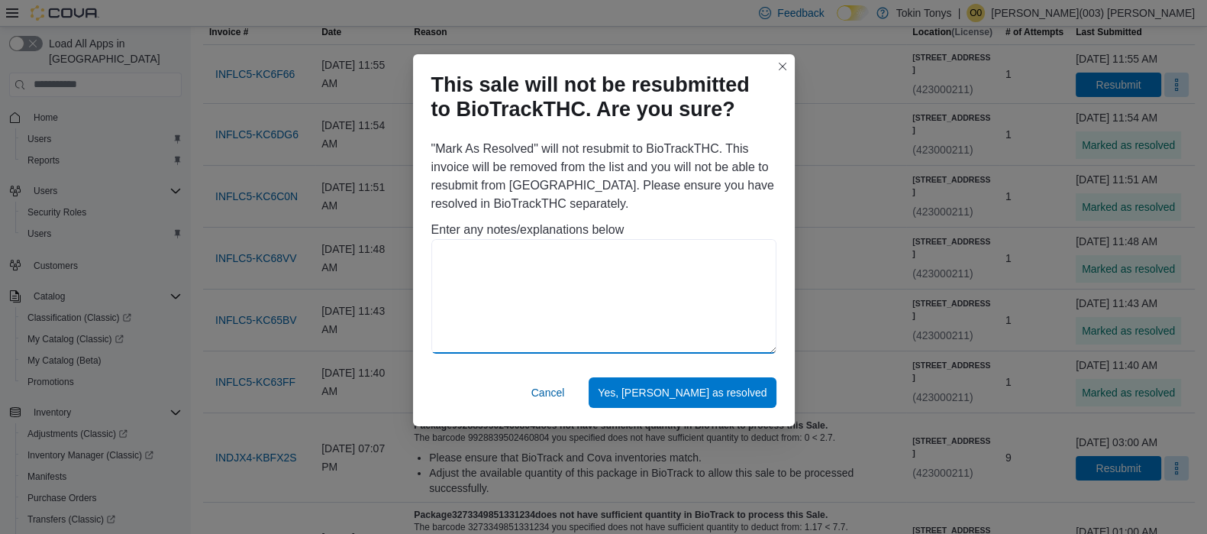
click at [537, 307] on textarea at bounding box center [604, 296] width 345 height 115
paste textarea "**********"
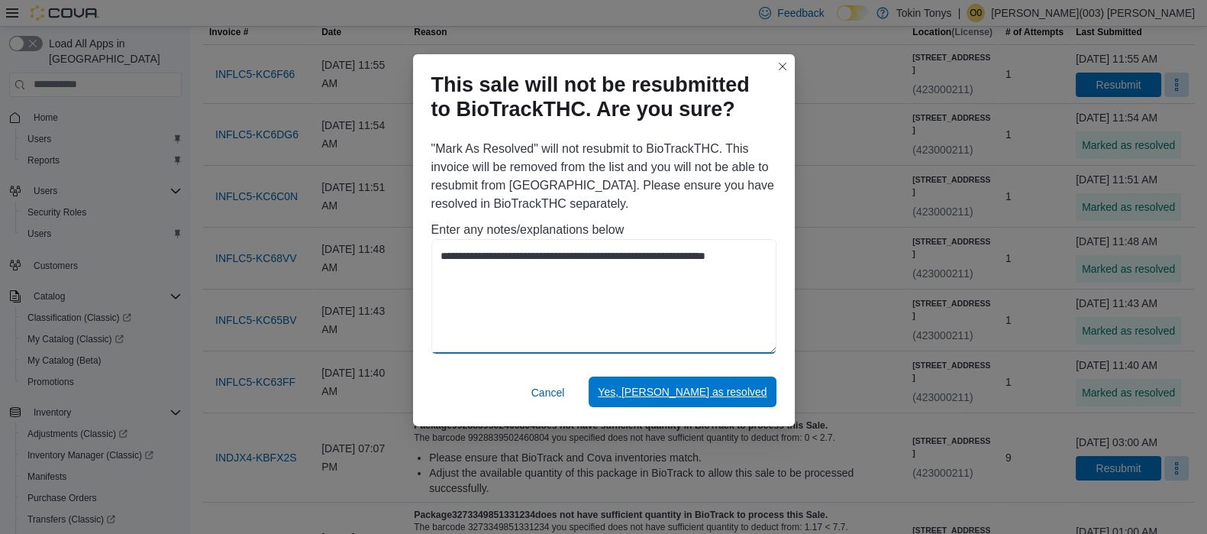
type textarea "**********"
click at [740, 390] on span "Yes, [PERSON_NAME] as resolved" at bounding box center [682, 391] width 169 height 15
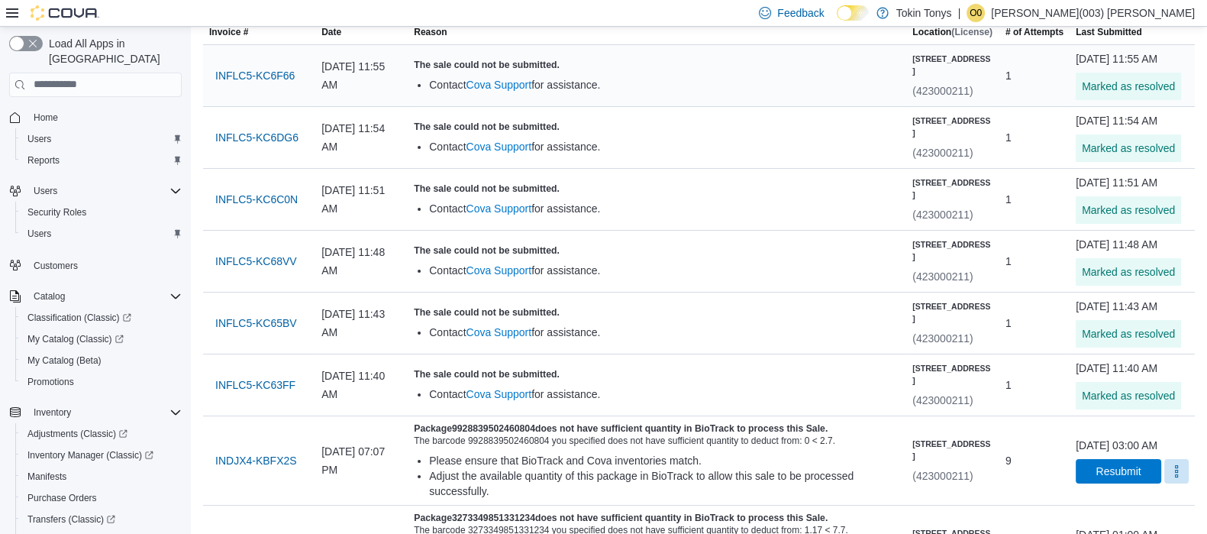
scroll to position [0, 0]
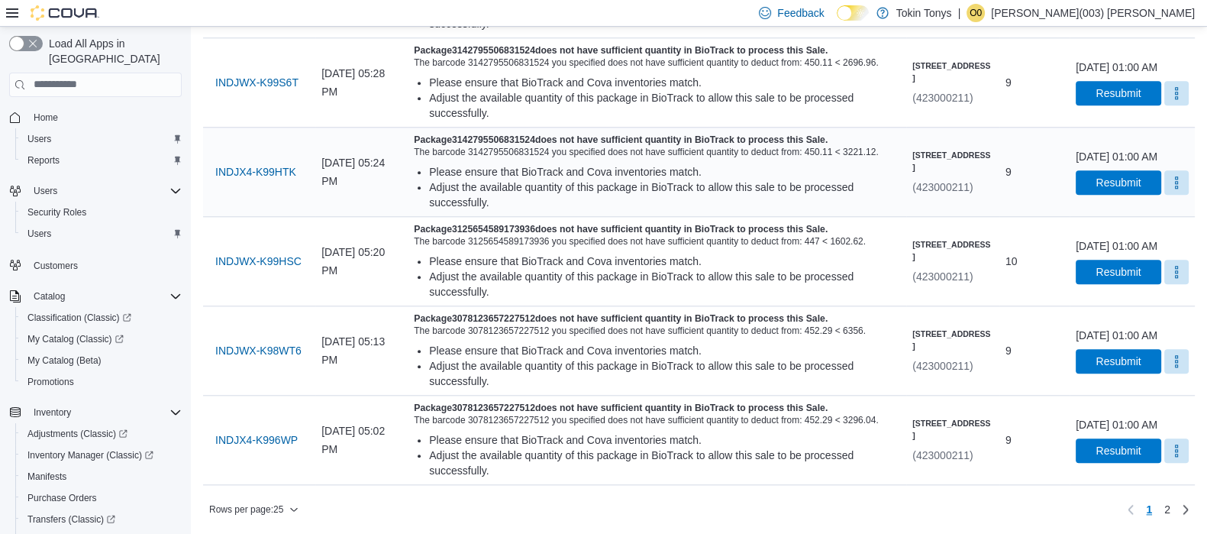
scroll to position [2213, 0]
click at [296, 508] on icon "button" at bounding box center [293, 509] width 9 height 9
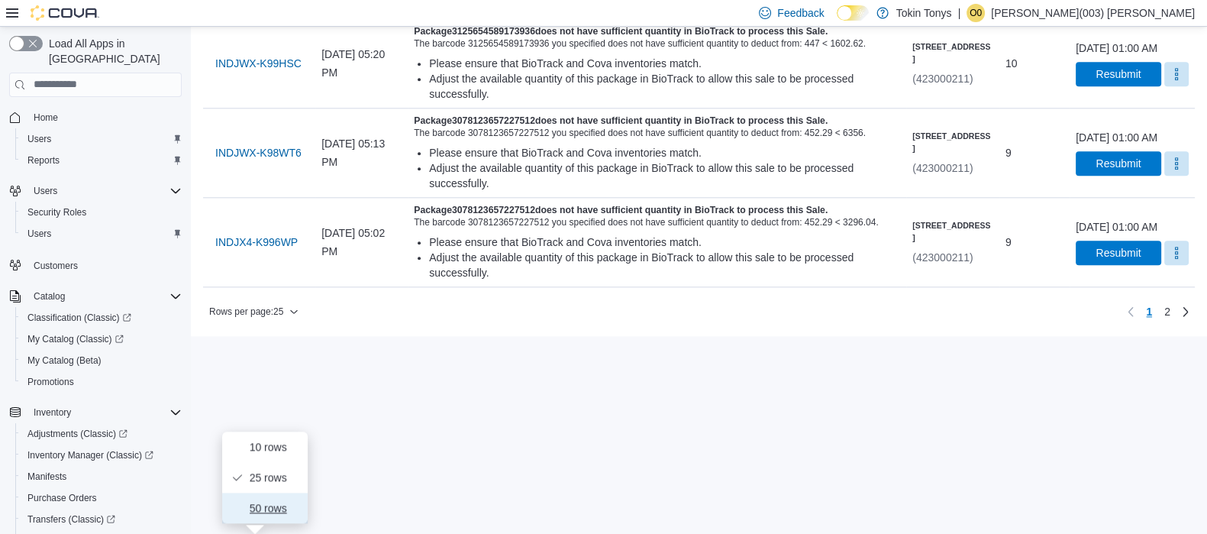
click at [286, 502] on span "50 rows" at bounding box center [274, 508] width 49 height 12
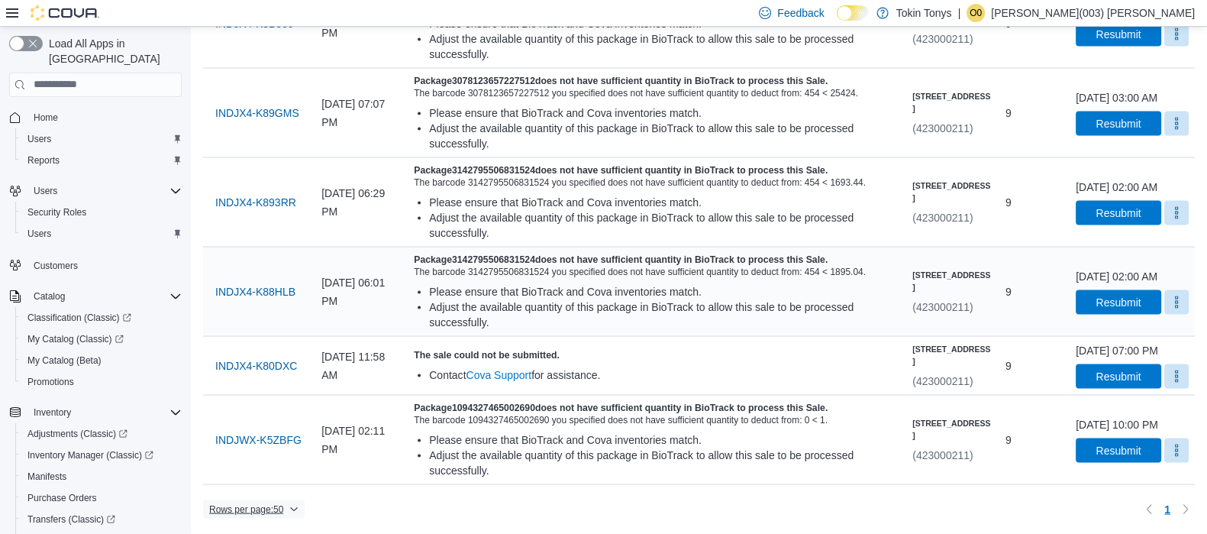
scroll to position [4291, 0]
click at [222, 361] on span "INDJX4-K80DXC" at bounding box center [256, 365] width 82 height 15
click at [1166, 364] on button "More" at bounding box center [1177, 376] width 24 height 24
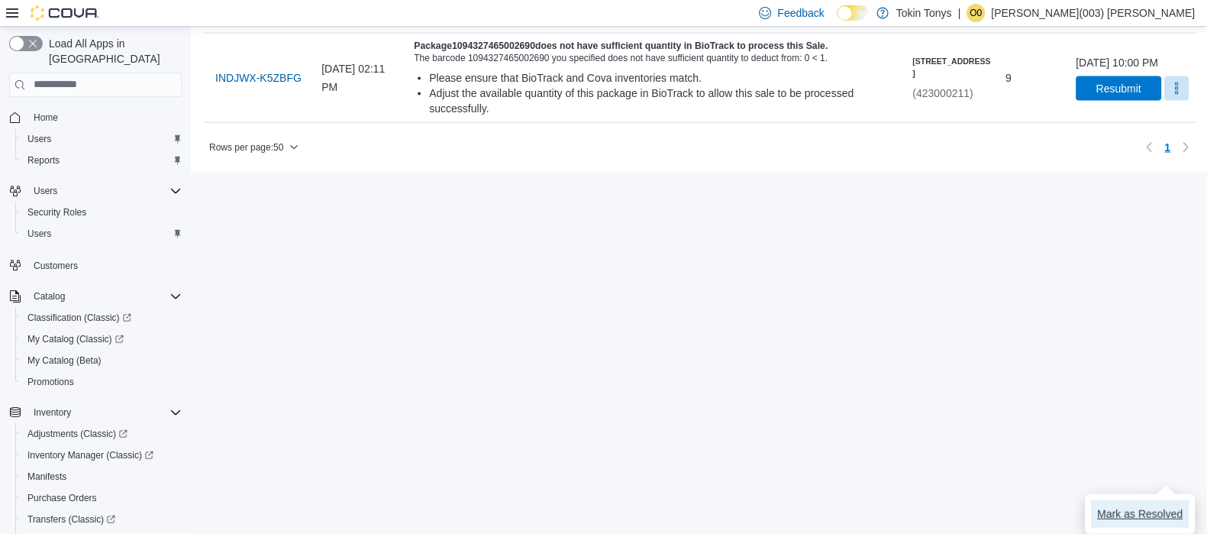
click at [1132, 506] on span "Mark as Resolved" at bounding box center [1140, 513] width 86 height 15
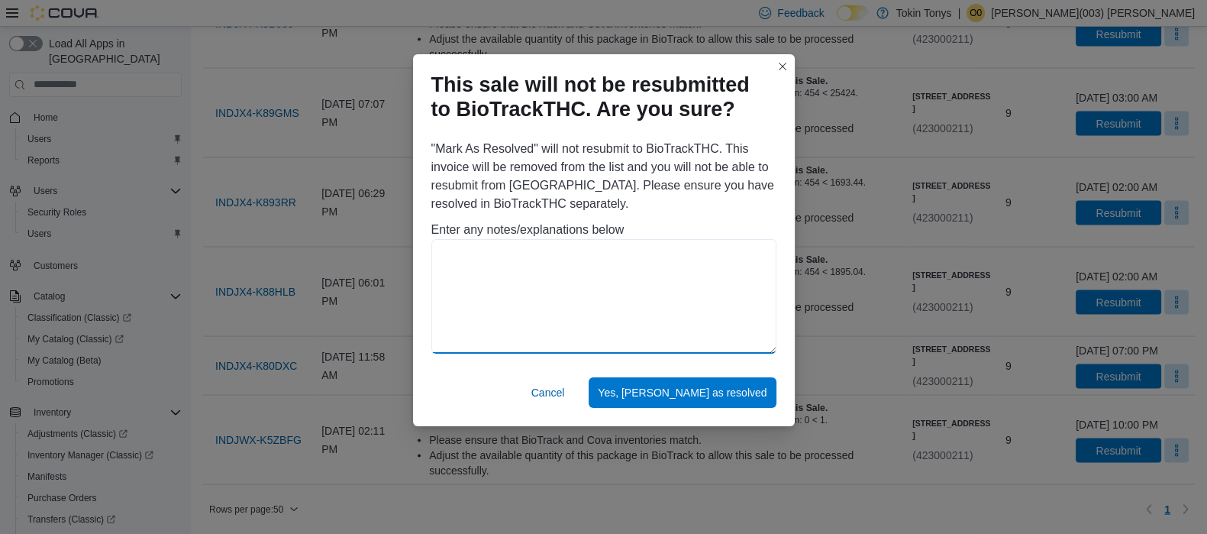
click at [609, 298] on textarea at bounding box center [604, 296] width 345 height 115
paste textarea "**********"
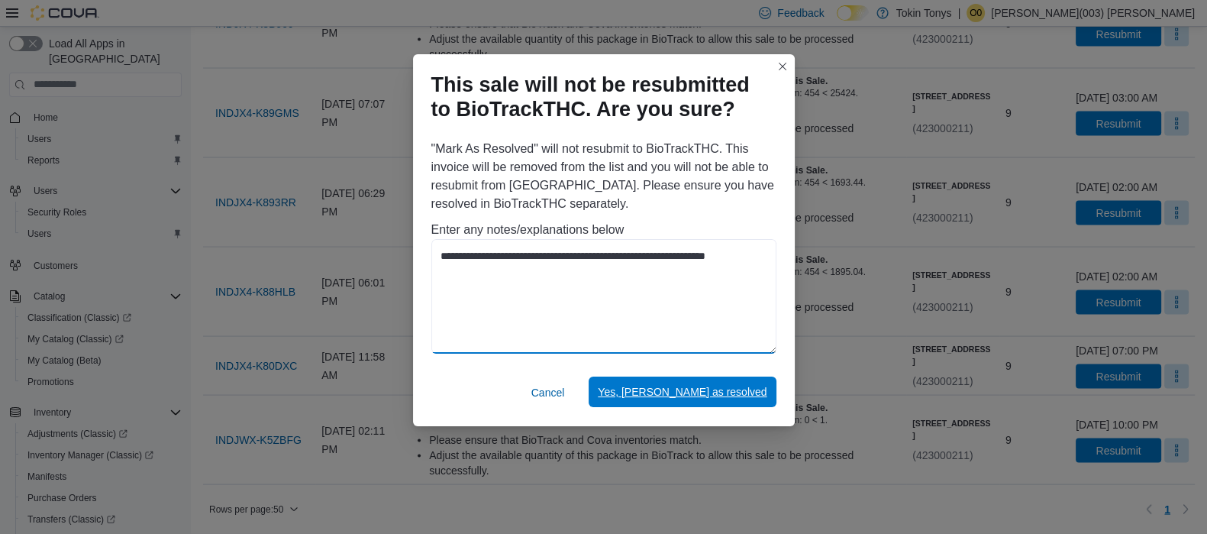
type textarea "**********"
click at [771, 387] on button "Yes, [PERSON_NAME] as resolved" at bounding box center [682, 392] width 187 height 31
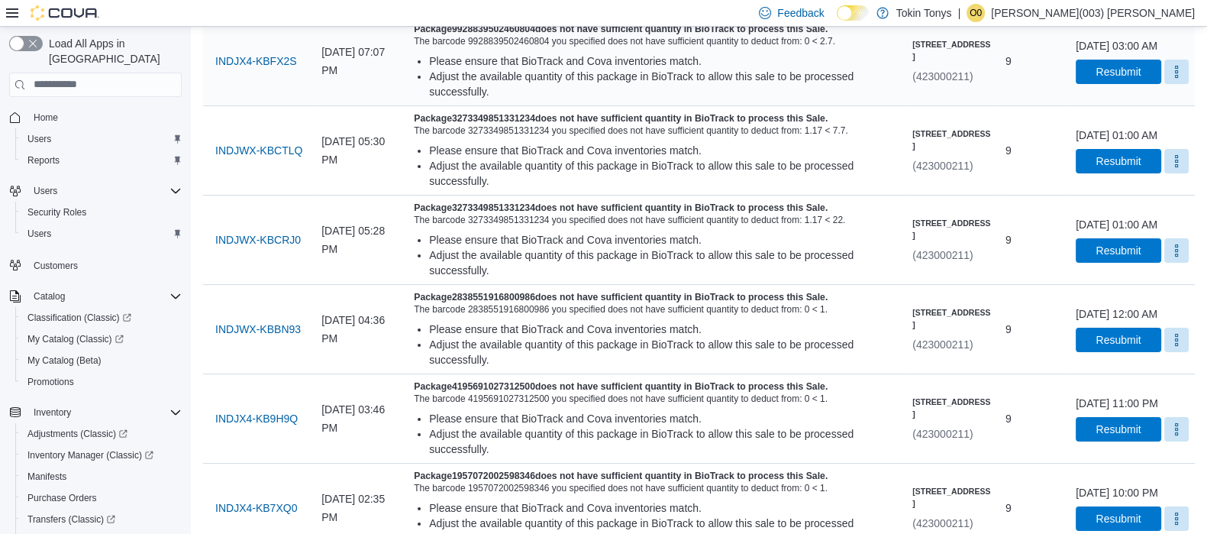
scroll to position [0, 0]
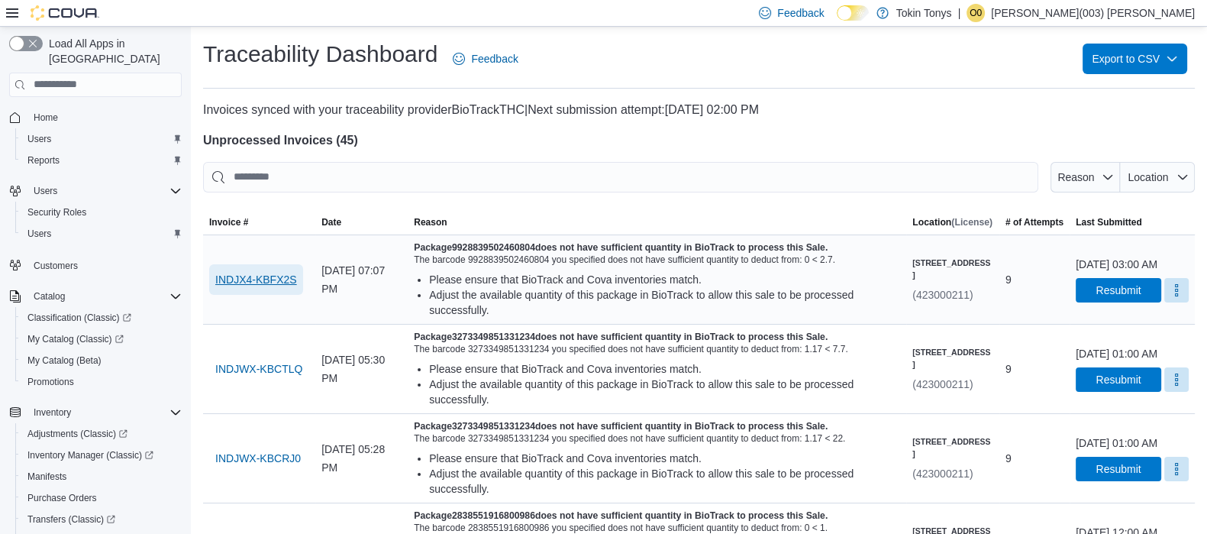
click at [274, 279] on span "INDJX4-KBFX2S" at bounding box center [256, 279] width 82 height 15
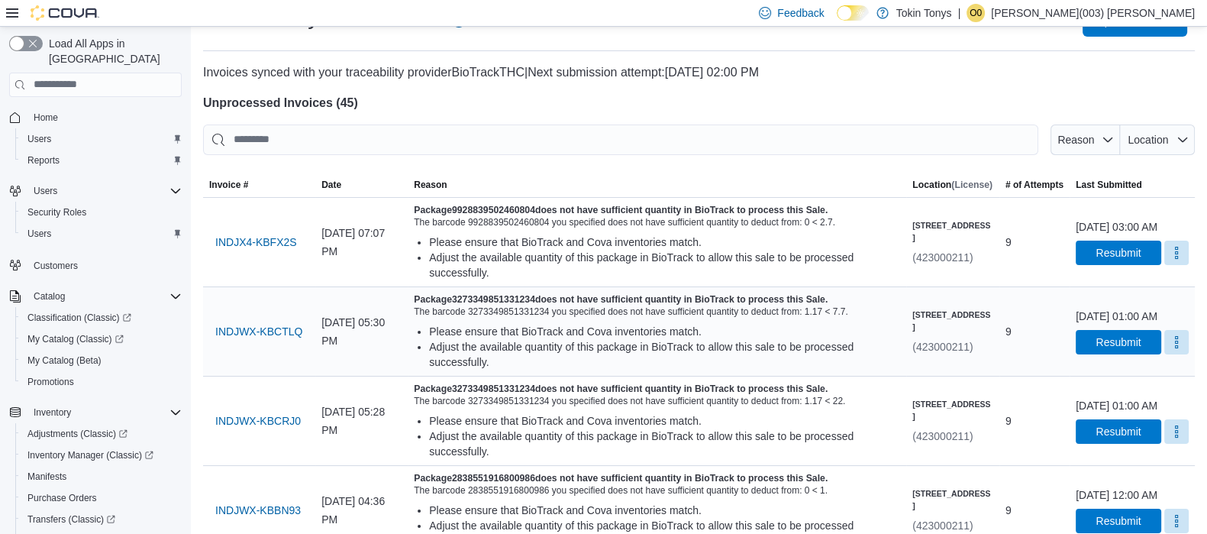
scroll to position [95, 0]
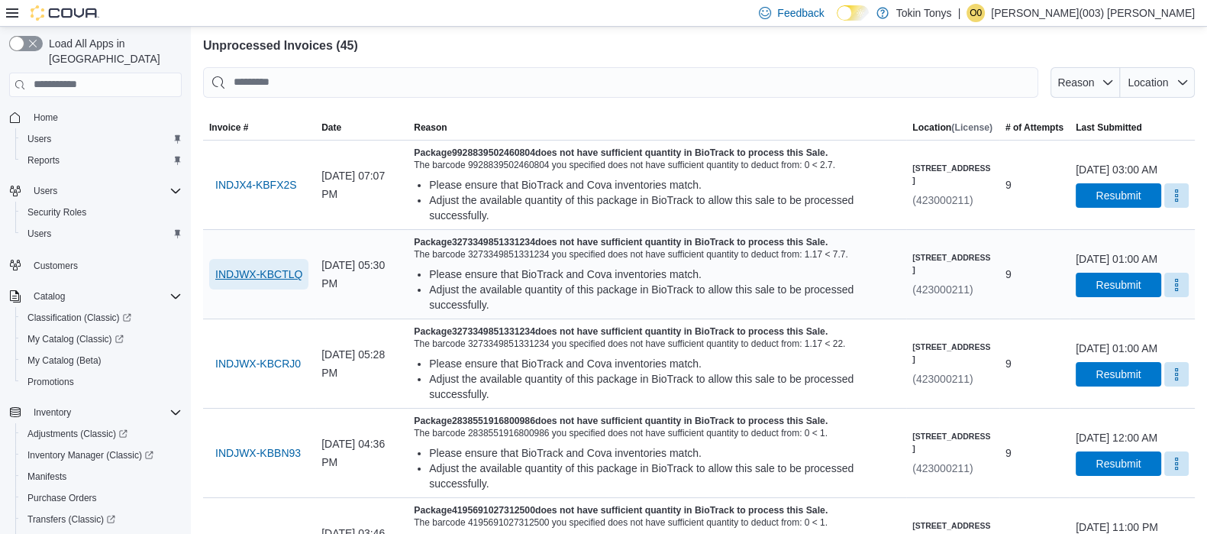
click at [239, 275] on span "INDJWX-KBCTLQ" at bounding box center [258, 274] width 87 height 15
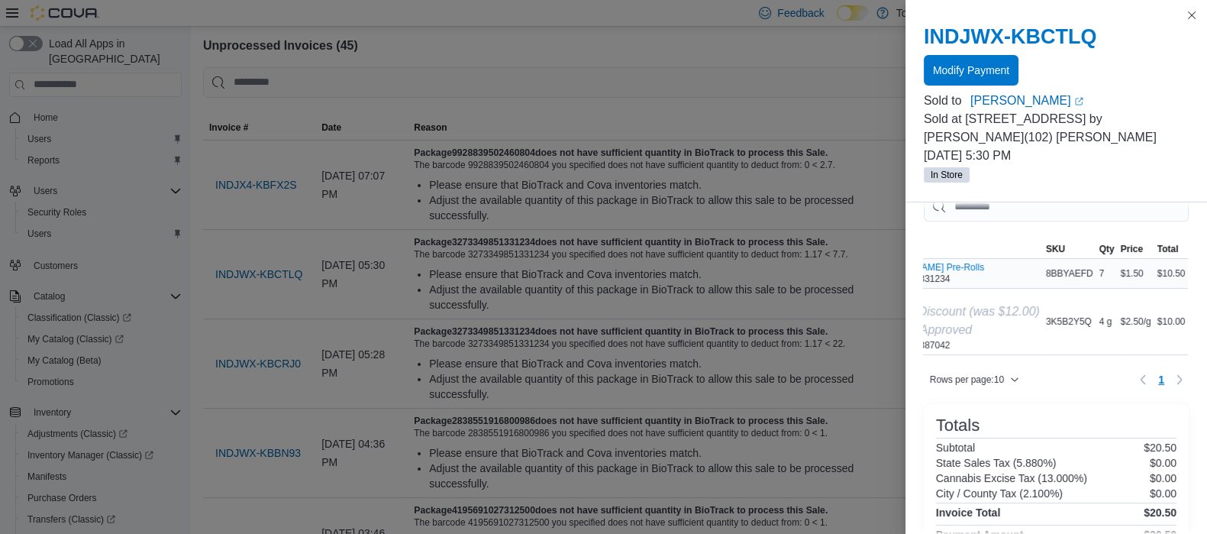
scroll to position [0, 0]
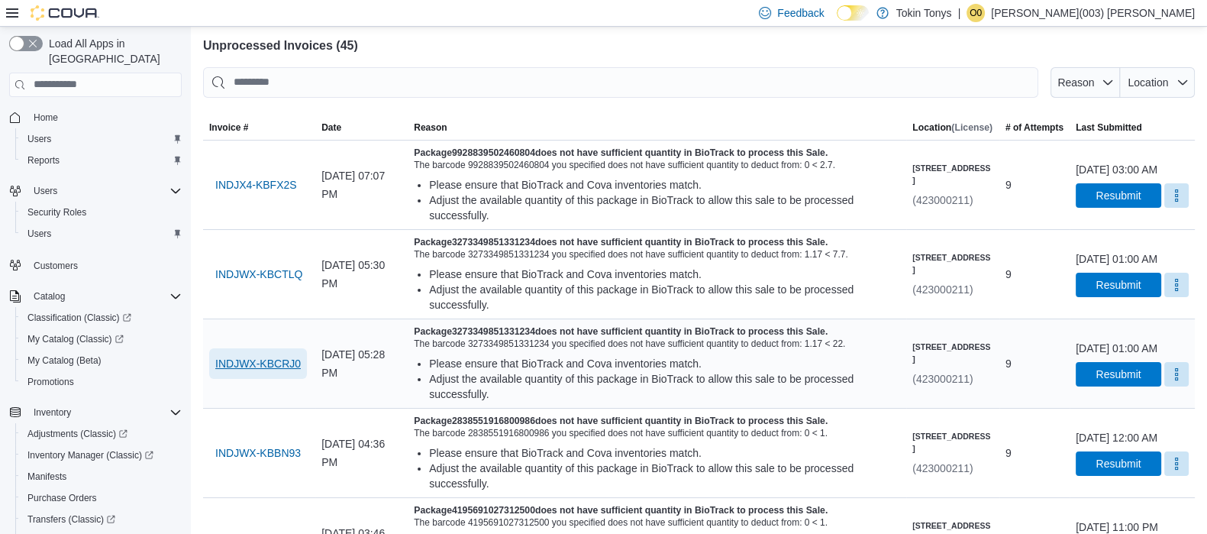
click at [225, 379] on span "INDJWX-KBCRJ0" at bounding box center [258, 363] width 86 height 31
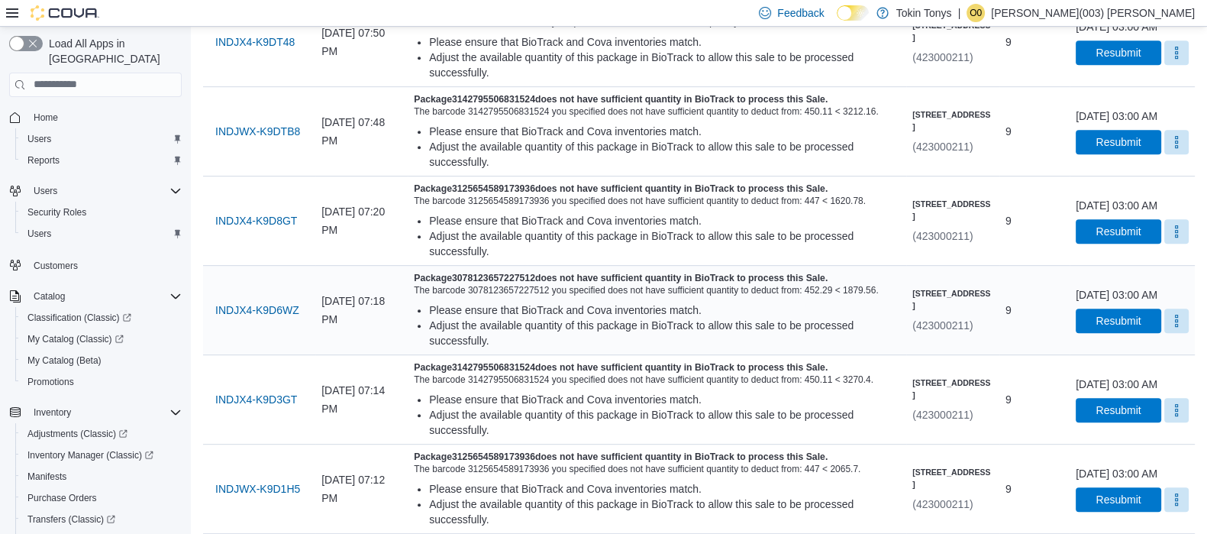
scroll to position [955, 0]
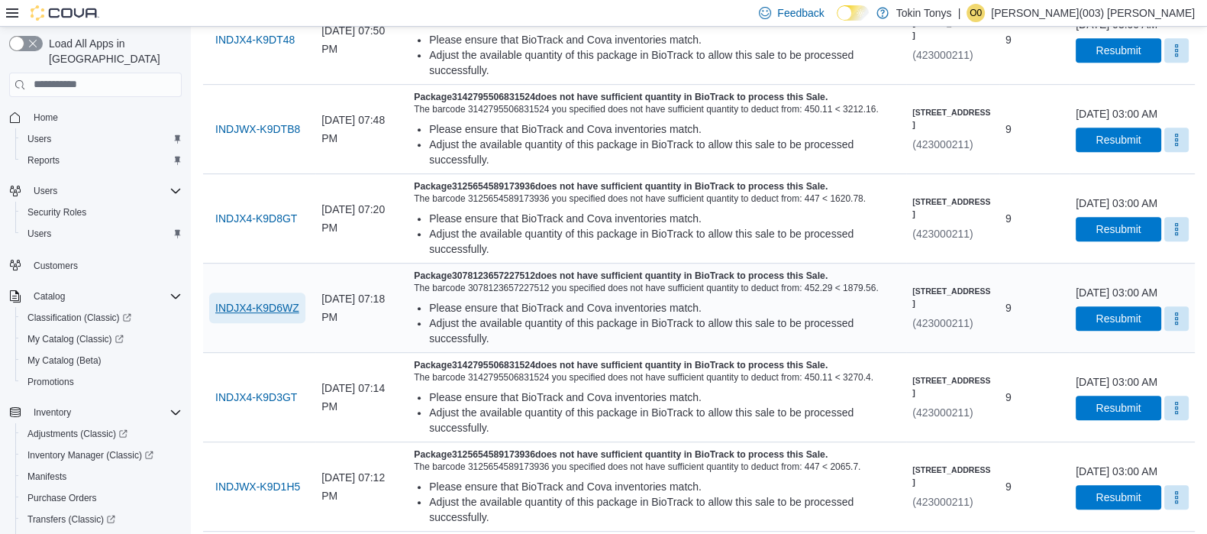
click at [254, 315] on span "INDJX4-K9D6WZ" at bounding box center [257, 307] width 84 height 15
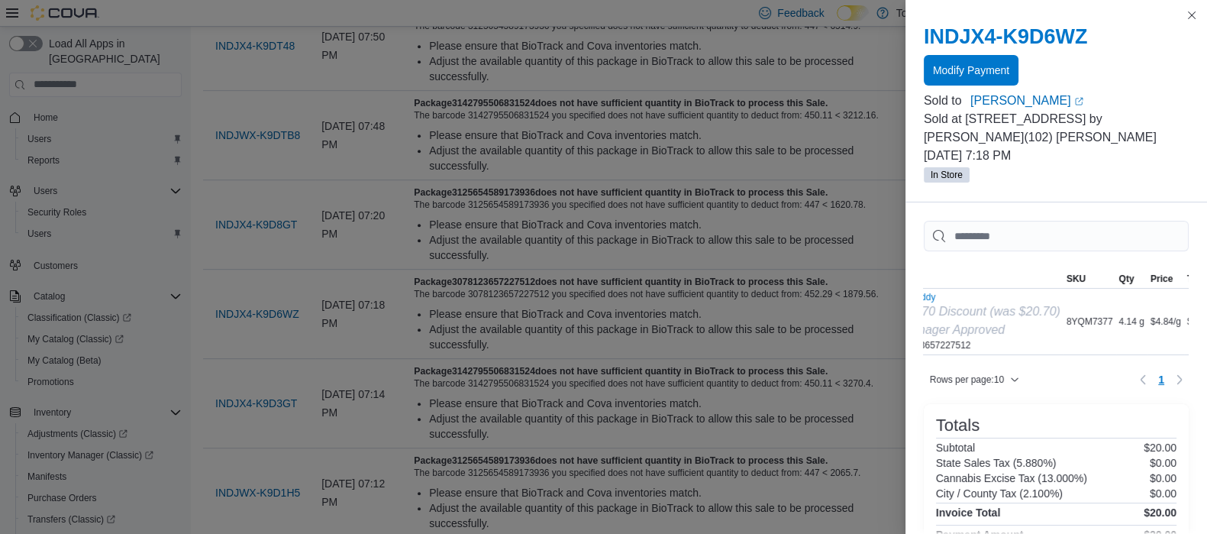
scroll to position [0, 0]
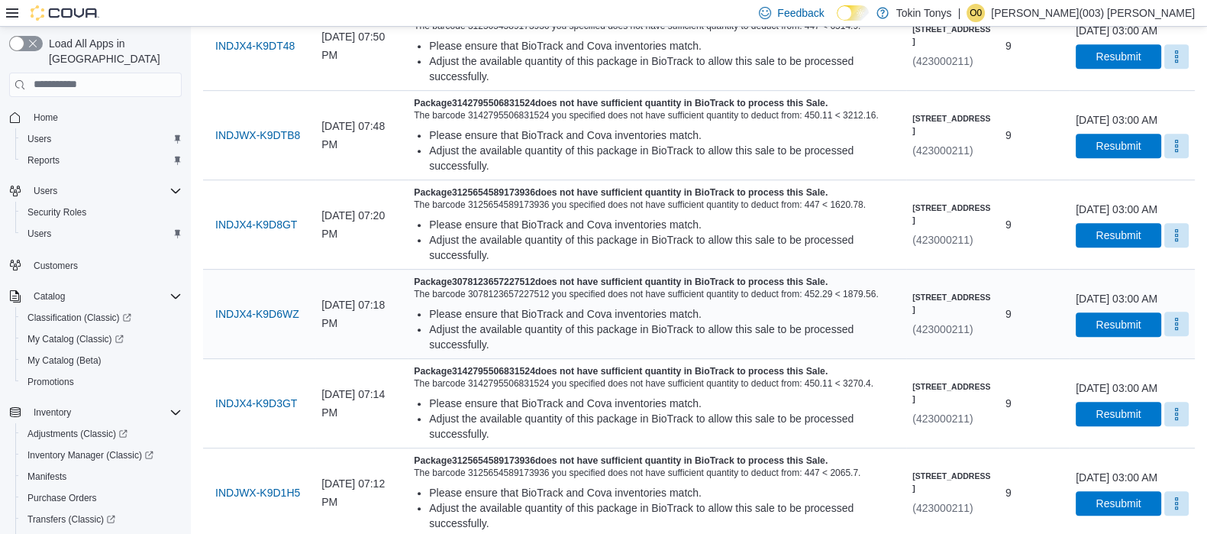
click at [1165, 336] on button "More" at bounding box center [1177, 324] width 24 height 24
click at [1110, 425] on button "Mark as Resolved" at bounding box center [1140, 435] width 98 height 27
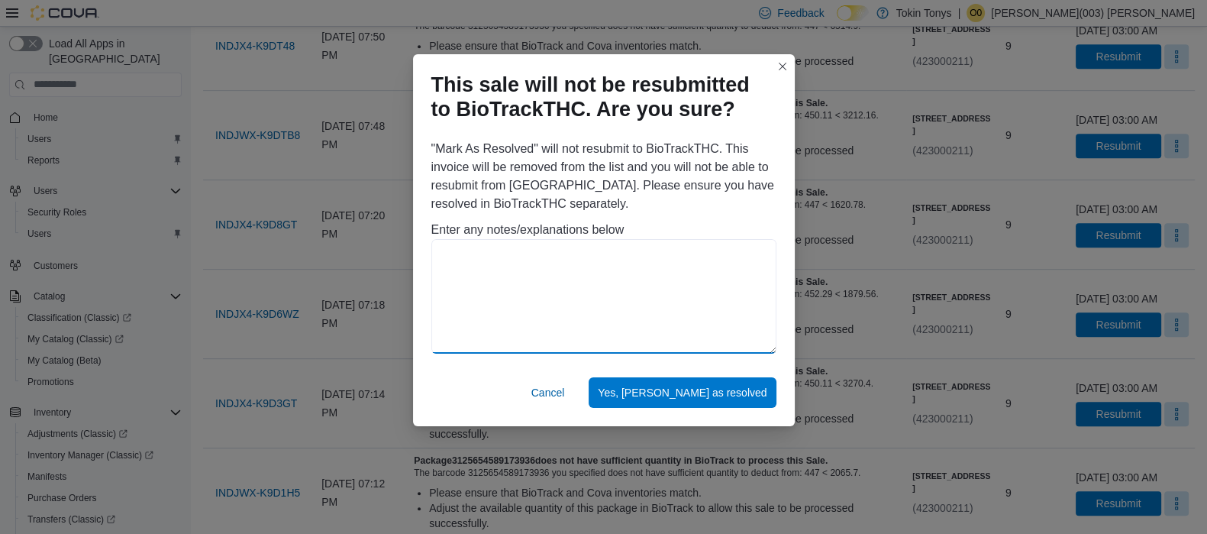
click at [574, 297] on textarea at bounding box center [604, 296] width 345 height 115
drag, startPoint x: 741, startPoint y: 259, endPoint x: 401, endPoint y: 275, distance: 340.2
click at [401, 275] on div "**********" at bounding box center [603, 267] width 1207 height 534
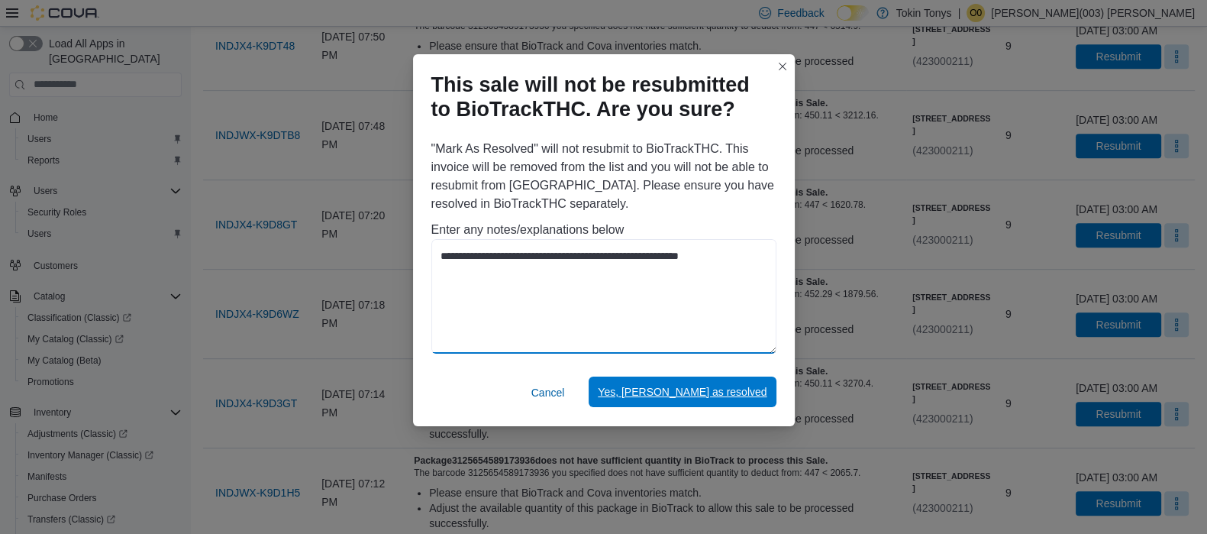
type textarea "**********"
click at [702, 393] on span "Yes, [PERSON_NAME] as resolved" at bounding box center [682, 391] width 169 height 15
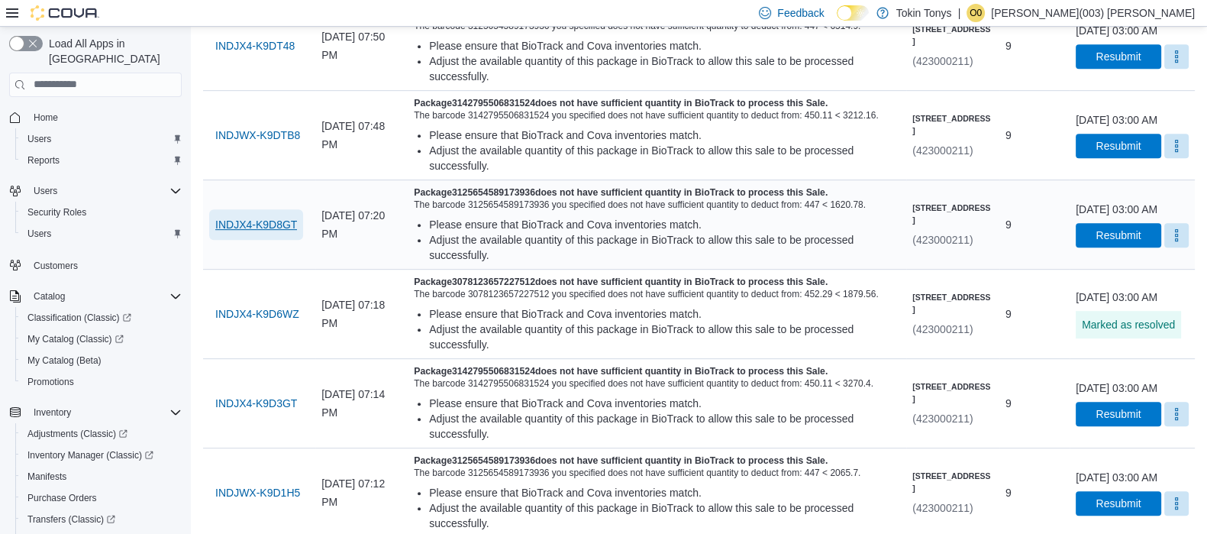
click at [242, 232] on span "INDJX4-K9D8GT" at bounding box center [256, 224] width 82 height 15
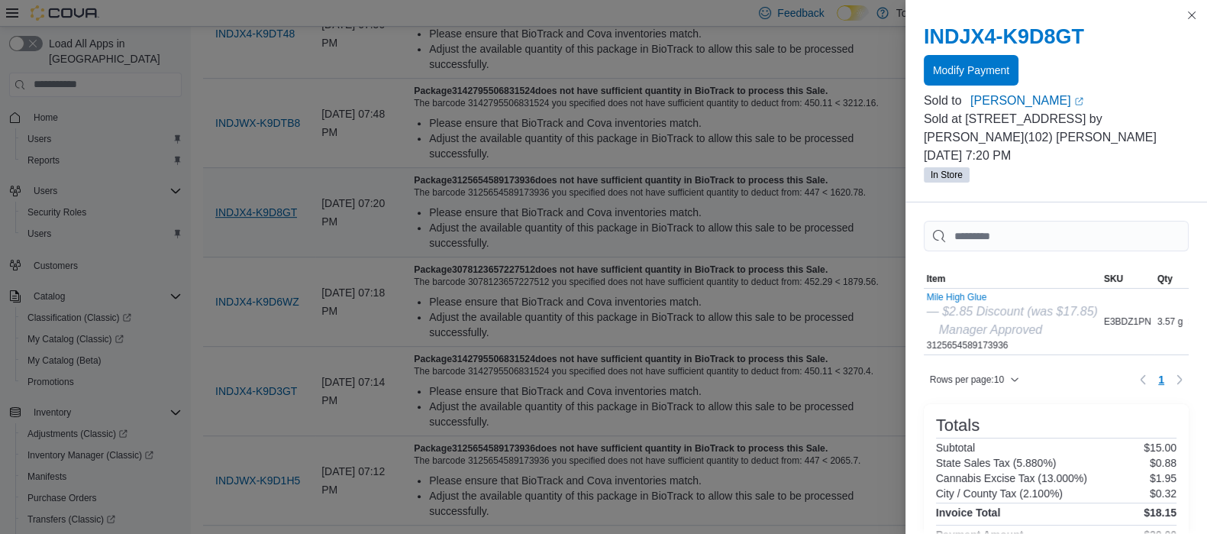
scroll to position [949, 0]
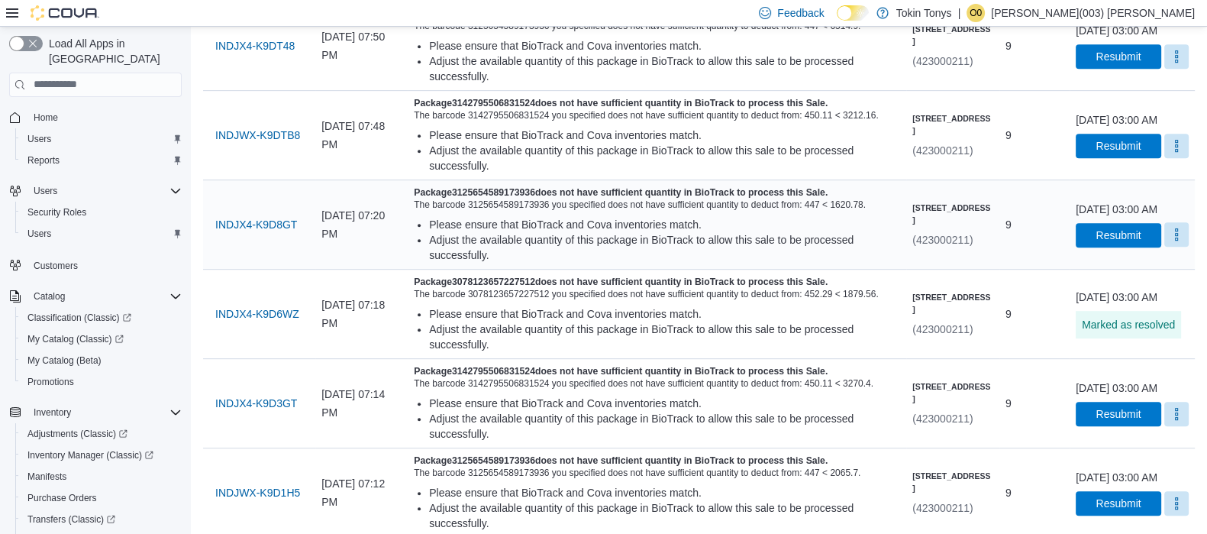
click at [1167, 247] on button "More" at bounding box center [1177, 234] width 24 height 24
click at [1123, 340] on span "Mark as Resolved" at bounding box center [1140, 334] width 86 height 15
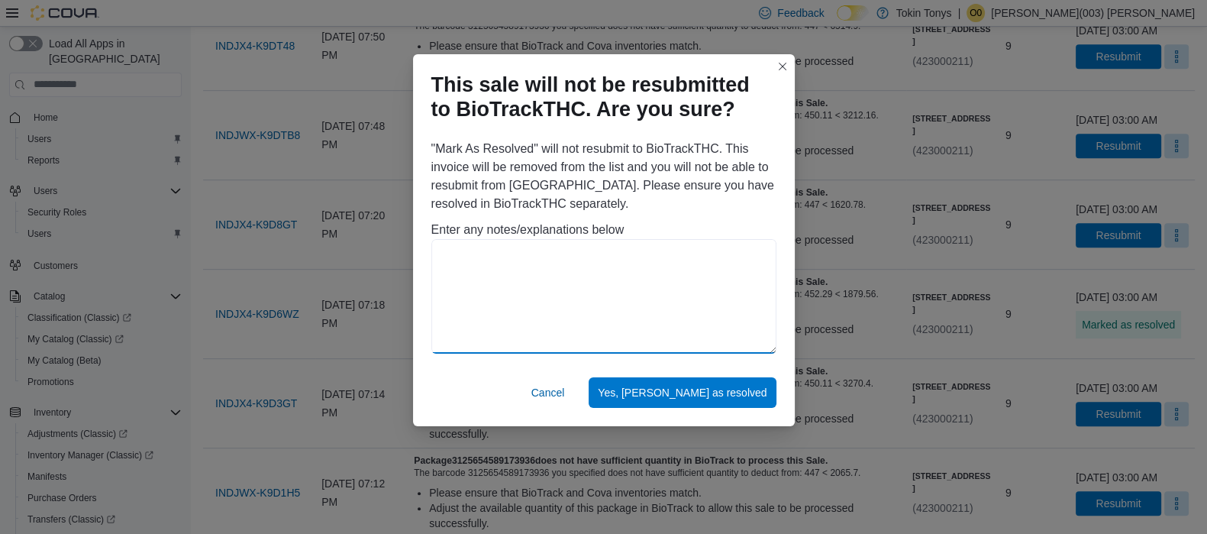
click at [587, 260] on textarea at bounding box center [604, 296] width 345 height 115
paste textarea "**********"
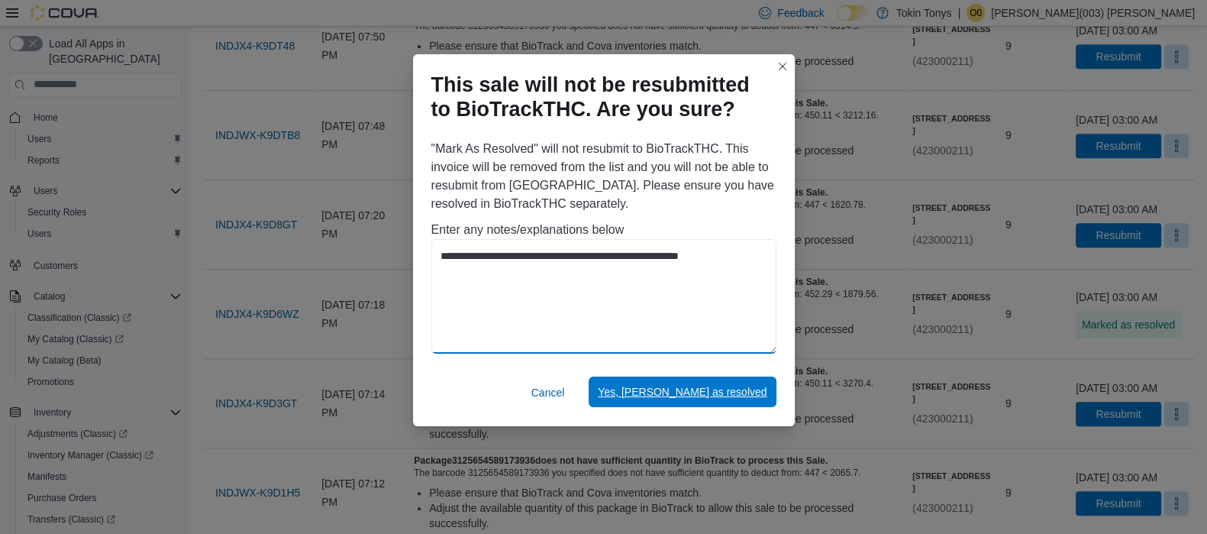
type textarea "**********"
click at [676, 386] on span "Yes, [PERSON_NAME] as resolved" at bounding box center [682, 391] width 169 height 15
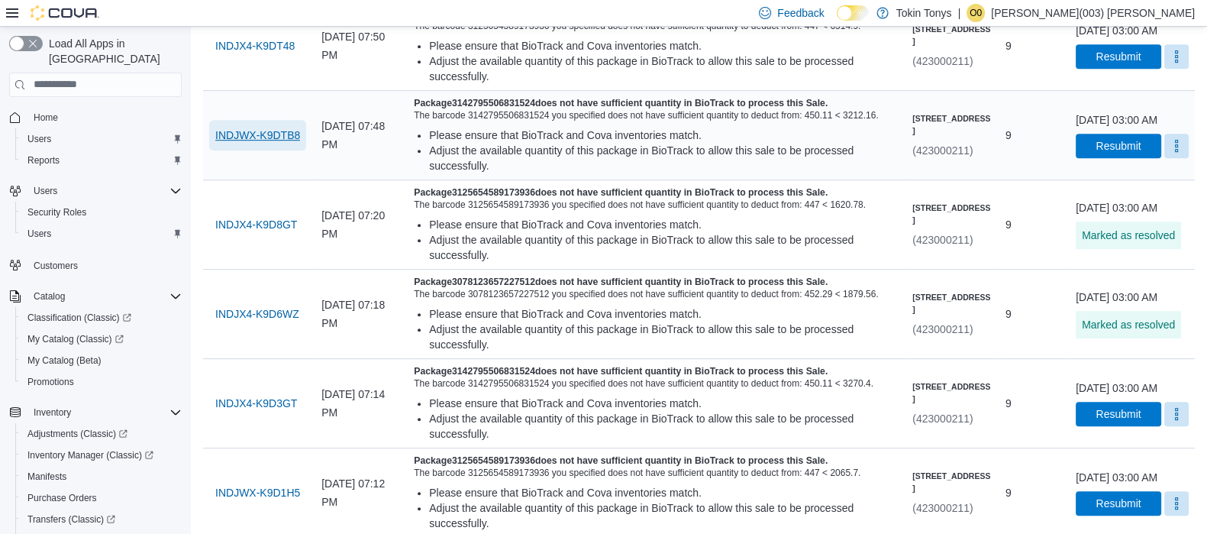
click at [265, 150] on span "INDJWX-K9DTB8" at bounding box center [257, 135] width 85 height 31
click at [259, 419] on span "INDJX4-K9D3GT" at bounding box center [256, 403] width 82 height 31
click at [1168, 425] on button "More" at bounding box center [1177, 413] width 24 height 24
click at [1127, 451] on button "Mark as Resolved" at bounding box center [1140, 461] width 98 height 27
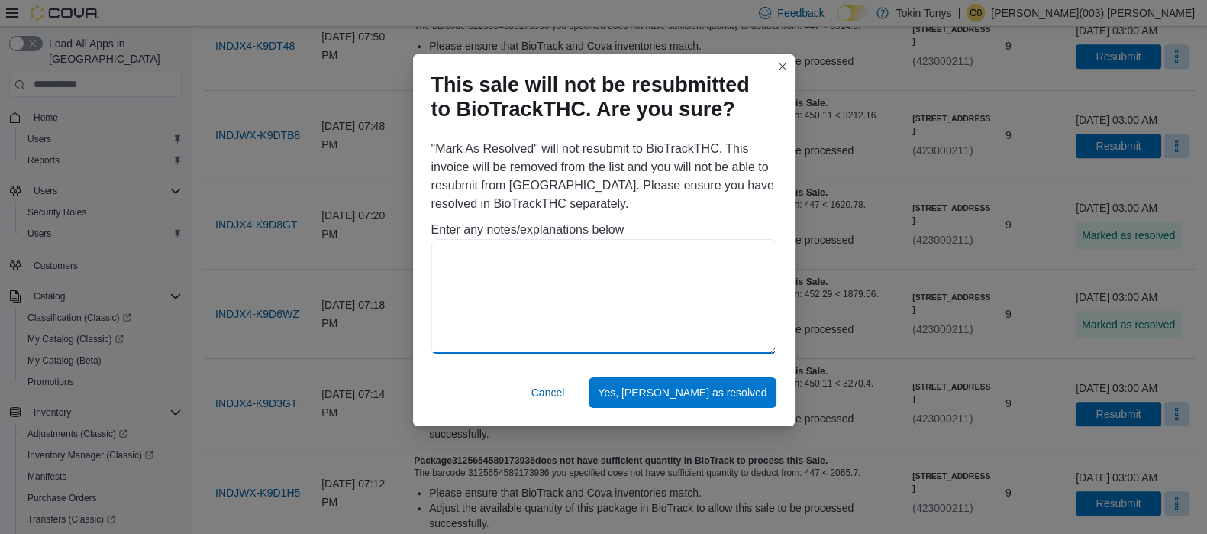
click at [698, 260] on textarea at bounding box center [604, 296] width 345 height 115
paste textarea "**********"
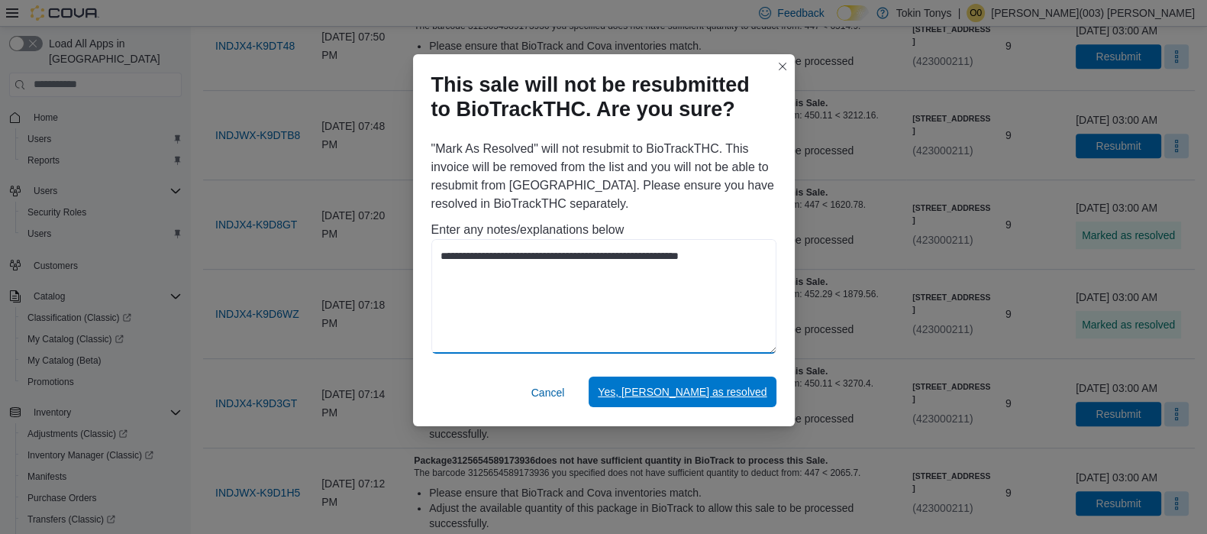
type textarea "**********"
click at [715, 391] on span "Yes, [PERSON_NAME] as resolved" at bounding box center [682, 391] width 169 height 15
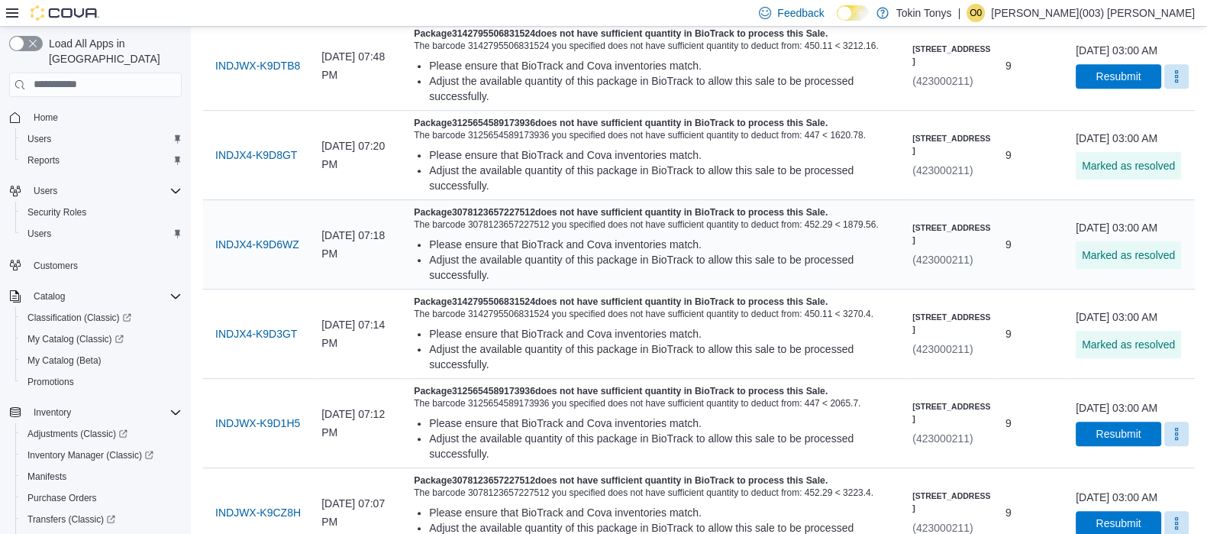
scroll to position [1044, 0]
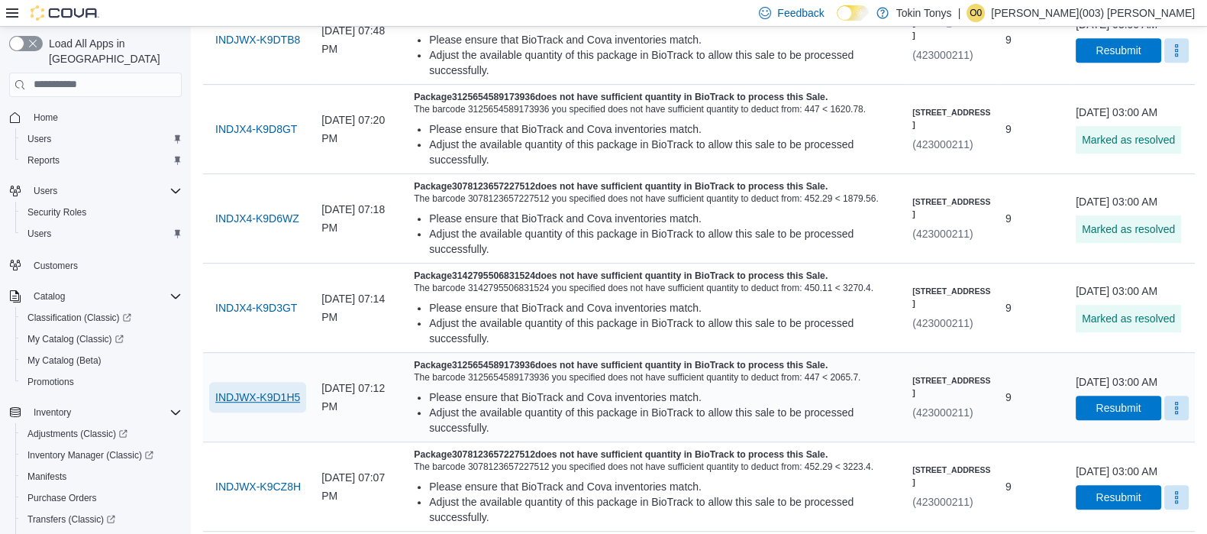
click at [297, 405] on span "INDJWX-K9D1H5" at bounding box center [257, 397] width 85 height 15
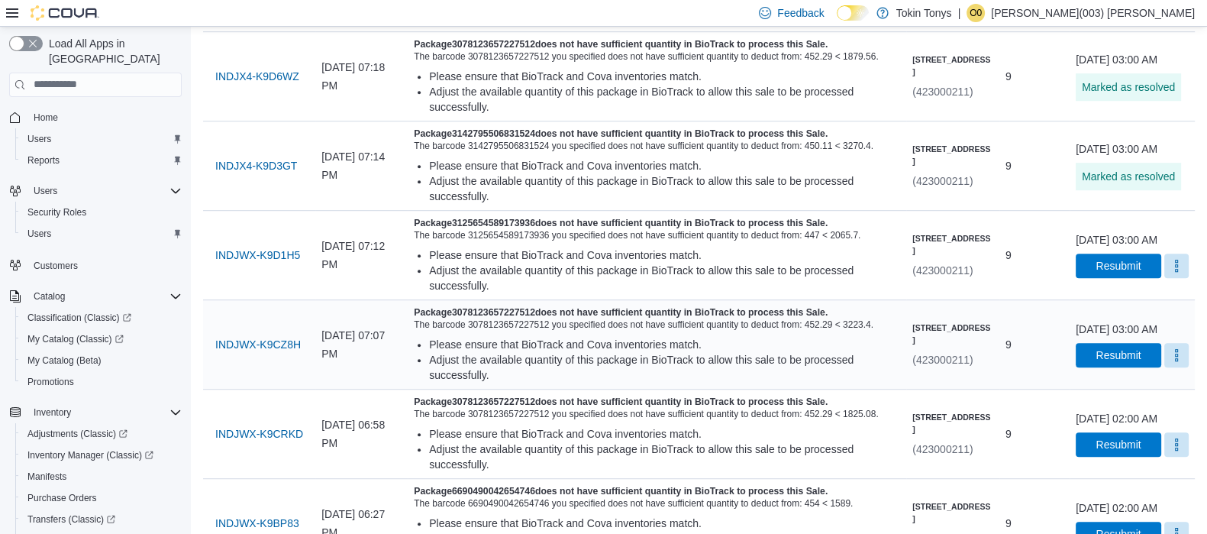
scroll to position [1210, 0]
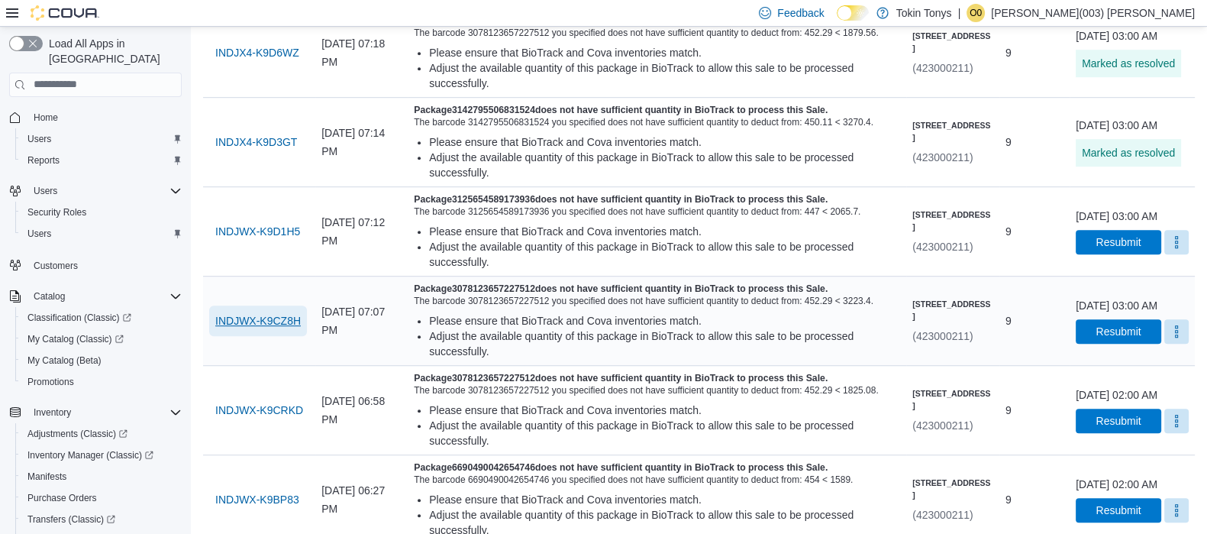
click at [306, 336] on button "INDJWX-K9CZ8H" at bounding box center [258, 320] width 98 height 31
click at [1165, 343] on button "More" at bounding box center [1177, 330] width 24 height 24
click at [1123, 472] on span "Mark as Resolved" at bounding box center [1140, 478] width 86 height 15
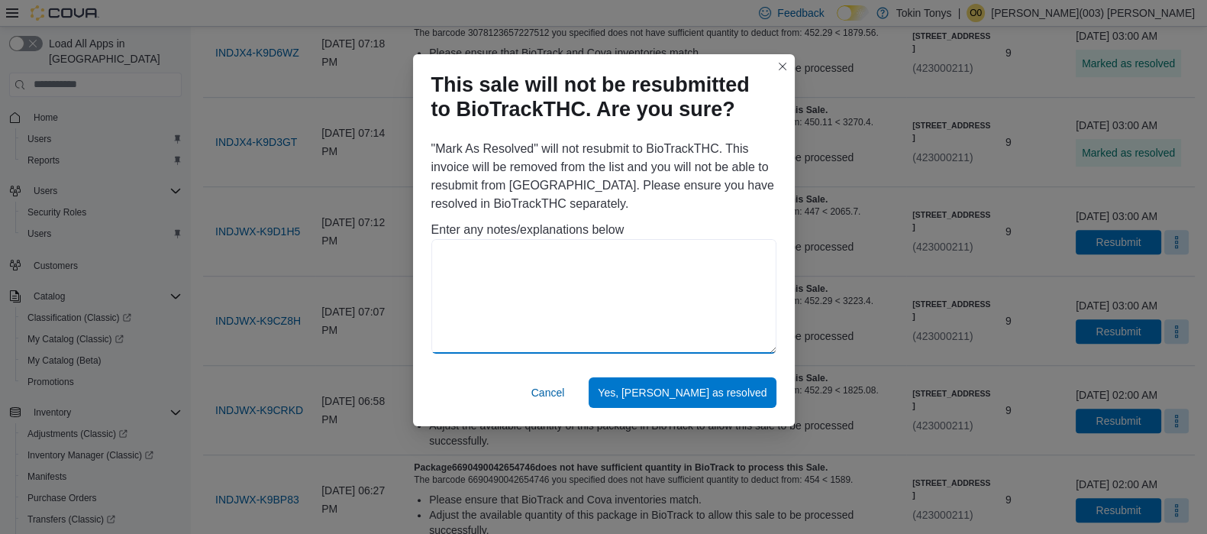
click at [619, 260] on textarea at bounding box center [604, 296] width 345 height 115
paste textarea "**********"
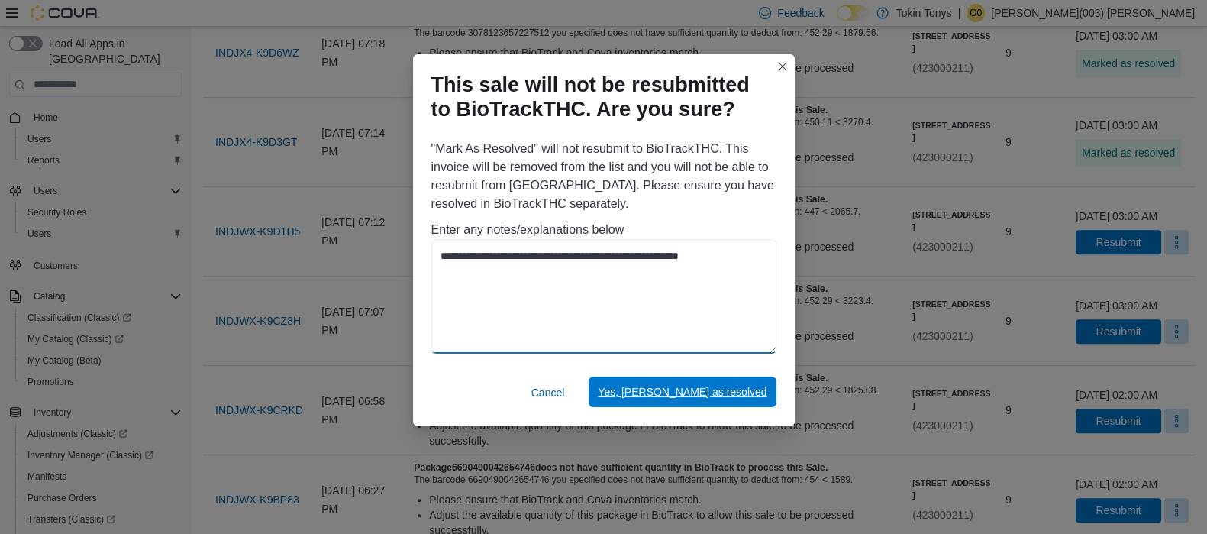
type textarea "**********"
click at [701, 402] on span "Yes, [PERSON_NAME] as resolved" at bounding box center [682, 392] width 169 height 31
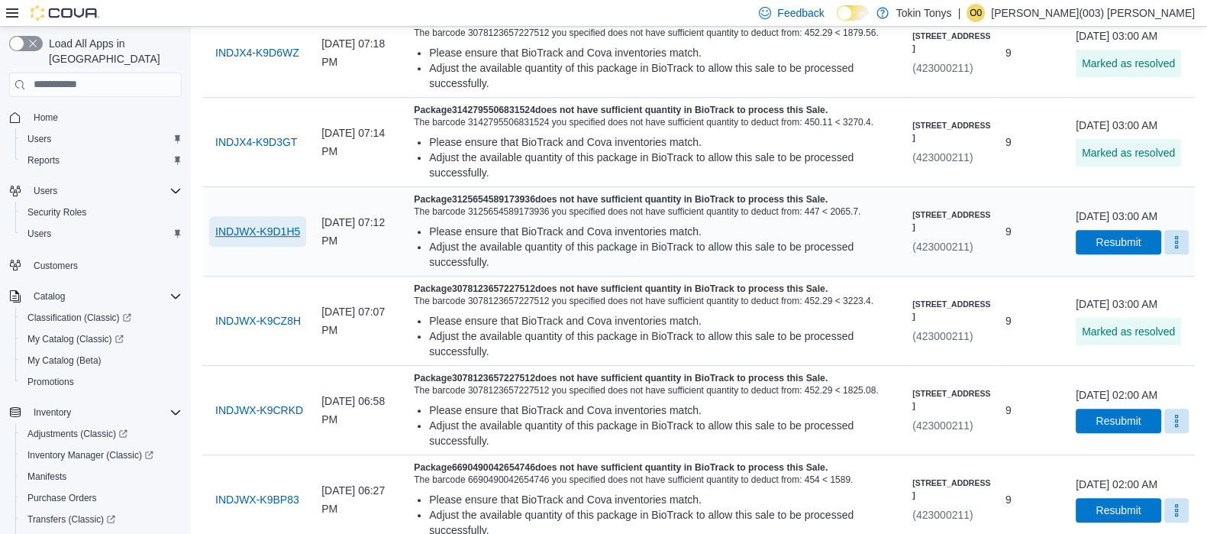
click at [244, 239] on span "INDJWX-K9D1H5" at bounding box center [257, 231] width 85 height 15
click at [279, 157] on span "INDJX4-K9D3GT" at bounding box center [256, 142] width 82 height 31
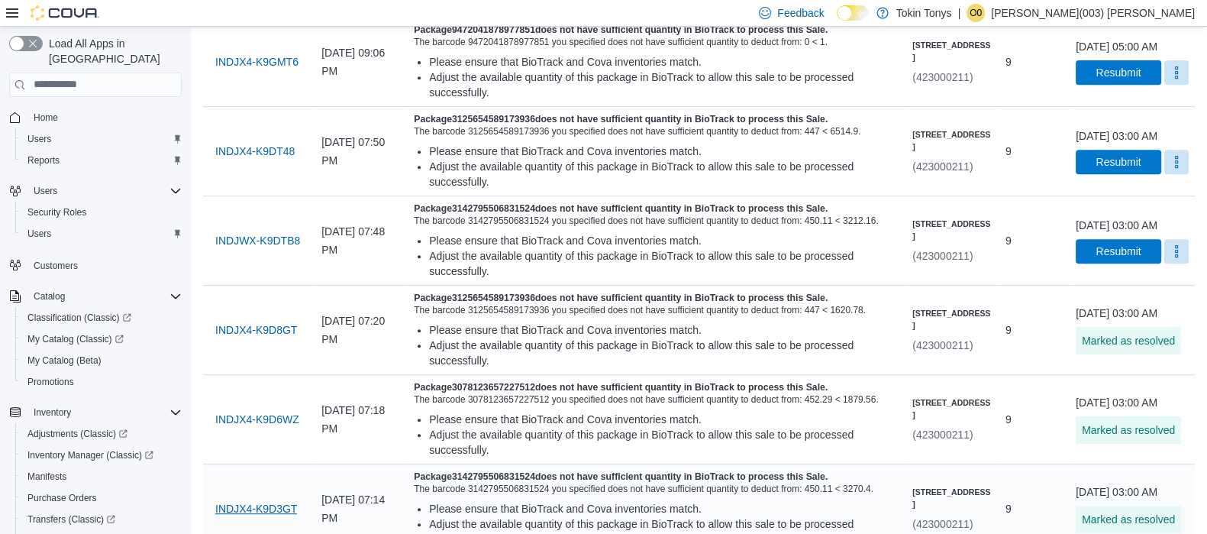
scroll to position [829, 0]
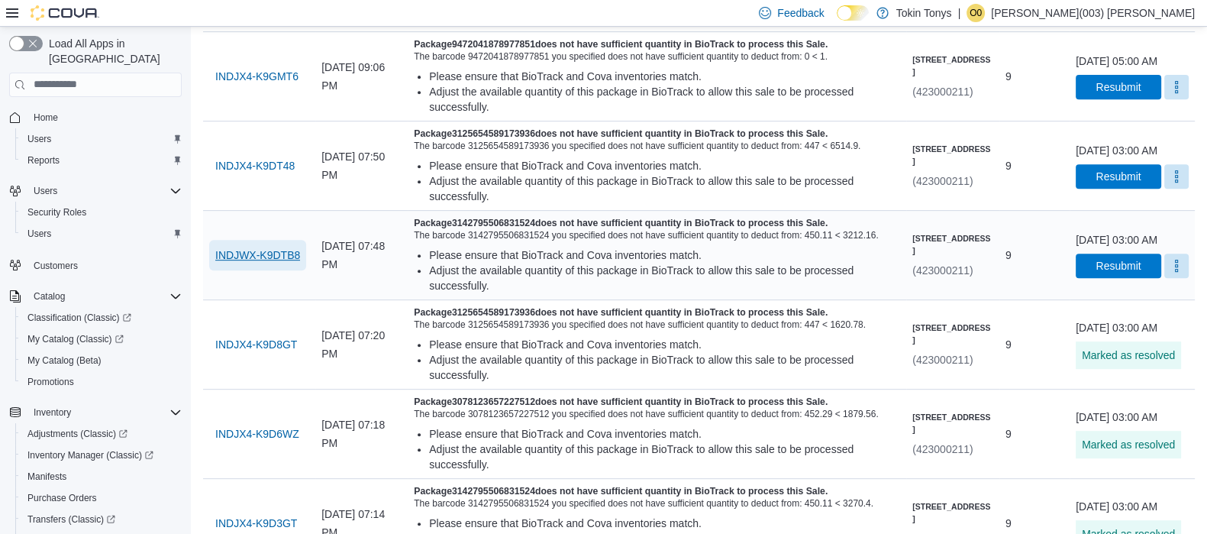
click at [276, 263] on span "INDJWX-K9DTB8" at bounding box center [257, 254] width 85 height 15
click at [273, 263] on span "INDJWX-K9DTB8" at bounding box center [257, 254] width 85 height 15
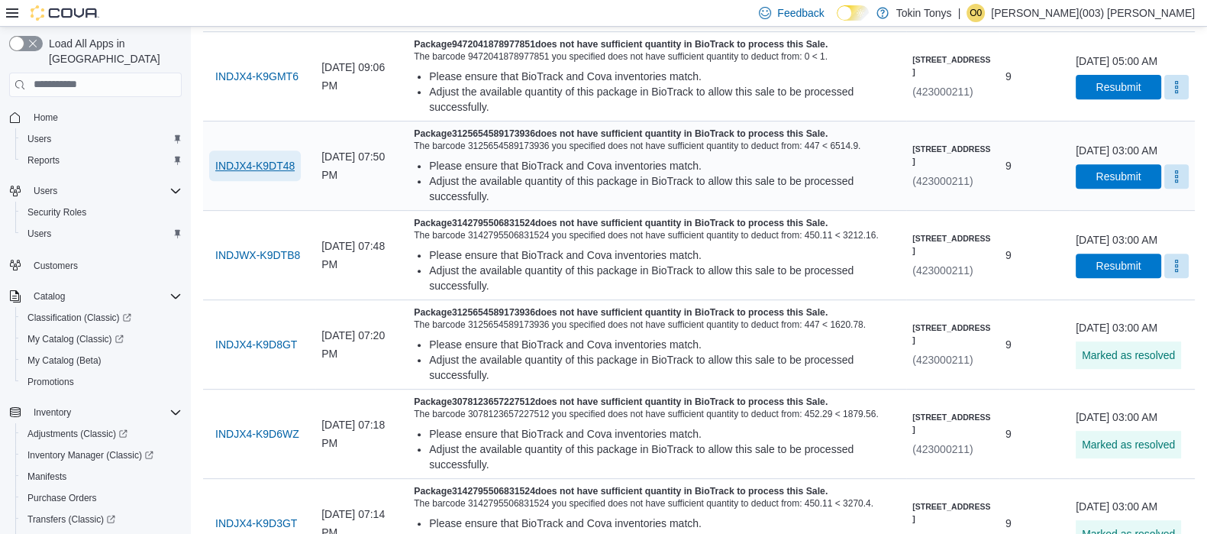
click at [242, 181] on span "INDJX4-K9DT48" at bounding box center [254, 165] width 79 height 31
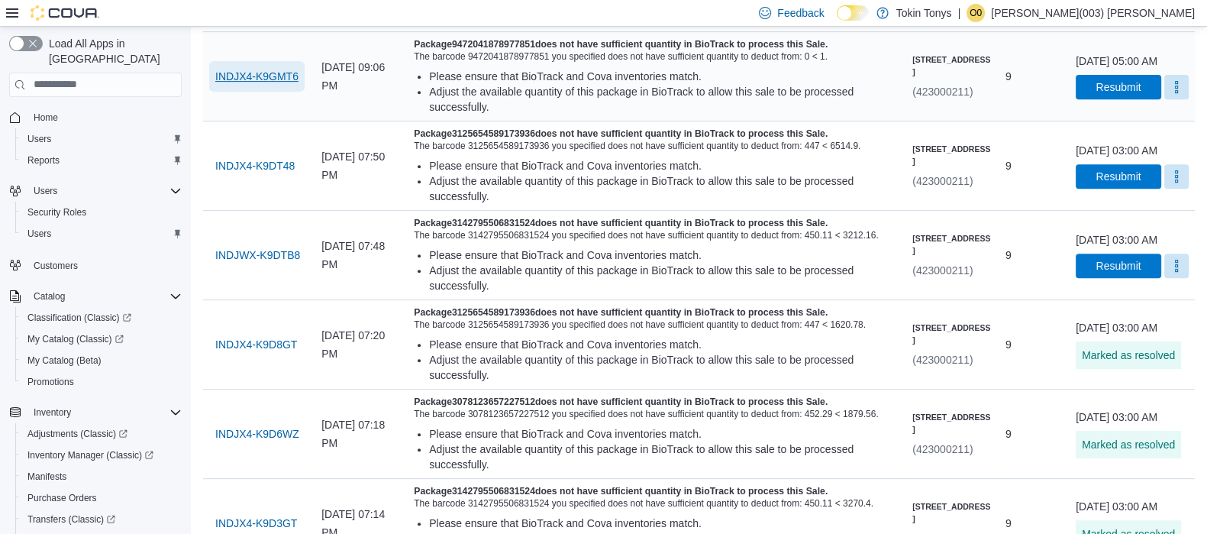
click at [286, 84] on span "INDJX4-K9GMT6" at bounding box center [256, 76] width 83 height 15
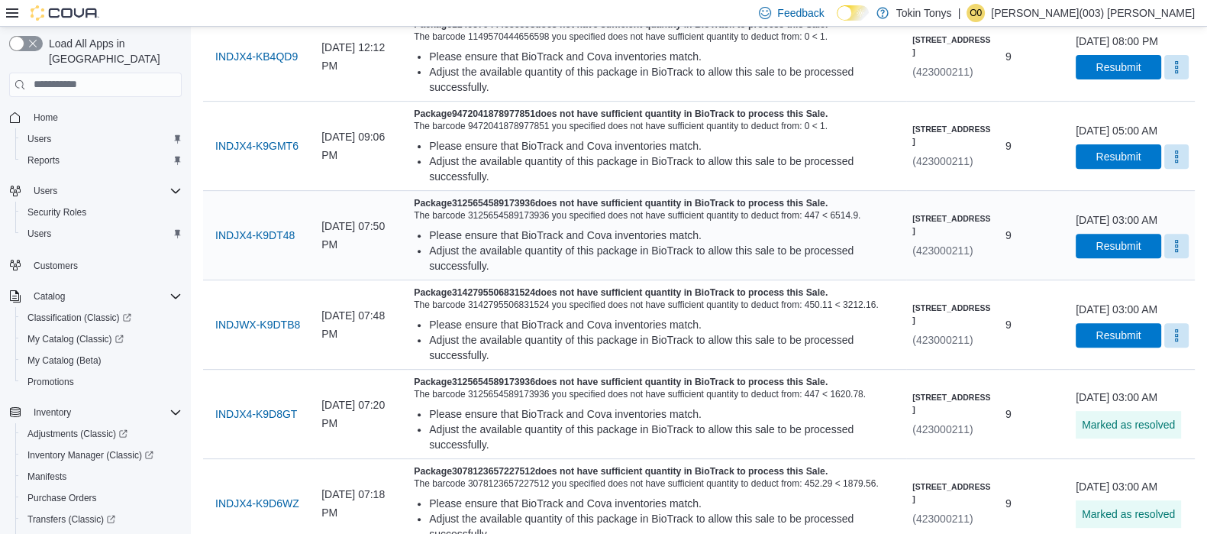
scroll to position [732, 0]
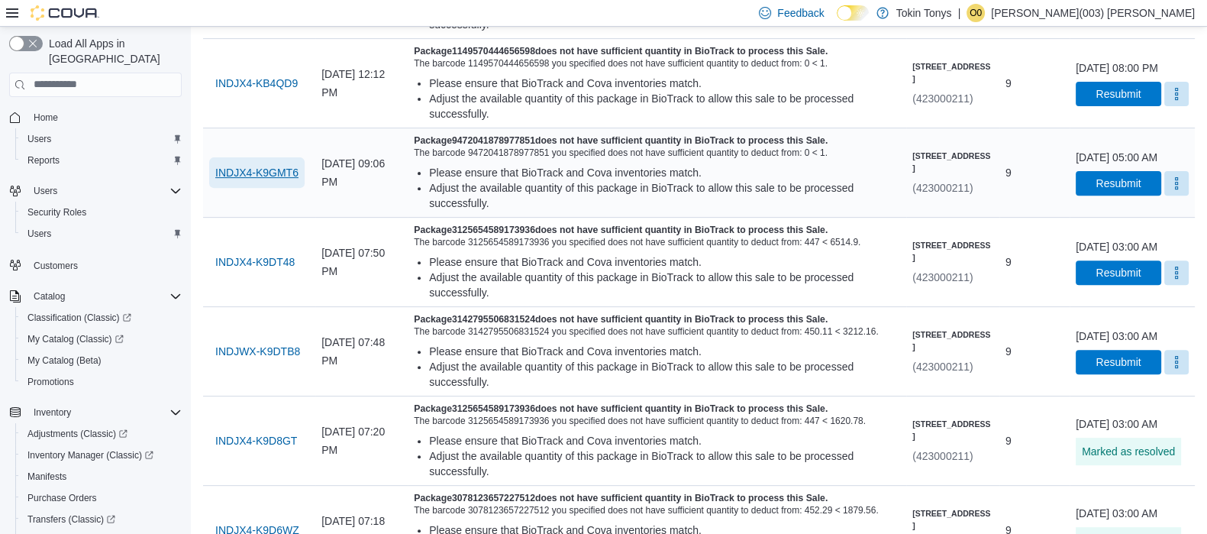
click at [292, 180] on span "INDJX4-K9GMT6" at bounding box center [256, 172] width 83 height 15
click at [299, 99] on button "INDJX4-KB4QD9" at bounding box center [256, 83] width 95 height 31
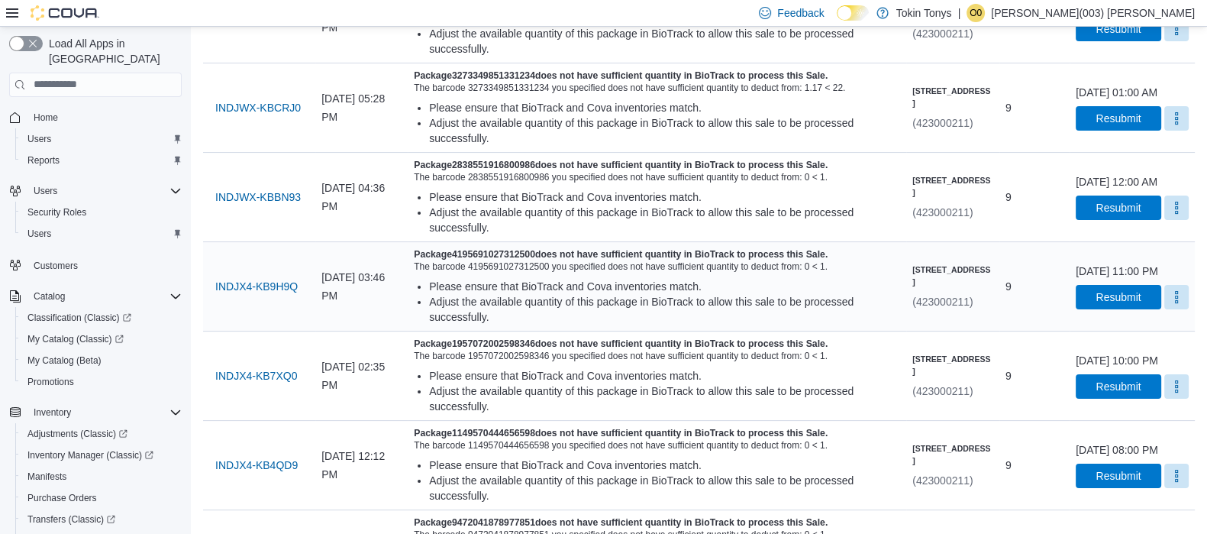
scroll to position [256, 0]
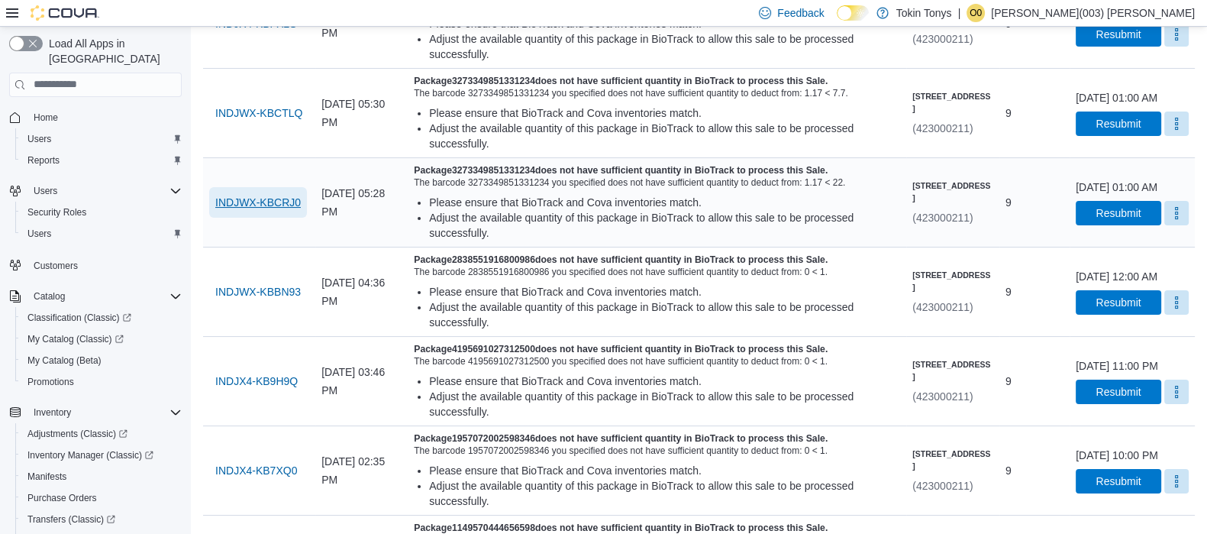
click at [267, 210] on span "INDJWX-KBCRJ0" at bounding box center [258, 202] width 86 height 15
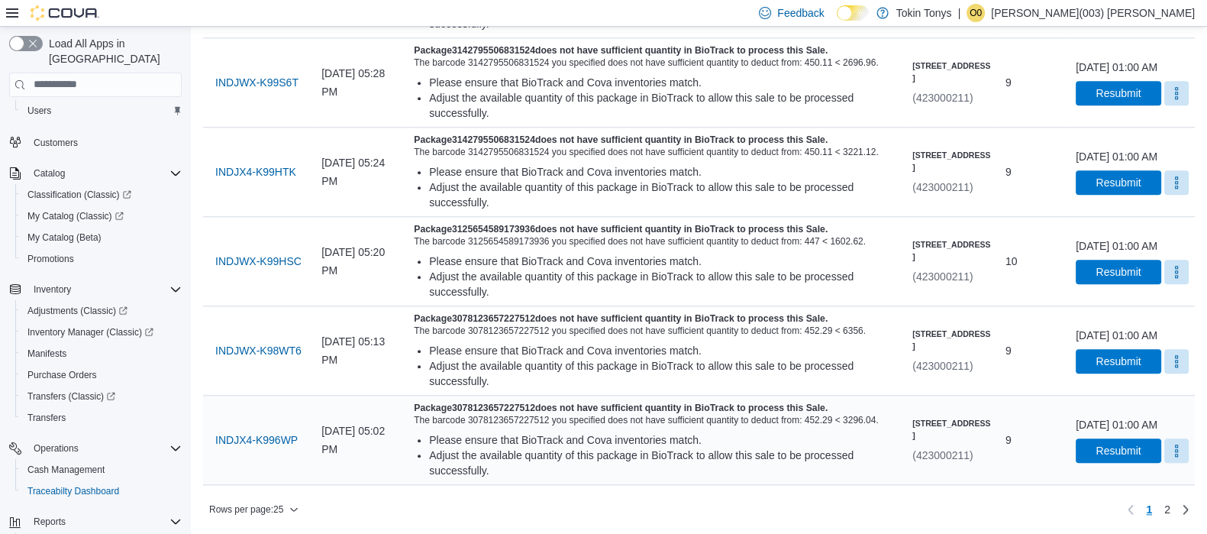
scroll to position [276, 0]
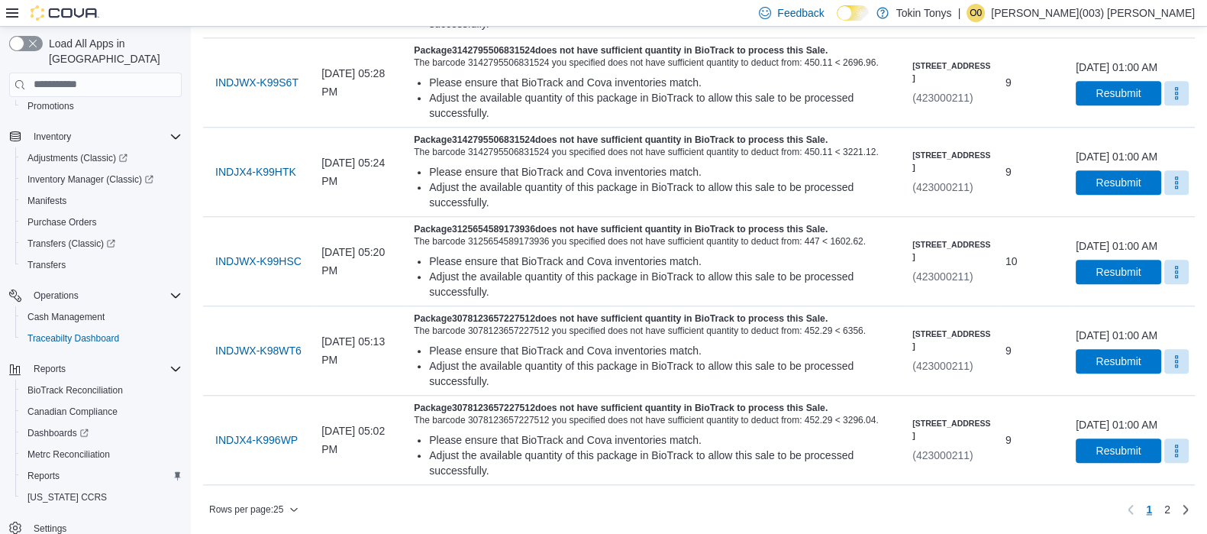
click at [286, 495] on div at bounding box center [699, 491] width 992 height 12
click at [286, 496] on div at bounding box center [699, 491] width 992 height 12
click at [286, 499] on div "Rows per page : 25 Page 1 of 2 1 2" at bounding box center [699, 509] width 992 height 24
click at [291, 505] on span "Rows per page : 25" at bounding box center [253, 509] width 89 height 18
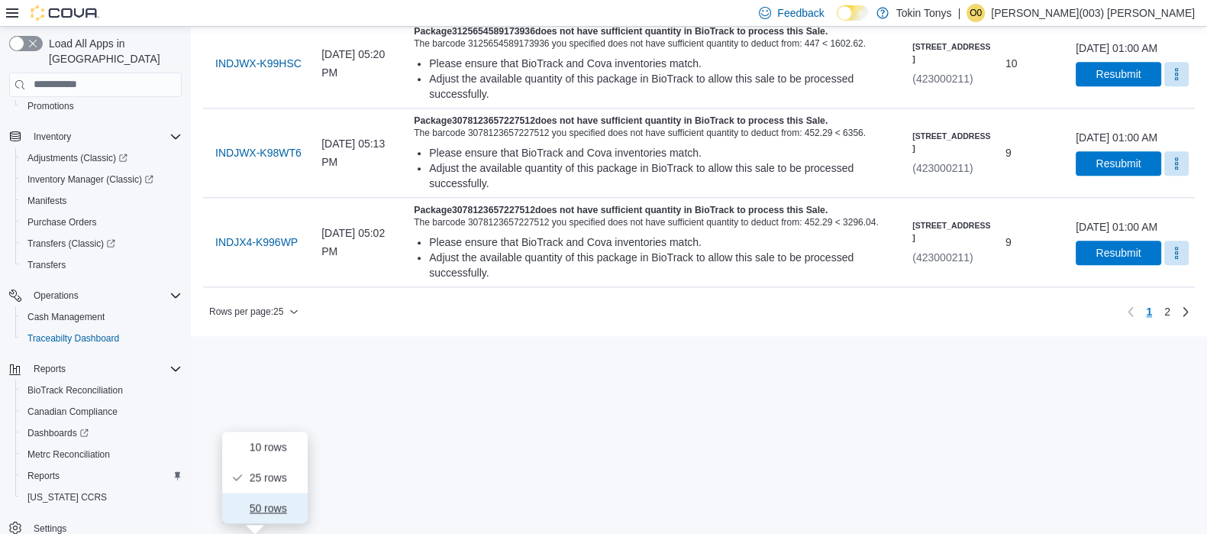
click at [286, 502] on span "50 rows" at bounding box center [274, 508] width 49 height 12
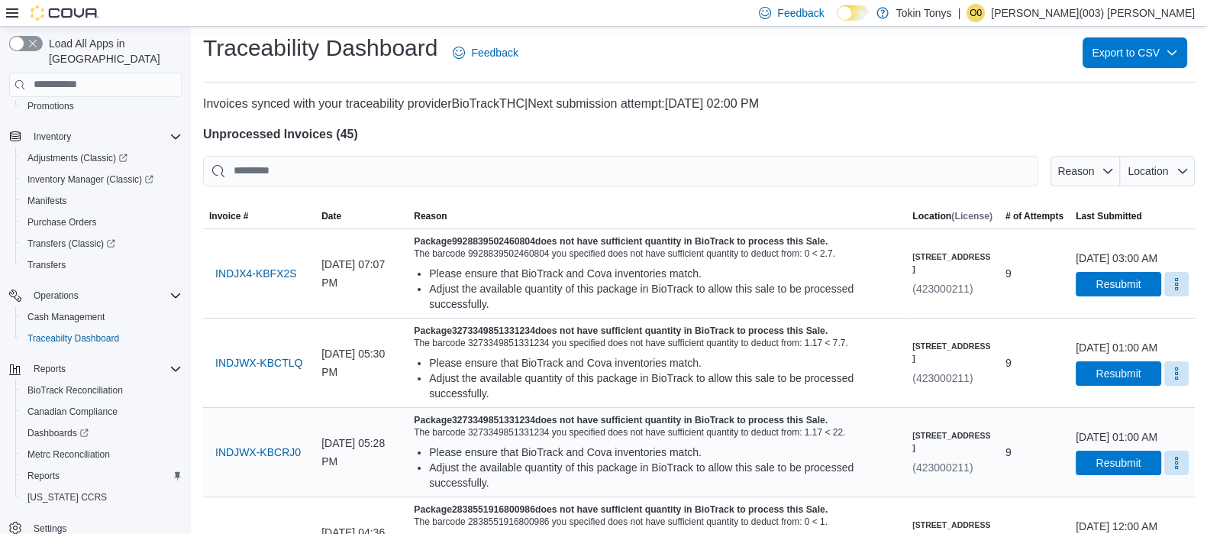
scroll to position [0, 0]
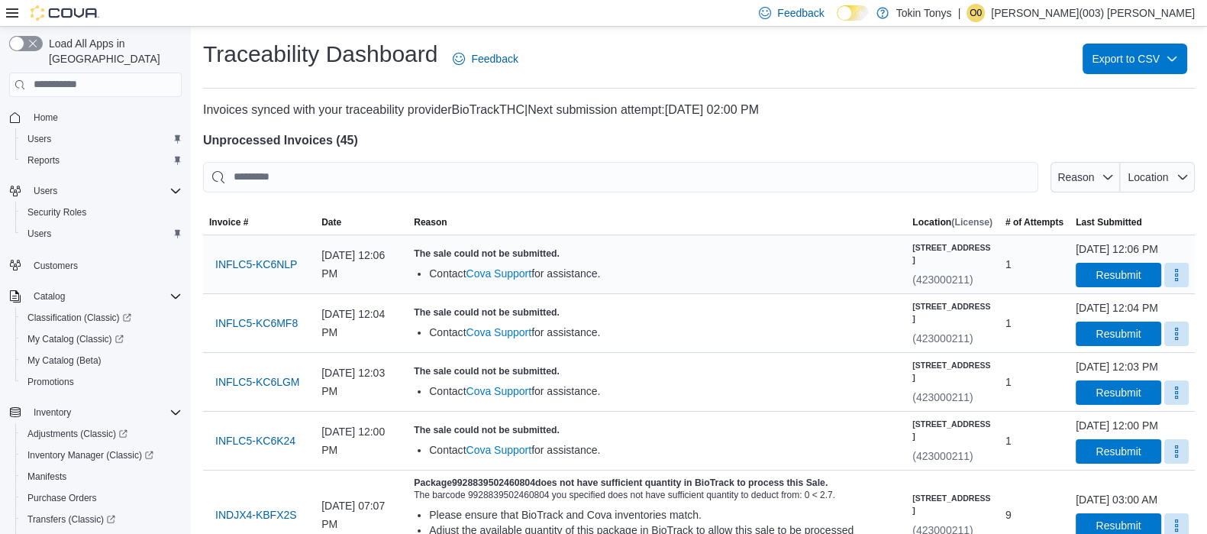
scroll to position [95, 0]
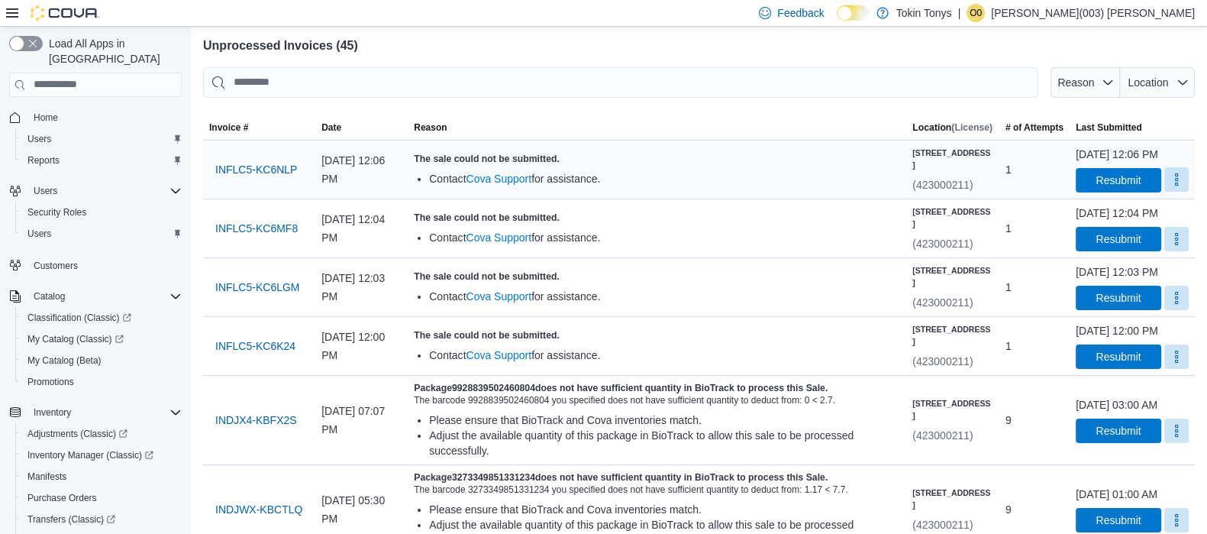
click at [1165, 192] on button "More" at bounding box center [1177, 179] width 24 height 24
click at [1097, 221] on button "Mark as Resolved" at bounding box center [1140, 233] width 98 height 27
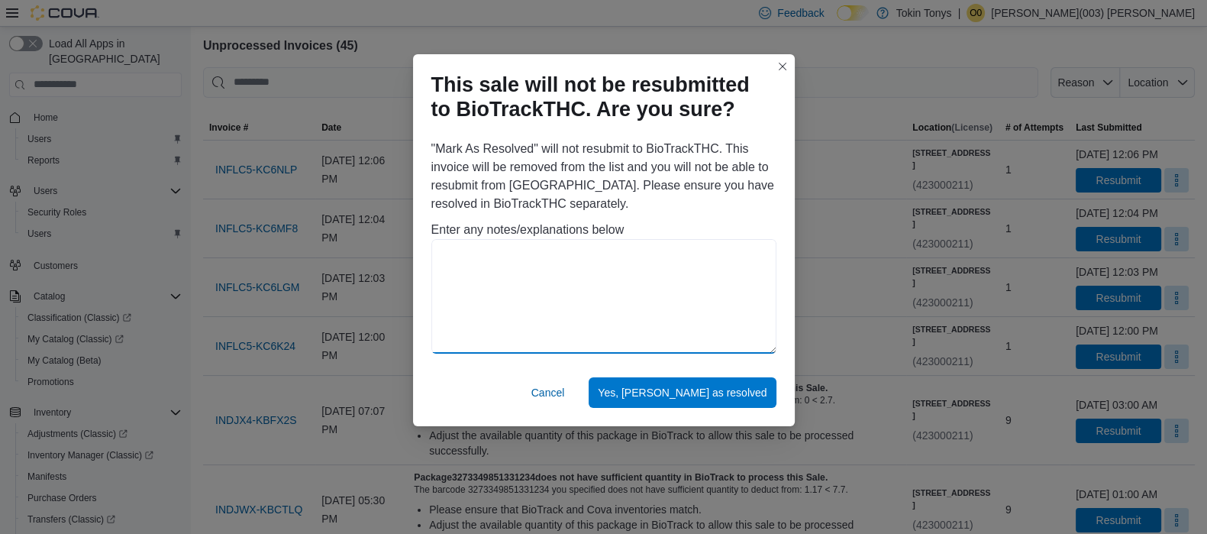
click at [504, 283] on textarea at bounding box center [604, 296] width 345 height 115
drag, startPoint x: 504, startPoint y: 283, endPoint x: 419, endPoint y: 262, distance: 87.4
click at [419, 262] on div "**********" at bounding box center [604, 249] width 382 height 231
click at [485, 267] on textarea "**********" at bounding box center [604, 296] width 345 height 115
drag, startPoint x: 499, startPoint y: 273, endPoint x: 431, endPoint y: 246, distance: 73.8
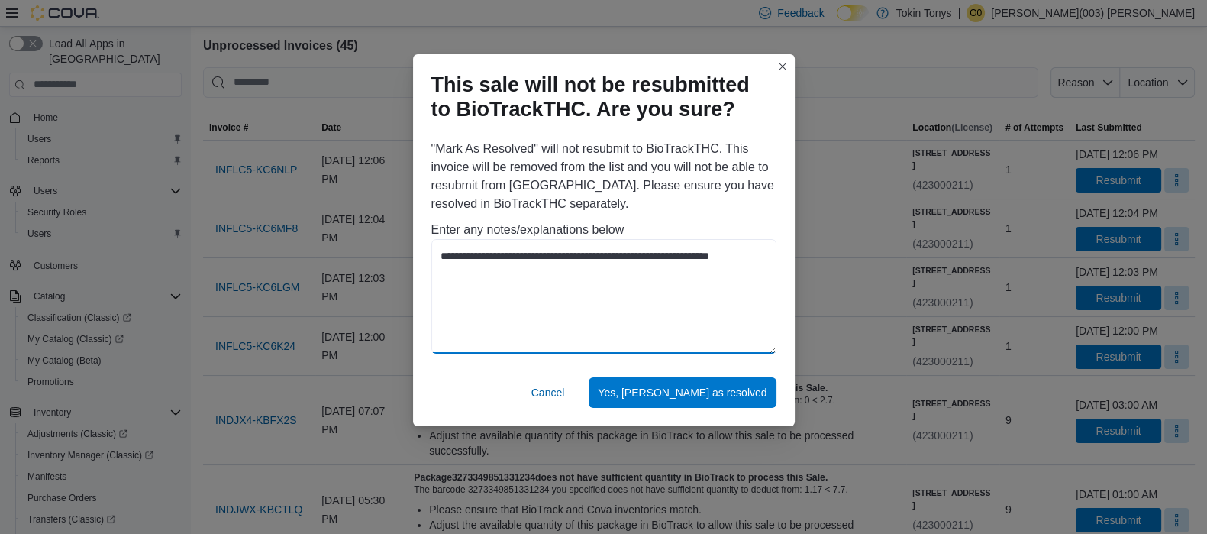
click at [432, 246] on textarea "**********" at bounding box center [604, 296] width 345 height 115
type textarea "**********"
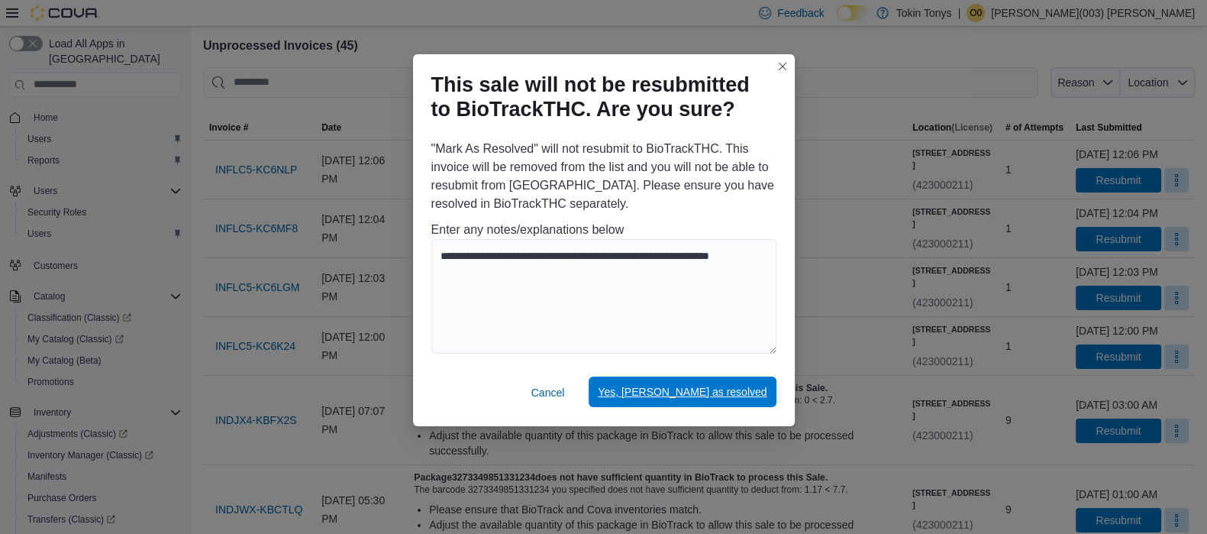
click at [736, 399] on span "Yes, [PERSON_NAME] as resolved" at bounding box center [682, 391] width 169 height 15
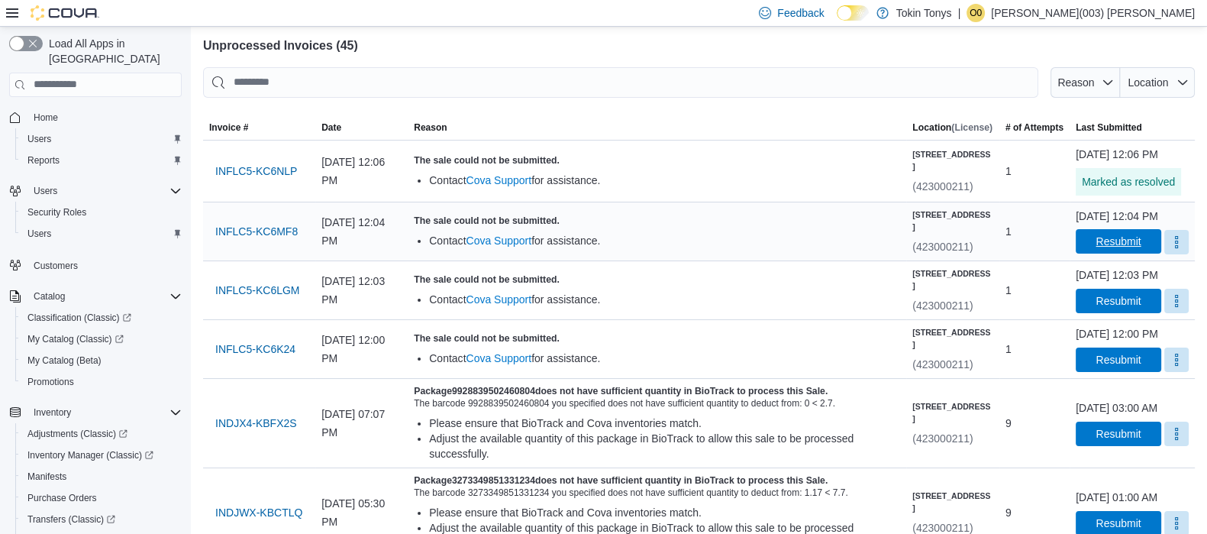
scroll to position [190, 0]
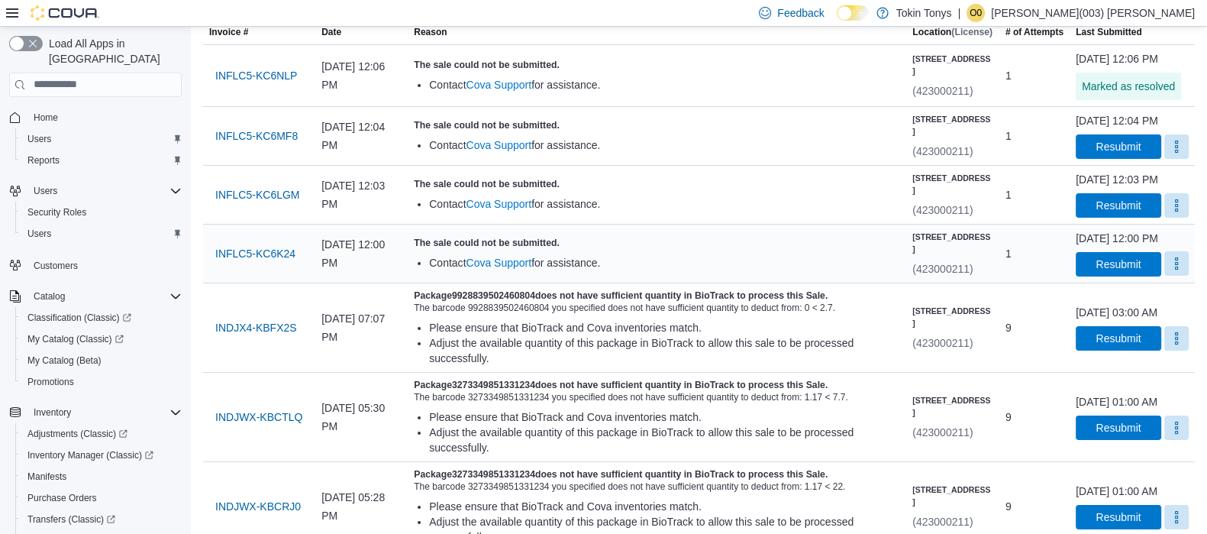
click at [1172, 276] on button "More" at bounding box center [1177, 263] width 24 height 24
click at [1157, 343] on div at bounding box center [1157, 343] width 0 height 0
click at [1132, 367] on span "Mark as Resolved" at bounding box center [1140, 362] width 86 height 15
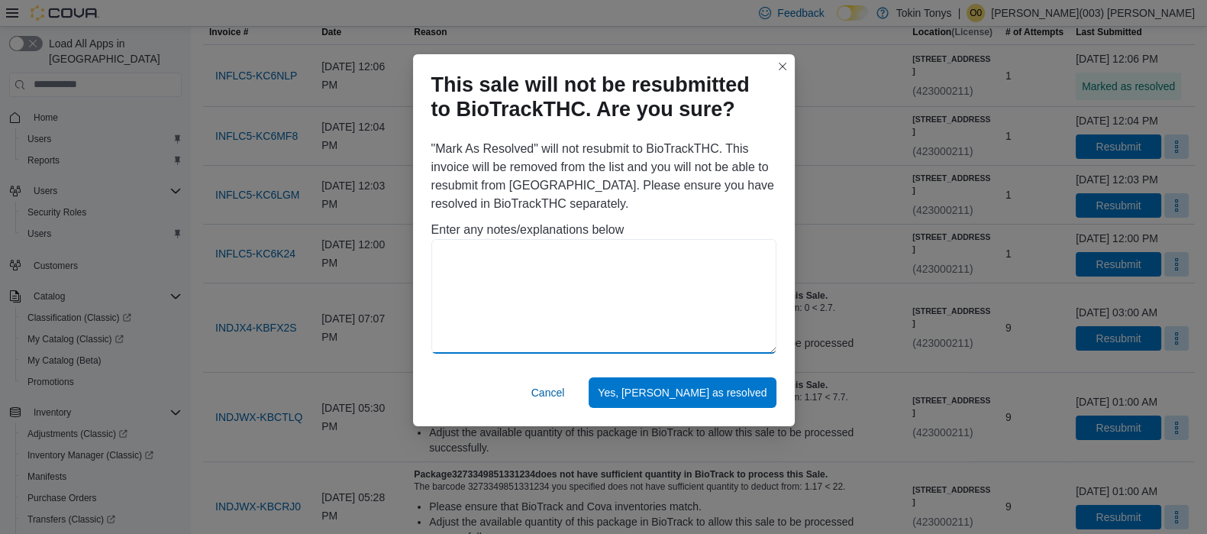
click at [550, 262] on textarea at bounding box center [604, 296] width 345 height 115
paste textarea "**********"
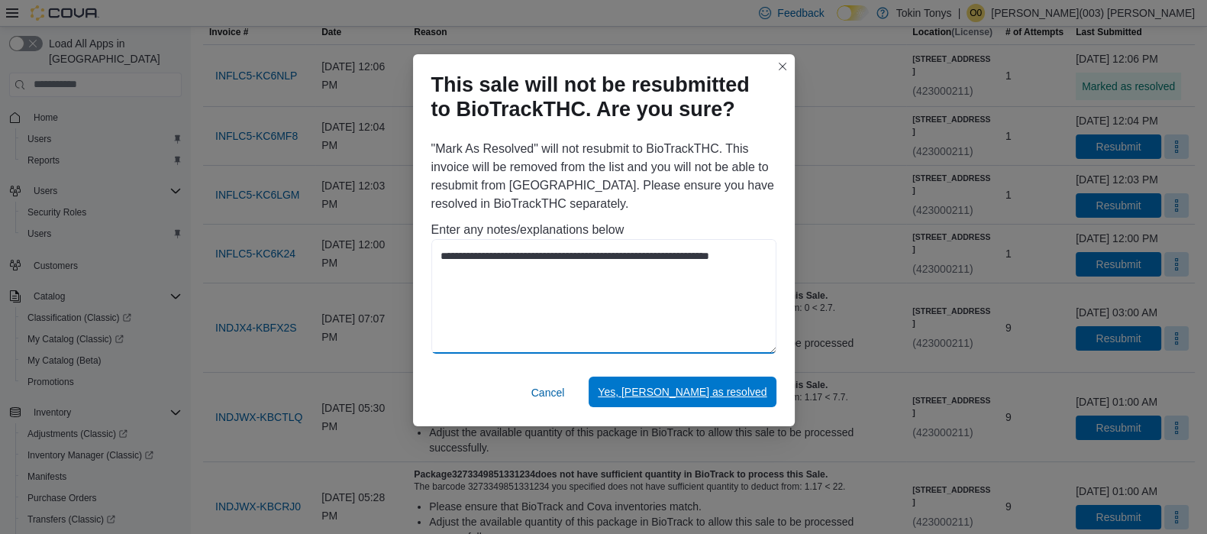
type textarea "**********"
click at [669, 383] on span "Yes, [PERSON_NAME] as resolved" at bounding box center [682, 392] width 169 height 31
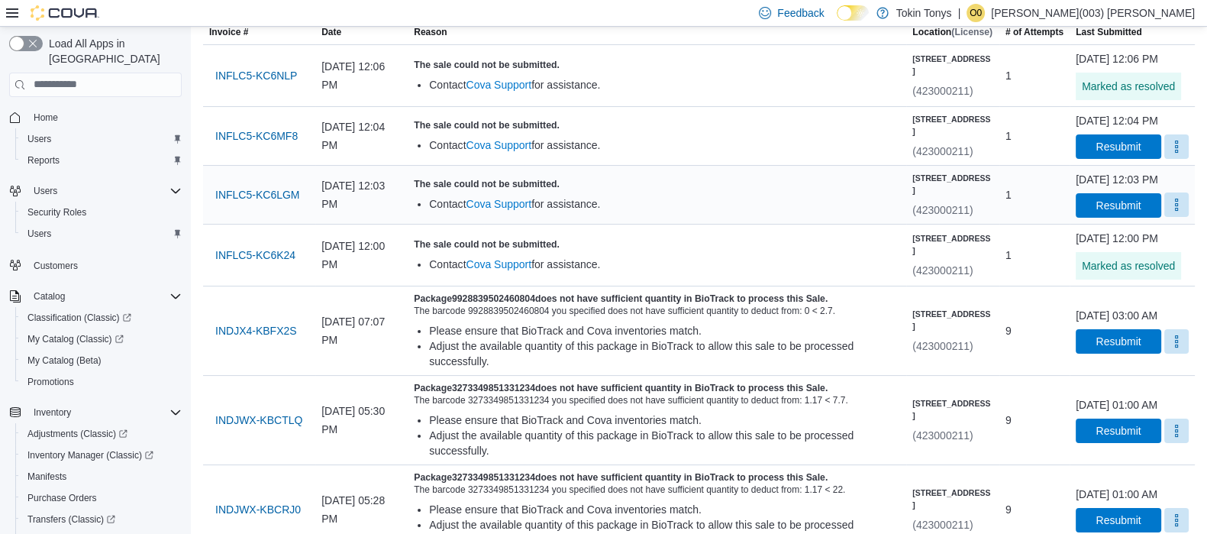
click at [1165, 217] on button "More" at bounding box center [1177, 204] width 24 height 24
click at [1106, 290] on span "Mark as Resolved" at bounding box center [1140, 288] width 86 height 15
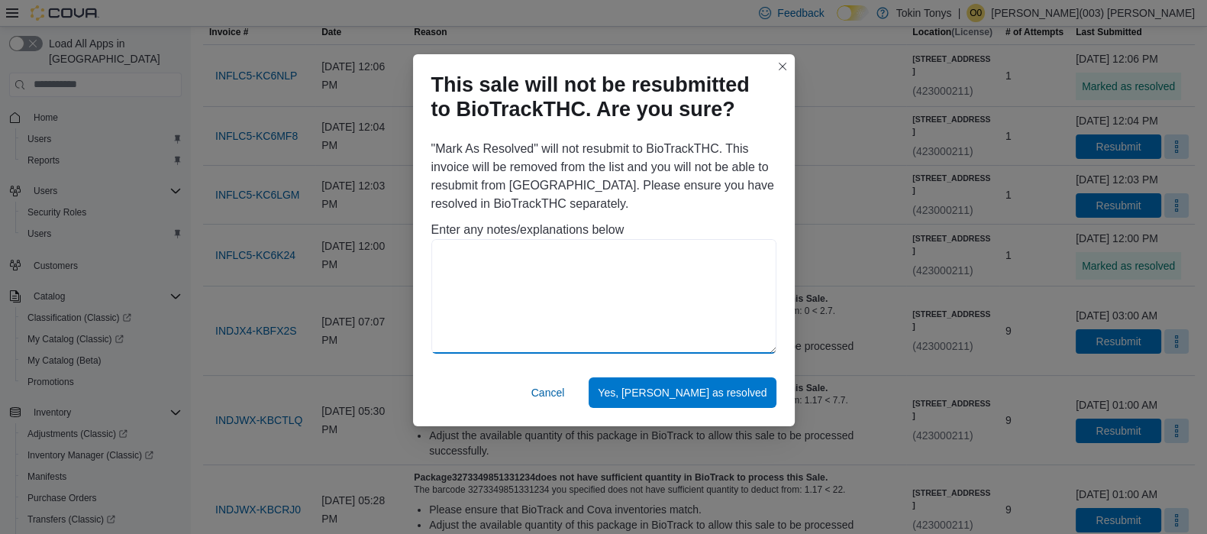
click at [587, 273] on textarea at bounding box center [604, 296] width 345 height 115
paste textarea "**********"
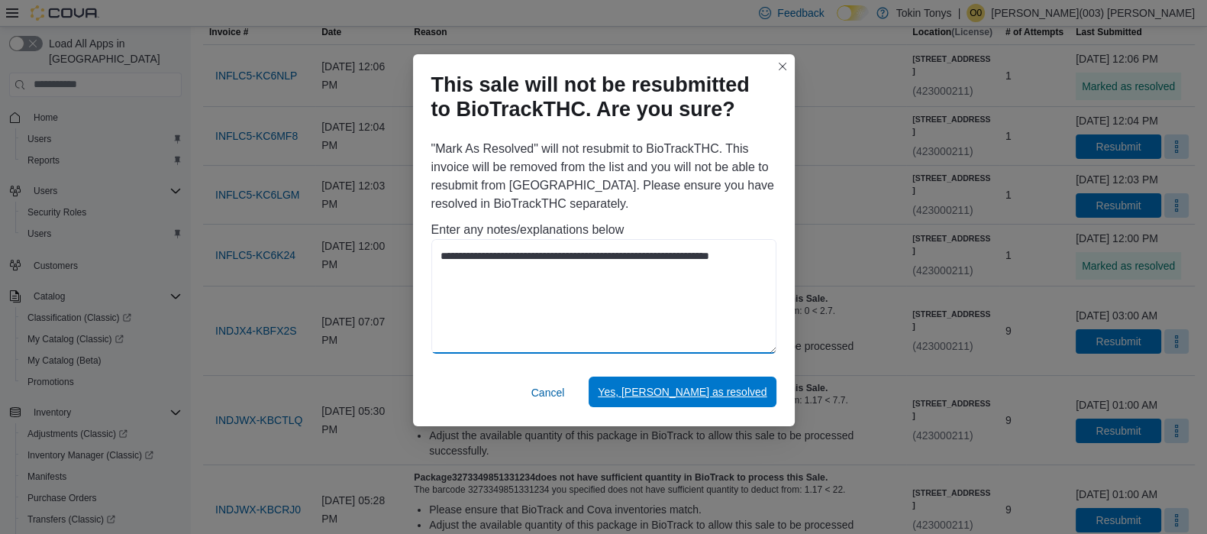
type textarea "**********"
click at [707, 391] on span "Yes, [PERSON_NAME] as resolved" at bounding box center [682, 391] width 169 height 15
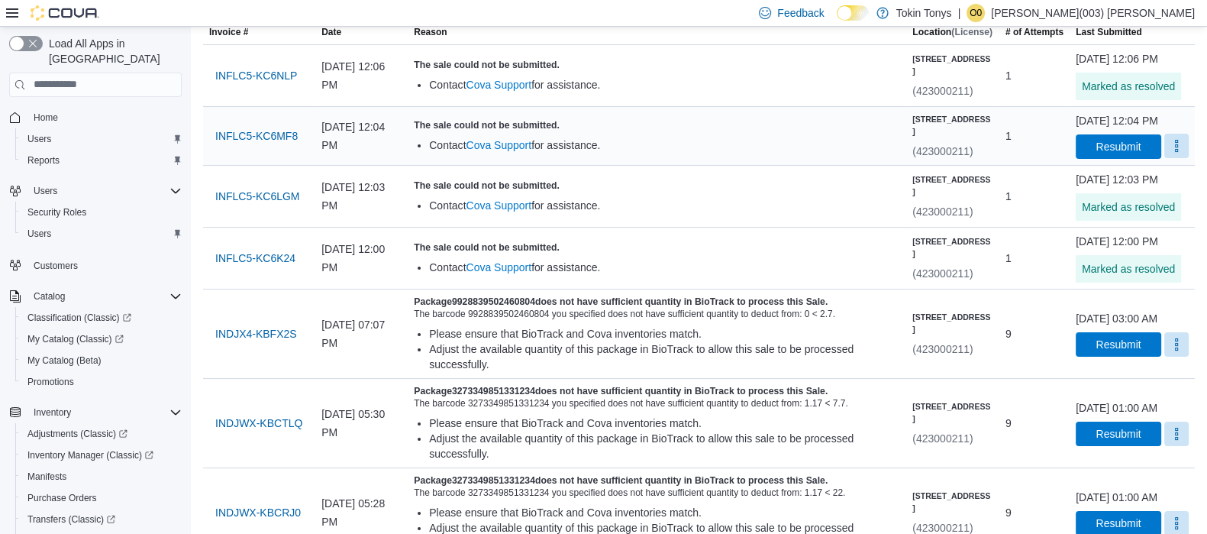
click at [1165, 158] on button "More" at bounding box center [1177, 146] width 24 height 24
click at [1109, 207] on span "Mark as Resolved" at bounding box center [1140, 214] width 86 height 15
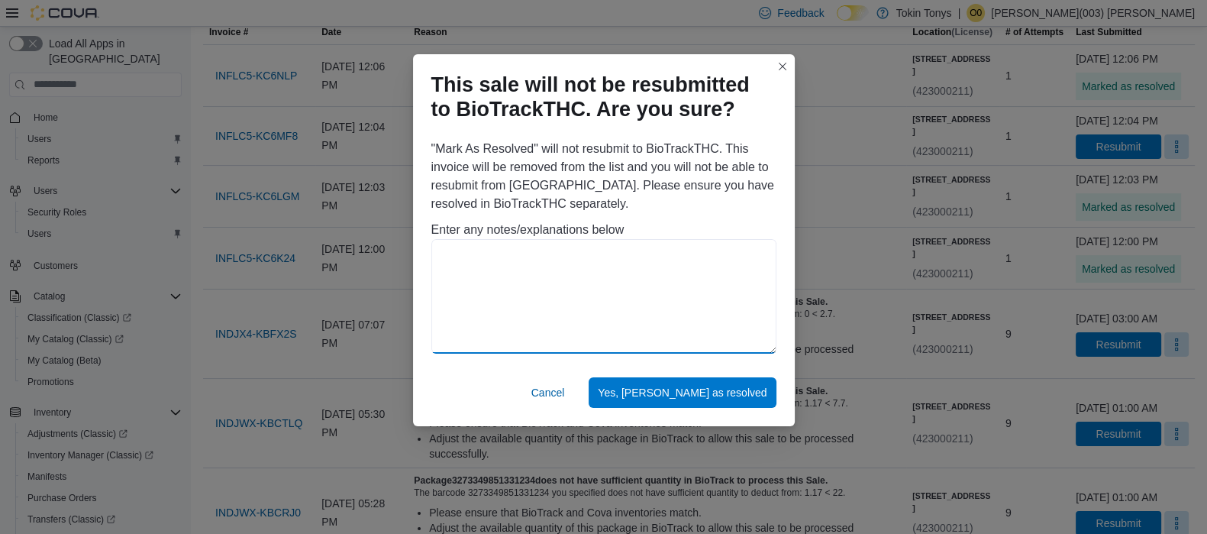
click at [474, 283] on textarea at bounding box center [604, 296] width 345 height 115
paste textarea "**********"
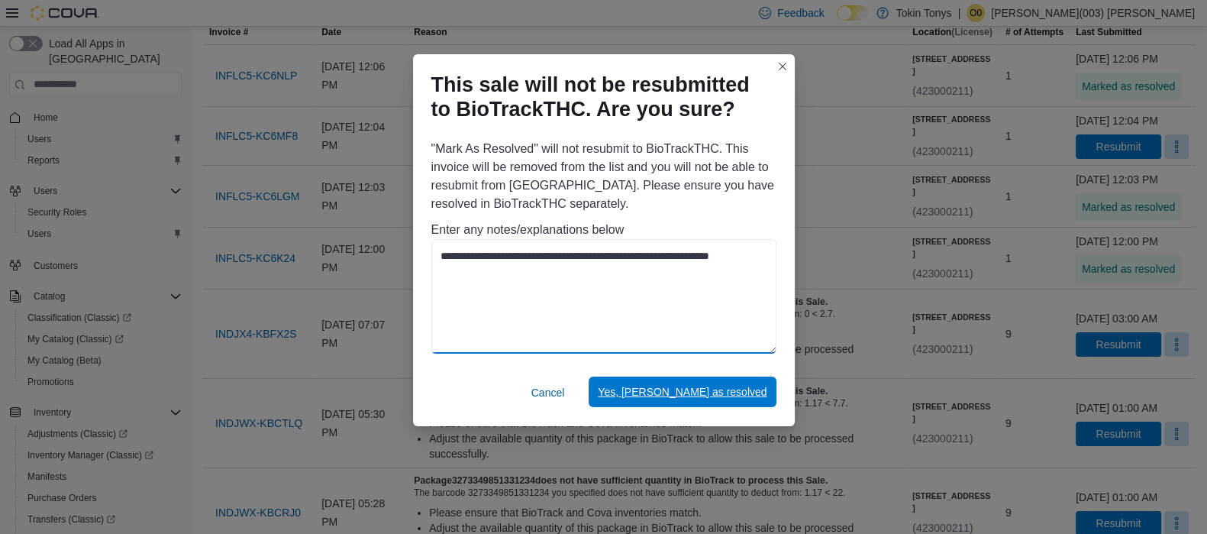
type textarea "**********"
click at [661, 383] on button "Yes, [PERSON_NAME] as resolved" at bounding box center [682, 392] width 187 height 31
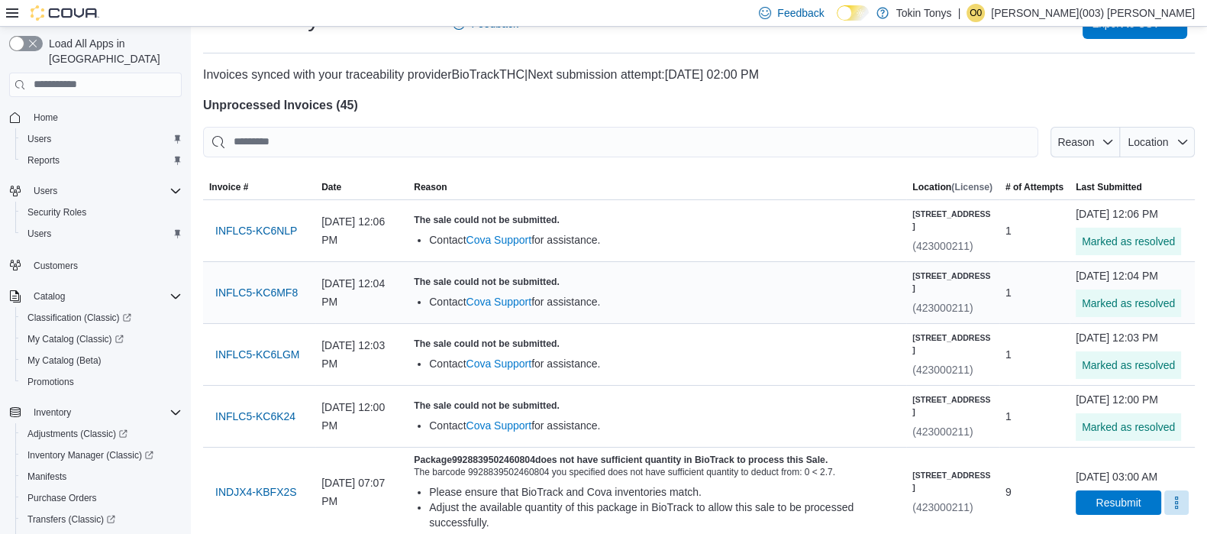
scroll to position [0, 0]
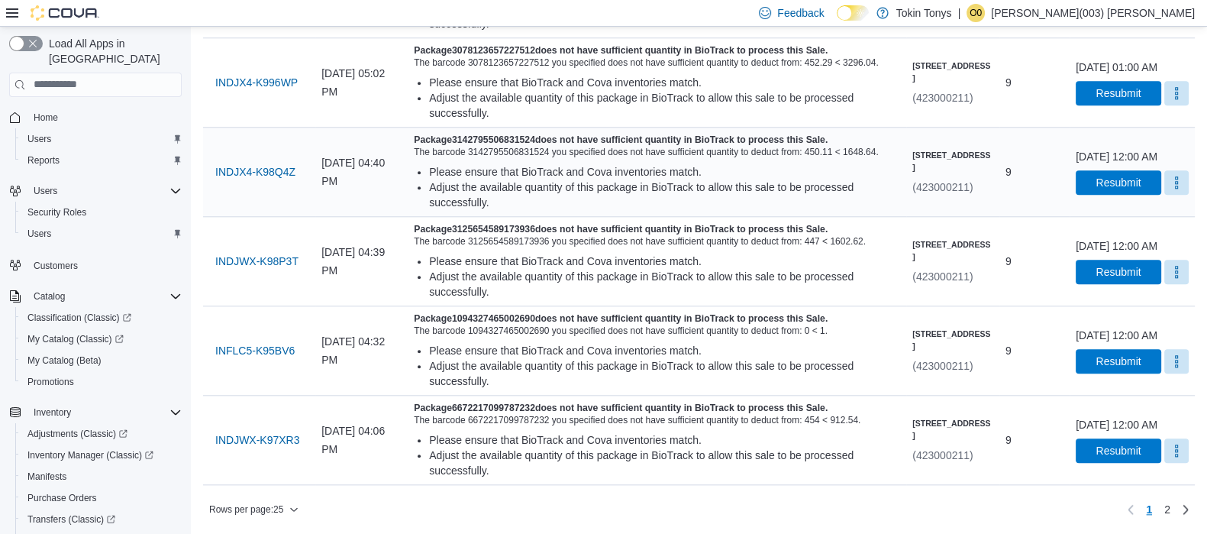
scroll to position [2200, 0]
click at [304, 502] on button "Rows per page : 25" at bounding box center [254, 509] width 102 height 18
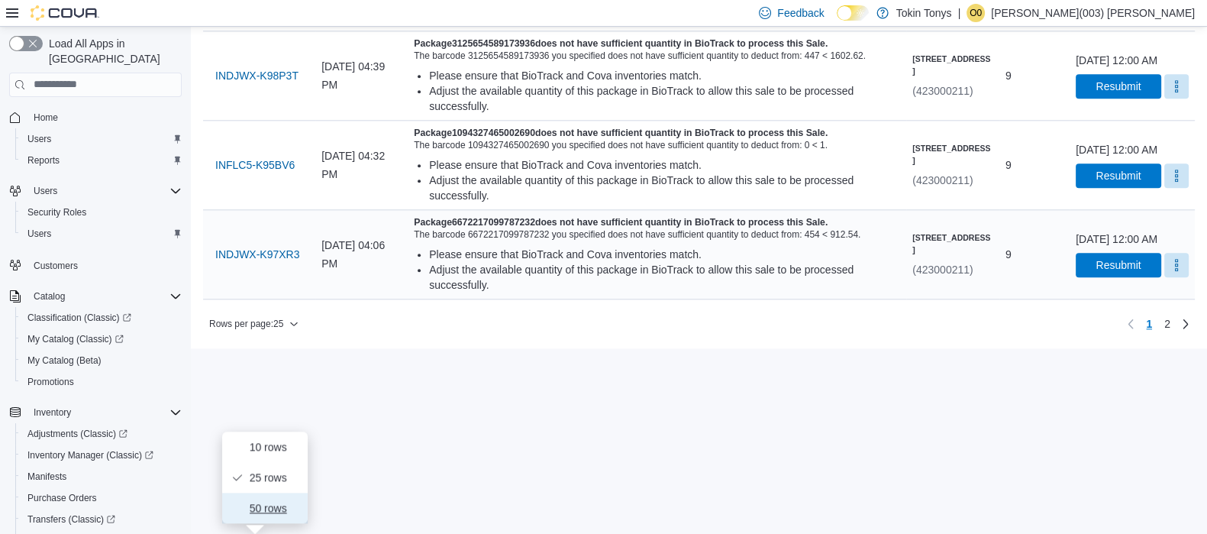
click at [271, 502] on span "50 rows" at bounding box center [274, 508] width 49 height 12
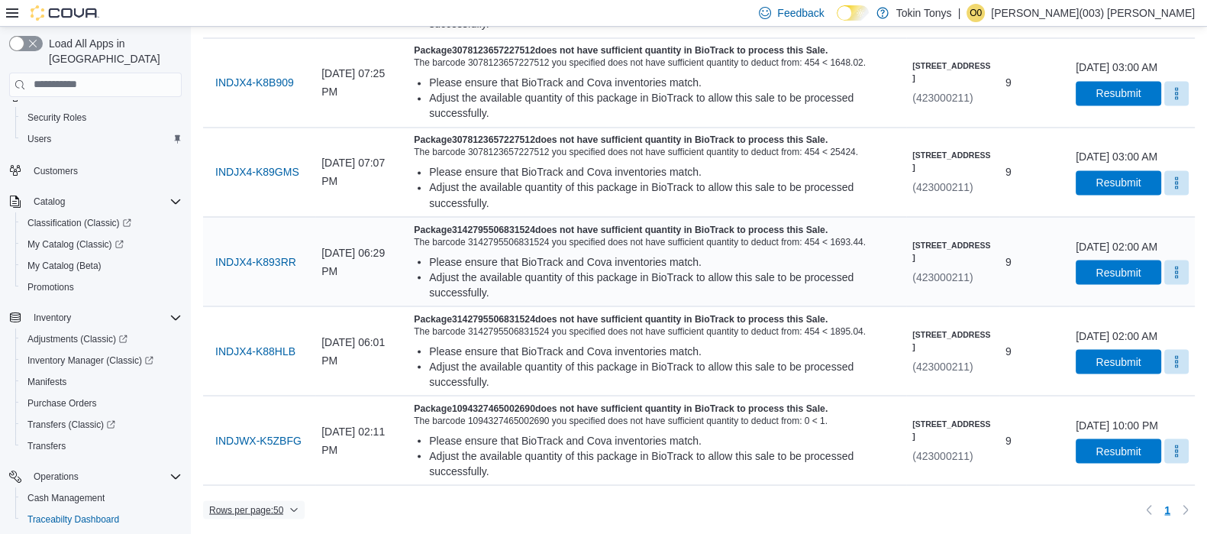
scroll to position [3811, 0]
click at [256, 441] on span "INDJWX-K5ZBFG" at bounding box center [258, 439] width 86 height 15
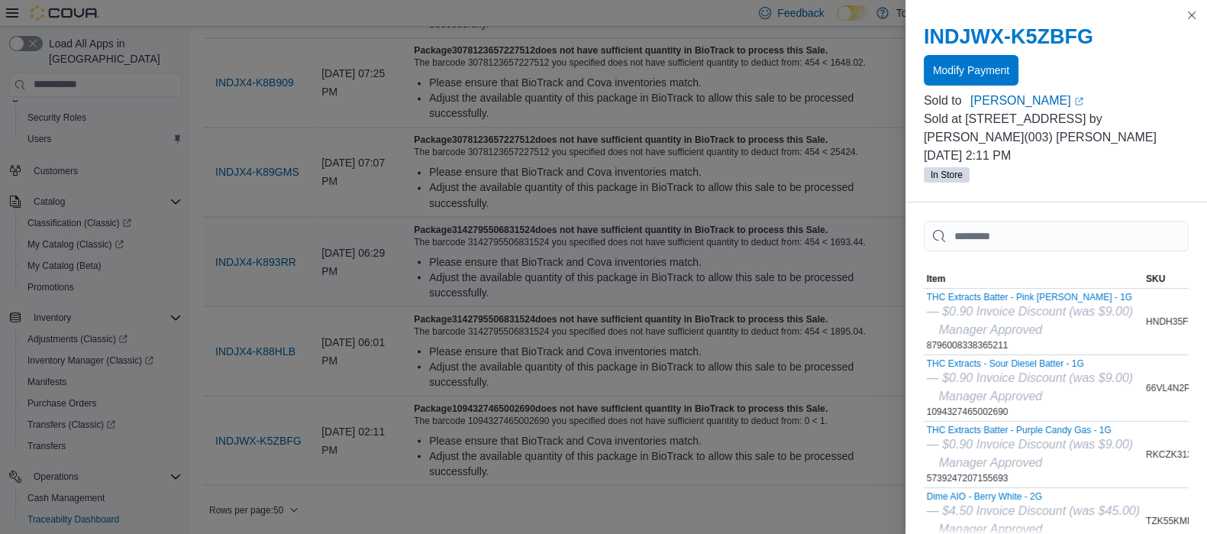
drag, startPoint x: 256, startPoint y: 441, endPoint x: 887, endPoint y: 250, distance: 659.8
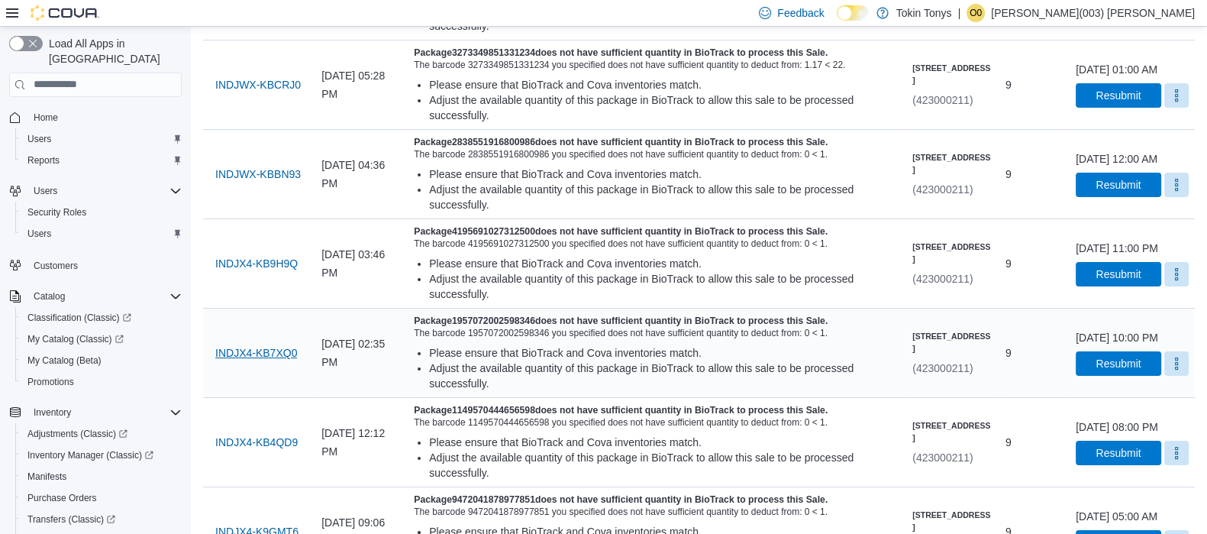
scroll to position [0, 0]
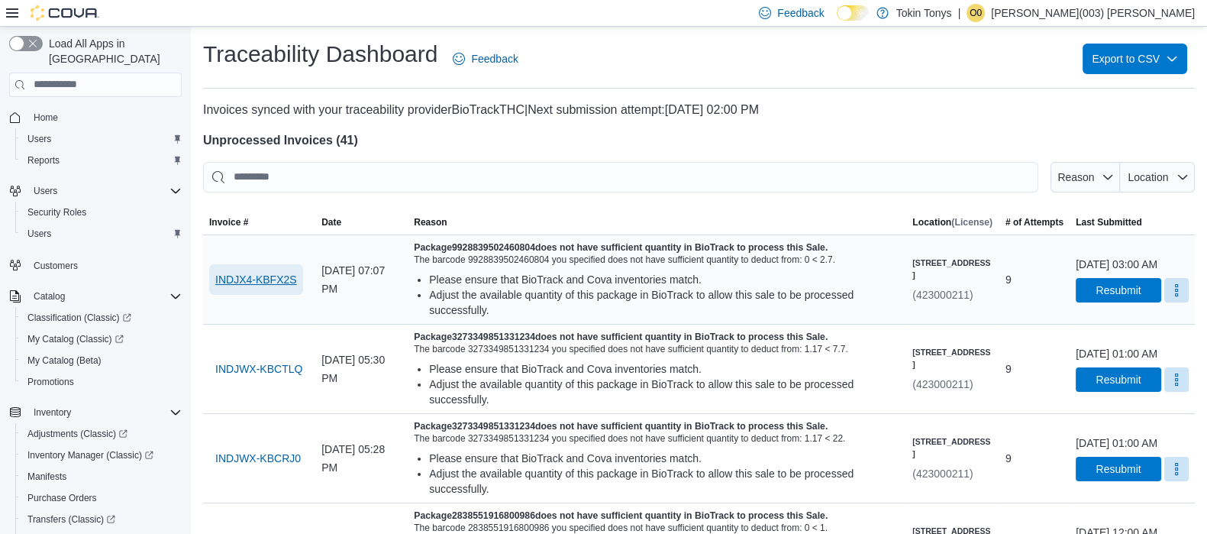
click at [280, 288] on span "INDJX4-KBFX2S" at bounding box center [256, 279] width 82 height 31
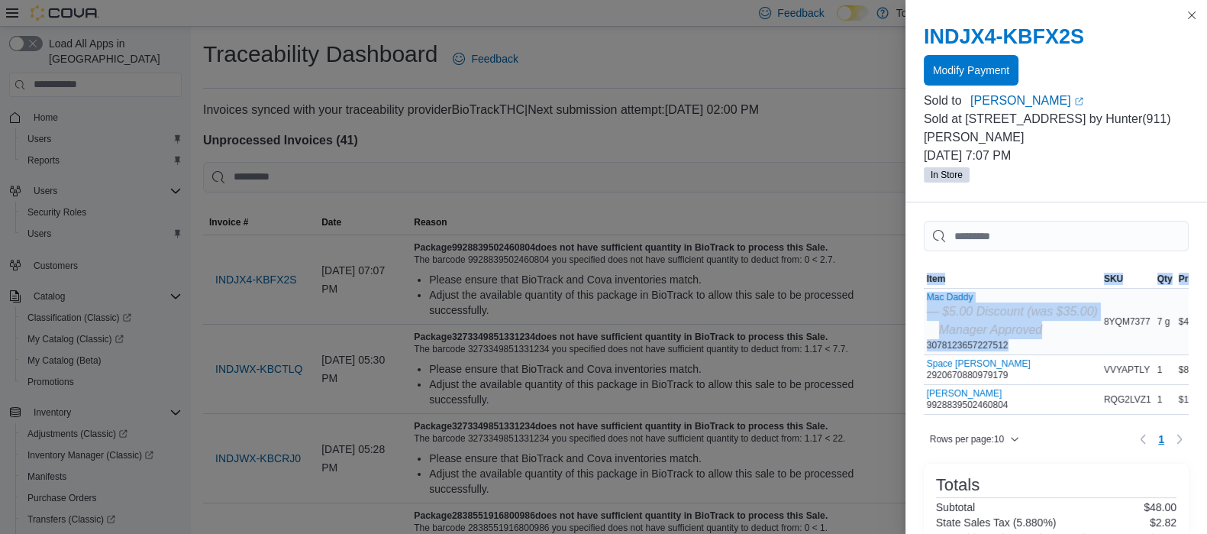
drag, startPoint x: 916, startPoint y: 273, endPoint x: 1026, endPoint y: 328, distance: 122.6
click at [1026, 328] on div "Sorting MemoryTable from EuiInMemoryTable; Page 1 of 1. Item SKU Qty Price Tota…" at bounding box center [1057, 524] width 302 height 644
click at [1025, 328] on div "Mac Daddy — $5.00 Discount (was $35.00) Manager Approved 3078123657227512" at bounding box center [1012, 322] width 171 height 60
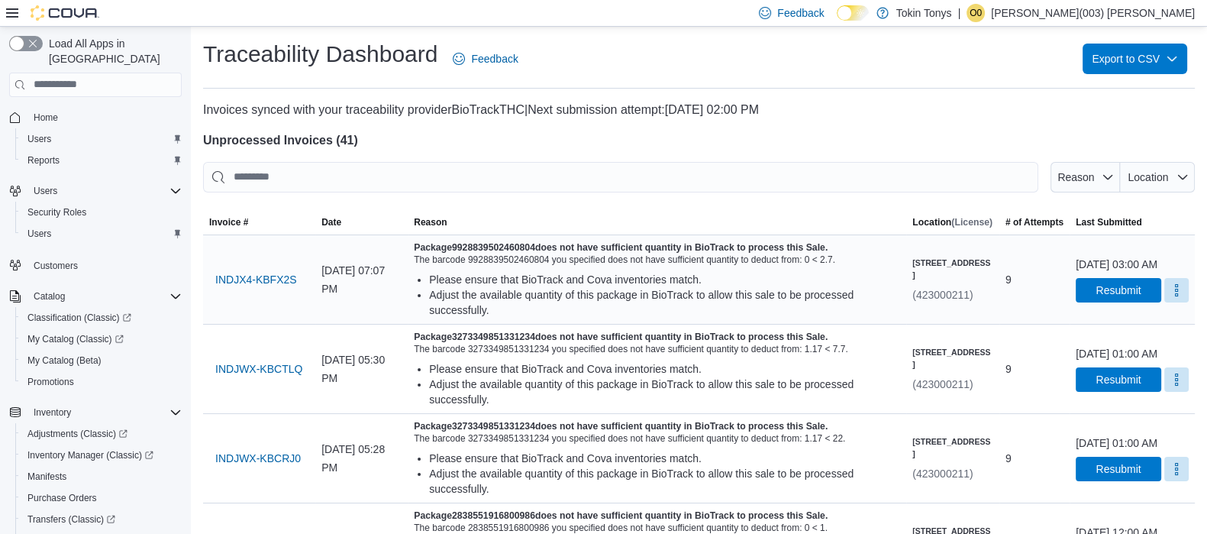
click at [1165, 283] on div "October 11, 2025 at 03:00 AM Resubmit" at bounding box center [1132, 280] width 113 height 46
click at [1172, 299] on button "More" at bounding box center [1177, 289] width 24 height 24
click at [1157, 333] on span "Mark as Resolved" at bounding box center [1140, 335] width 86 height 15
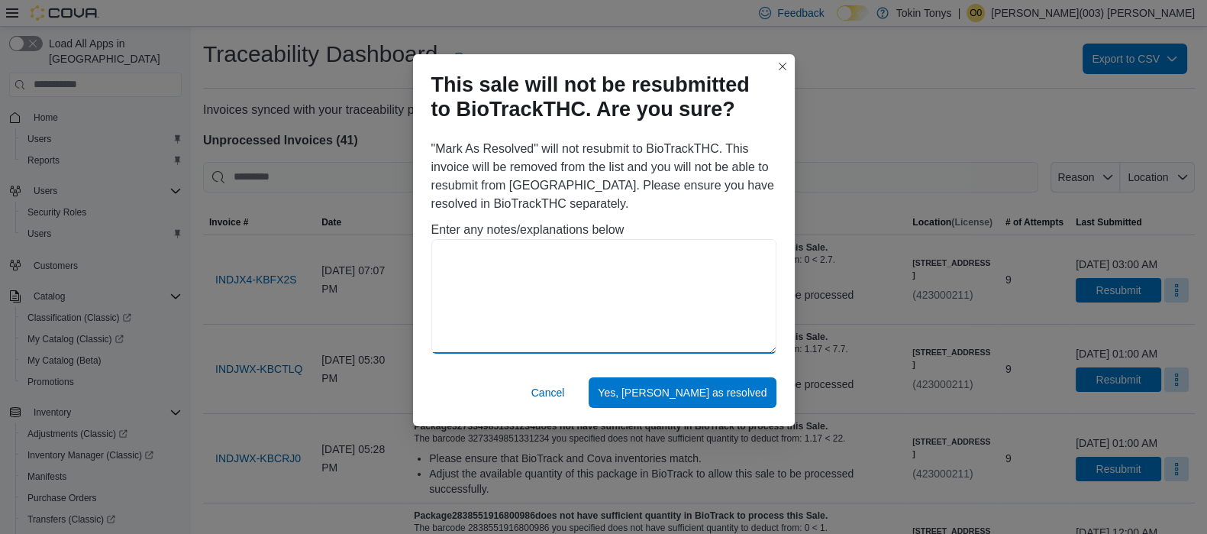
click at [680, 274] on textarea at bounding box center [604, 296] width 345 height 115
paste textarea "**********"
drag, startPoint x: 505, startPoint y: 257, endPoint x: 434, endPoint y: 263, distance: 71.3
click at [434, 263] on textarea "**********" at bounding box center [604, 296] width 345 height 115
click at [451, 250] on textarea "**********" at bounding box center [604, 296] width 345 height 115
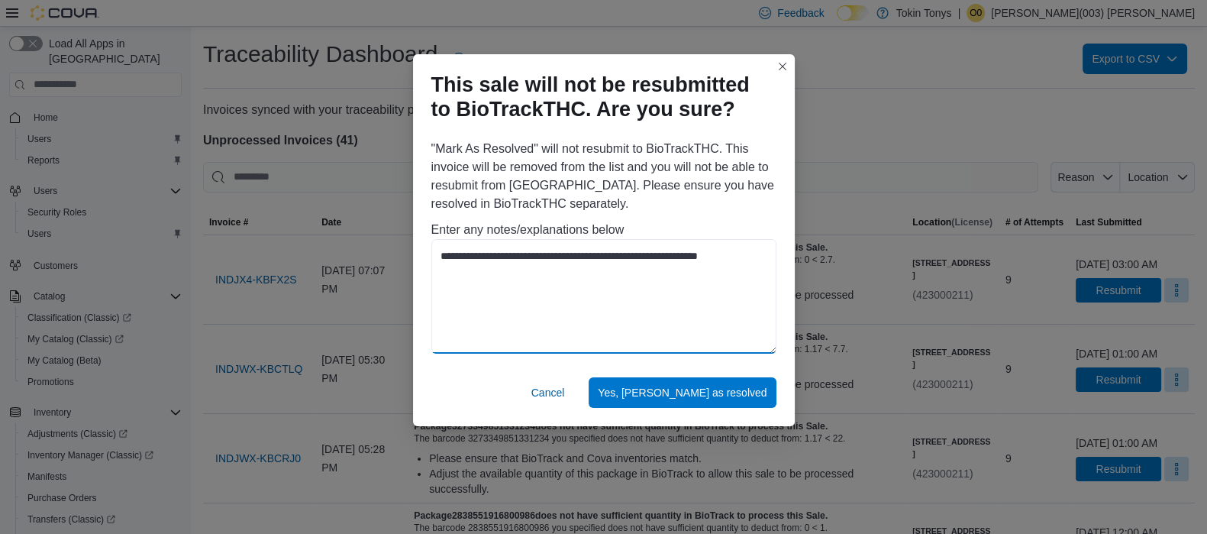
click at [747, 262] on textarea "**********" at bounding box center [604, 296] width 345 height 115
click at [750, 254] on textarea "**********" at bounding box center [604, 296] width 345 height 115
drag, startPoint x: 750, startPoint y: 254, endPoint x: 723, endPoint y: 263, distance: 28.5
click at [723, 263] on textarea "**********" at bounding box center [604, 296] width 345 height 115
drag, startPoint x: 746, startPoint y: 253, endPoint x: 427, endPoint y: 268, distance: 319.6
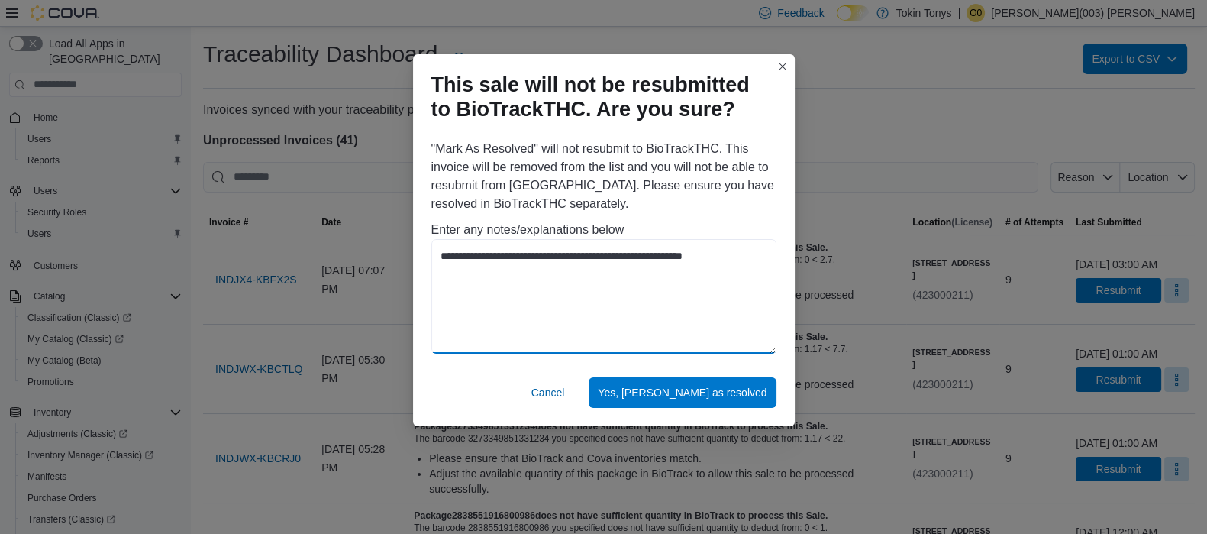
click at [427, 268] on div "**********" at bounding box center [604, 249] width 382 height 231
type textarea "**********"
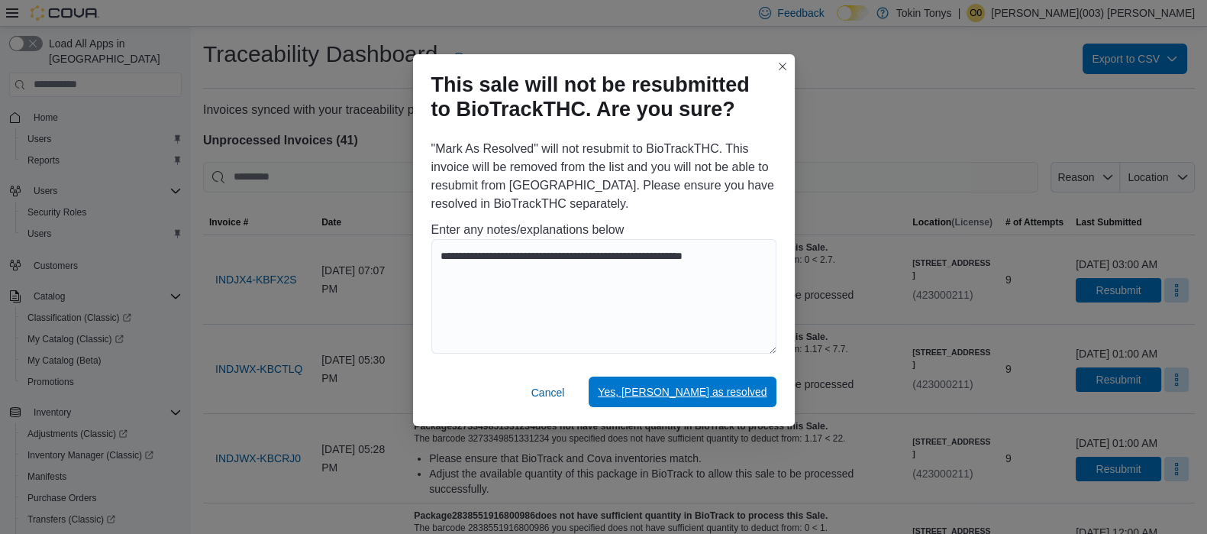
click at [734, 397] on span "Yes, [PERSON_NAME] as resolved" at bounding box center [682, 391] width 169 height 15
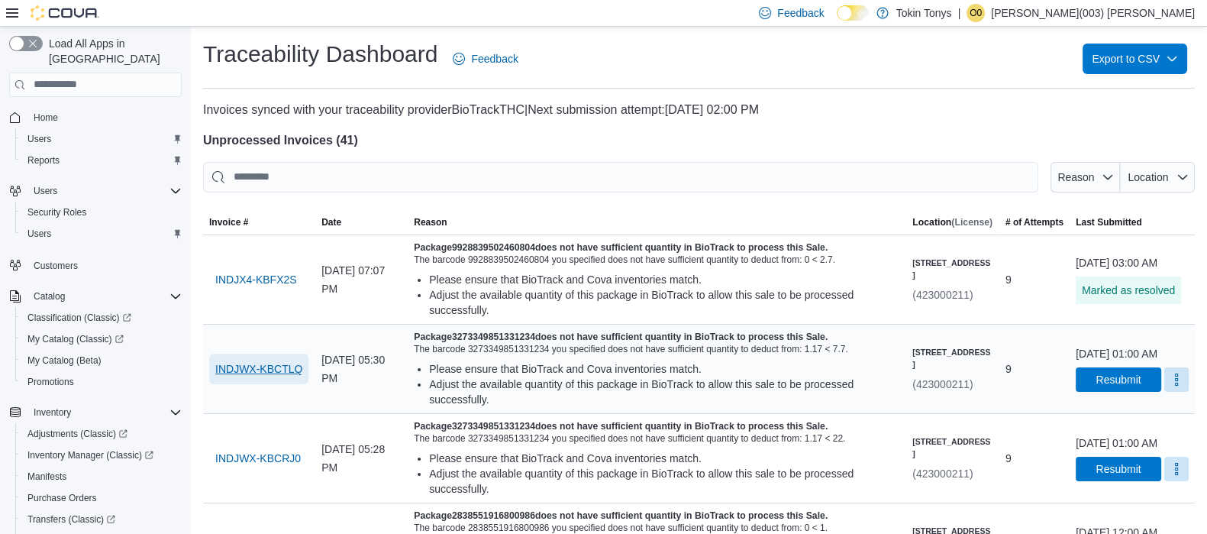
click at [273, 365] on span "INDJWX-KBCTLQ" at bounding box center [258, 369] width 87 height 31
click at [1165, 390] on button "More" at bounding box center [1177, 379] width 24 height 24
click at [1146, 420] on button "Mark as Resolved" at bounding box center [1140, 431] width 98 height 27
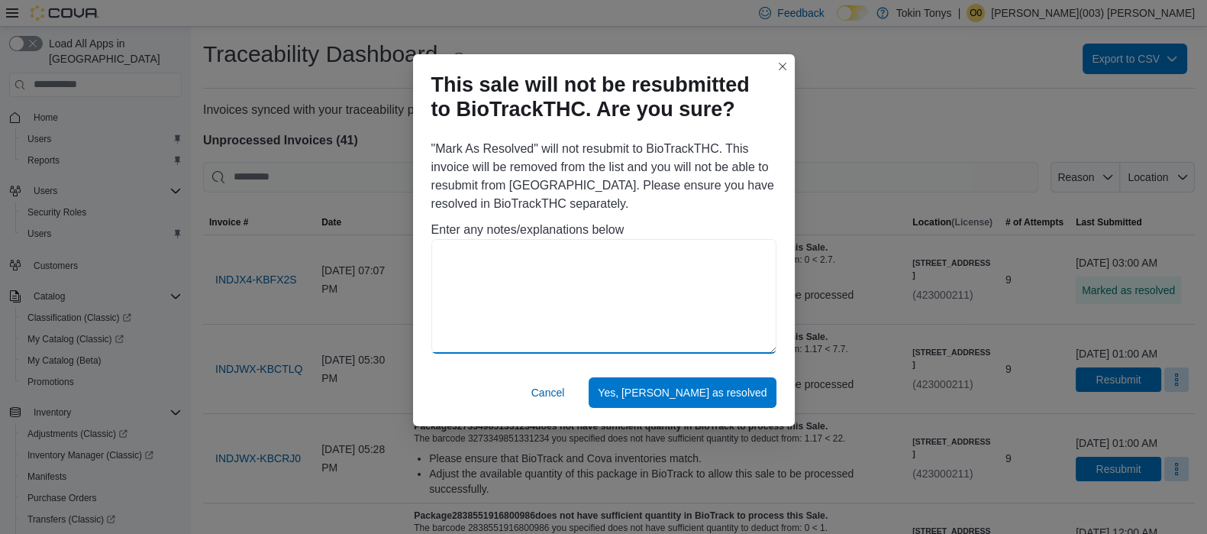
paste textarea "**********"
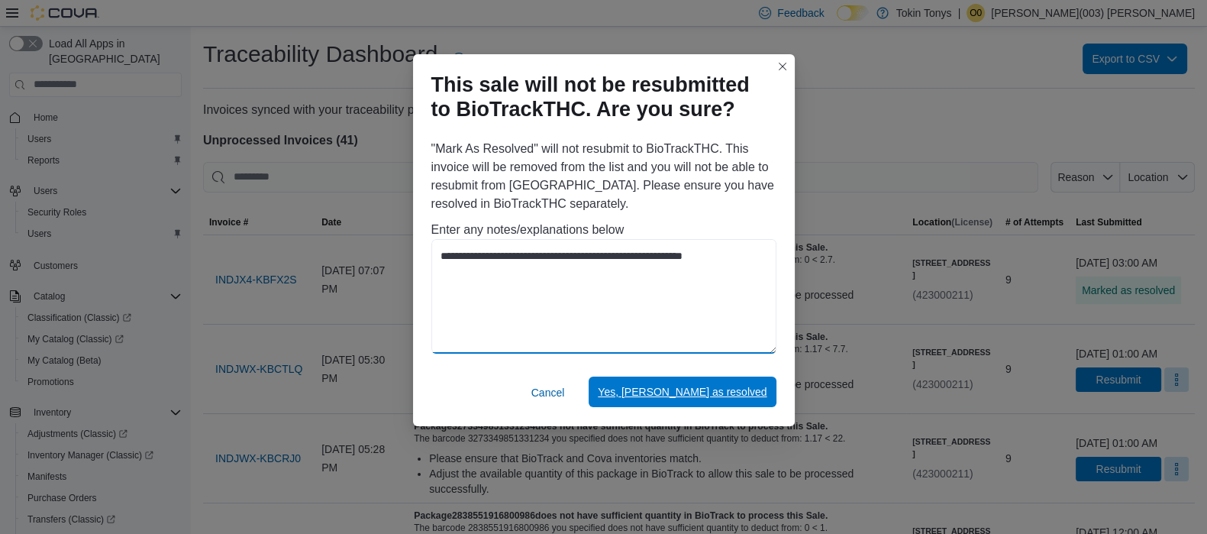
type textarea "**********"
click at [718, 384] on span "Yes, mark as resolved" at bounding box center [682, 392] width 169 height 31
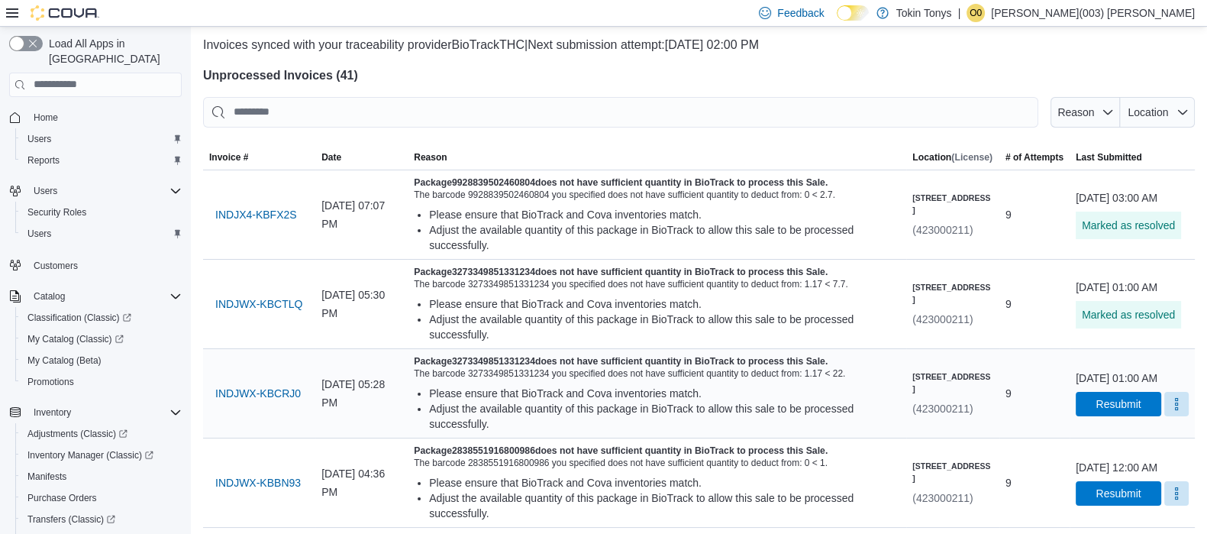
scroll to position [95, 0]
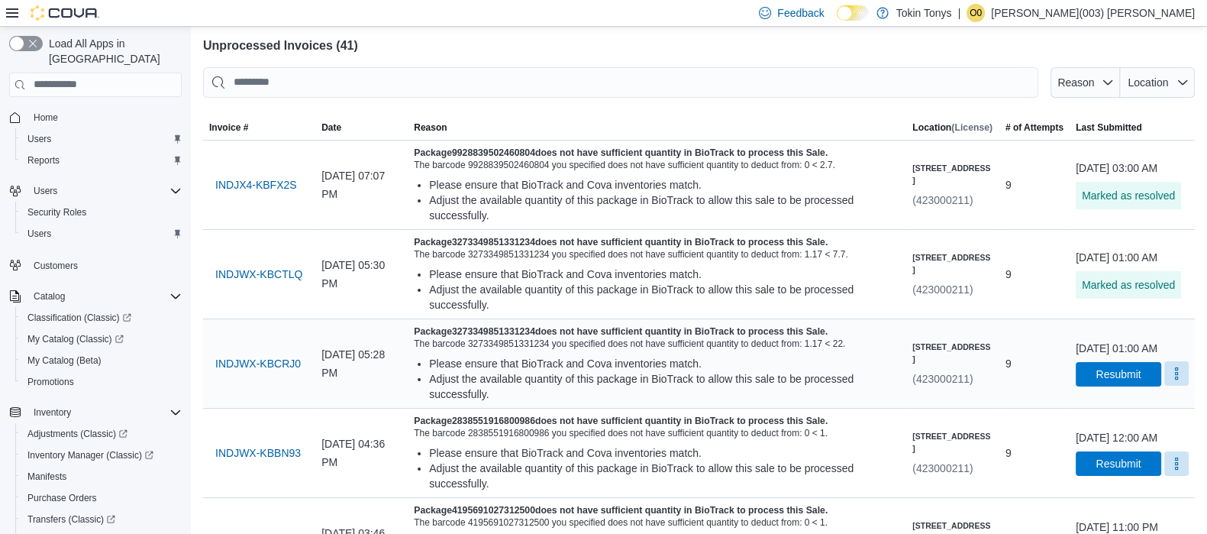
click at [1165, 386] on button "More" at bounding box center [1177, 373] width 24 height 24
click at [694, 331] on div "Package 3273349851331234 does not have sufficient quantity in BioTrack to proce…" at bounding box center [657, 363] width 499 height 89
click at [230, 379] on span "INDJWX-KBCRJ0" at bounding box center [258, 363] width 86 height 31
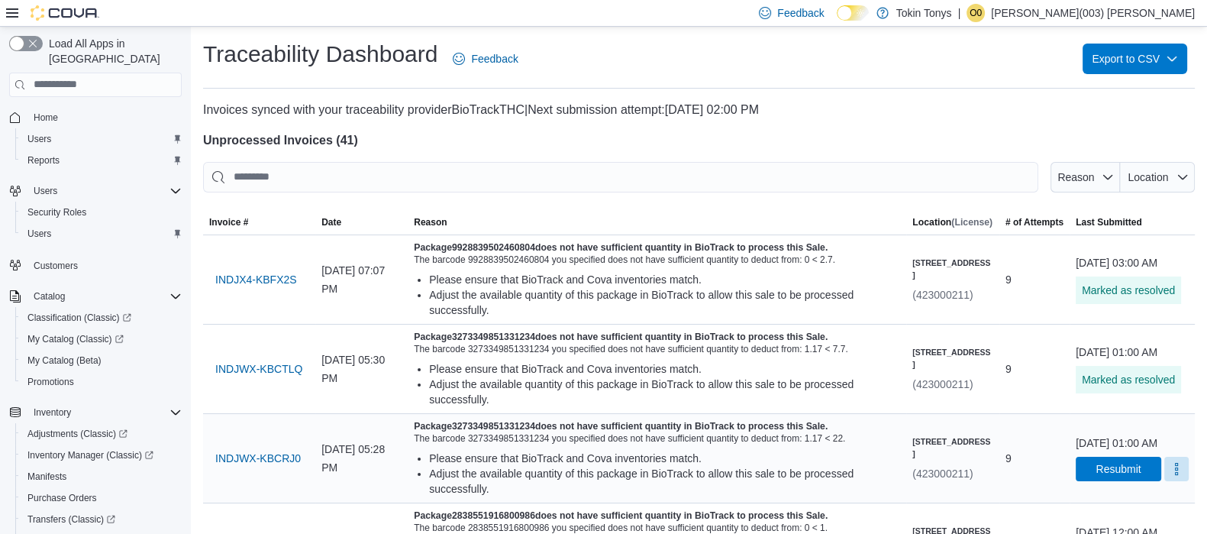
click at [1178, 481] on div "October 11, 2025 at 01:00 AM Resubmit" at bounding box center [1132, 458] width 113 height 46
click at [1172, 480] on button "More" at bounding box center [1177, 468] width 24 height 24
click at [1120, 448] on span "Mark as Resolved" at bounding box center [1140, 455] width 86 height 15
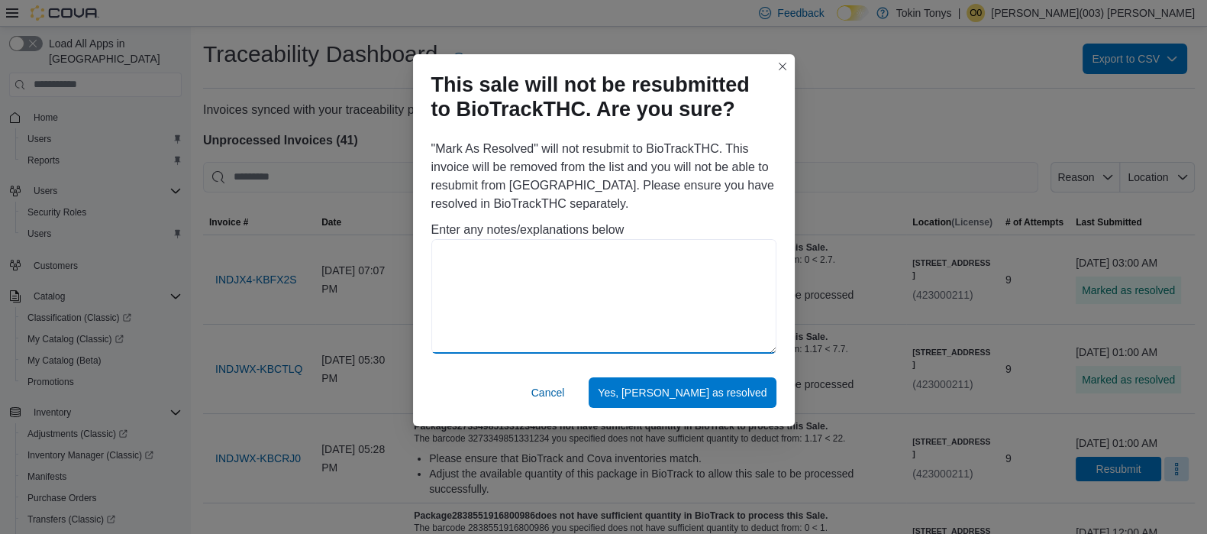
click at [563, 279] on textarea at bounding box center [604, 296] width 345 height 115
paste textarea "**********"
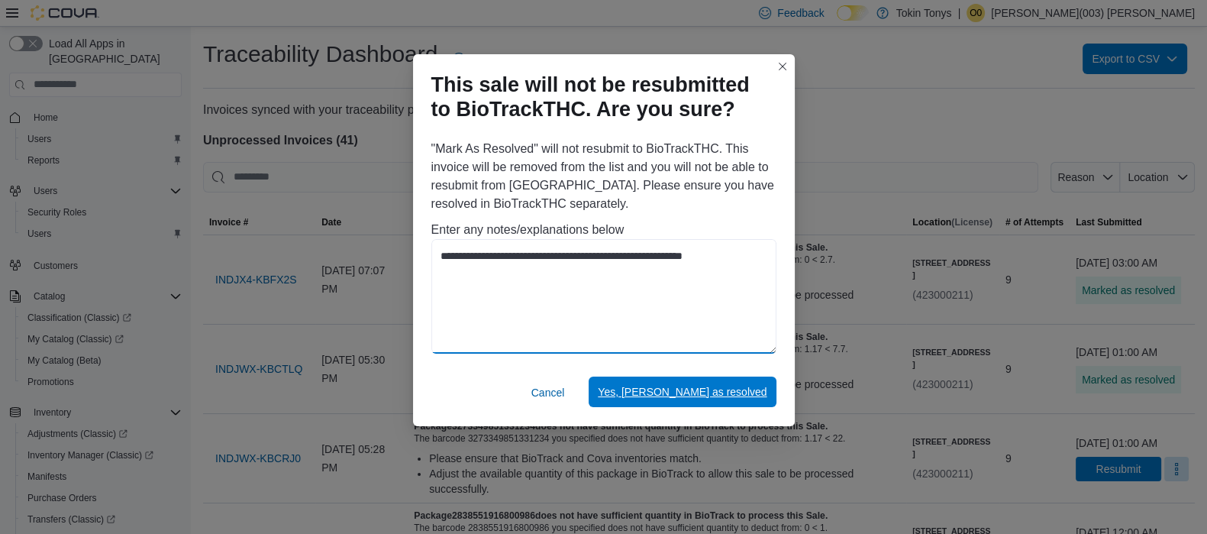
type textarea "**********"
click at [710, 398] on span "Yes, mark as resolved" at bounding box center [682, 391] width 169 height 15
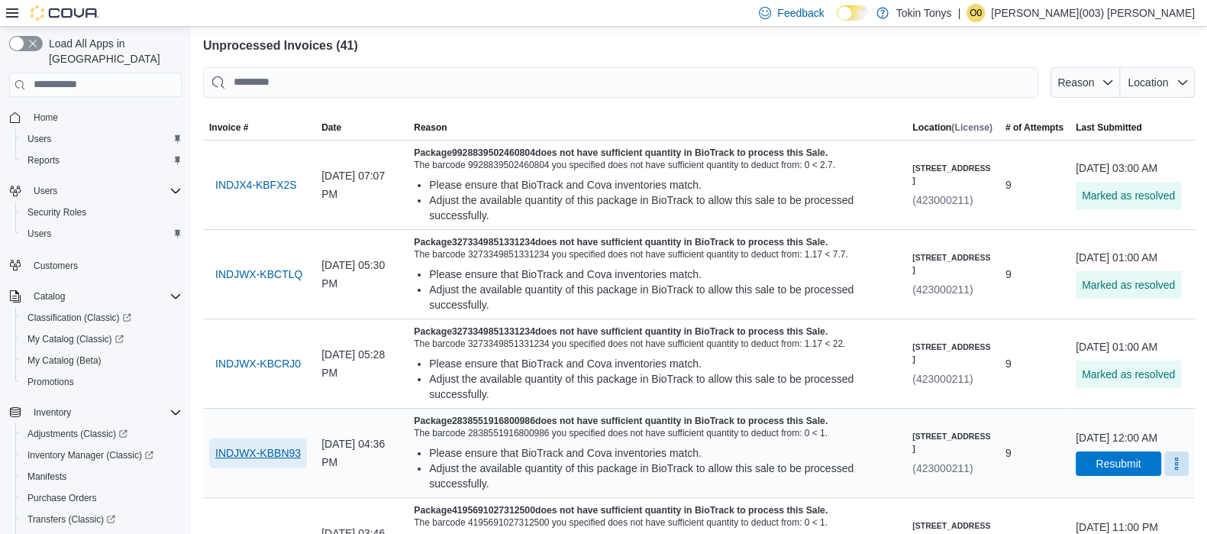
click at [271, 461] on span "INDJWX-KBBN93" at bounding box center [258, 452] width 86 height 15
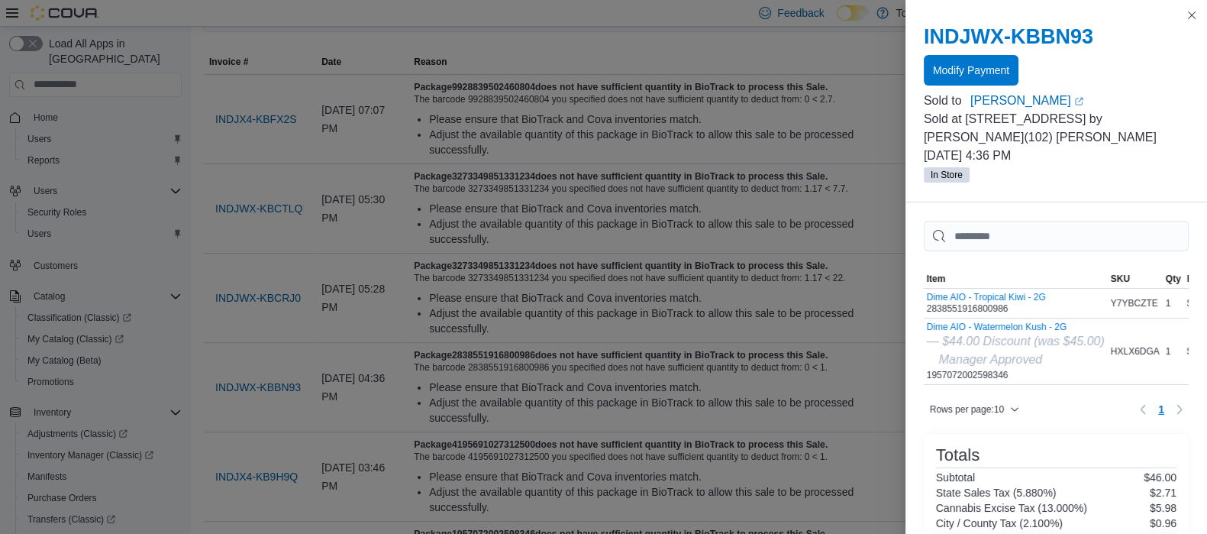
scroll to position [190, 0]
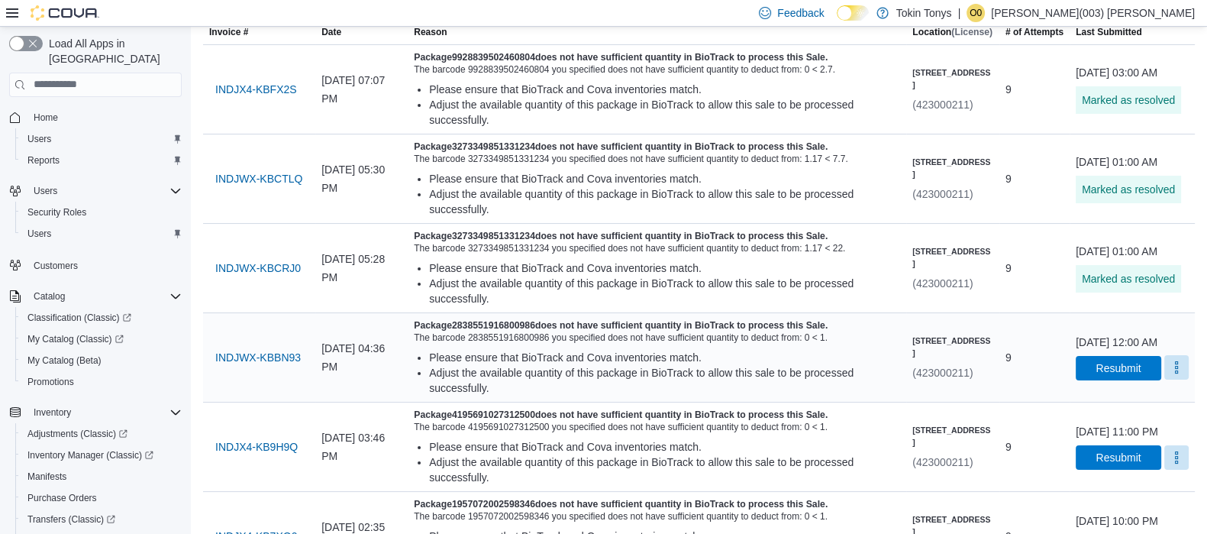
click at [1165, 380] on button "More" at bounding box center [1177, 367] width 24 height 24
click at [1139, 447] on button "Mark as Resolved" at bounding box center [1140, 437] width 98 height 27
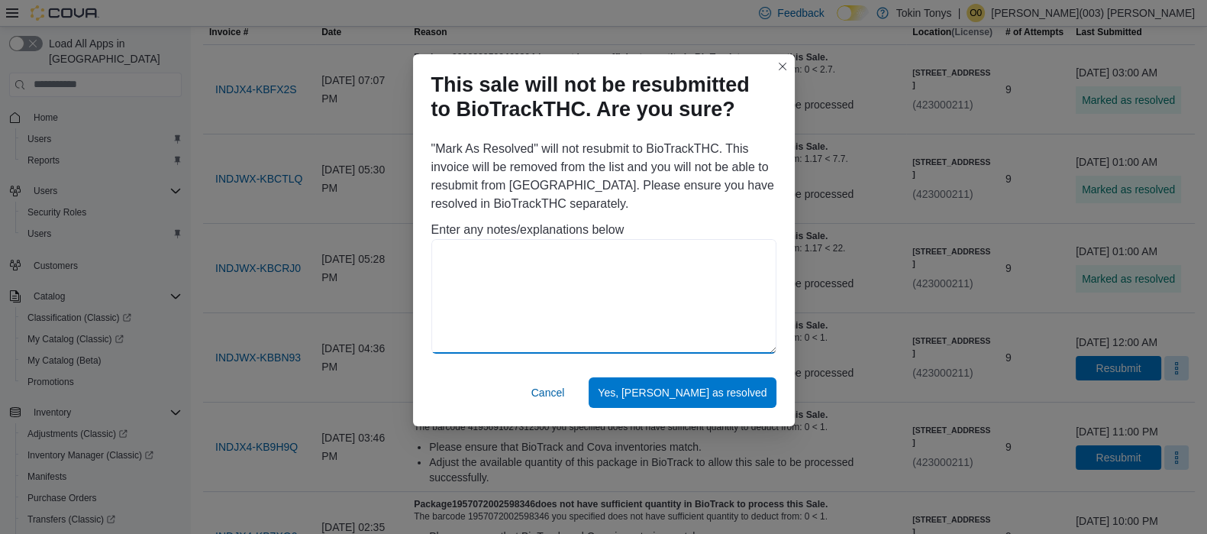
click at [706, 272] on textarea at bounding box center [604, 296] width 345 height 115
paste textarea "**********"
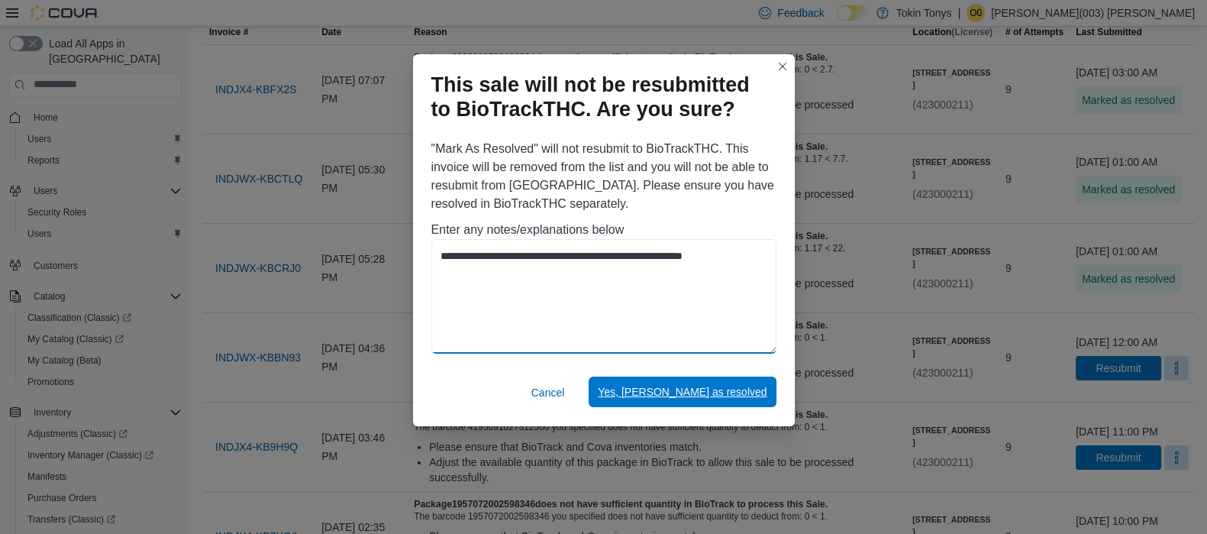
type textarea "**********"
click at [714, 393] on span "Yes, mark as resolved" at bounding box center [682, 391] width 169 height 15
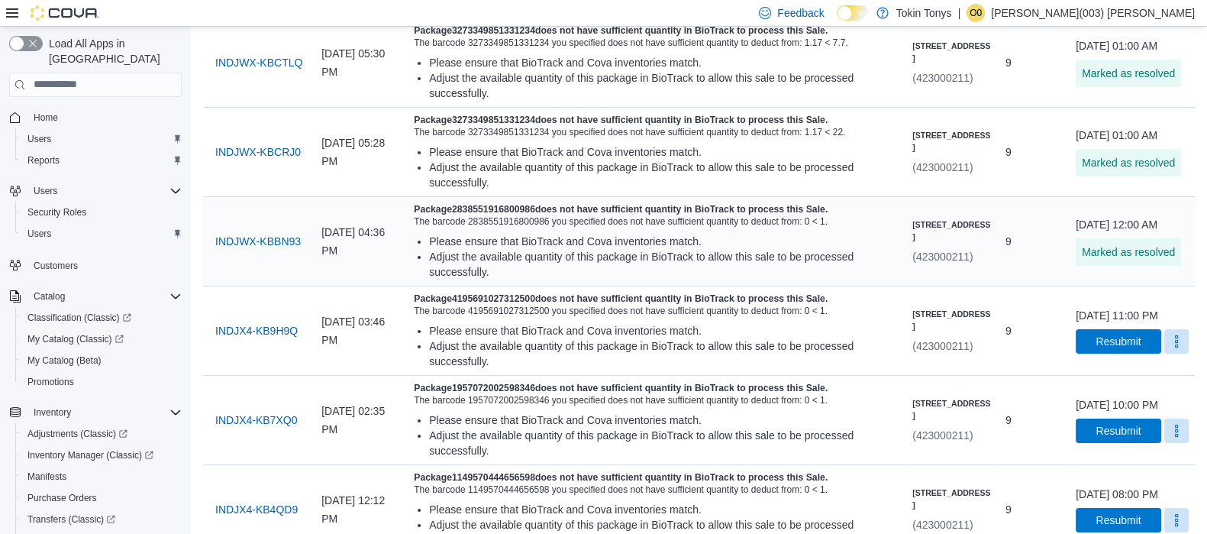
scroll to position [381, 0]
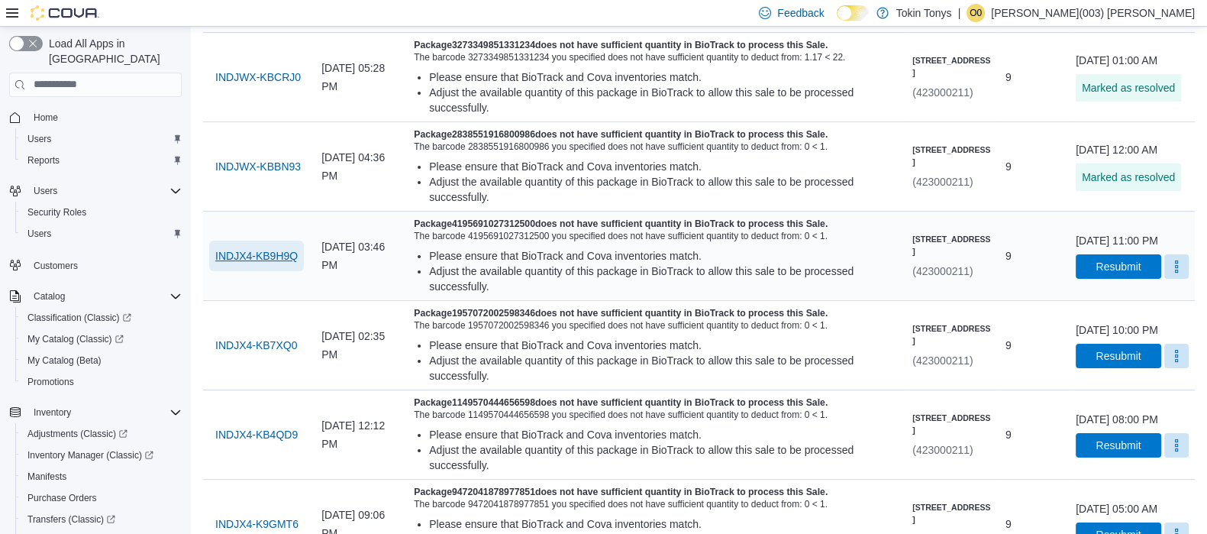
click at [246, 263] on span "INDJX4-KB9H9Q" at bounding box center [256, 255] width 82 height 15
click at [1169, 278] on button "More" at bounding box center [1177, 266] width 24 height 24
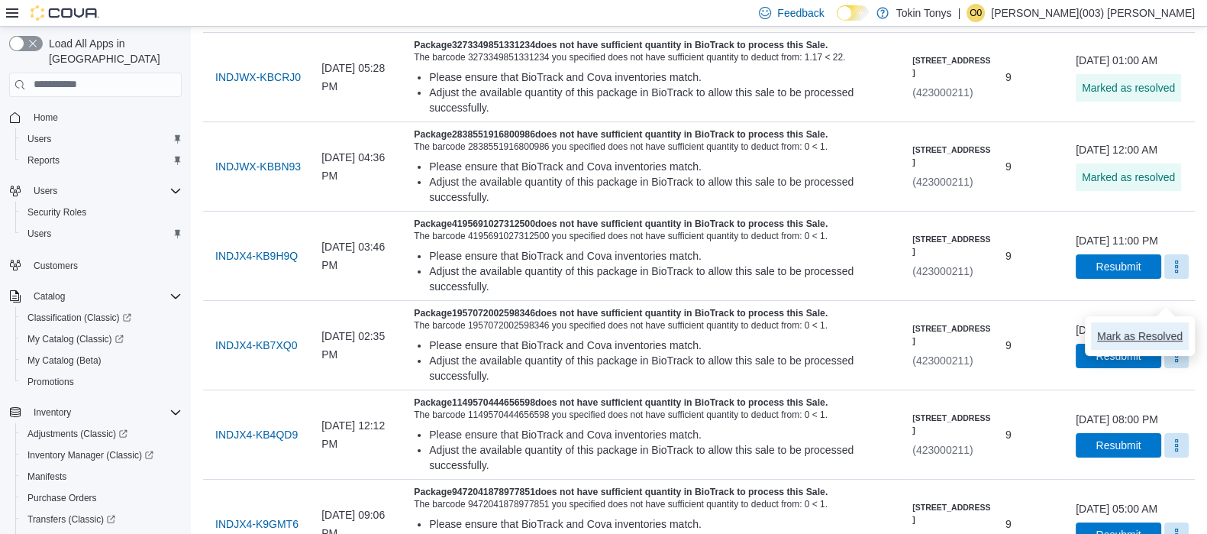
click at [1149, 332] on span "Mark as Resolved" at bounding box center [1140, 335] width 86 height 15
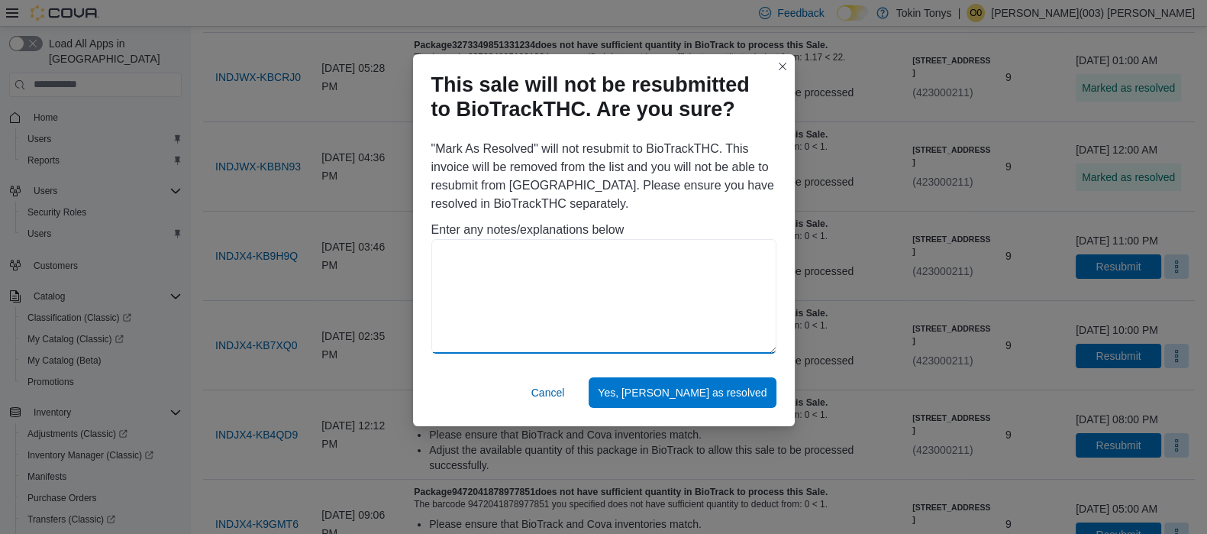
click at [654, 253] on textarea at bounding box center [604, 296] width 345 height 115
paste textarea "**********"
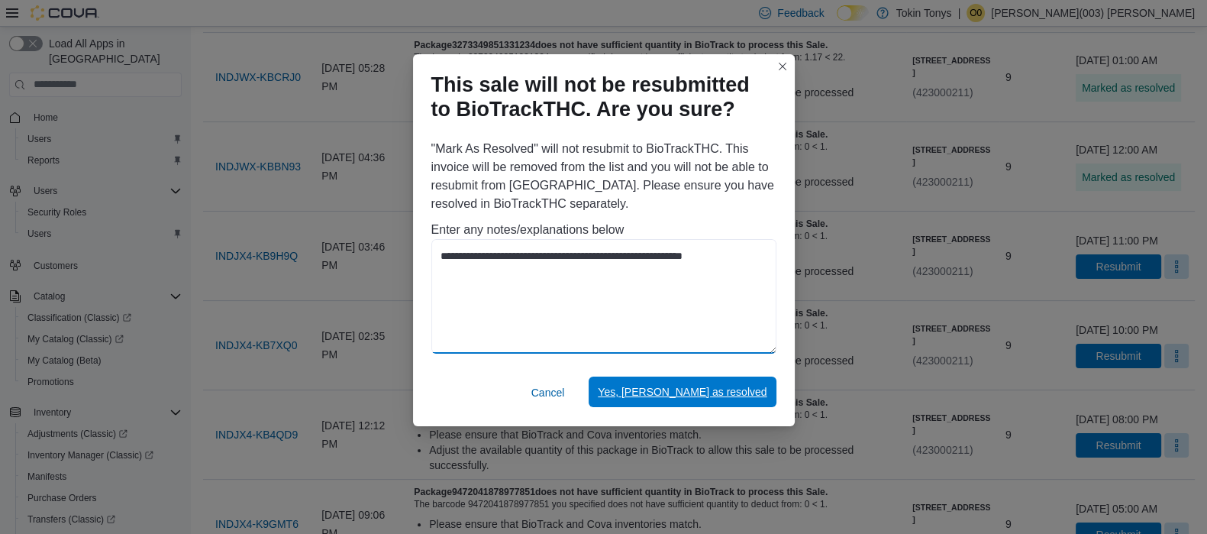
type textarea "**********"
click at [735, 401] on span "Yes, mark as resolved" at bounding box center [682, 392] width 169 height 31
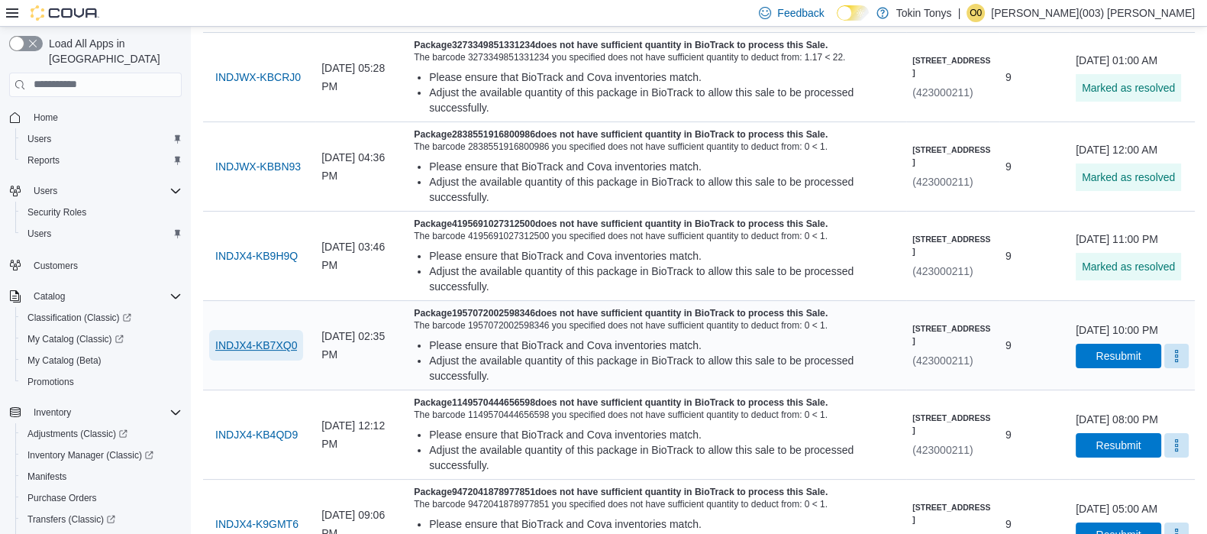
click at [274, 353] on span "INDJX4-KB7XQ0" at bounding box center [256, 345] width 82 height 15
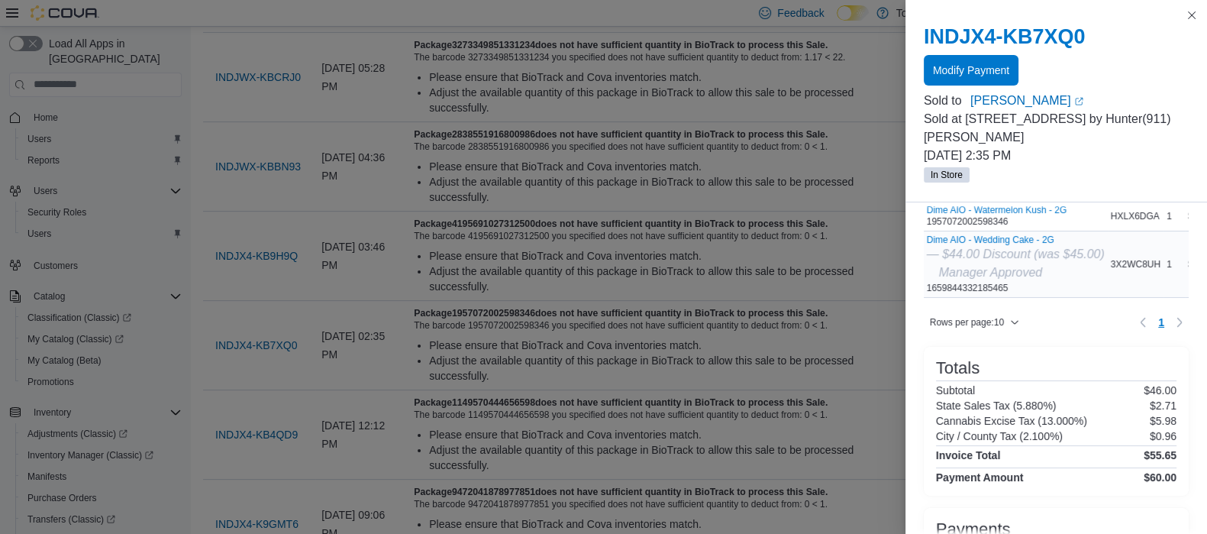
scroll to position [0, 0]
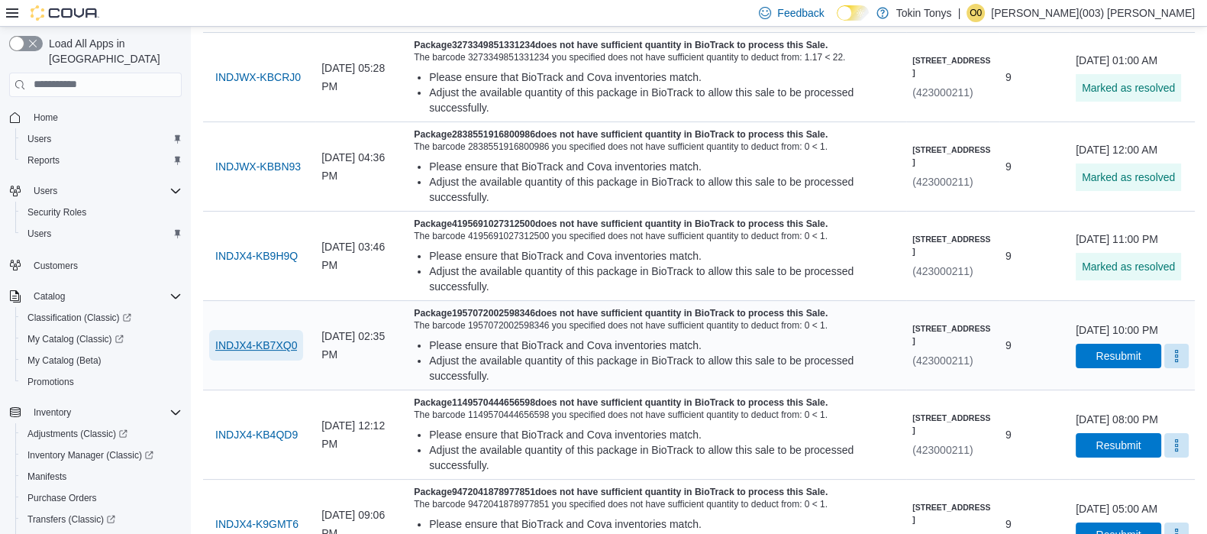
click at [279, 353] on span "INDJX4-KB7XQ0" at bounding box center [256, 345] width 82 height 15
click at [1159, 374] on div "October 10, 2025 at 10:00 PM Resubmit" at bounding box center [1132, 345] width 125 height 58
click at [1165, 367] on button "More" at bounding box center [1177, 355] width 24 height 24
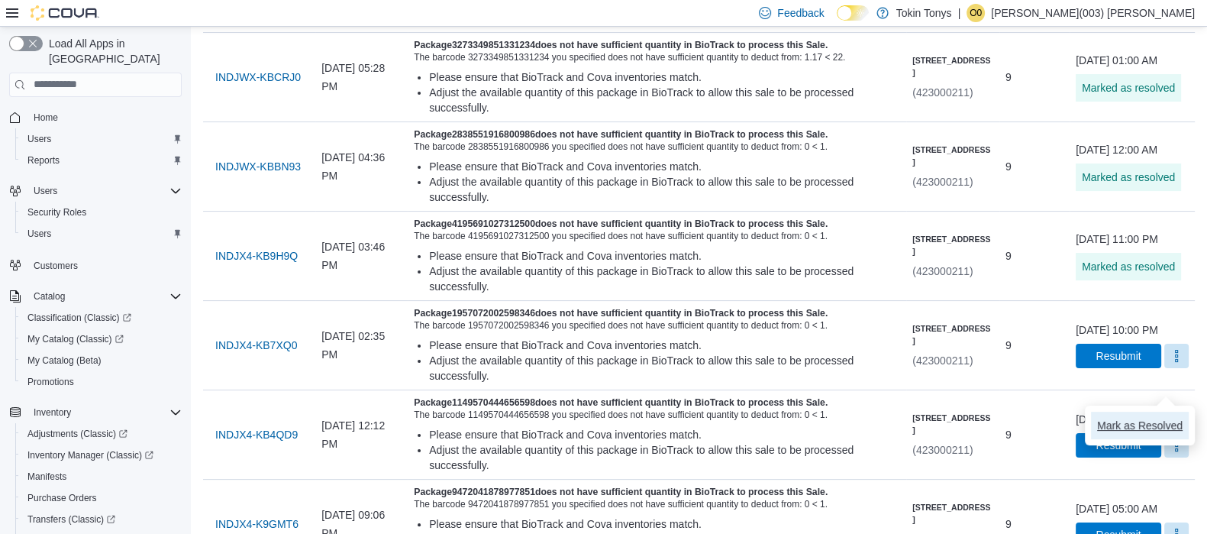
click at [1127, 418] on span "Mark as Resolved" at bounding box center [1140, 425] width 86 height 15
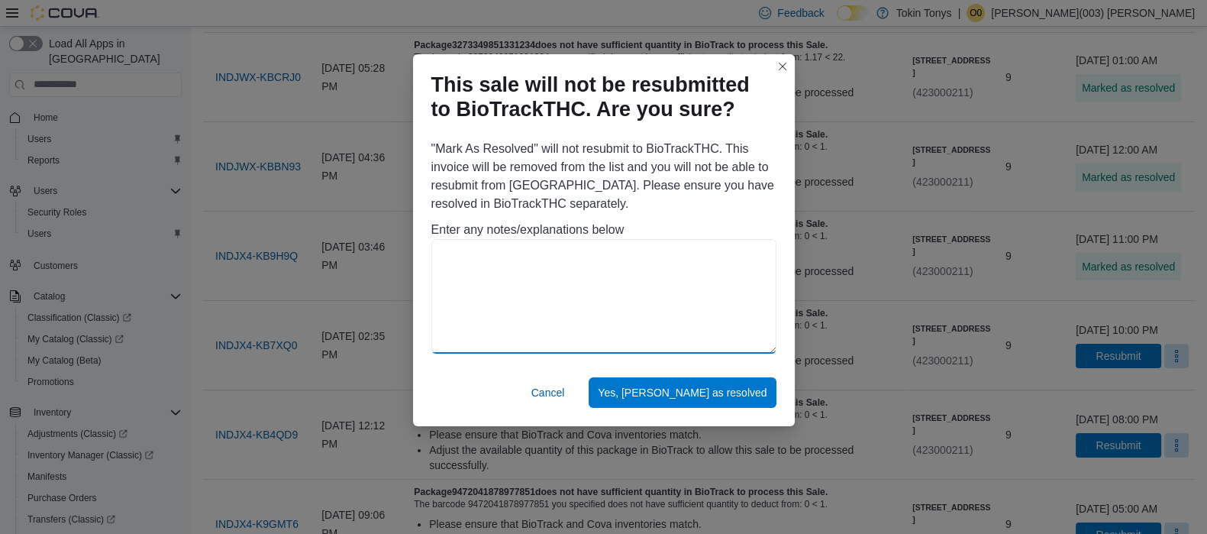
click at [548, 270] on textarea at bounding box center [604, 296] width 345 height 115
paste textarea "**********"
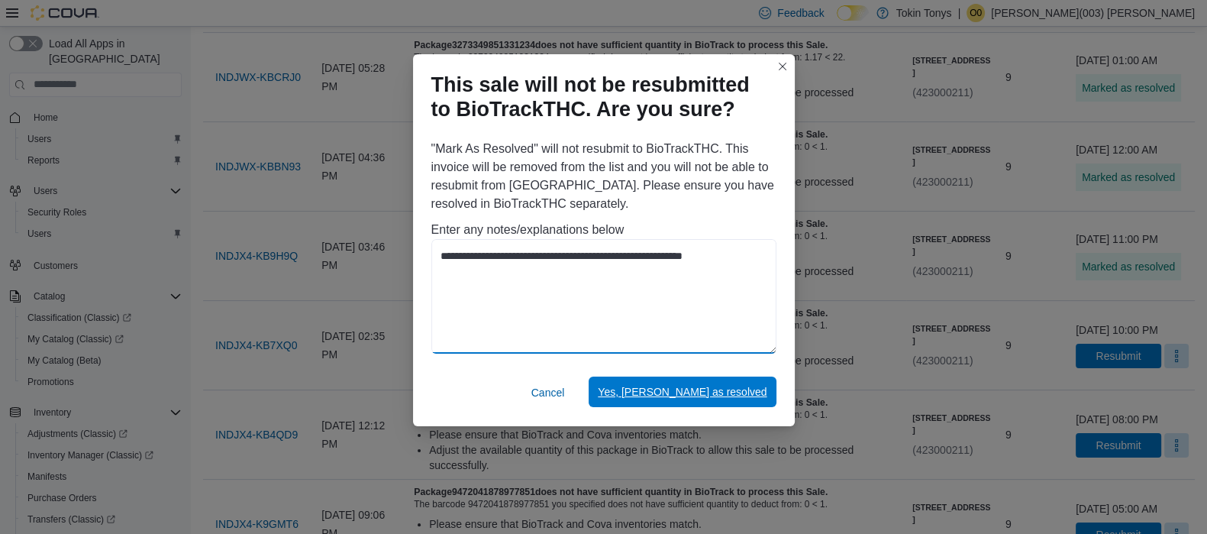
type textarea "**********"
click at [702, 398] on span "Yes, mark as resolved" at bounding box center [682, 391] width 169 height 15
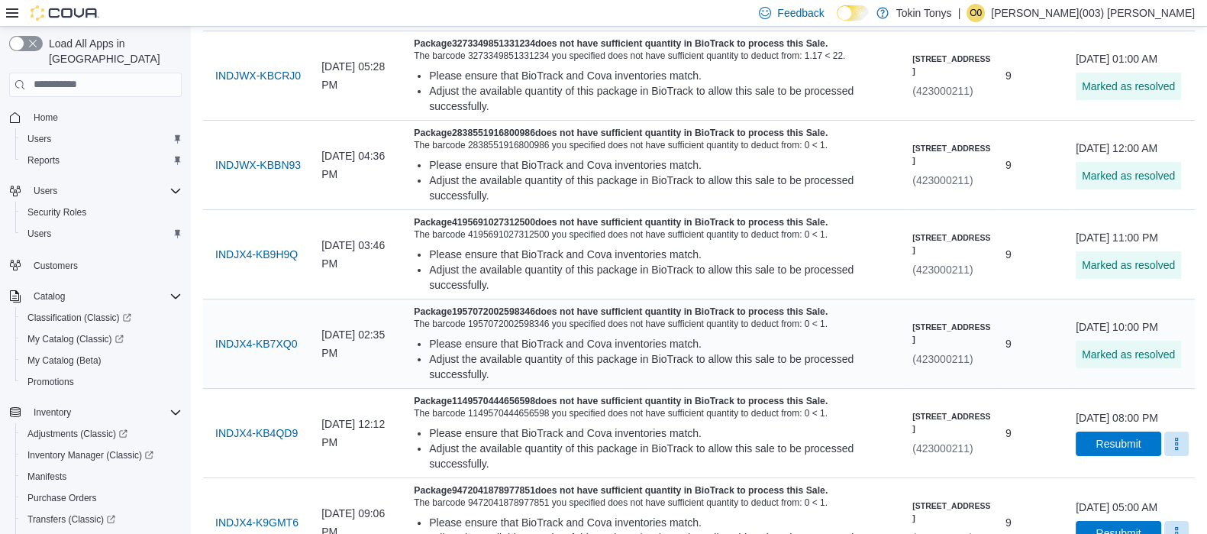
scroll to position [381, 0]
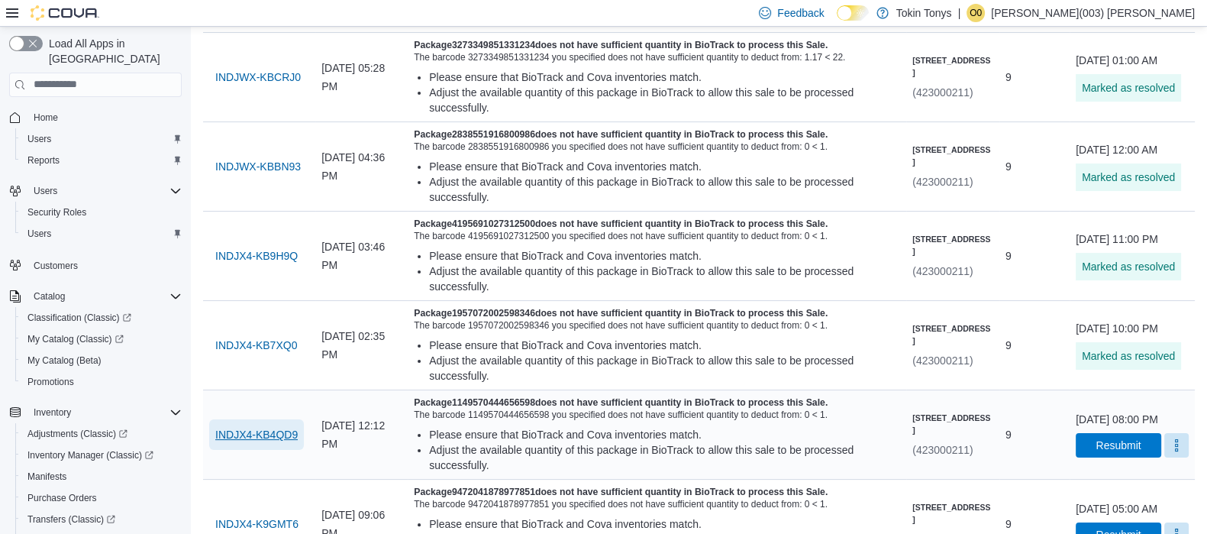
click at [276, 442] on span "INDJX4-KB4QD9" at bounding box center [256, 434] width 82 height 15
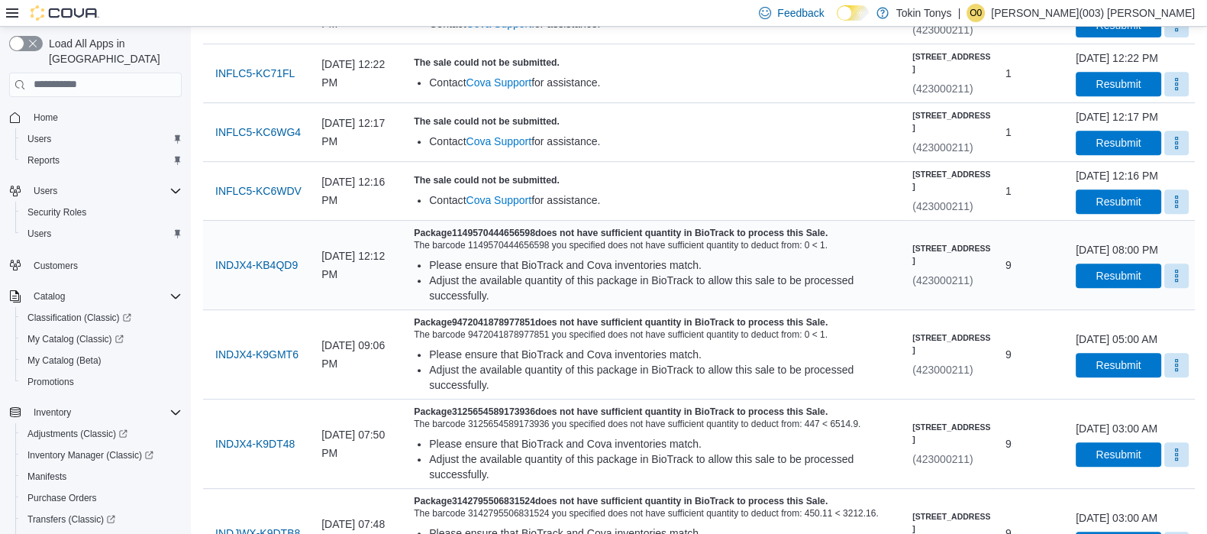
scroll to position [859, 0]
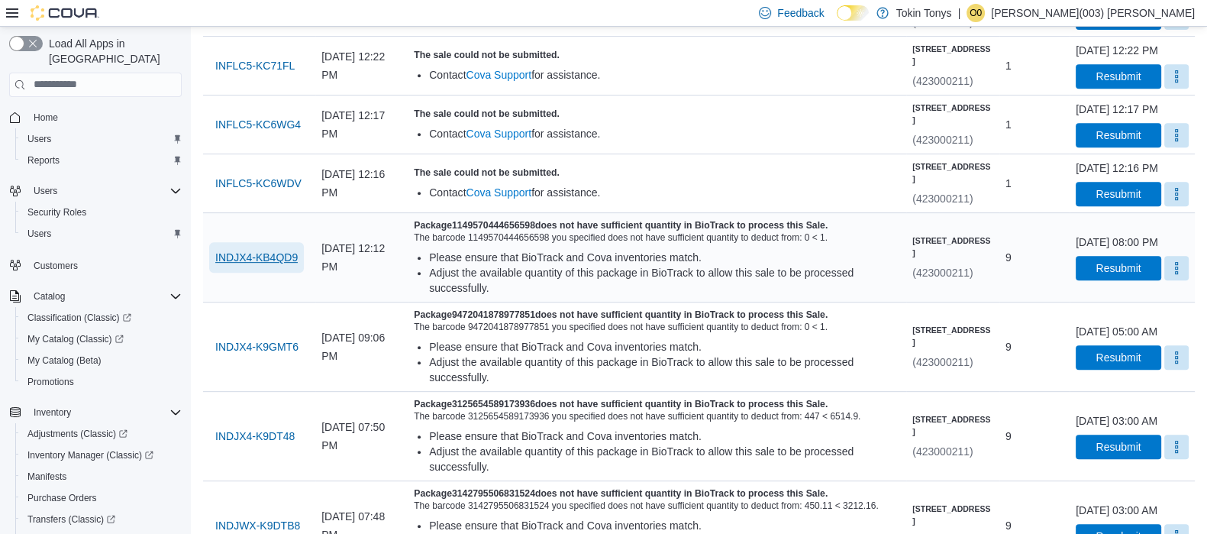
click at [232, 273] on span "INDJX4-KB4QD9" at bounding box center [256, 257] width 82 height 31
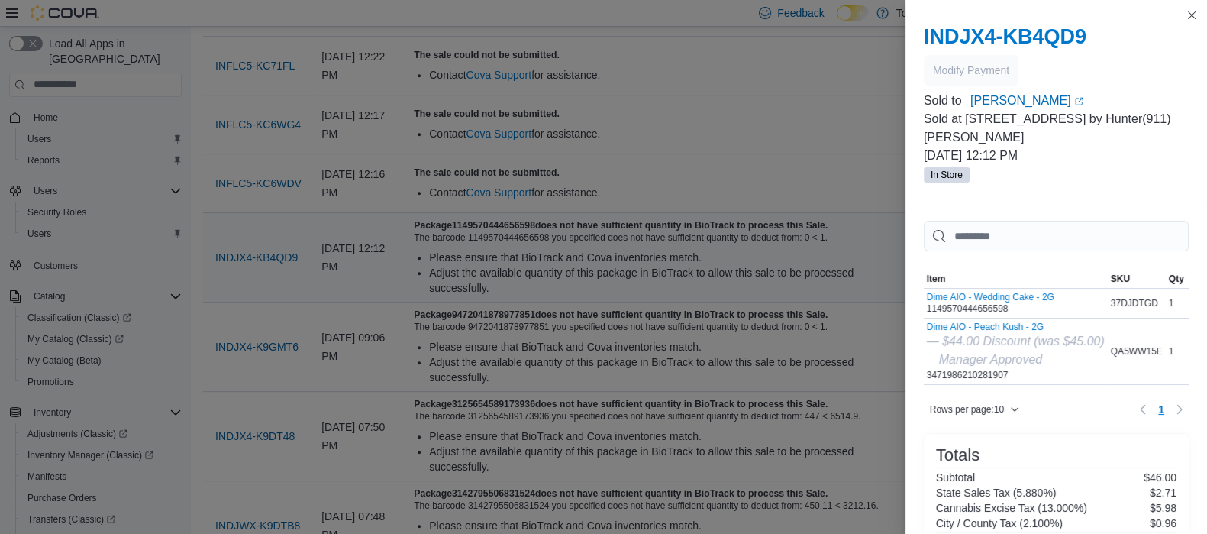
drag, startPoint x: 280, startPoint y: 368, endPoint x: 351, endPoint y: 364, distance: 71.9
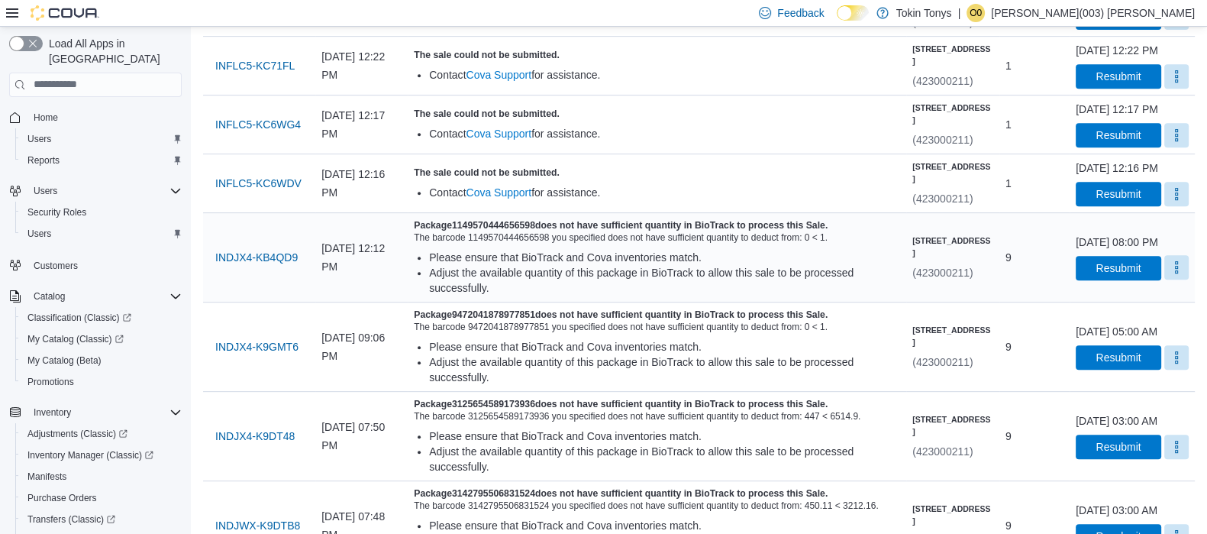
click at [1171, 280] on button "More" at bounding box center [1177, 267] width 24 height 24
click at [1157, 425] on button "Mark as Resolved" at bounding box center [1140, 433] width 98 height 27
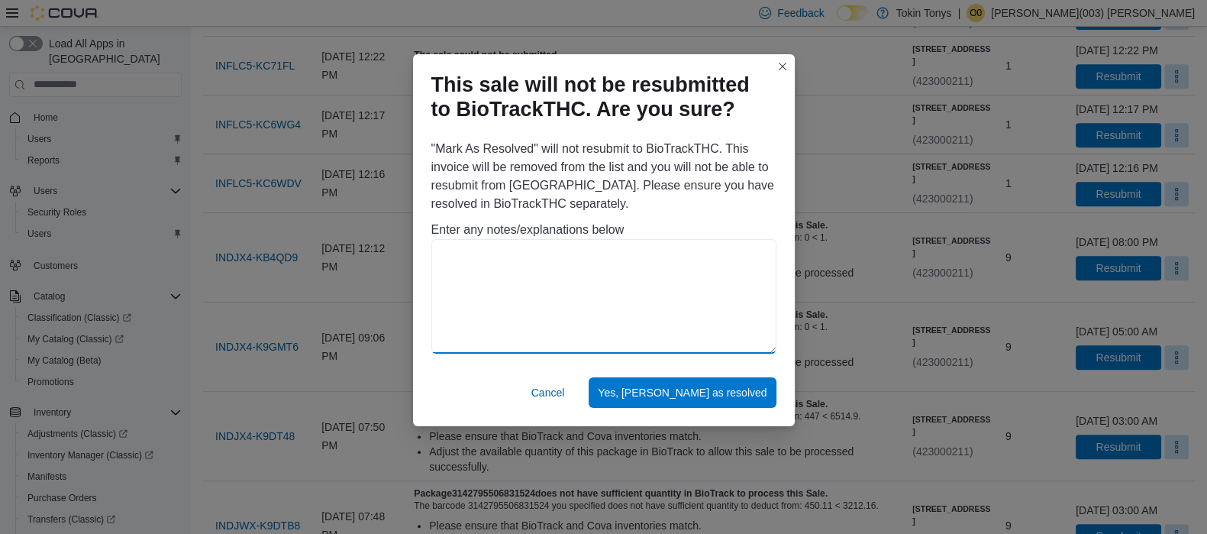
click at [598, 269] on textarea at bounding box center [604, 296] width 345 height 115
paste textarea "**********"
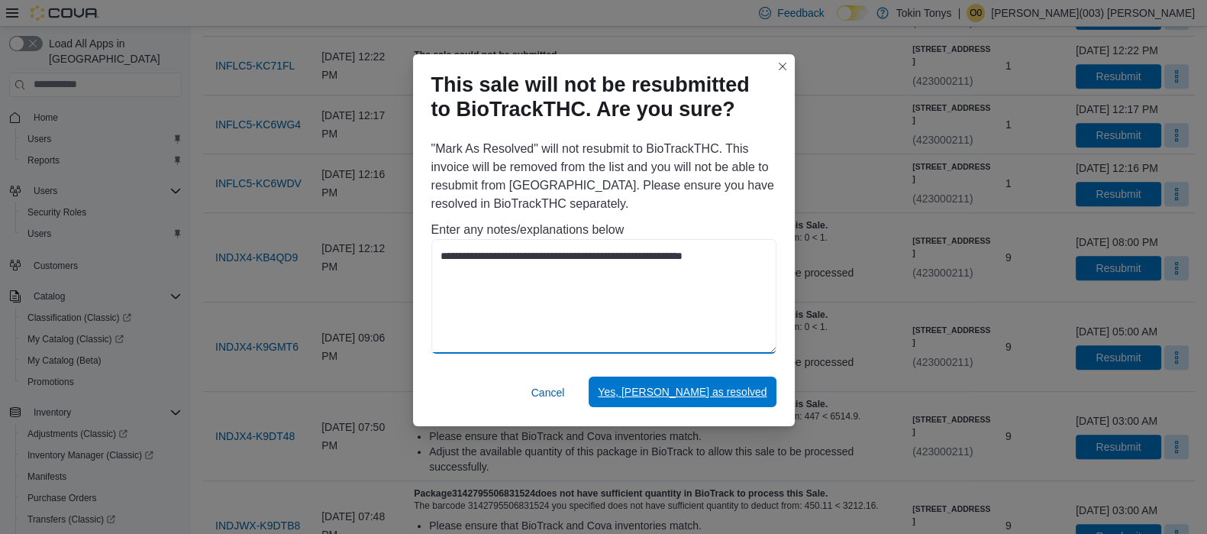
type textarea "**********"
click at [717, 395] on span "Yes, mark as resolved" at bounding box center [682, 391] width 169 height 15
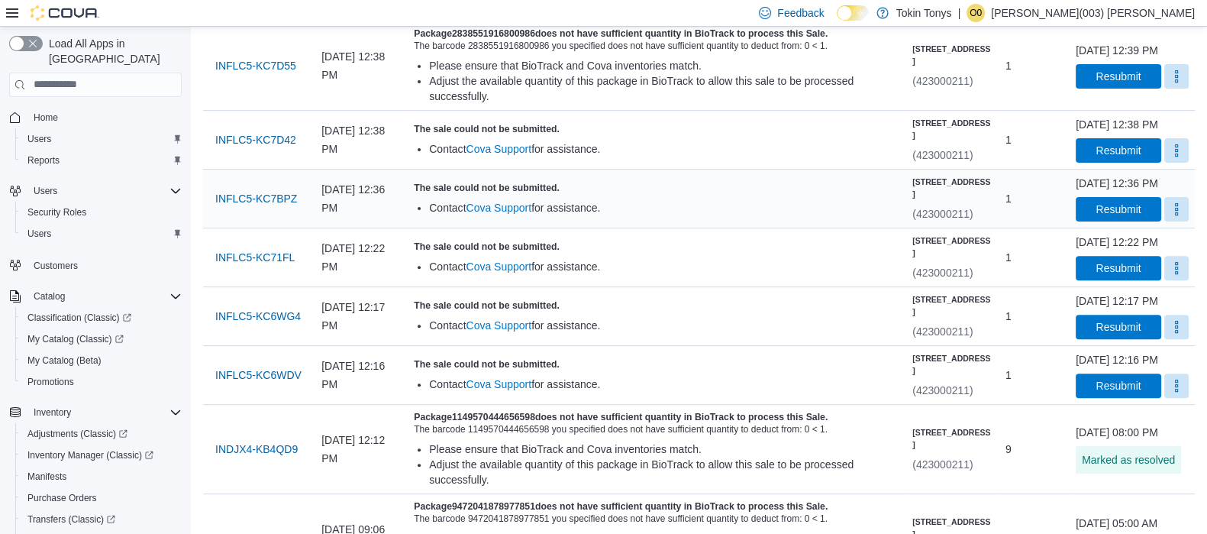
scroll to position [573, 0]
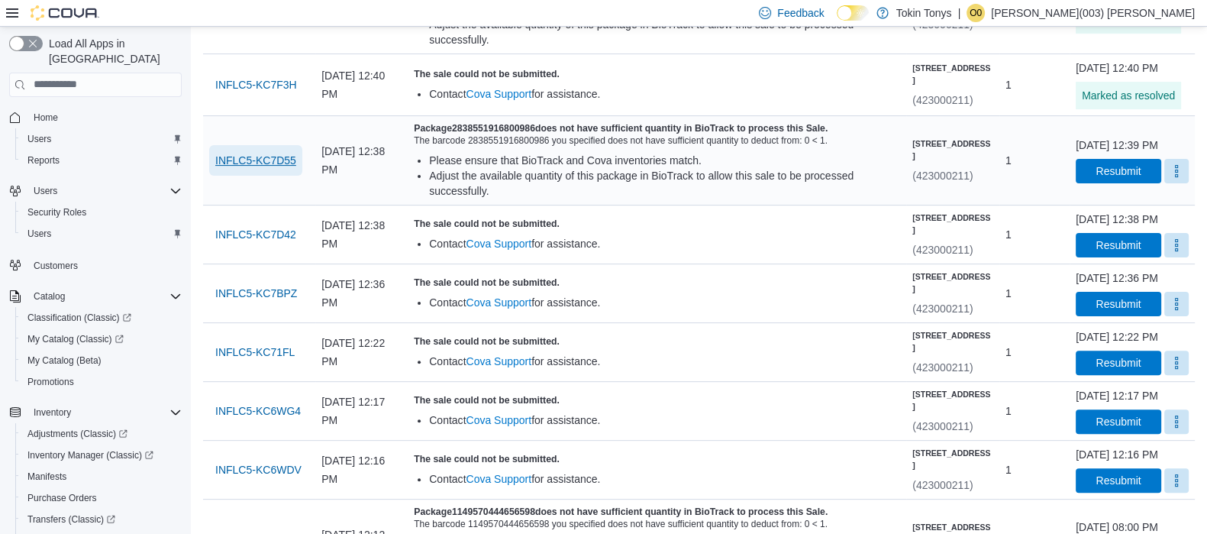
click at [257, 176] on span "INFLC5-KC7D55" at bounding box center [255, 160] width 81 height 31
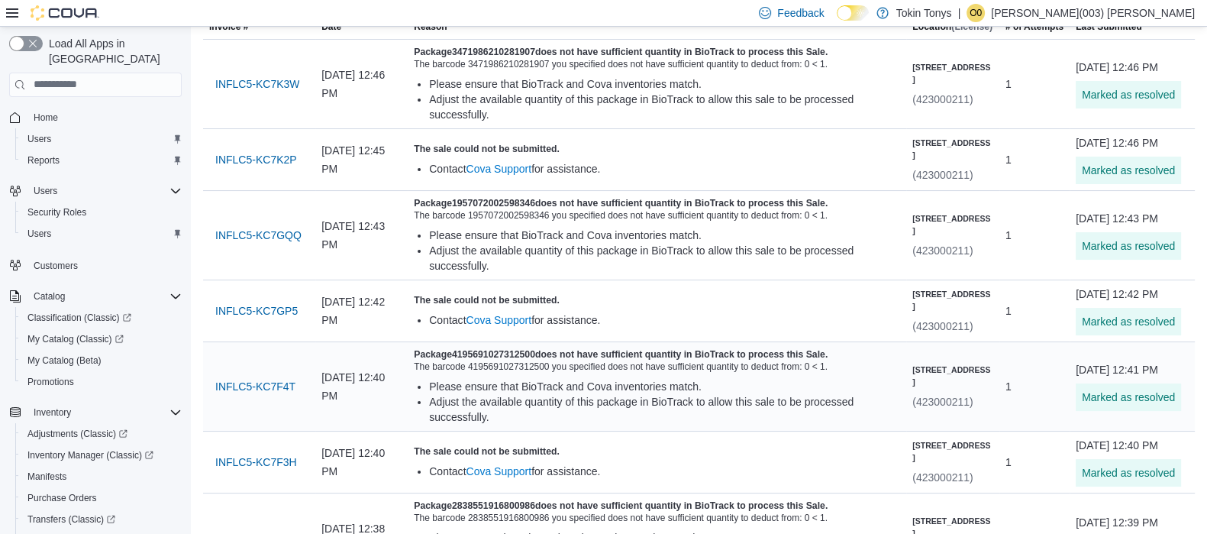
scroll to position [381, 0]
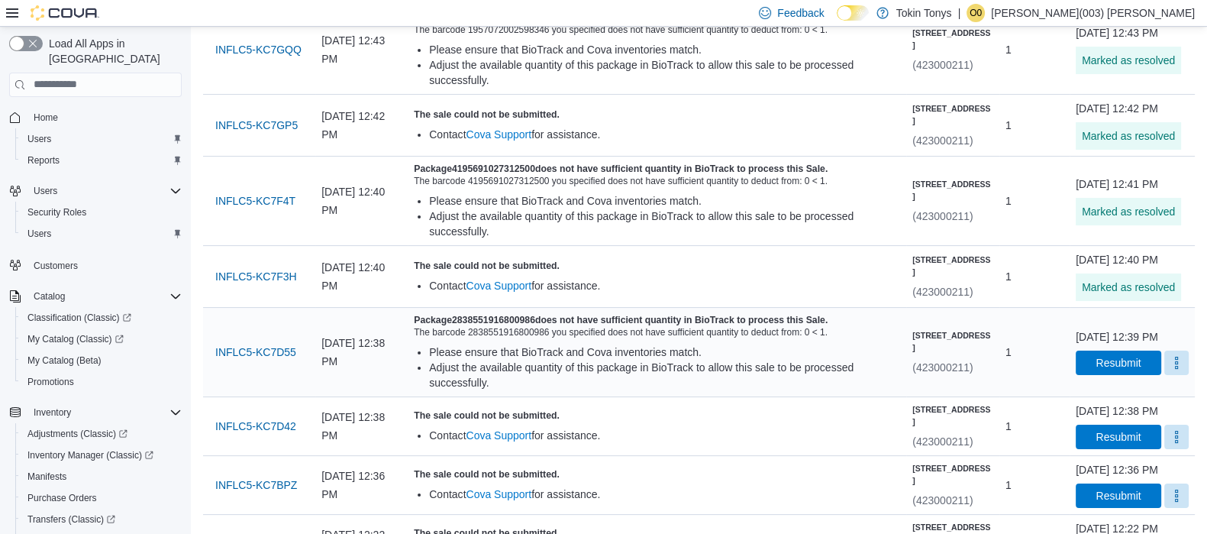
click at [574, 390] on div "Adjust the available quantity of this package in BioTrack to allow this sale to…" at bounding box center [664, 375] width 471 height 31
click at [716, 326] on h5 "Package 2838551916800986 does not have sufficient quantity in BioTrack to proce…" at bounding box center [657, 320] width 486 height 12
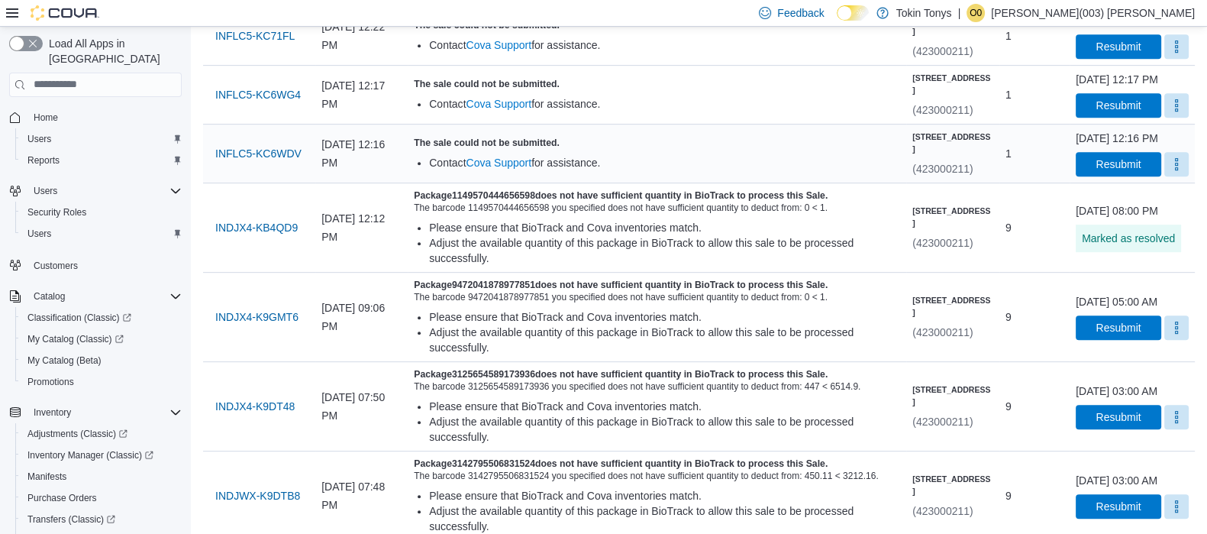
scroll to position [859, 0]
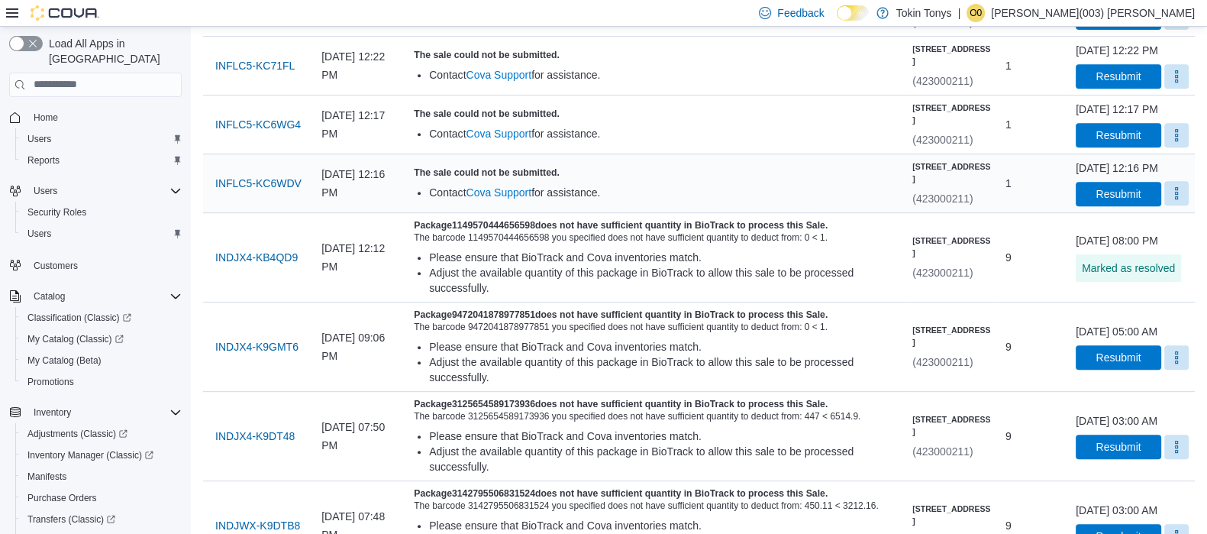
click at [1165, 205] on button "More" at bounding box center [1177, 193] width 24 height 24
click at [1115, 351] on span "Mark as Resolved" at bounding box center [1140, 352] width 86 height 15
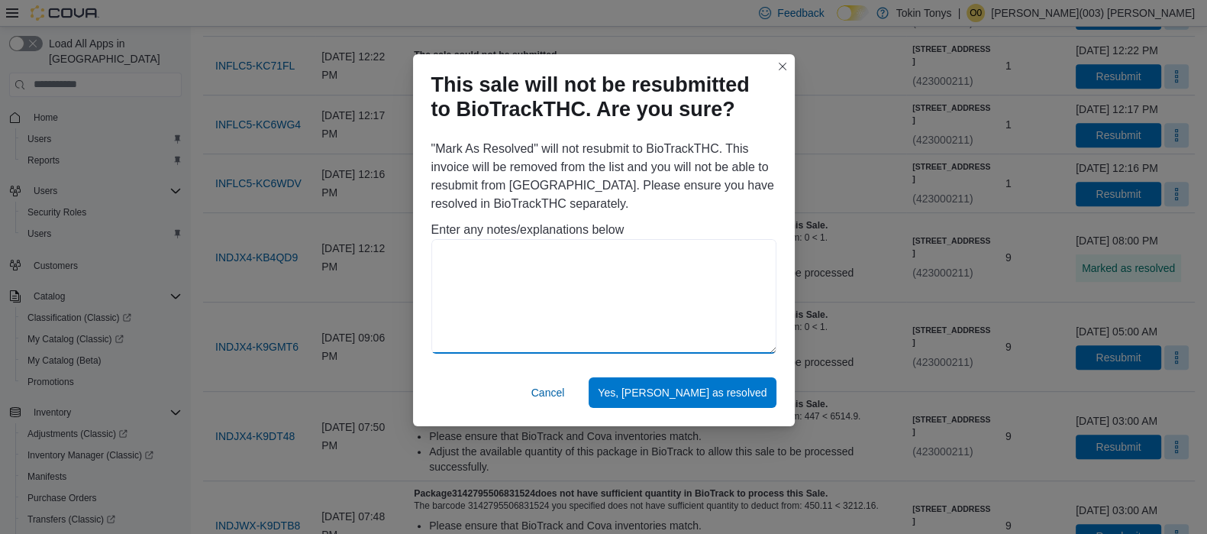
click at [607, 269] on textarea at bounding box center [604, 296] width 345 height 115
click at [530, 254] on textarea "**********" at bounding box center [604, 296] width 345 height 115
click at [661, 259] on textarea "**********" at bounding box center [604, 296] width 345 height 115
drag, startPoint x: 737, startPoint y: 244, endPoint x: 434, endPoint y: 241, distance: 303.2
click at [434, 241] on textarea "**********" at bounding box center [604, 296] width 345 height 115
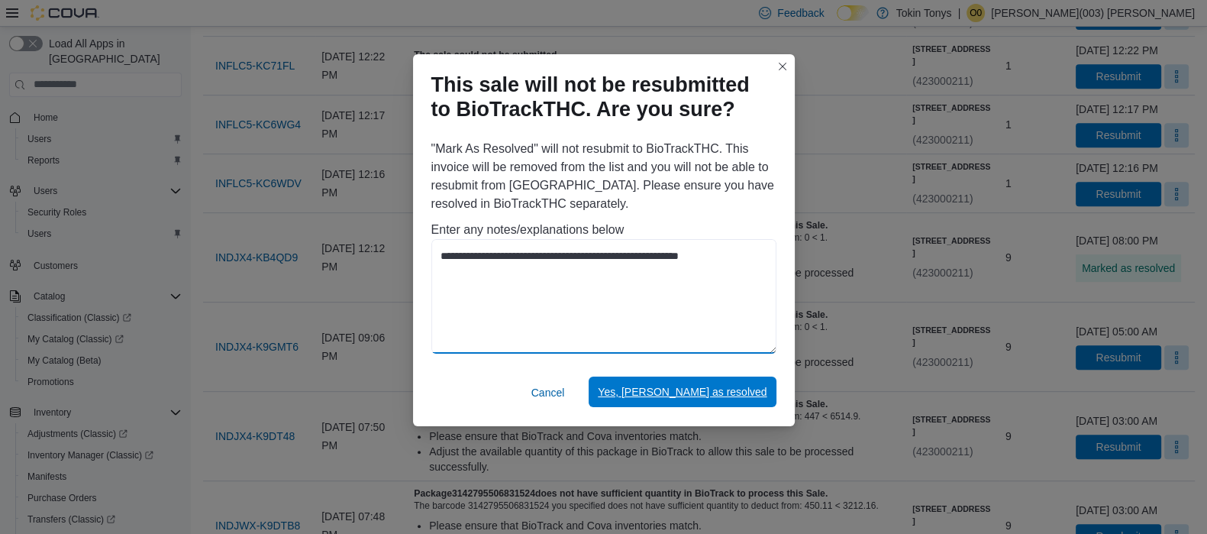
type textarea "**********"
click at [726, 395] on span "Yes, mark as resolved" at bounding box center [682, 391] width 169 height 15
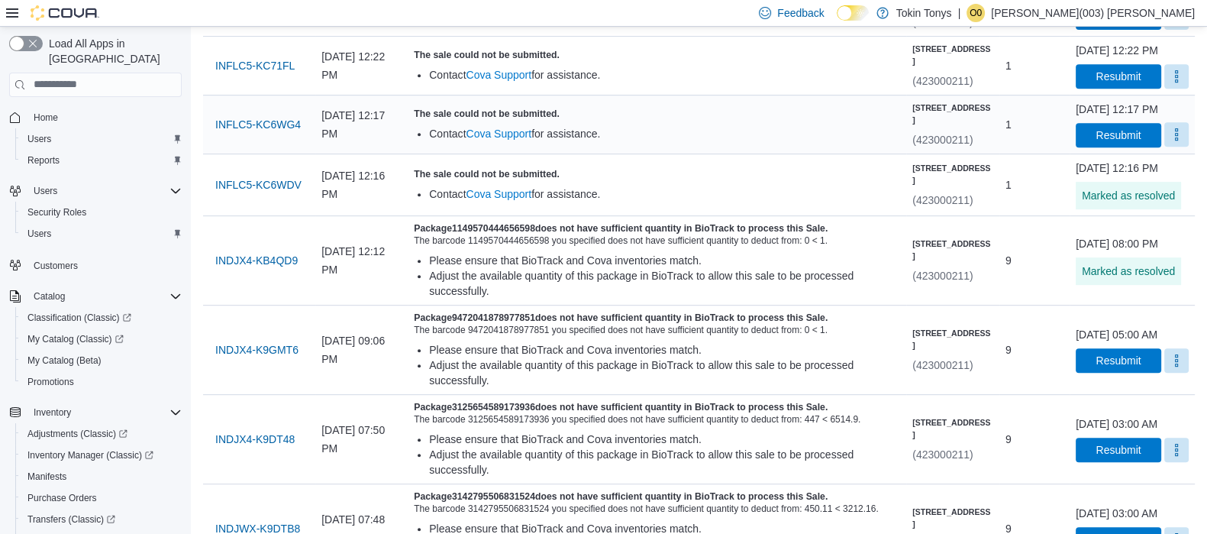
click at [1166, 147] on button "More" at bounding box center [1177, 134] width 24 height 24
click at [1164, 277] on span "Mark as Resolved" at bounding box center [1140, 278] width 86 height 15
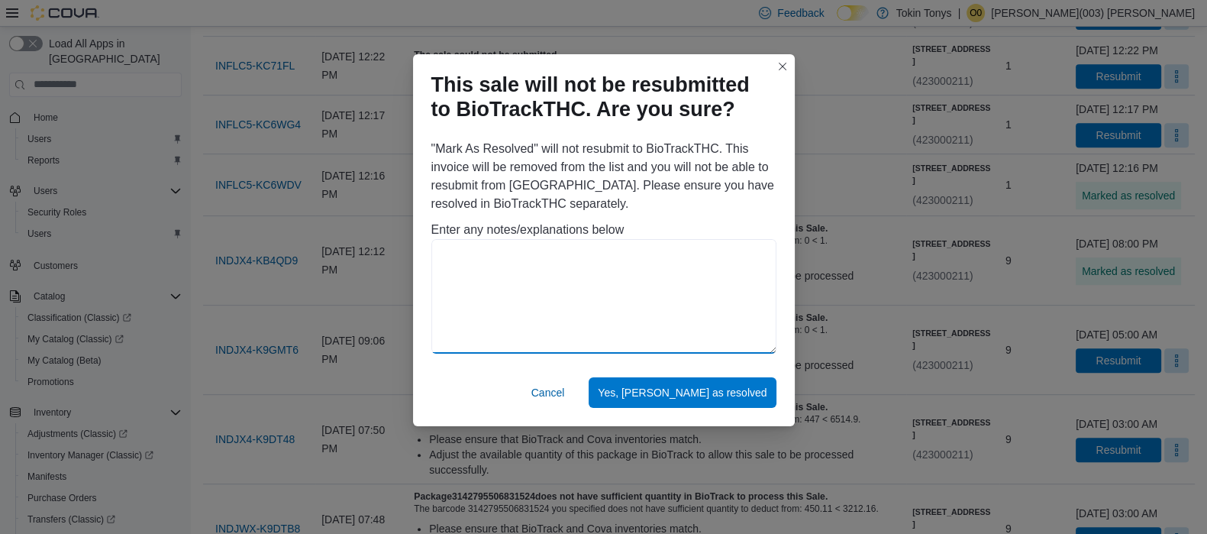
click at [558, 265] on textarea at bounding box center [604, 296] width 345 height 115
paste textarea "**********"
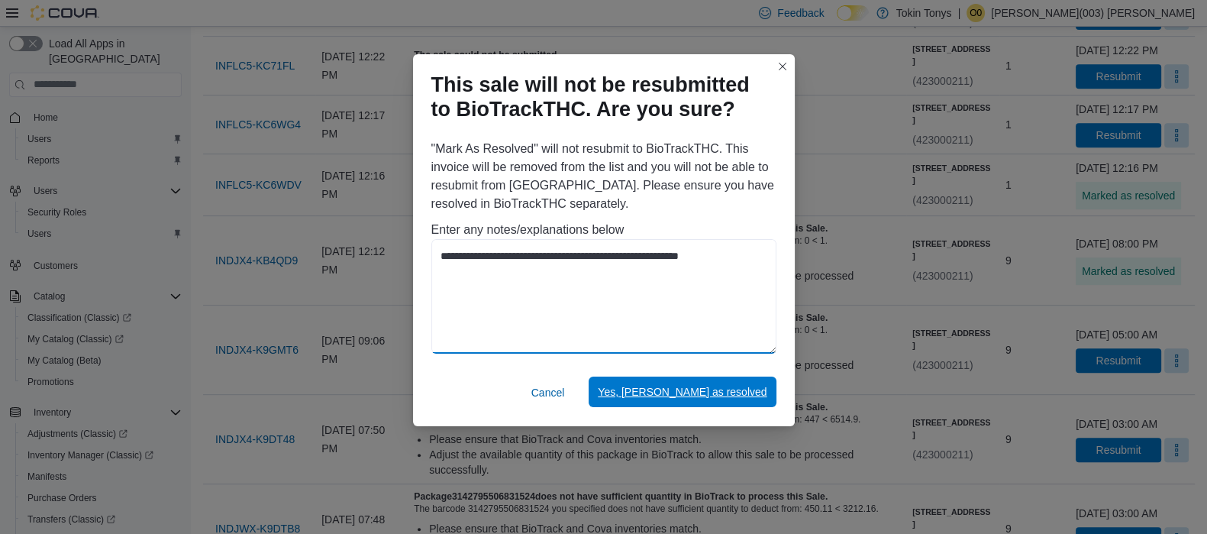
type textarea "**********"
click at [713, 393] on span "Yes, mark as resolved" at bounding box center [682, 391] width 169 height 15
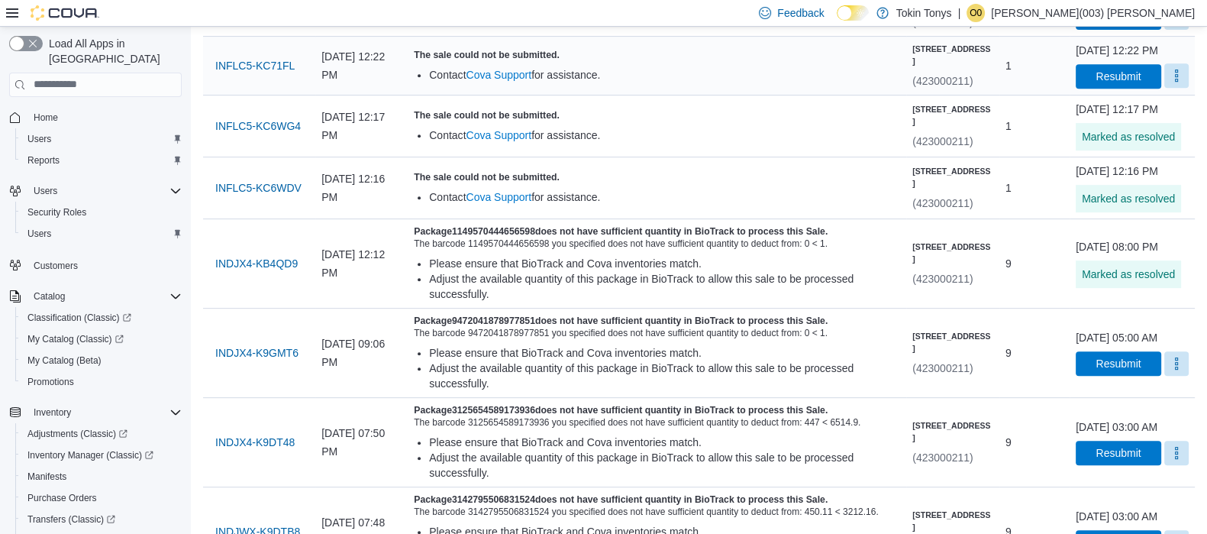
click at [1167, 88] on button "More" at bounding box center [1177, 75] width 24 height 24
click at [1116, 202] on span "Mark as Resolved" at bounding box center [1140, 204] width 86 height 15
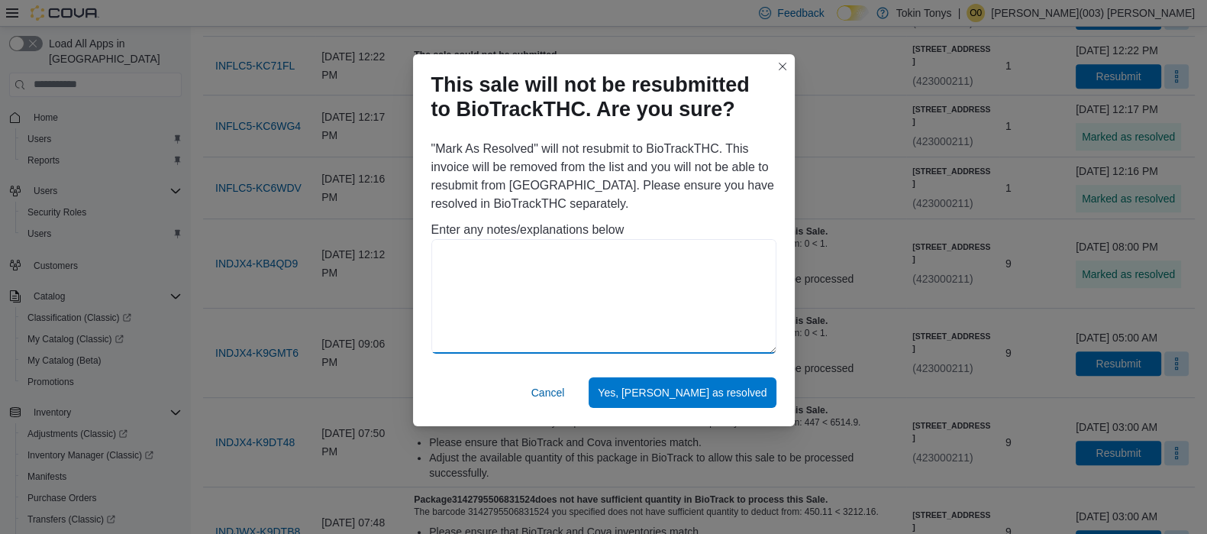
click at [638, 257] on textarea at bounding box center [604, 296] width 345 height 115
paste textarea "**********"
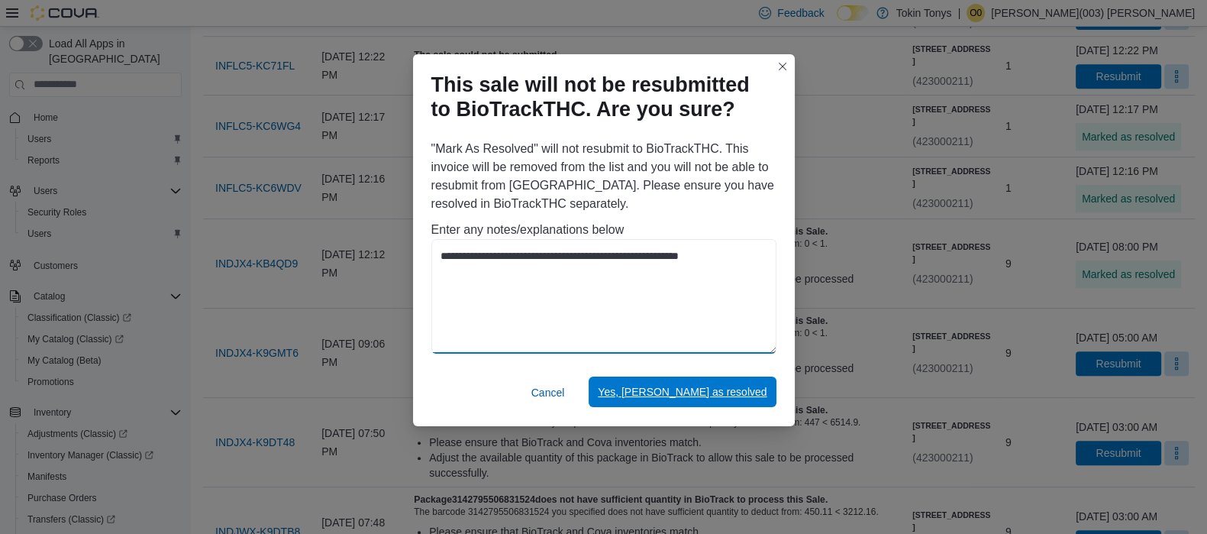
type textarea "**********"
click at [702, 380] on span "Yes, mark as resolved" at bounding box center [682, 392] width 169 height 31
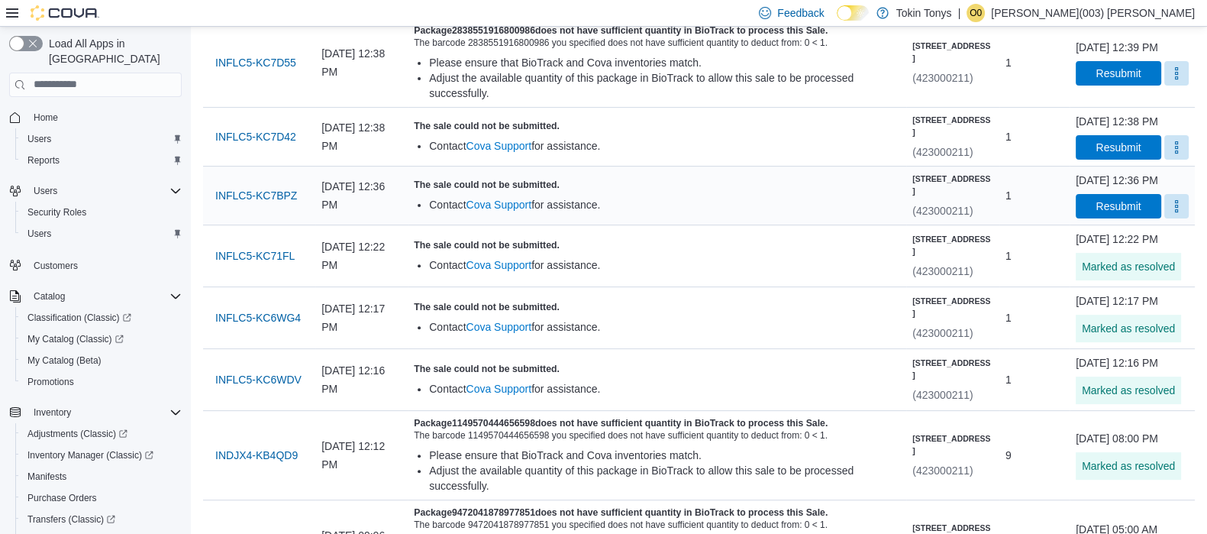
scroll to position [667, 0]
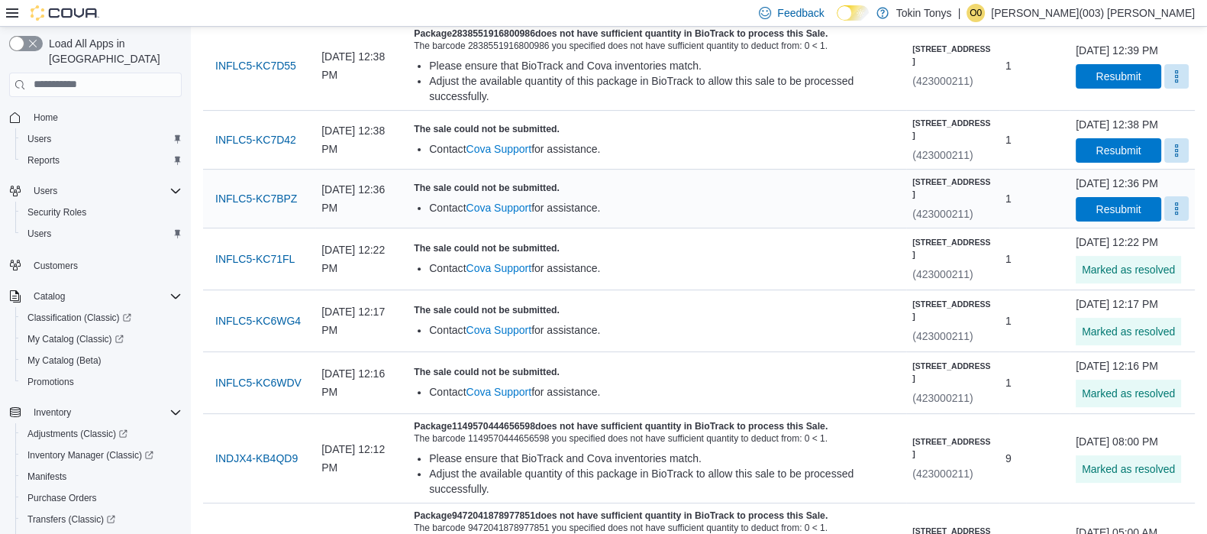
click at [1172, 221] on button "More" at bounding box center [1177, 208] width 24 height 24
click at [1109, 311] on button "Mark as Resolved" at bounding box center [1140, 322] width 98 height 27
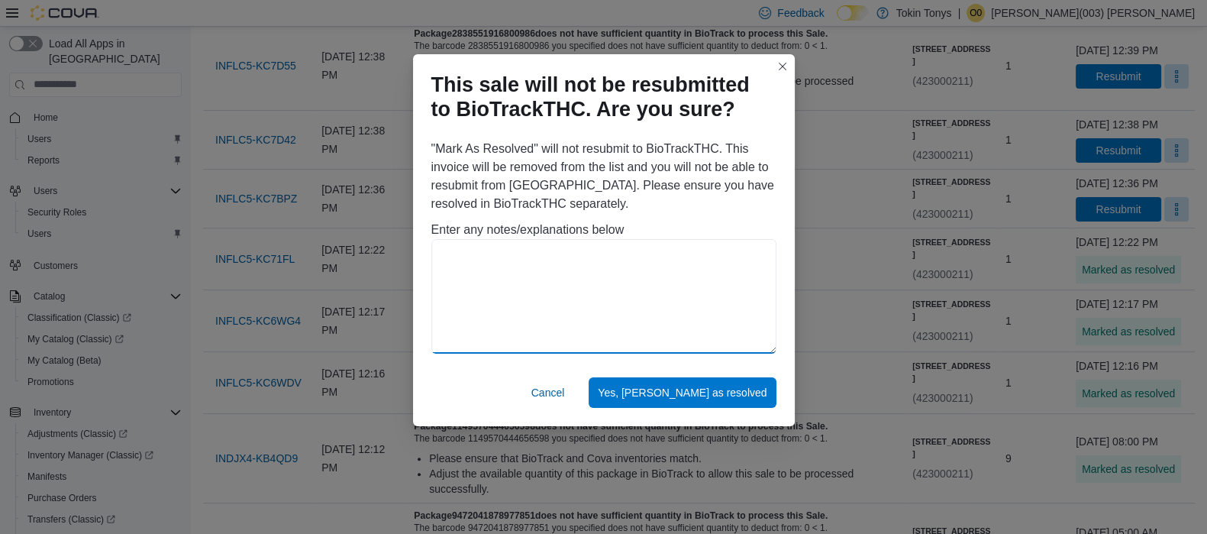
click at [534, 250] on textarea at bounding box center [604, 296] width 345 height 115
paste textarea "**********"
type textarea "**********"
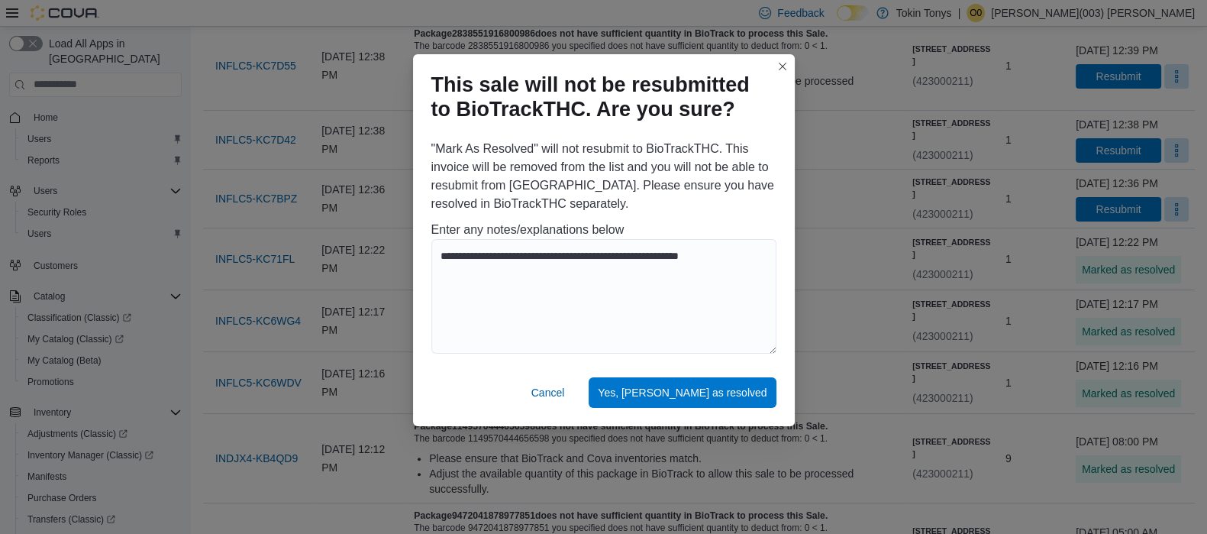
click at [682, 372] on div "Cancel Yes, mark as resolved" at bounding box center [604, 395] width 382 height 61
click at [686, 380] on span "Yes, mark as resolved" at bounding box center [682, 392] width 169 height 31
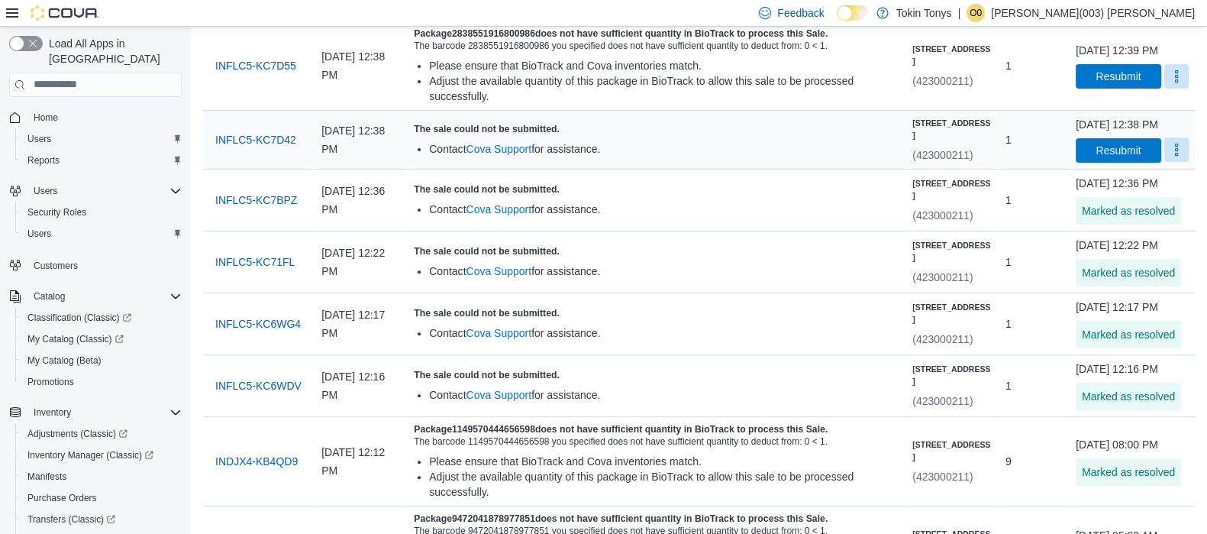
click at [1165, 162] on button "More" at bounding box center [1177, 149] width 24 height 24
click at [1126, 256] on button "Mark as Resolved" at bounding box center [1140, 247] width 98 height 27
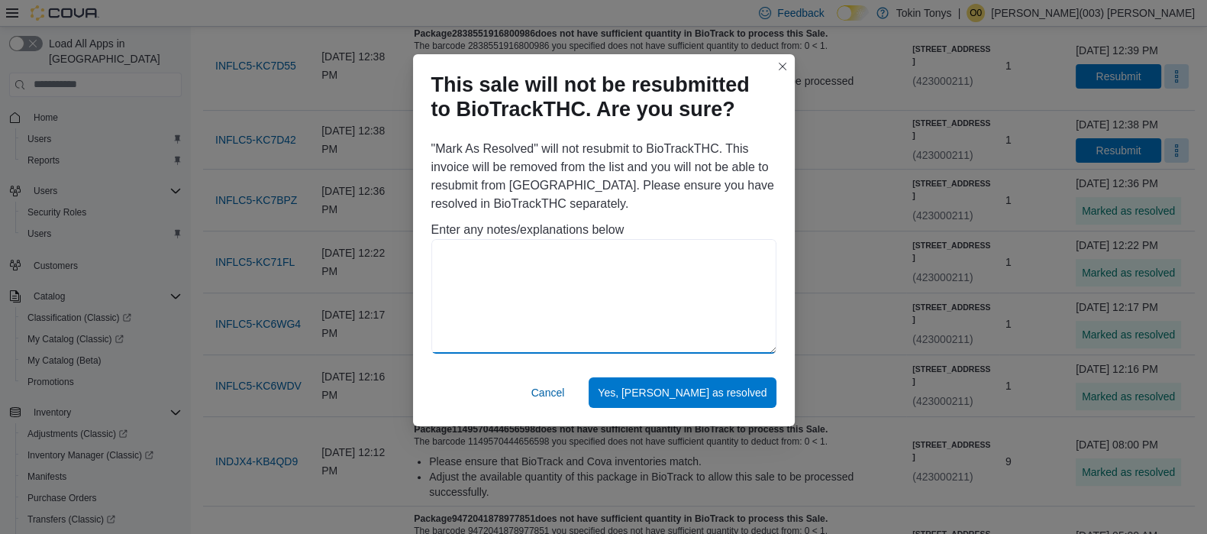
click at [748, 322] on textarea at bounding box center [604, 296] width 345 height 115
paste textarea "**********"
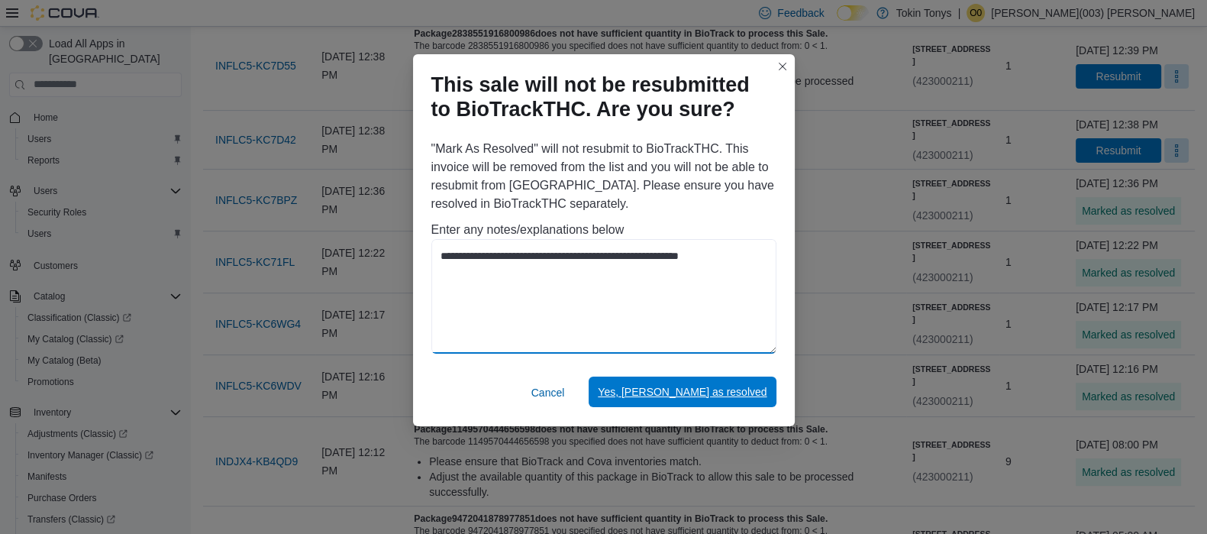
type textarea "**********"
click at [744, 385] on span "Yes, mark as resolved" at bounding box center [682, 391] width 169 height 15
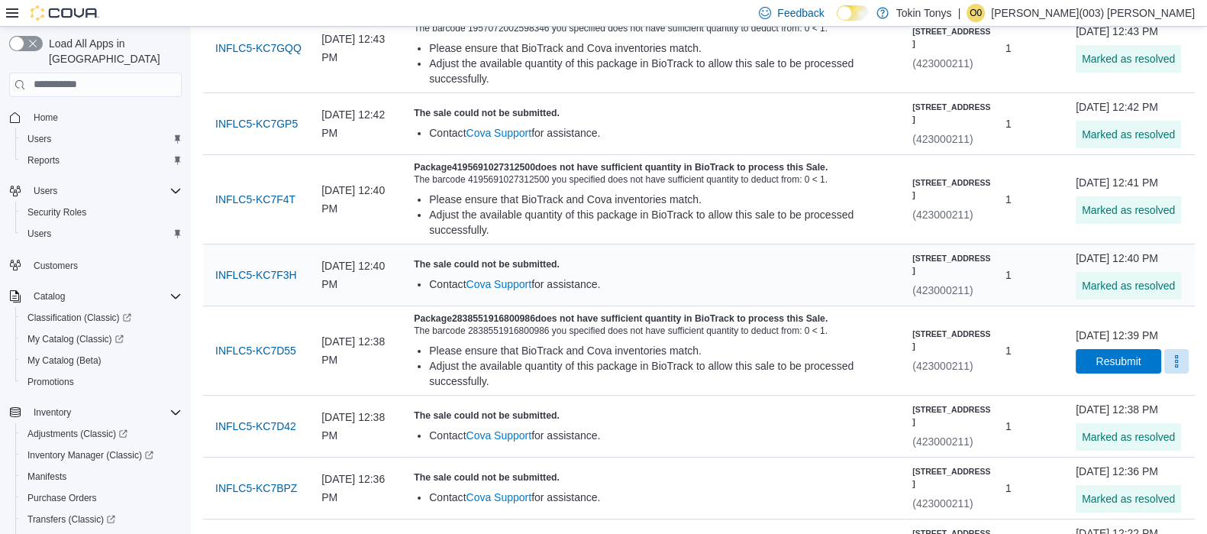
scroll to position [381, 0]
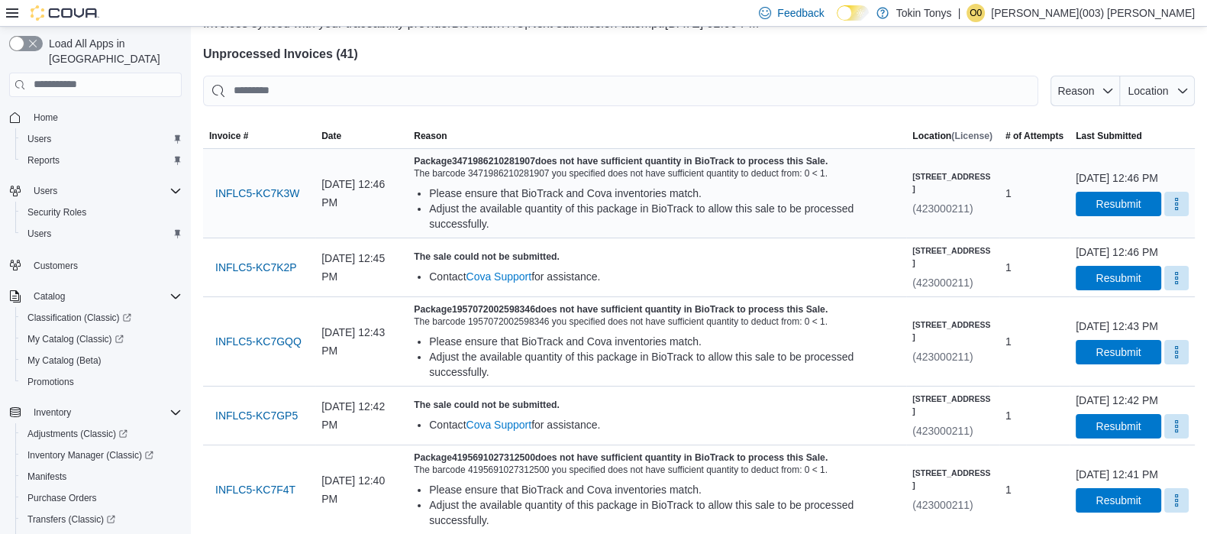
scroll to position [190, 0]
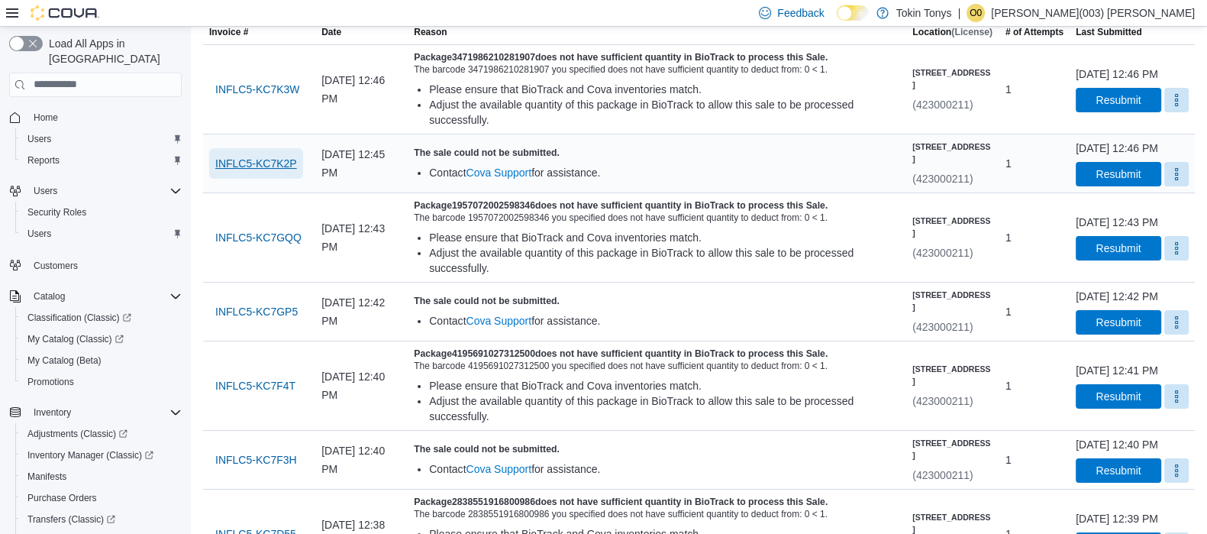
click at [273, 154] on span "INFLC5-KC7K2P" at bounding box center [256, 163] width 82 height 31
click at [281, 169] on span "INFLC5-KC7K2P" at bounding box center [256, 163] width 82 height 15
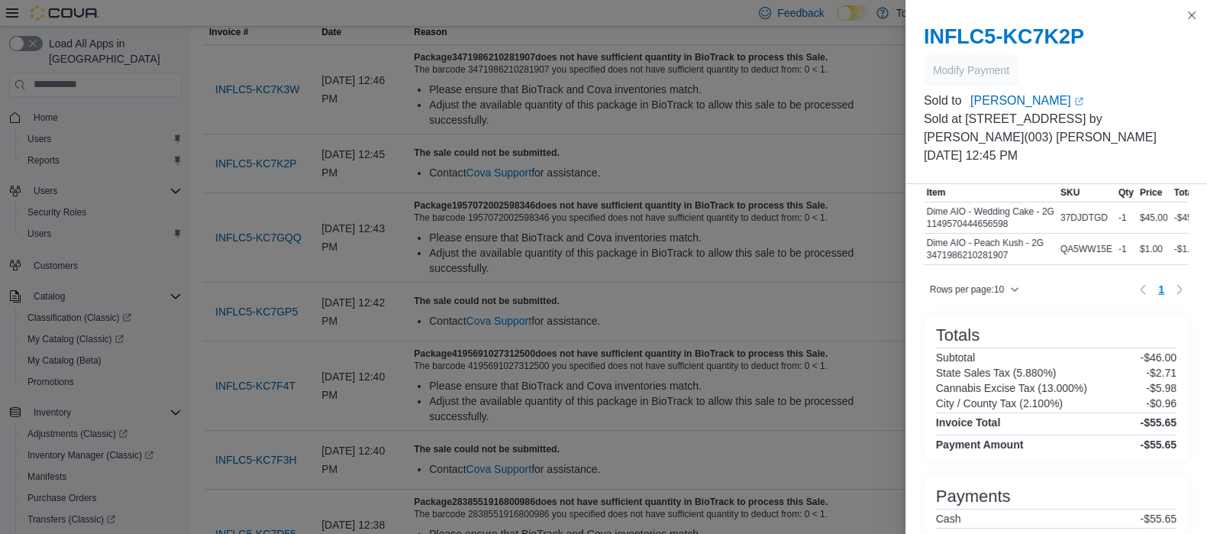
scroll to position [137, 0]
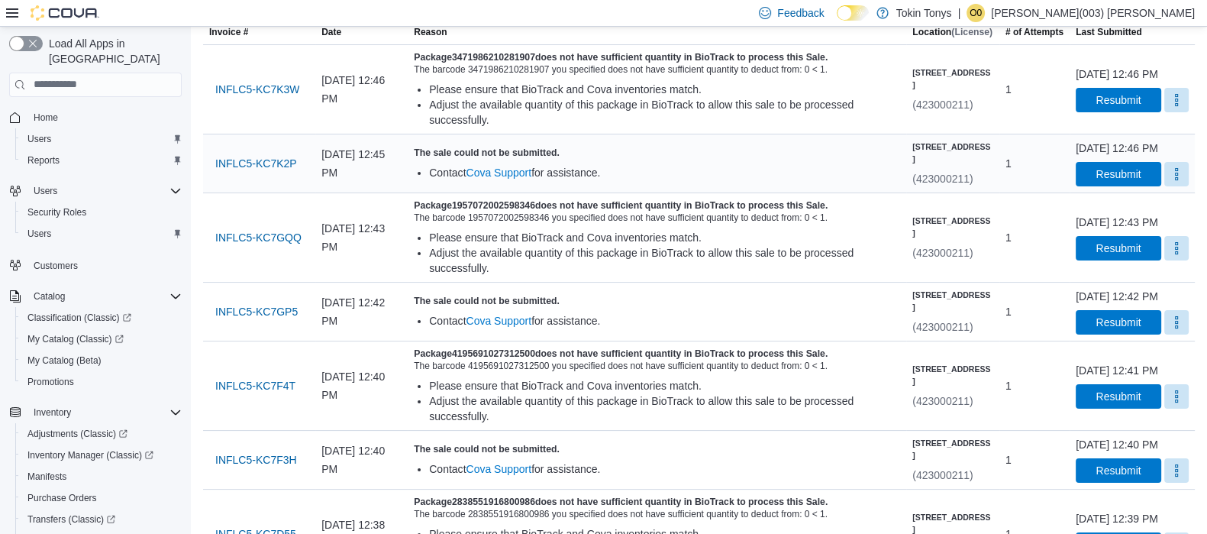
click at [1162, 174] on div "[DATE] 12:46 PM Resubmit" at bounding box center [1132, 164] width 113 height 46
click at [1180, 186] on div "[DATE] 12:46 PM Resubmit" at bounding box center [1132, 164] width 113 height 46
click at [1172, 186] on button "More" at bounding box center [1177, 173] width 24 height 24
click at [1143, 221] on span "Mark as Resolved" at bounding box center [1140, 227] width 86 height 15
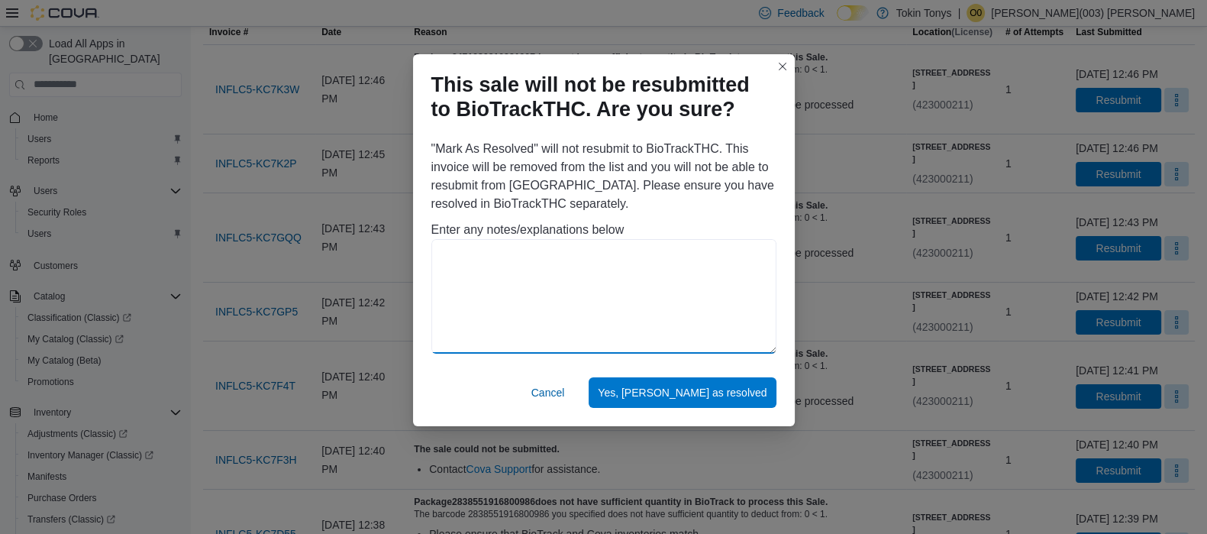
click at [593, 254] on textarea at bounding box center [604, 296] width 345 height 115
paste textarea "**********"
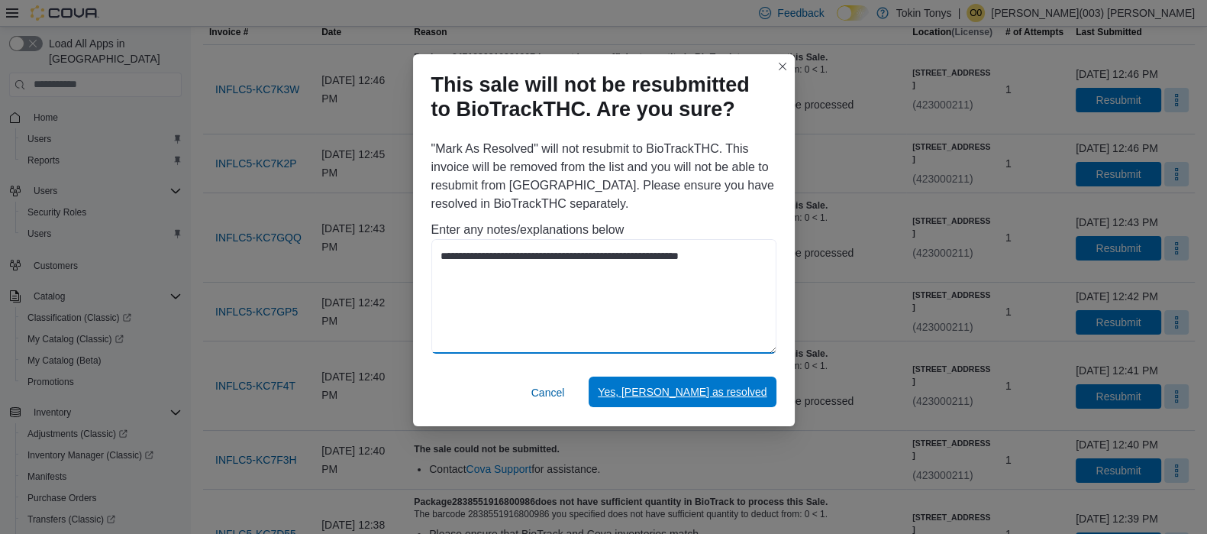
type textarea "**********"
click at [724, 390] on span "Yes, [PERSON_NAME] as resolved" at bounding box center [682, 391] width 169 height 15
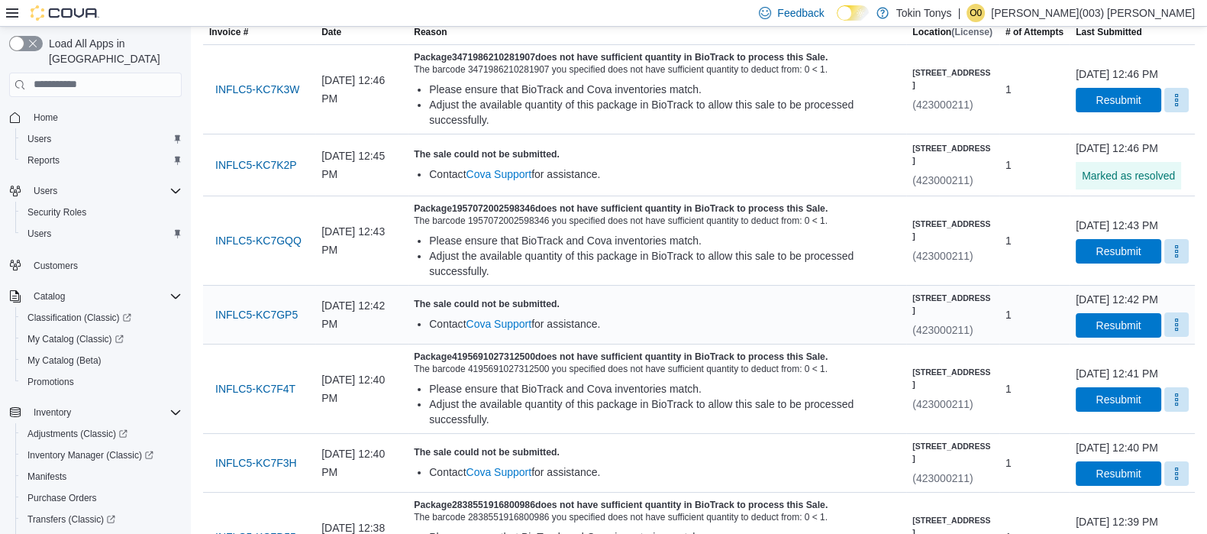
click at [1165, 337] on button "More" at bounding box center [1177, 324] width 24 height 24
click at [1104, 401] on button "Mark as Resolved" at bounding box center [1140, 393] width 98 height 27
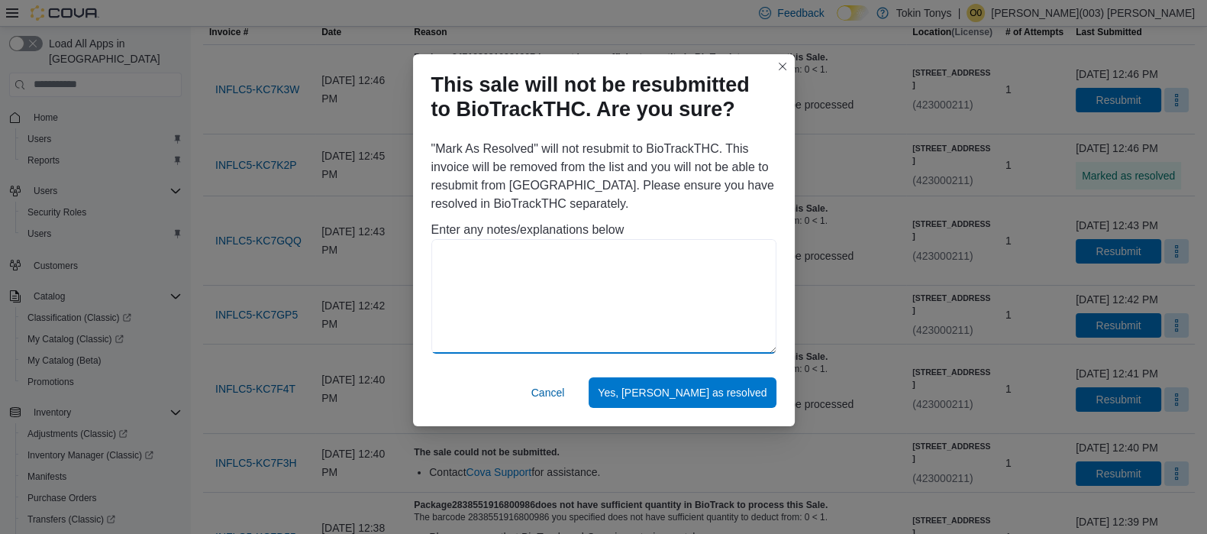
click at [657, 292] on textarea at bounding box center [604, 296] width 345 height 115
paste textarea "**********"
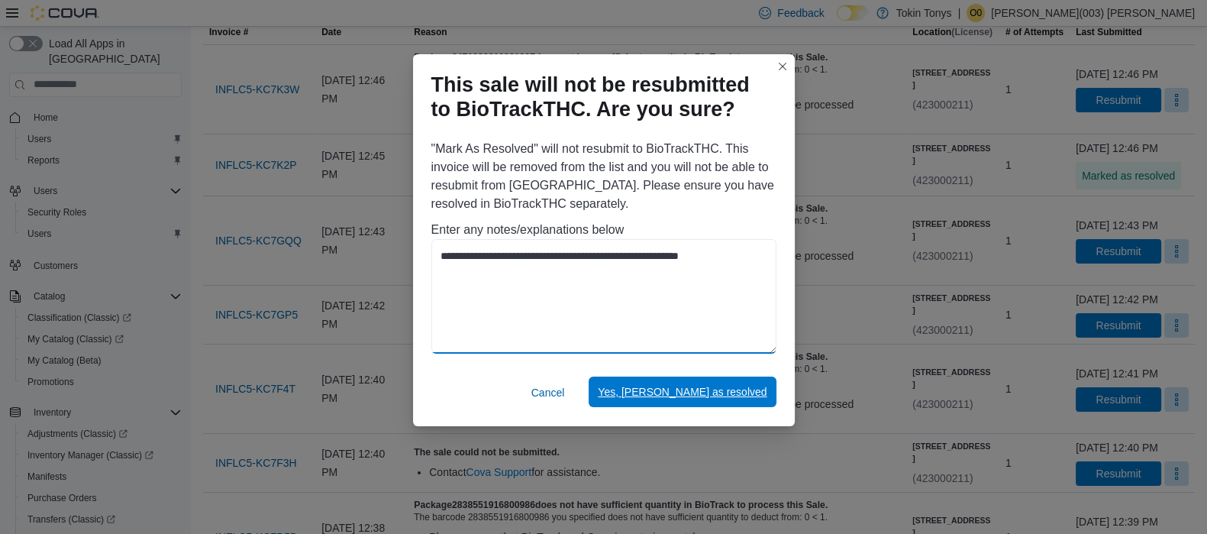
type textarea "**********"
click at [708, 386] on span "Yes, [PERSON_NAME] as resolved" at bounding box center [682, 391] width 169 height 15
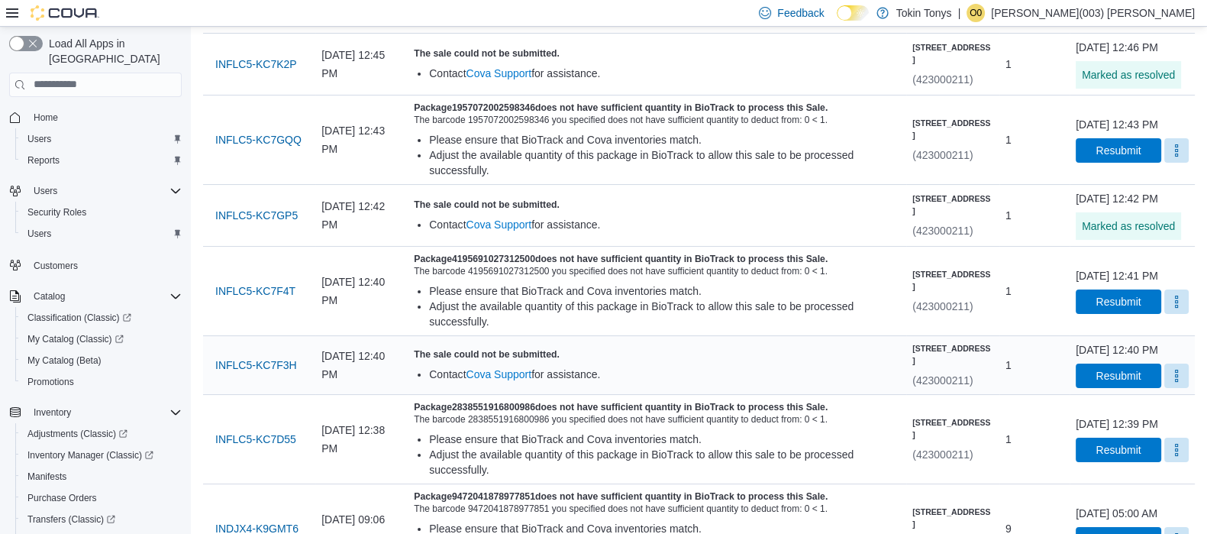
scroll to position [381, 0]
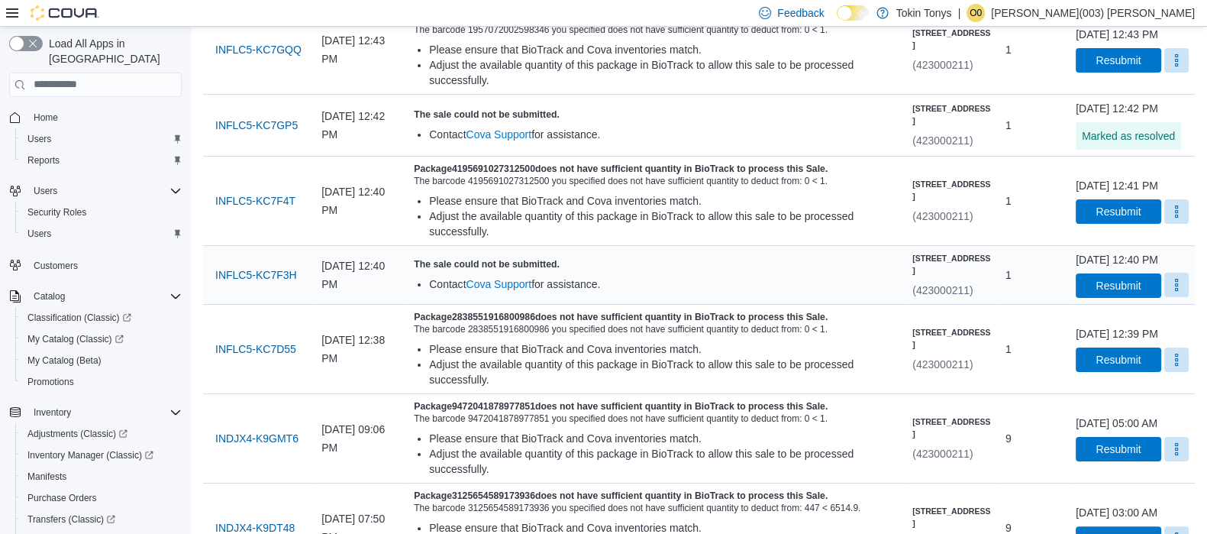
click at [1165, 297] on button "More" at bounding box center [1177, 285] width 24 height 24
click at [1089, 360] on div "You are in a dialog. Press Escape, or tap/click outside the dialog to close. Ma…" at bounding box center [1140, 369] width 110 height 40
click at [1096, 364] on button "Mark as Resolved" at bounding box center [1140, 368] width 98 height 27
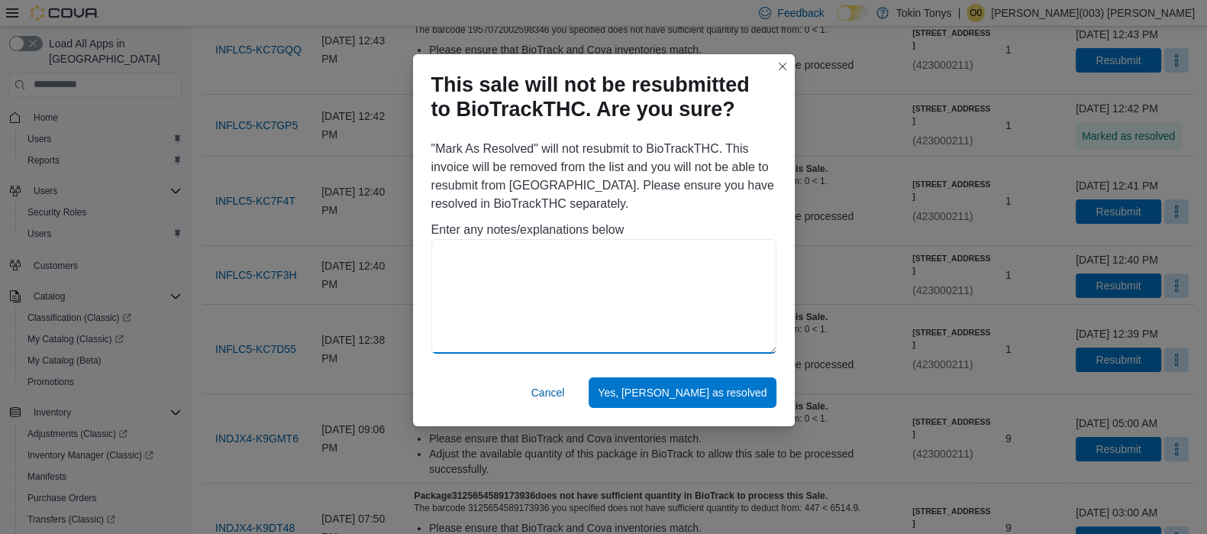
click at [699, 307] on textarea at bounding box center [604, 296] width 345 height 115
paste textarea "**********"
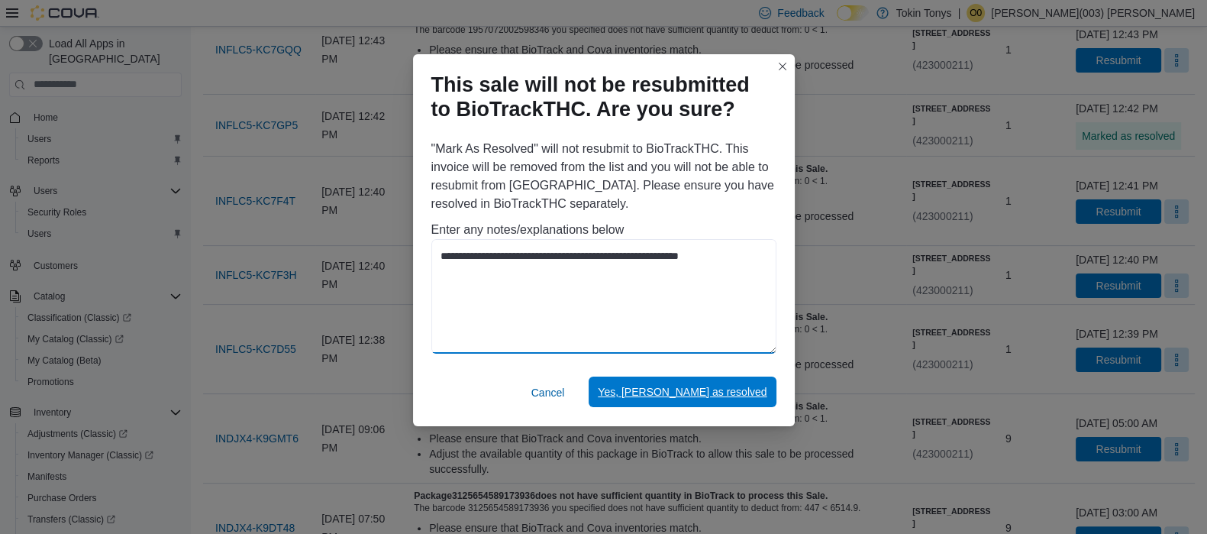
type textarea "**********"
click at [710, 383] on span "Yes, [PERSON_NAME] as resolved" at bounding box center [682, 392] width 169 height 31
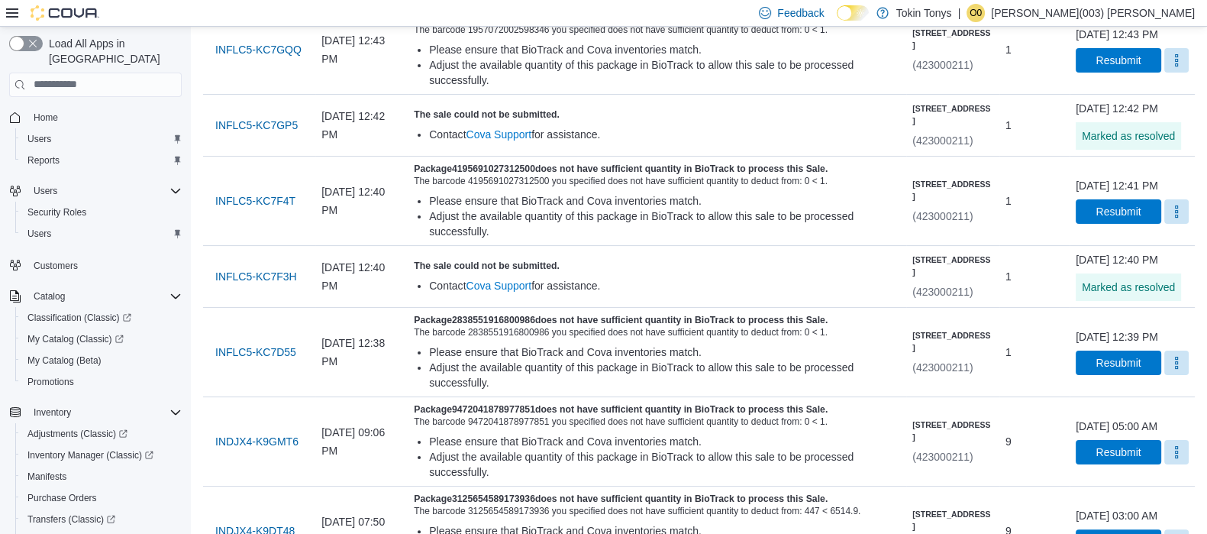
scroll to position [0, 0]
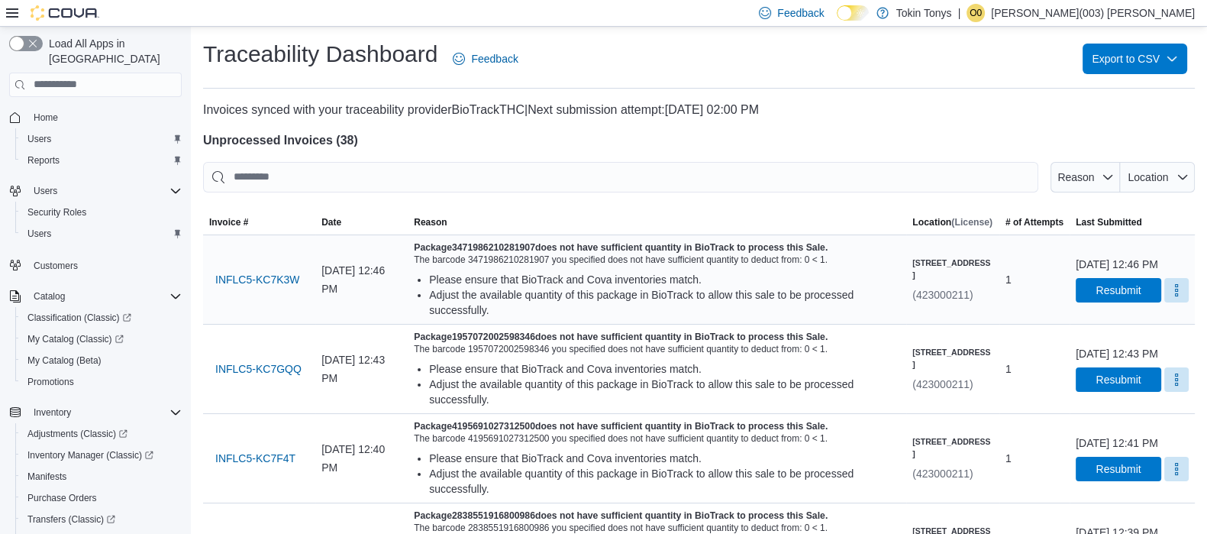
click at [508, 293] on div "Adjust the available quantity of this package in BioTrack to allow this sale to…" at bounding box center [664, 302] width 471 height 31
click at [599, 262] on div "The barcode 3471986210281907 you specified does not have sufficient quantity to…" at bounding box center [657, 260] width 486 height 12
click at [607, 246] on h5 "Package 3471986210281907 does not have sufficient quantity in BioTrack to proce…" at bounding box center [657, 247] width 486 height 12
click at [301, 276] on button "INFLC5-KC7K3W" at bounding box center [257, 279] width 96 height 31
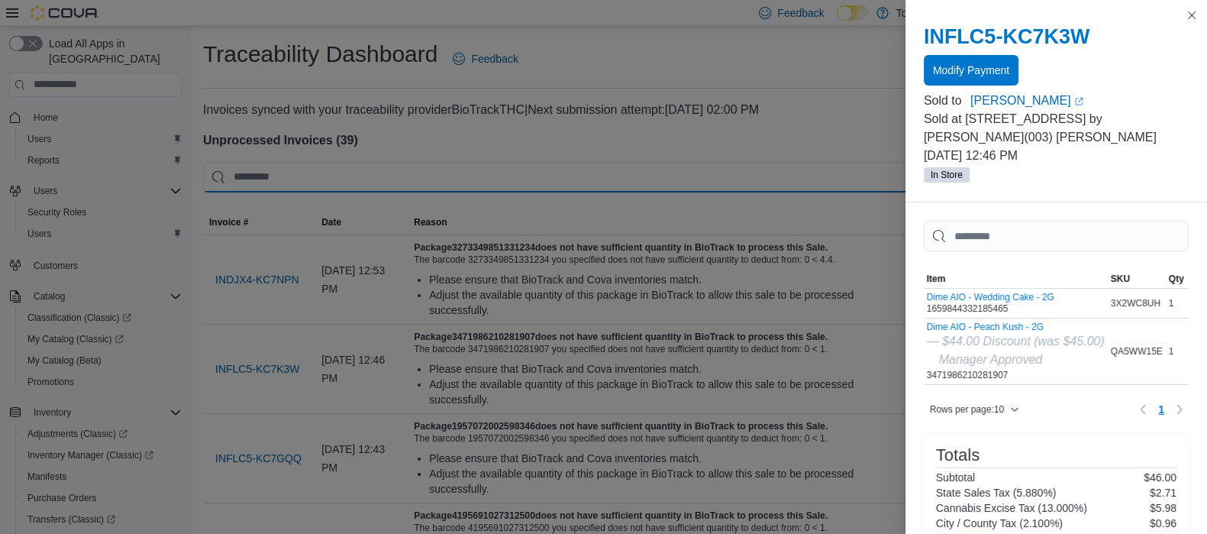
drag, startPoint x: 612, startPoint y: 185, endPoint x: 620, endPoint y: 187, distance: 8.7
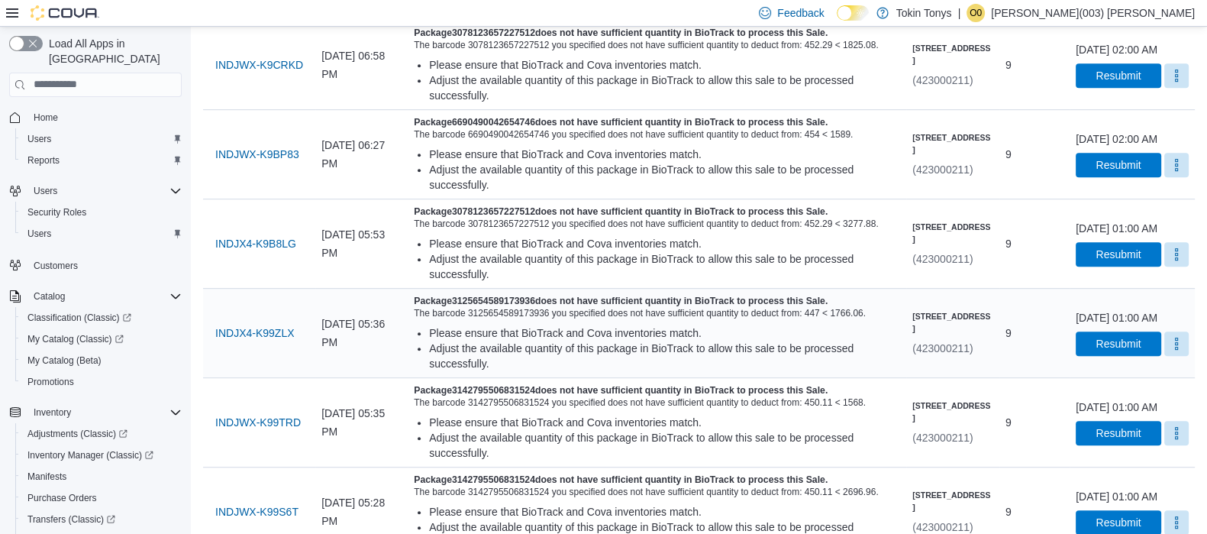
scroll to position [1050, 0]
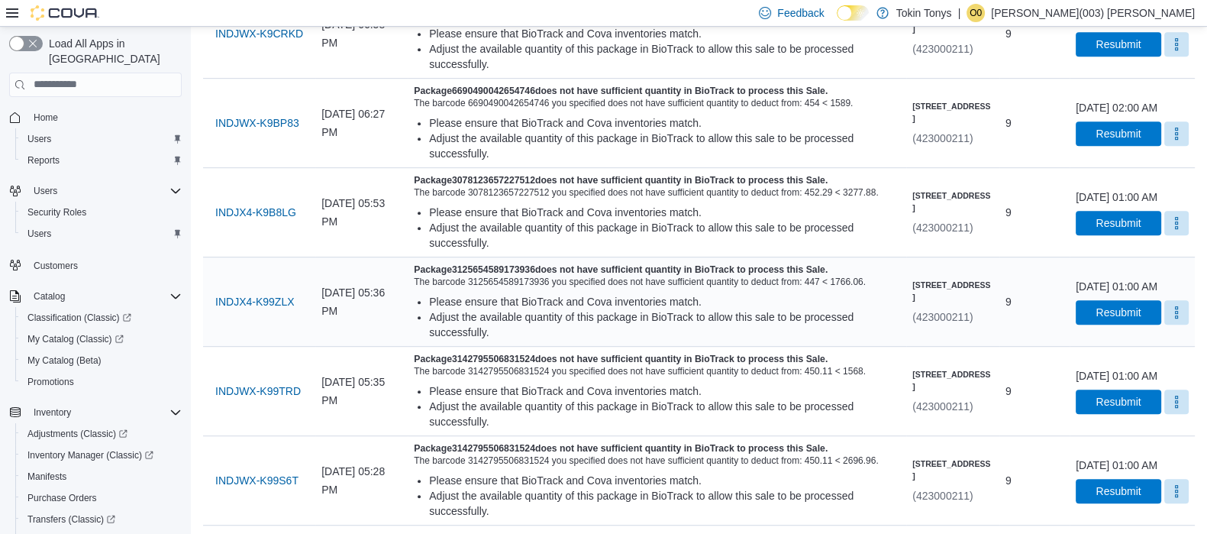
click at [819, 340] on div "Package 3125654589173936 does not have sufficient quantity in BioTrack to proce…" at bounding box center [657, 301] width 486 height 76
click at [266, 309] on span "INDJX4-K99ZLX" at bounding box center [254, 301] width 79 height 15
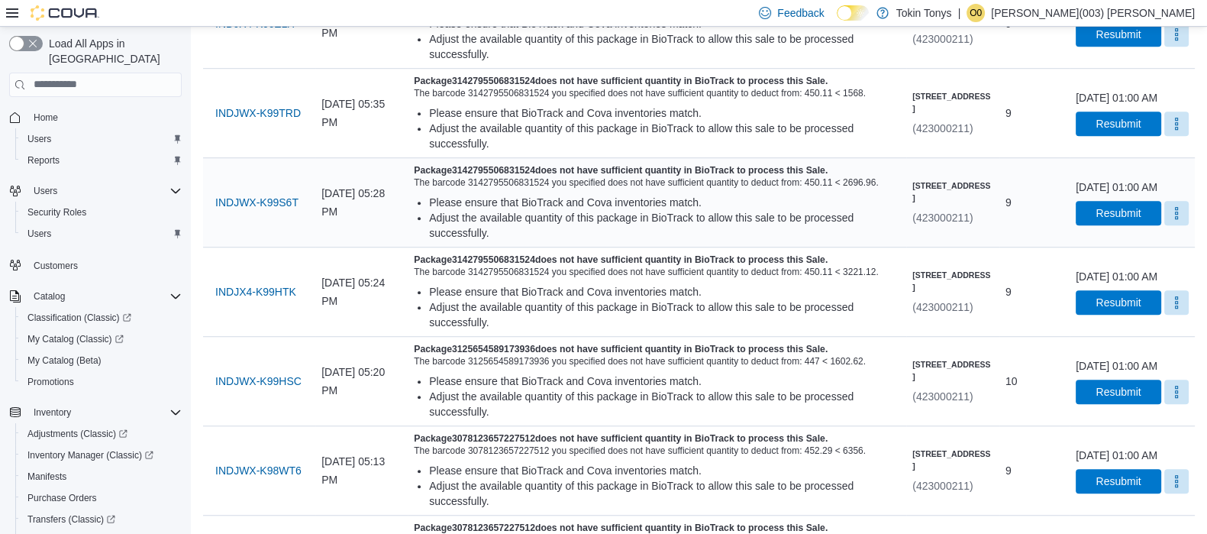
scroll to position [1431, 0]
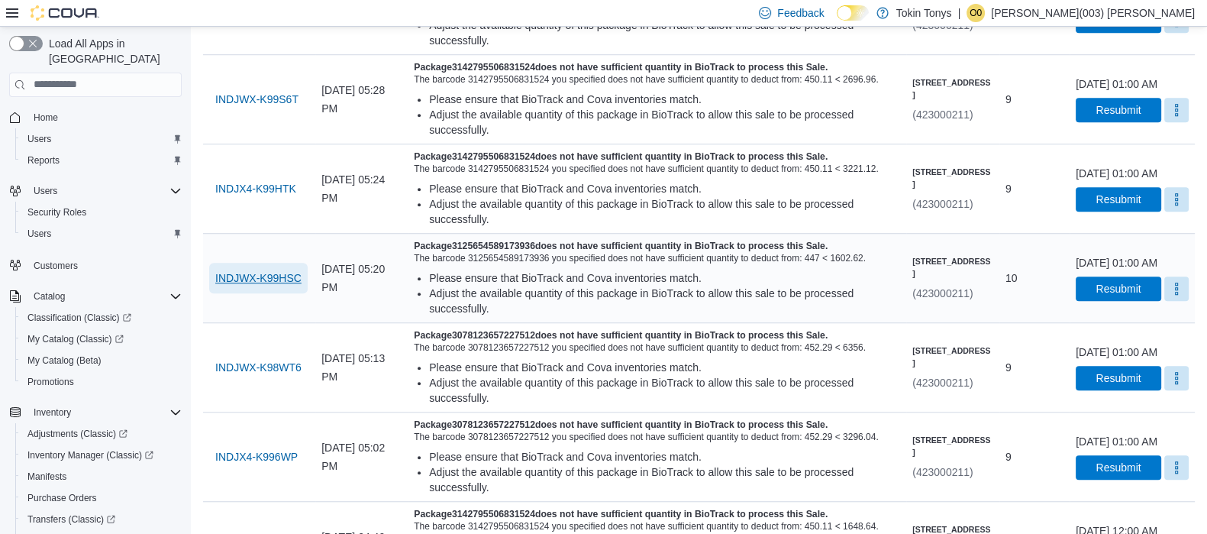
click at [273, 286] on span "INDJWX-K99HSC" at bounding box center [258, 277] width 86 height 15
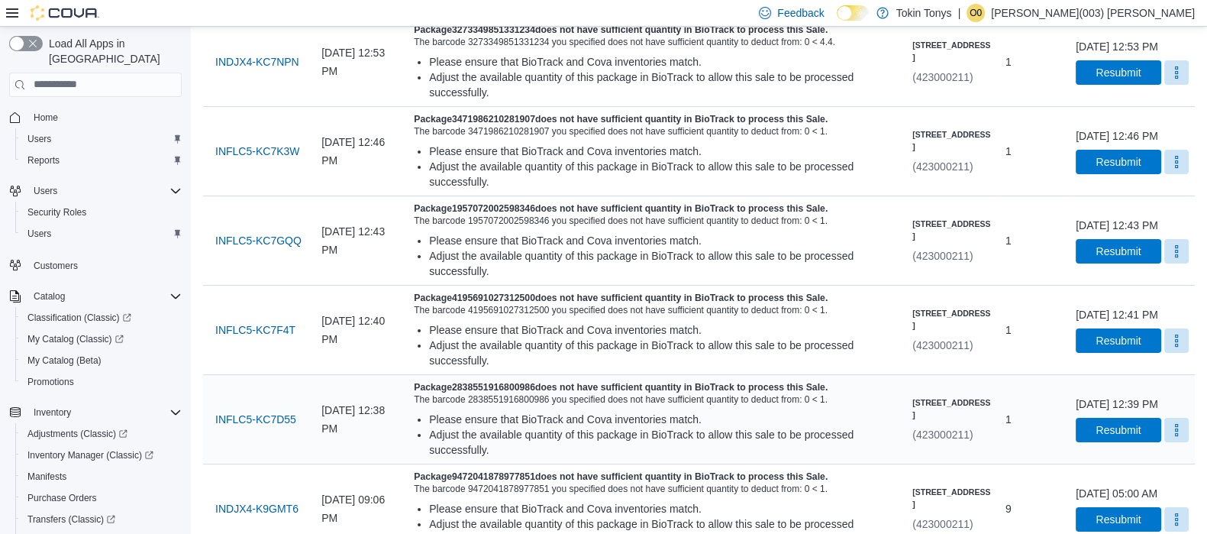
scroll to position [190, 0]
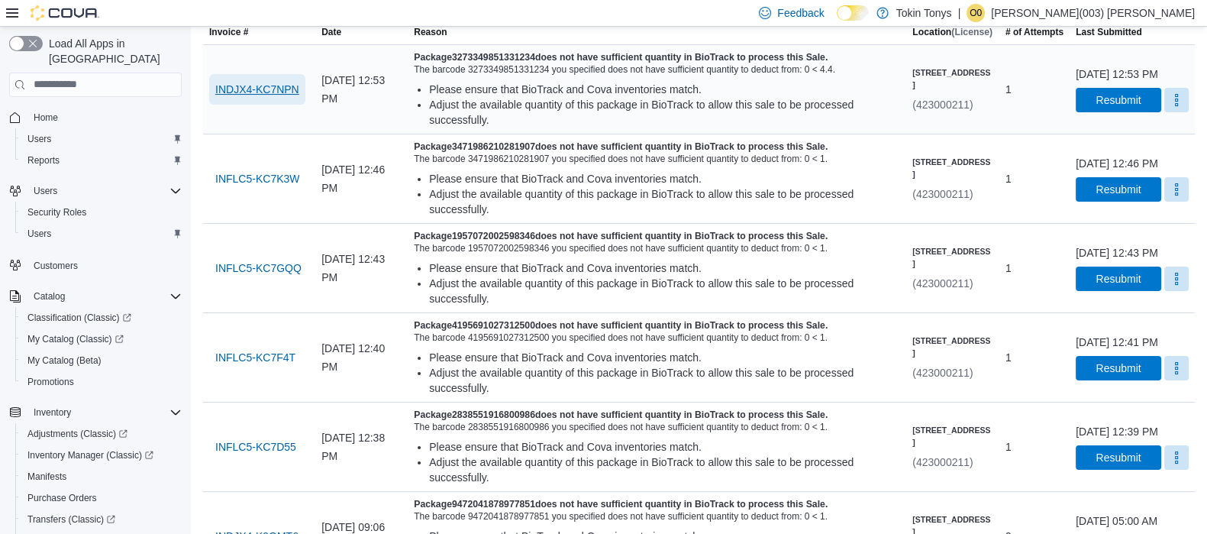
click at [268, 76] on span "INDJX4-KC7NPN" at bounding box center [257, 89] width 84 height 31
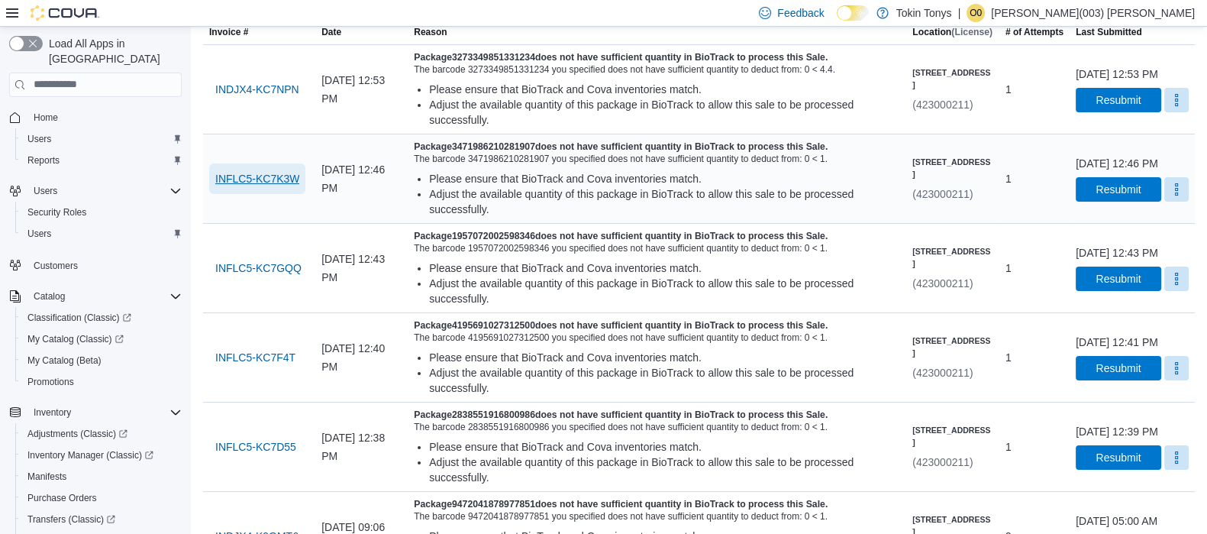
click at [277, 179] on span "INFLC5-KC7K3W" at bounding box center [257, 178] width 84 height 15
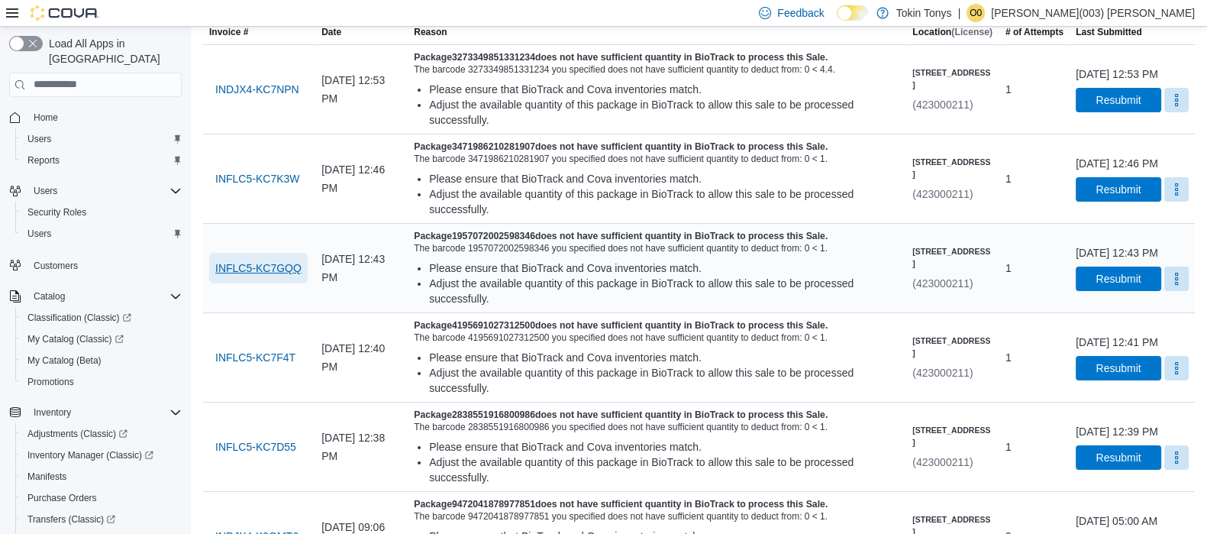
click at [294, 260] on span "INFLC5-KC7GQQ" at bounding box center [258, 267] width 86 height 15
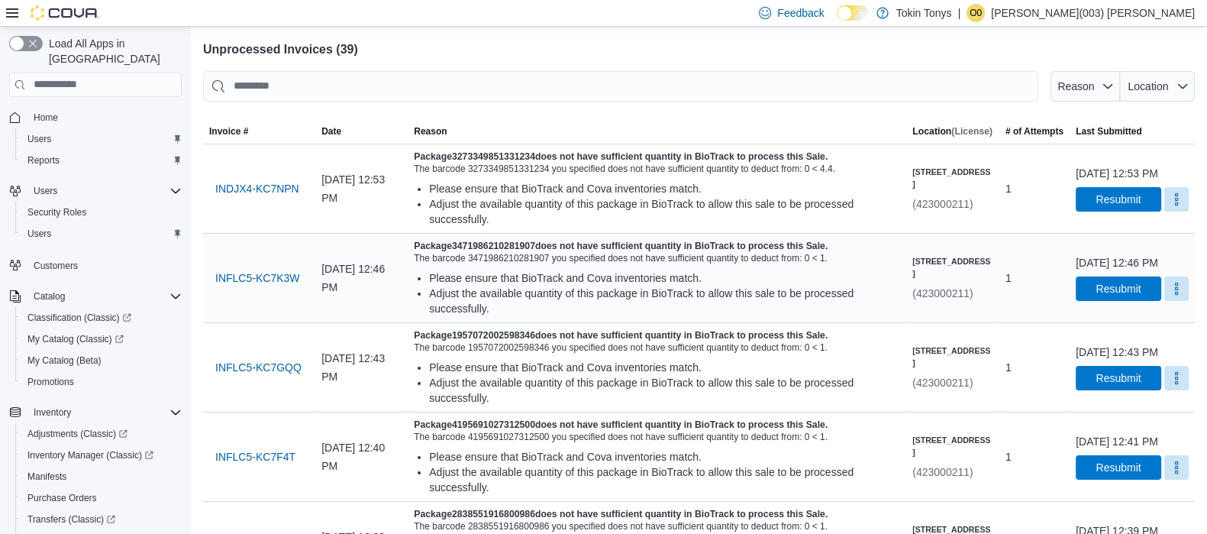
scroll to position [0, 0]
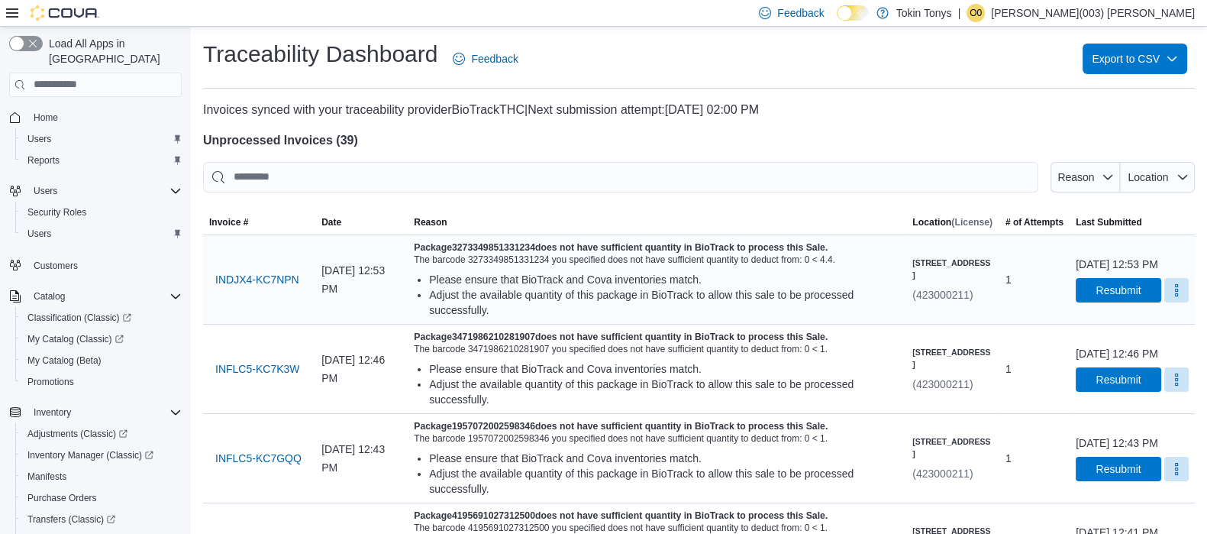
click at [559, 250] on h5 "Package 3273349851331234 does not have sufficient quantity in BioTrack to proce…" at bounding box center [657, 247] width 486 height 12
click at [234, 272] on span "INDJX4-KC7NPN" at bounding box center [257, 279] width 84 height 15
click at [296, 377] on span "INFLC5-KC7K3W" at bounding box center [257, 369] width 84 height 31
click at [257, 454] on span "INFLC5-KC7GQQ" at bounding box center [258, 458] width 86 height 15
click at [291, 373] on span "INFLC5-KC7K3W" at bounding box center [257, 368] width 84 height 15
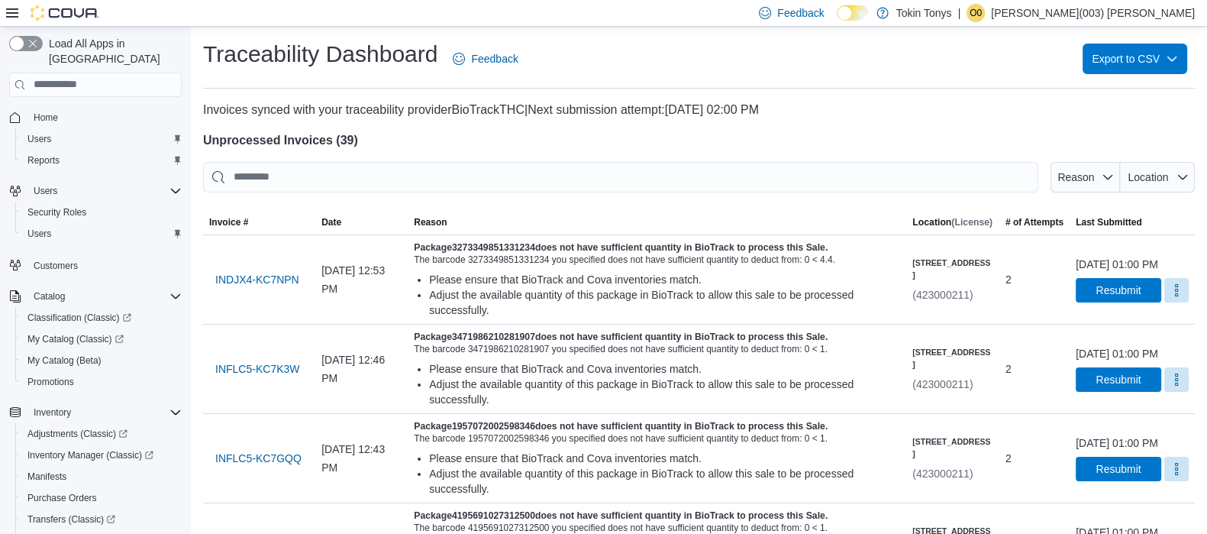
click at [764, 214] on span "Reason" at bounding box center [657, 222] width 499 height 24
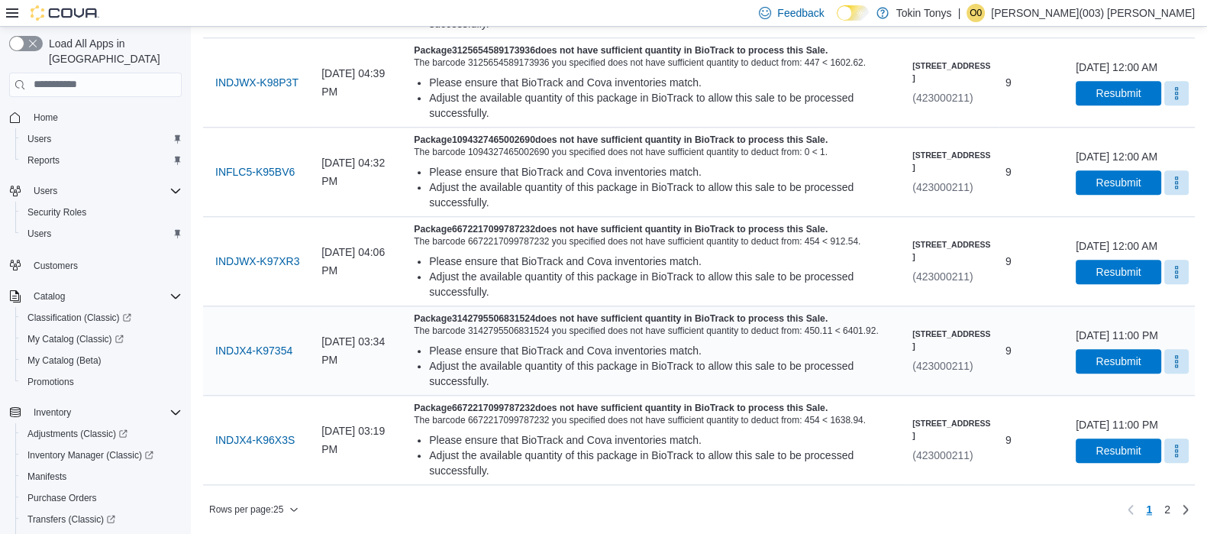
scroll to position [2200, 0]
click at [290, 425] on span "INDJX4-K96X3S" at bounding box center [254, 440] width 79 height 31
click at [1172, 444] on button "More" at bounding box center [1177, 450] width 24 height 24
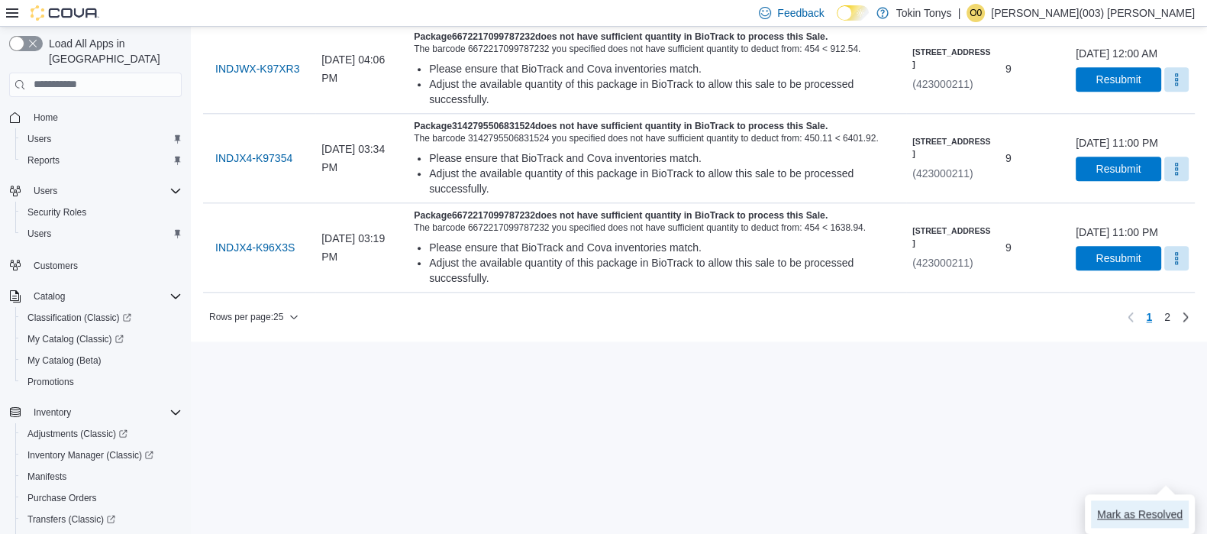
click at [1102, 506] on span "Mark as Resolved" at bounding box center [1140, 513] width 86 height 15
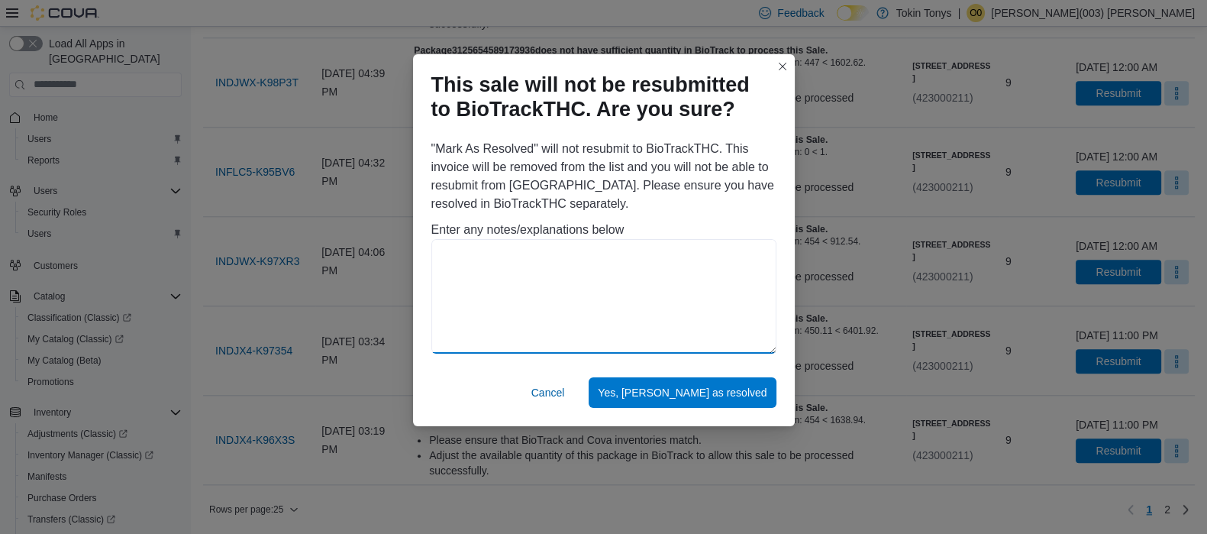
click at [635, 318] on textarea at bounding box center [604, 296] width 345 height 115
click at [524, 257] on textarea "**********" at bounding box center [604, 296] width 345 height 115
click at [625, 261] on textarea "**********" at bounding box center [604, 296] width 345 height 115
click at [644, 245] on textarea "**********" at bounding box center [604, 296] width 345 height 115
click at [625, 257] on textarea "**********" at bounding box center [604, 296] width 345 height 115
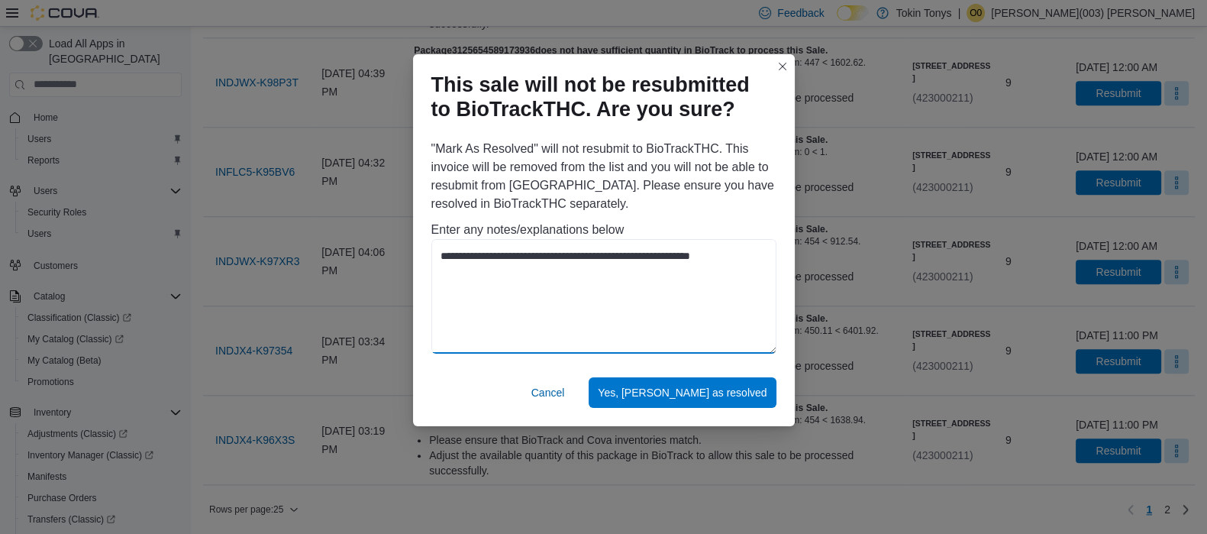
click at [742, 263] on textarea "**********" at bounding box center [604, 296] width 345 height 115
drag, startPoint x: 745, startPoint y: 257, endPoint x: 438, endPoint y: 252, distance: 307.8
click at [438, 252] on textarea "**********" at bounding box center [604, 296] width 345 height 115
type textarea "**********"
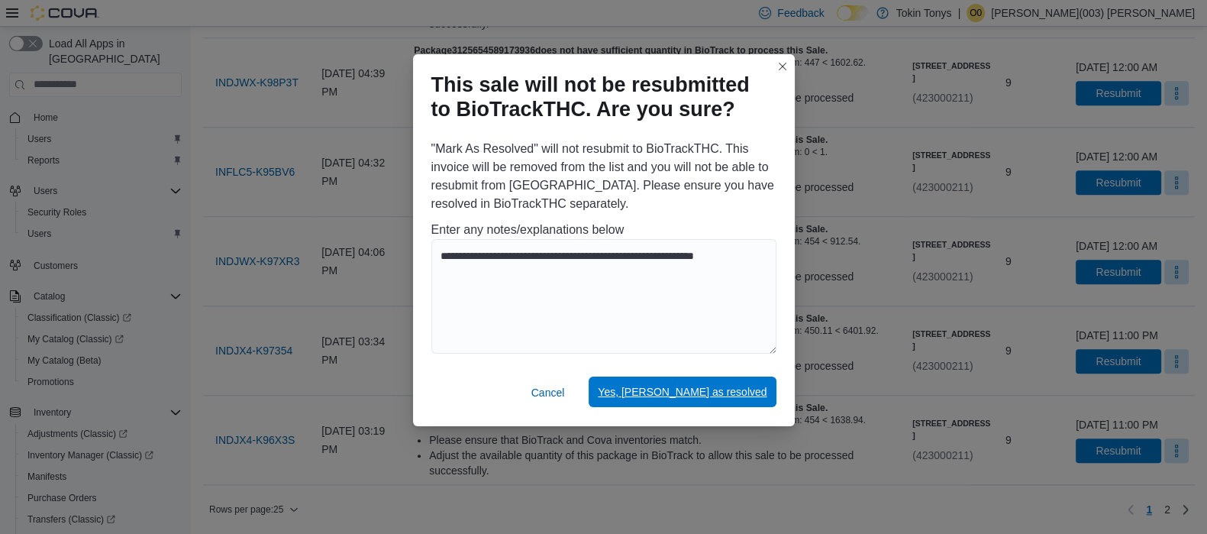
click at [691, 388] on span "Yes, [PERSON_NAME] as resolved" at bounding box center [682, 391] width 169 height 15
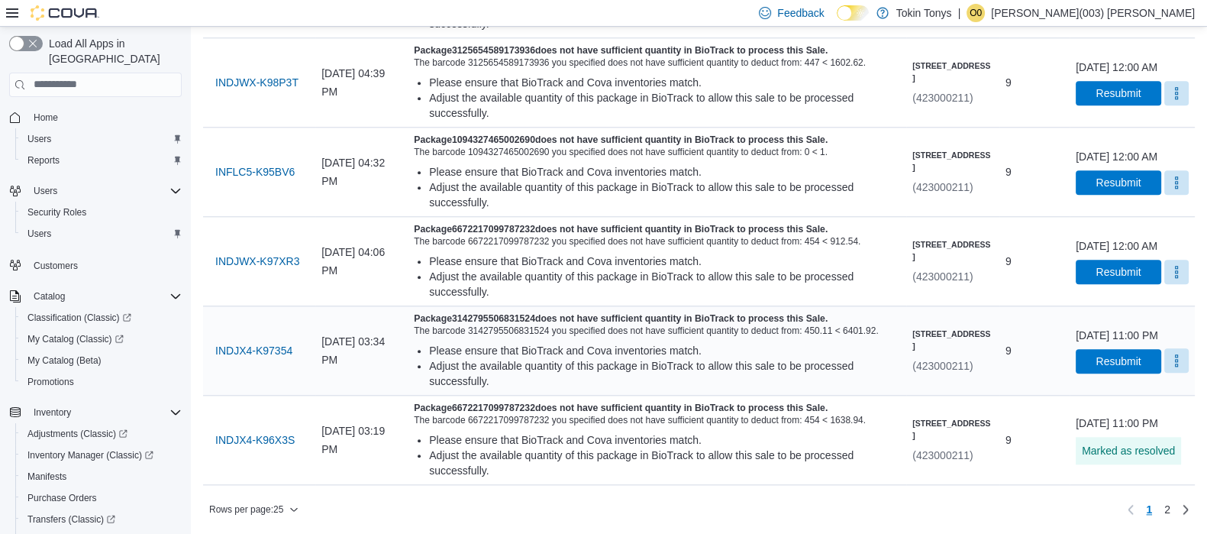
click at [1175, 348] on button "More" at bounding box center [1177, 360] width 24 height 24
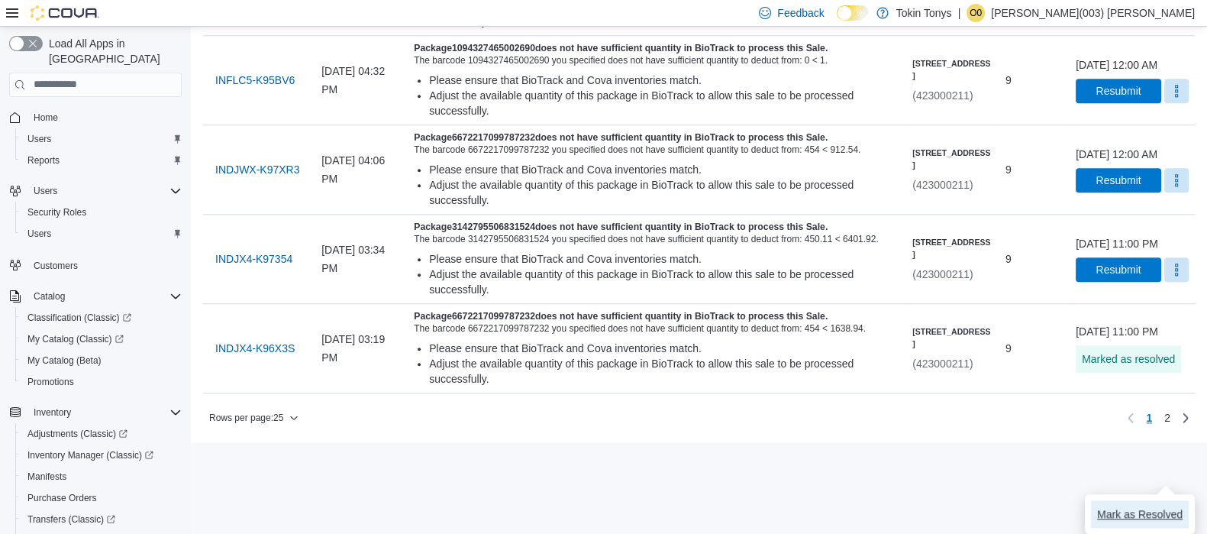
click at [1125, 506] on span "Mark as Resolved" at bounding box center [1140, 513] width 86 height 15
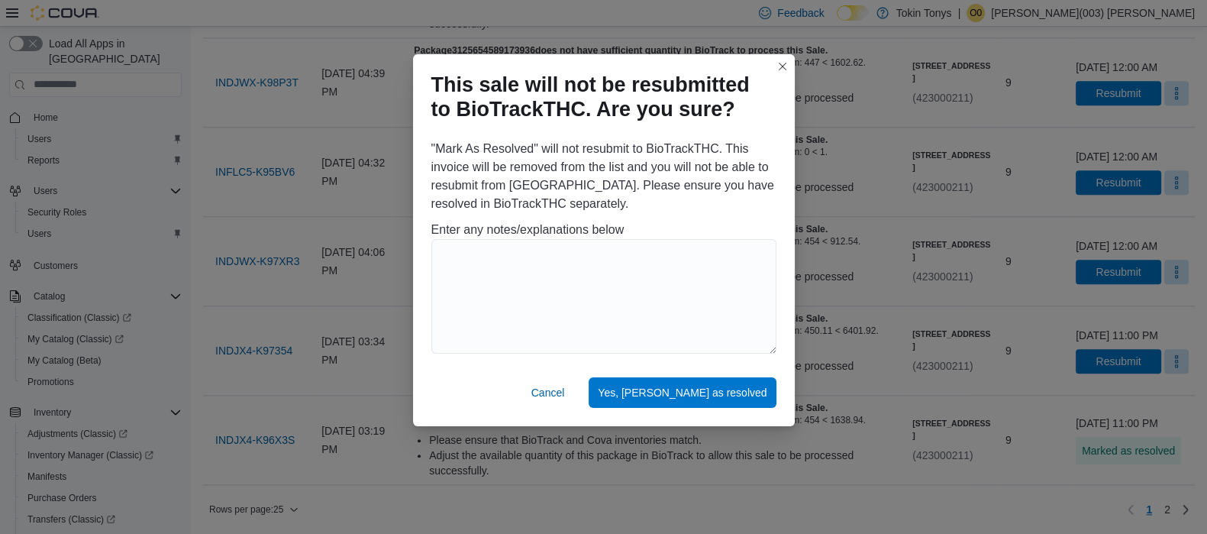
click at [337, 315] on div "This sale will not be resubmitted to BioTrackTHC. Are you sure? "Mark As Resolv…" at bounding box center [603, 267] width 1207 height 534
click at [787, 69] on button "Closes this modal window" at bounding box center [783, 66] width 18 height 18
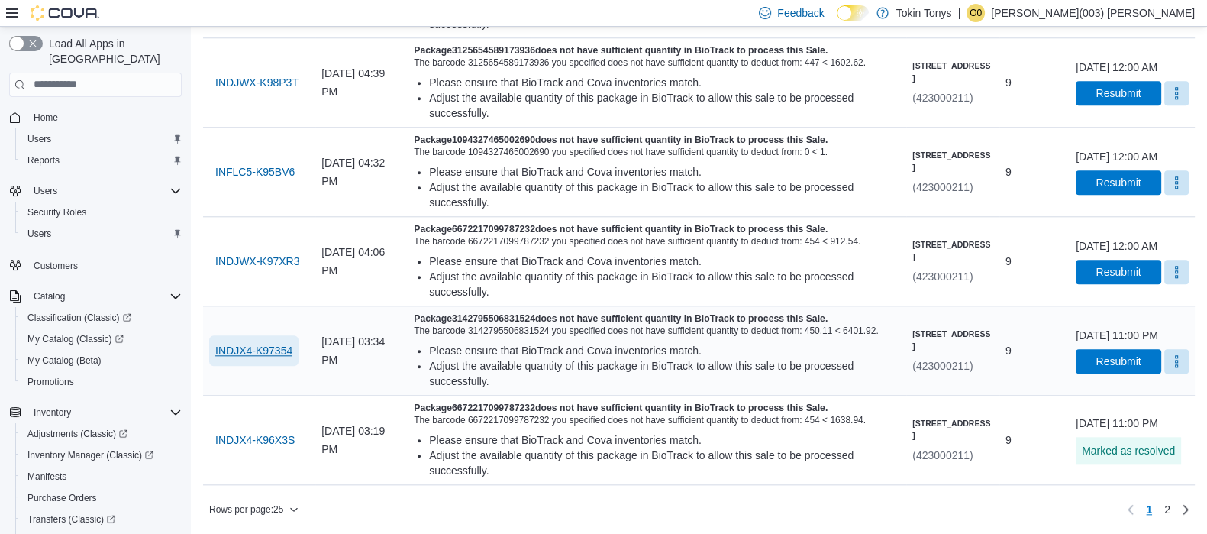
click at [257, 343] on span "INDJX4-K97354" at bounding box center [253, 350] width 77 height 15
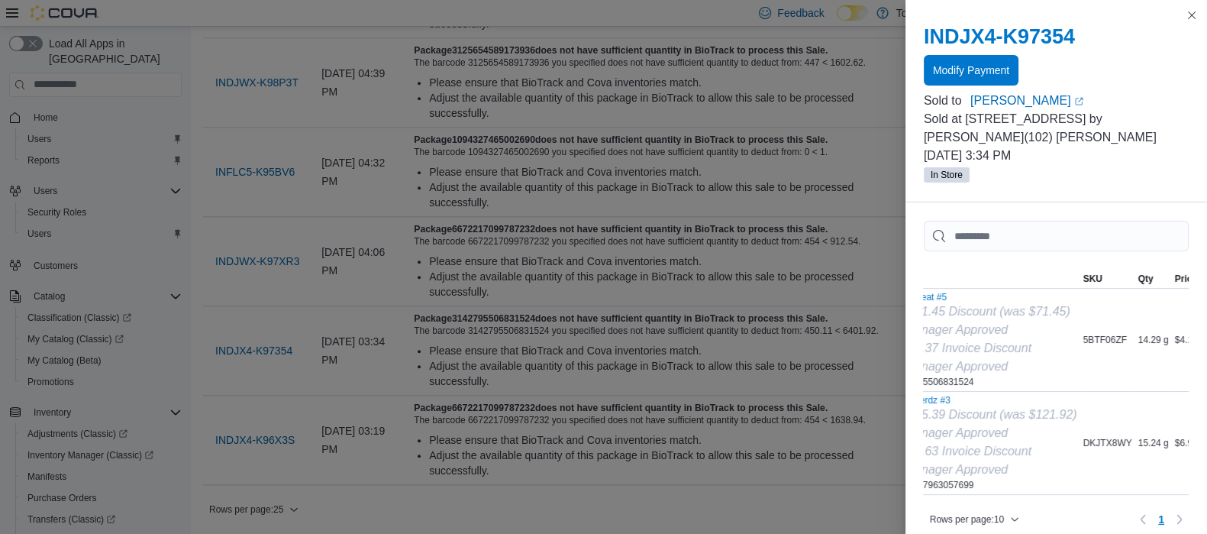
scroll to position [0, 28]
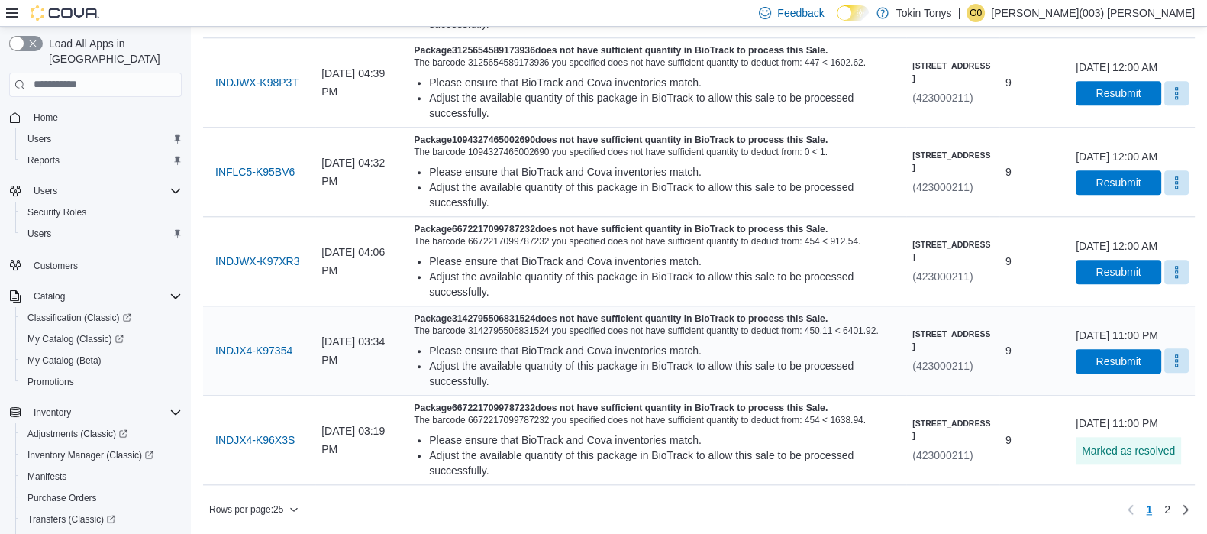
click at [1165, 360] on button "More" at bounding box center [1177, 360] width 24 height 24
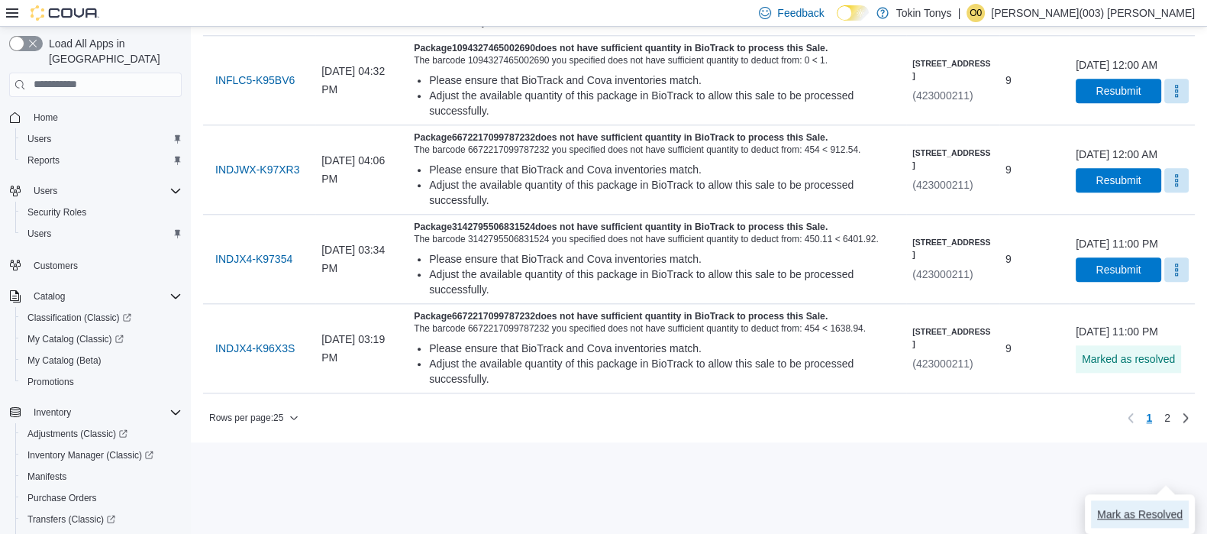
click at [1107, 506] on span "Mark as Resolved" at bounding box center [1140, 513] width 86 height 15
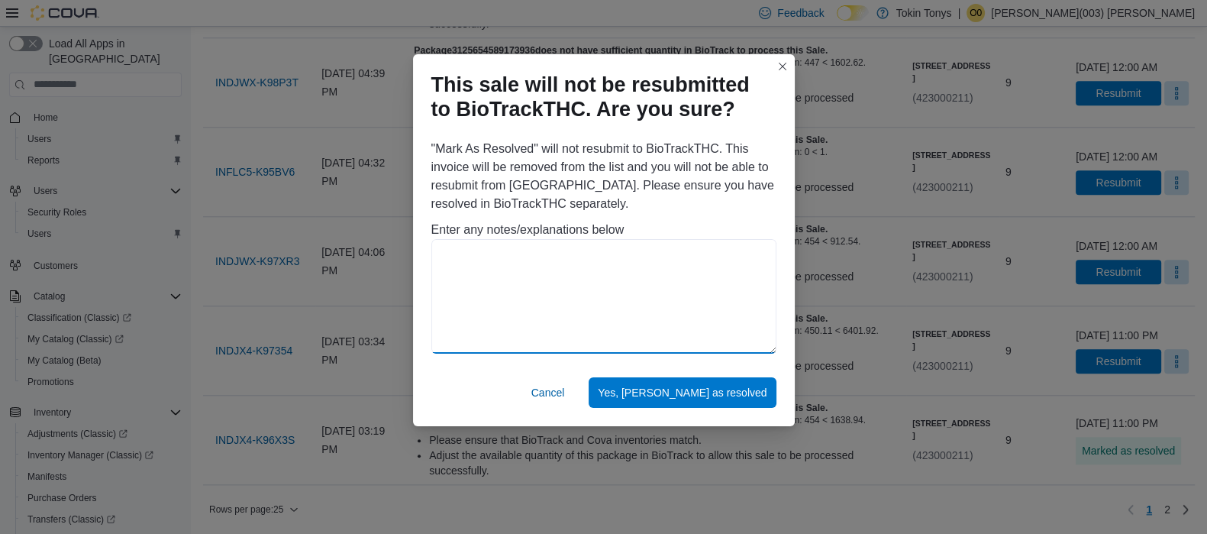
click at [615, 303] on textarea at bounding box center [604, 296] width 345 height 115
paste textarea "**********"
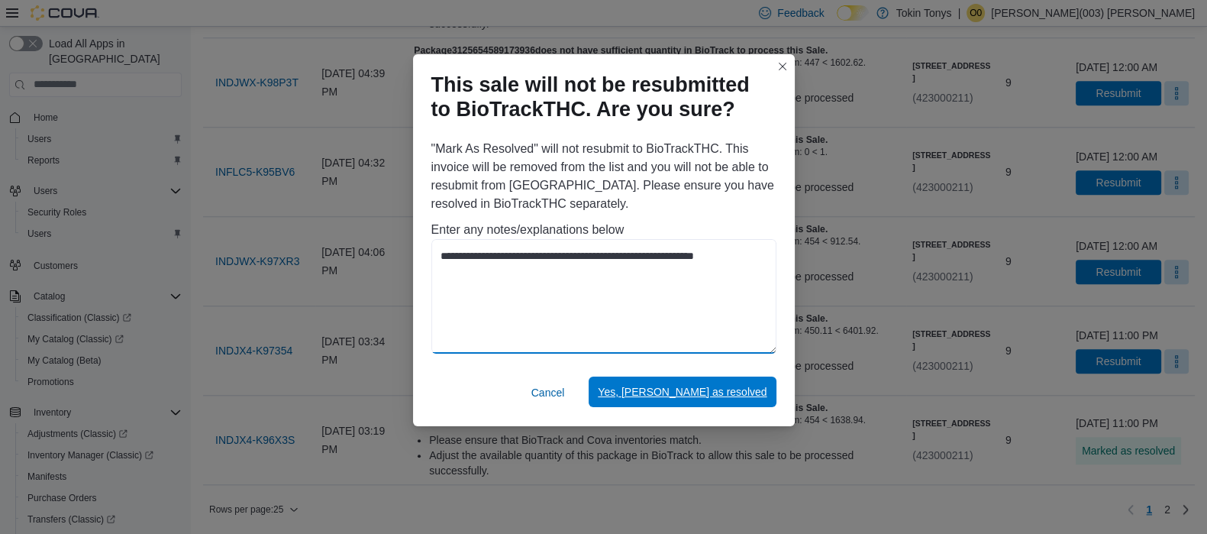
type textarea "**********"
click at [715, 385] on span "Yes, [PERSON_NAME] as resolved" at bounding box center [682, 391] width 169 height 15
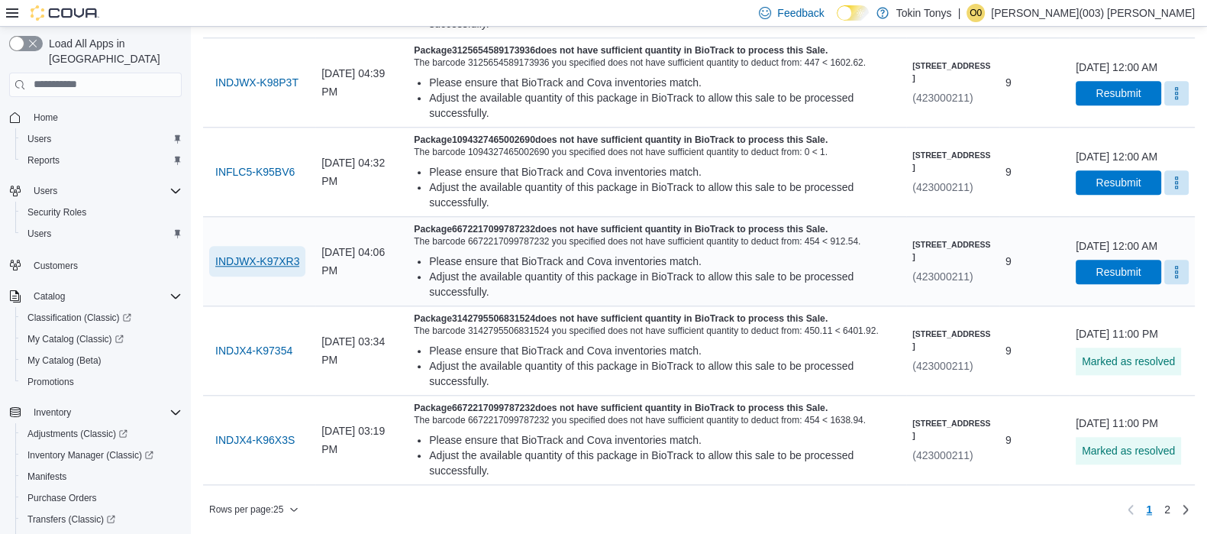
click at [263, 254] on span "INDJWX-K97XR3" at bounding box center [257, 261] width 84 height 15
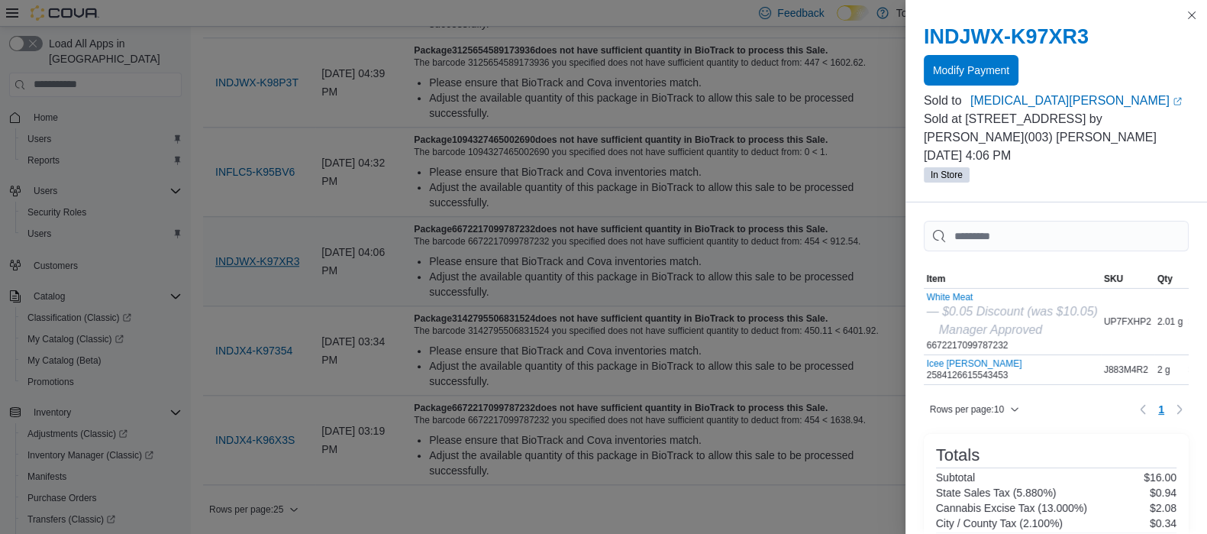
scroll to position [2200, 0]
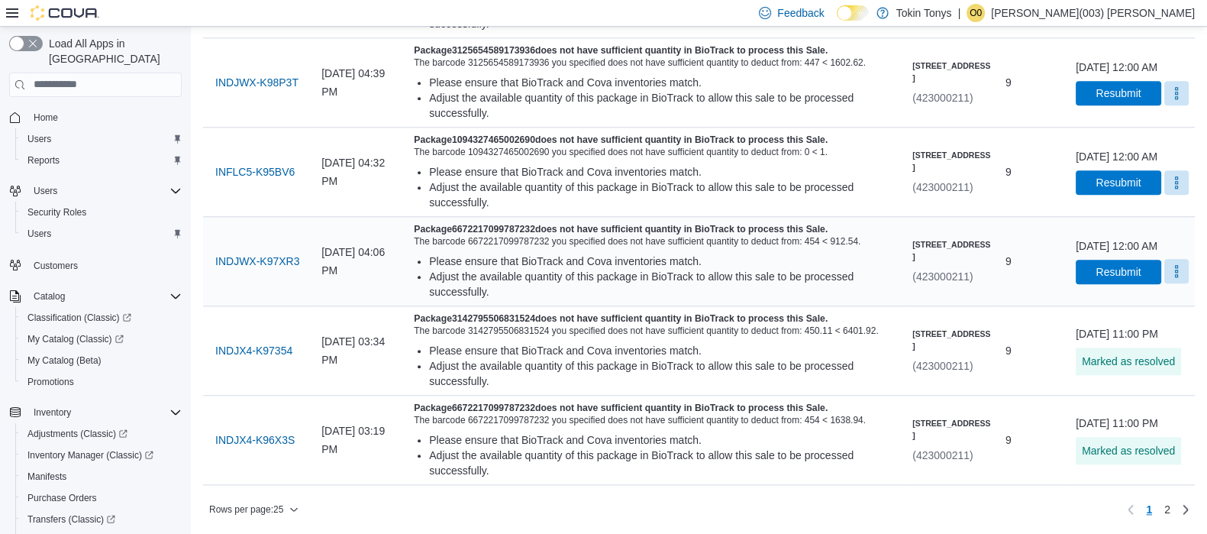
click at [1171, 259] on button "More" at bounding box center [1177, 271] width 24 height 24
click at [1146, 496] on span "Mark as Resolved" at bounding box center [1140, 503] width 86 height 15
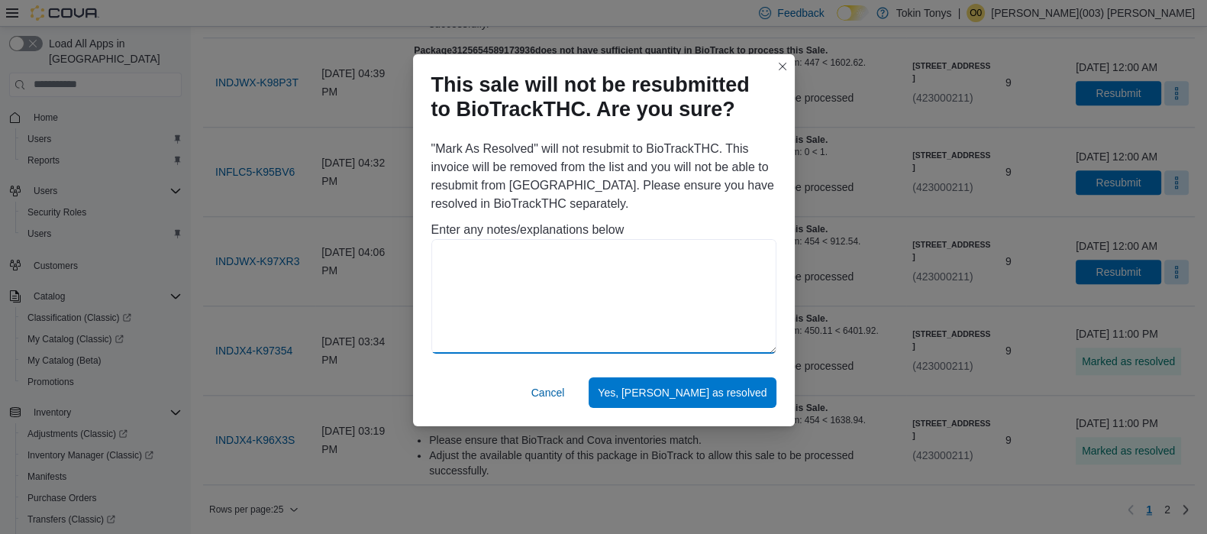
click at [642, 302] on textarea at bounding box center [604, 296] width 345 height 115
paste textarea "**********"
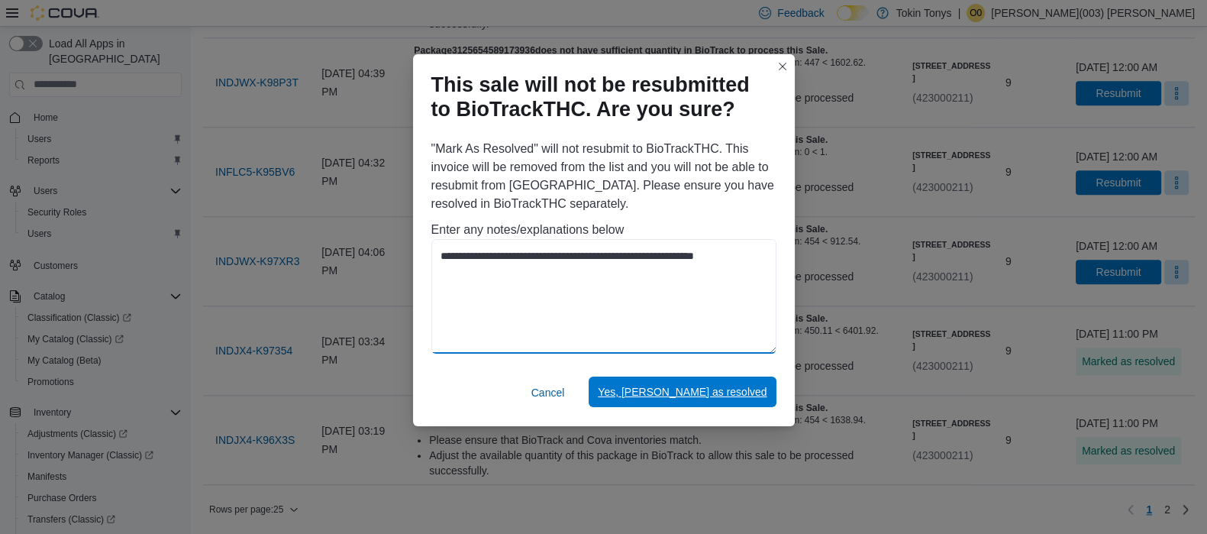
type textarea "**********"
click at [703, 378] on span "Yes, [PERSON_NAME] as resolved" at bounding box center [682, 392] width 169 height 31
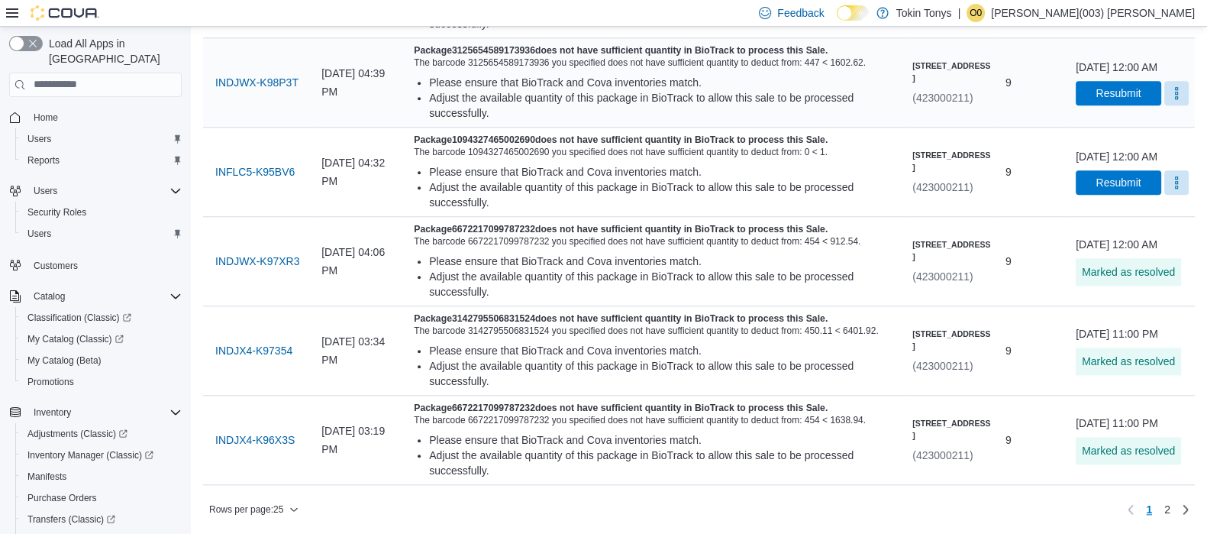
scroll to position [2009, 0]
click at [292, 179] on span "INFLC5-K95BV6" at bounding box center [254, 171] width 79 height 15
click at [278, 179] on span "INDJX4-K996WP" at bounding box center [256, 171] width 82 height 15
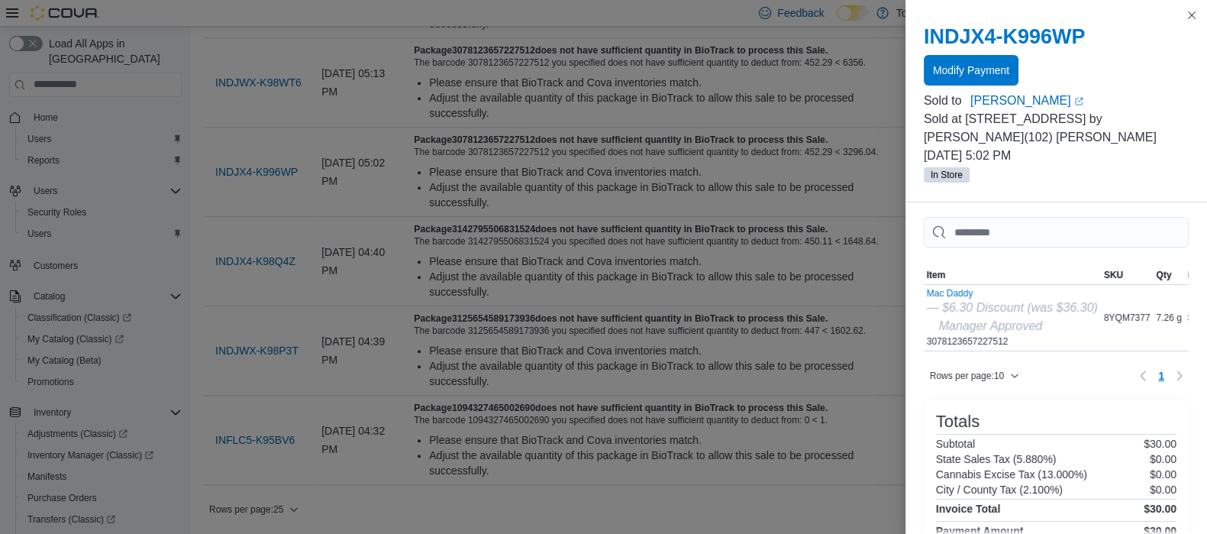
scroll to position [0, 0]
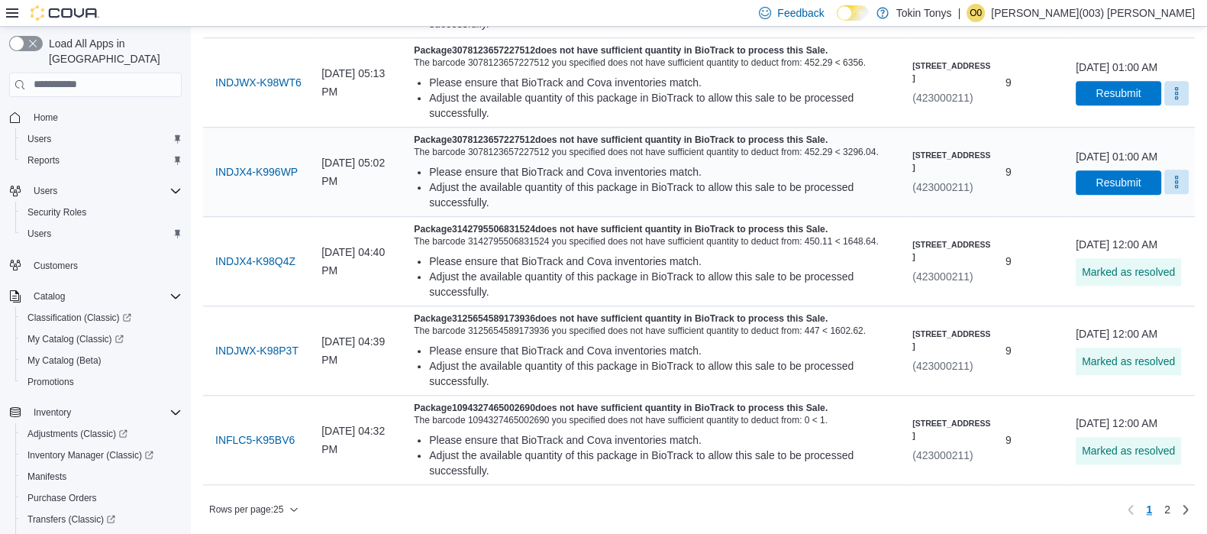
click at [1170, 170] on button "More" at bounding box center [1177, 182] width 24 height 24
click at [1134, 416] on span "Mark as Resolved" at bounding box center [1140, 423] width 86 height 15
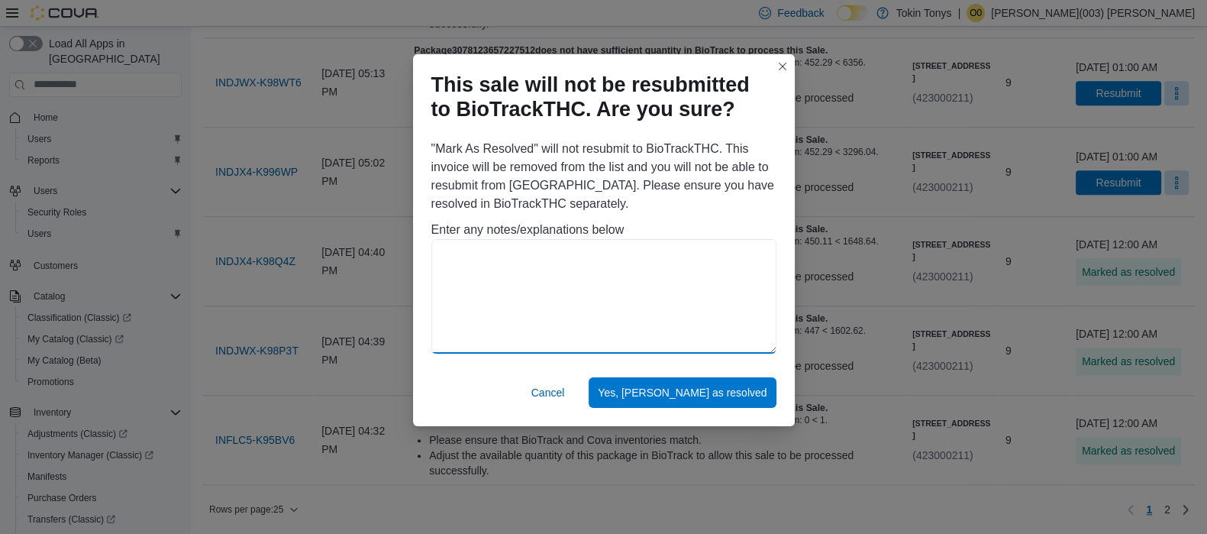
click at [729, 289] on textarea at bounding box center [604, 296] width 345 height 115
paste textarea "**********"
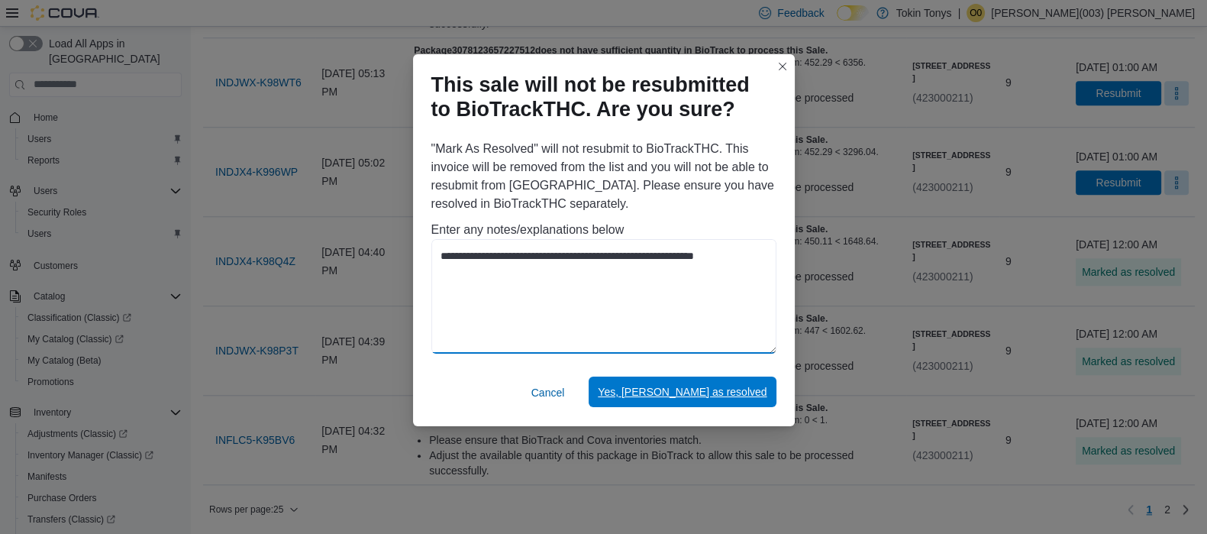
type textarea "**********"
click at [700, 393] on span "Yes, [PERSON_NAME] as resolved" at bounding box center [682, 391] width 169 height 15
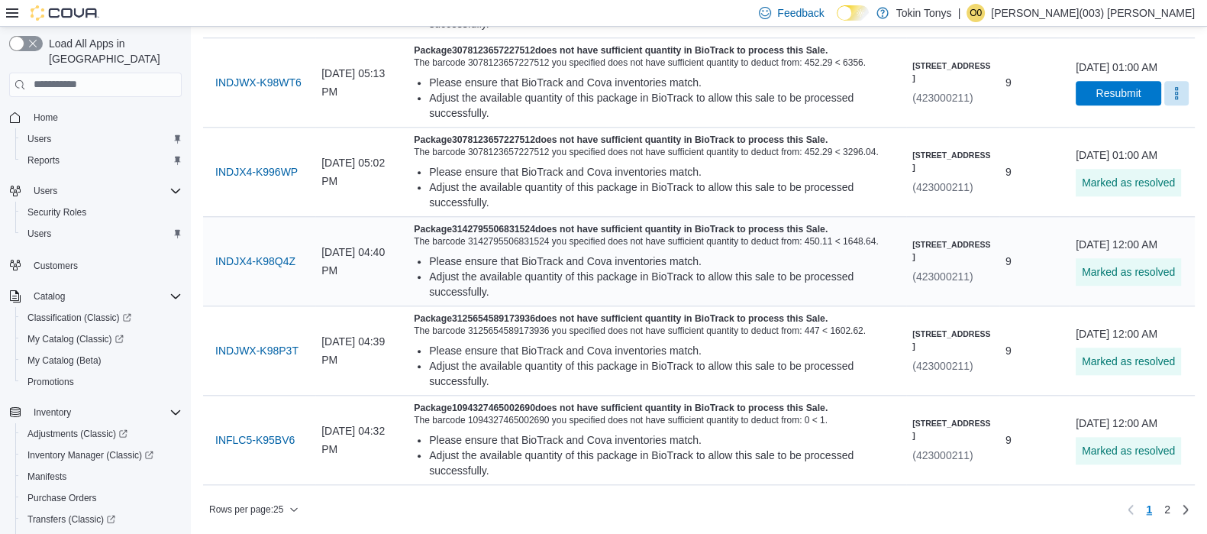
scroll to position [2022, 0]
click at [275, 90] on span "INDJWX-K98WT6" at bounding box center [258, 82] width 86 height 15
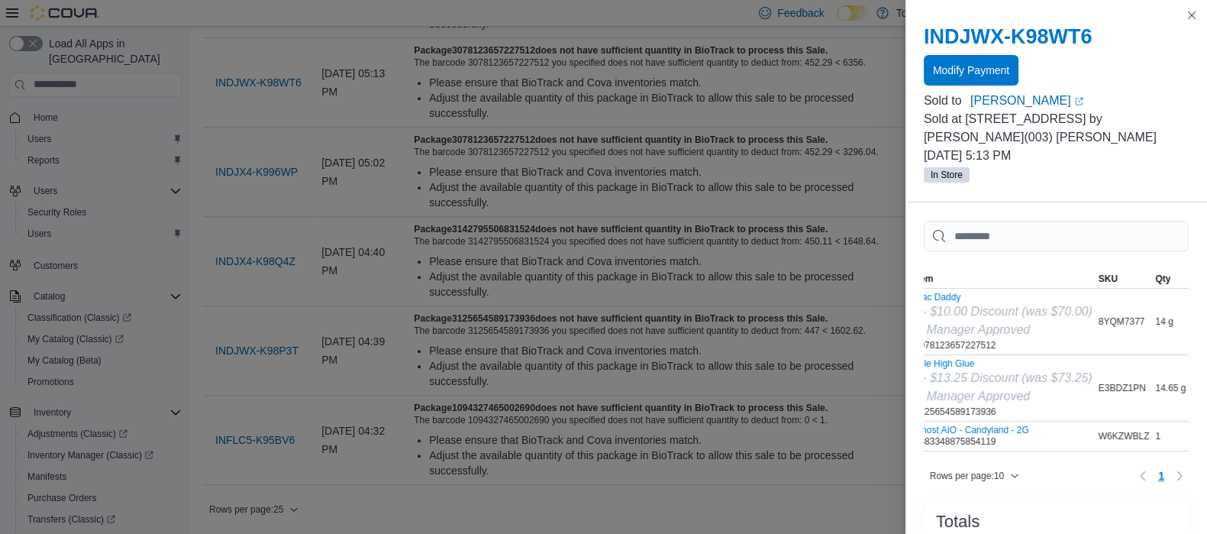
scroll to position [0, 0]
drag, startPoint x: 1025, startPoint y: 445, endPoint x: 1004, endPoint y: 449, distance: 21.7
click at [1000, 460] on div "Rows per page : 10 Page 1 of 1 1" at bounding box center [1056, 469] width 265 height 37
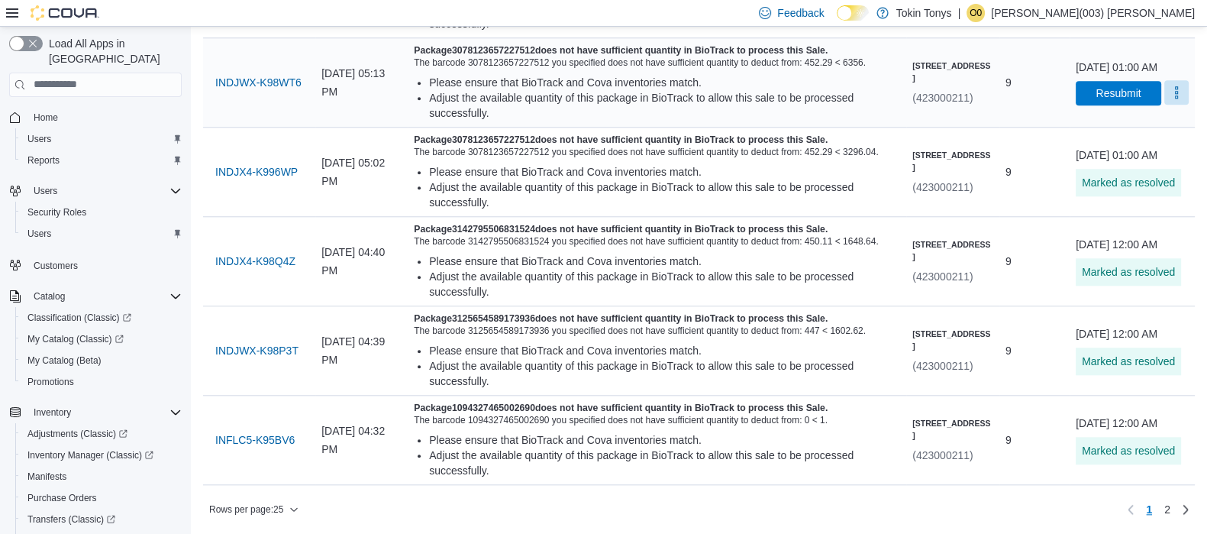
click at [1165, 105] on button "More" at bounding box center [1177, 92] width 24 height 24
click at [1126, 315] on span "Mark as Resolved" at bounding box center [1140, 322] width 86 height 15
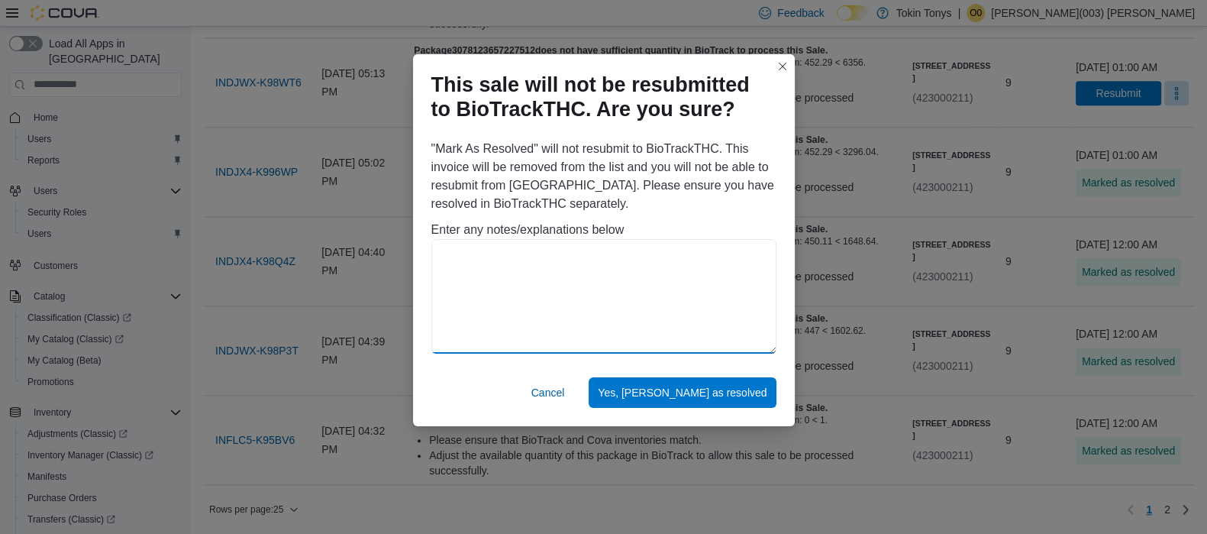
click at [522, 307] on textarea at bounding box center [604, 296] width 345 height 115
paste textarea "**********"
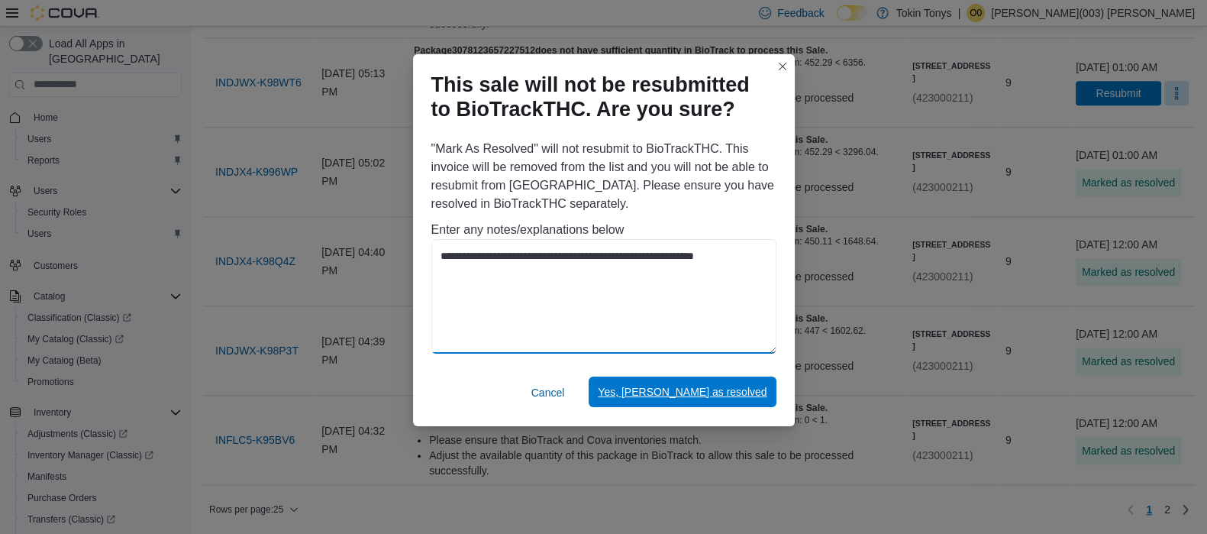
type textarea "**********"
click at [679, 393] on span "Yes, [PERSON_NAME] as resolved" at bounding box center [682, 391] width 169 height 15
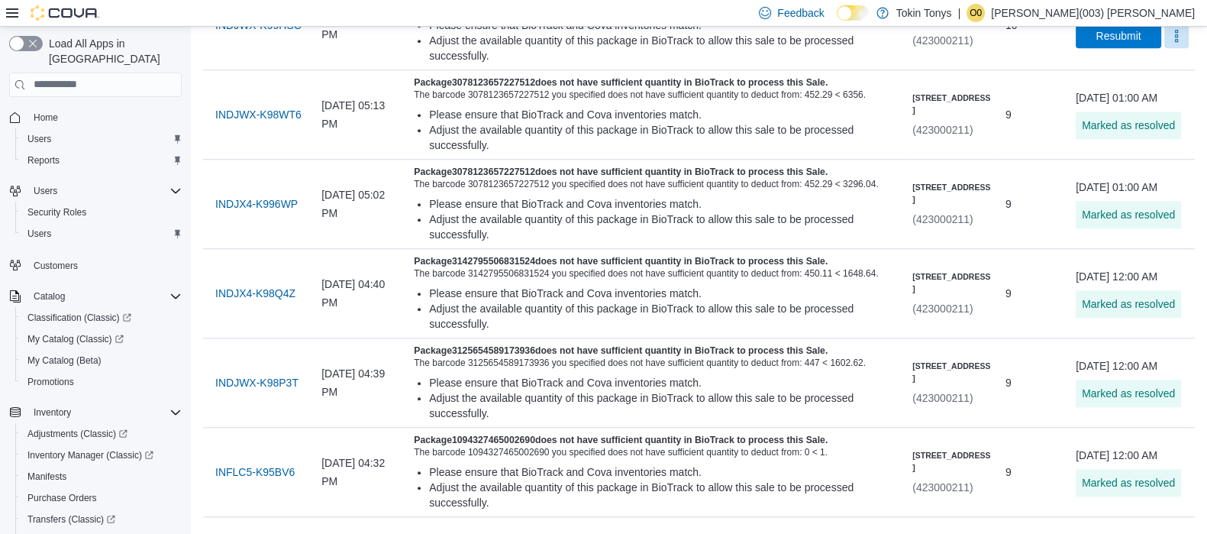
scroll to position [1831, 0]
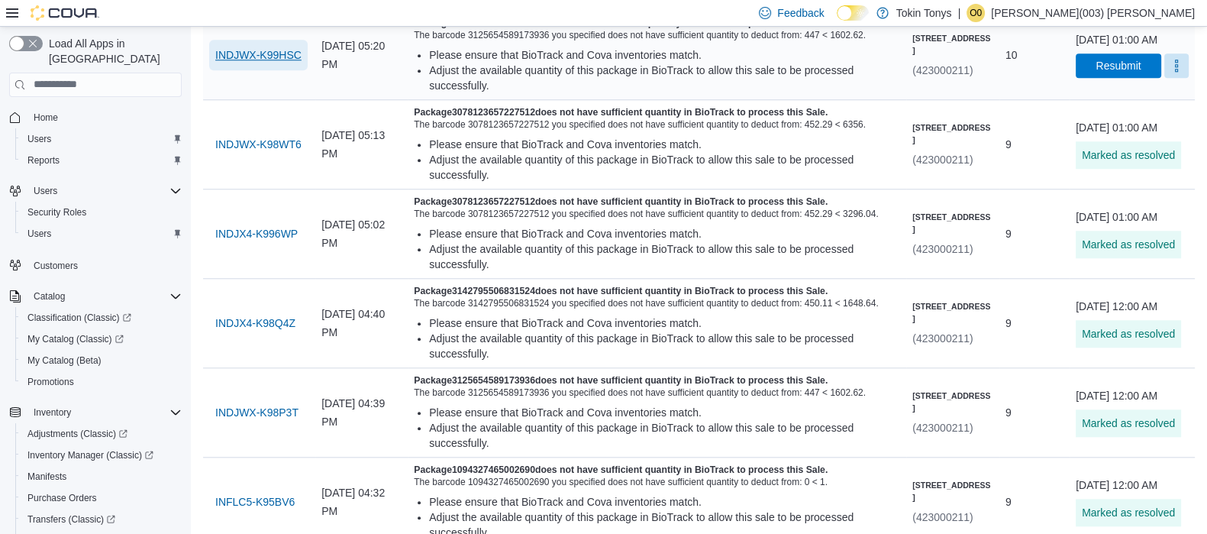
click at [304, 70] on button "INDJWX-K99HSC" at bounding box center [258, 55] width 99 height 31
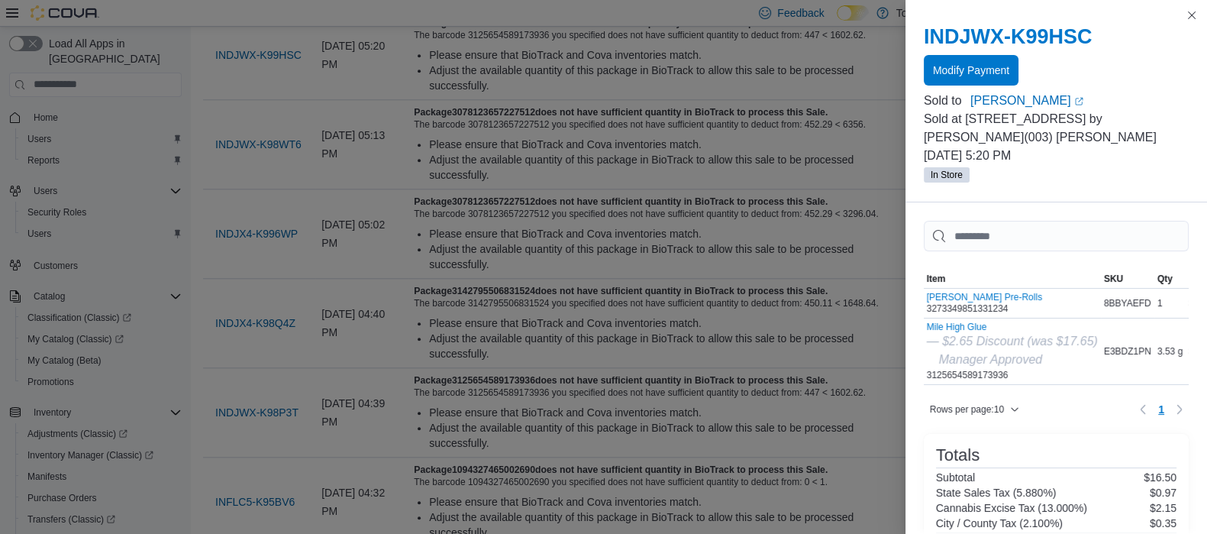
scroll to position [95, 0]
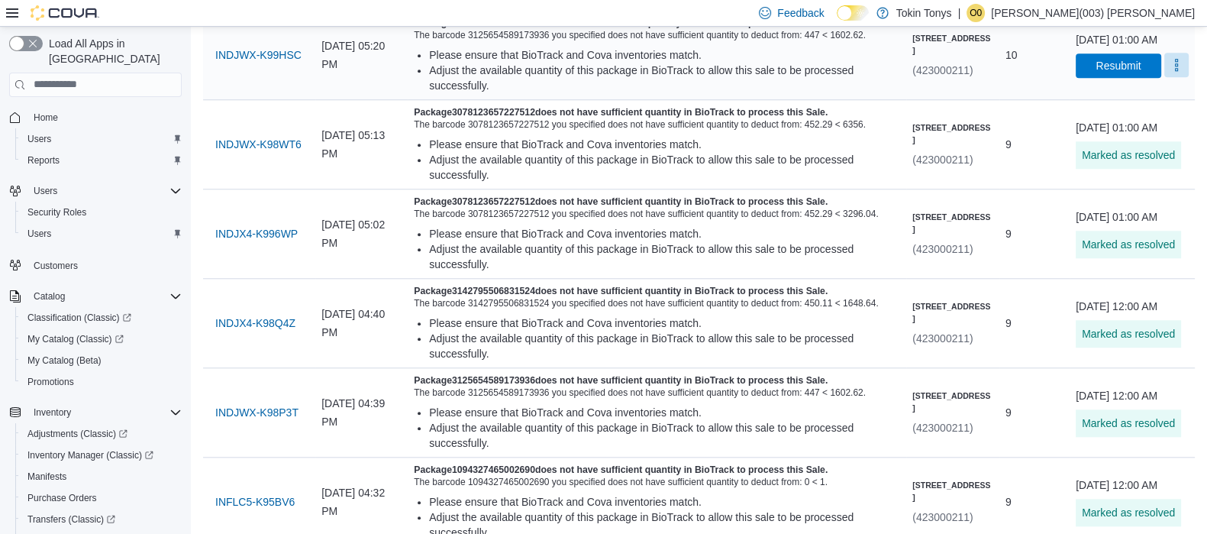
click at [1170, 77] on button "More" at bounding box center [1177, 65] width 24 height 24
click at [1102, 283] on span "Mark as Resolved" at bounding box center [1140, 282] width 86 height 15
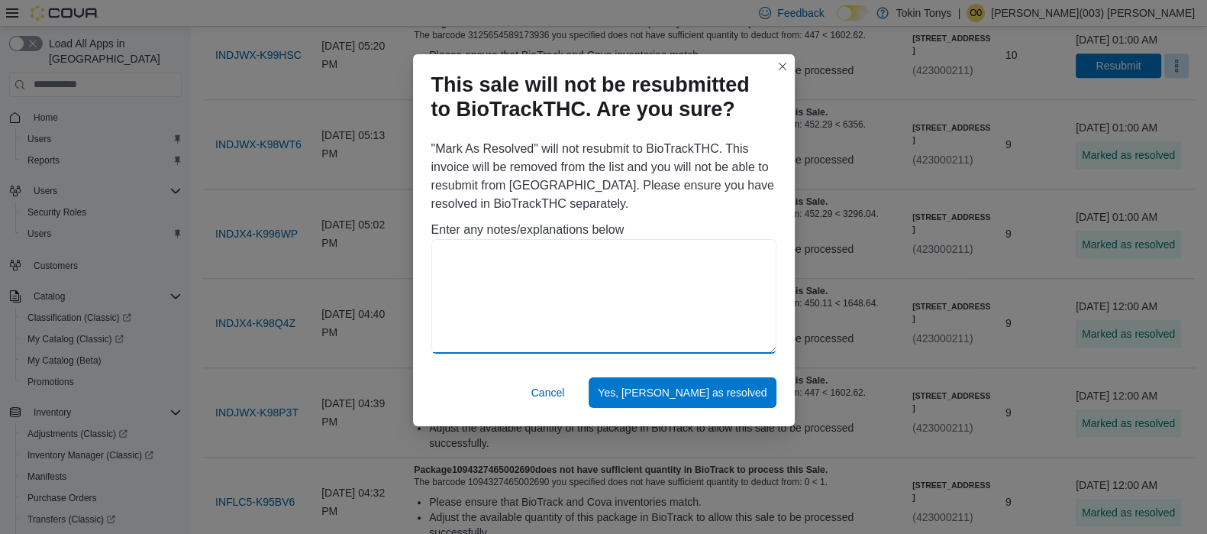
click at [662, 280] on textarea at bounding box center [604, 296] width 345 height 115
paste textarea "**********"
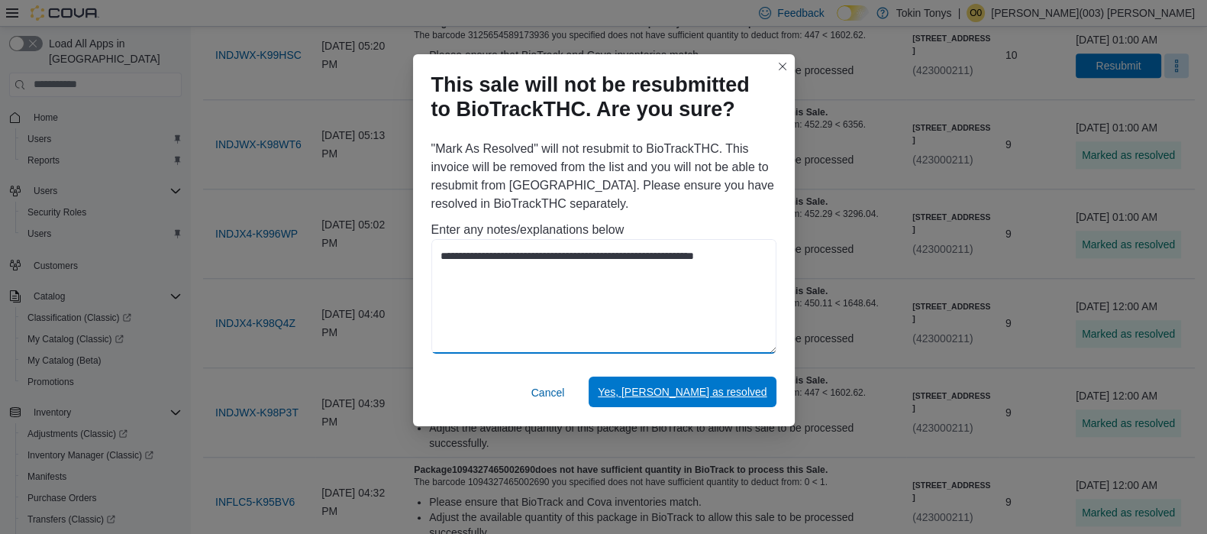
type textarea "**********"
click at [696, 380] on span "Yes, [PERSON_NAME] as resolved" at bounding box center [682, 392] width 169 height 31
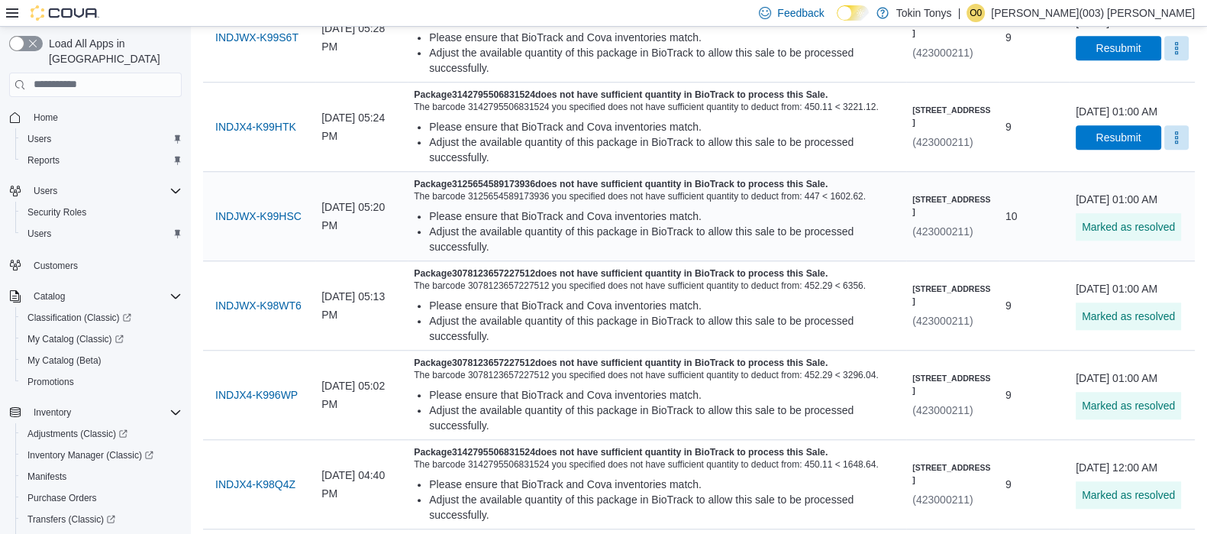
scroll to position [1640, 0]
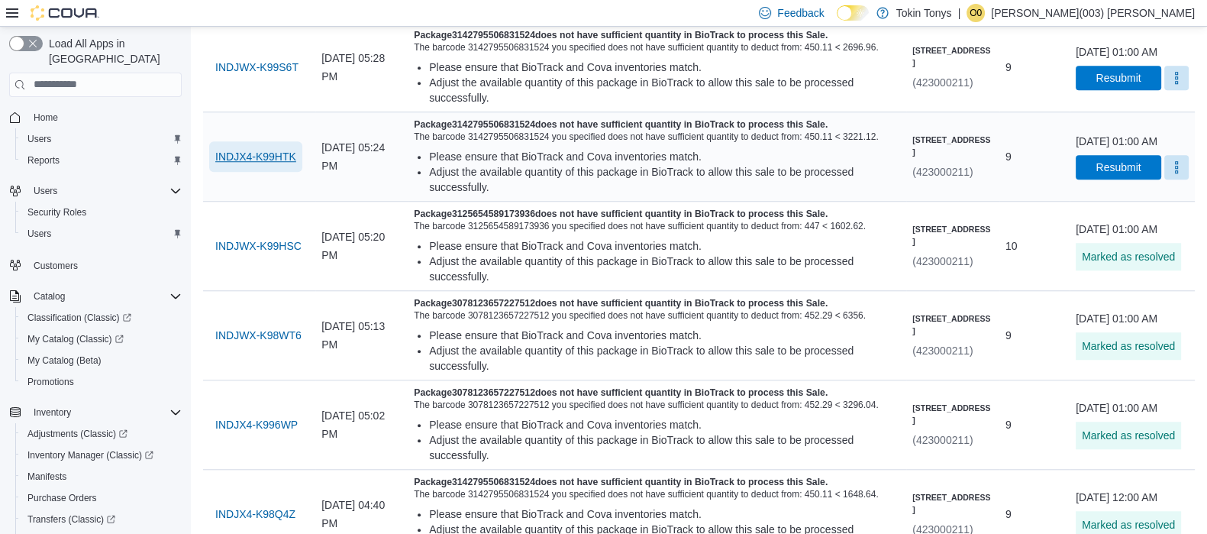
click at [291, 164] on span "INDJX4-K99HTK" at bounding box center [255, 156] width 81 height 15
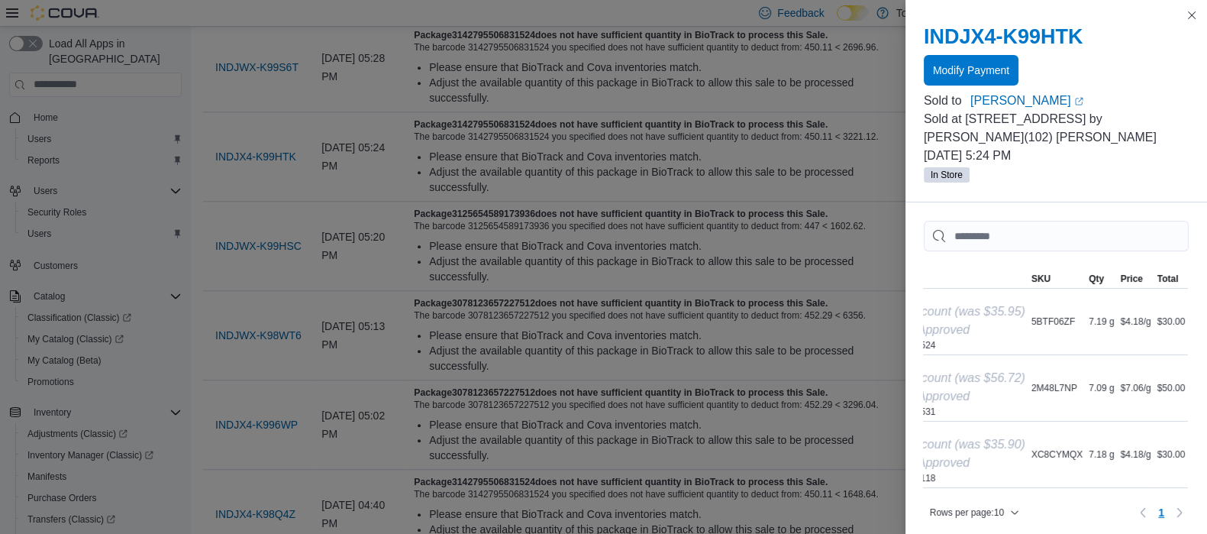
scroll to position [0, 0]
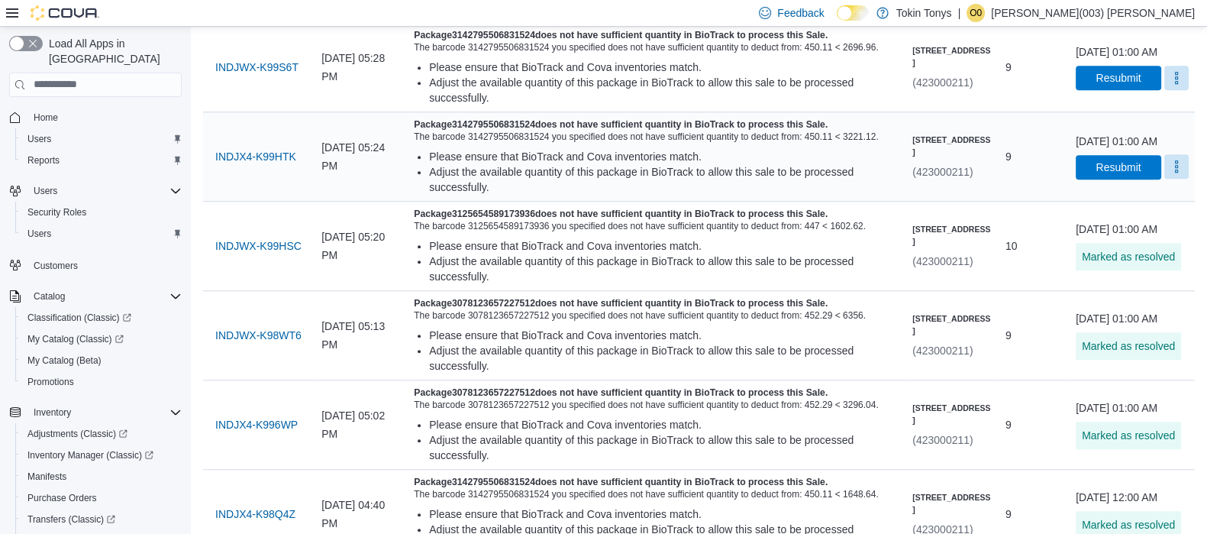
click at [1165, 179] on button "More" at bounding box center [1177, 166] width 24 height 24
click at [282, 172] on span "INDJX4-K99HTK" at bounding box center [255, 156] width 81 height 31
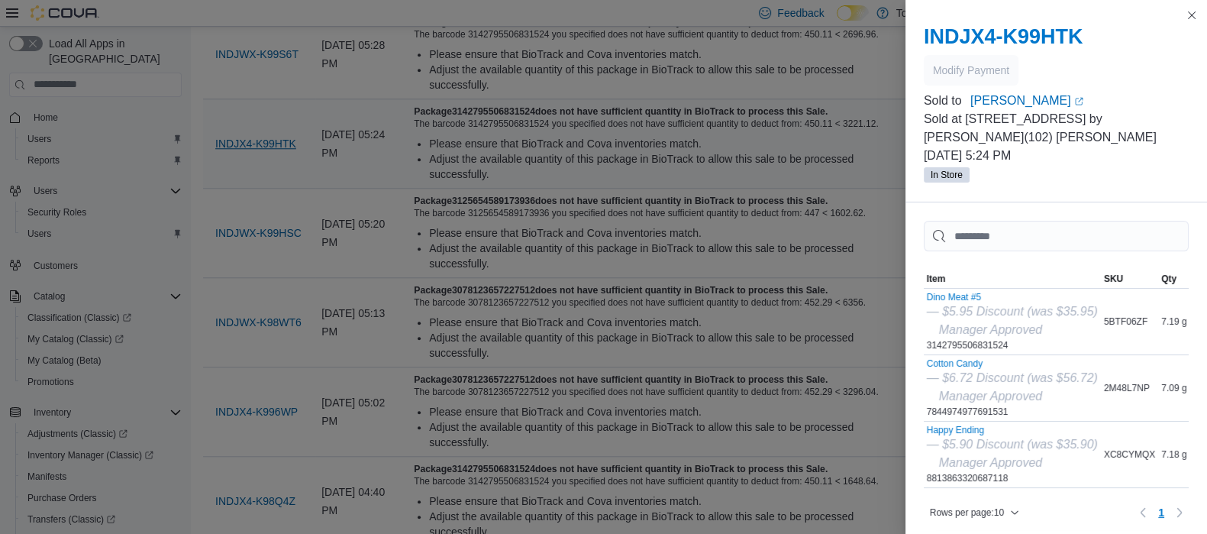
scroll to position [1640, 0]
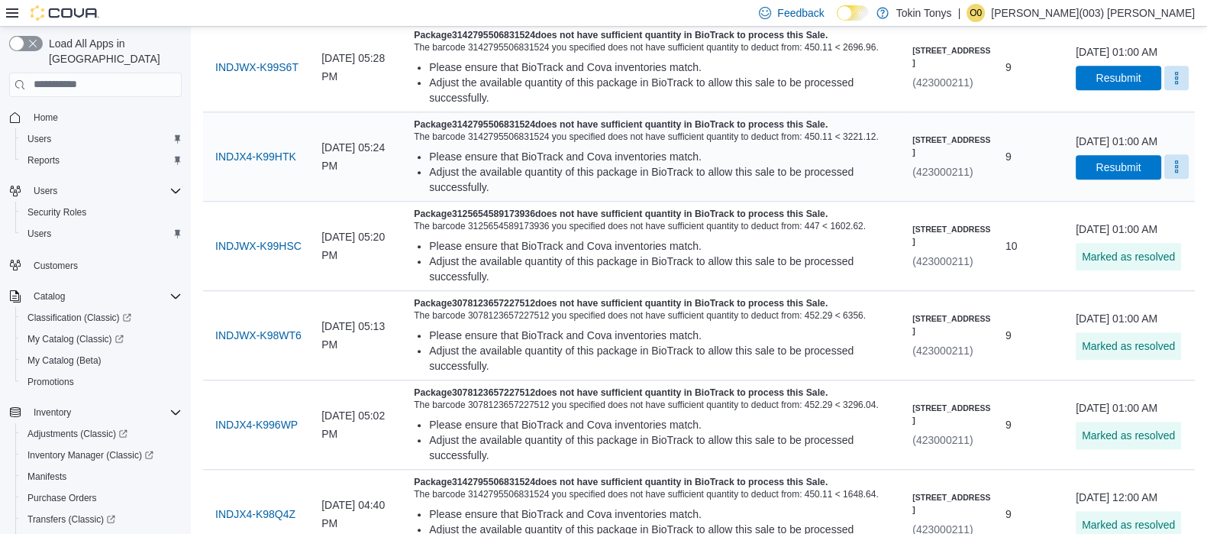
click at [1176, 179] on button "More" at bounding box center [1177, 166] width 24 height 24
click at [1121, 371] on span "Mark as Resolved" at bounding box center [1140, 371] width 86 height 15
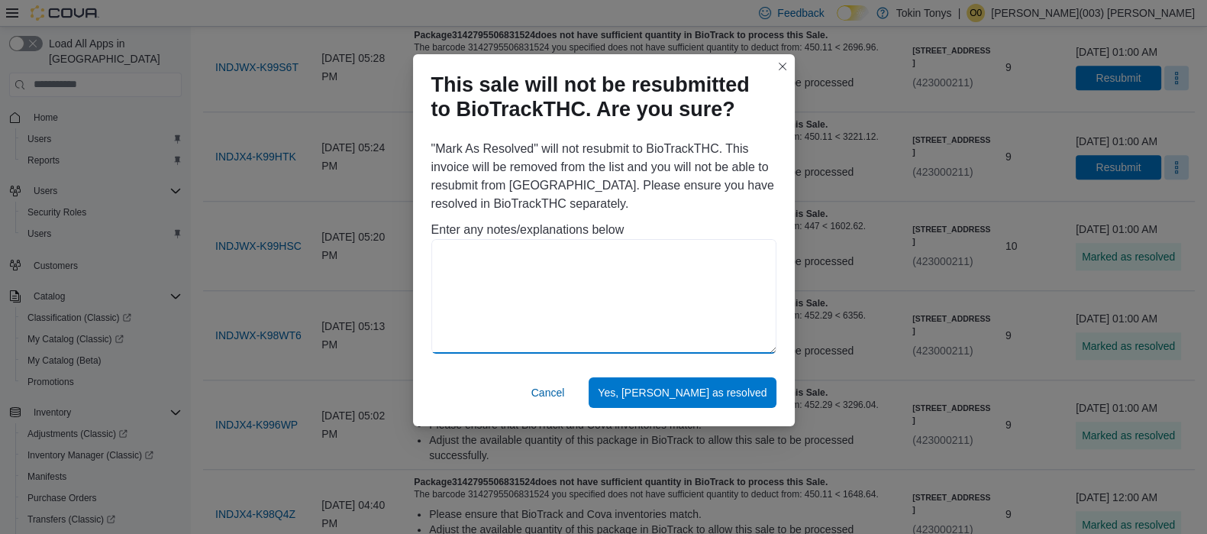
click at [654, 314] on textarea at bounding box center [604, 296] width 345 height 115
paste textarea "**********"
type textarea "**********"
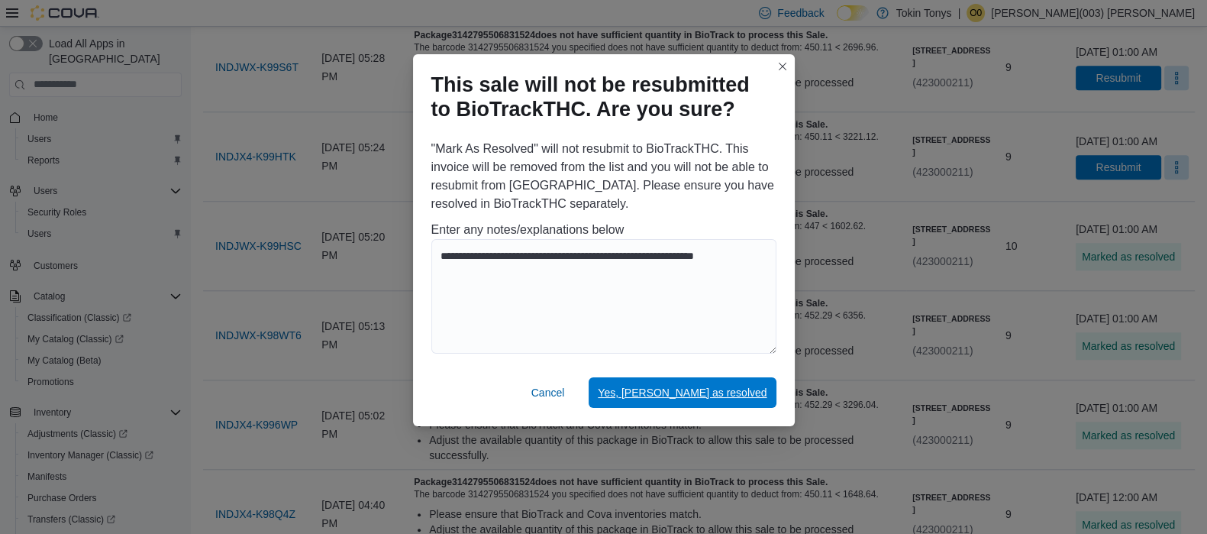
click at [691, 407] on span "Yes, mark as resolved" at bounding box center [682, 392] width 169 height 31
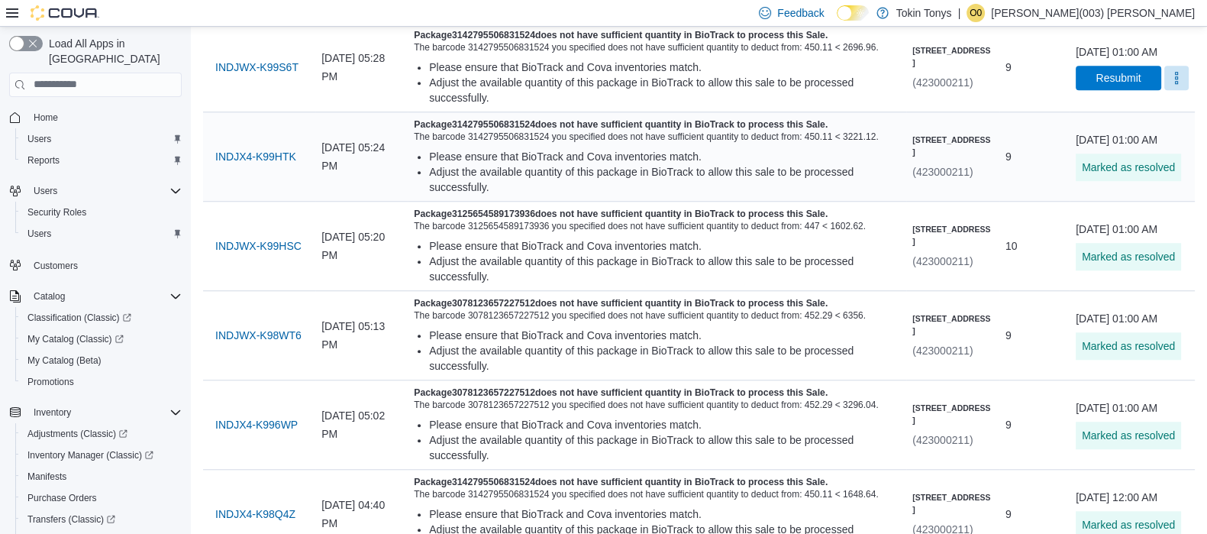
scroll to position [1544, 0]
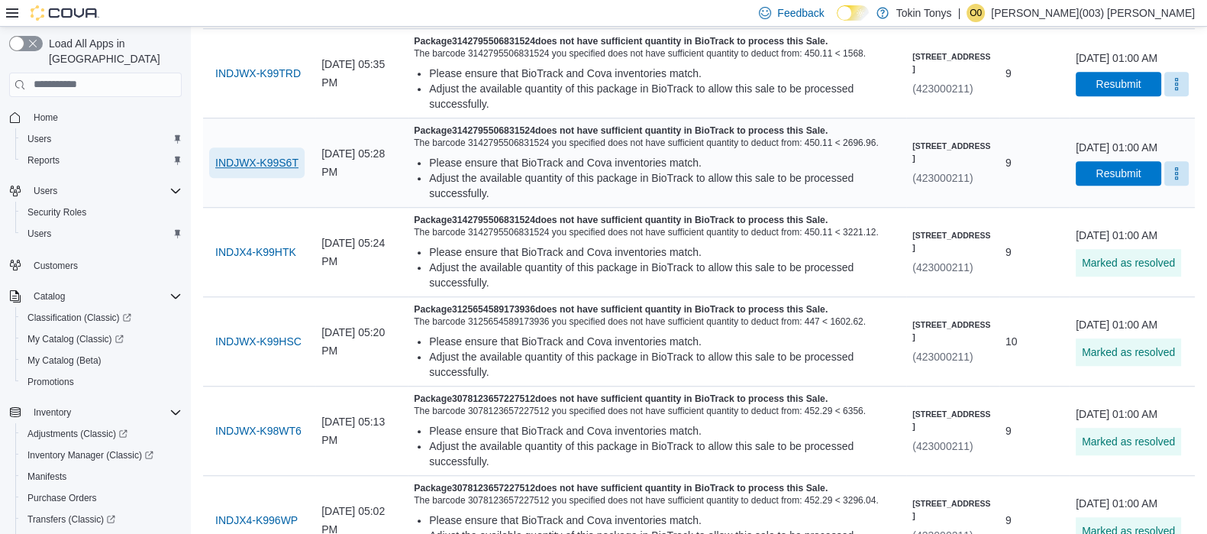
click at [271, 170] on span "INDJWX-K99S6T" at bounding box center [256, 162] width 83 height 15
click at [1165, 185] on button "More" at bounding box center [1177, 172] width 24 height 24
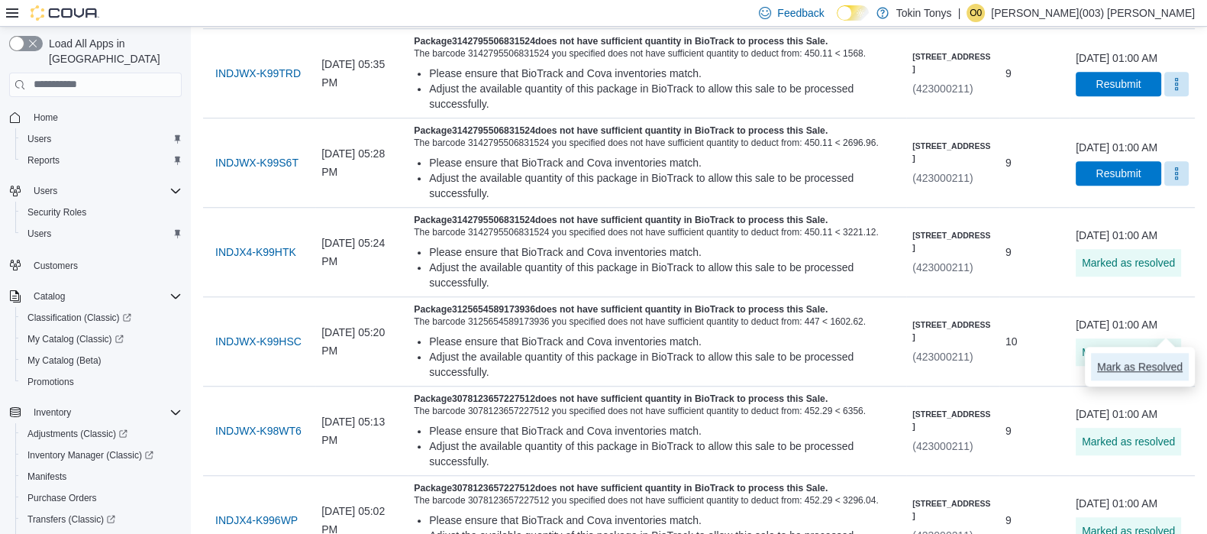
click at [1116, 365] on span "Mark as Resolved" at bounding box center [1140, 366] width 86 height 15
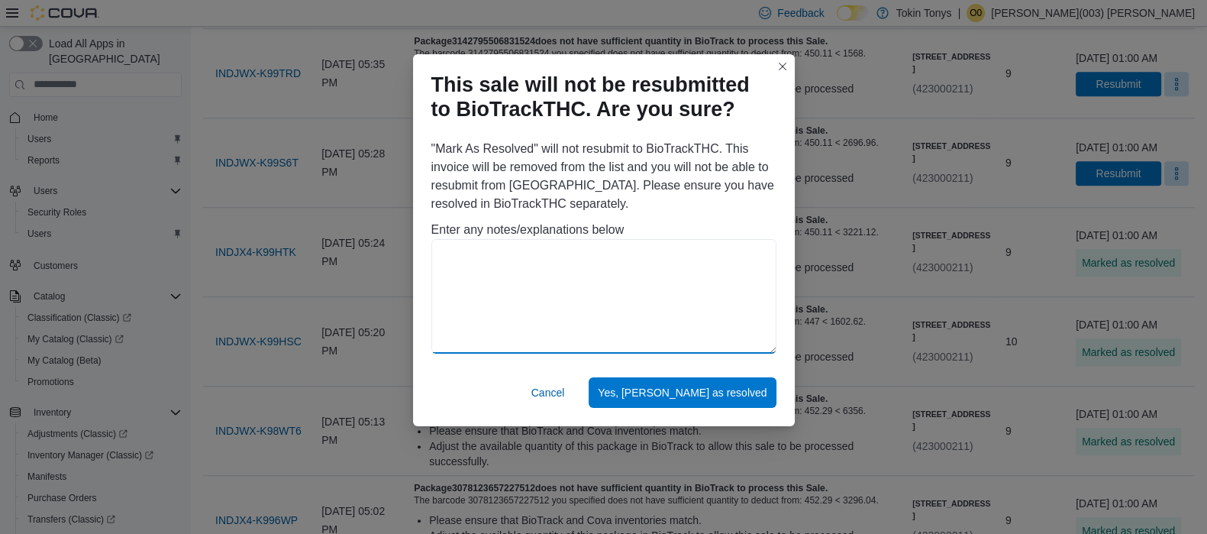
click at [606, 343] on textarea at bounding box center [604, 296] width 345 height 115
paste textarea "**********"
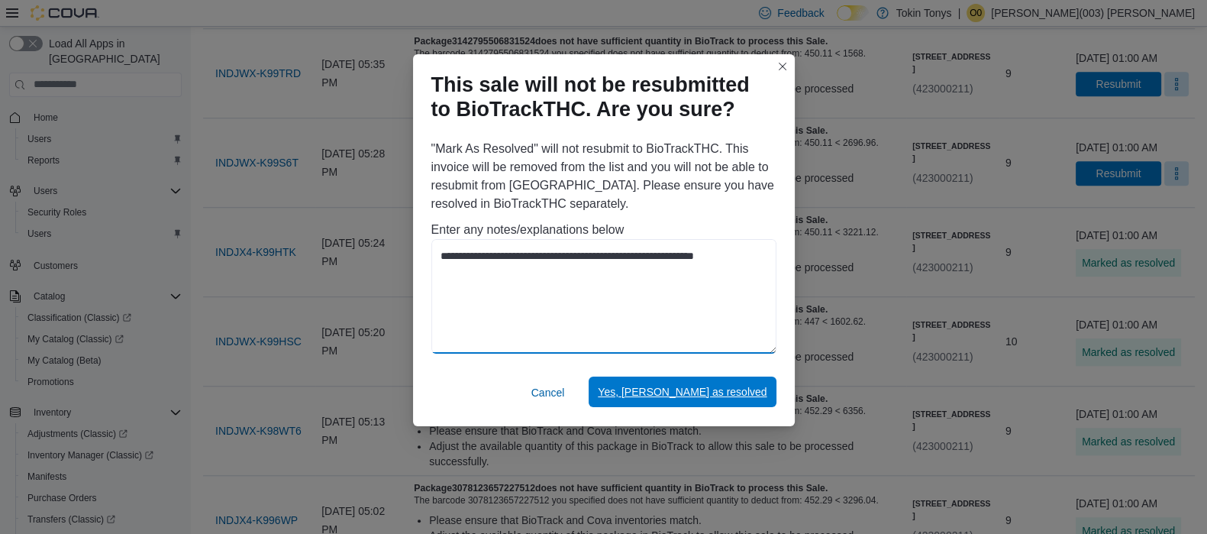
type textarea "**********"
click at [684, 388] on span "Yes, mark as resolved" at bounding box center [682, 391] width 169 height 15
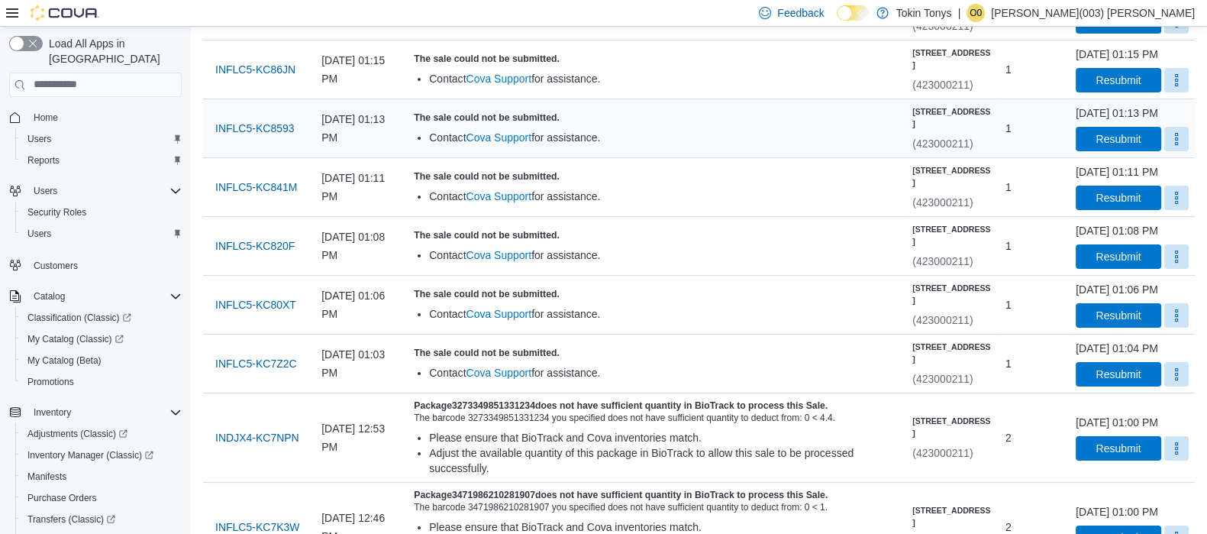
scroll to position [0, 0]
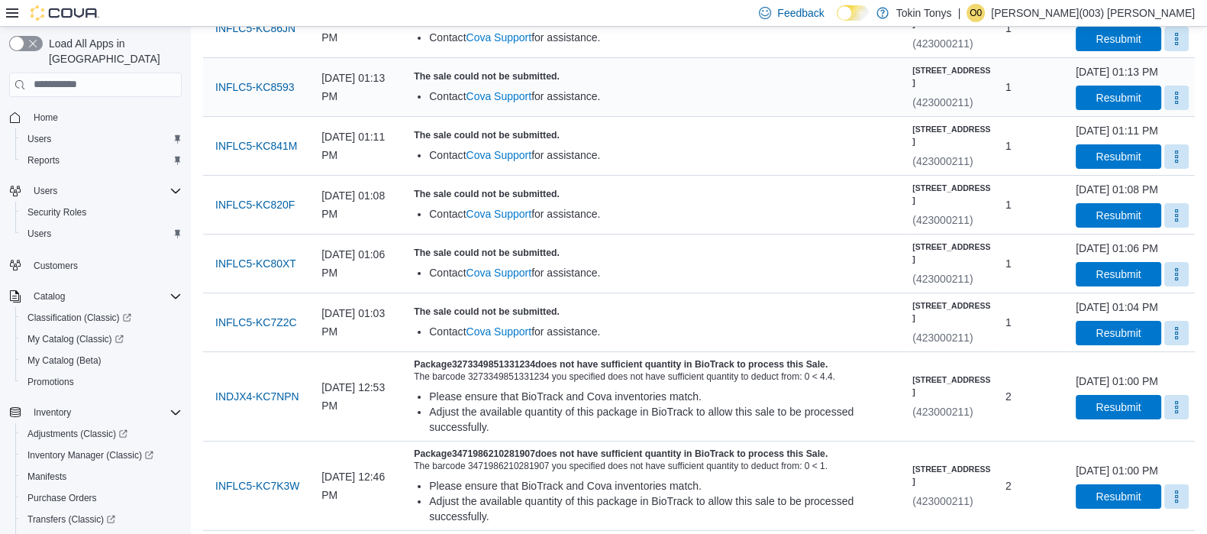
scroll to position [381, 0]
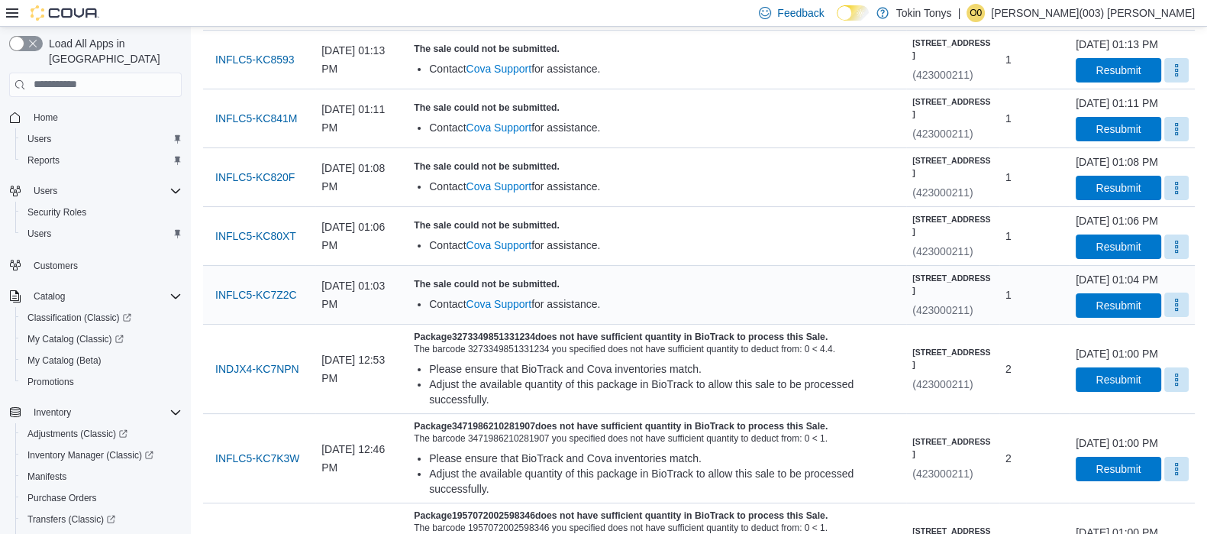
click at [1165, 317] on button "More" at bounding box center [1177, 305] width 24 height 24
click at [1150, 454] on button "Mark as Resolved" at bounding box center [1140, 464] width 98 height 27
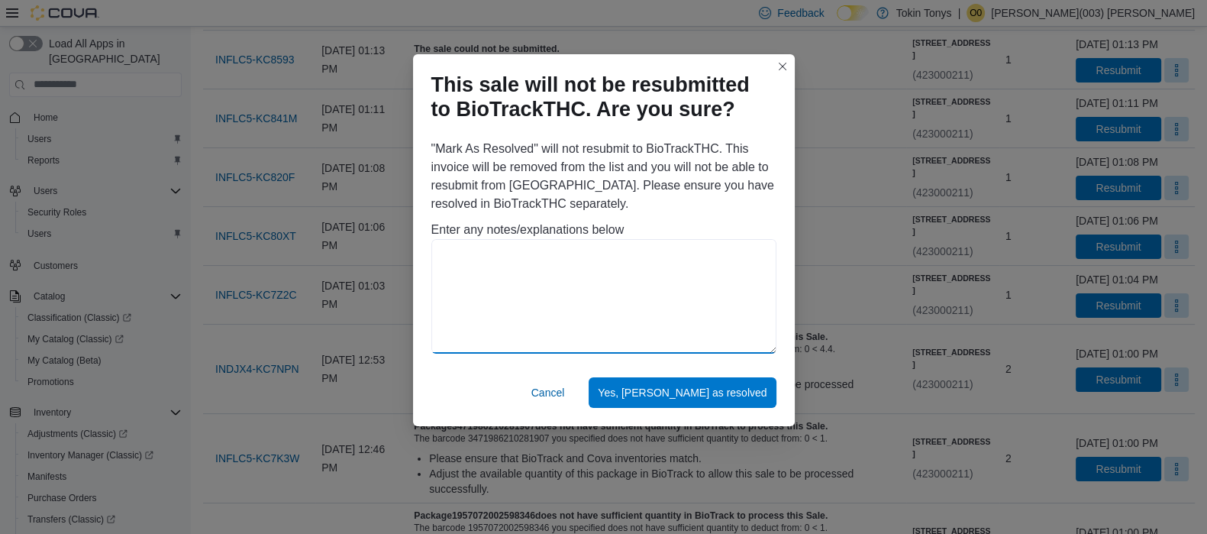
click at [631, 289] on textarea at bounding box center [604, 296] width 345 height 115
drag, startPoint x: 753, startPoint y: 261, endPoint x: 441, endPoint y: 277, distance: 312.8
click at [441, 277] on textarea "**********" at bounding box center [604, 296] width 345 height 115
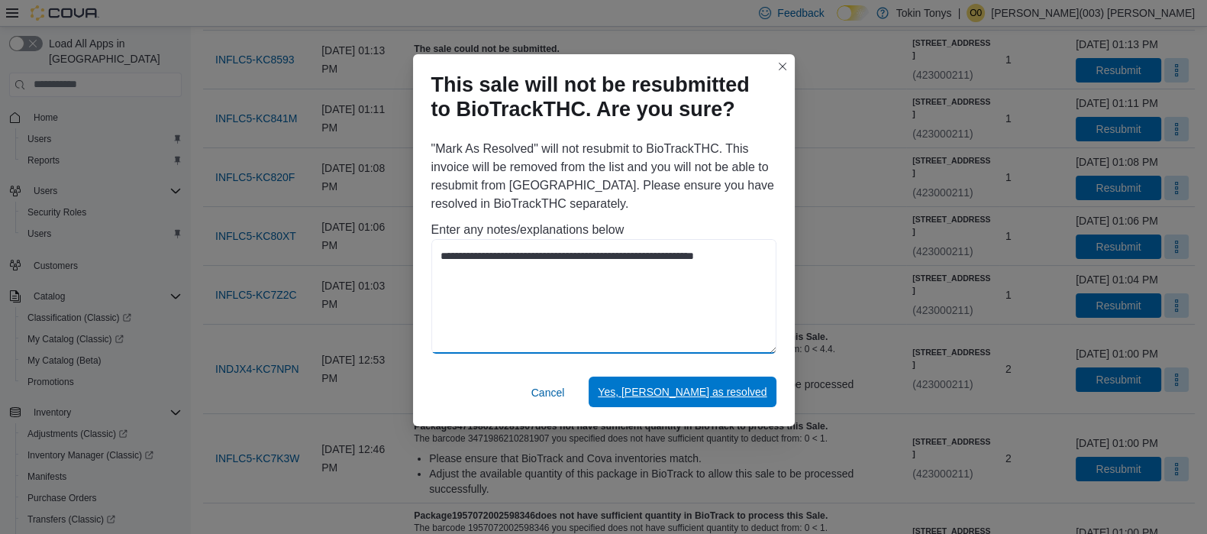
type textarea "**********"
click at [723, 402] on span "Yes, [PERSON_NAME] as resolved" at bounding box center [682, 392] width 169 height 31
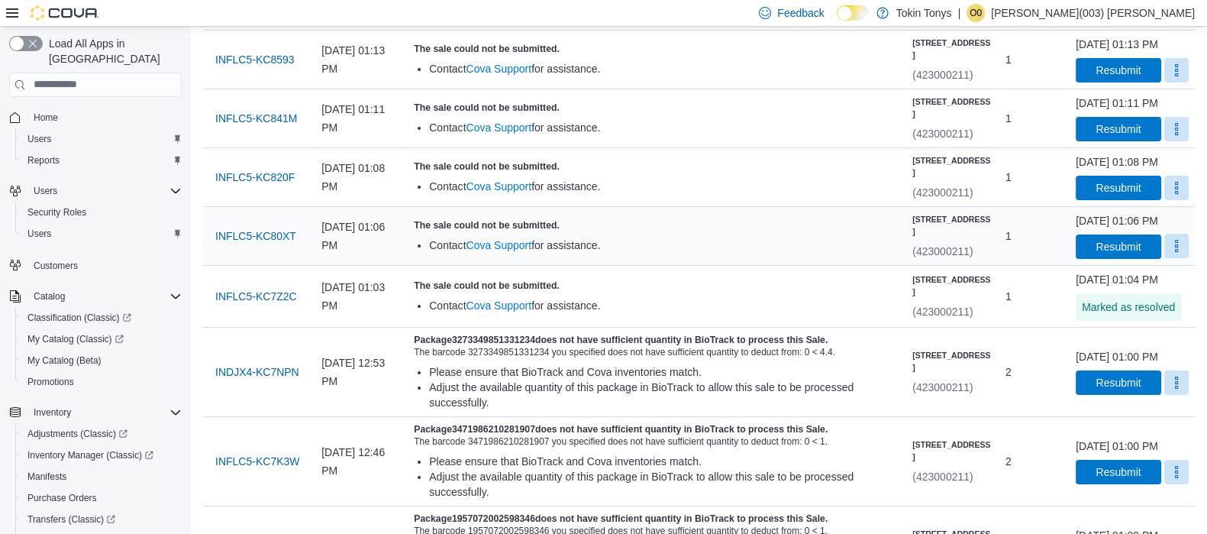
click at [1165, 258] on button "More" at bounding box center [1177, 246] width 24 height 24
click at [1139, 380] on button "Mark as Resolved" at bounding box center [1140, 390] width 98 height 27
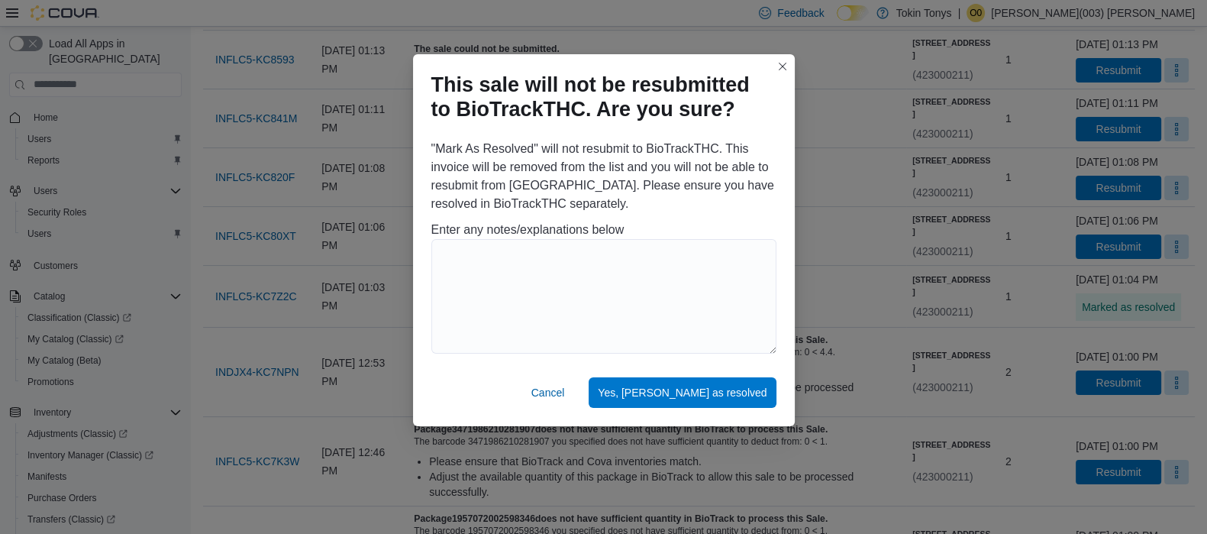
click at [574, 231] on div "Enter any notes/explanations below" at bounding box center [604, 290] width 345 height 138
click at [582, 260] on textarea at bounding box center [604, 296] width 345 height 115
paste textarea "**********"
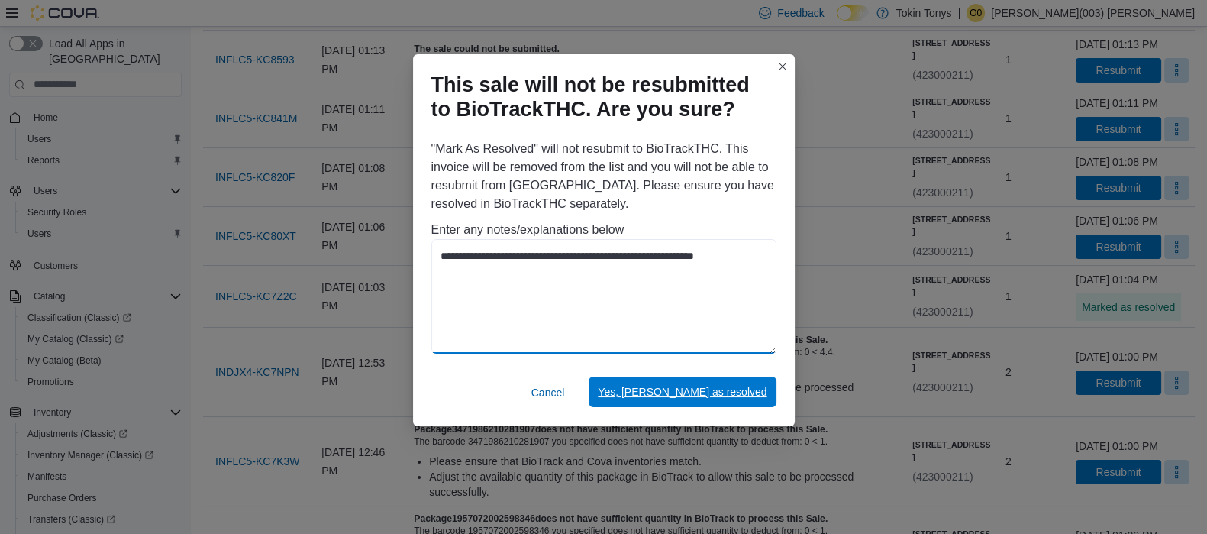
type textarea "**********"
click at [687, 390] on span "Yes, [PERSON_NAME] as resolved" at bounding box center [682, 391] width 169 height 15
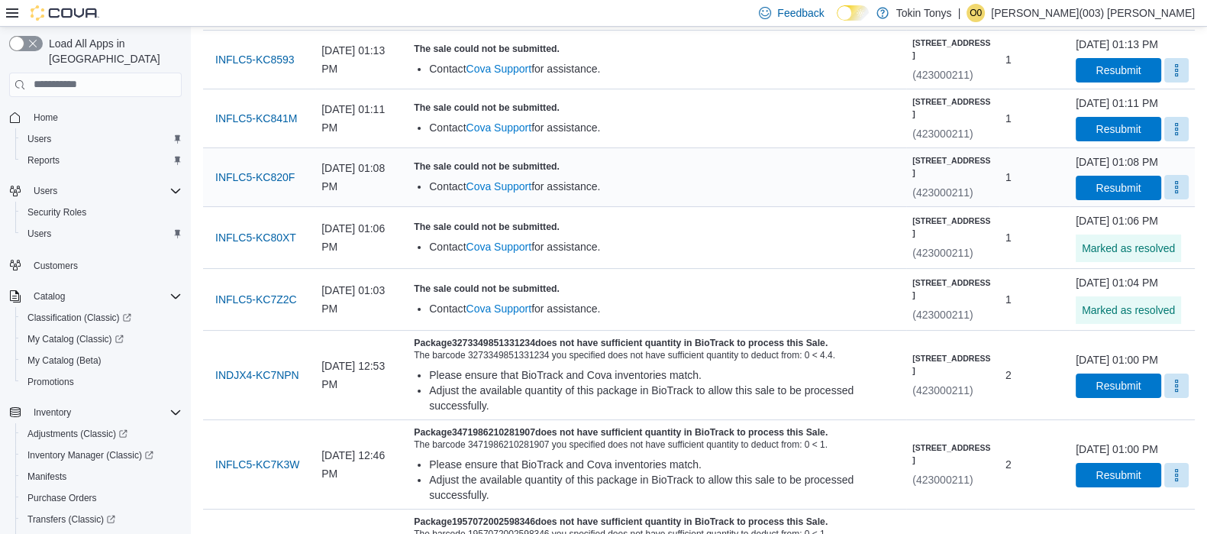
click at [1173, 199] on button "More" at bounding box center [1177, 187] width 24 height 24
click at [1131, 315] on span "Mark as Resolved" at bounding box center [1140, 316] width 86 height 15
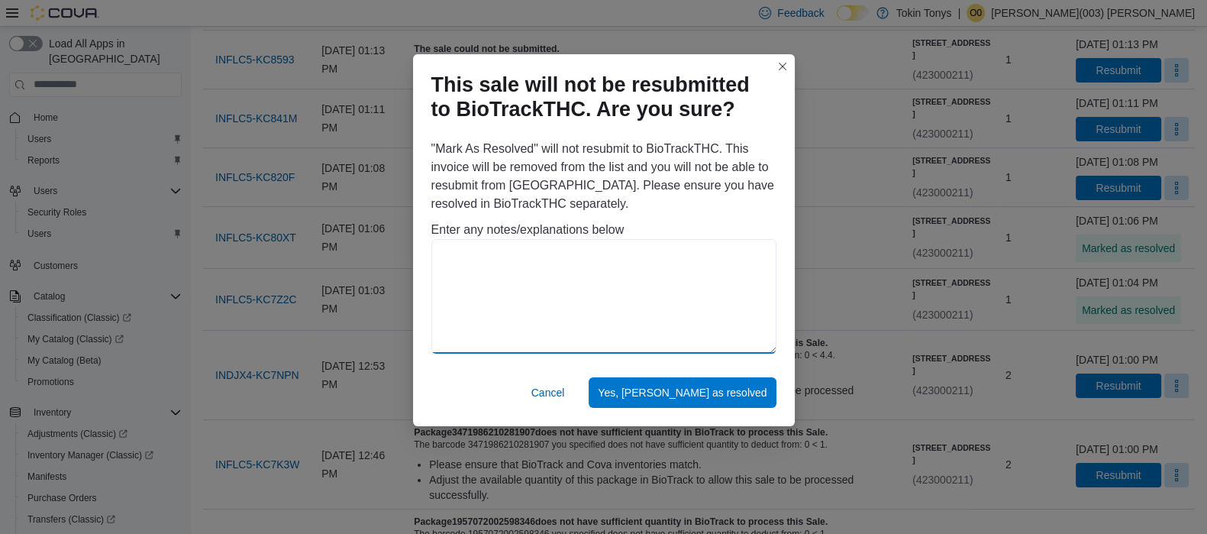
click at [674, 296] on textarea at bounding box center [604, 296] width 345 height 115
paste textarea "**********"
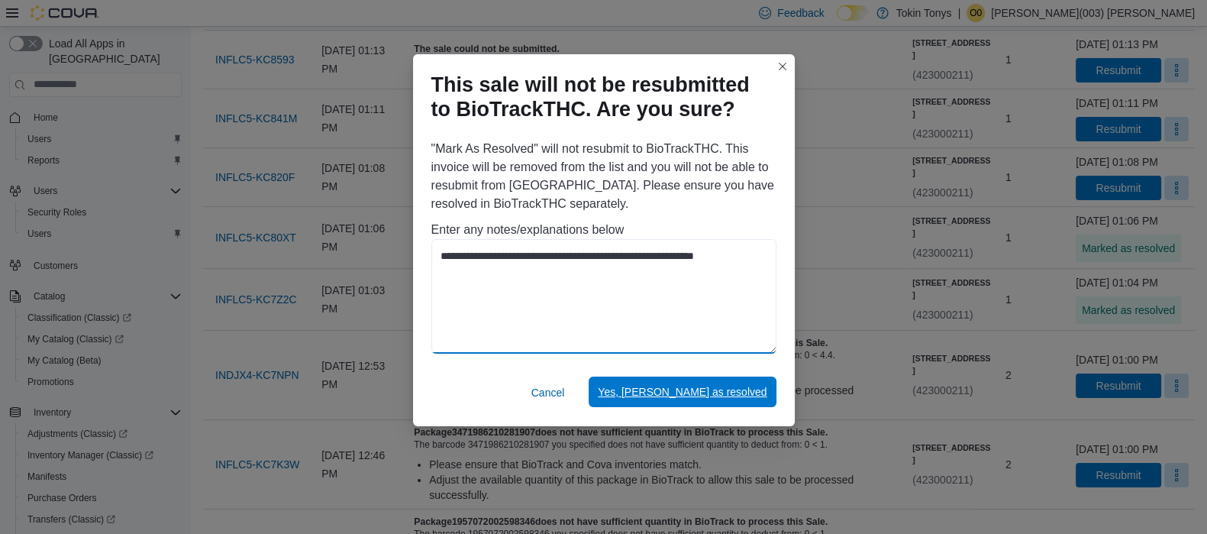
type textarea "**********"
click at [701, 393] on span "Yes, [PERSON_NAME] as resolved" at bounding box center [682, 391] width 169 height 15
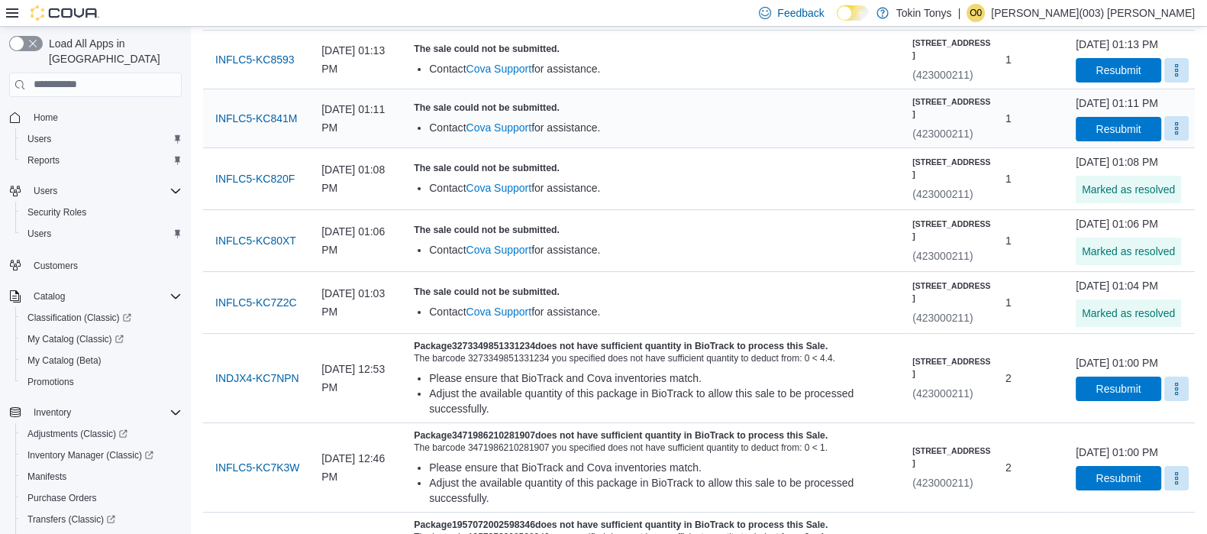
click at [1167, 141] on button "More" at bounding box center [1177, 128] width 24 height 24
click at [1123, 242] on span "Mark as Resolved" at bounding box center [1140, 242] width 86 height 15
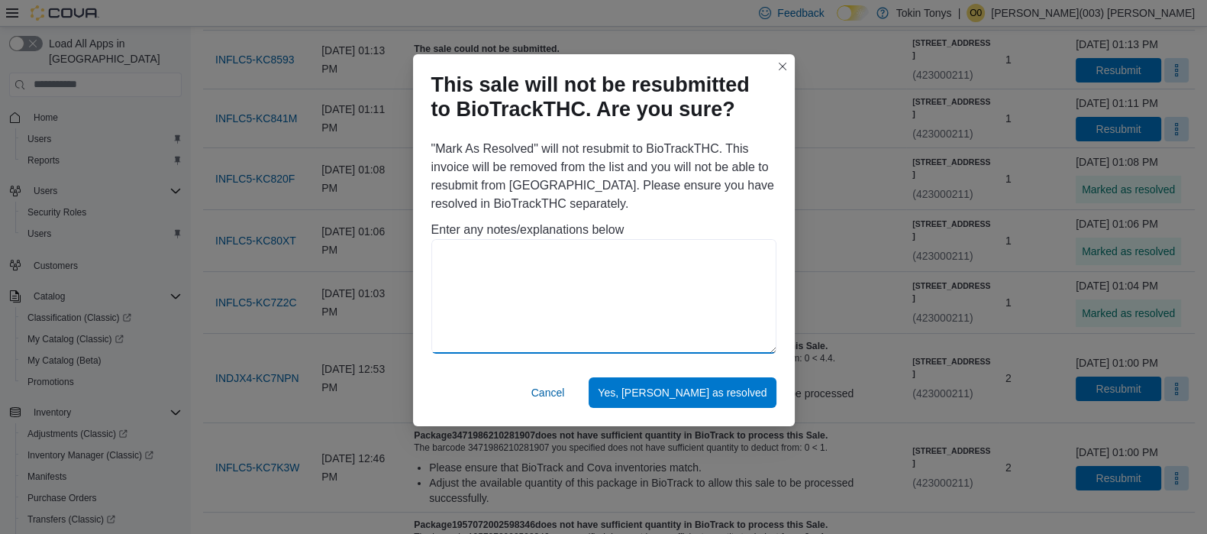
click at [645, 299] on textarea at bounding box center [604, 296] width 345 height 115
paste textarea "**********"
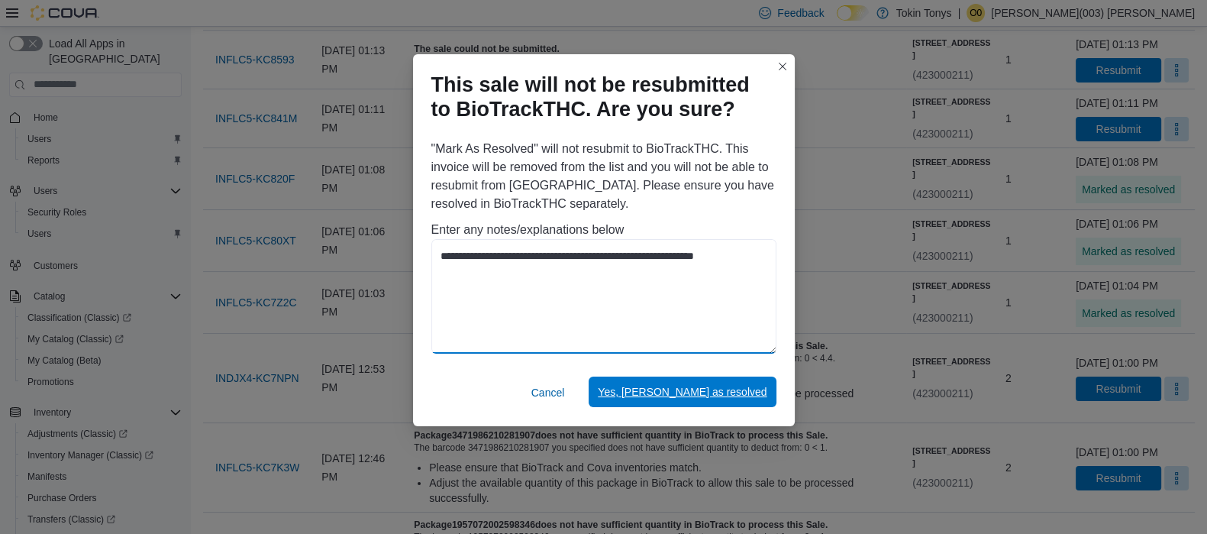
type textarea "**********"
click at [676, 386] on span "Yes, [PERSON_NAME] as resolved" at bounding box center [682, 391] width 169 height 15
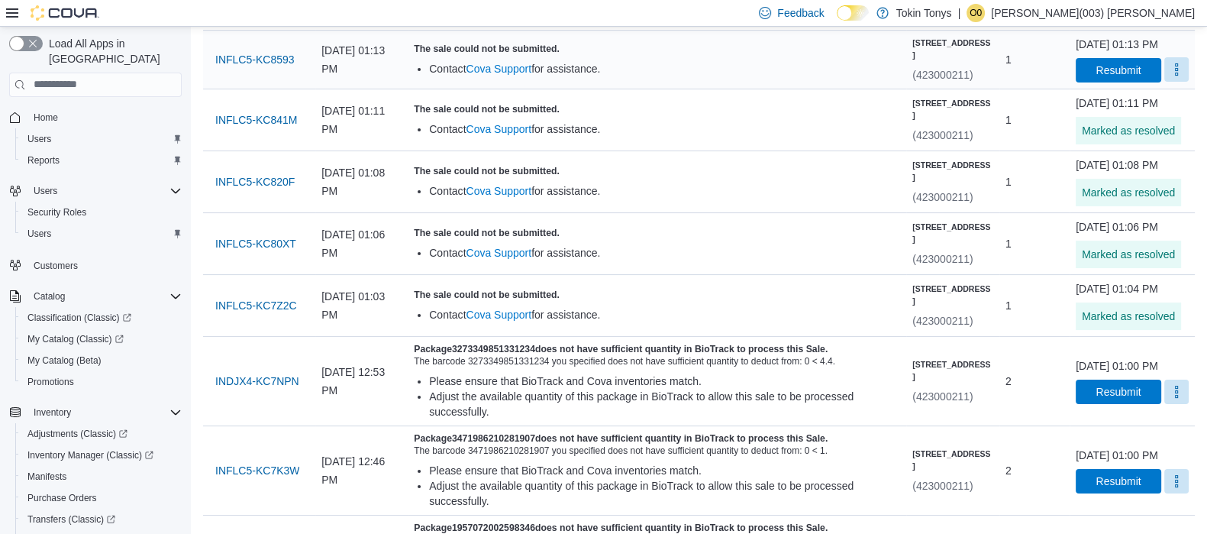
click at [1172, 82] on button "More" at bounding box center [1177, 69] width 24 height 24
click at [1134, 155] on button "Mark as Resolved" at bounding box center [1140, 168] width 98 height 27
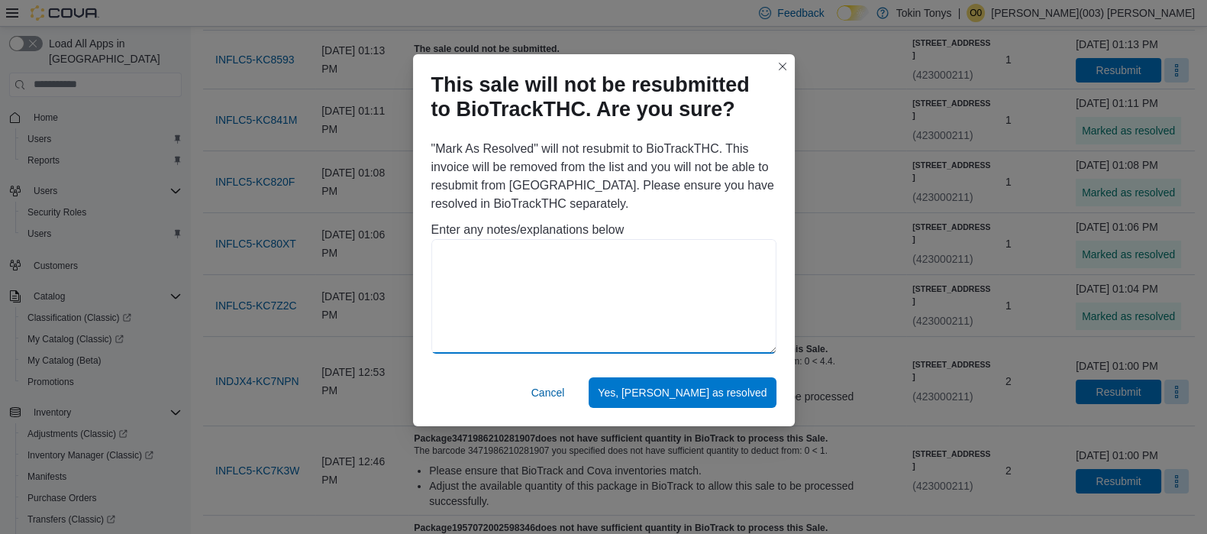
click at [616, 261] on textarea at bounding box center [604, 296] width 345 height 115
paste textarea "**********"
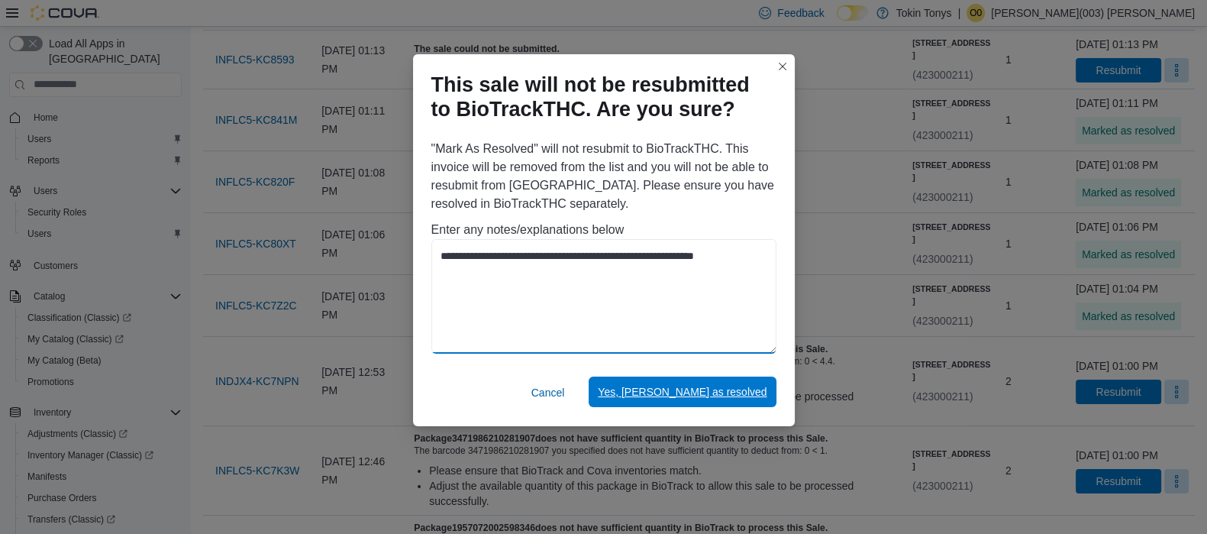
type textarea "**********"
click at [684, 396] on span "Yes, [PERSON_NAME] as resolved" at bounding box center [682, 391] width 169 height 15
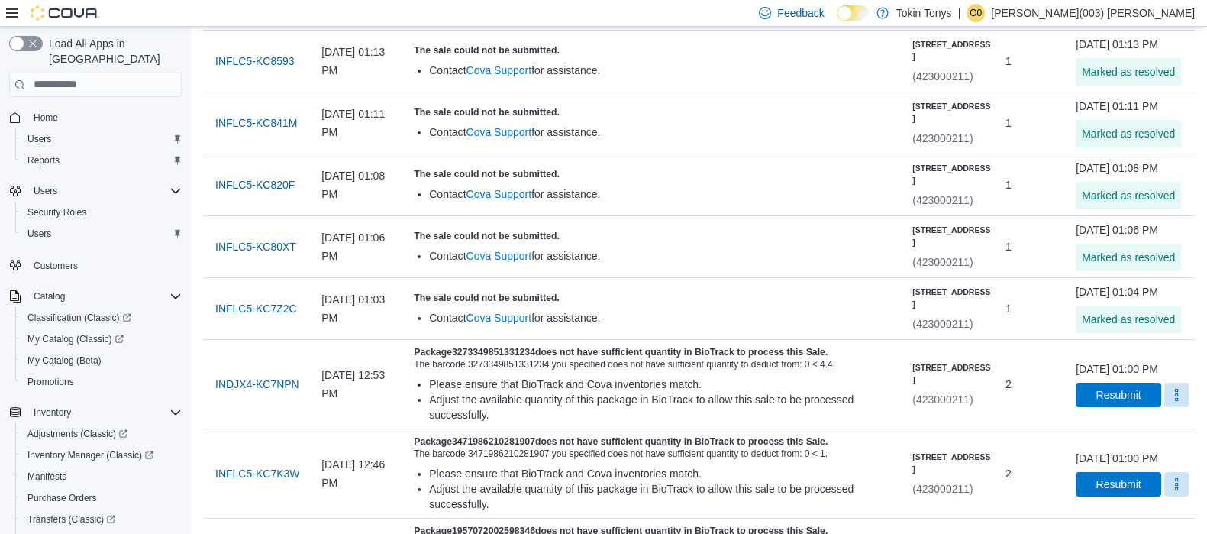
click at [1165, 23] on button "More" at bounding box center [1177, 10] width 24 height 24
click at [1143, 94] on span "Mark as Resolved" at bounding box center [1140, 94] width 86 height 15
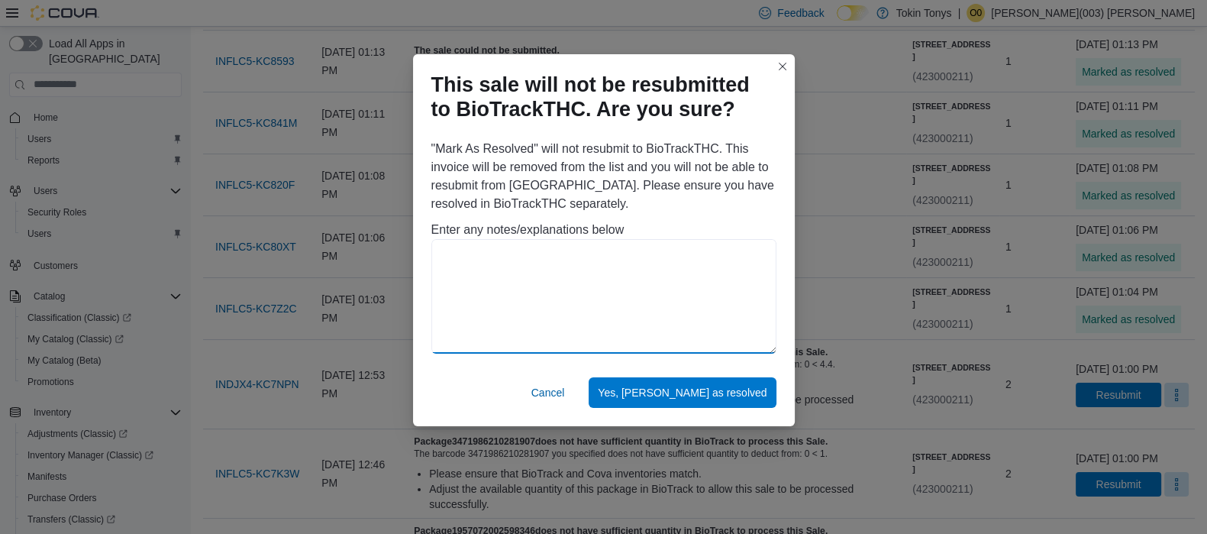
click at [709, 299] on textarea at bounding box center [604, 296] width 345 height 115
paste textarea "**********"
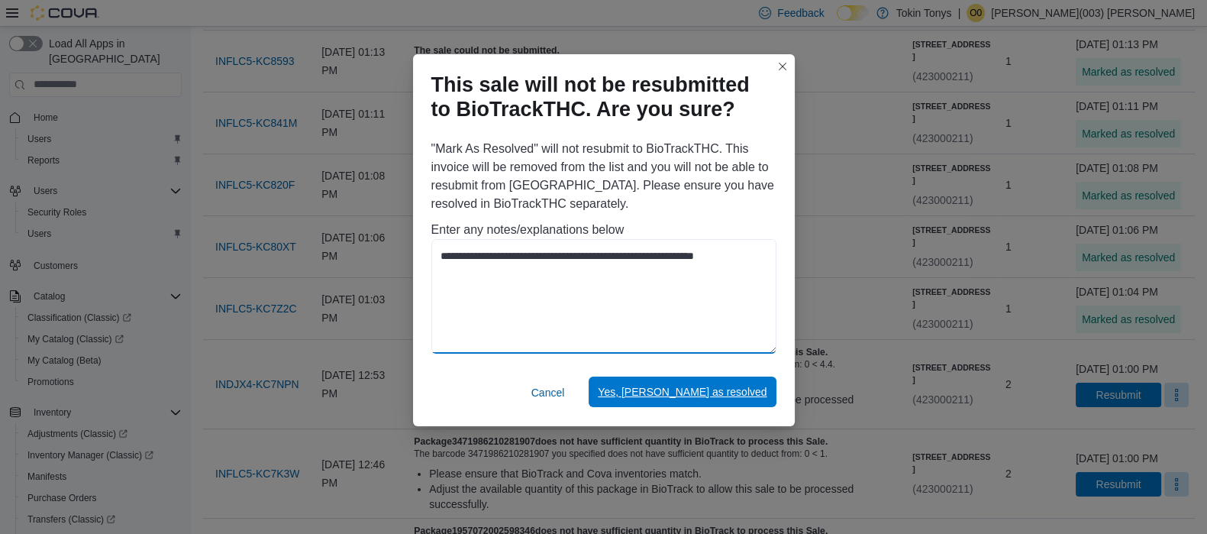
type textarea "**********"
click at [707, 383] on span "Yes, [PERSON_NAME] as resolved" at bounding box center [682, 392] width 169 height 31
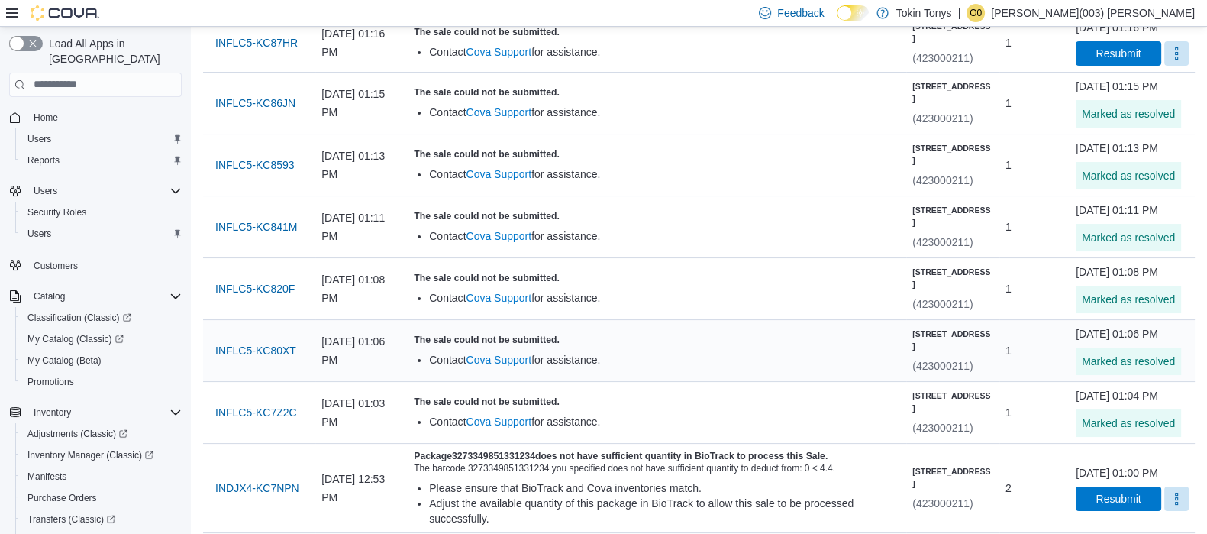
scroll to position [95, 0]
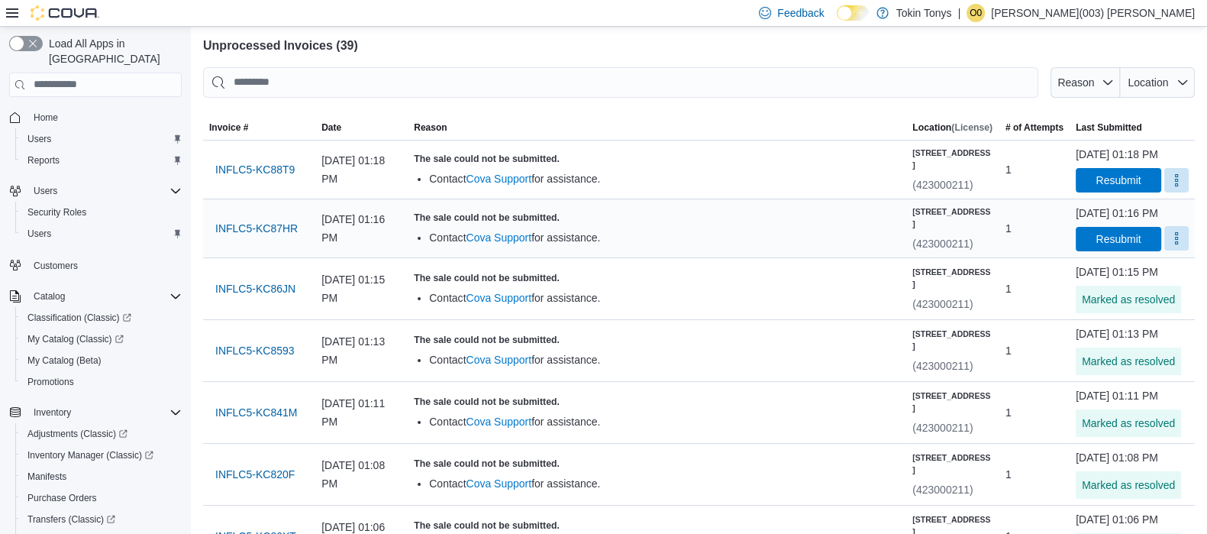
click at [1172, 251] on button "More" at bounding box center [1177, 238] width 24 height 24
click at [1101, 294] on button "Mark as Resolved" at bounding box center [1140, 307] width 98 height 27
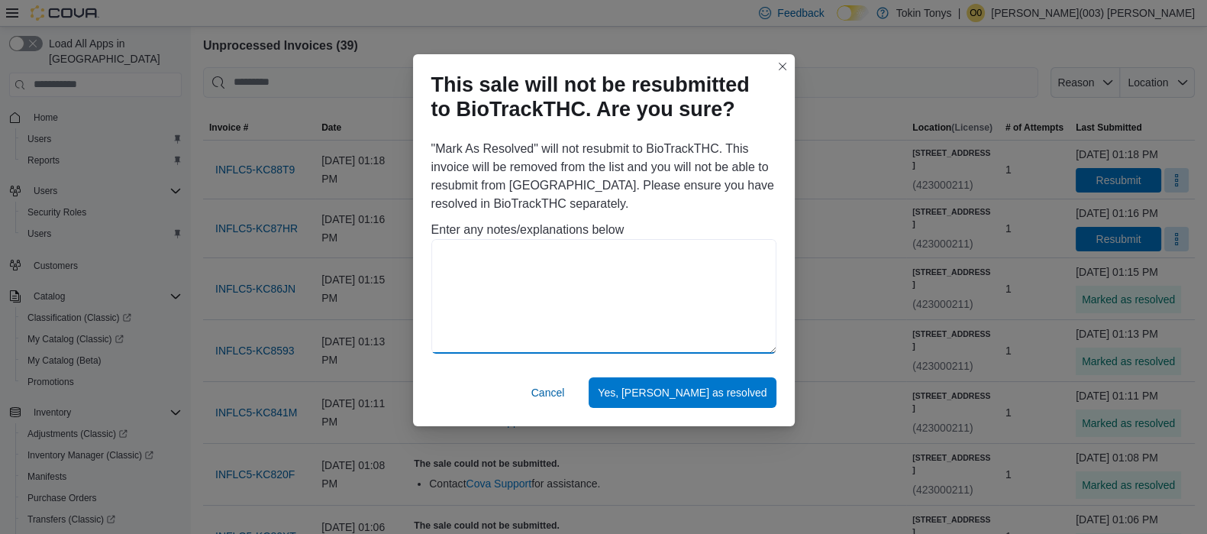
click at [638, 294] on textarea at bounding box center [604, 296] width 345 height 115
paste textarea "**********"
type textarea "**********"
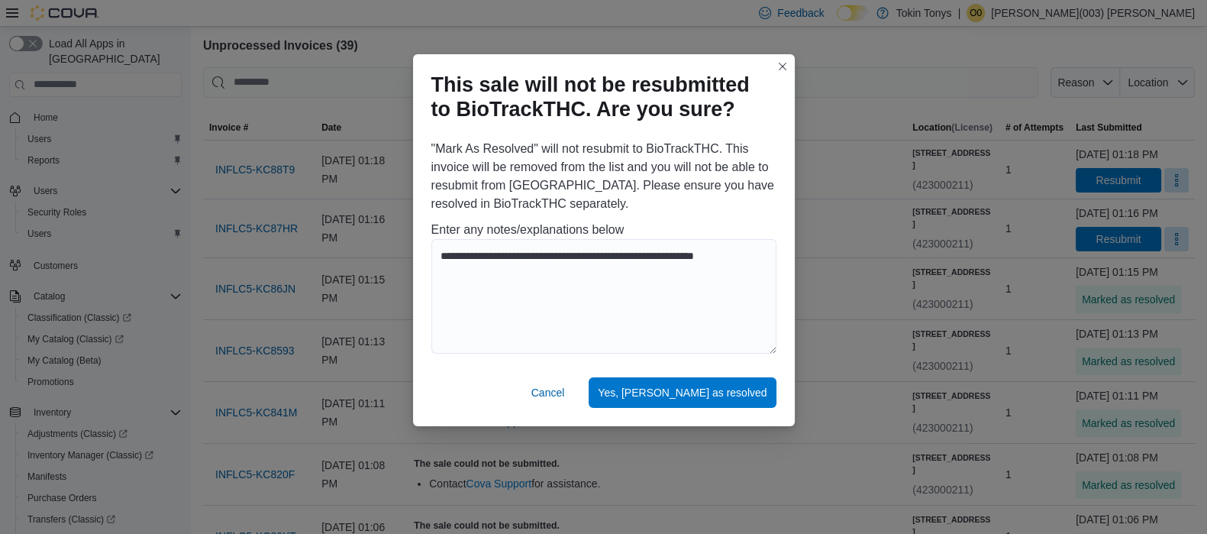
click at [684, 372] on div "Cancel Yes, [PERSON_NAME] as resolved" at bounding box center [604, 395] width 382 height 61
click at [687, 383] on span "Yes, [PERSON_NAME] as resolved" at bounding box center [682, 392] width 169 height 31
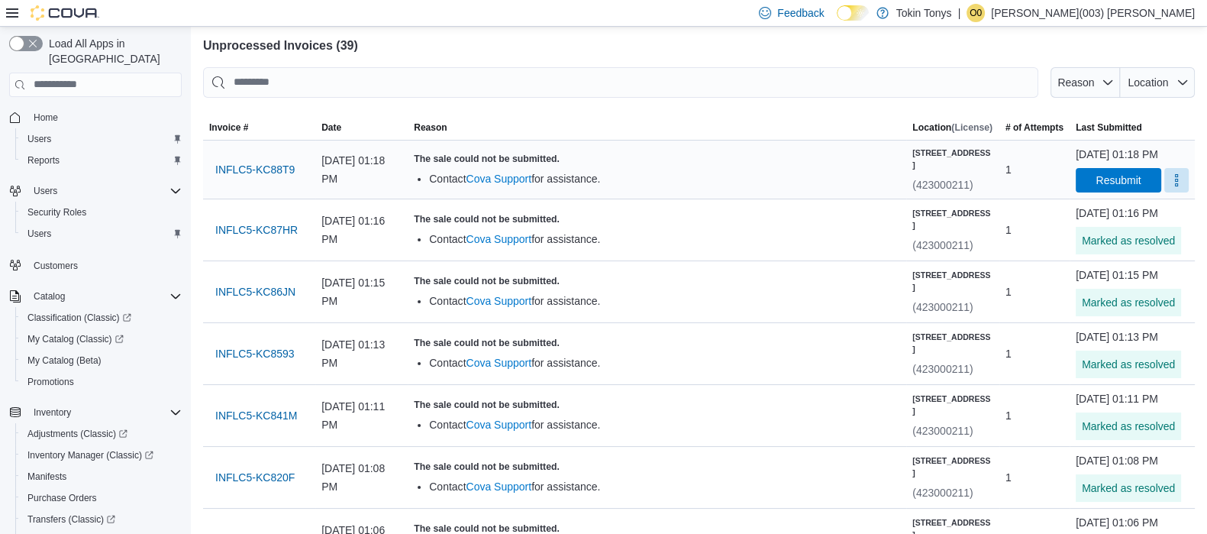
click at [1153, 192] on div "Resubmit" at bounding box center [1132, 180] width 113 height 24
click at [1165, 192] on button "More" at bounding box center [1177, 179] width 24 height 24
click at [1107, 231] on span "Mark as Resolved" at bounding box center [1140, 233] width 86 height 15
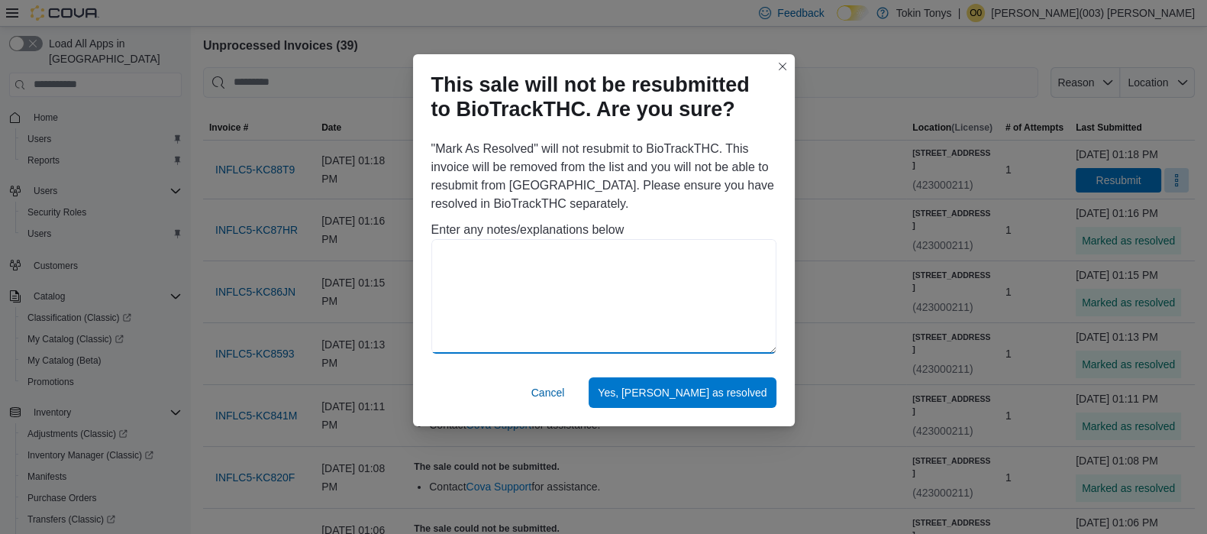
click at [692, 289] on textarea at bounding box center [604, 296] width 345 height 115
paste textarea "**********"
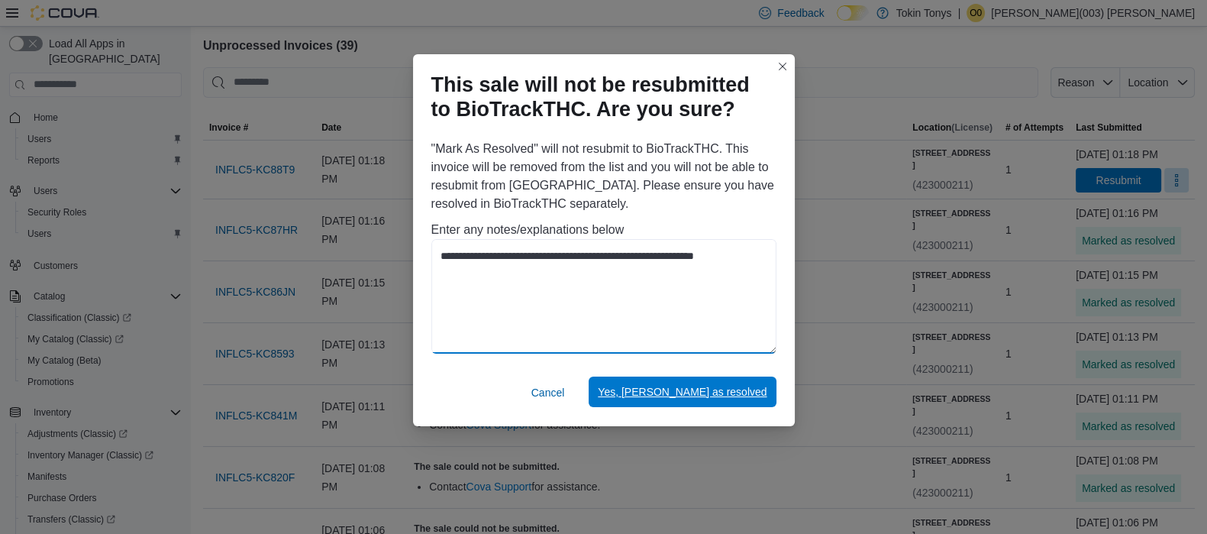
type textarea "**********"
click at [696, 385] on span "Yes, [PERSON_NAME] as resolved" at bounding box center [682, 391] width 169 height 15
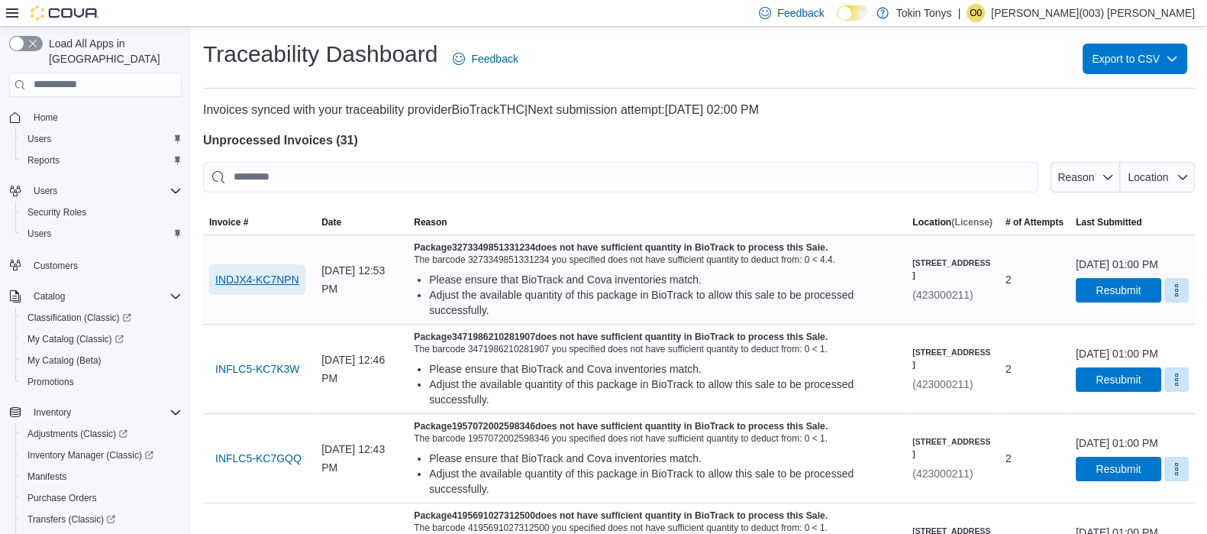
click at [279, 283] on span "INDJX4-KC7NPN" at bounding box center [257, 279] width 84 height 15
click at [221, 289] on span "INDJX4-KC7NPN" at bounding box center [257, 279] width 84 height 31
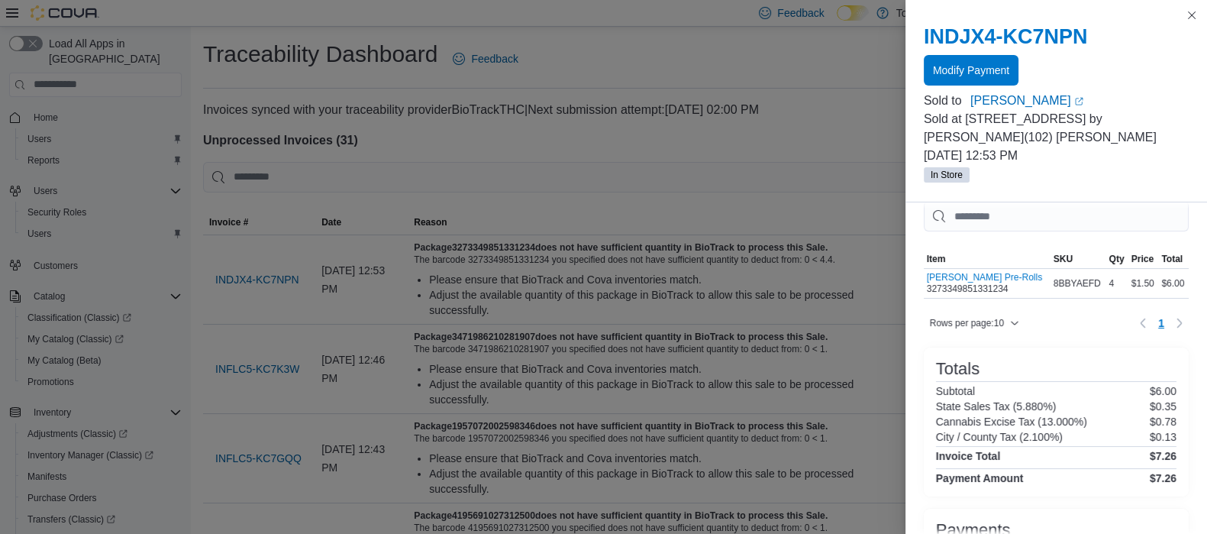
scroll to position [19, 0]
drag, startPoint x: 690, startPoint y: 223, endPoint x: 415, endPoint y: 253, distance: 275.8
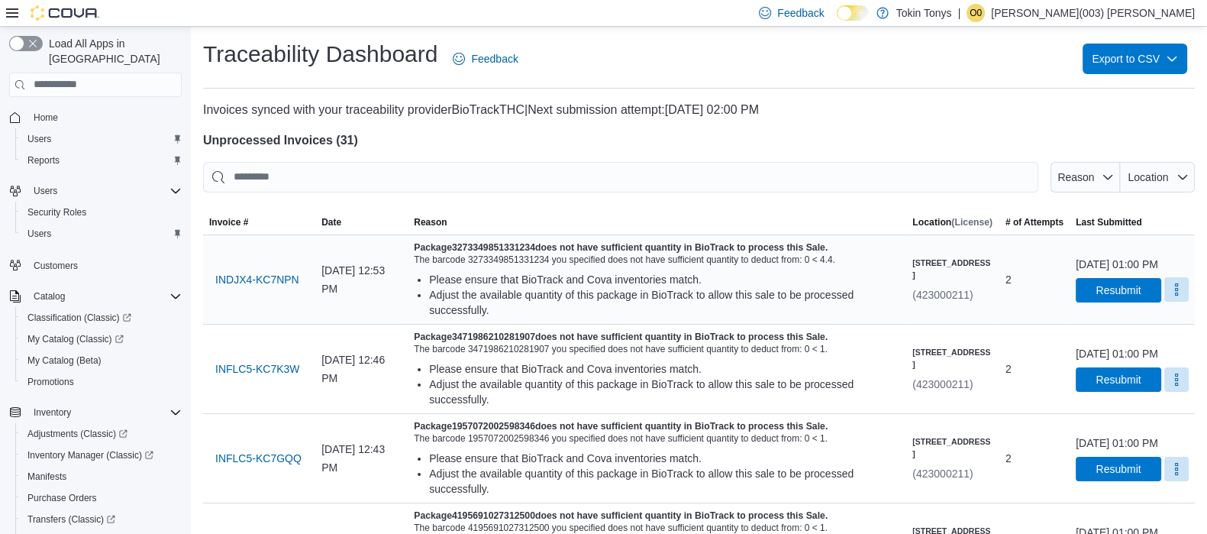
click at [1165, 300] on button "More" at bounding box center [1177, 289] width 24 height 24
click at [1146, 335] on span "Mark as Resolved" at bounding box center [1140, 335] width 86 height 15
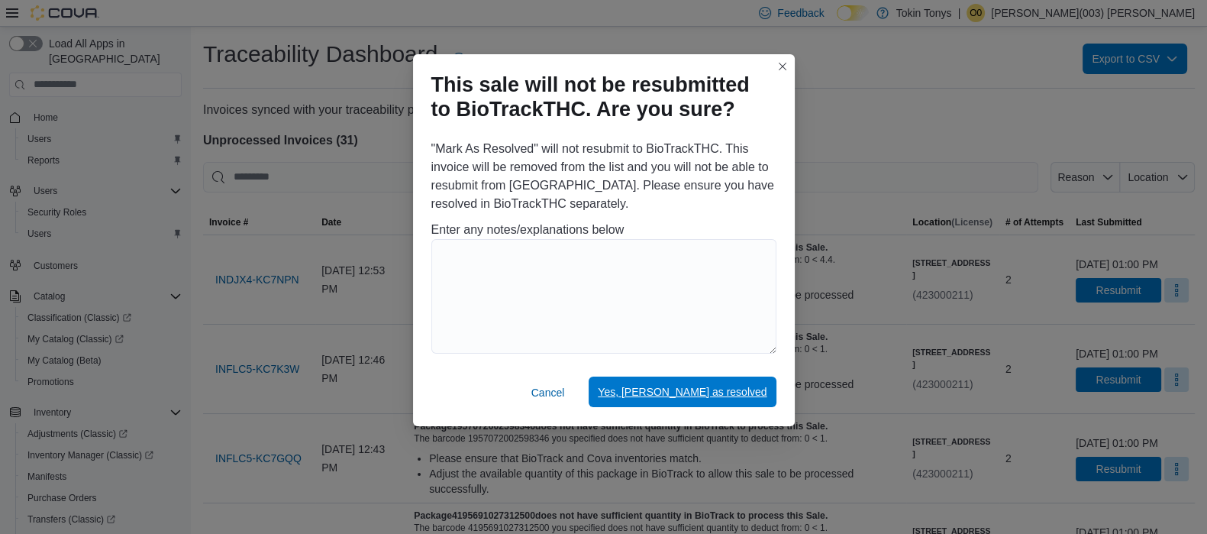
click at [706, 382] on span "Yes, [PERSON_NAME] as resolved" at bounding box center [682, 392] width 169 height 31
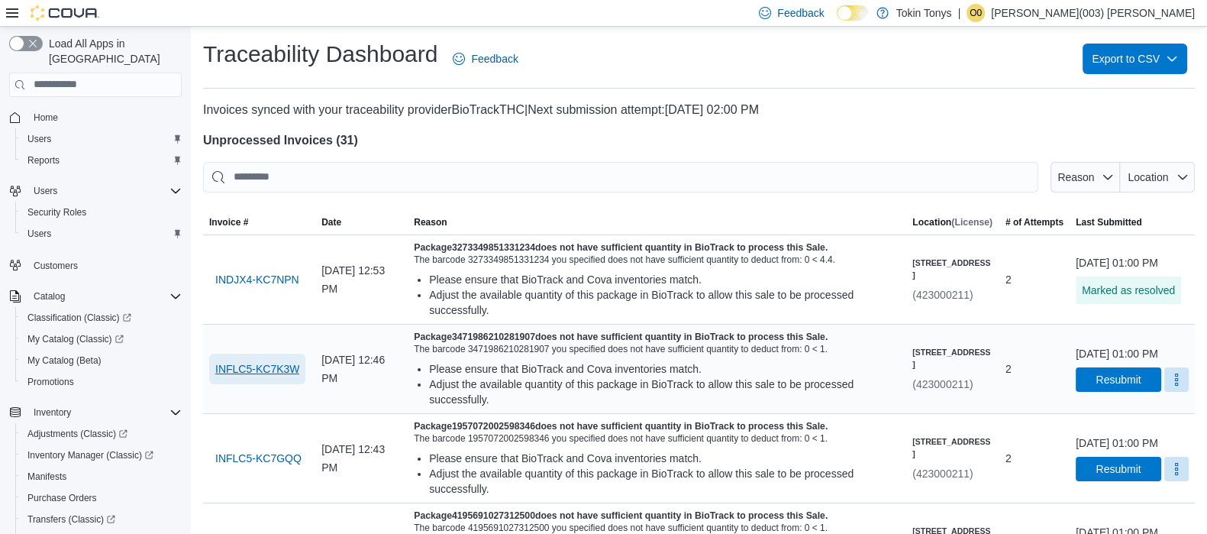
click at [260, 376] on span "INFLC5-KC7K3W" at bounding box center [257, 368] width 84 height 15
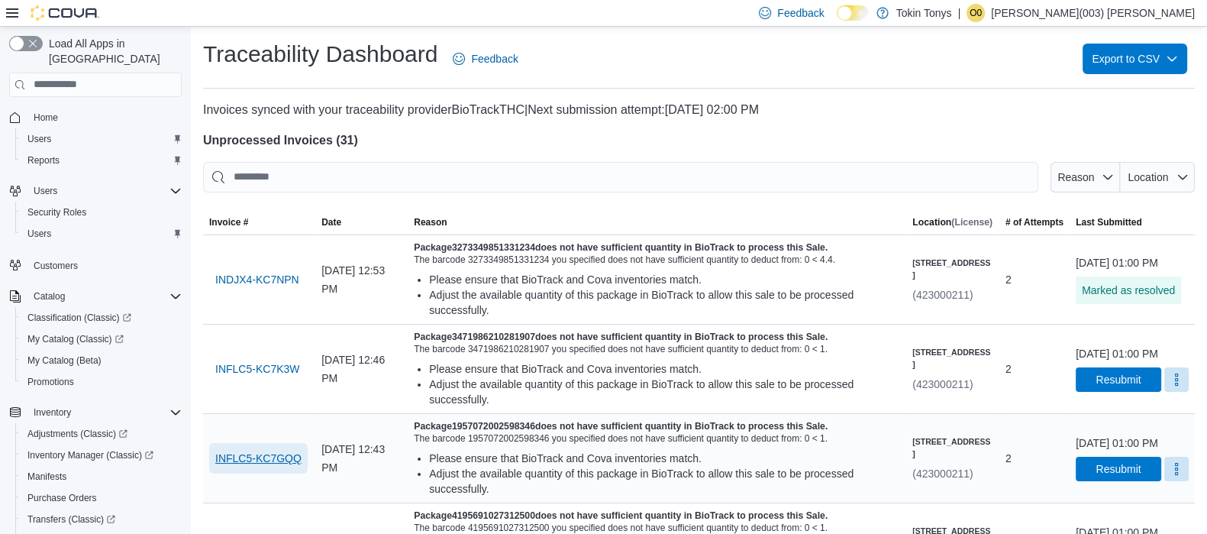
click at [275, 460] on span "INFLC5-KC7GQQ" at bounding box center [258, 458] width 86 height 15
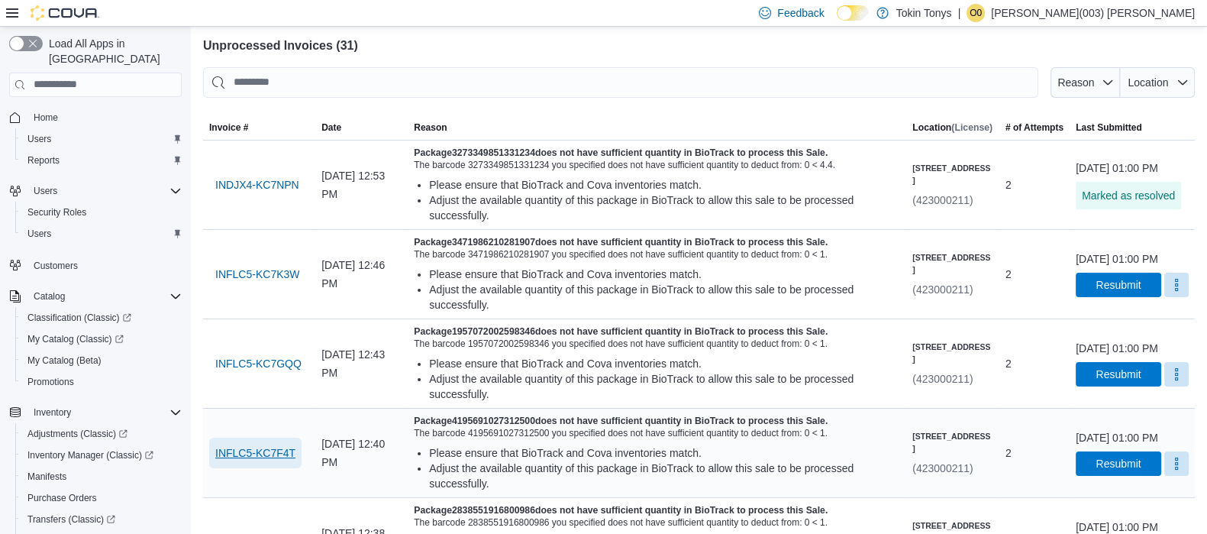
click at [270, 445] on span "INFLC5-KC7F4T" at bounding box center [255, 452] width 80 height 15
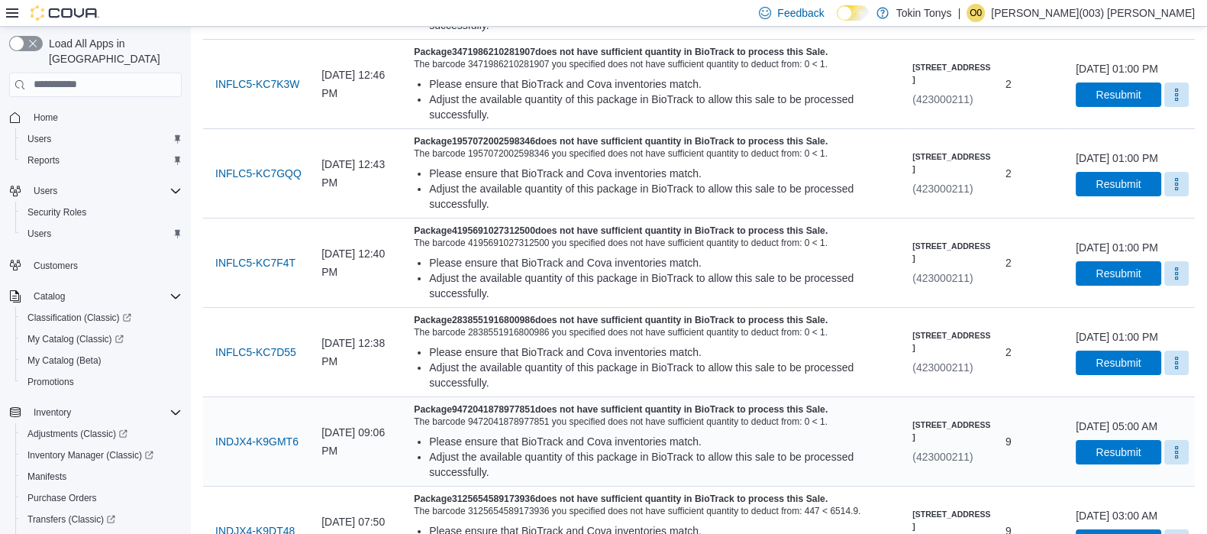
scroll to position [286, 0]
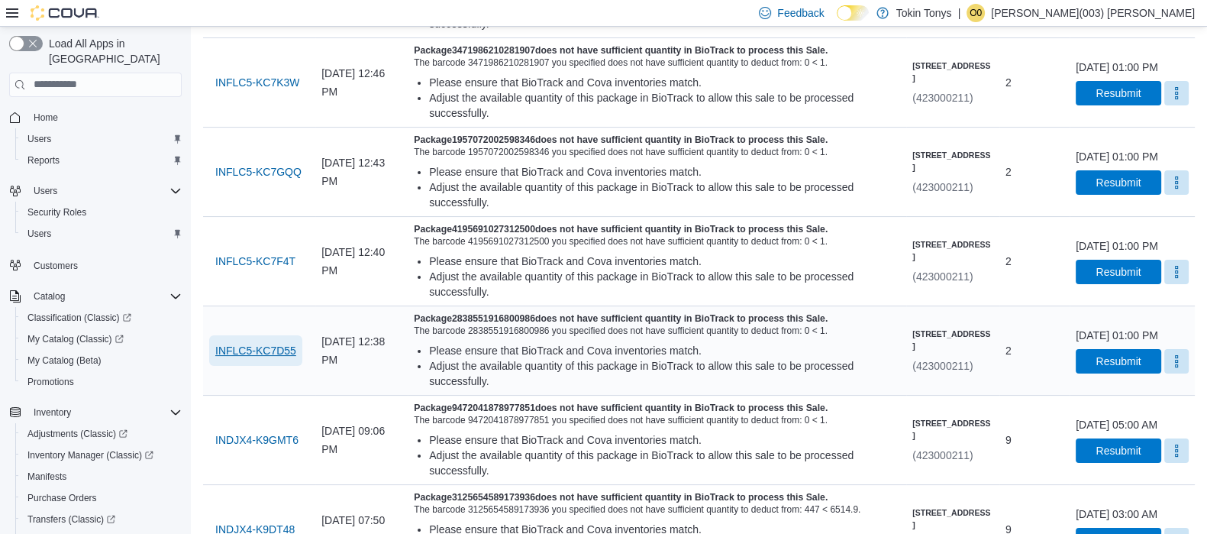
click at [279, 357] on span "INFLC5-KC7D55" at bounding box center [255, 350] width 81 height 31
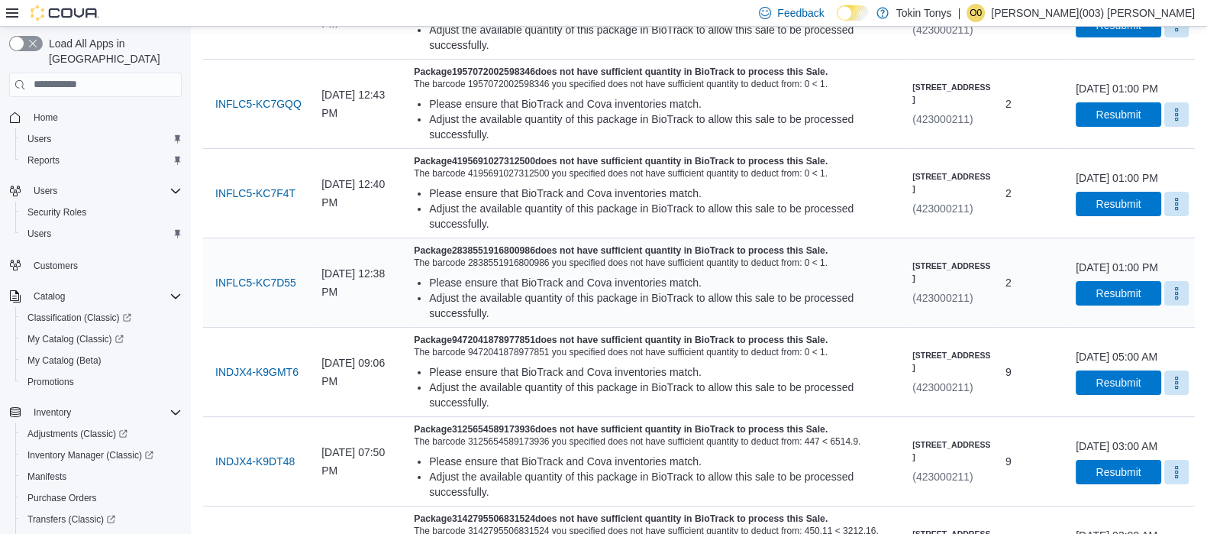
scroll to position [381, 0]
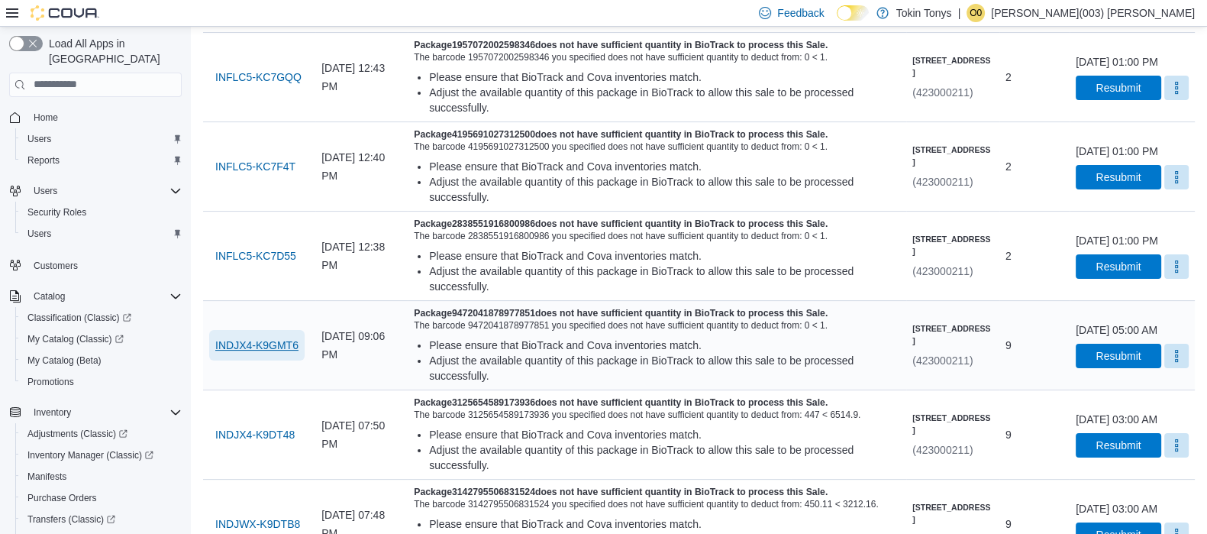
click at [298, 345] on span "INDJX4-K9GMT6" at bounding box center [256, 345] width 83 height 15
click at [274, 442] on span "INDJX4-K9DT48" at bounding box center [254, 434] width 79 height 15
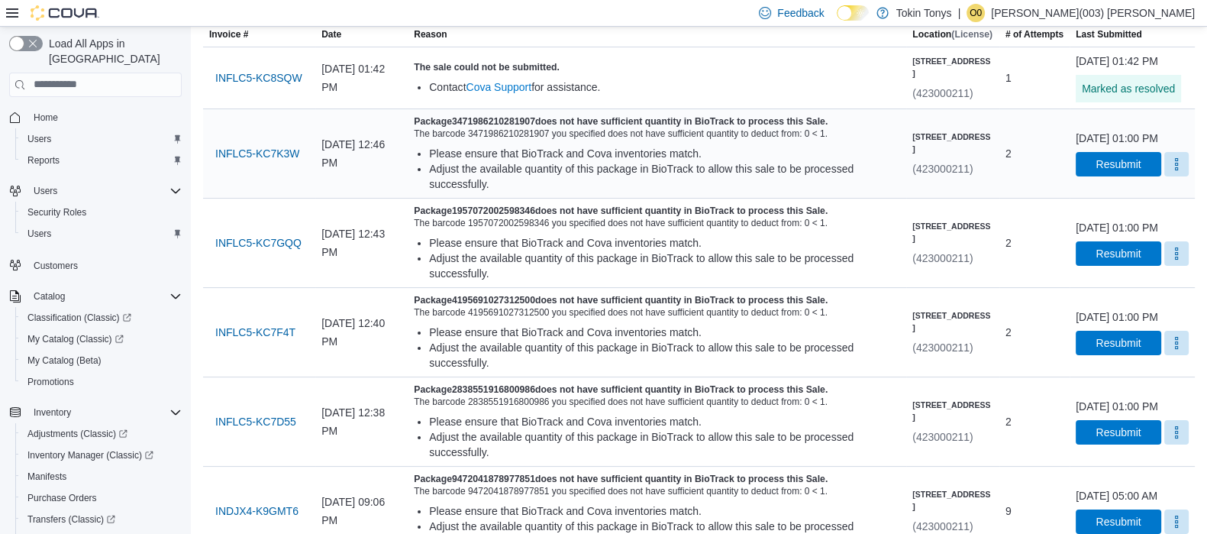
scroll to position [95, 0]
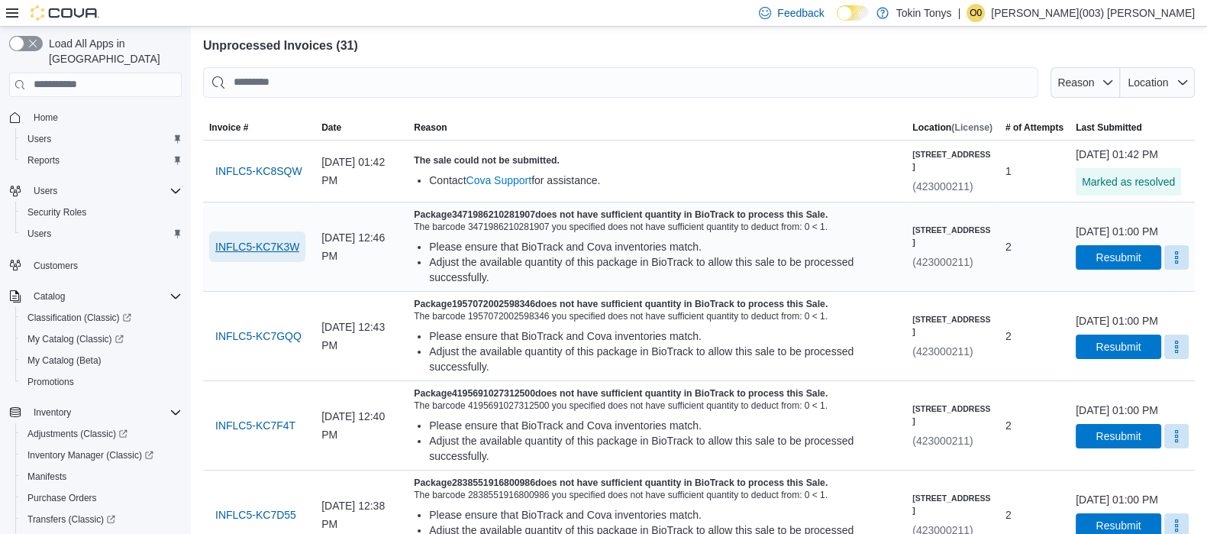
click at [237, 254] on span "INFLC5-KC7K3W" at bounding box center [257, 246] width 84 height 15
click at [233, 344] on span "INFLC5-KC7GQQ" at bounding box center [258, 335] width 86 height 15
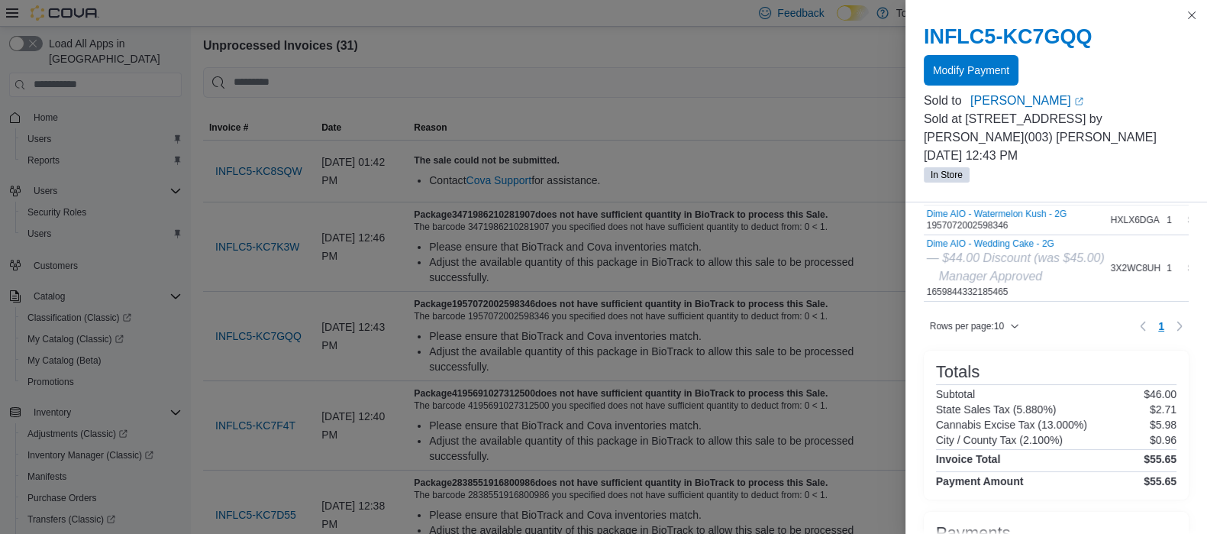
scroll to position [190, 0]
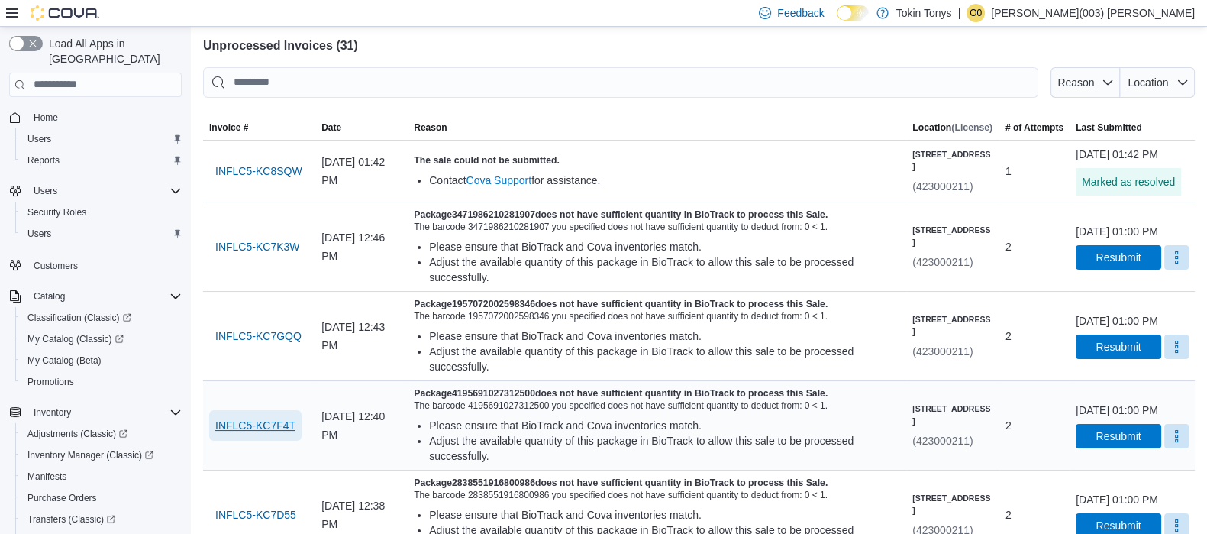
click at [277, 433] on span "INFLC5-KC7F4T" at bounding box center [255, 425] width 80 height 15
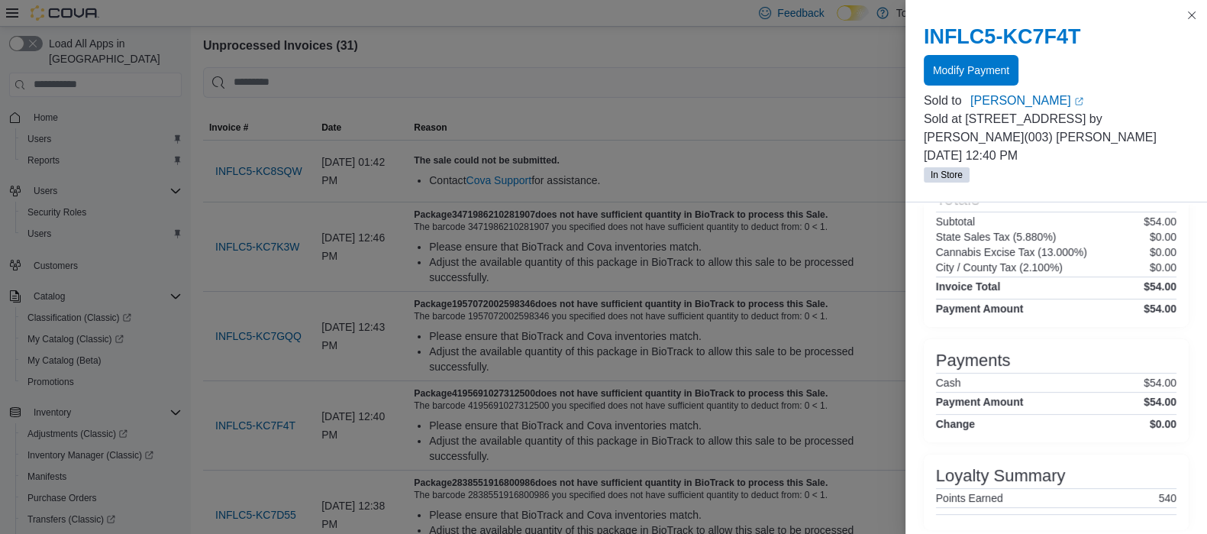
scroll to position [335, 0]
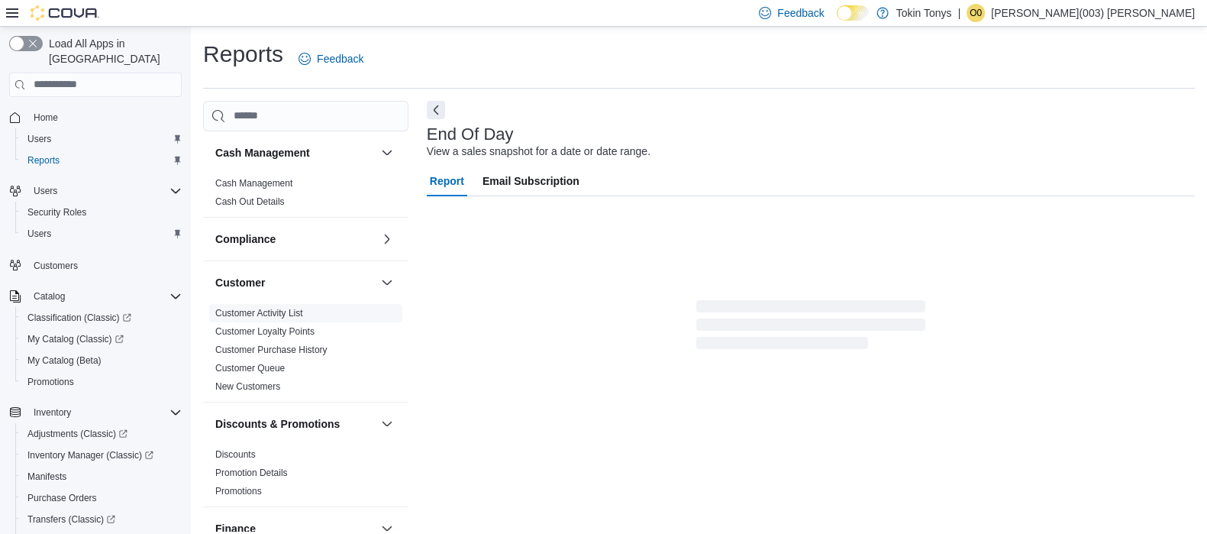
scroll to position [10, 0]
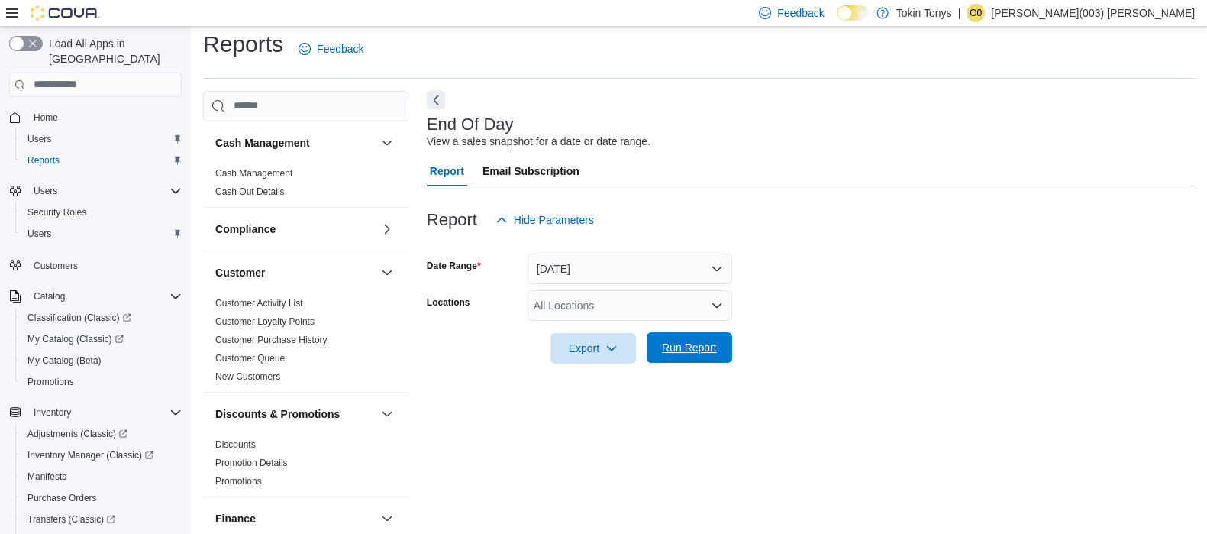
click at [713, 349] on span "Run Report" at bounding box center [689, 347] width 55 height 15
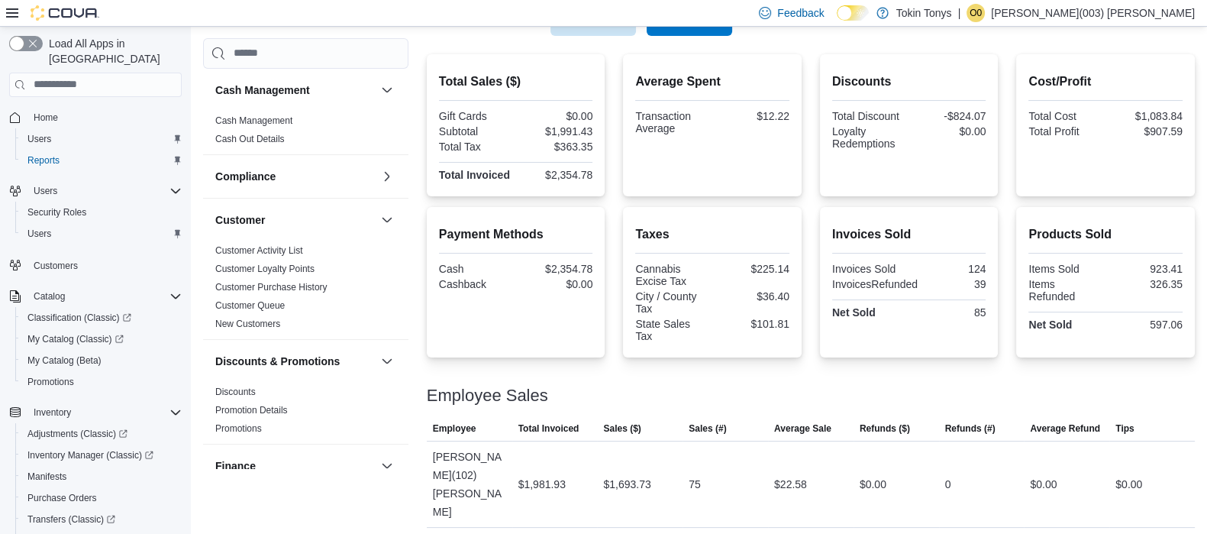
scroll to position [343, 0]
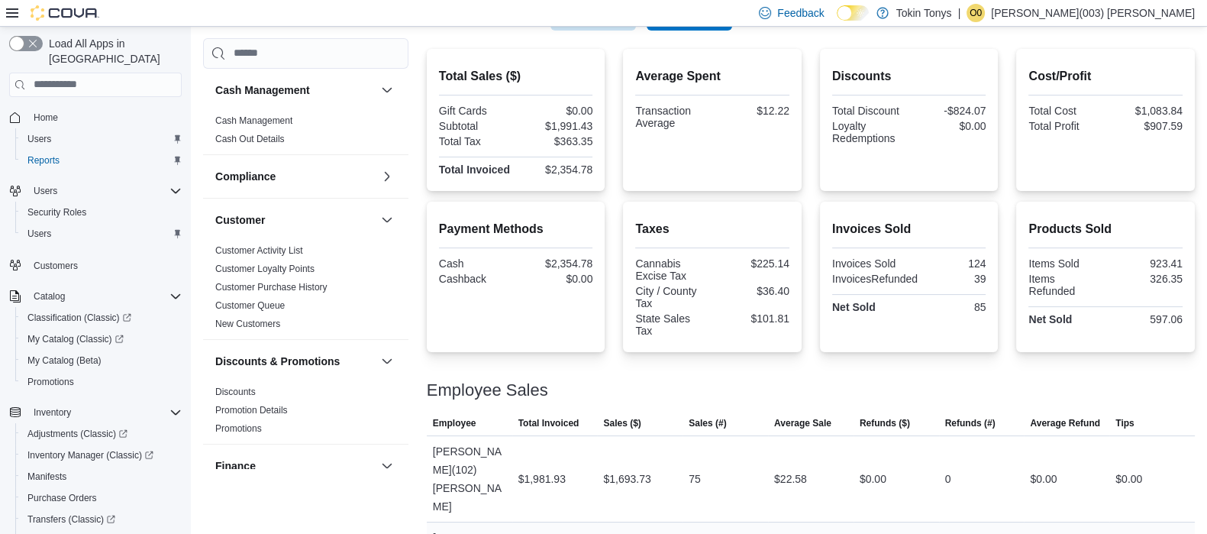
drag, startPoint x: 866, startPoint y: 493, endPoint x: 938, endPoint y: 502, distance: 72.3
